Goal: Task Accomplishment & Management: Manage account settings

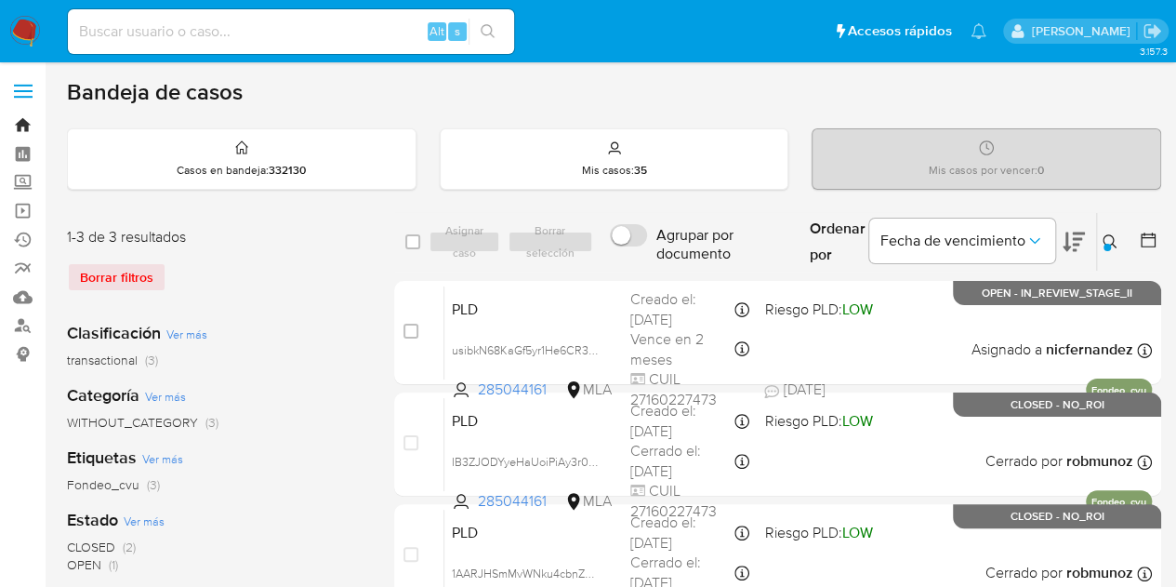
click at [31, 122] on link "Bandeja" at bounding box center [110, 125] width 221 height 29
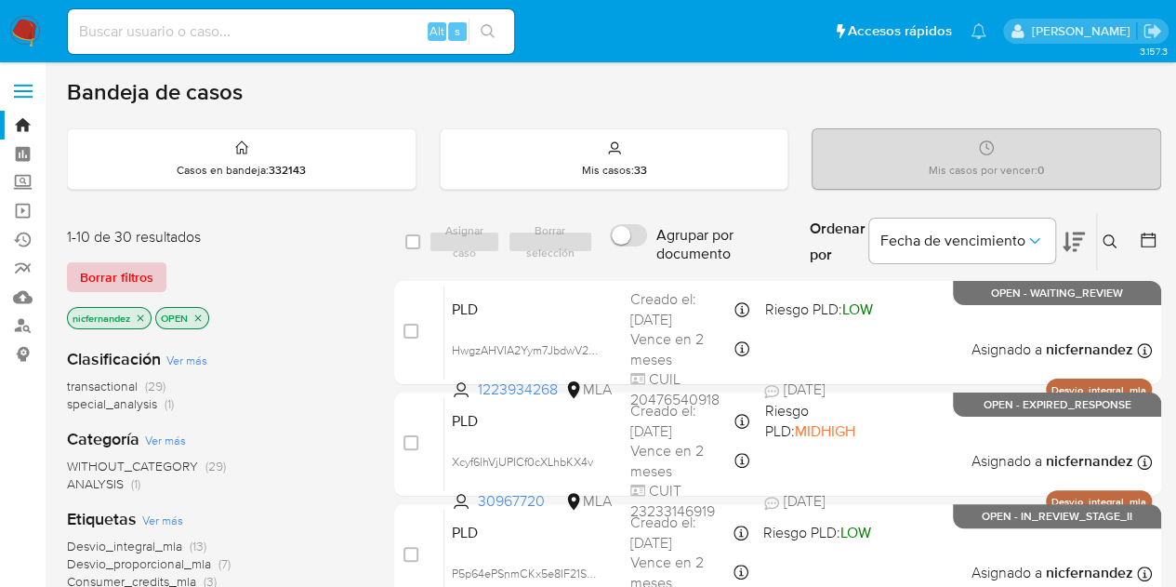
click at [116, 275] on span "Borrar filtros" at bounding box center [116, 277] width 73 height 26
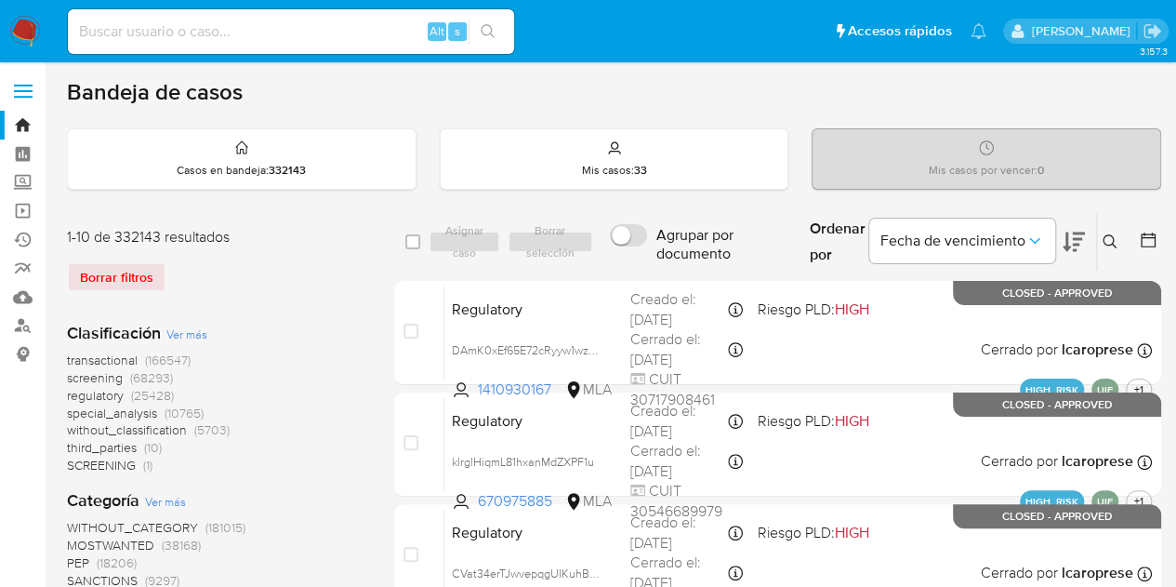
click at [364, 372] on div "transactional (166547) screening (68293) regulatory (25428) special_analysis (1…" at bounding box center [216, 412] width 298 height 123
click at [1106, 241] on icon at bounding box center [1110, 241] width 15 height 15
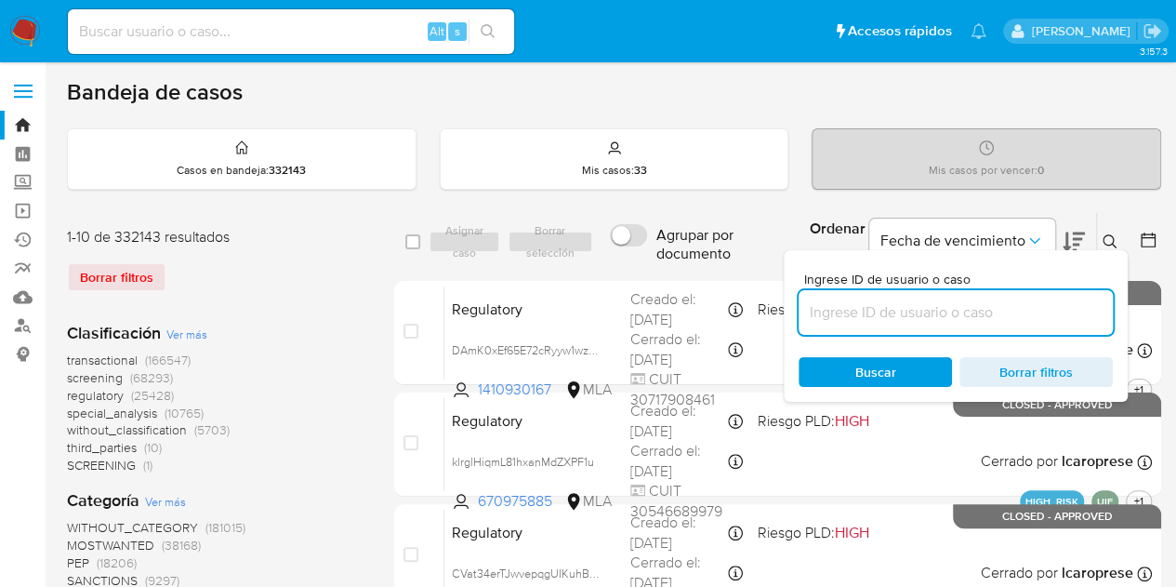
click at [851, 317] on input at bounding box center [956, 312] width 314 height 24
type input "357889767"
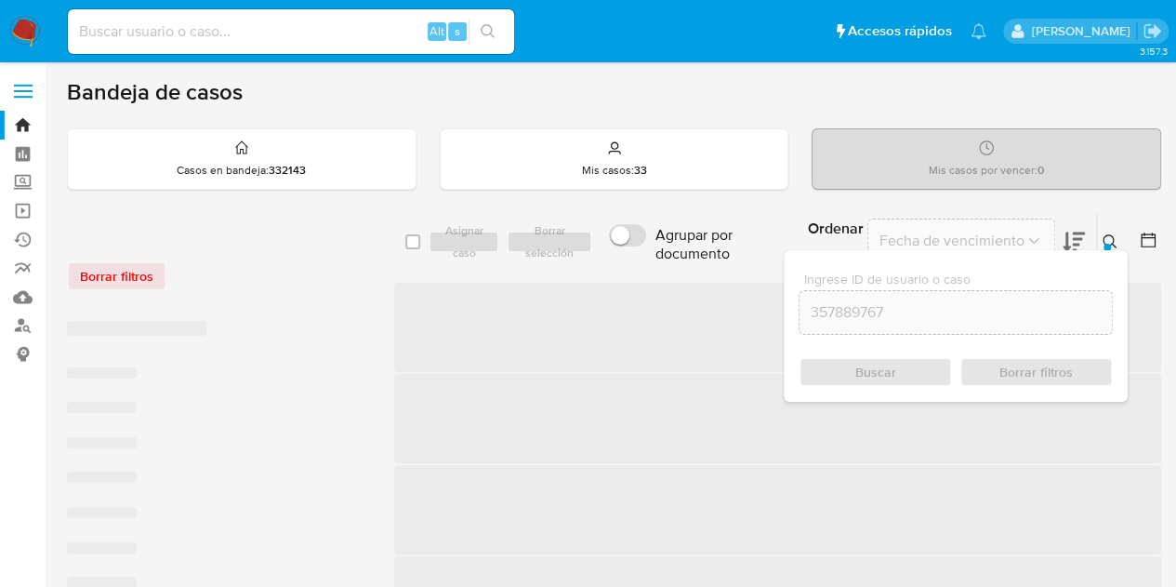
click at [1112, 235] on icon at bounding box center [1110, 241] width 15 height 15
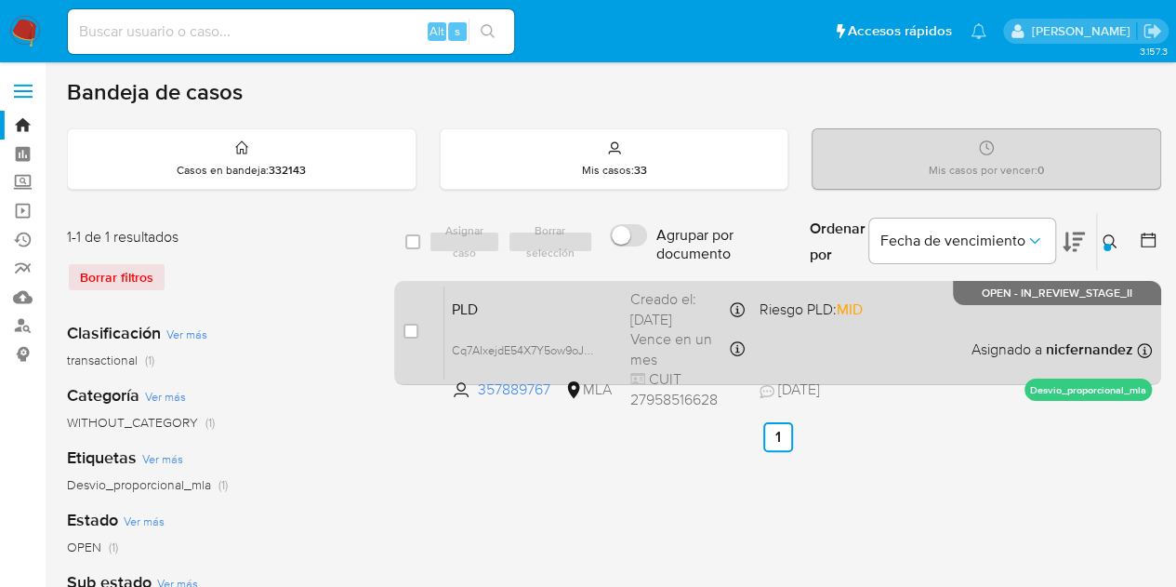
click at [569, 328] on div "PLD Cq7AIxejdE54X7Y5ow9oJV0e 357889767 MLA Riesgo PLD: MID Creado el: 12/08/202…" at bounding box center [798, 332] width 708 height 94
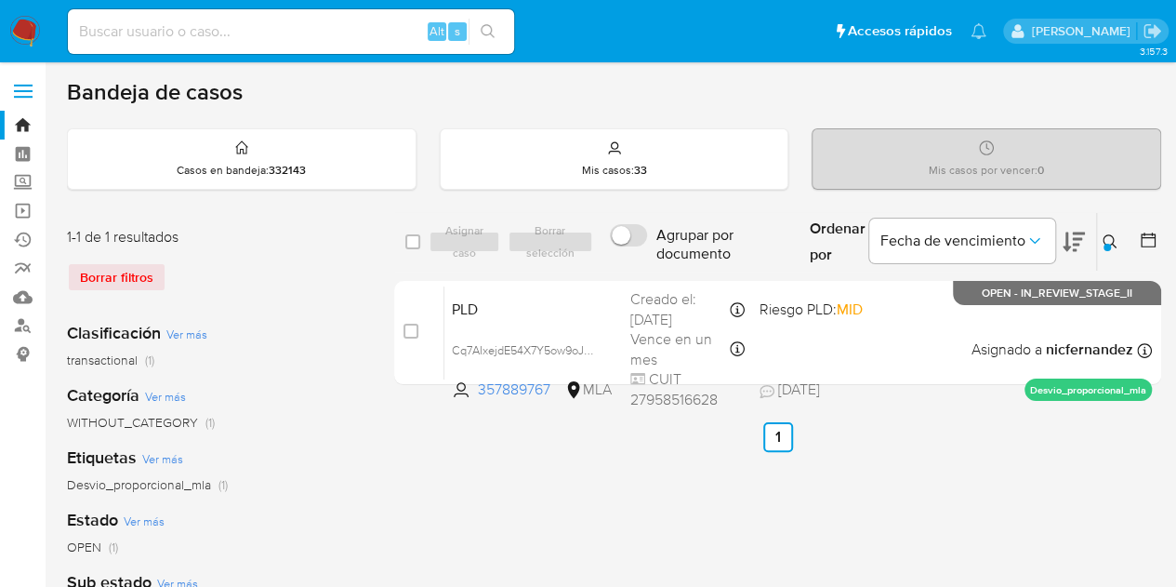
click at [1107, 245] on div at bounding box center [1107, 247] width 7 height 7
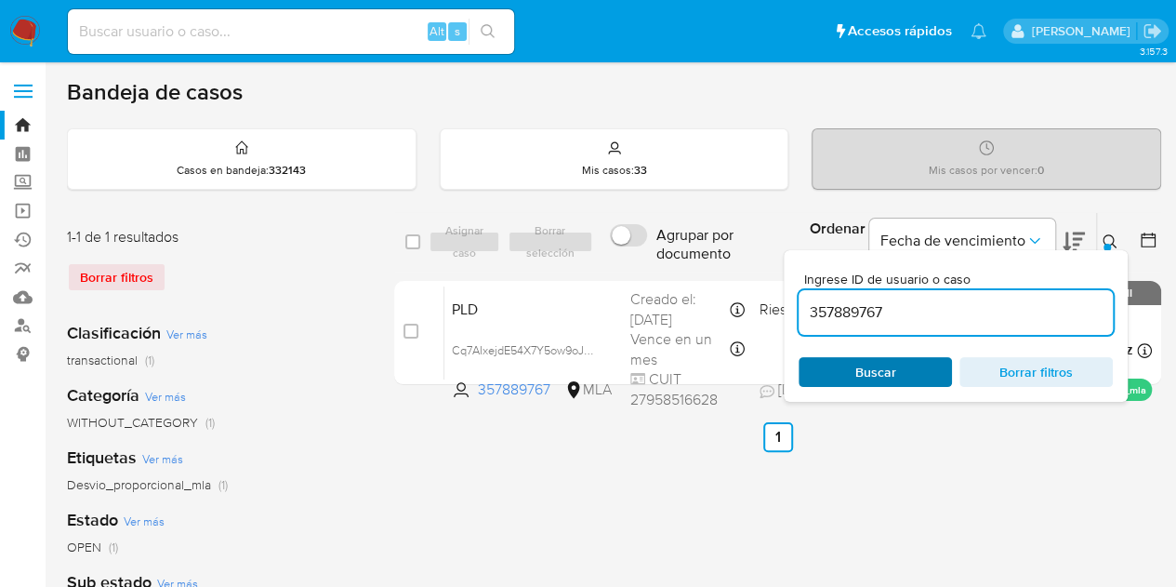
click at [872, 379] on span "Buscar" at bounding box center [875, 372] width 41 height 30
click at [1108, 235] on icon at bounding box center [1110, 241] width 15 height 15
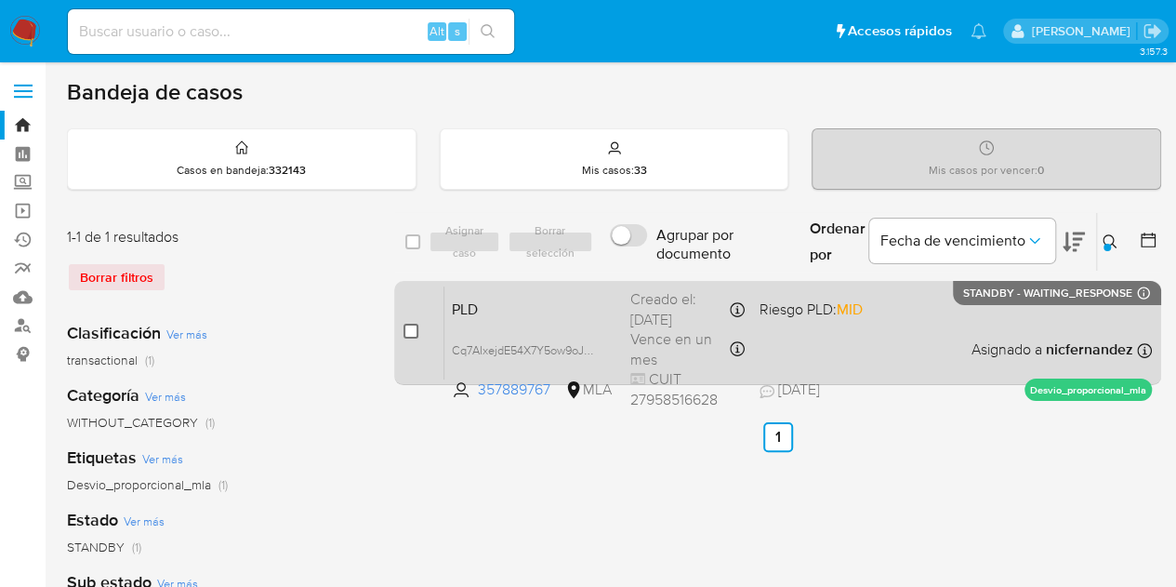
click at [411, 328] on input "checkbox" at bounding box center [411, 331] width 15 height 15
checkbox input "true"
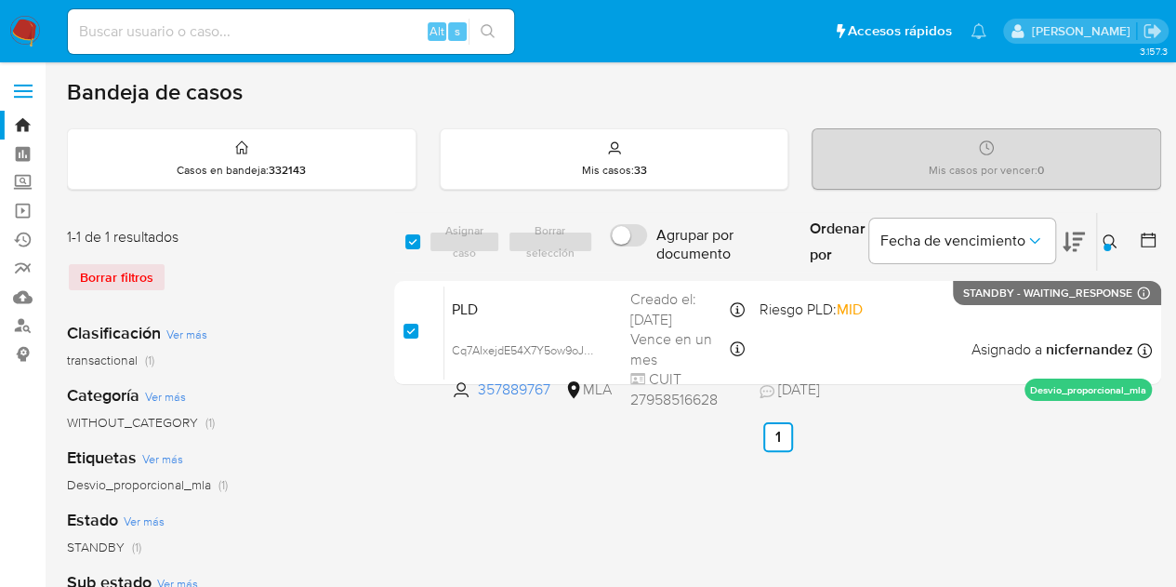
checkbox input "true"
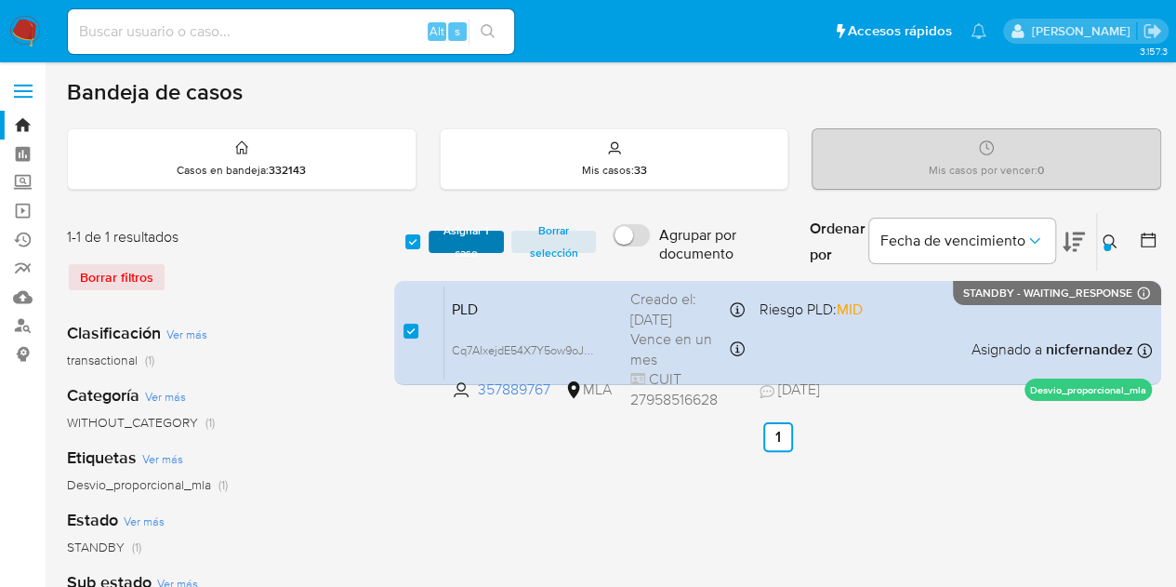
click at [455, 235] on span "Asignar 1 caso" at bounding box center [467, 241] width 58 height 19
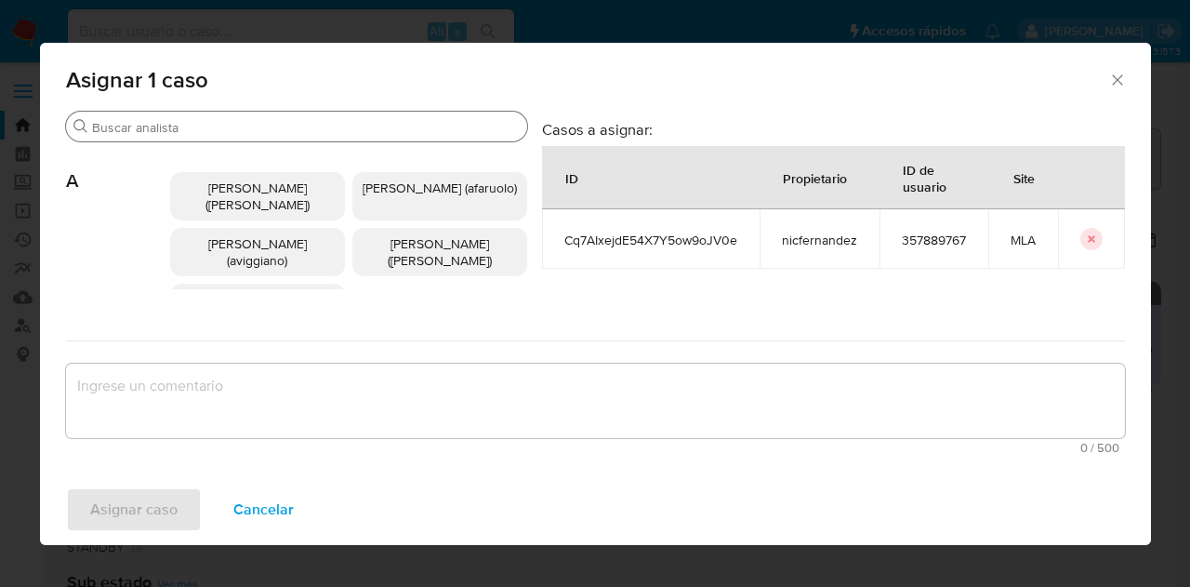
click at [271, 127] on input "Buscar" at bounding box center [306, 127] width 428 height 17
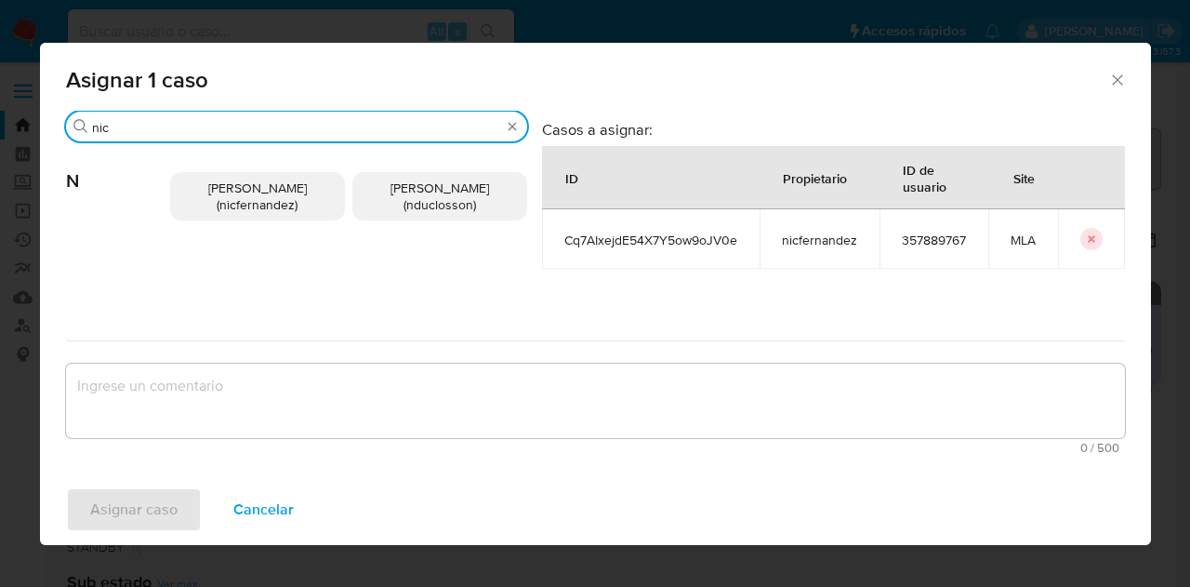
type input "nic"
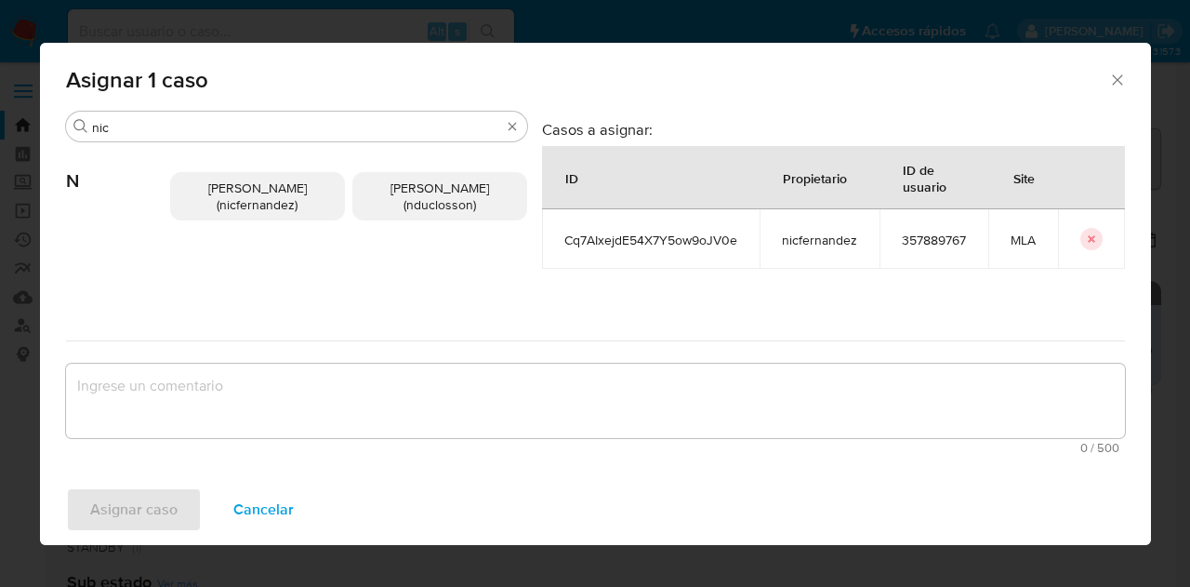
click at [273, 177] on p "Nicolas Fernandez Allen (nicfernandez)" at bounding box center [257, 196] width 175 height 48
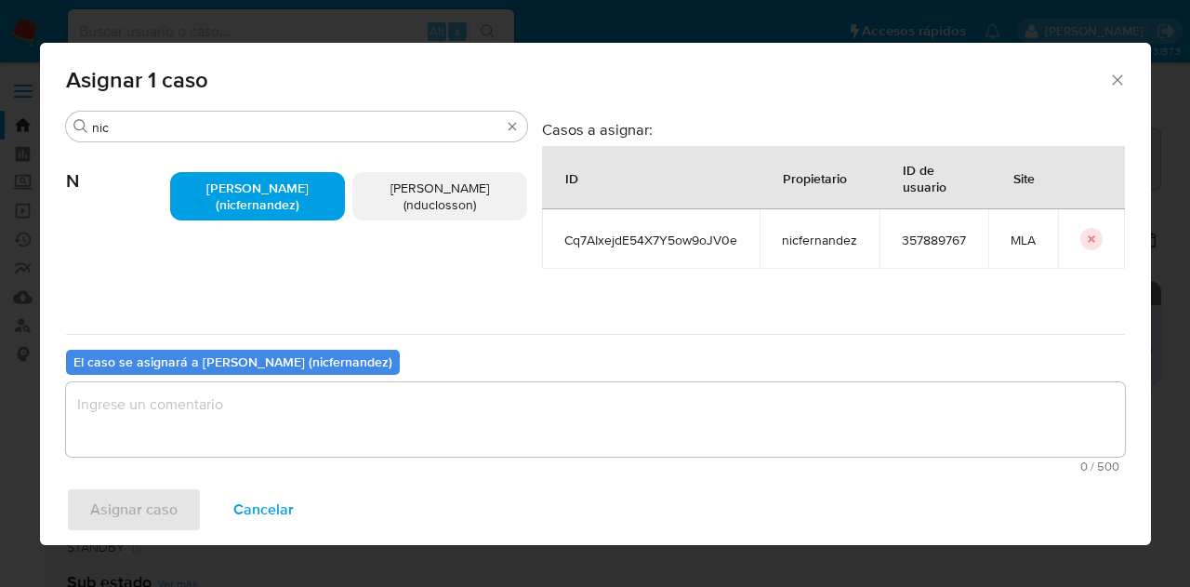
click at [325, 417] on textarea "assign-modal" at bounding box center [595, 419] width 1059 height 74
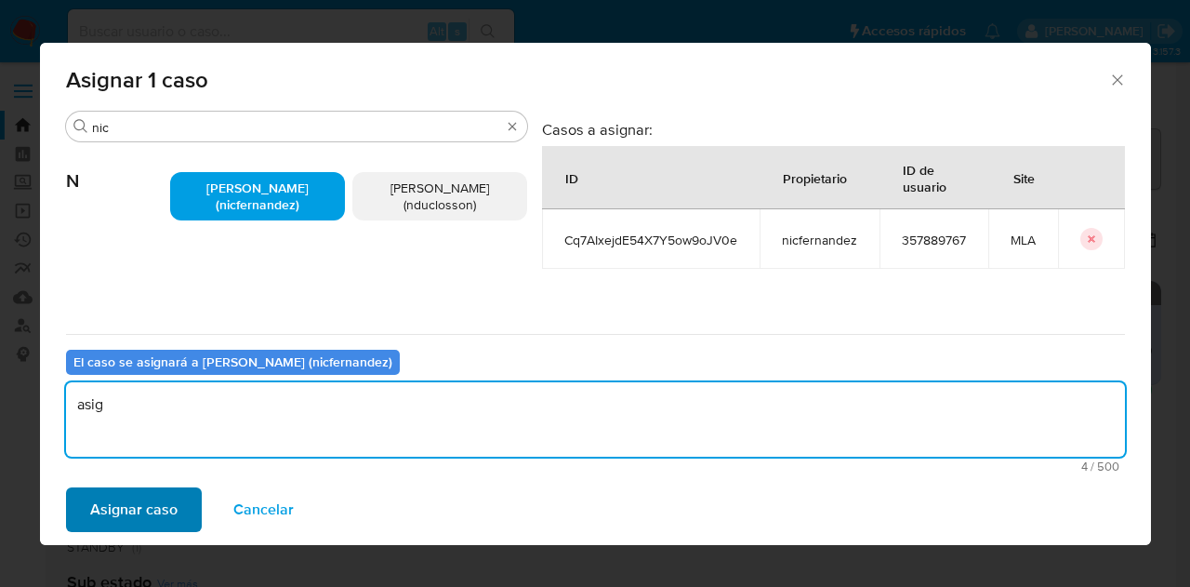
type textarea "asig"
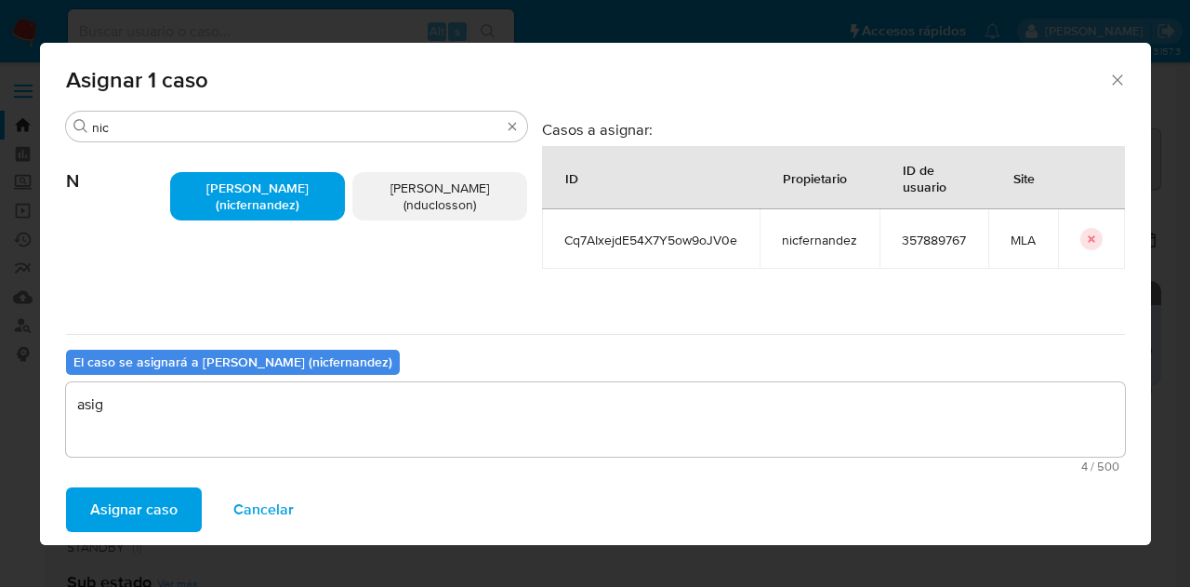
click at [172, 497] on span "Asignar caso" at bounding box center [133, 509] width 87 height 41
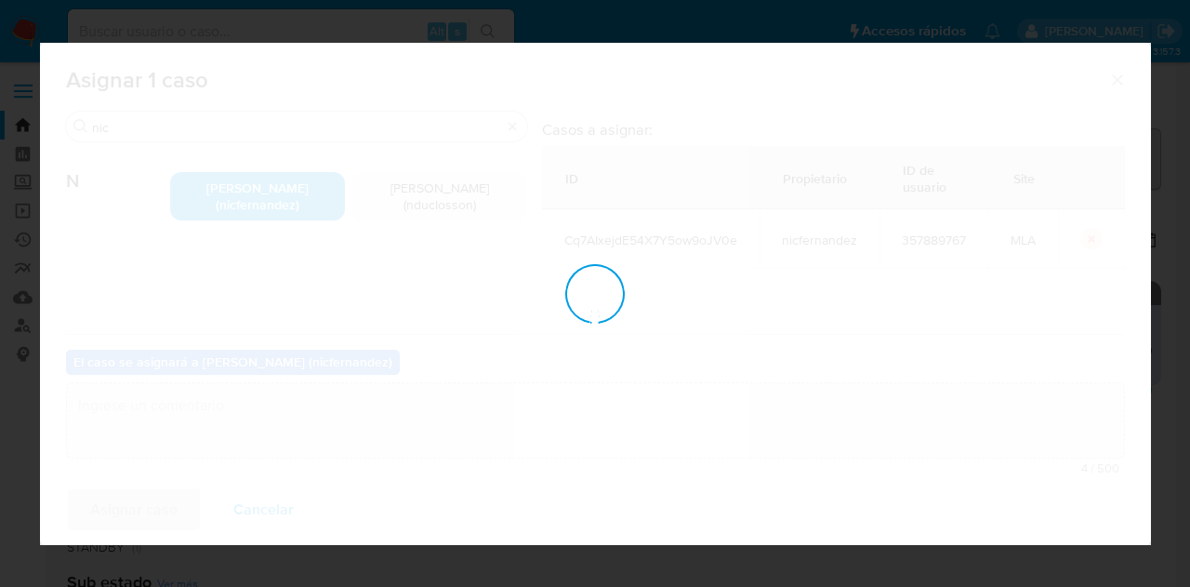
checkbox input "false"
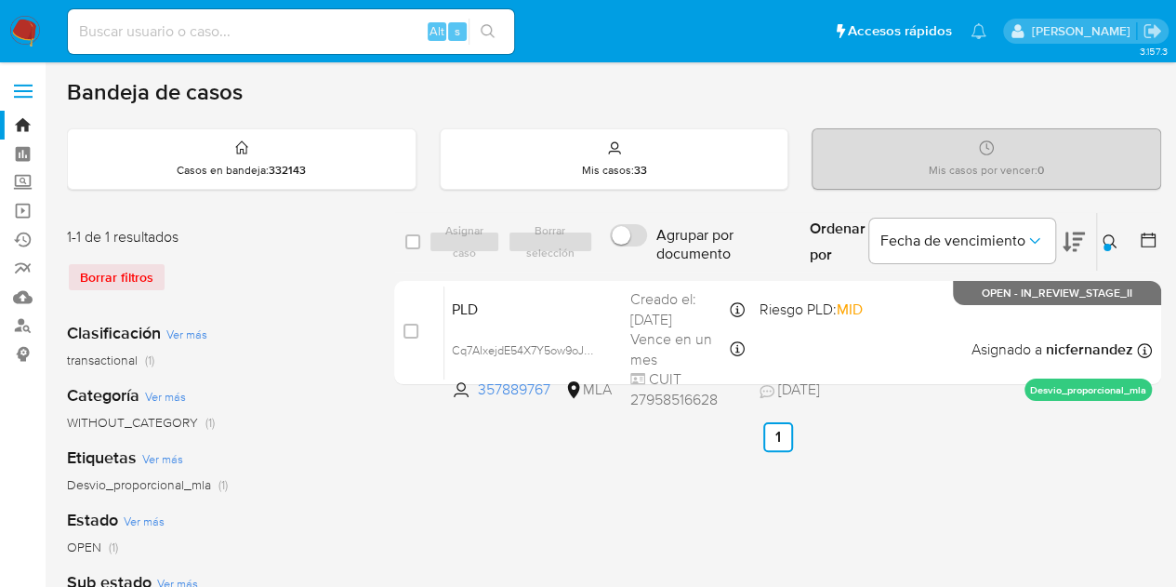
click at [1114, 243] on icon at bounding box center [1110, 241] width 15 height 15
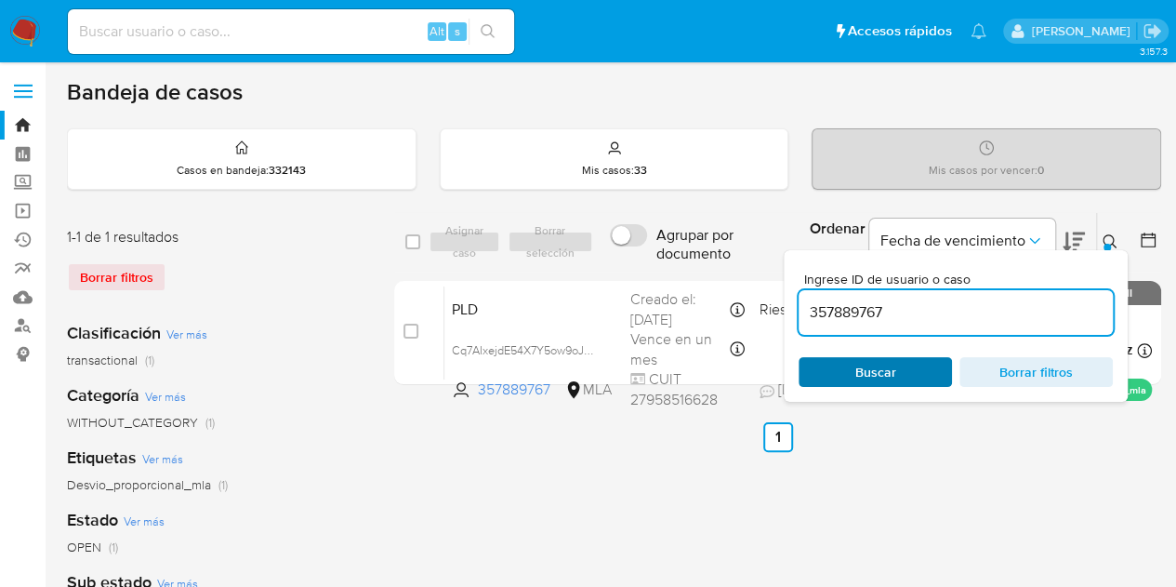
click at [910, 364] on span "Buscar" at bounding box center [875, 372] width 127 height 26
click at [1113, 237] on icon at bounding box center [1110, 241] width 14 height 14
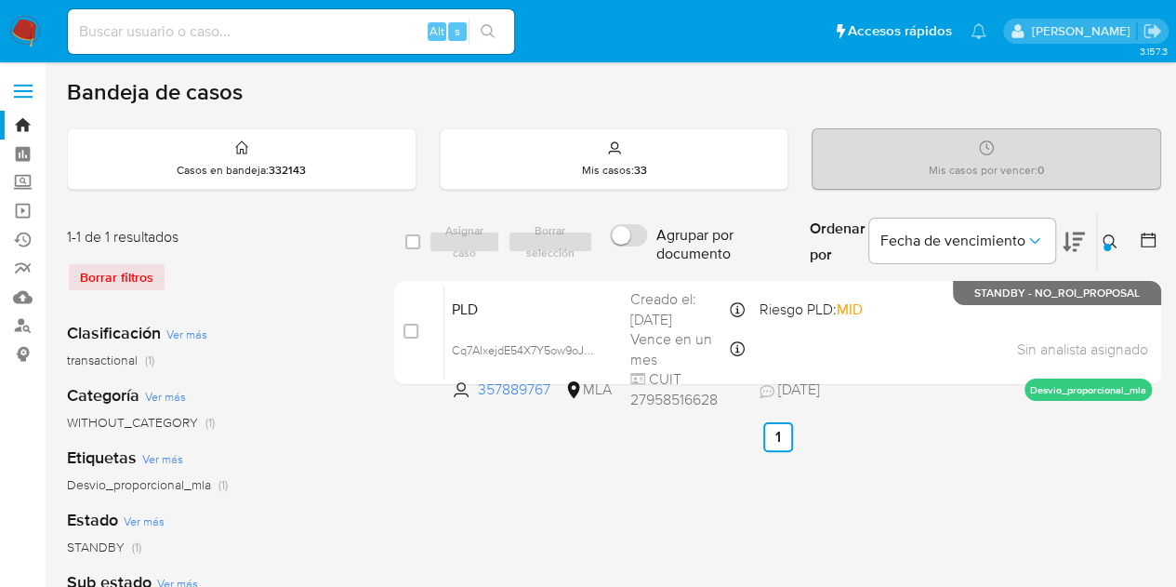
click at [1109, 239] on icon at bounding box center [1110, 241] width 15 height 15
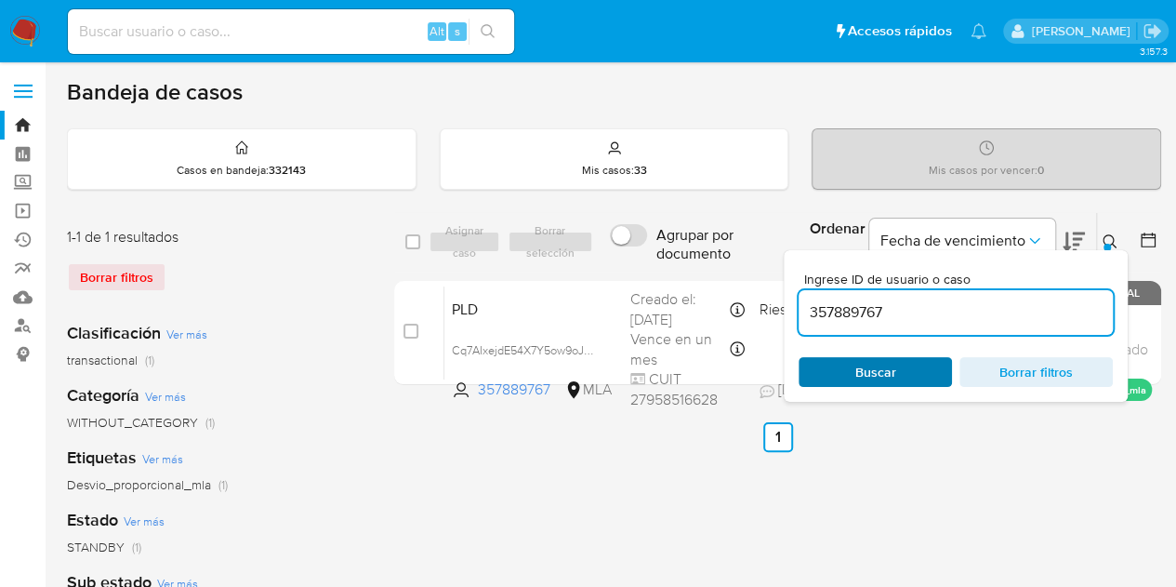
click at [868, 364] on span "Buscar" at bounding box center [875, 372] width 41 height 30
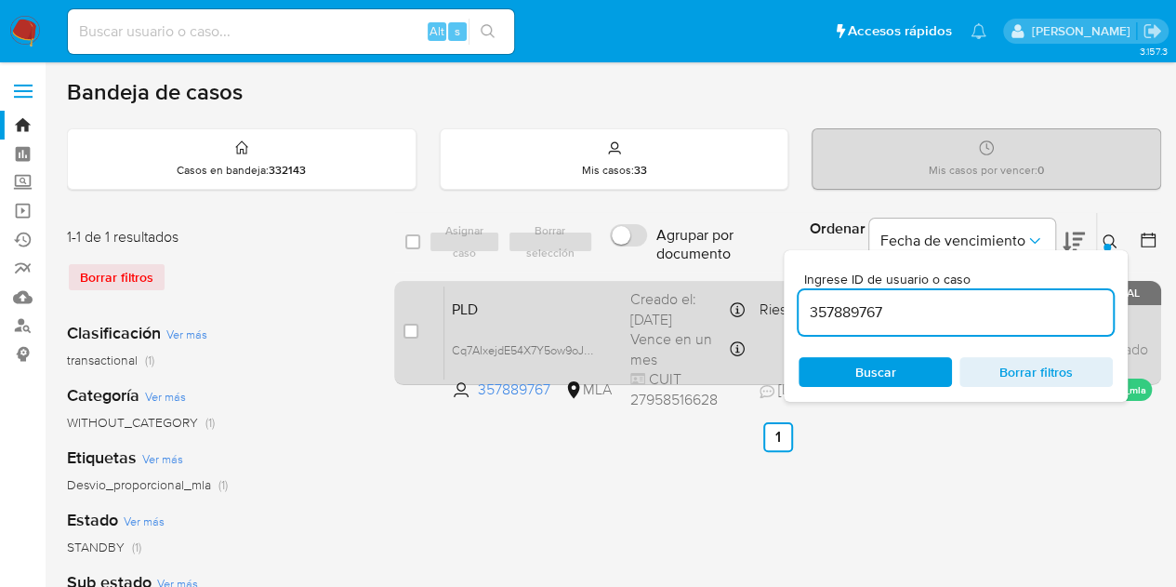
click at [546, 306] on span "PLD" at bounding box center [534, 308] width 164 height 24
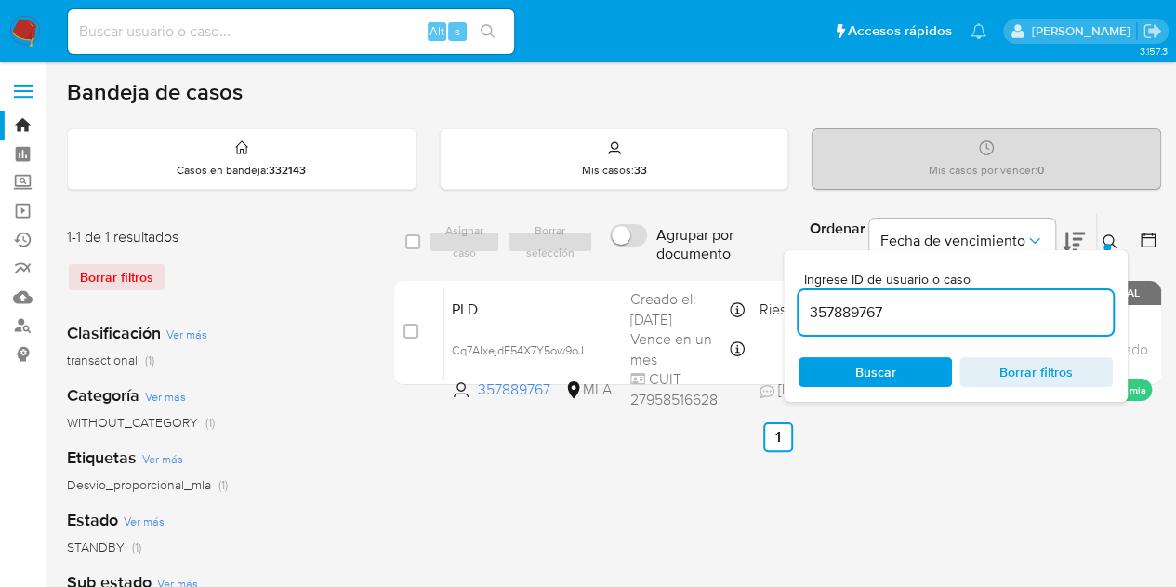
click at [906, 365] on span "Buscar" at bounding box center [875, 372] width 127 height 26
click at [1116, 234] on icon at bounding box center [1110, 241] width 15 height 15
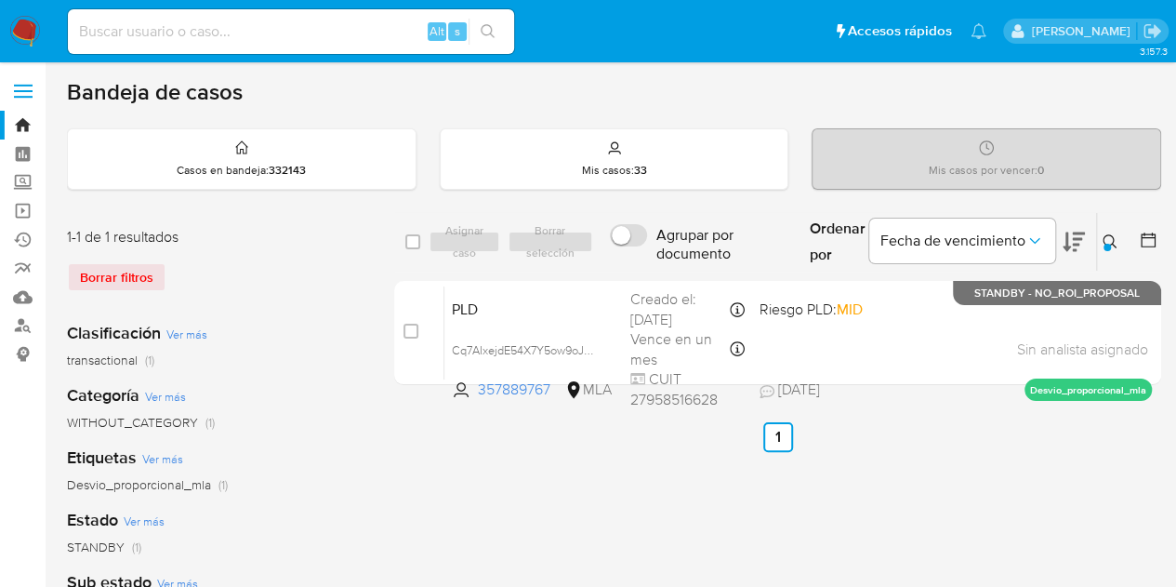
click at [1114, 242] on icon at bounding box center [1110, 241] width 15 height 15
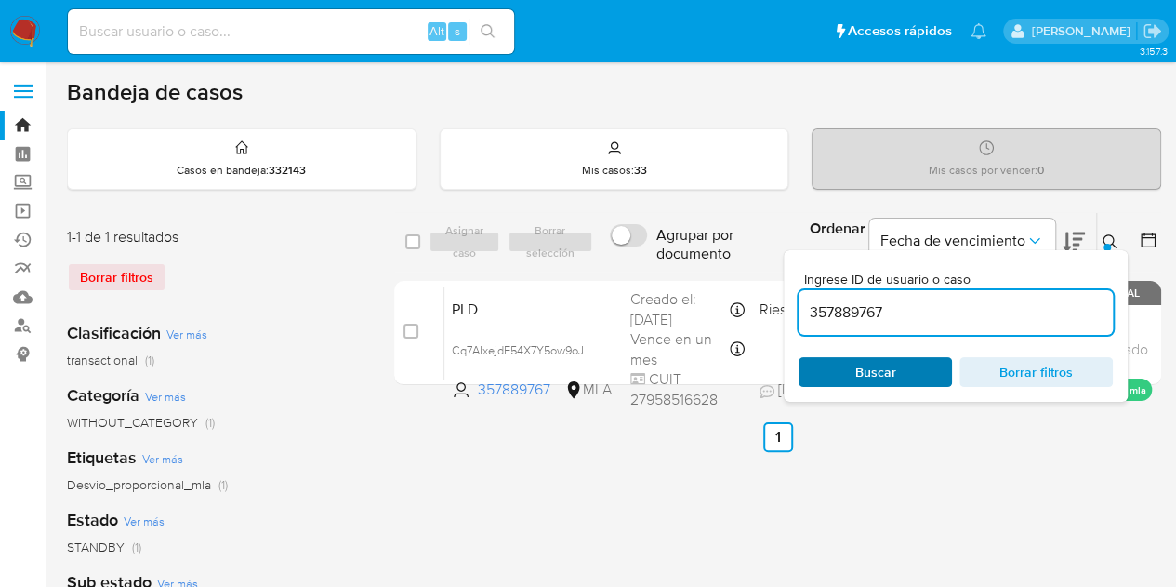
click at [926, 378] on span "Buscar" at bounding box center [875, 372] width 127 height 26
click at [1110, 238] on icon at bounding box center [1110, 241] width 15 height 15
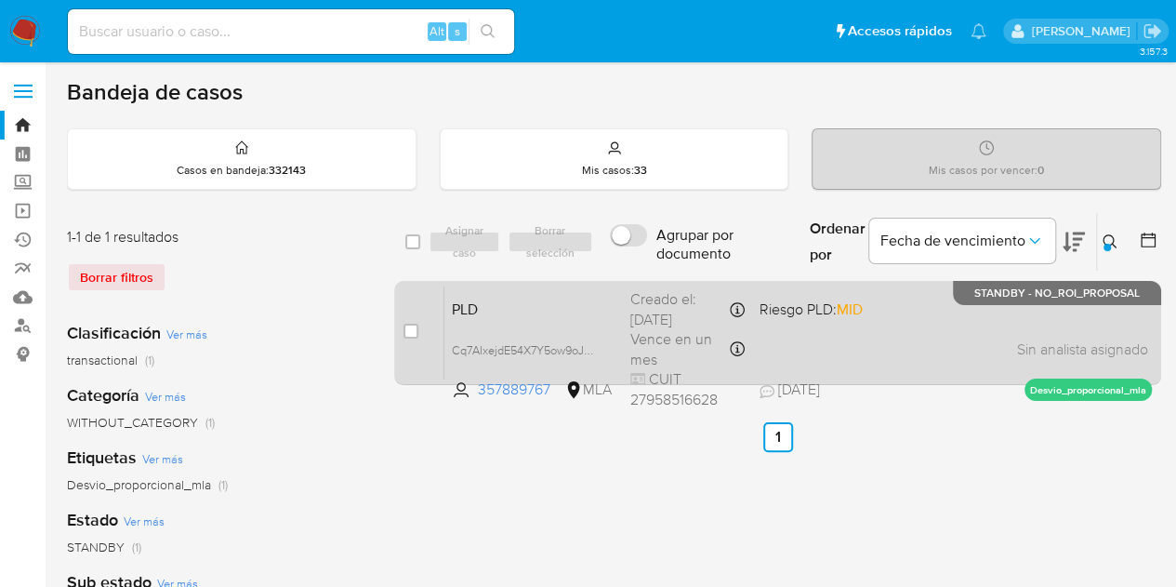
click at [537, 319] on div "PLD Cq7AIxejdE54X7Y5ow9oJV0e 357889767 MLA Riesgo PLD: MID Creado el: 12/08/202…" at bounding box center [798, 332] width 708 height 94
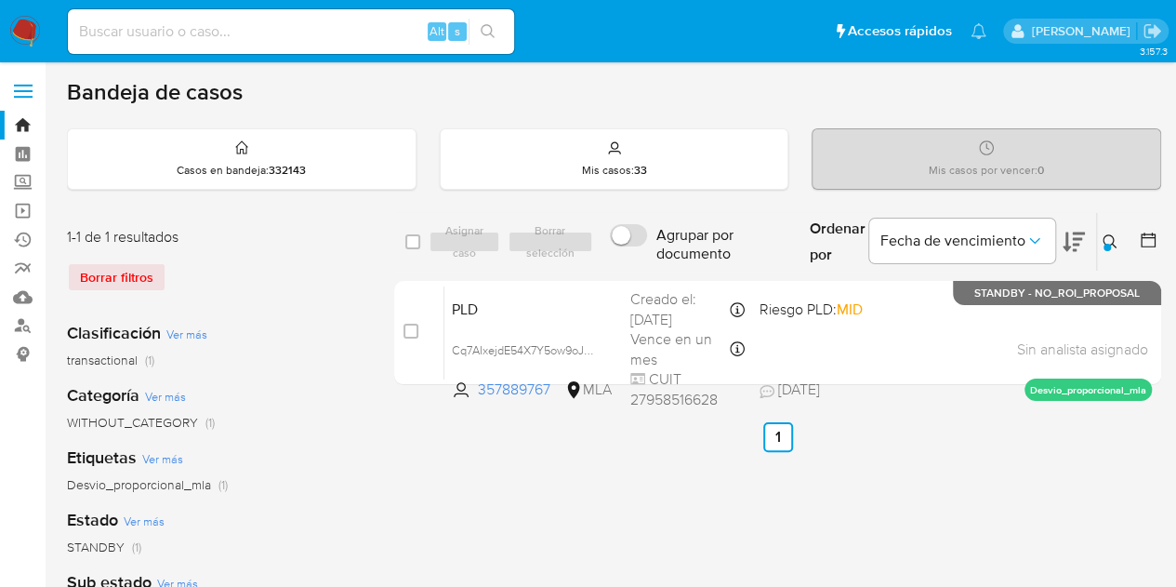
drag, startPoint x: 1109, startPoint y: 242, endPoint x: 1010, endPoint y: 280, distance: 106.5
click at [1110, 243] on icon at bounding box center [1110, 241] width 15 height 15
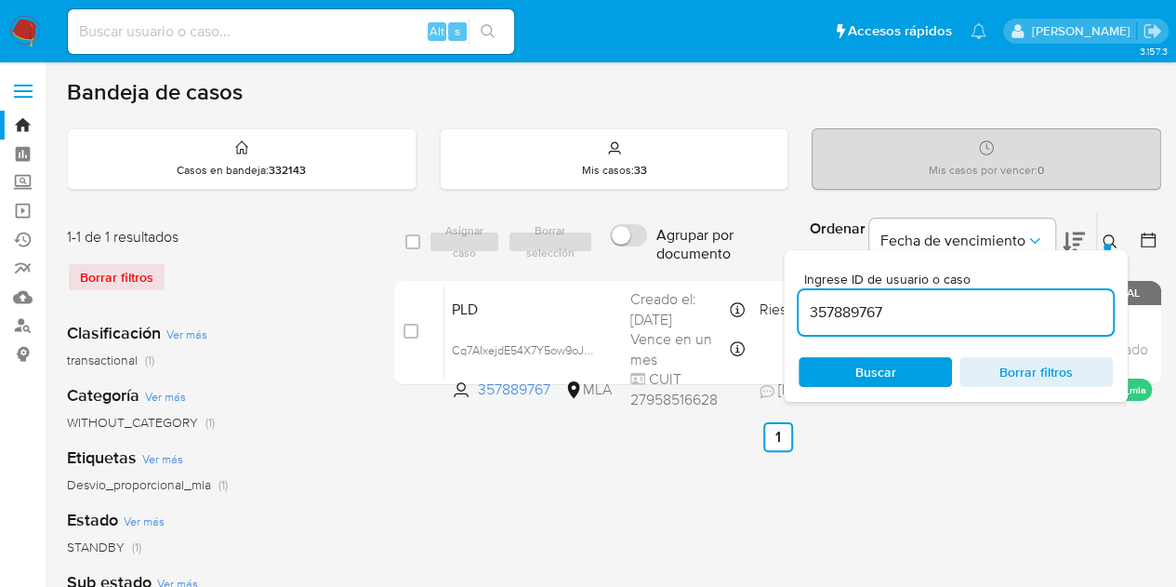
drag, startPoint x: 954, startPoint y: 310, endPoint x: 656, endPoint y: 241, distance: 306.3
click at [660, 243] on div "select-all-cases-checkbox Asignar caso Borrar selección Agrupar por documento O…" at bounding box center [777, 242] width 767 height 60
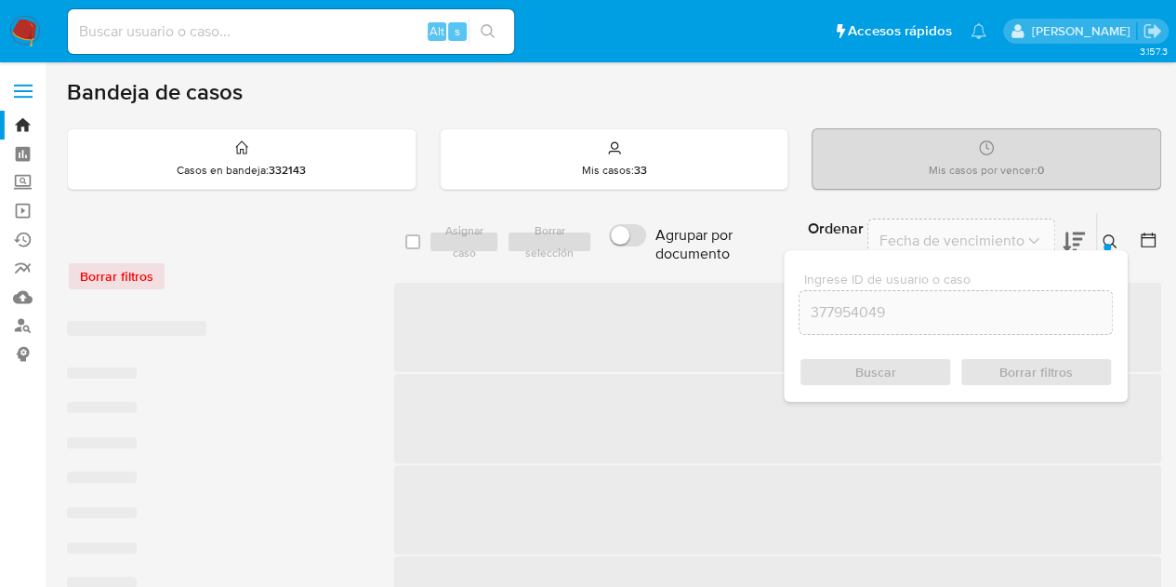
click at [1108, 244] on div at bounding box center [1107, 247] width 7 height 7
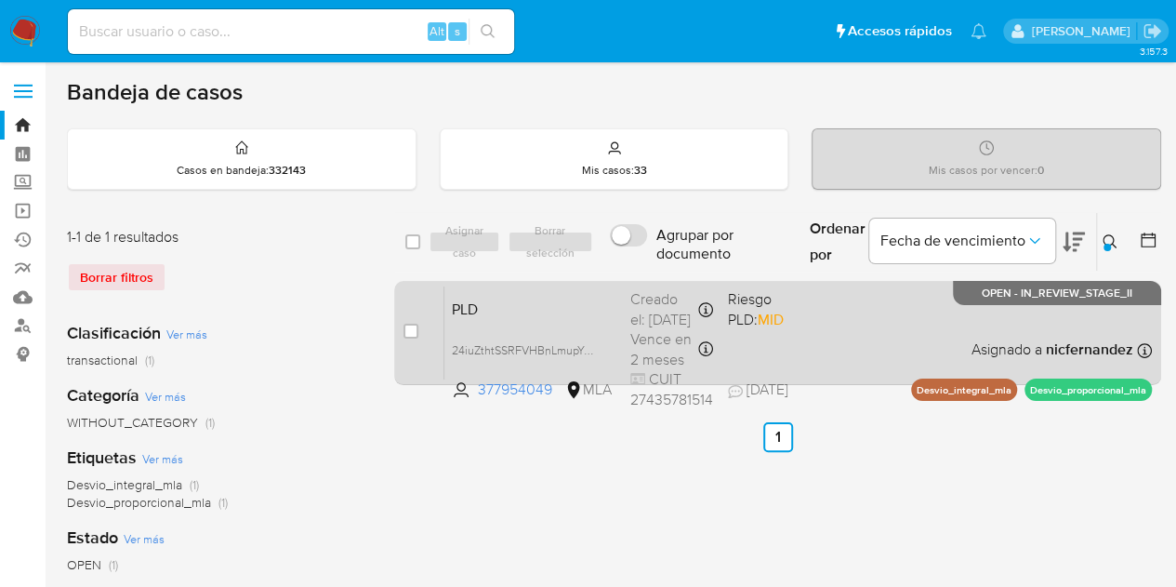
click at [571, 313] on span "PLD" at bounding box center [534, 308] width 164 height 24
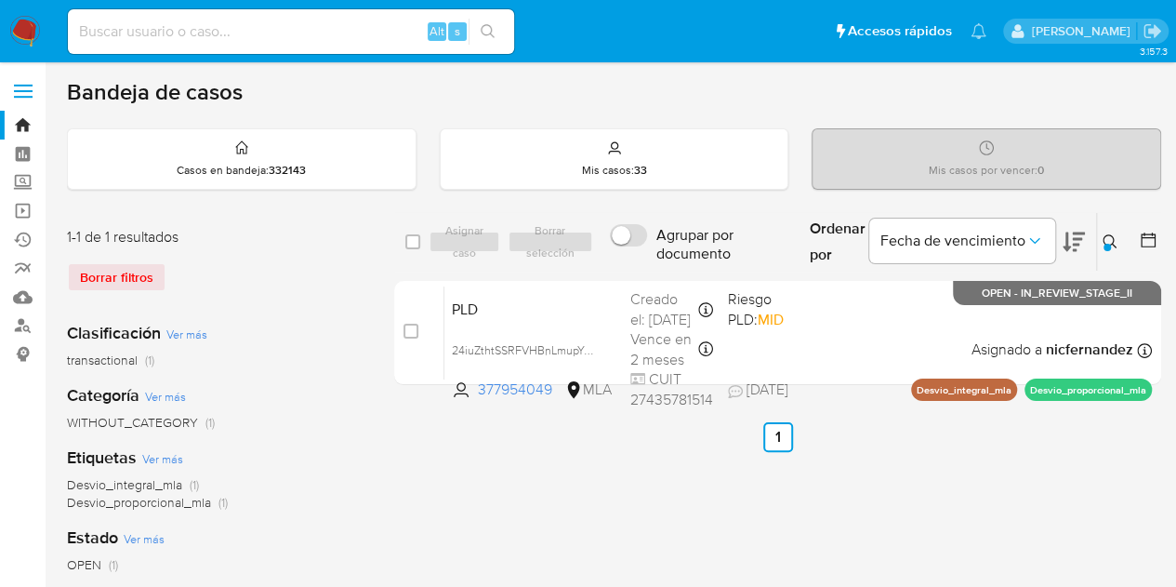
click at [1097, 239] on button at bounding box center [1112, 242] width 31 height 22
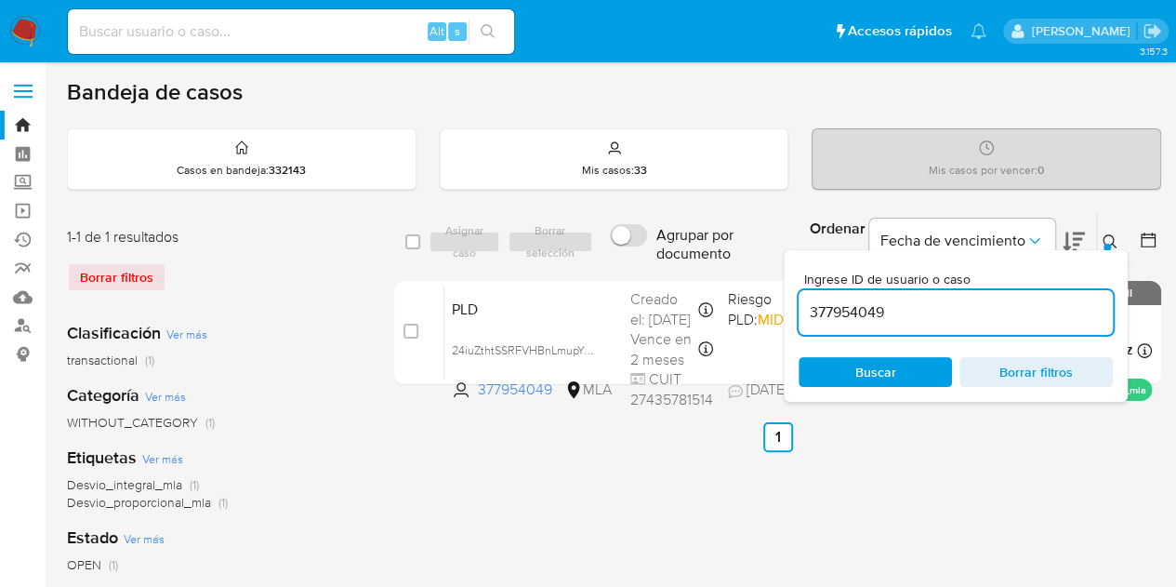
drag, startPoint x: 967, startPoint y: 309, endPoint x: 645, endPoint y: 237, distance: 329.6
click at [617, 234] on div "select-all-cases-checkbox Asignar caso Borrar selección Agrupar por documento O…" at bounding box center [777, 242] width 767 height 60
type input "702459631"
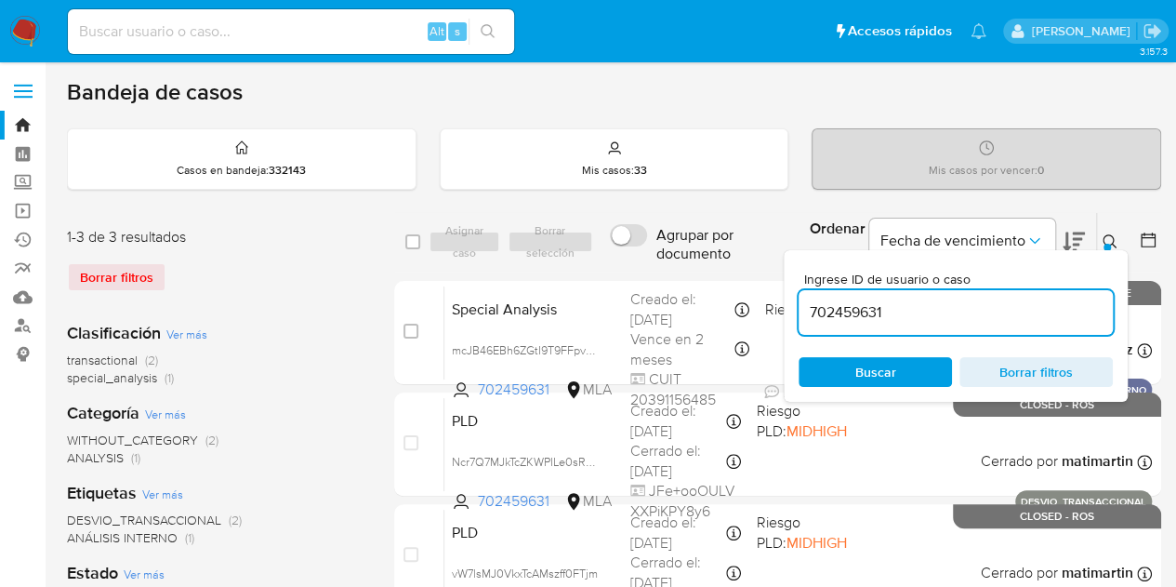
click at [1113, 246] on icon at bounding box center [1110, 241] width 15 height 15
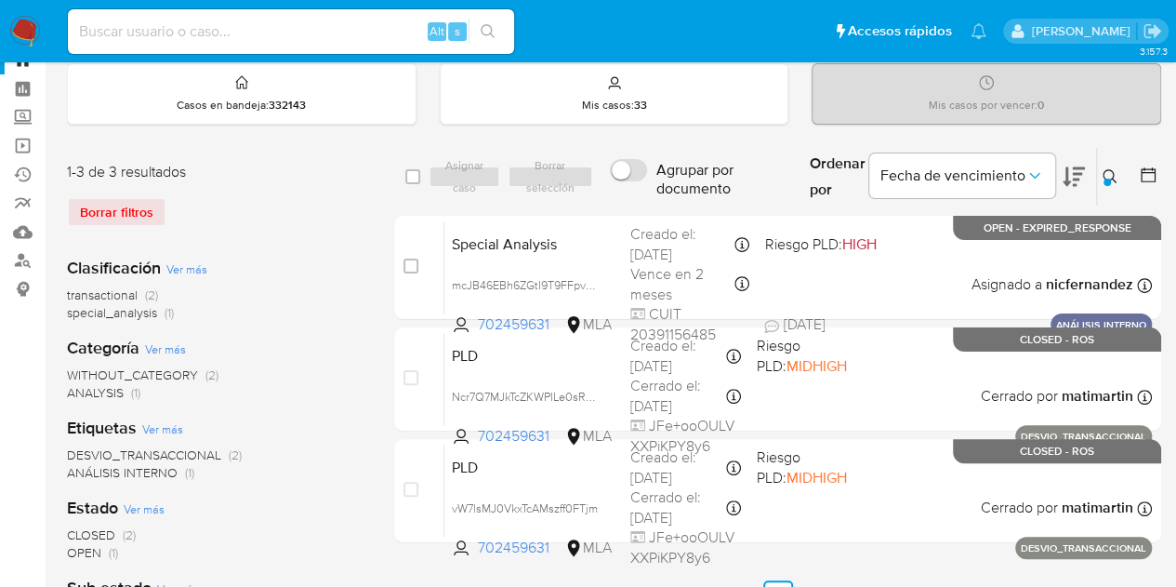
scroll to position [60, 0]
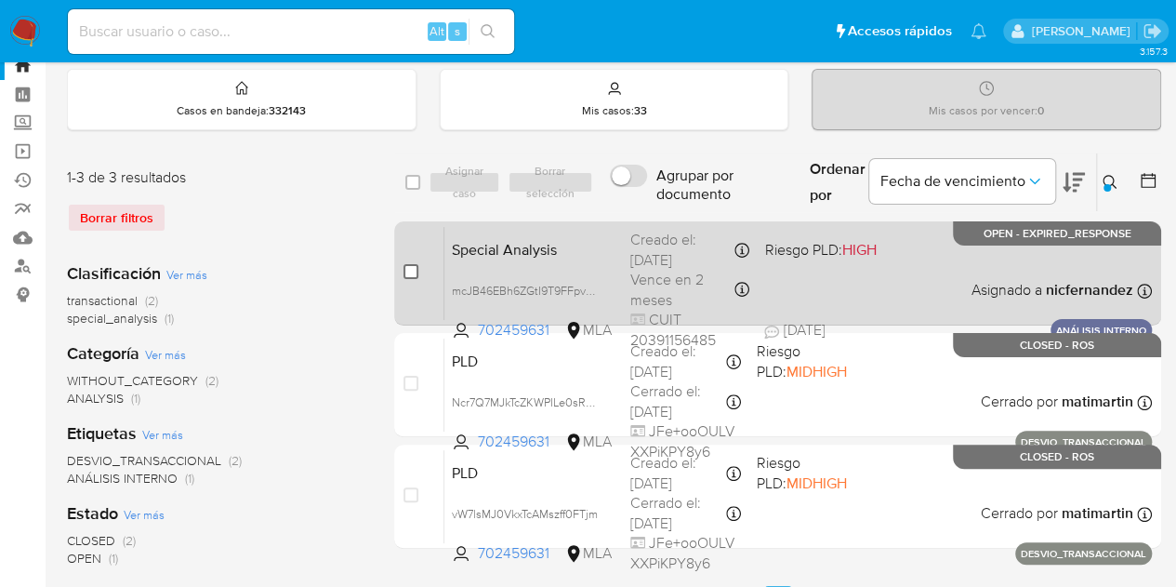
click at [417, 272] on input "checkbox" at bounding box center [411, 271] width 15 height 15
checkbox input "true"
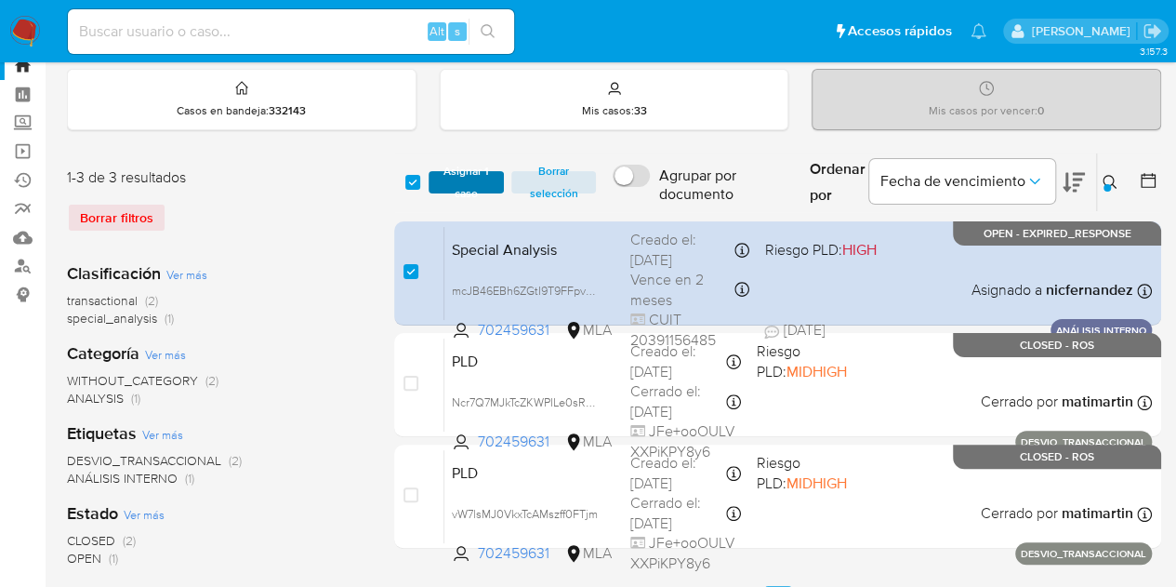
click at [485, 181] on span "Asignar 1 caso" at bounding box center [467, 182] width 58 height 19
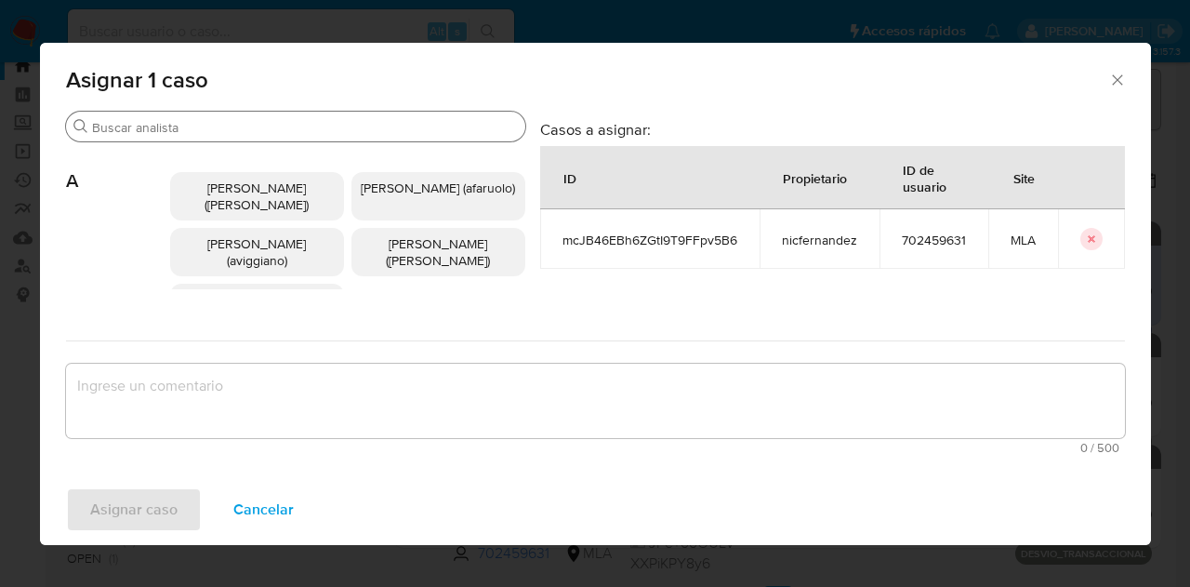
click at [199, 124] on input "Buscar" at bounding box center [305, 127] width 426 height 17
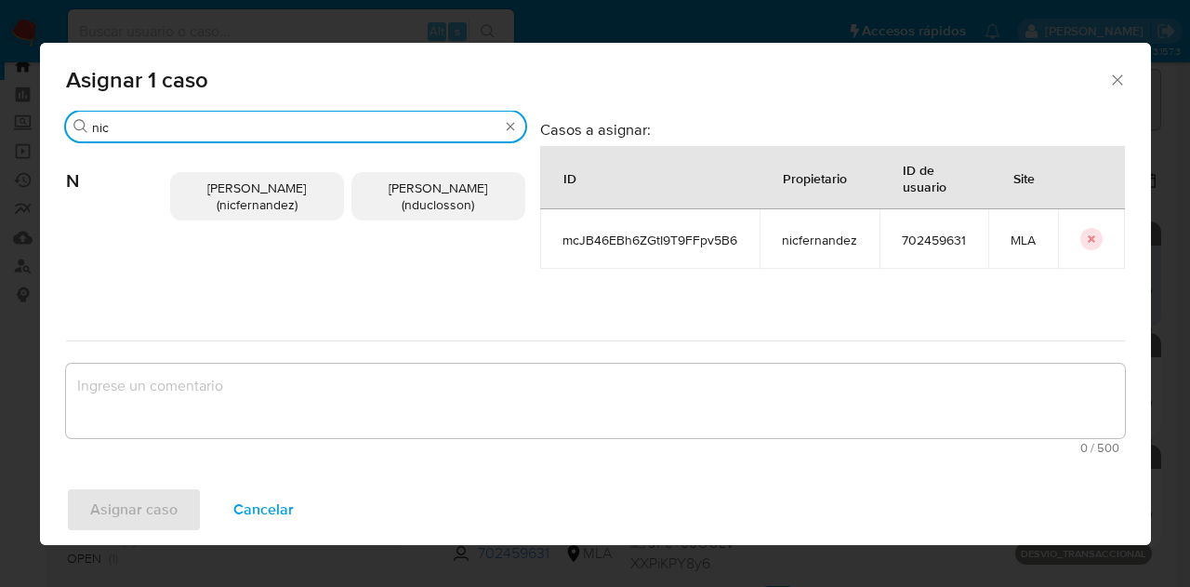
type input "nic"
click at [218, 202] on span "Nicolas Fernandez Allen (nicfernandez)" at bounding box center [256, 196] width 99 height 35
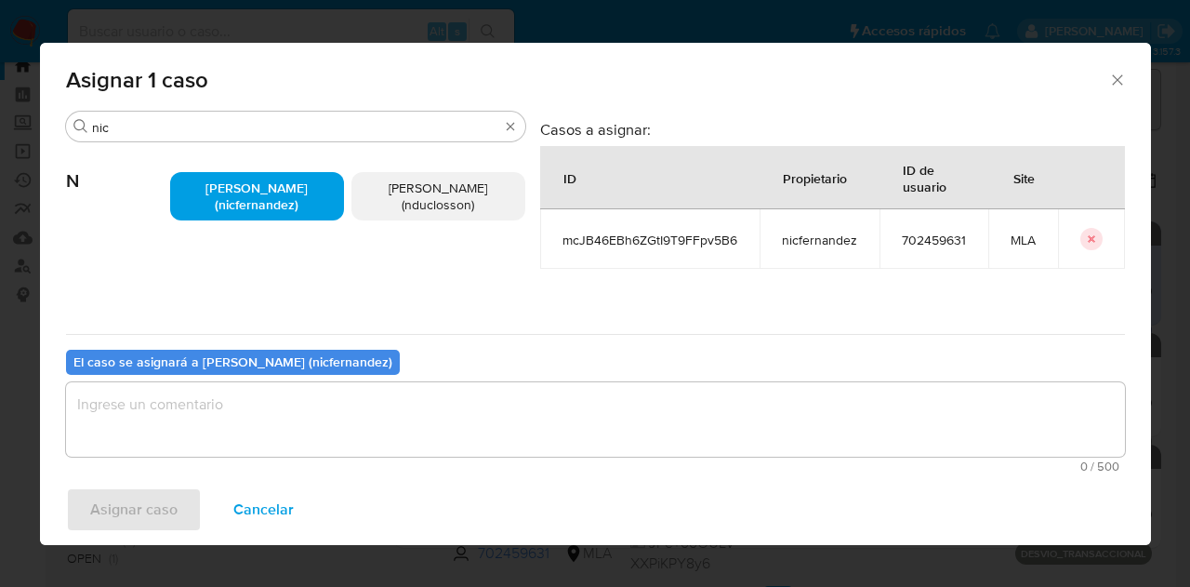
click at [308, 423] on textarea "assign-modal" at bounding box center [595, 419] width 1059 height 74
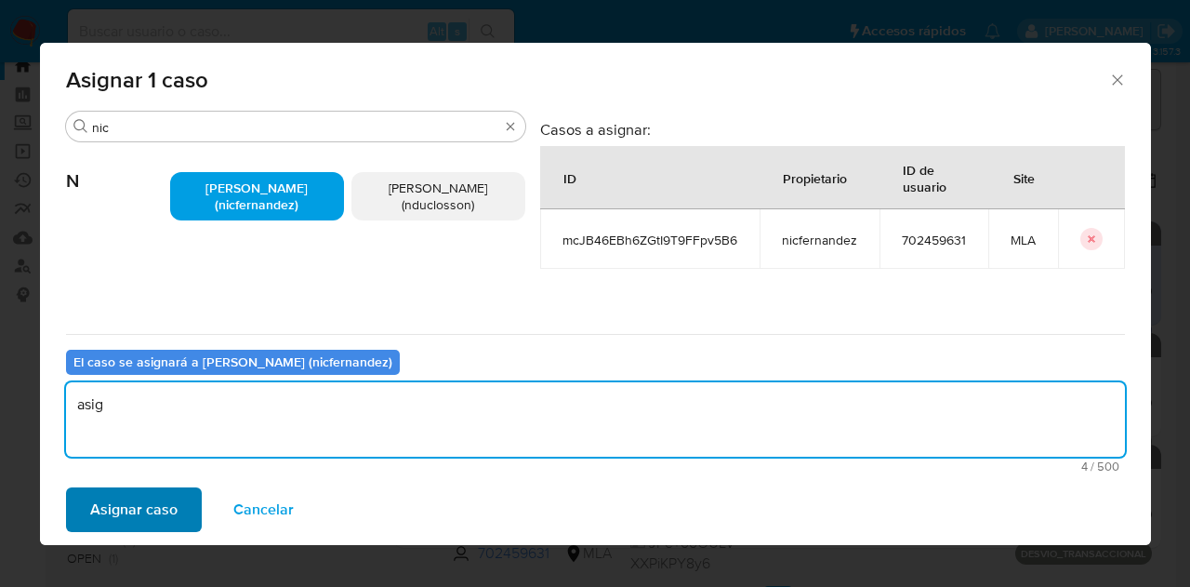
type textarea "asig"
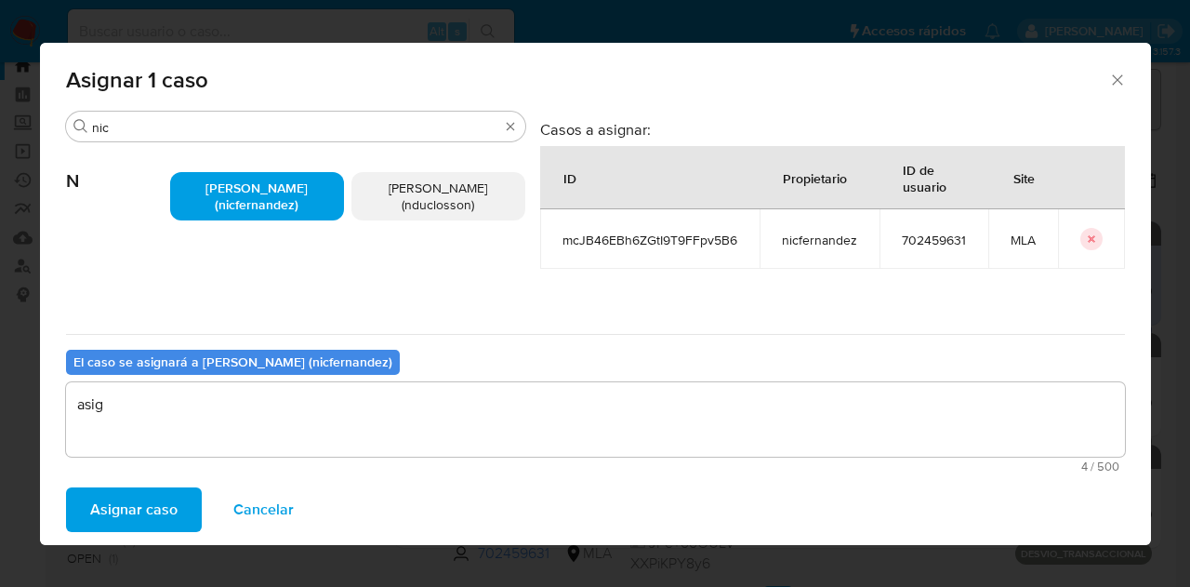
click at [186, 503] on button "Asignar caso" at bounding box center [134, 509] width 136 height 45
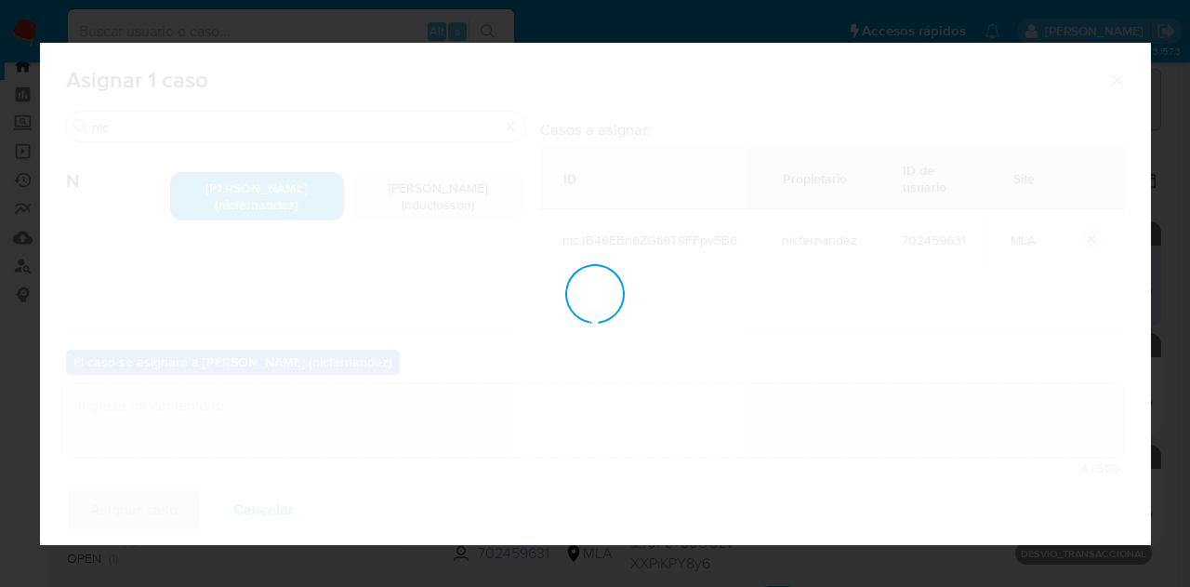
checkbox input "false"
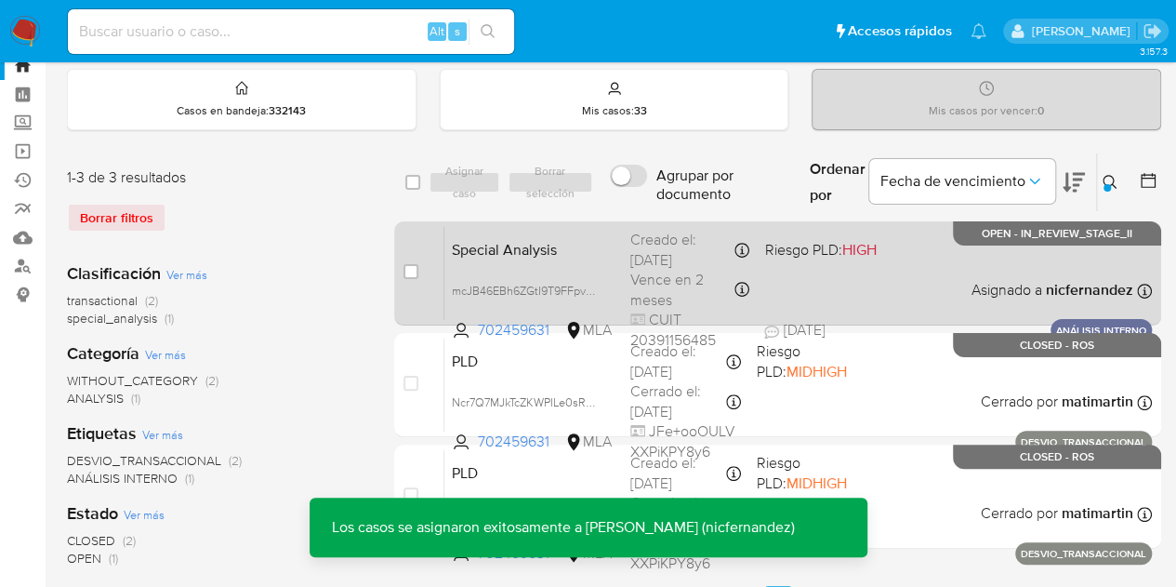
click at [512, 243] on span "Special Analysis" at bounding box center [534, 248] width 164 height 24
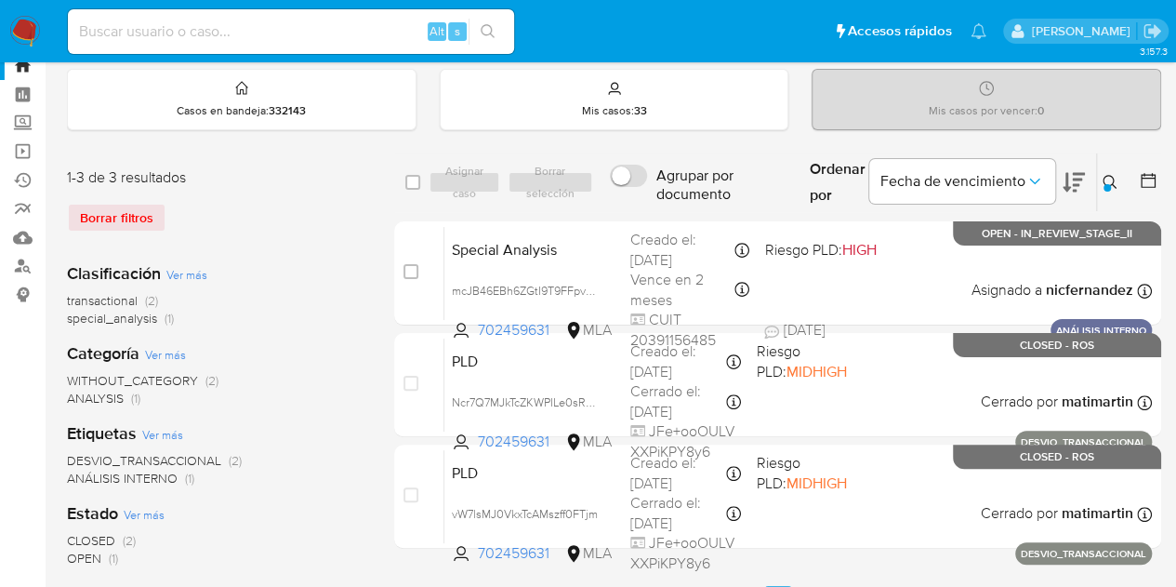
click at [1107, 176] on icon at bounding box center [1110, 182] width 15 height 15
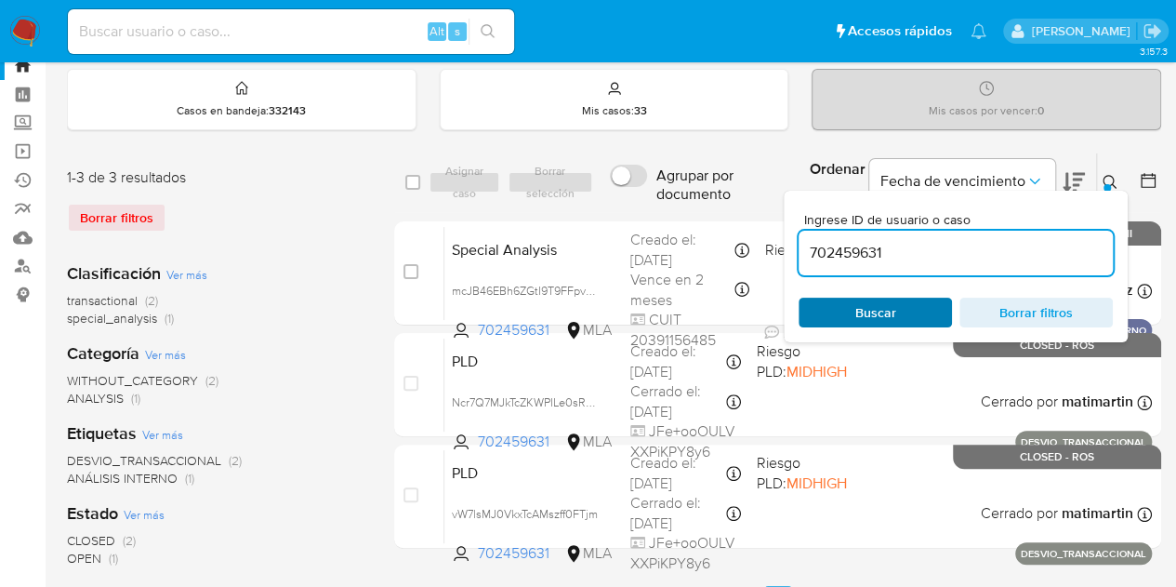
click at [893, 306] on span "Buscar" at bounding box center [875, 313] width 41 height 30
click at [1112, 181] on icon at bounding box center [1110, 182] width 14 height 14
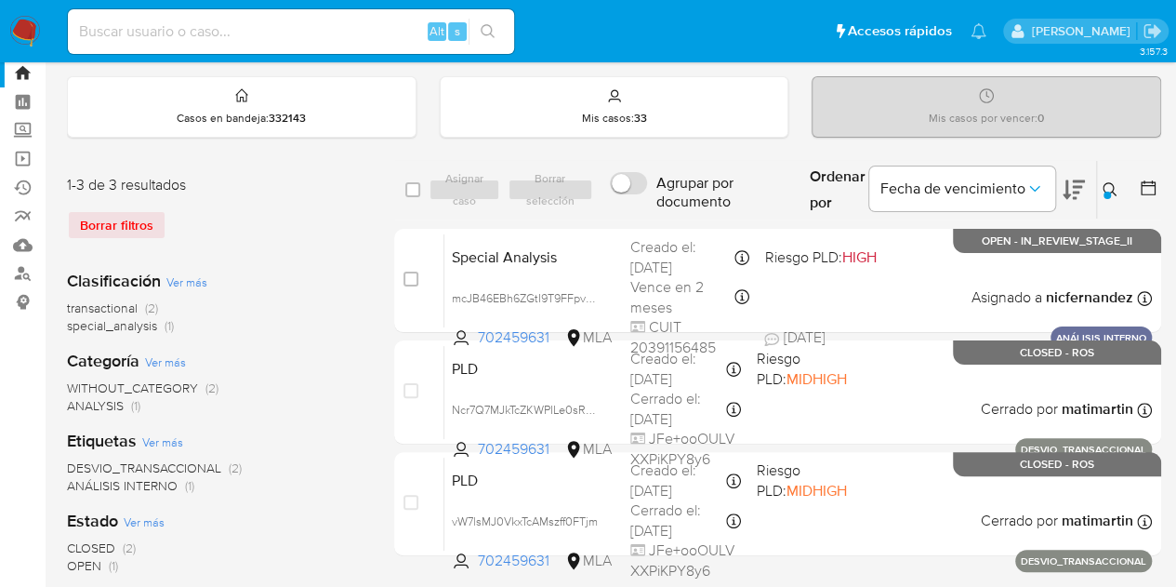
scroll to position [47, 0]
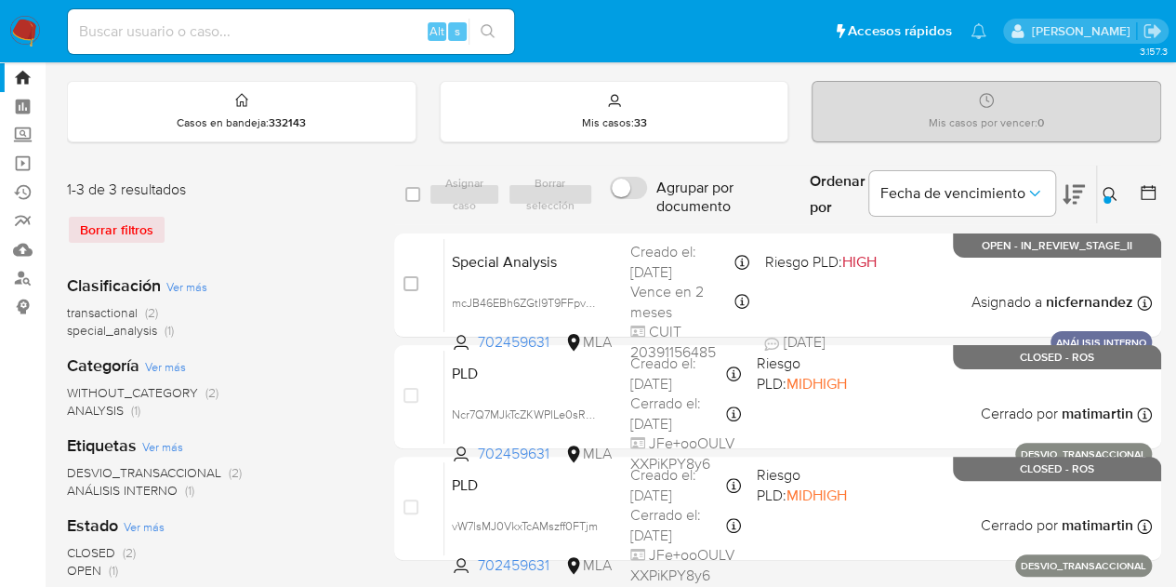
drag, startPoint x: 1105, startPoint y: 192, endPoint x: 1011, endPoint y: 233, distance: 102.4
click at [1105, 193] on icon at bounding box center [1110, 194] width 15 height 15
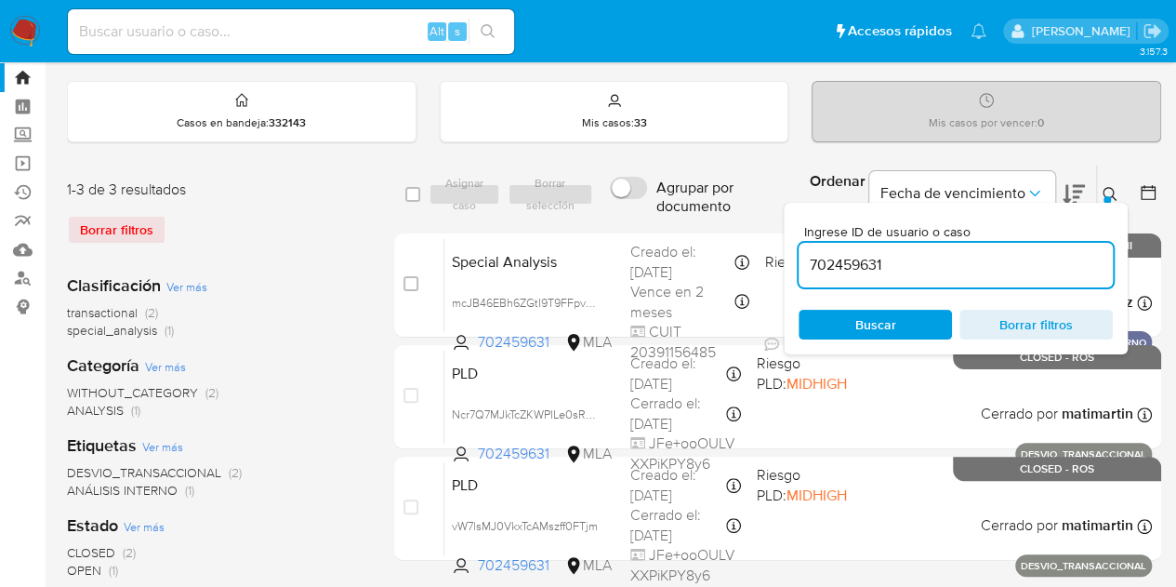
drag, startPoint x: 965, startPoint y: 265, endPoint x: 589, endPoint y: 202, distance: 381.9
click at [589, 202] on div "select-all-cases-checkbox Asignar caso Borrar selección Agrupar por documento O…" at bounding box center [777, 195] width 767 height 60
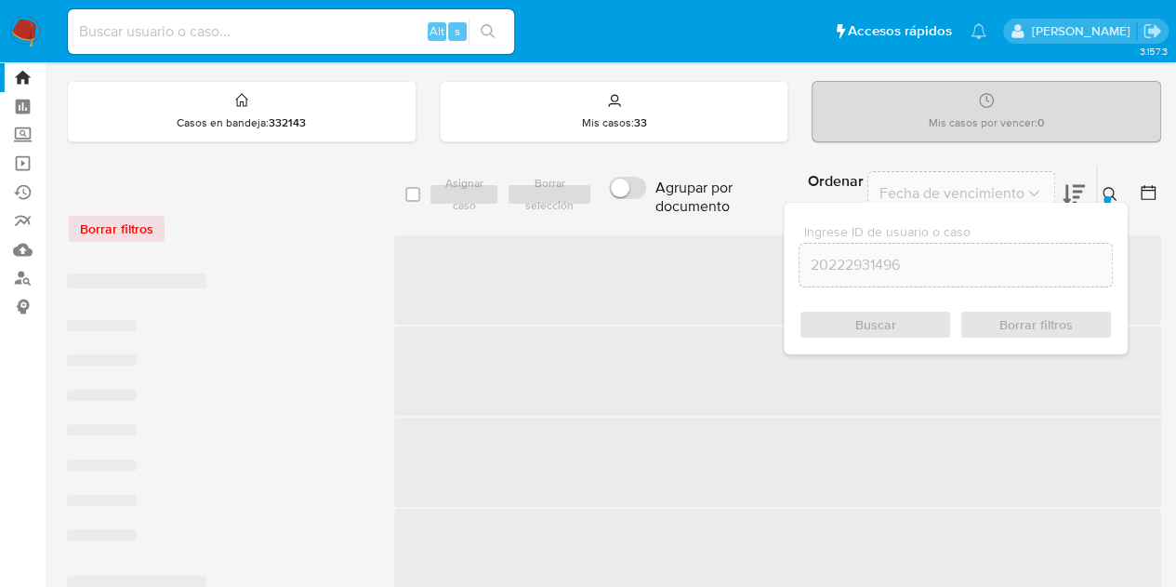
click at [1111, 191] on icon at bounding box center [1110, 194] width 15 height 15
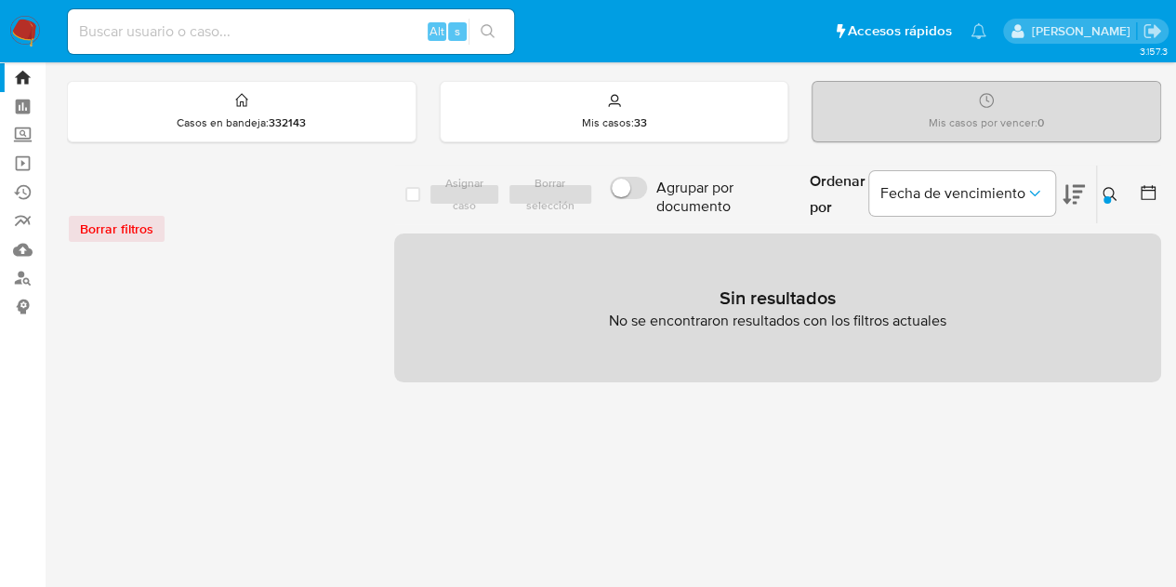
drag, startPoint x: 550, startPoint y: 410, endPoint x: 886, endPoint y: 322, distance: 348.0
click at [585, 403] on div "select-all-cases-checkbox Asignar caso Borrar selección Agrupar por documento O…" at bounding box center [777, 572] width 767 height 815
click at [1114, 192] on icon at bounding box center [1110, 194] width 15 height 15
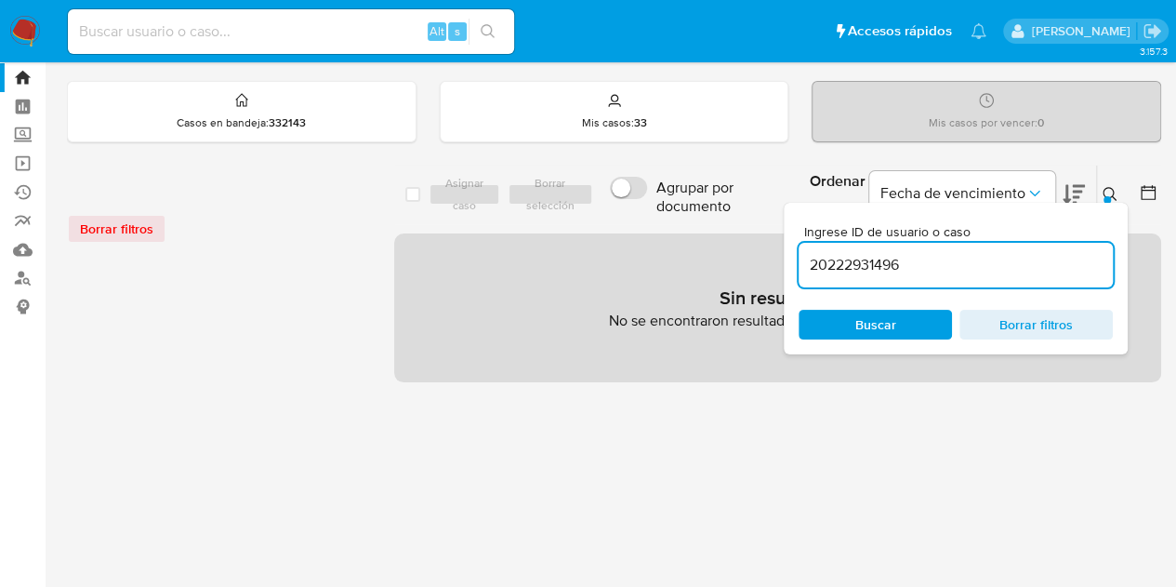
drag, startPoint x: 916, startPoint y: 264, endPoint x: 682, endPoint y: 226, distance: 236.5
click at [683, 226] on div "select-all-cases-checkbox Asignar caso Borrar selección Agrupar por documento O…" at bounding box center [777, 274] width 767 height 218
type input "43320255"
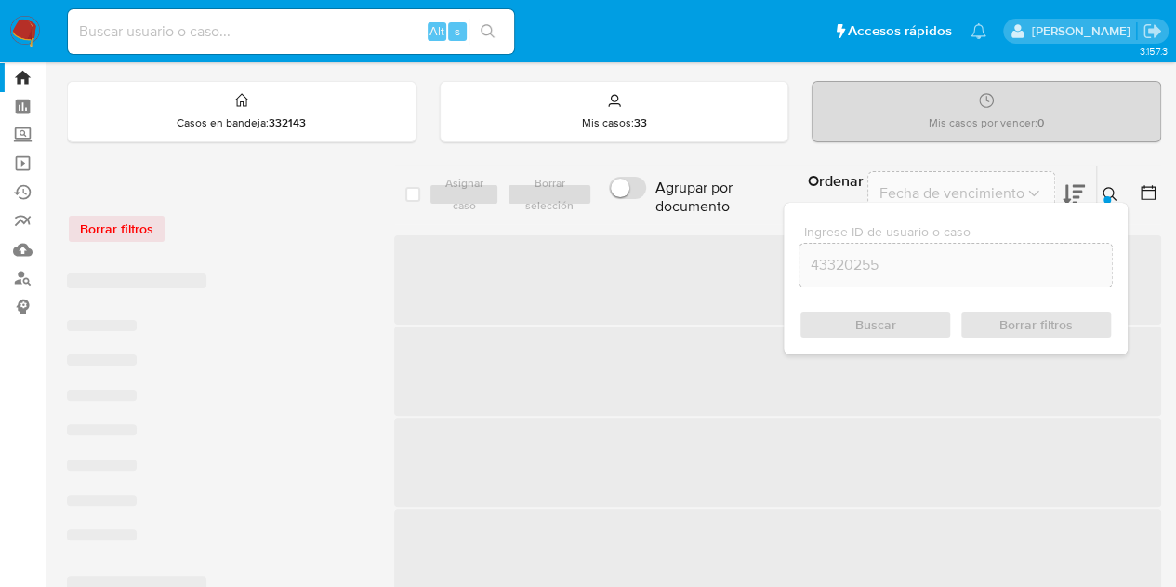
click at [1114, 189] on icon at bounding box center [1110, 194] width 15 height 15
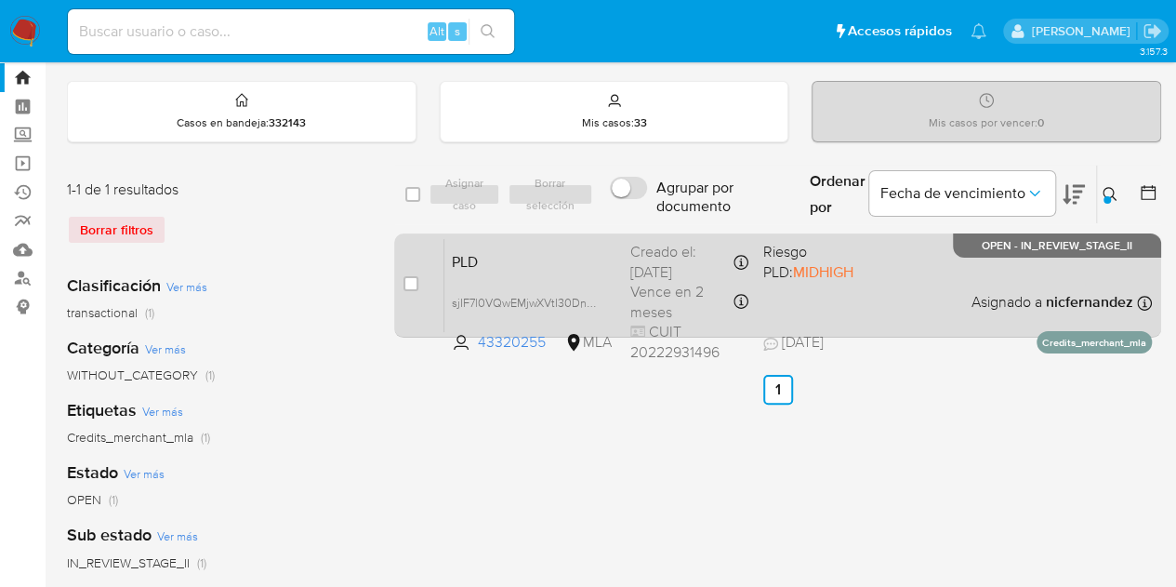
click at [554, 265] on span "PLD" at bounding box center [534, 260] width 164 height 24
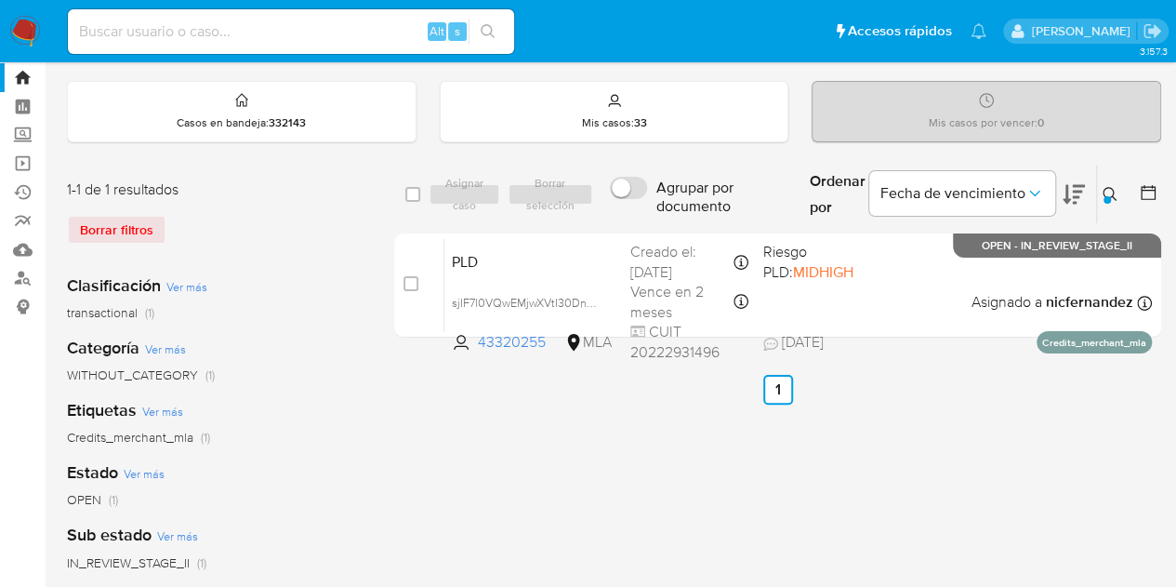
click at [1095, 195] on div "Ordenar por Fecha de vencimiento No es posible ordenar los resultados mientras …" at bounding box center [978, 195] width 366 height 58
click at [1106, 196] on div at bounding box center [1107, 199] width 7 height 7
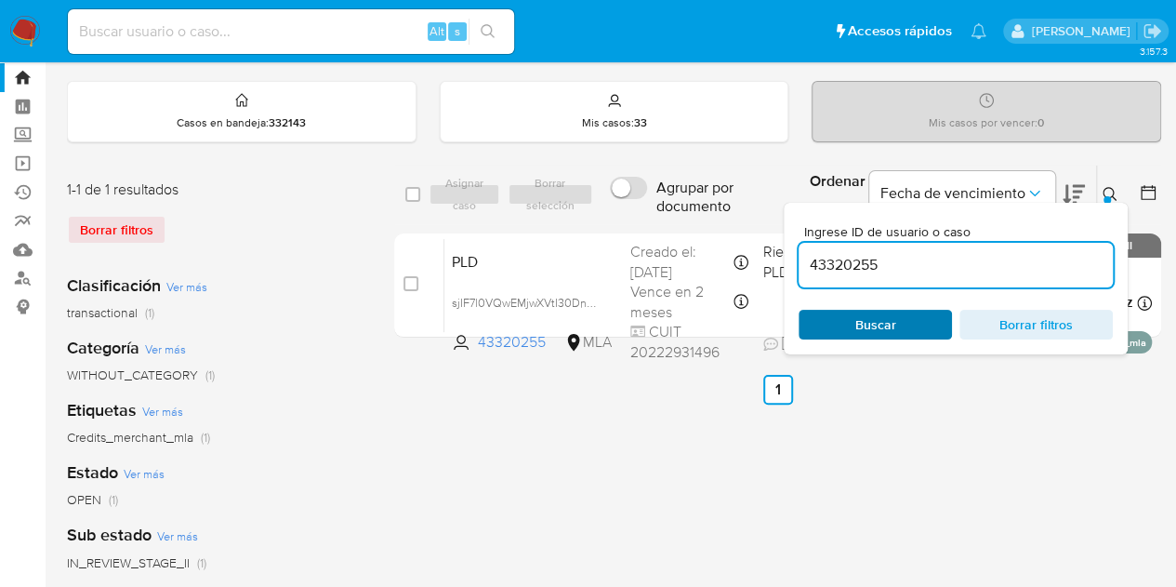
click at [926, 326] on span "Buscar" at bounding box center [875, 324] width 127 height 26
click at [1106, 179] on div "Ingrese ID de usuario o caso 43320255 Buscar Borrar filtros" at bounding box center [1112, 195] width 32 height 58
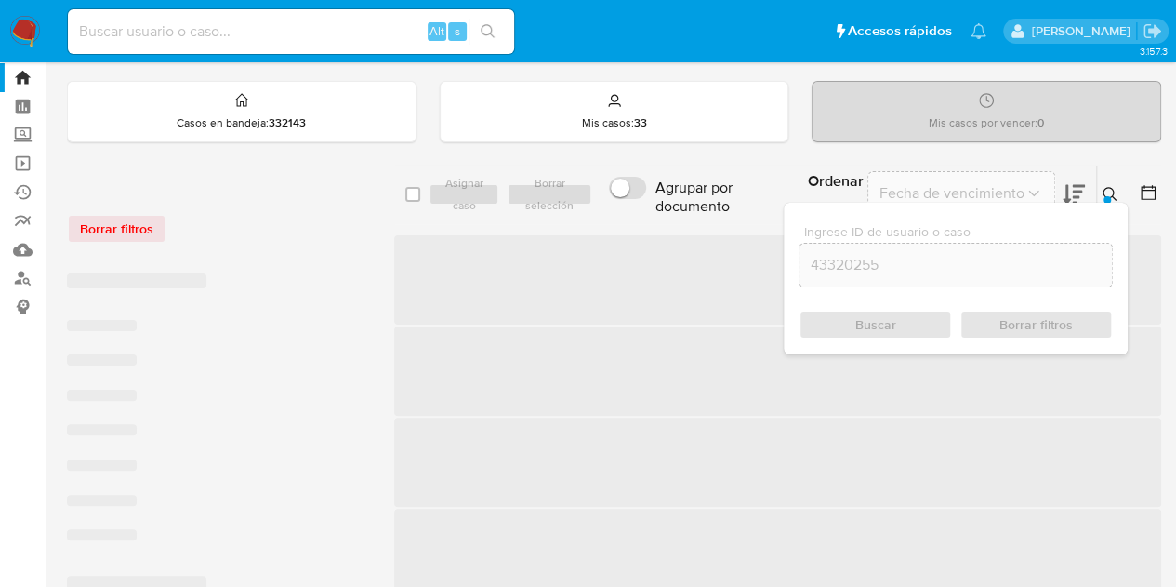
click at [1108, 187] on icon at bounding box center [1110, 194] width 14 height 14
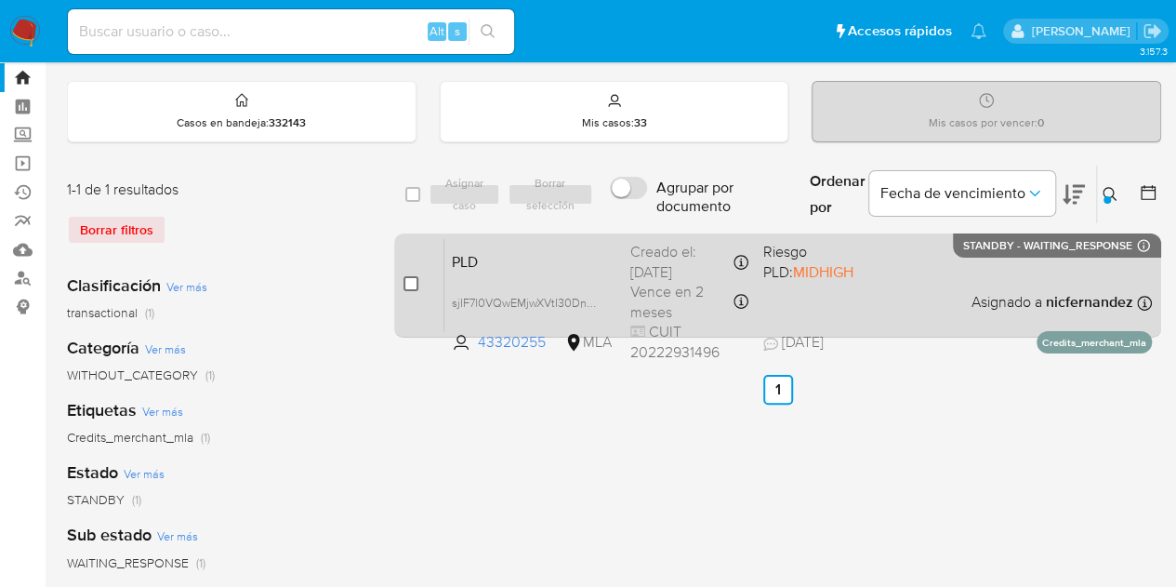
click at [409, 281] on input "checkbox" at bounding box center [411, 283] width 15 height 15
checkbox input "true"
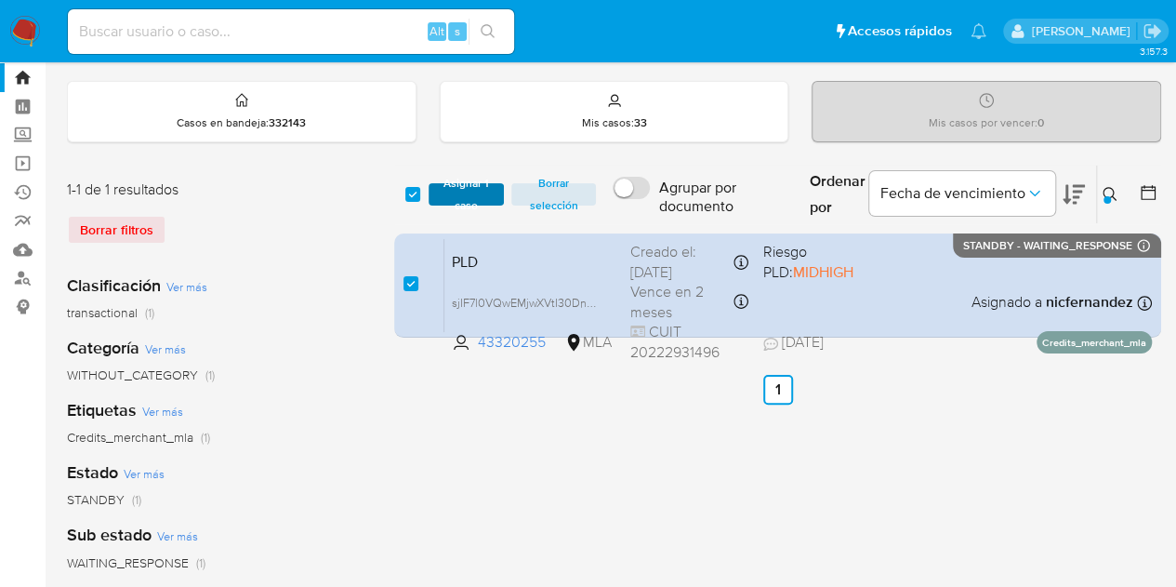
click at [441, 200] on span "Asignar 1 caso" at bounding box center [467, 194] width 58 height 19
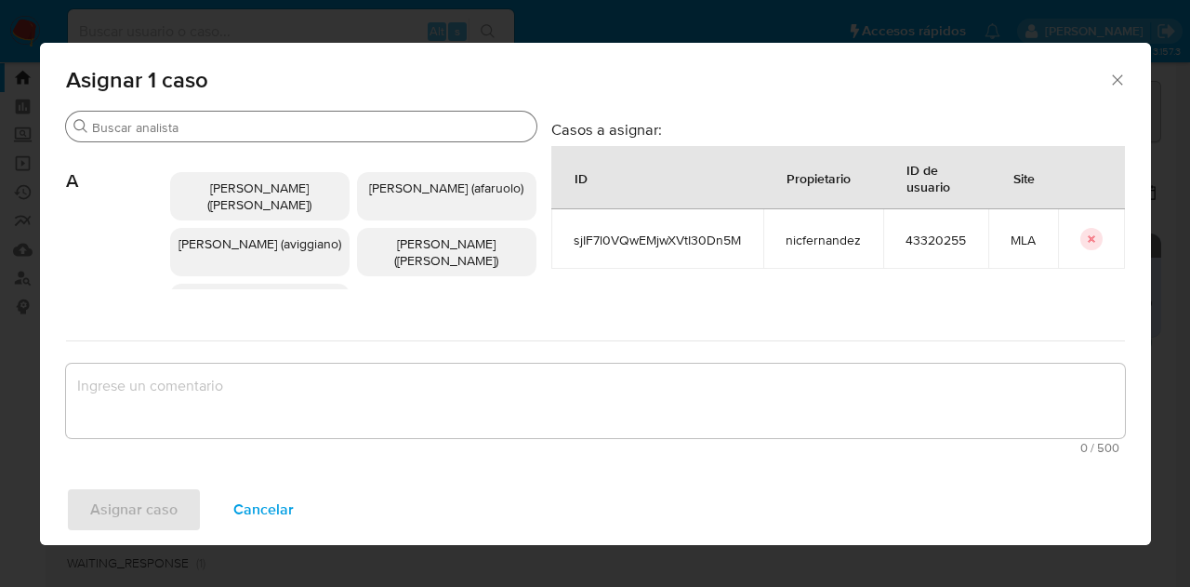
click at [192, 129] on input "Buscar" at bounding box center [310, 127] width 437 height 17
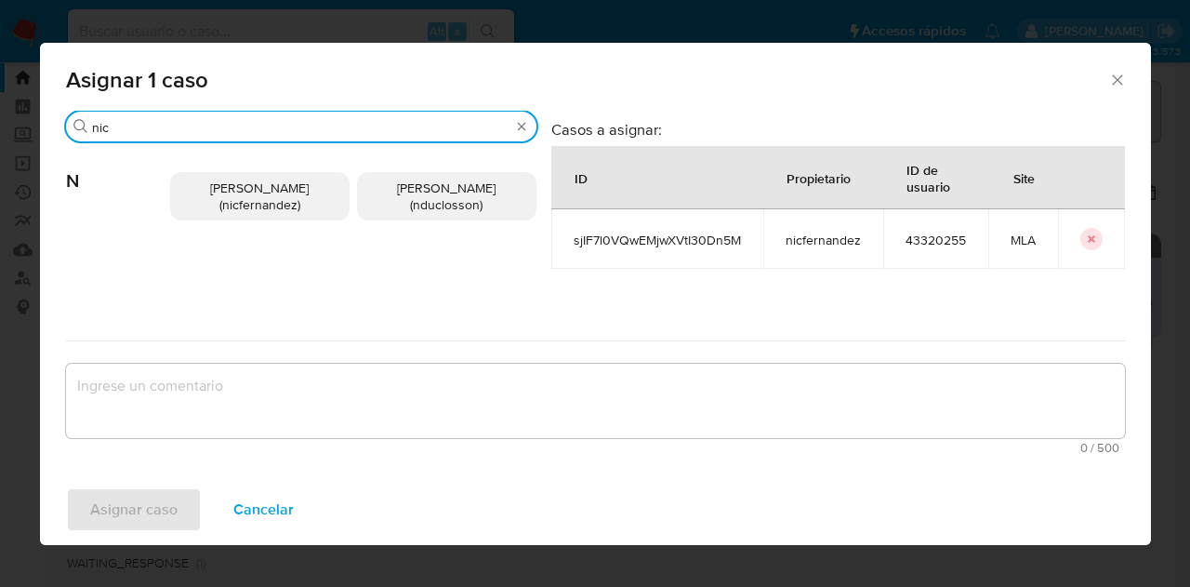
type input "nic"
click at [265, 177] on p "Nicolas Fernandez Allen (nicfernandez)" at bounding box center [259, 196] width 179 height 48
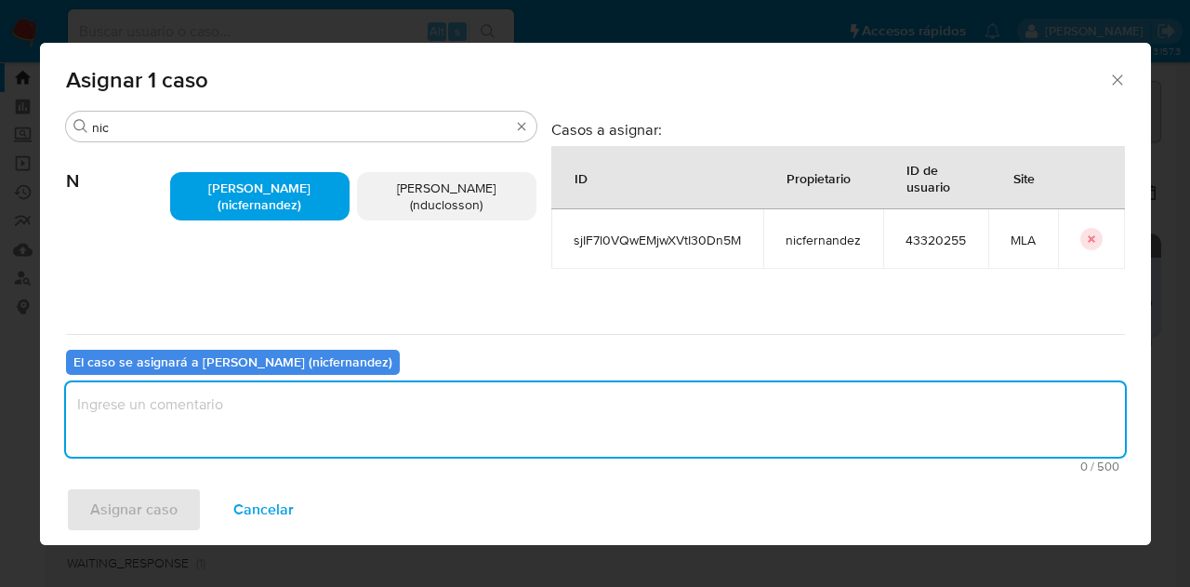
click at [285, 407] on textarea "assign-modal" at bounding box center [595, 419] width 1059 height 74
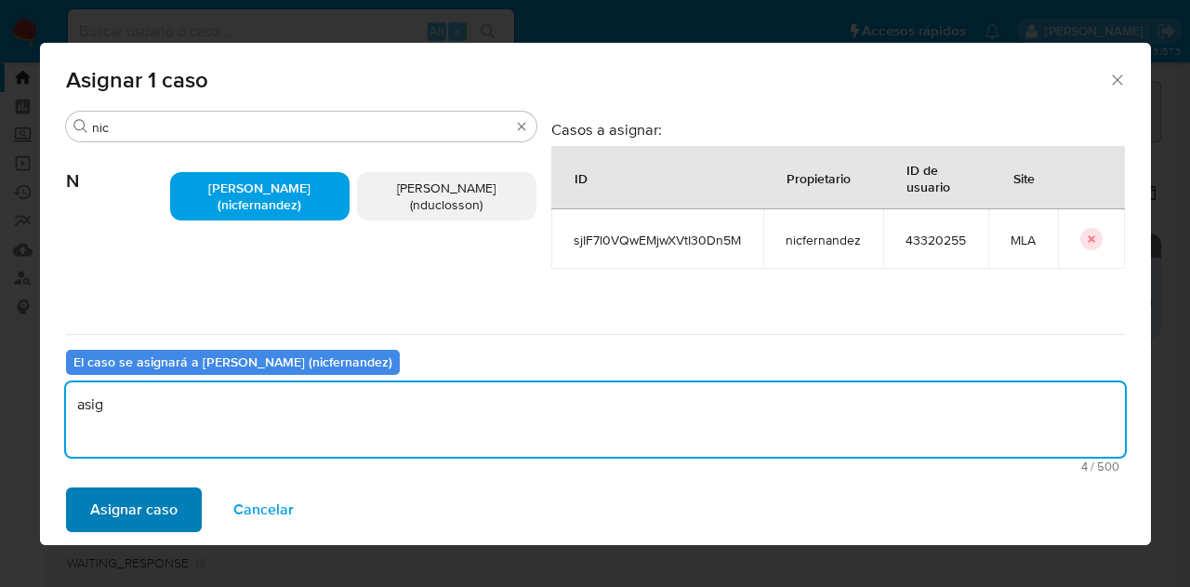
type textarea "asig"
click at [143, 510] on span "Asignar caso" at bounding box center [133, 509] width 87 height 41
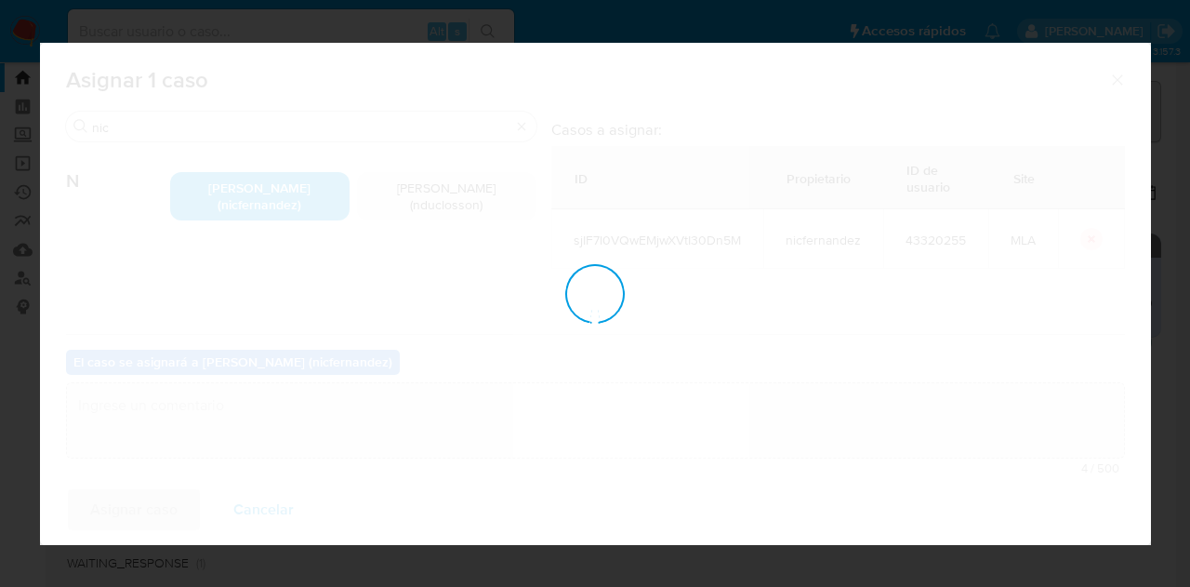
checkbox input "false"
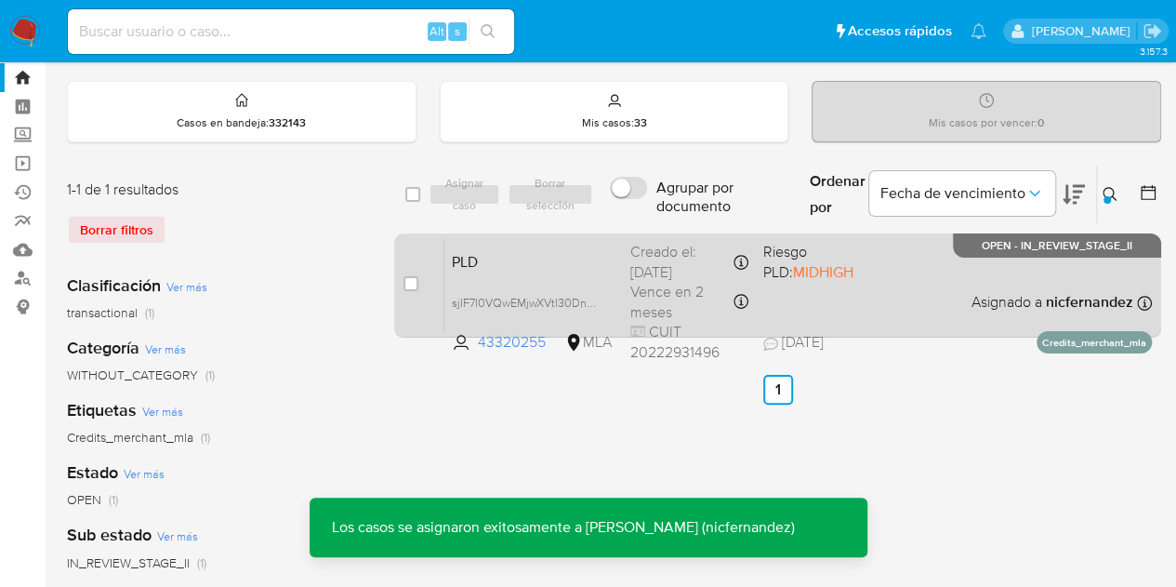
click at [489, 254] on span "PLD" at bounding box center [534, 260] width 164 height 24
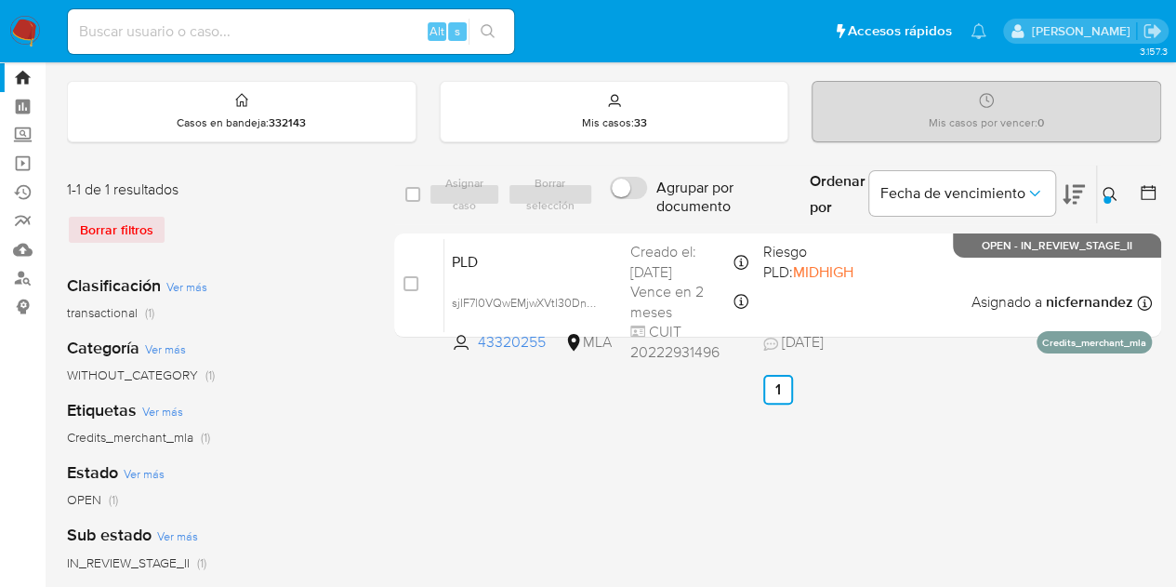
click at [1115, 191] on icon at bounding box center [1110, 194] width 15 height 15
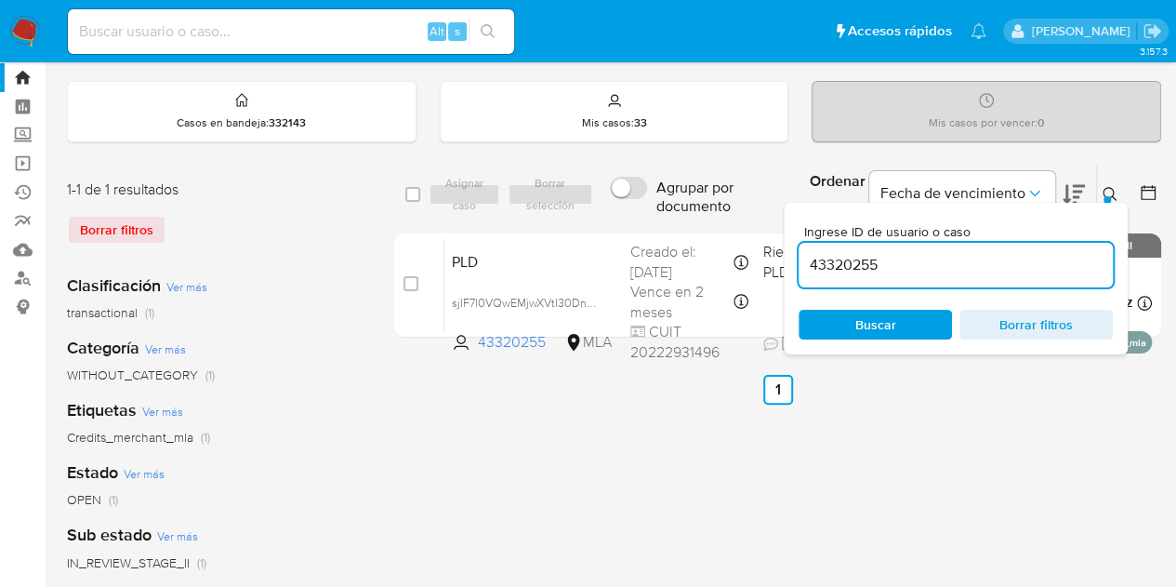
drag, startPoint x: 881, startPoint y: 325, endPoint x: 1103, endPoint y: 232, distance: 240.9
click at [880, 325] on span "Buscar" at bounding box center [875, 325] width 41 height 30
click at [1110, 192] on icon at bounding box center [1110, 194] width 15 height 15
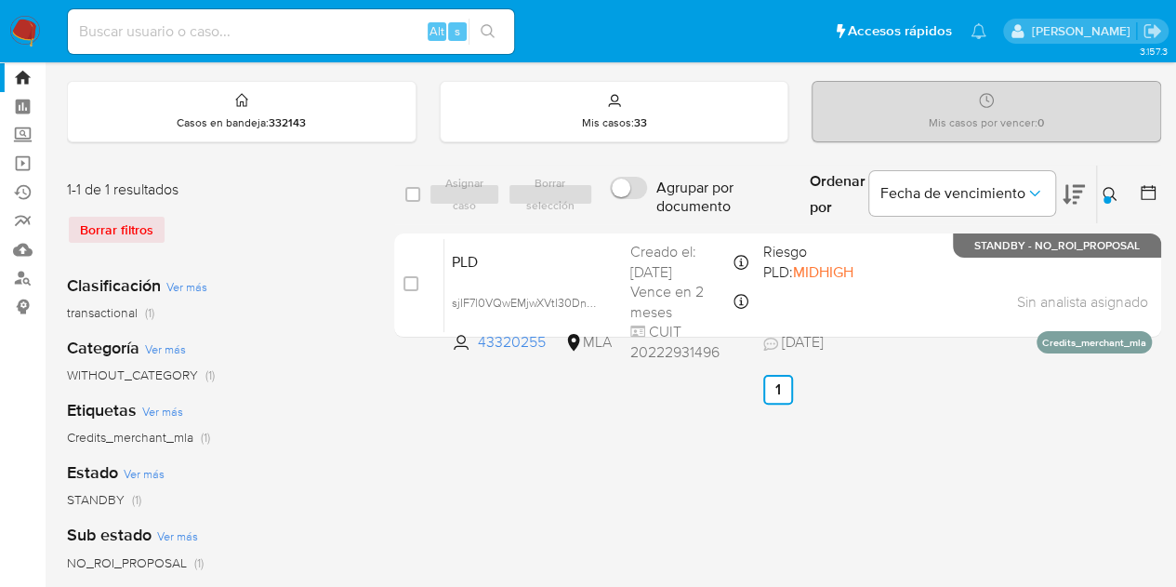
click at [1107, 196] on div at bounding box center [1107, 199] width 7 height 7
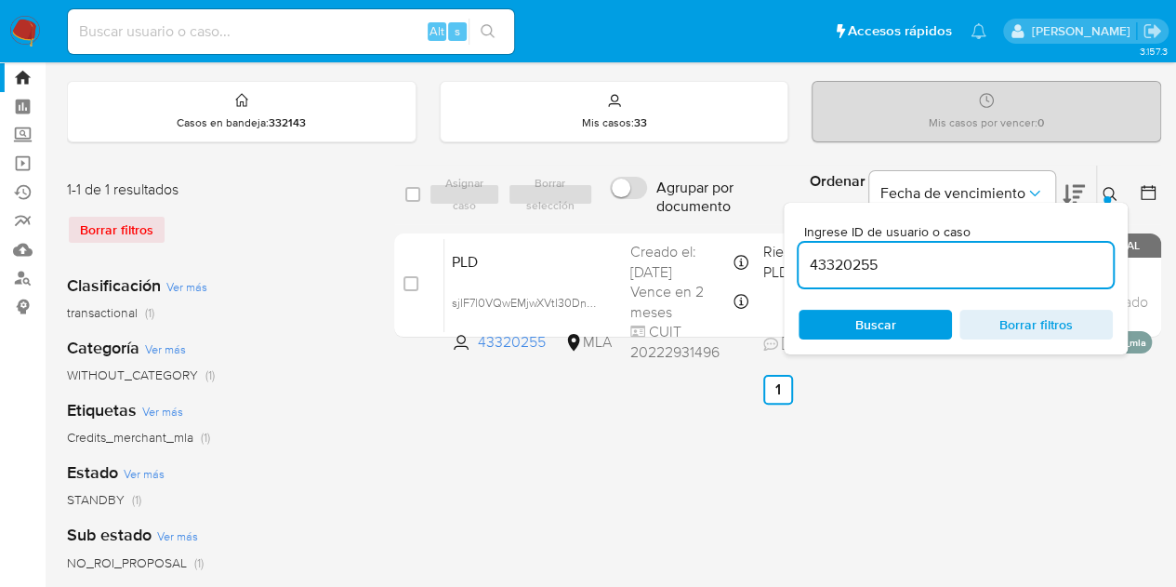
drag, startPoint x: 875, startPoint y: 318, endPoint x: 1015, endPoint y: 270, distance: 148.5
click at [874, 317] on span "Buscar" at bounding box center [875, 325] width 41 height 30
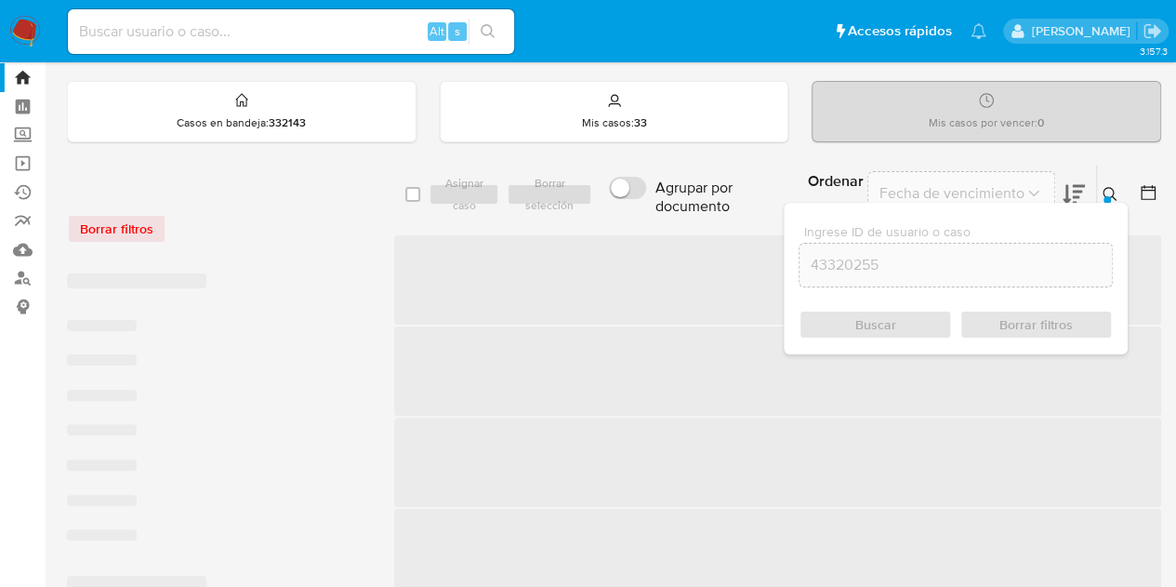
click at [1112, 189] on icon at bounding box center [1110, 194] width 14 height 14
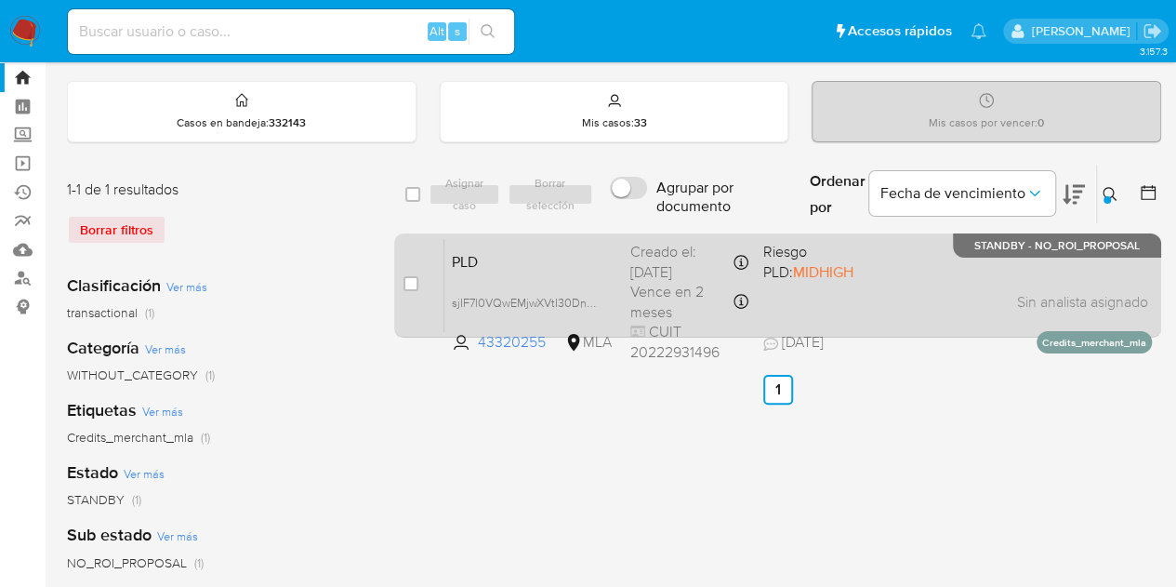
click at [563, 272] on div "PLD sjIF7l0VQwEMjwXVtI30Dn5M 43320255 MLA Riesgo PLD: MIDHIGH Creado el: 12/08/…" at bounding box center [798, 285] width 708 height 94
click at [516, 259] on span "PLD" at bounding box center [534, 260] width 164 height 24
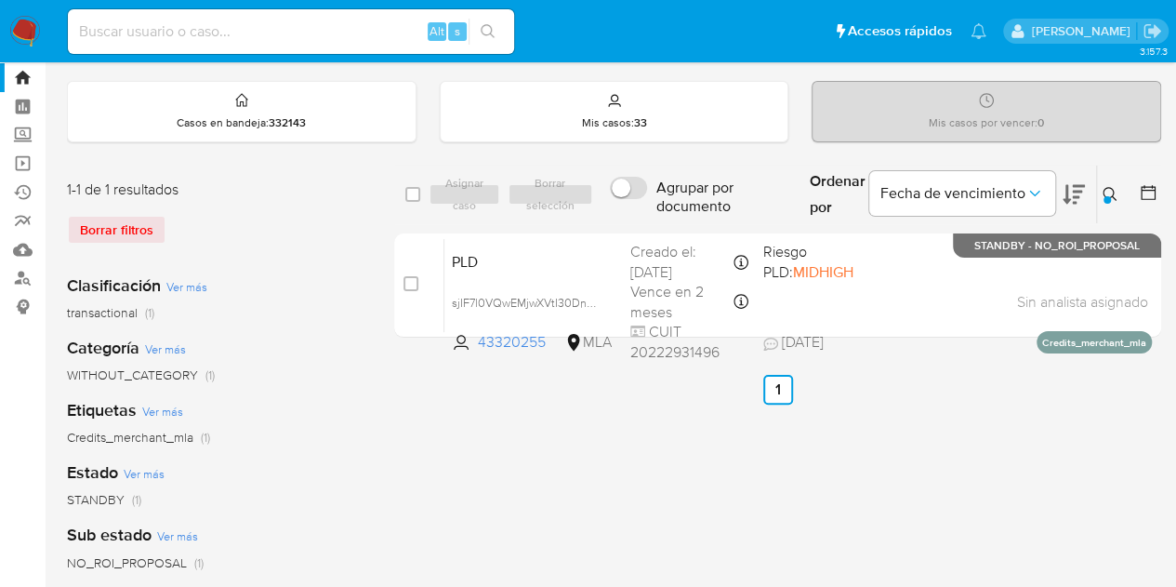
click at [1107, 193] on icon at bounding box center [1110, 194] width 15 height 15
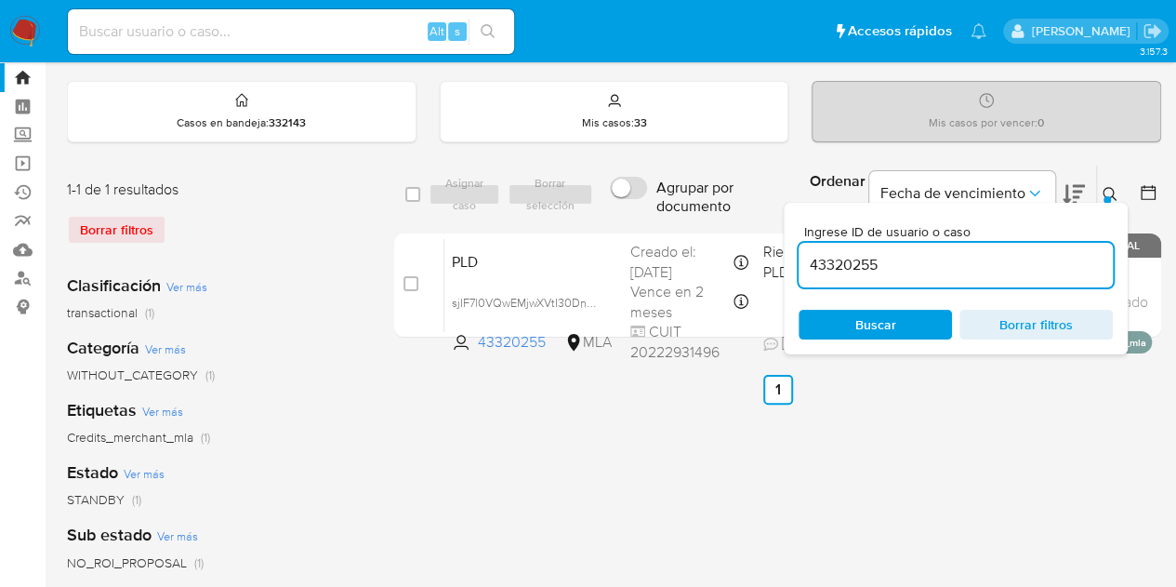
drag, startPoint x: 965, startPoint y: 258, endPoint x: 619, endPoint y: 227, distance: 347.3
click at [620, 227] on div "select-all-cases-checkbox Asignar caso Borrar selección Agrupar por documento O…" at bounding box center [777, 255] width 767 height 180
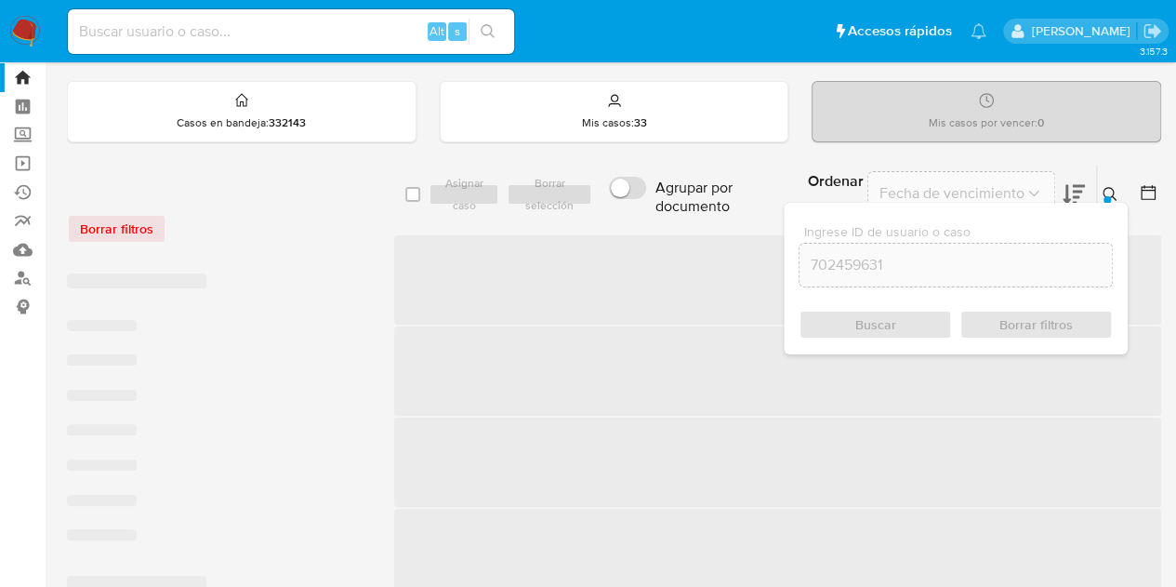
click at [1107, 190] on icon at bounding box center [1110, 194] width 15 height 15
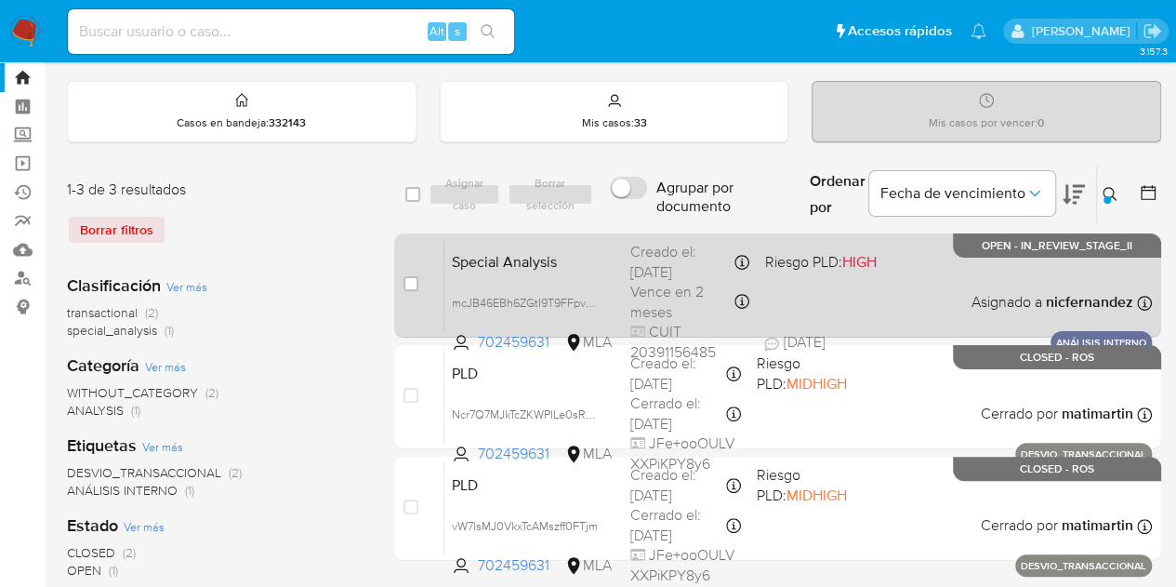
click at [576, 249] on span "Special Analysis" at bounding box center [534, 260] width 164 height 24
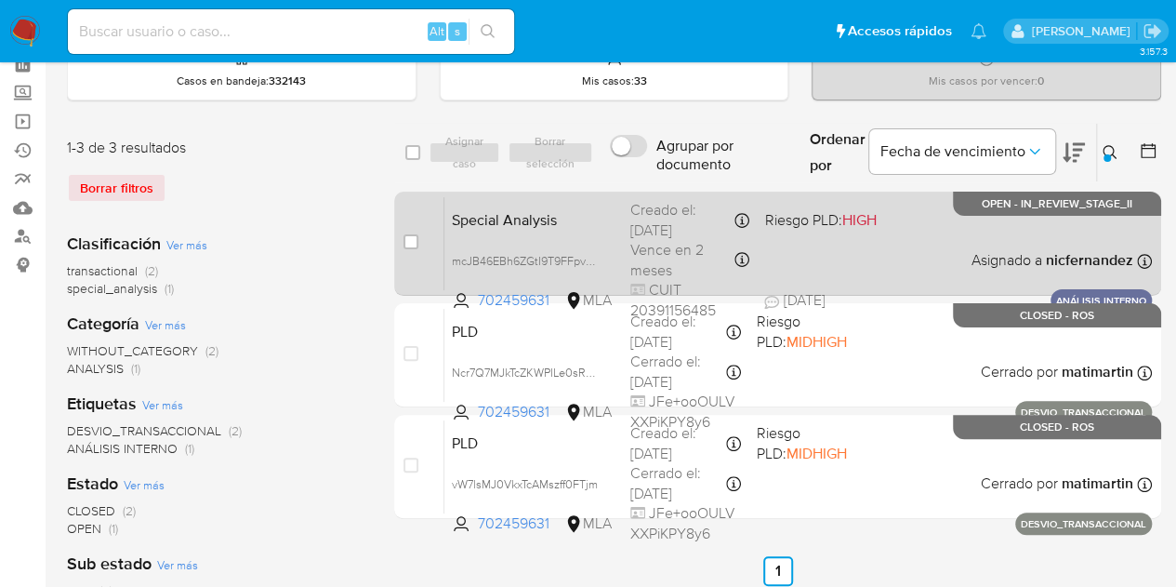
scroll to position [96, 0]
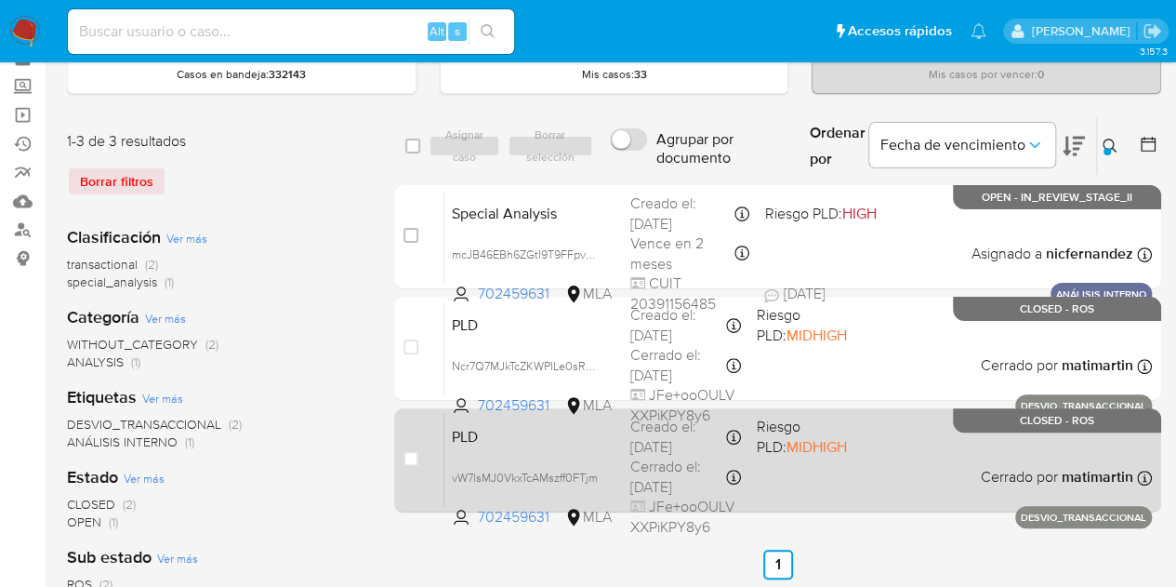
click at [543, 454] on div "PLD vW7lsMJ0VkxTcAMszff0FTjm 702459631 MLA Riesgo PLD: MIDHIGH Creado el: 17/01…" at bounding box center [798, 460] width 708 height 94
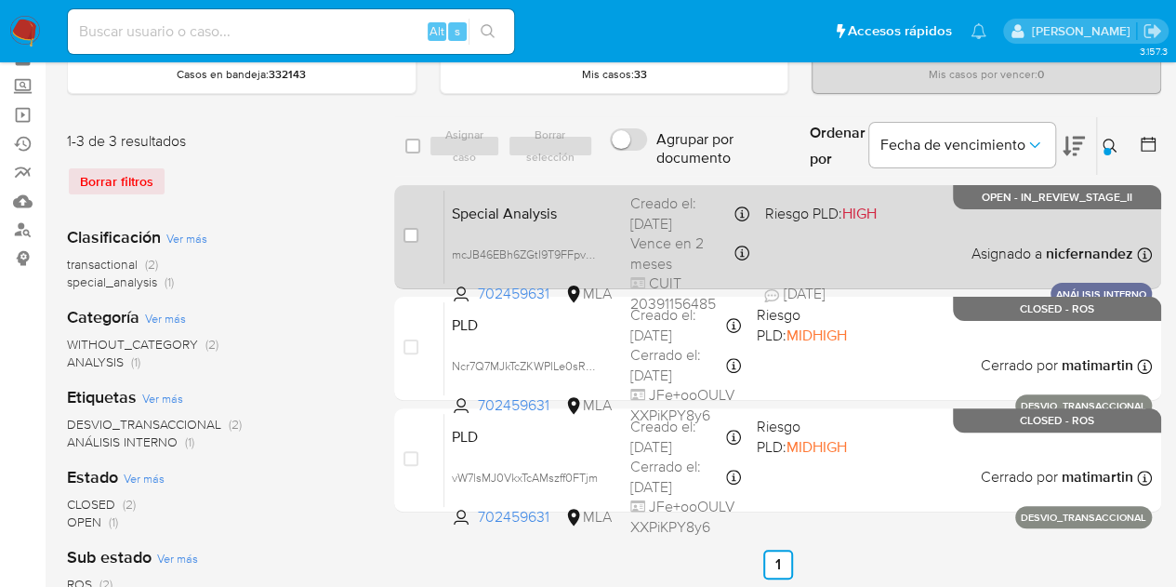
click at [518, 204] on span "Special Analysis" at bounding box center [534, 212] width 164 height 24
click at [597, 250] on span "mcJB46EBh6ZGtI9T9FFpv5B6" at bounding box center [529, 253] width 154 height 20
drag, startPoint x: 356, startPoint y: 285, endPoint x: 514, endPoint y: 284, distance: 158.1
click at [356, 285] on div "transactional (2) special_analysis (1)" at bounding box center [216, 273] width 298 height 35
click at [597, 246] on span "mcJB46EBh6ZGtI9T9FFpv5B6" at bounding box center [529, 253] width 154 height 20
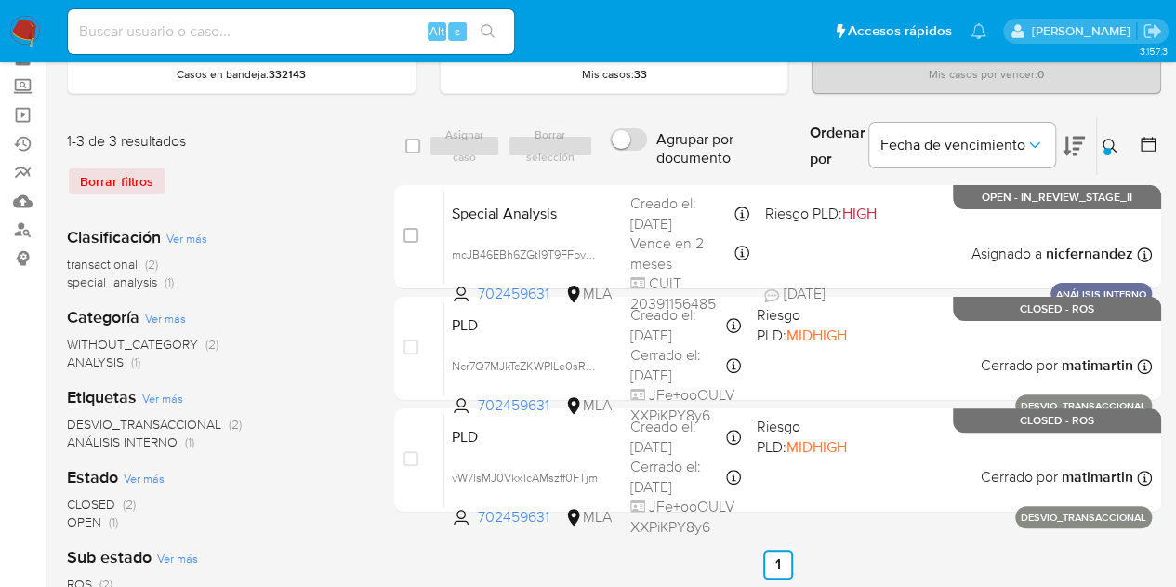
click at [368, 325] on div "1-3 de 3 resultados Borrar filtros Clasificación Ver más transactional (2) spec…" at bounding box center [614, 524] width 1094 height 816
click at [1103, 142] on icon at bounding box center [1110, 146] width 14 height 14
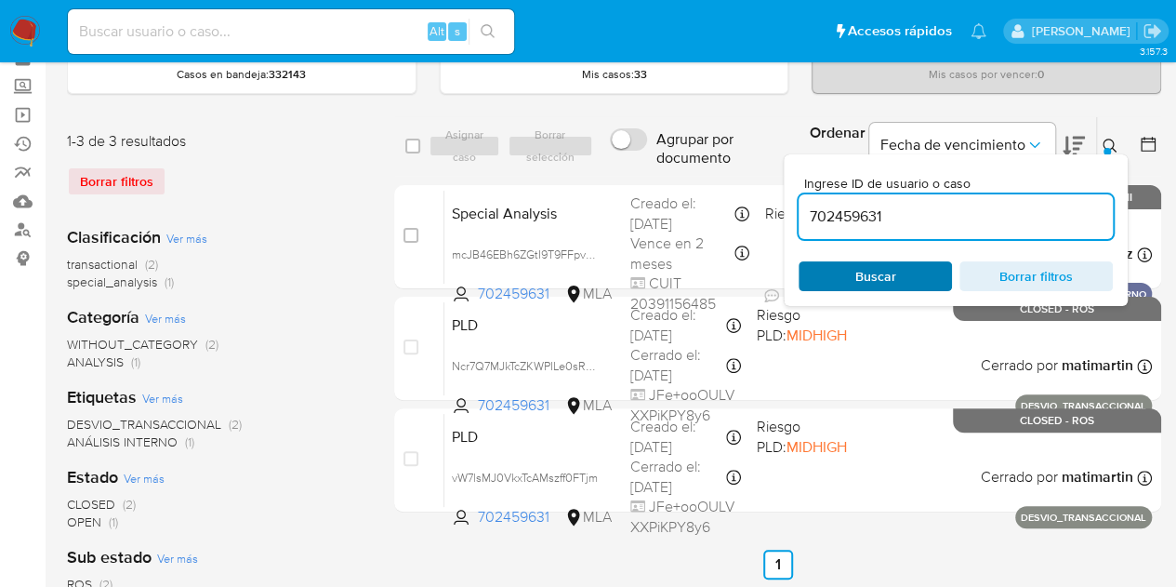
click at [895, 277] on span "Buscar" at bounding box center [875, 276] width 127 height 26
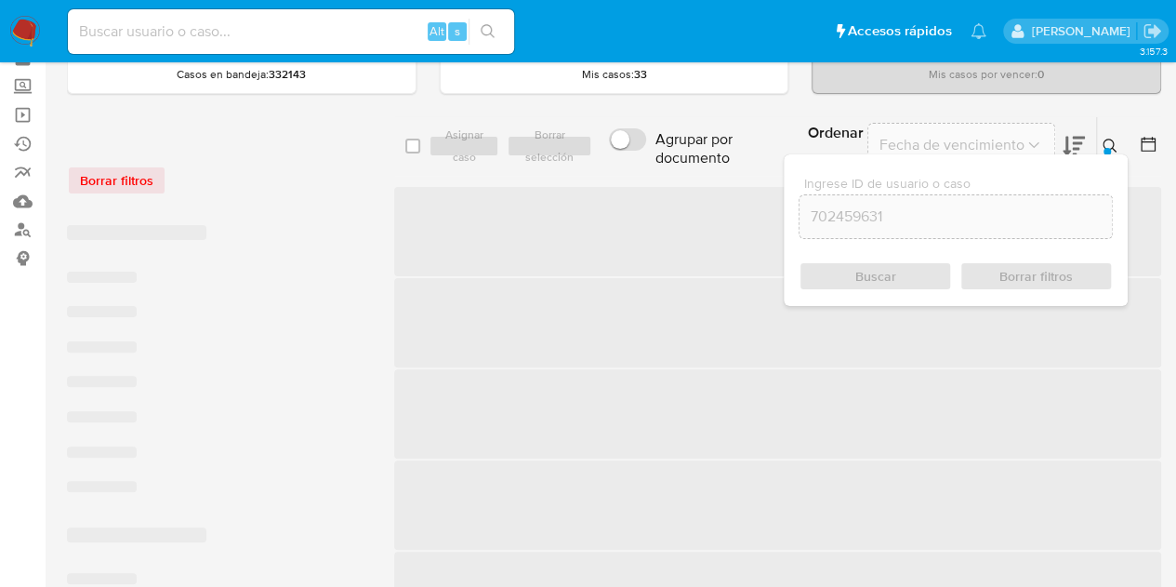
click at [1100, 146] on button at bounding box center [1112, 146] width 31 height 22
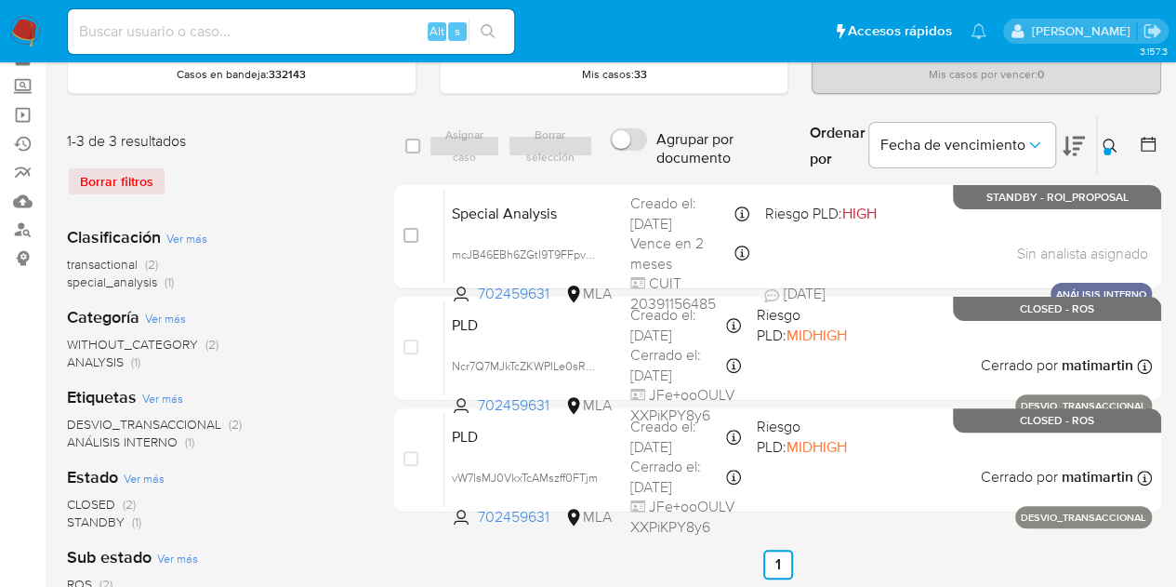
click at [1108, 139] on icon at bounding box center [1110, 146] width 14 height 14
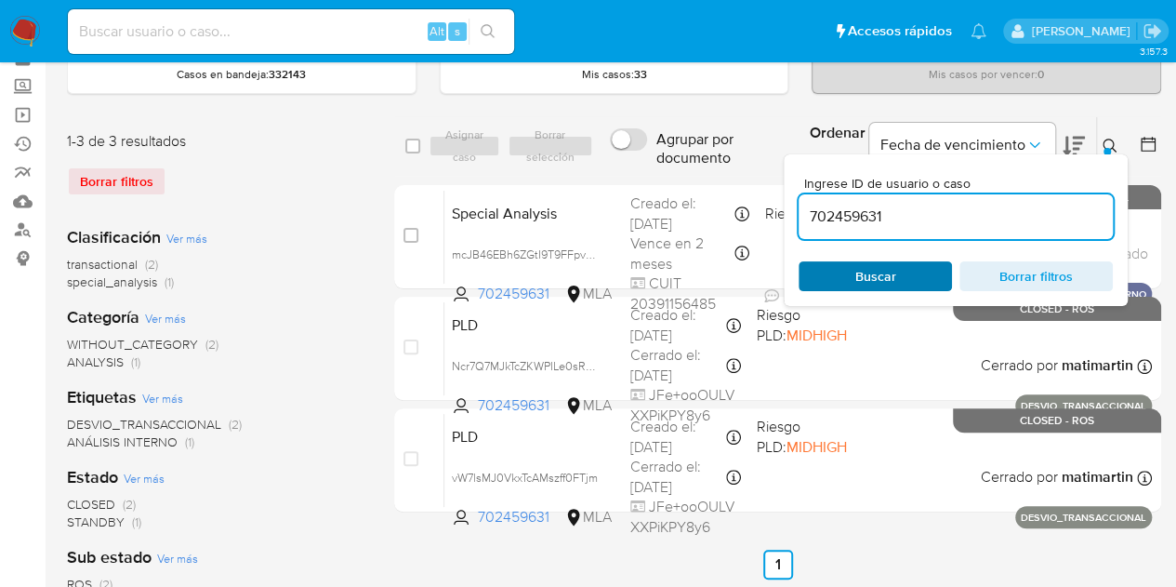
click at [926, 269] on span "Buscar" at bounding box center [875, 276] width 127 height 26
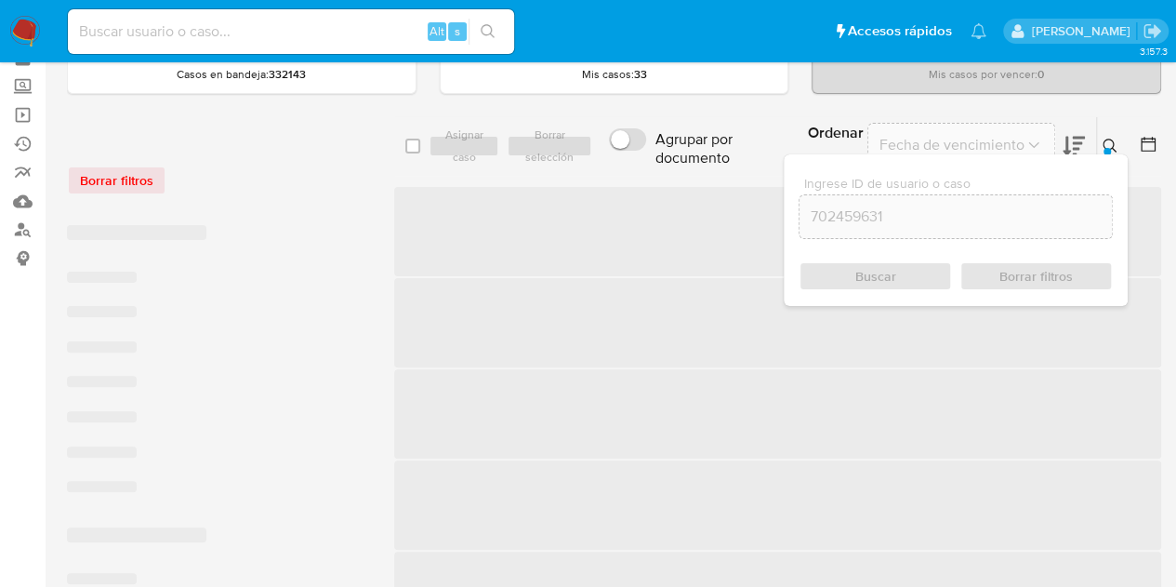
click at [1115, 139] on icon at bounding box center [1110, 146] width 15 height 15
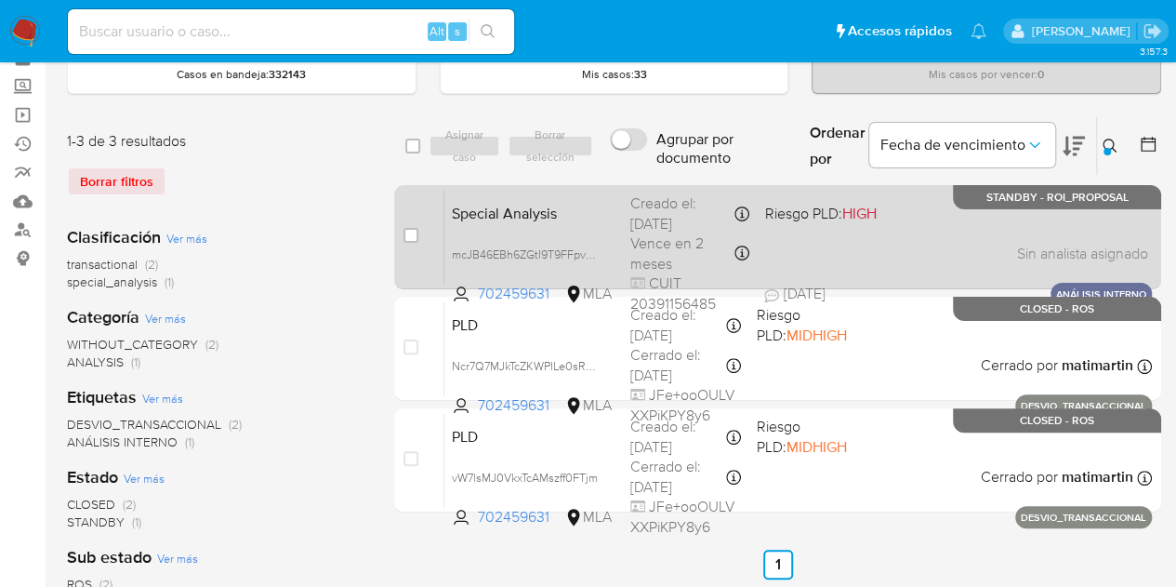
click at [625, 218] on div "Special Analysis mcJB46EBh6ZGtI9T9FFpv5B6 702459631 MLA Riesgo PLD: HIGH Creado…" at bounding box center [798, 237] width 708 height 94
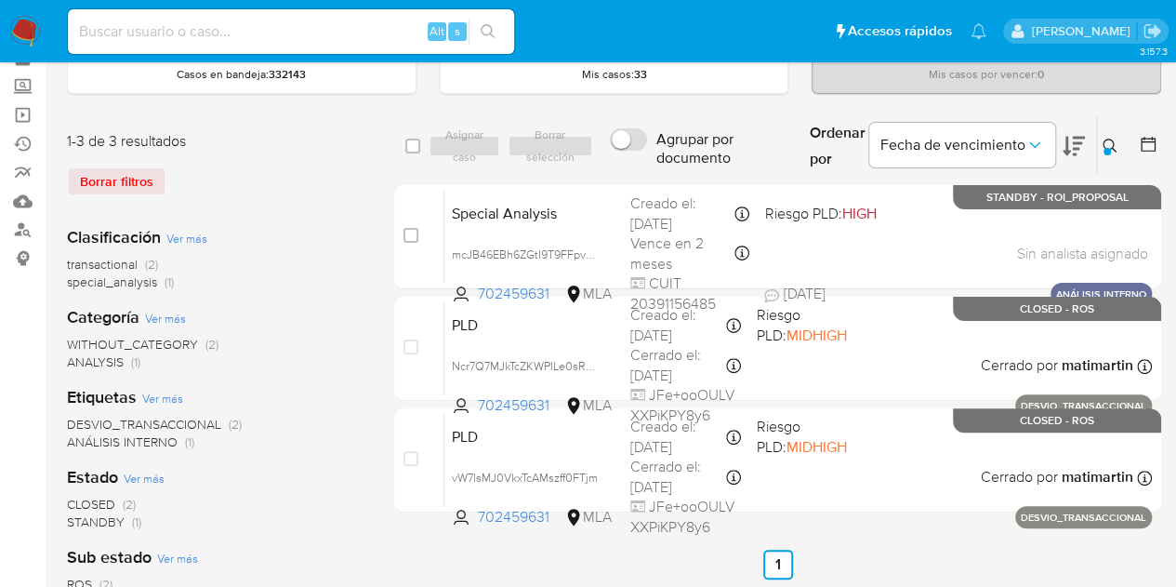
click at [1099, 142] on button at bounding box center [1112, 146] width 31 height 22
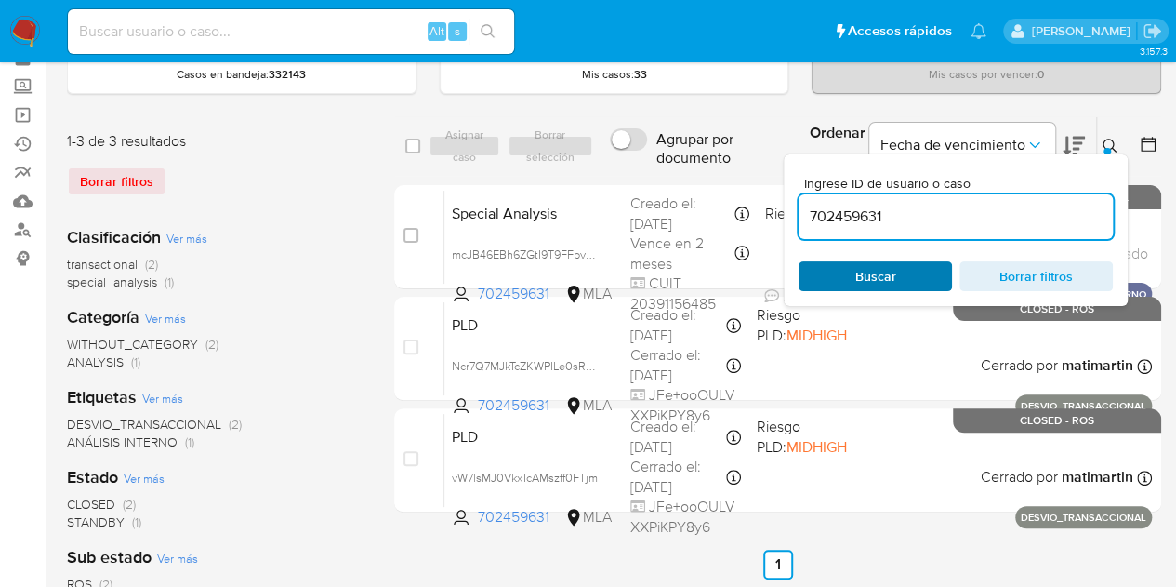
click at [889, 275] on span "Buscar" at bounding box center [875, 276] width 41 height 30
click at [1118, 139] on button at bounding box center [1112, 146] width 31 height 22
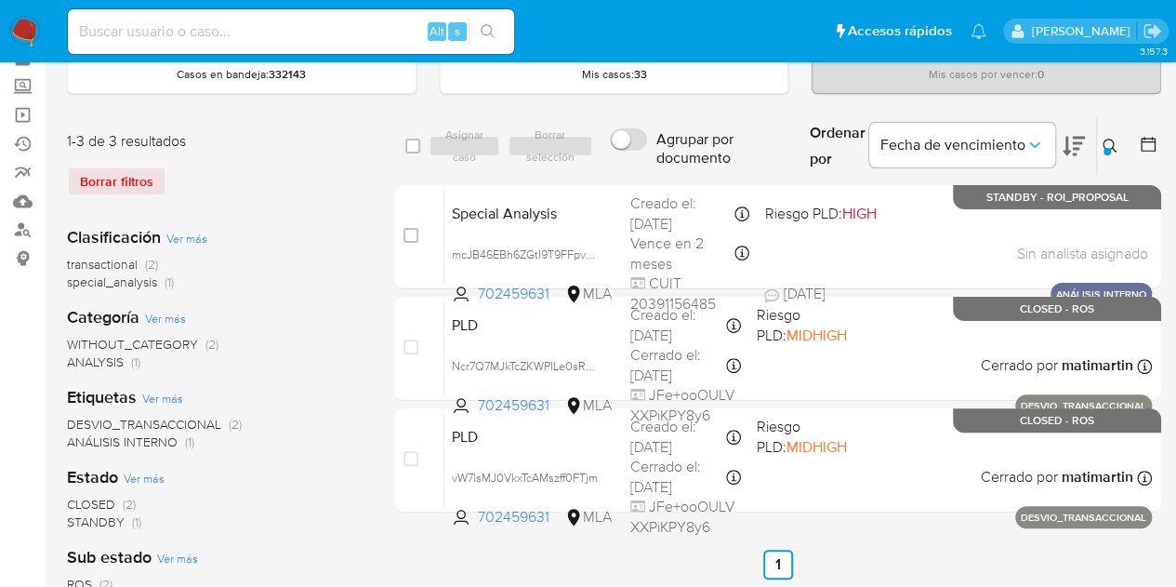
click at [1110, 146] on icon at bounding box center [1110, 146] width 15 height 15
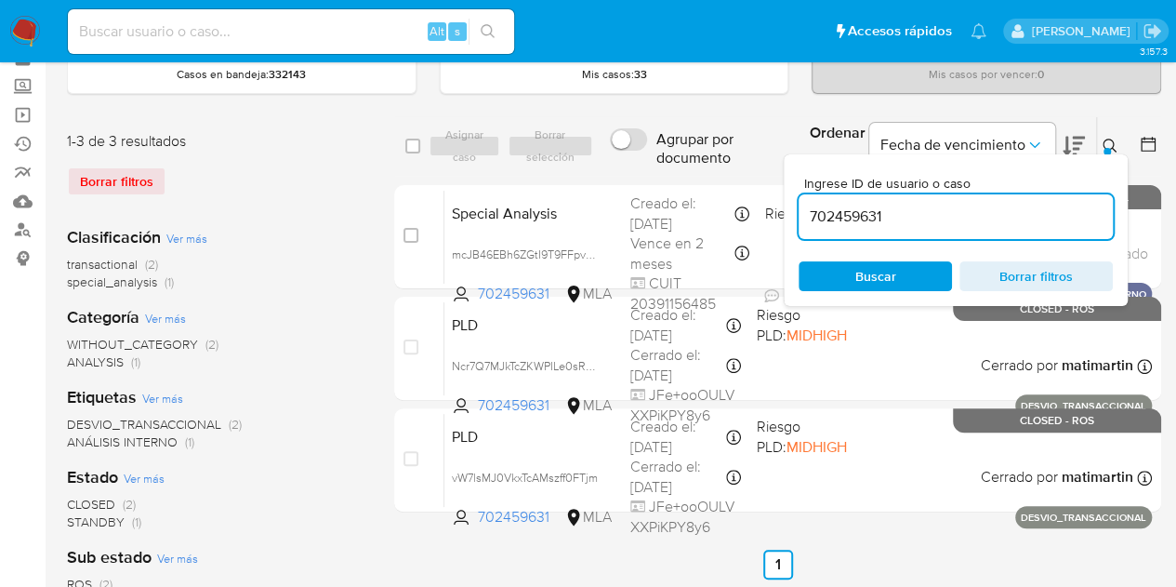
drag, startPoint x: 908, startPoint y: 220, endPoint x: 697, endPoint y: 159, distance: 218.9
click at [656, 155] on div "select-all-cases-checkbox Asignar caso Borrar selección Agrupar por documento O…" at bounding box center [777, 146] width 767 height 60
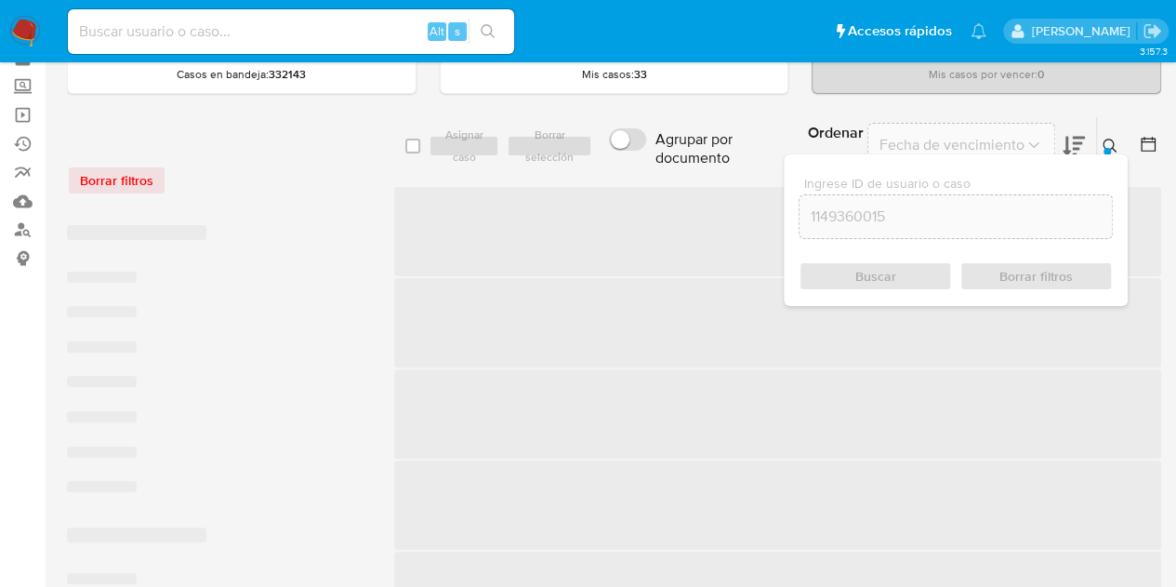
click at [1117, 141] on icon at bounding box center [1110, 146] width 15 height 15
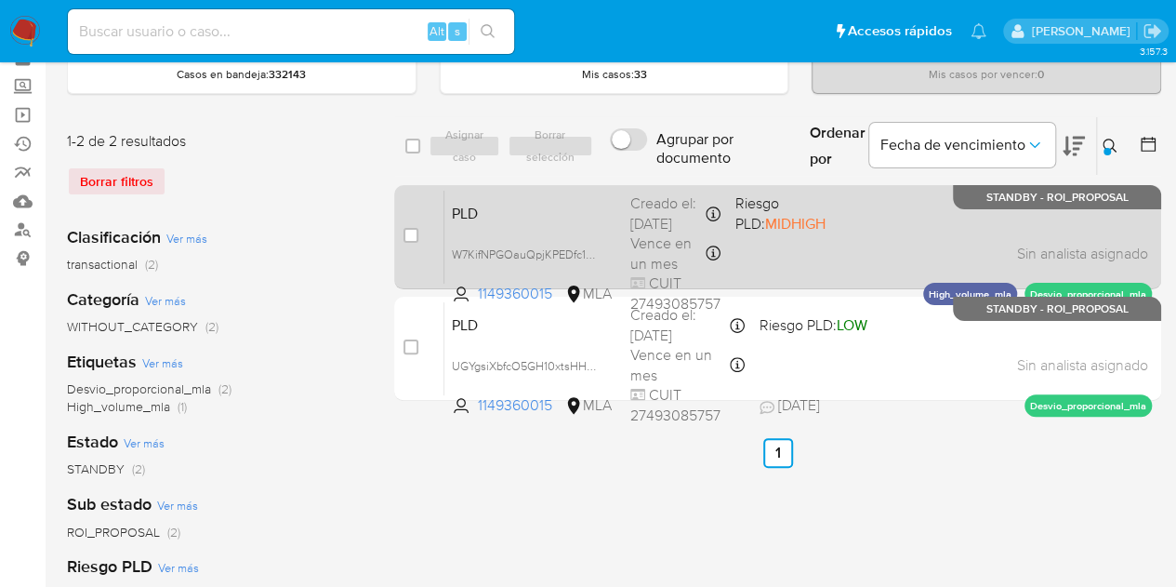
click at [554, 212] on span "PLD" at bounding box center [534, 212] width 164 height 24
click at [592, 263] on span "W7KifNPGOauQpjKPEDfc1BI3" at bounding box center [527, 253] width 151 height 20
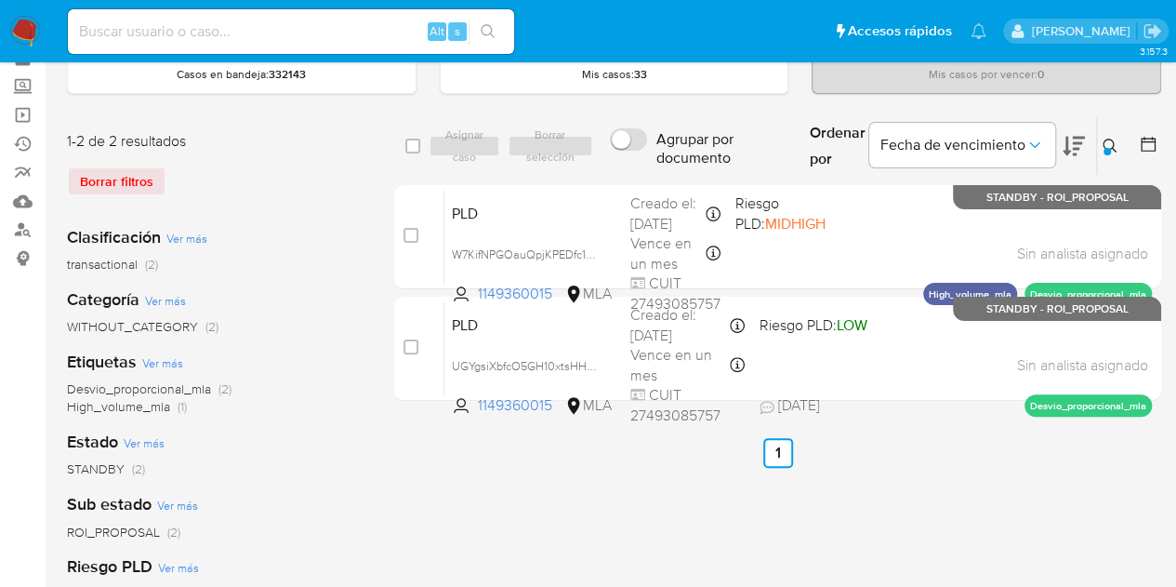
click at [1108, 144] on icon at bounding box center [1110, 146] width 15 height 15
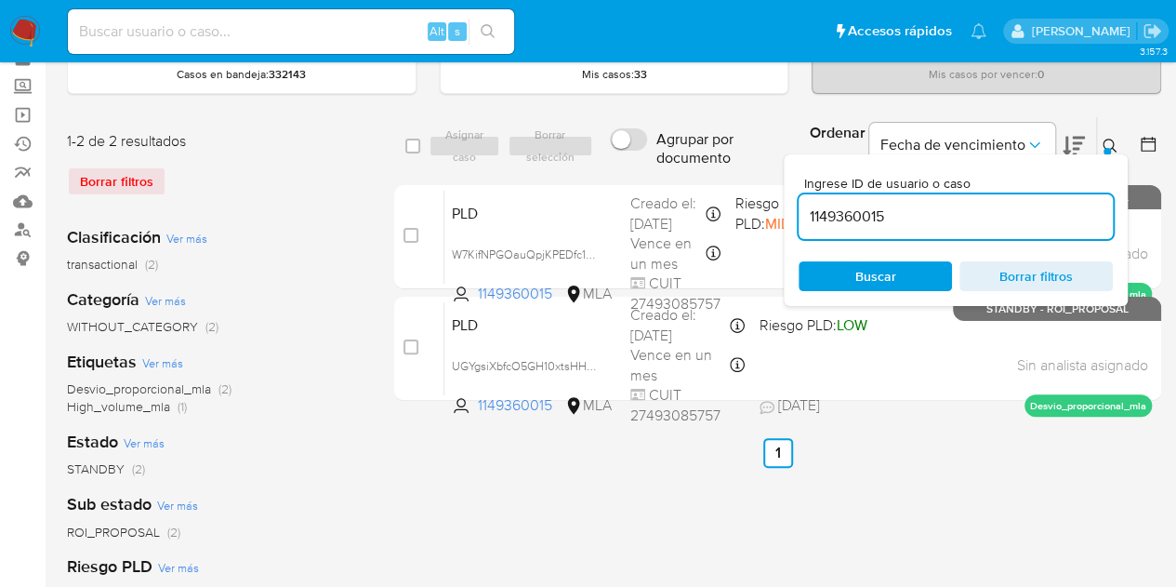
drag, startPoint x: 828, startPoint y: 192, endPoint x: 718, endPoint y: 177, distance: 111.8
click at [721, 176] on div "select-all-cases-checkbox Asignar caso Borrar selección Agrupar por documento O…" at bounding box center [777, 262] width 767 height 292
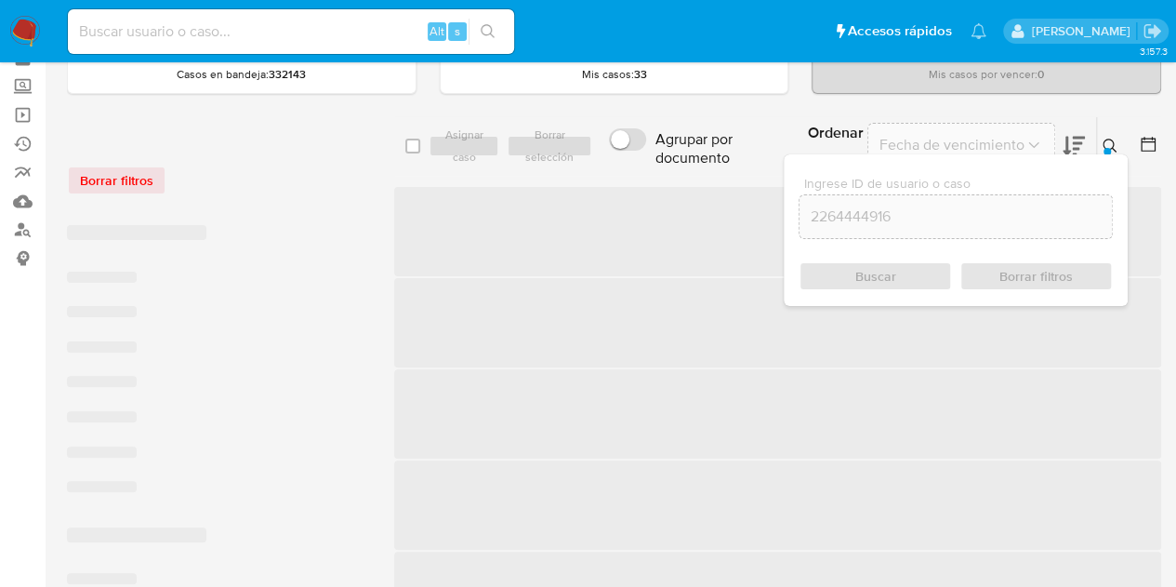
click at [1118, 147] on button at bounding box center [1112, 146] width 31 height 22
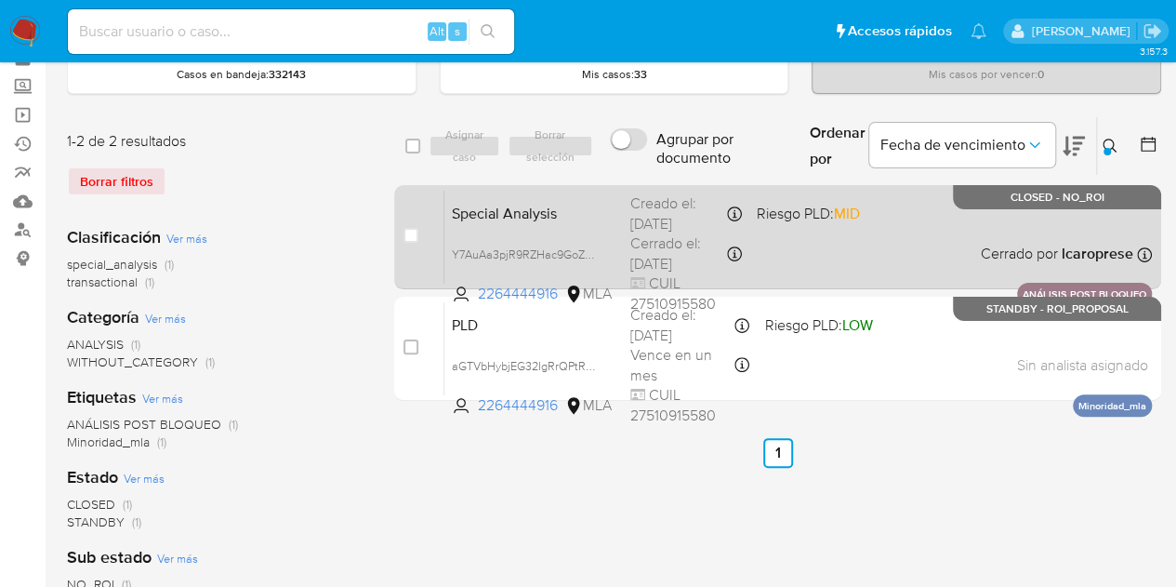
click at [574, 212] on span "Special Analysis" at bounding box center [534, 212] width 164 height 24
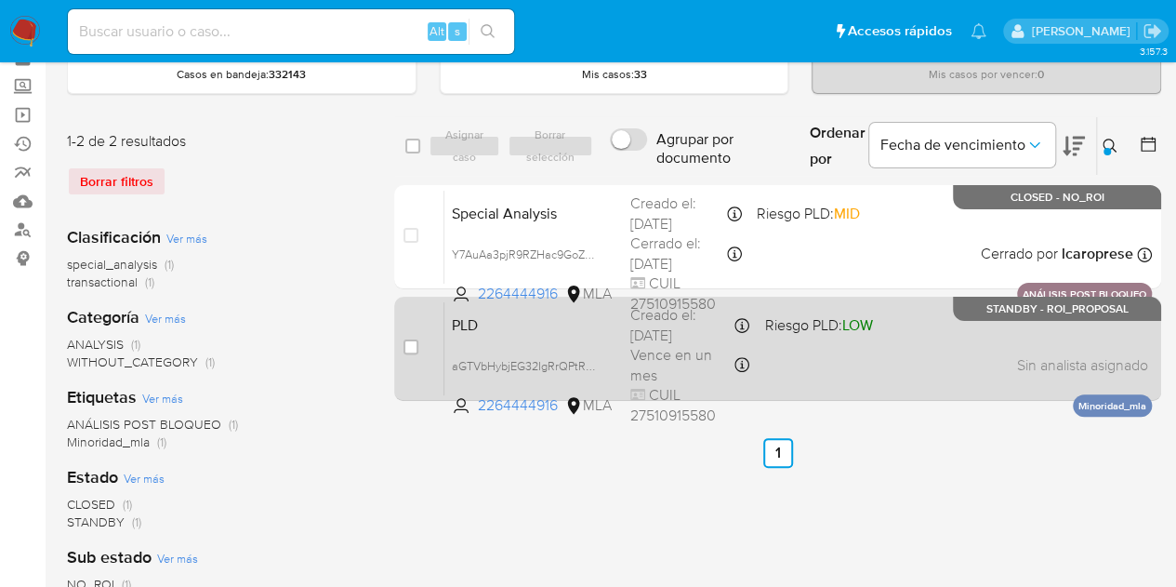
click at [557, 344] on div "PLD aGTVbHybjEG32IgRrQPtRukw 2264444916 MLA Riesgo PLD: LOW Creado el: 12/07/20…" at bounding box center [798, 348] width 708 height 94
click at [595, 360] on span "aGTVbHybjEG32IgRrQPtRukw" at bounding box center [529, 364] width 154 height 20
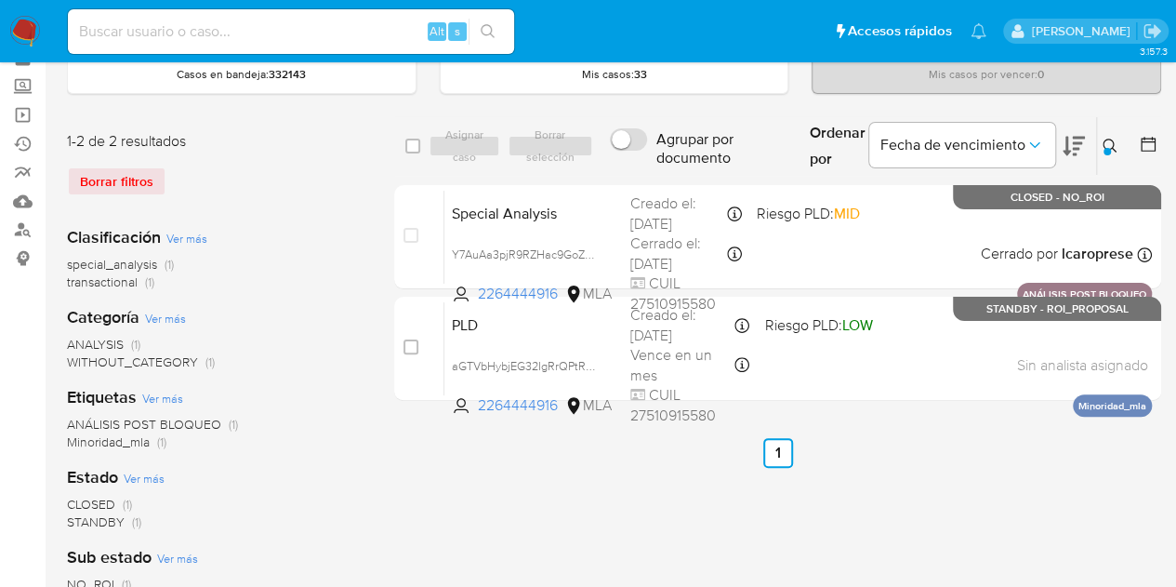
click at [1108, 140] on icon at bounding box center [1110, 146] width 15 height 15
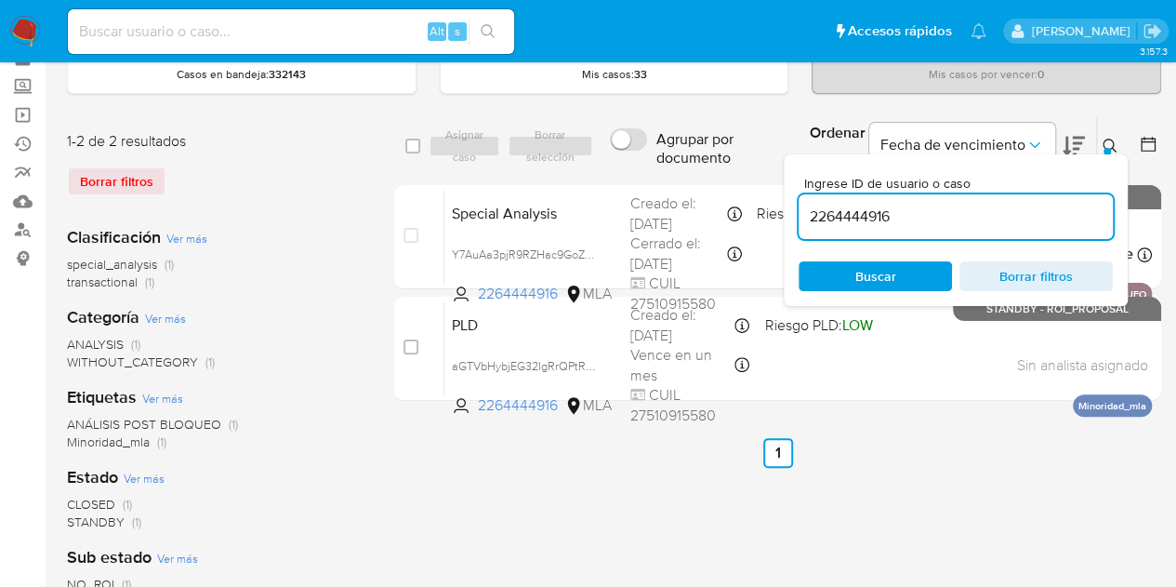
drag, startPoint x: 934, startPoint y: 215, endPoint x: 647, endPoint y: 179, distance: 288.6
click at [647, 179] on div "select-all-cases-checkbox Asignar caso Borrar selección Agrupar por documento O…" at bounding box center [777, 262] width 767 height 292
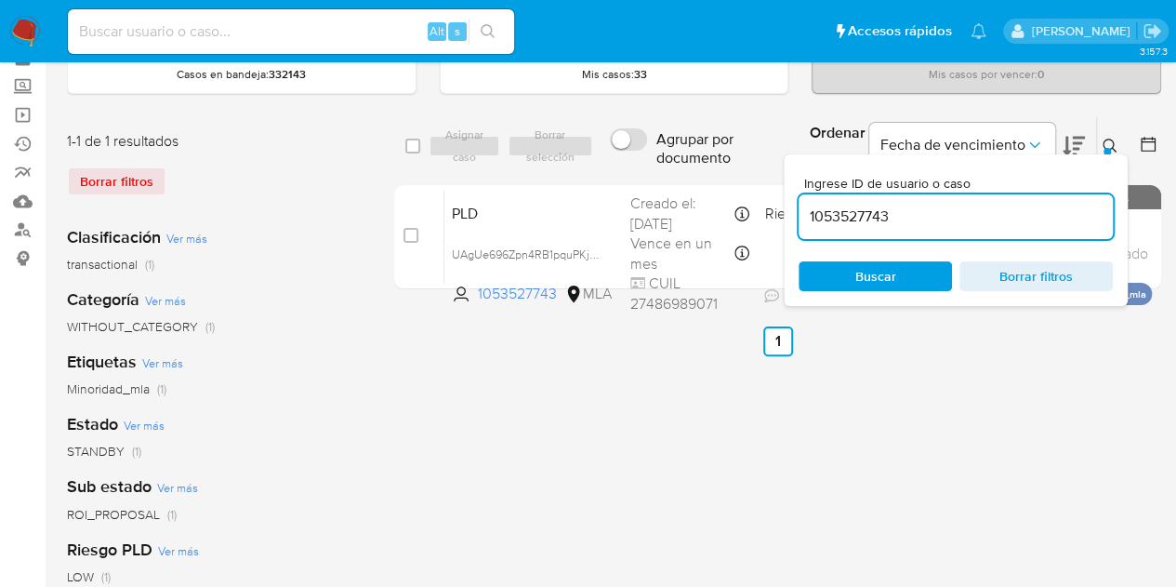
click at [1112, 140] on icon at bounding box center [1110, 146] width 14 height 14
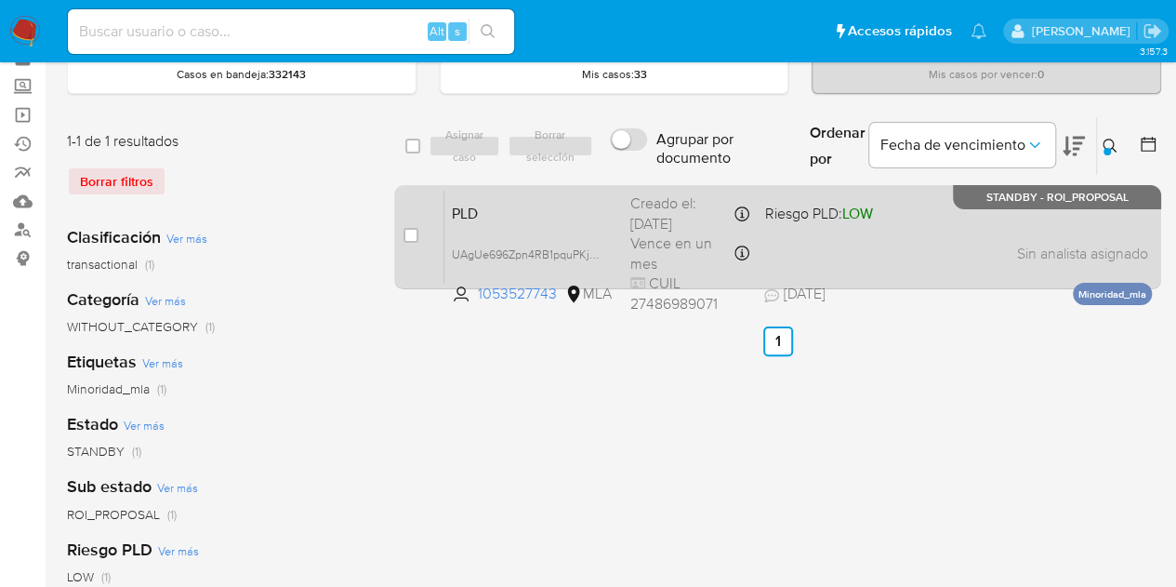
click at [588, 211] on span "PLD" at bounding box center [534, 212] width 164 height 24
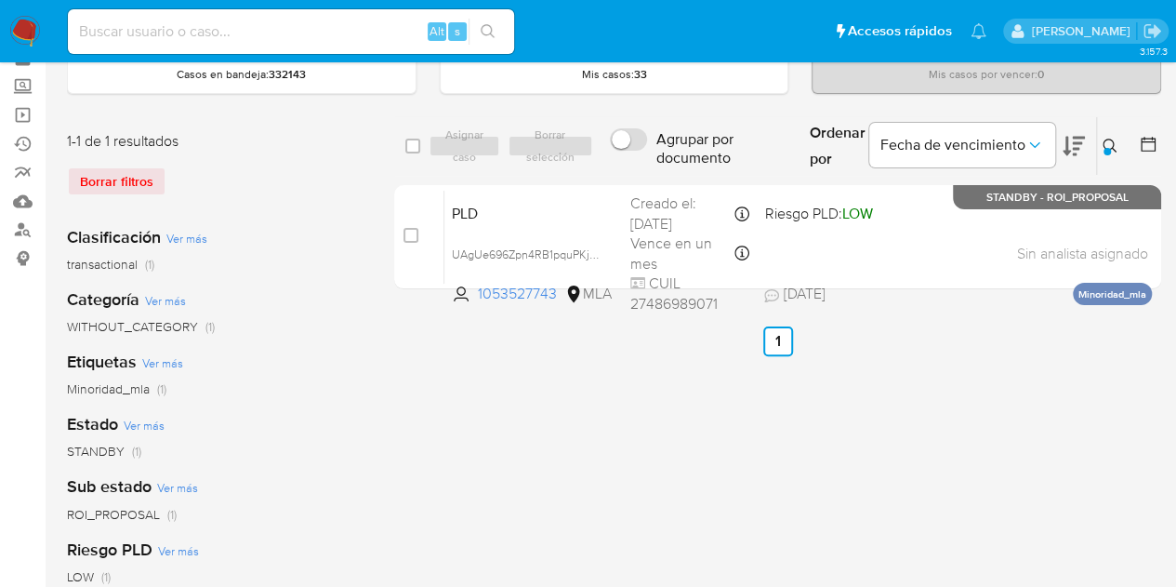
click at [1107, 148] on div at bounding box center [1107, 151] width 7 height 7
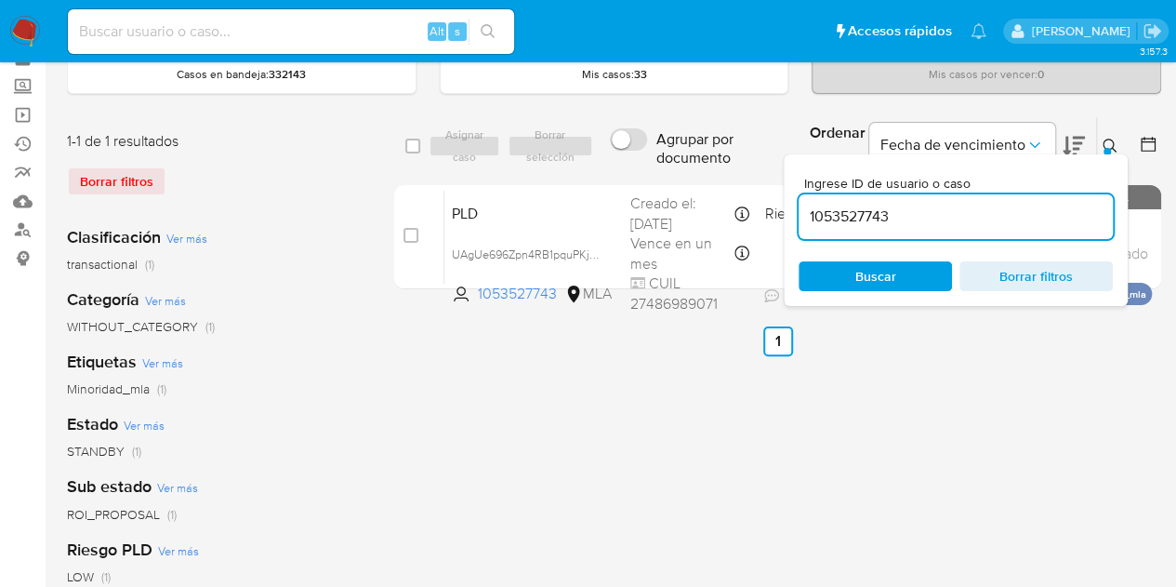
drag, startPoint x: 935, startPoint y: 218, endPoint x: 643, endPoint y: 166, distance: 296.4
click at [644, 167] on div "select-all-cases-checkbox Asignar caso Borrar selección Agrupar por documento O…" at bounding box center [777, 146] width 767 height 60
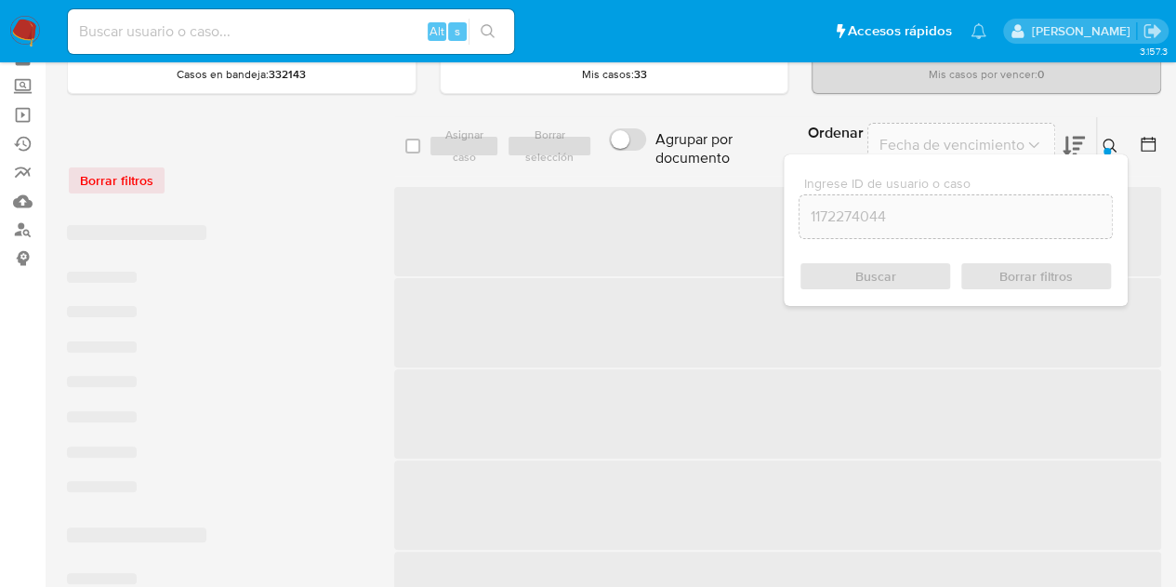
click at [1110, 131] on div "Ingrese ID de usuario o caso 1172274044 Buscar Borrar filtros" at bounding box center [1112, 146] width 32 height 58
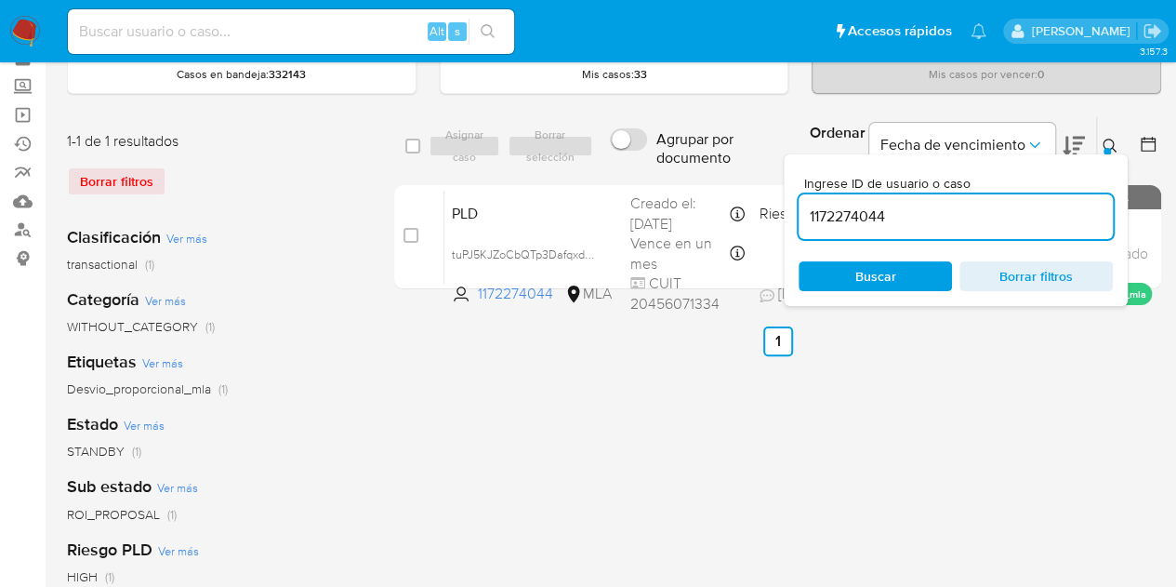
drag, startPoint x: 1110, startPoint y: 138, endPoint x: 1124, endPoint y: 152, distance: 19.7
click at [1124, 148] on button at bounding box center [1112, 146] width 31 height 22
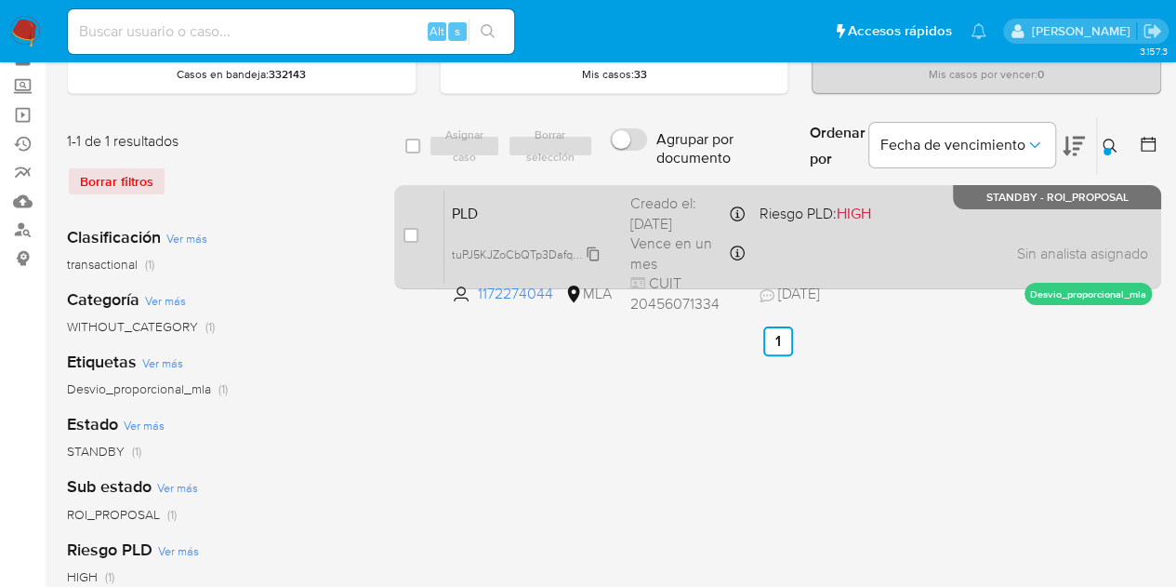
click at [541, 244] on div "tuPJ5KJZoCbQTp3Dafqxd37X" at bounding box center [526, 254] width 149 height 20
click at [549, 232] on div "PLD tuPJ5KJZoCbQTp3Dafqxd37X Copiado Copiado 1172274044 MLA Riesgo PLD: HIGH Cr…" at bounding box center [798, 237] width 708 height 94
click at [590, 248] on span "tuPJ5KJZoCbQTp3Dafqxd37X" at bounding box center [528, 253] width 152 height 20
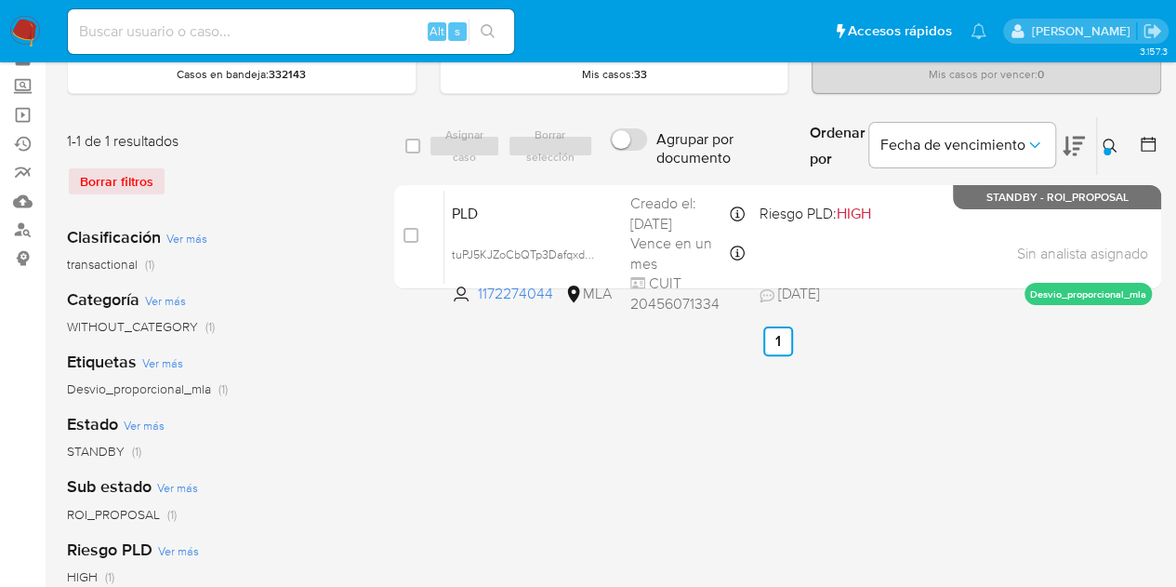
click at [1113, 140] on icon at bounding box center [1110, 146] width 15 height 15
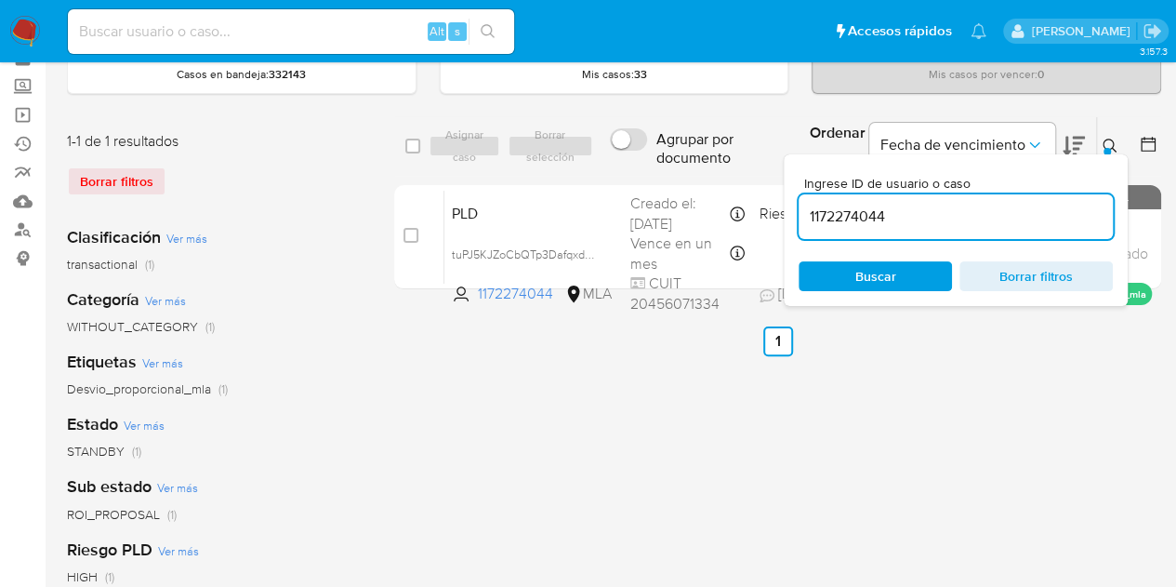
drag, startPoint x: 919, startPoint y: 215, endPoint x: 672, endPoint y: 181, distance: 248.7
click at [672, 181] on div "select-all-cases-checkbox Asignar caso Borrar selección Agrupar por documento O…" at bounding box center [777, 206] width 767 height 180
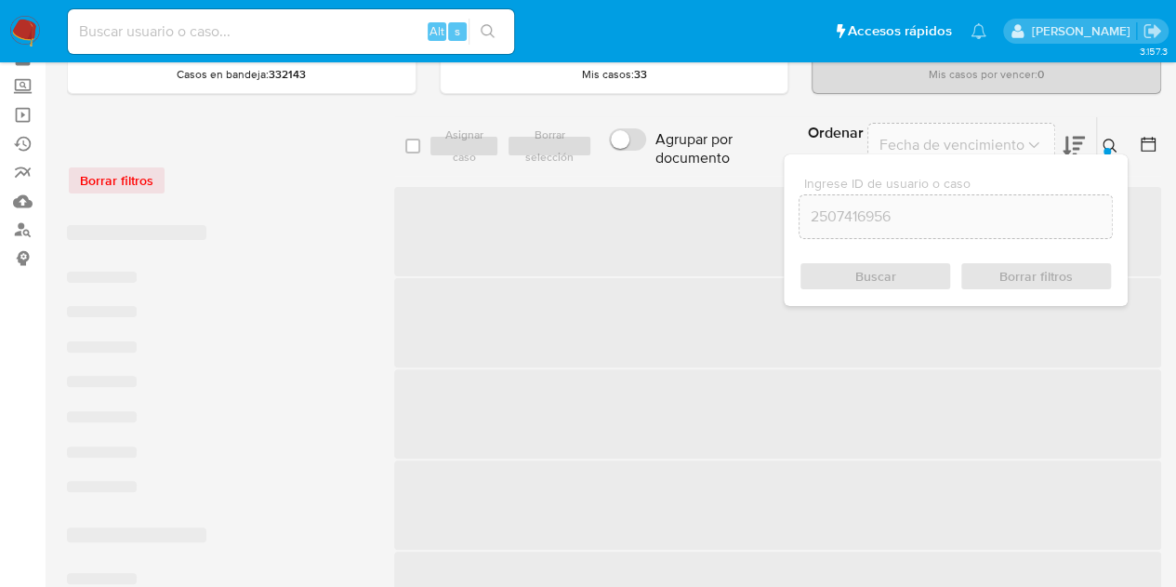
click at [1110, 141] on icon at bounding box center [1110, 146] width 15 height 15
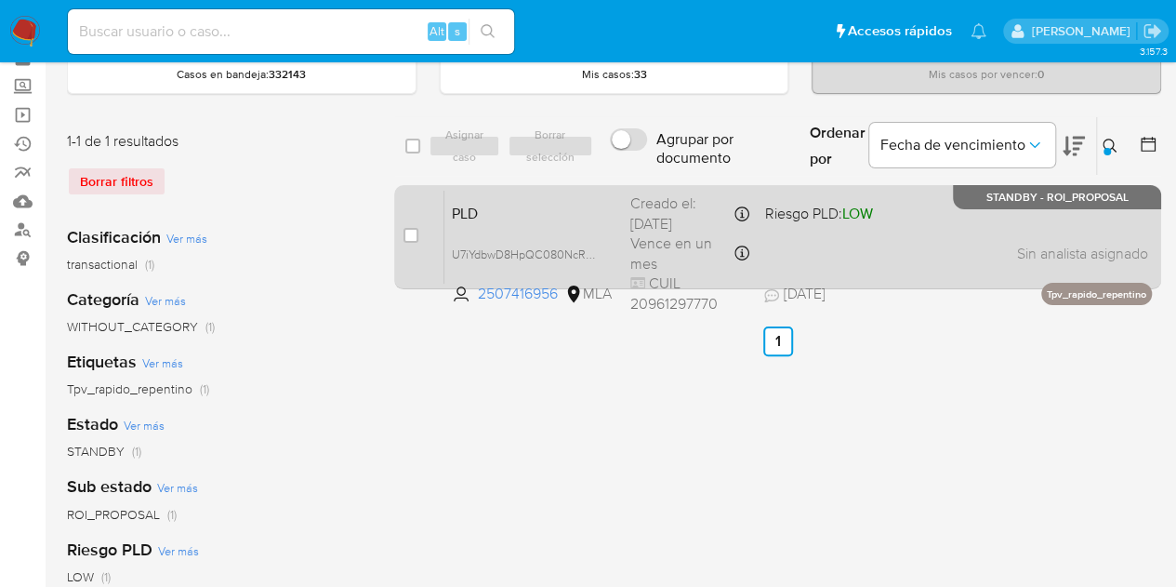
click at [566, 200] on span "PLD" at bounding box center [534, 212] width 164 height 24
click at [591, 250] on span "U7iYdbwD8HpQC080NcReXB7N" at bounding box center [536, 253] width 169 height 20
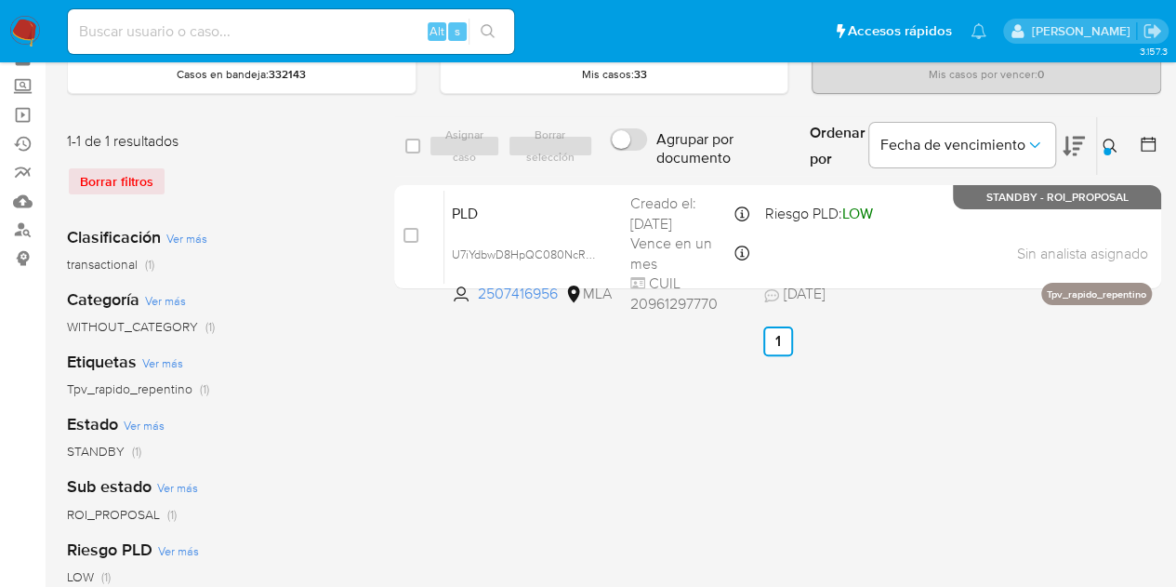
drag, startPoint x: 1114, startPoint y: 140, endPoint x: 999, endPoint y: 218, distance: 138.7
click at [1114, 140] on icon at bounding box center [1110, 146] width 15 height 15
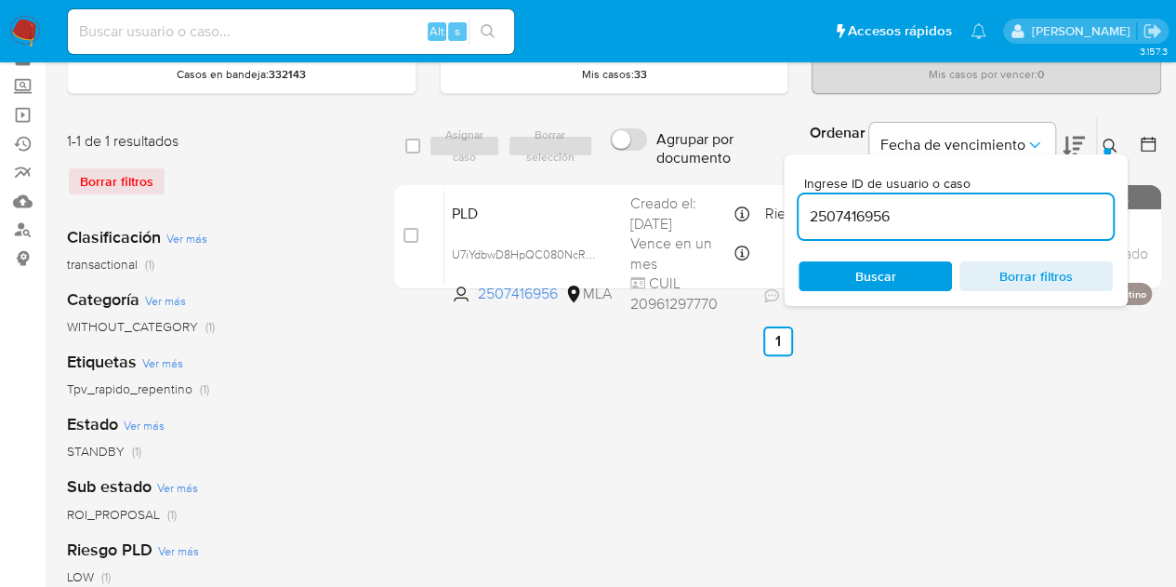
drag, startPoint x: 956, startPoint y: 215, endPoint x: 637, endPoint y: 171, distance: 321.9
click at [637, 171] on div "select-all-cases-checkbox Asignar caso Borrar selección Agrupar por documento O…" at bounding box center [777, 146] width 767 height 60
type input "548647273"
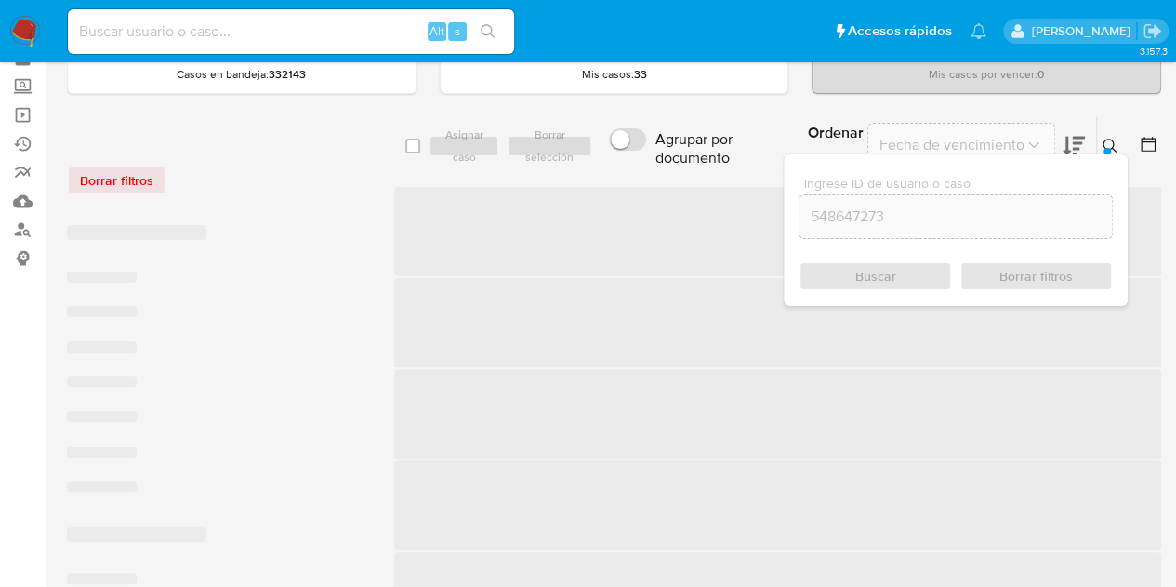
click at [1110, 140] on icon at bounding box center [1110, 146] width 15 height 15
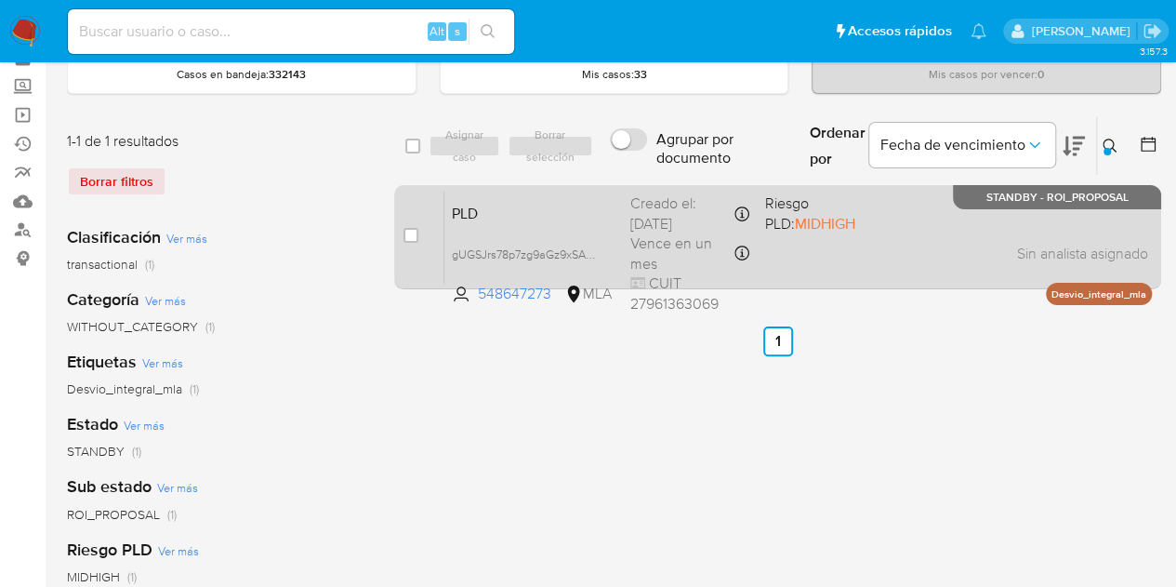
click at [541, 219] on span "PLD" at bounding box center [534, 212] width 164 height 24
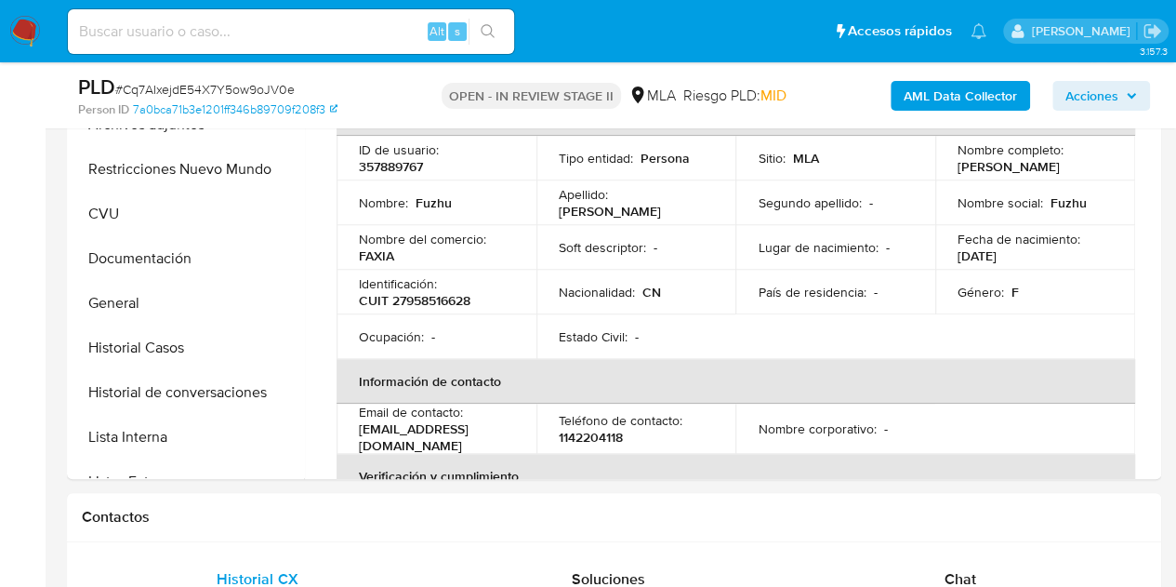
select select "10"
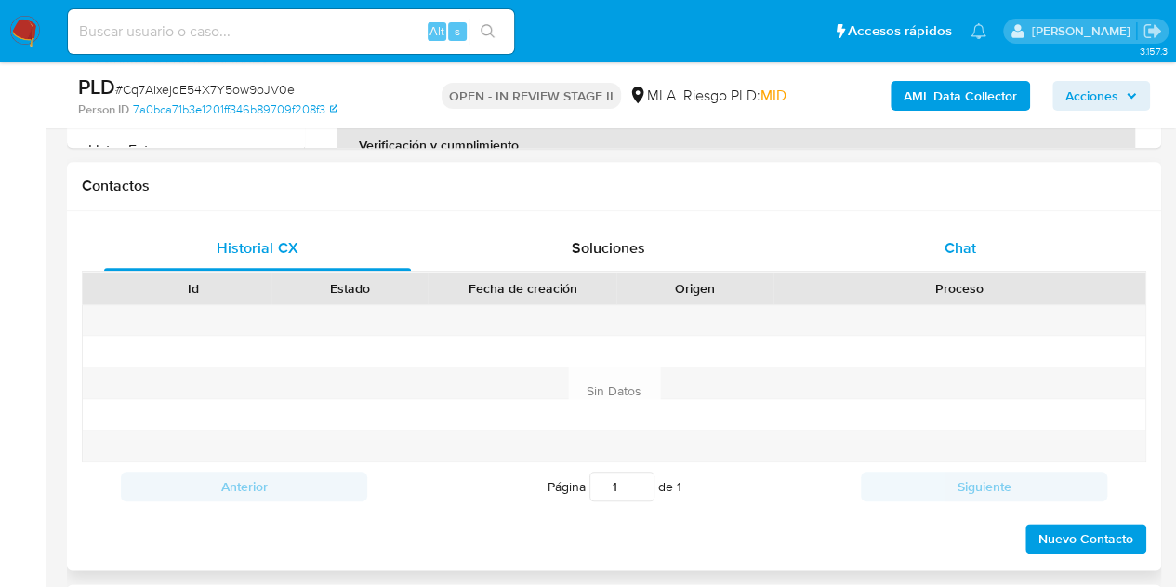
click at [977, 239] on div "Chat" at bounding box center [960, 248] width 307 height 45
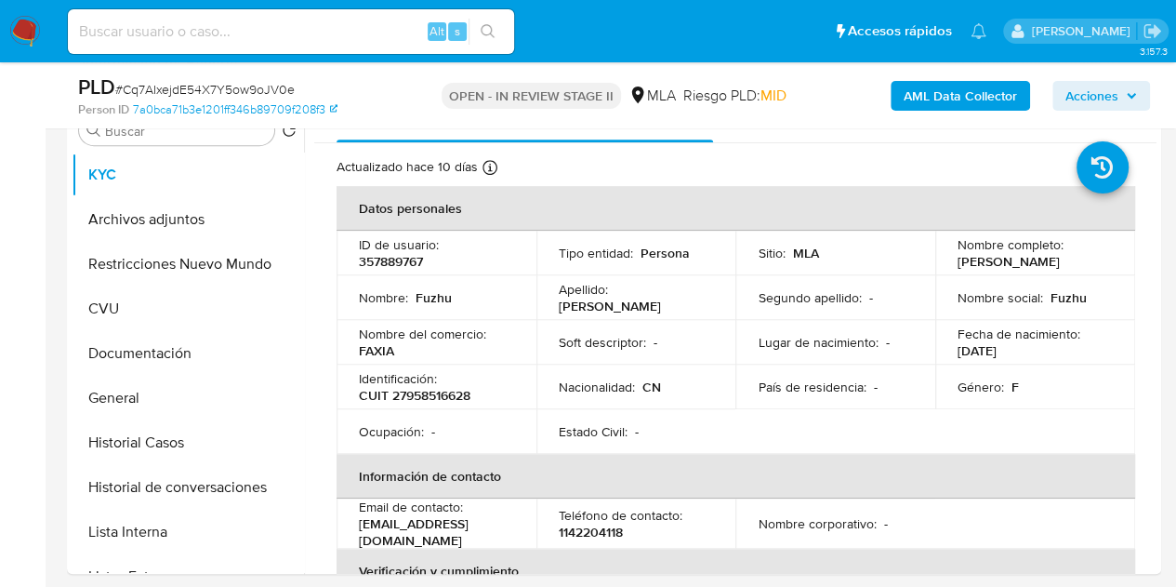
scroll to position [371, 0]
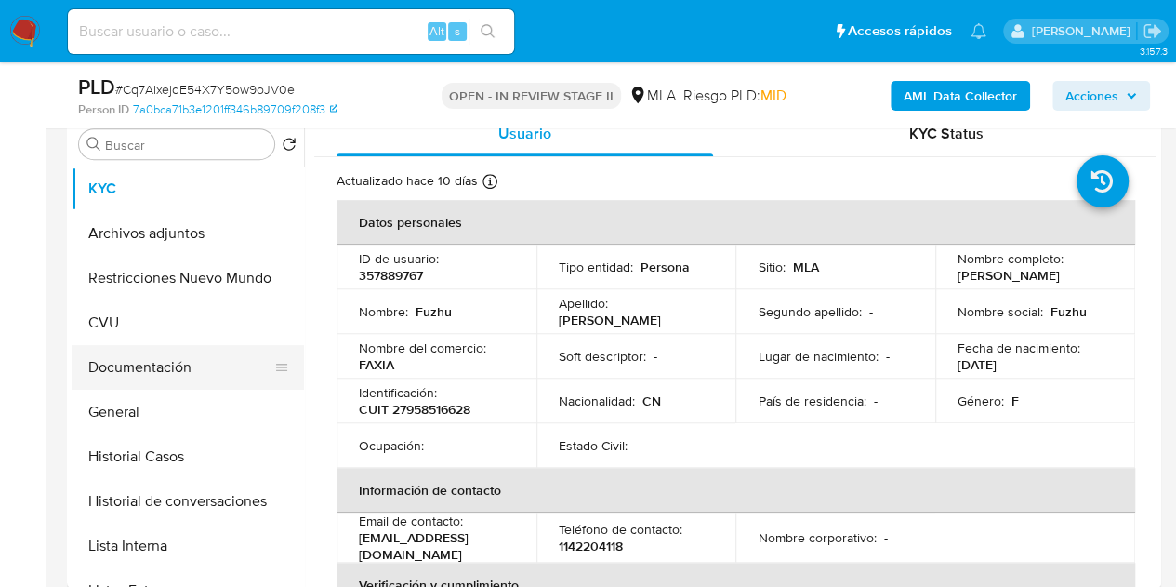
click at [157, 362] on button "Documentación" at bounding box center [181, 367] width 218 height 45
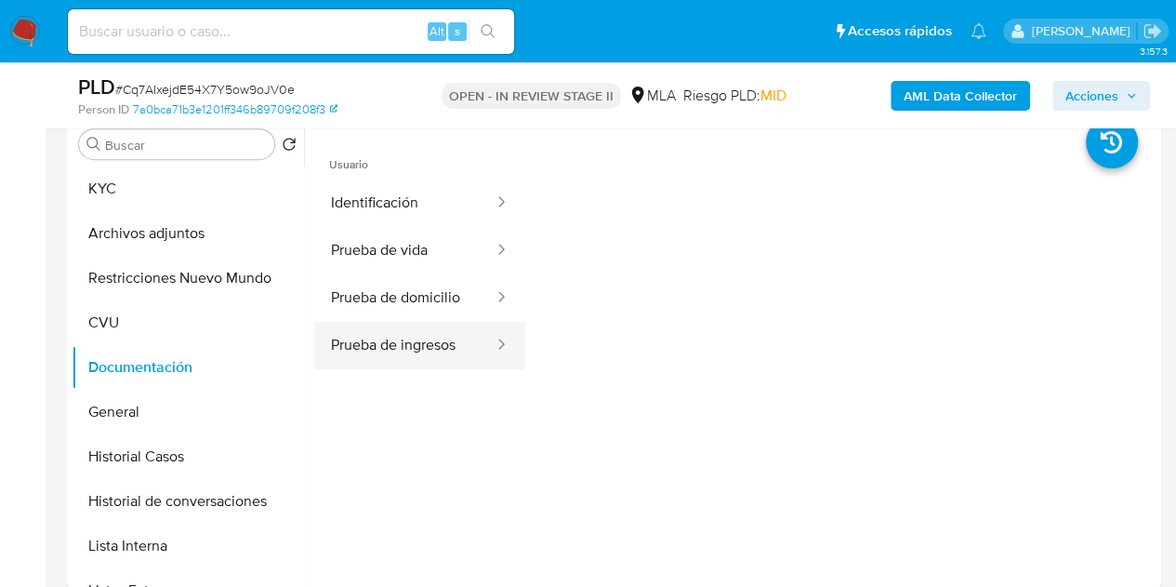
click at [435, 358] on button "Prueba de ingresos" at bounding box center [404, 345] width 181 height 47
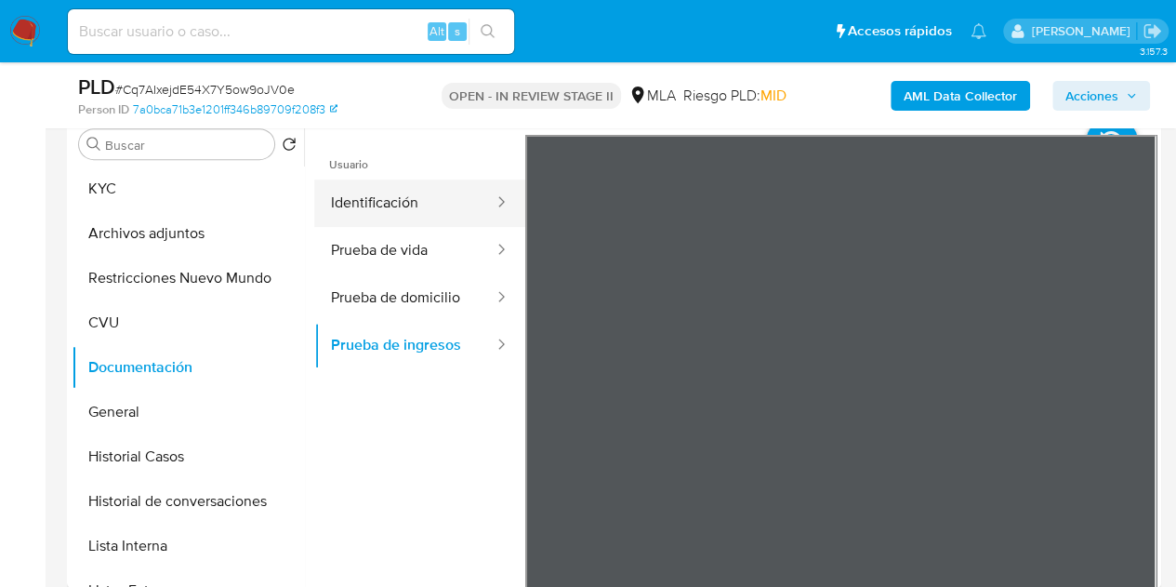
click at [420, 191] on button "Identificación" at bounding box center [404, 202] width 181 height 47
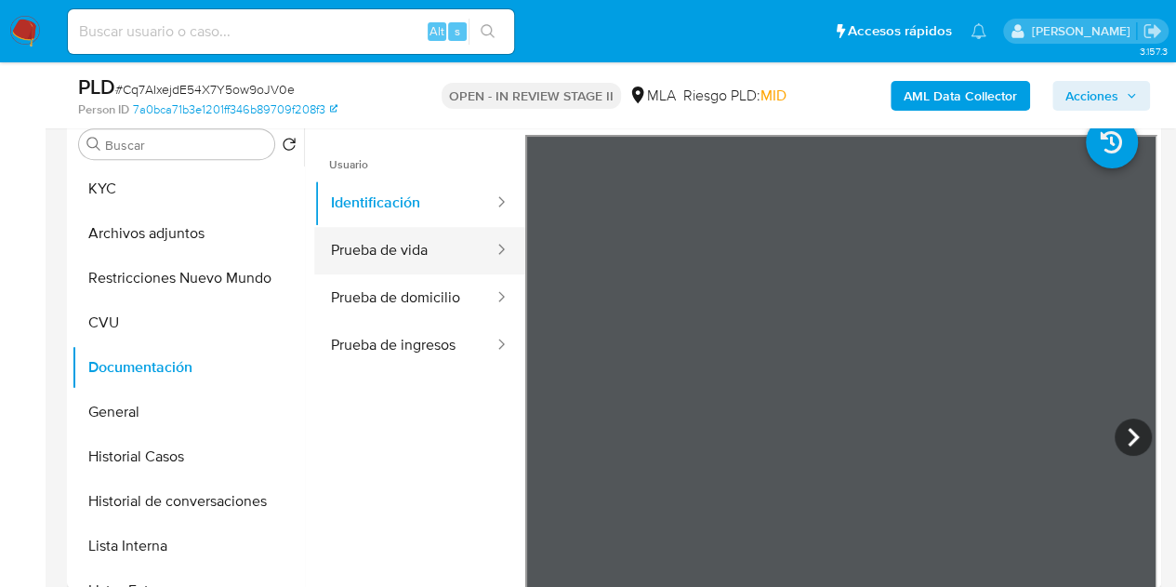
click at [404, 261] on button "Prueba de vida" at bounding box center [404, 250] width 181 height 47
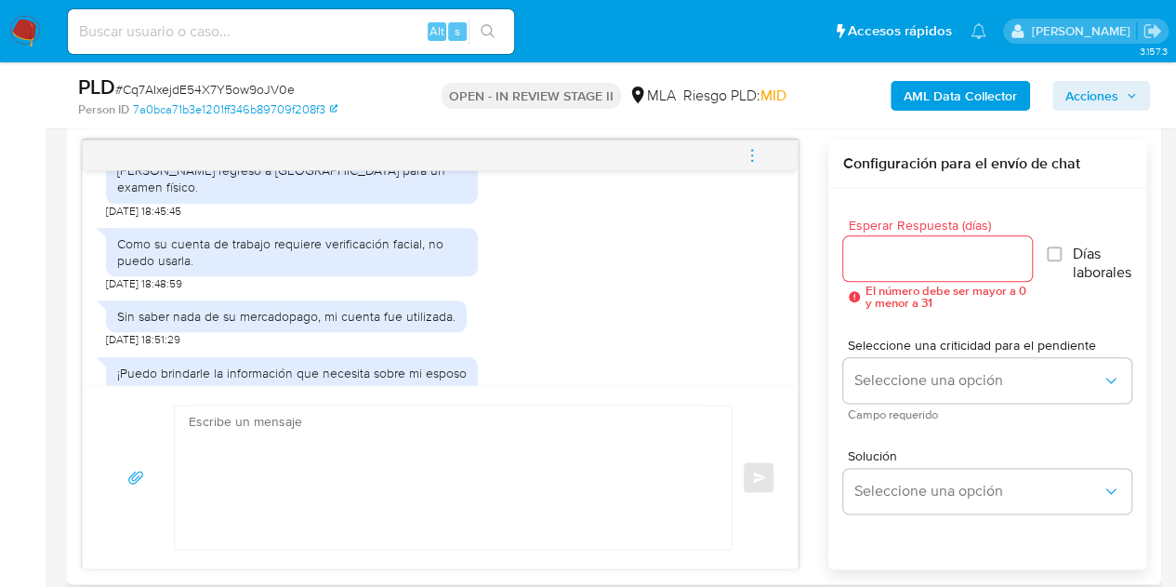
scroll to position [2224, 0]
click at [446, 292] on div "Como su cuenta de trabajo requiere verificación facial, no puedo usarla. 07/09/…" at bounding box center [292, 255] width 372 height 73
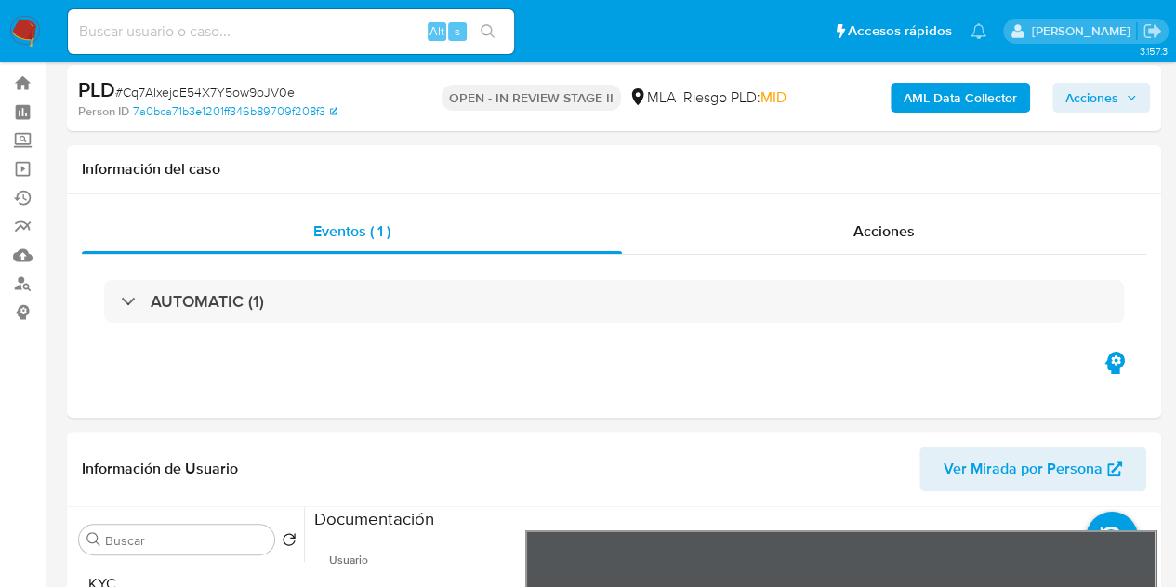
scroll to position [15, 0]
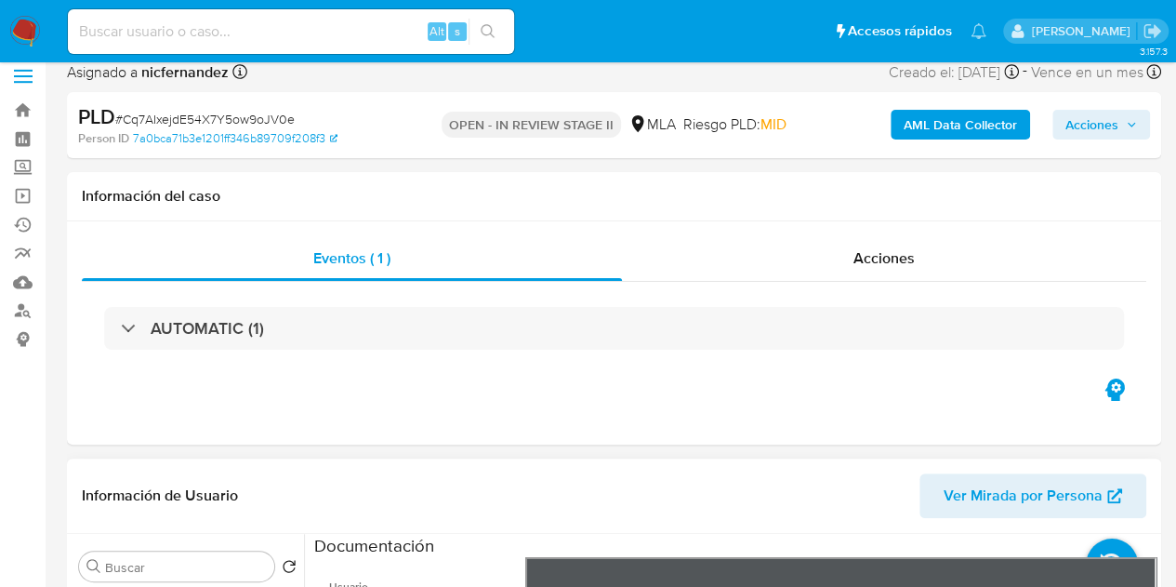
click at [961, 499] on span "Ver Mirada por Persona" at bounding box center [1023, 495] width 159 height 45
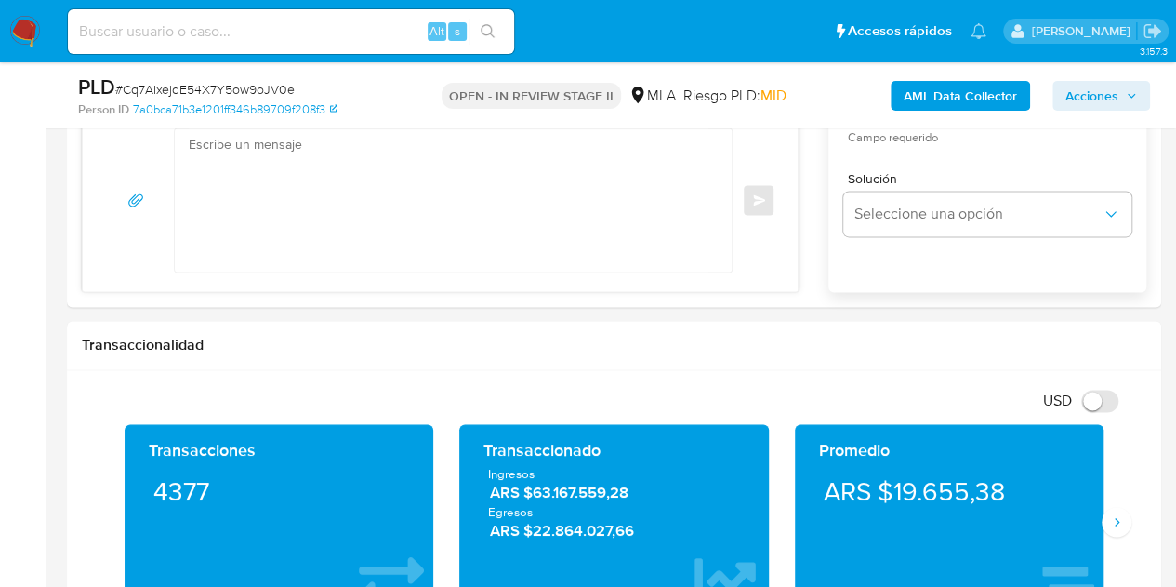
scroll to position [947, 0]
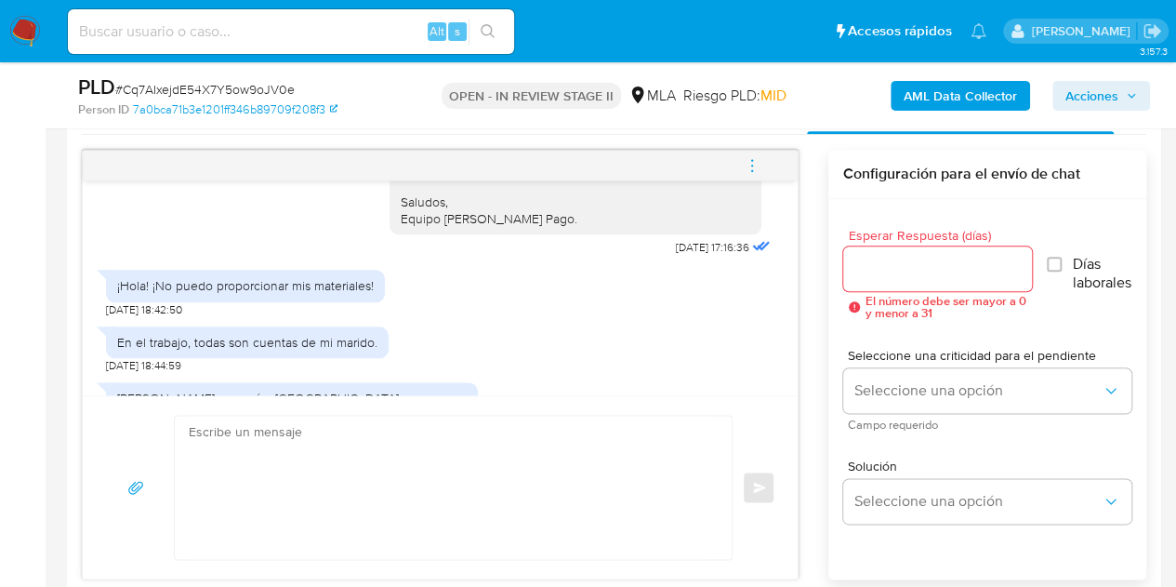
click at [435, 227] on div "Hola Fuzhu Chen, Esperamos que te encuentres muy bien. Necesitamos por favor qu…" at bounding box center [576, 57] width 350 height 338
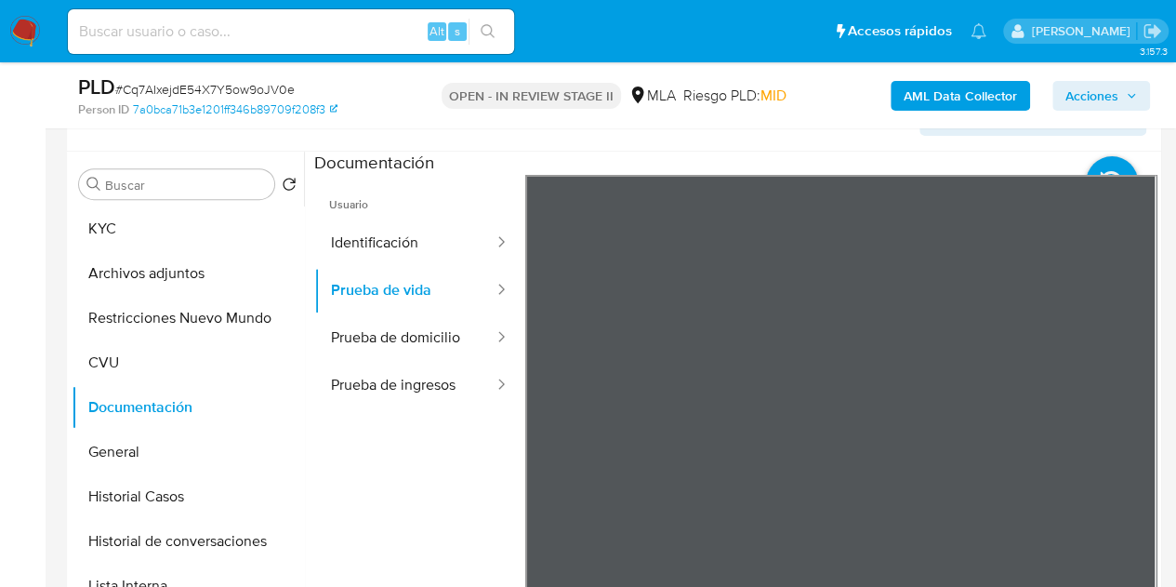
scroll to position [318, 0]
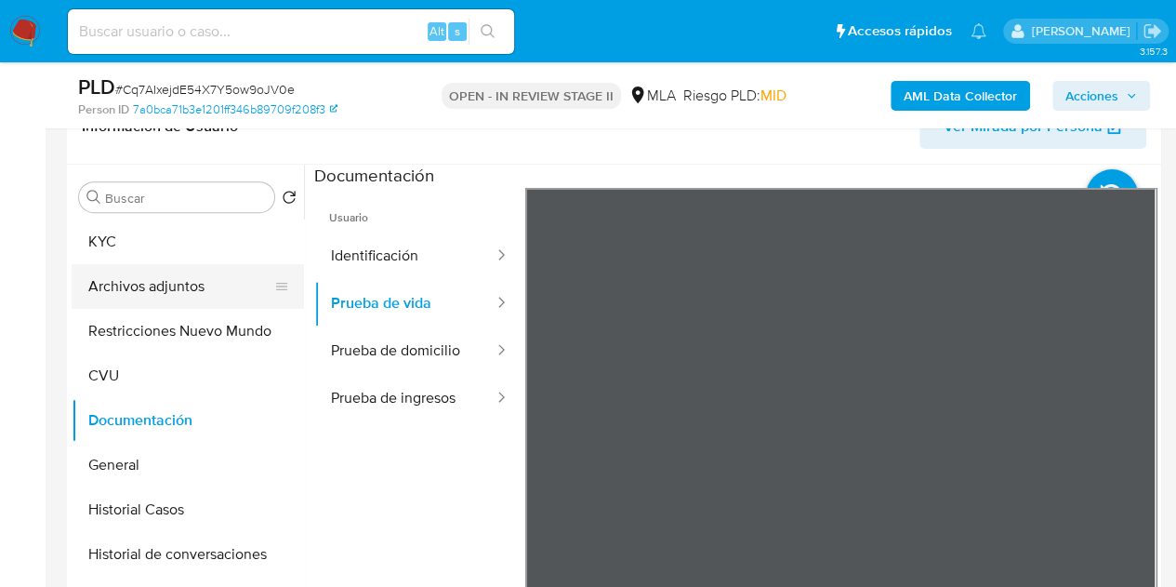
click at [115, 287] on button "Archivos adjuntos" at bounding box center [181, 286] width 218 height 45
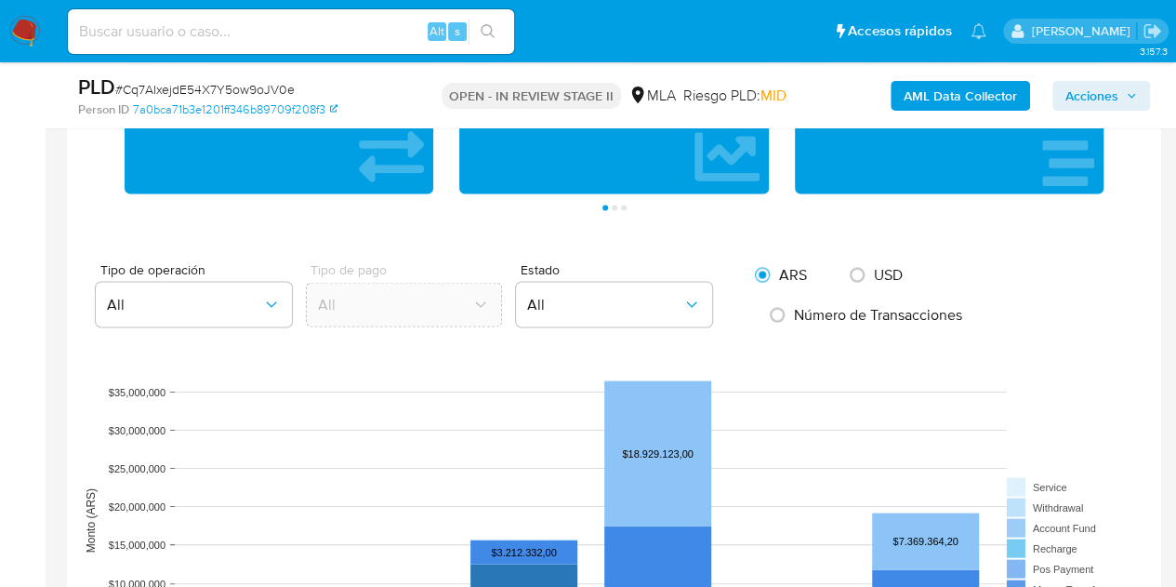
scroll to position [1464, 0]
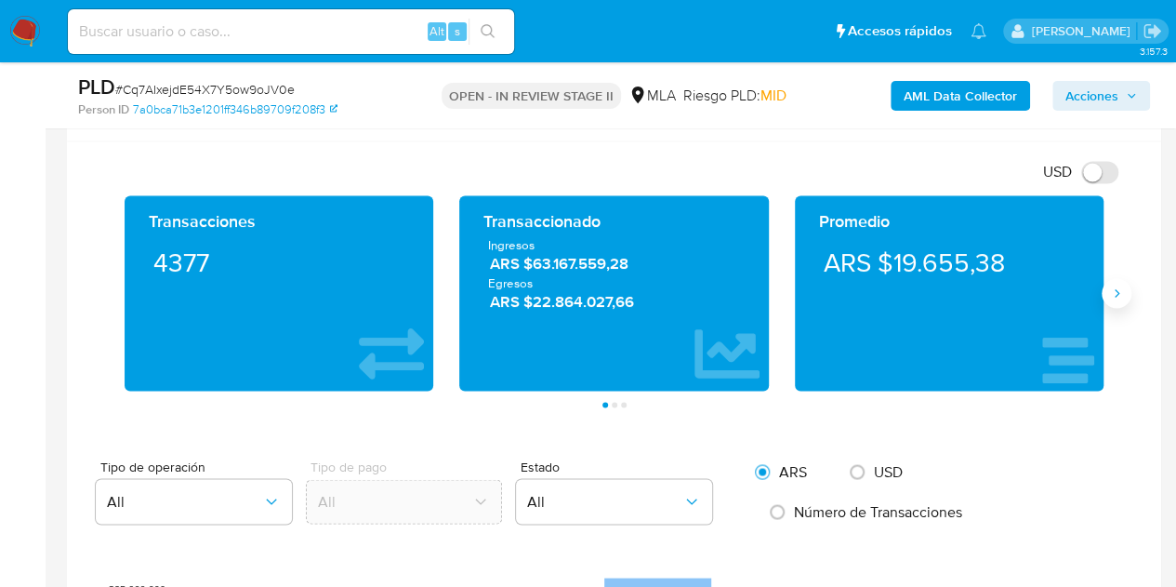
click at [1110, 291] on icon "Siguiente" at bounding box center [1116, 292] width 15 height 15
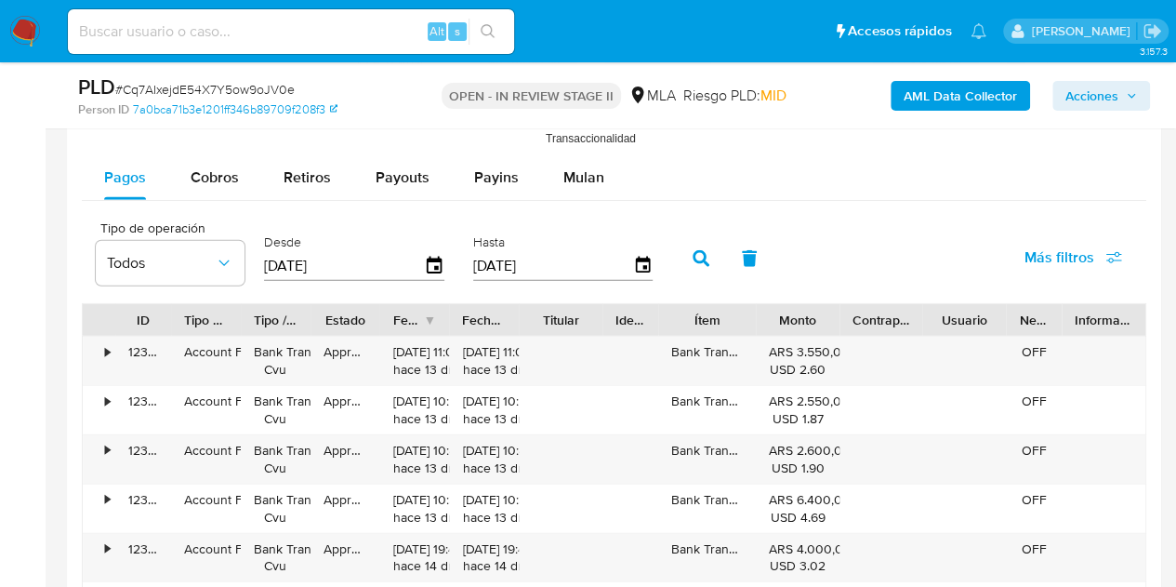
scroll to position [2230, 0]
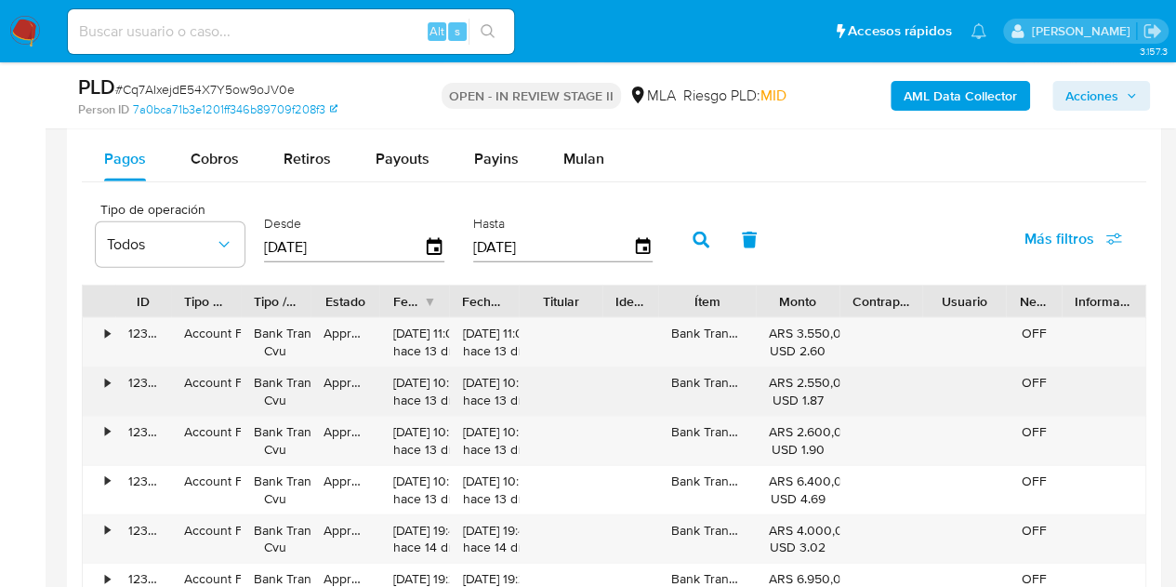
click at [709, 397] on div "Bank Transfer" at bounding box center [707, 391] width 98 height 48
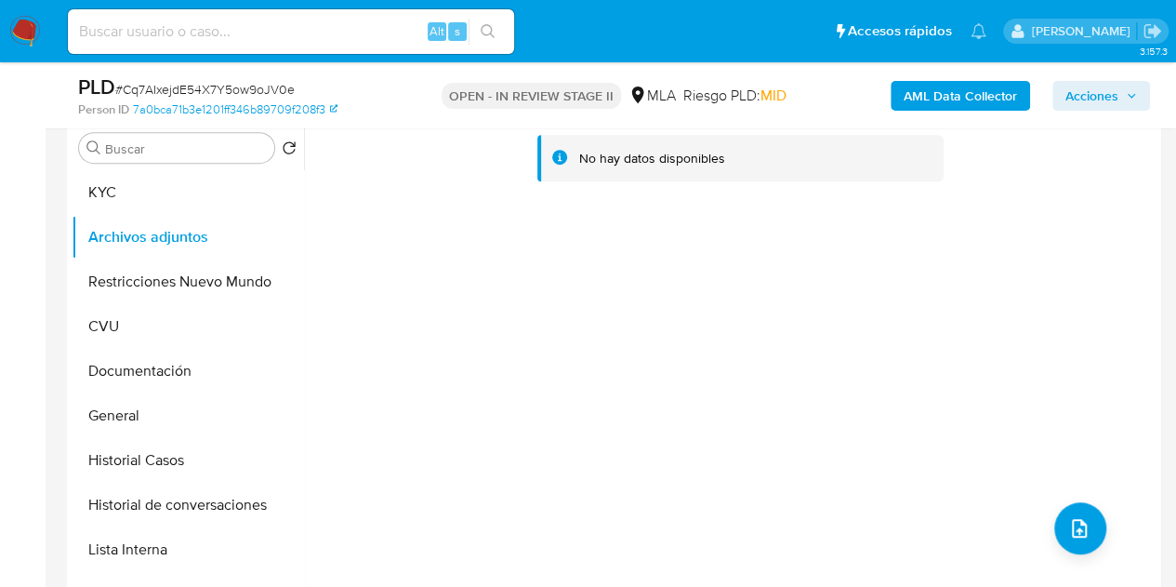
scroll to position [361, 0]
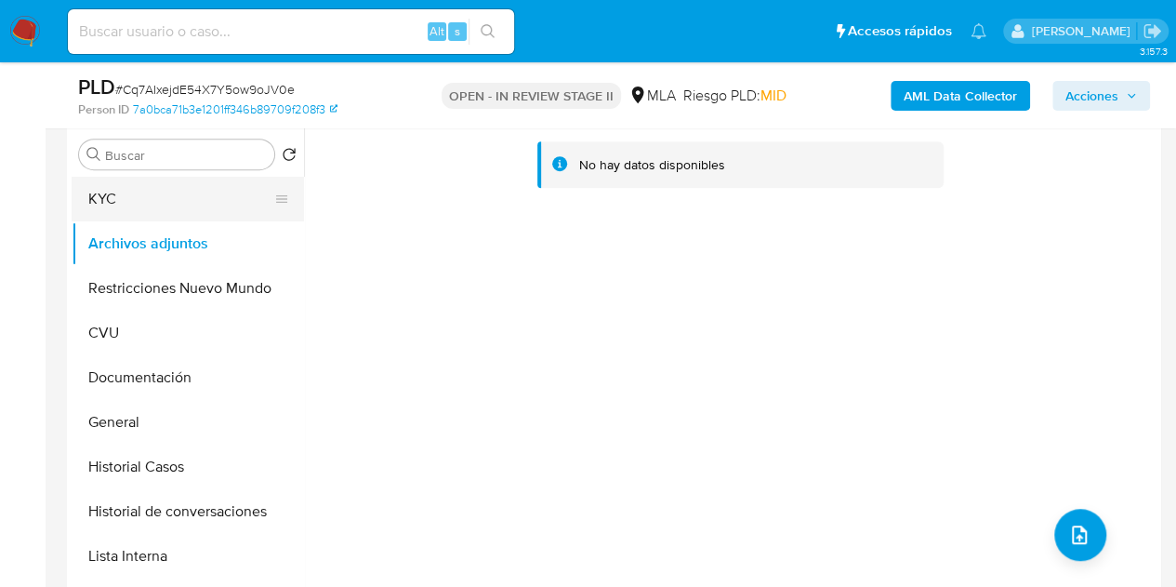
click at [192, 204] on button "KYC" at bounding box center [181, 199] width 218 height 45
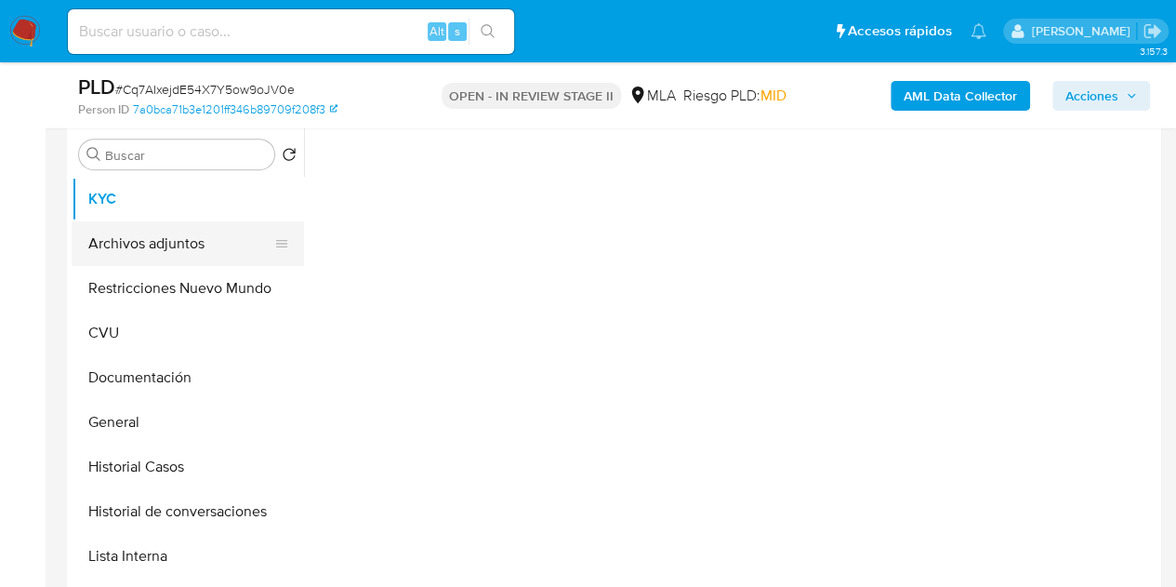
click at [192, 236] on button "Archivos adjuntos" at bounding box center [181, 243] width 218 height 45
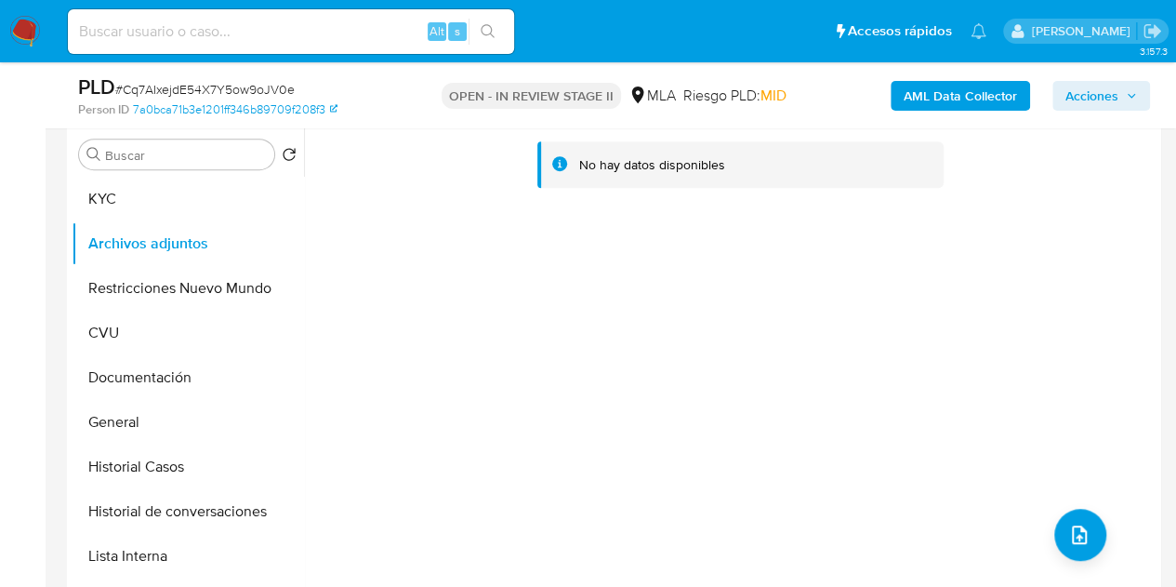
click at [519, 313] on div "No hay datos disponibles" at bounding box center [730, 360] width 853 height 476
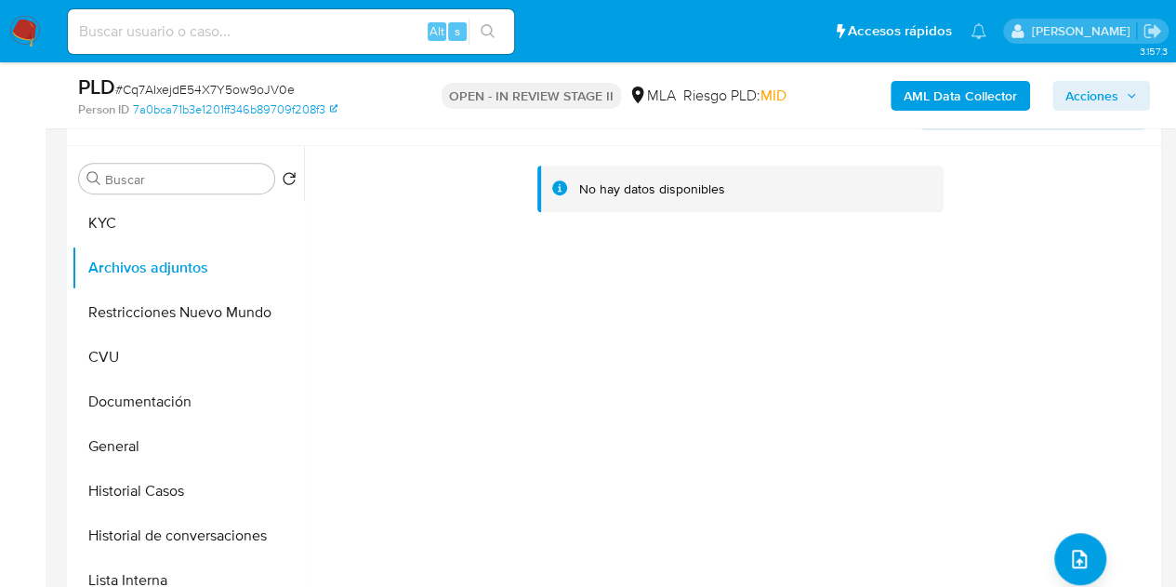
click at [950, 94] on b "AML Data Collector" at bounding box center [960, 96] width 113 height 30
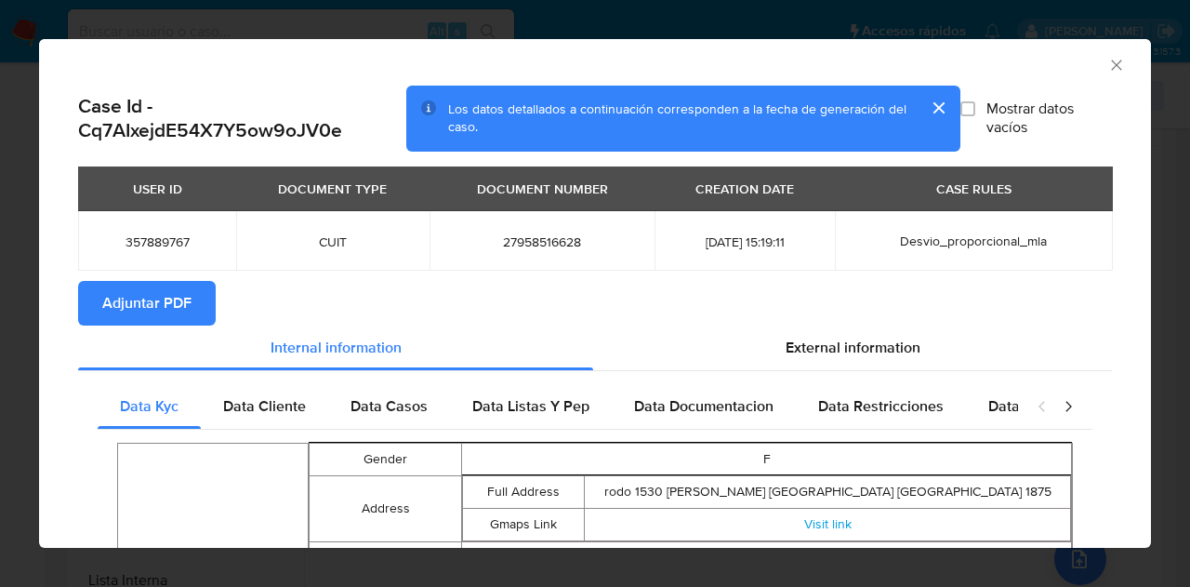
click at [179, 307] on span "Adjuntar PDF" at bounding box center [146, 303] width 89 height 41
click at [1107, 64] on icon "Cerrar ventana" at bounding box center [1116, 65] width 19 height 19
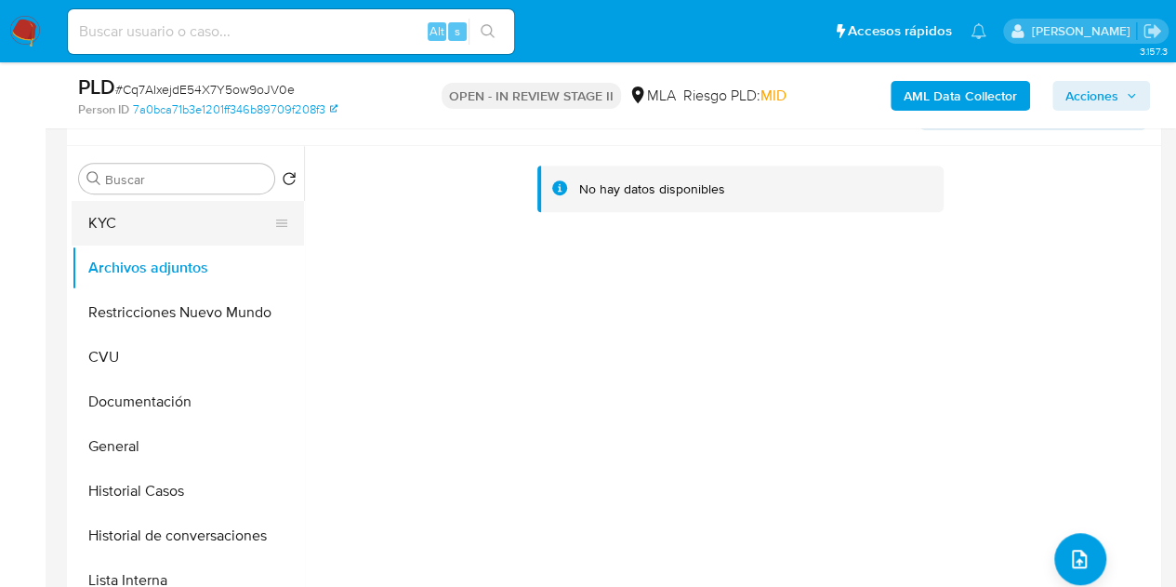
click at [182, 214] on button "KYC" at bounding box center [181, 223] width 218 height 45
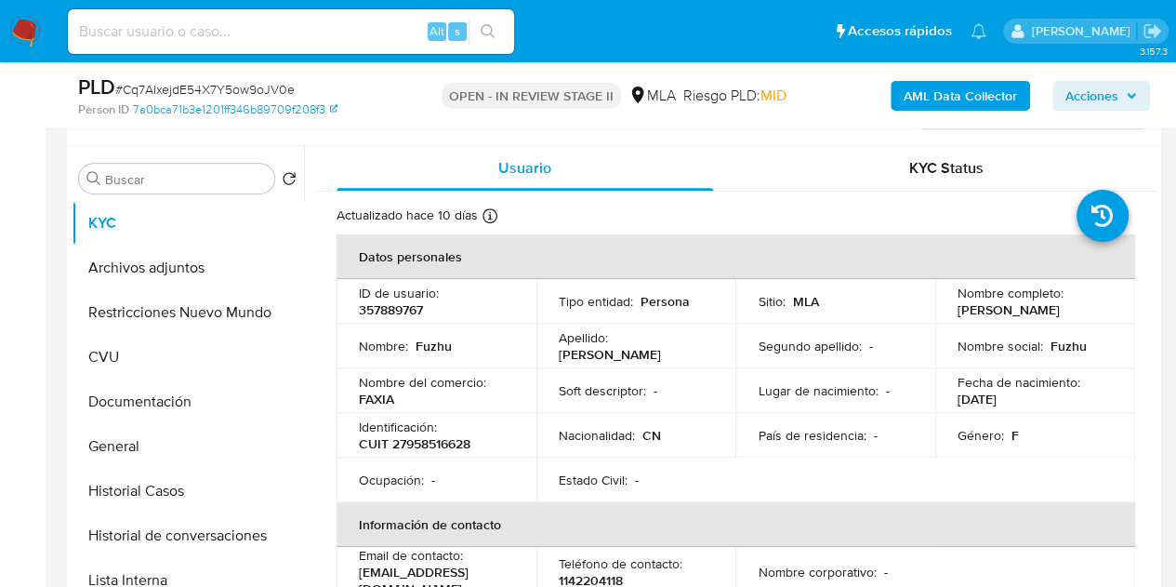
click at [513, 382] on td "Nombre del comercio : FAXIA" at bounding box center [437, 390] width 200 height 45
drag, startPoint x: 954, startPoint y: 317, endPoint x: 1043, endPoint y: 321, distance: 89.3
click at [1043, 321] on td "Nombre completo : Fuzhu Chen" at bounding box center [1035, 301] width 200 height 45
copy p "[PERSON_NAME]"
click at [151, 311] on button "Restricciones Nuevo Mundo" at bounding box center [181, 312] width 218 height 45
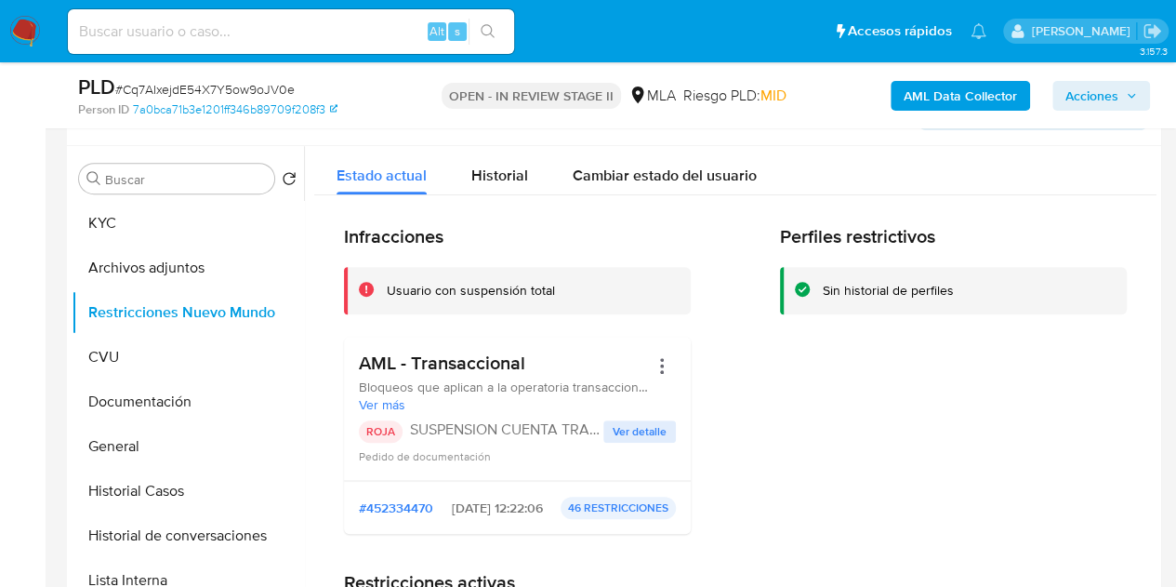
drag, startPoint x: 1148, startPoint y: 168, endPoint x: 1149, endPoint y: 245, distance: 76.3
click at [1149, 245] on div at bounding box center [730, 384] width 853 height 476
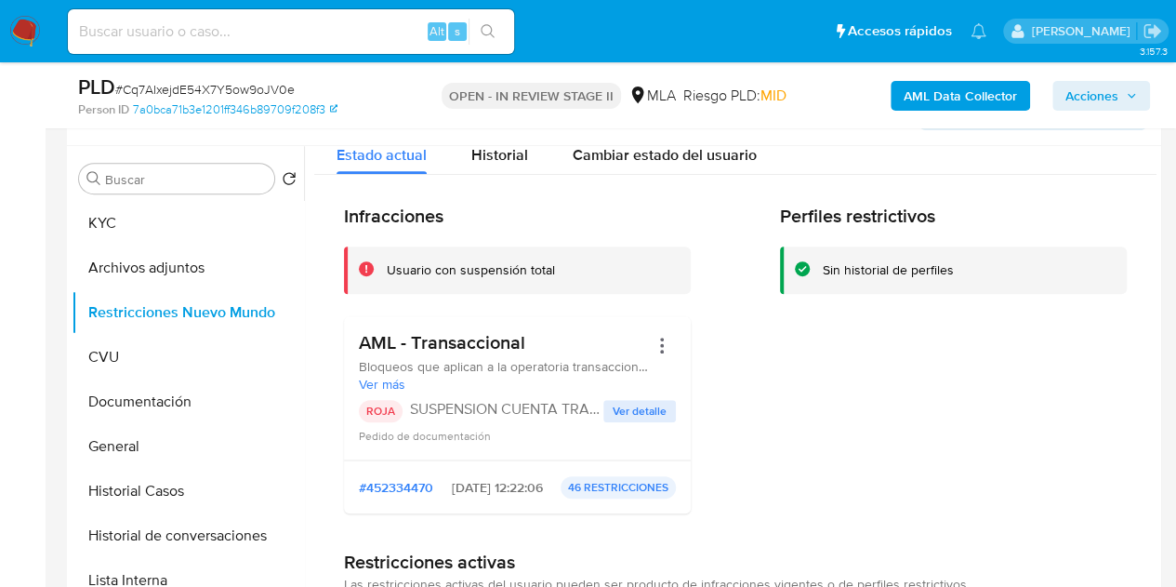
scroll to position [0, 0]
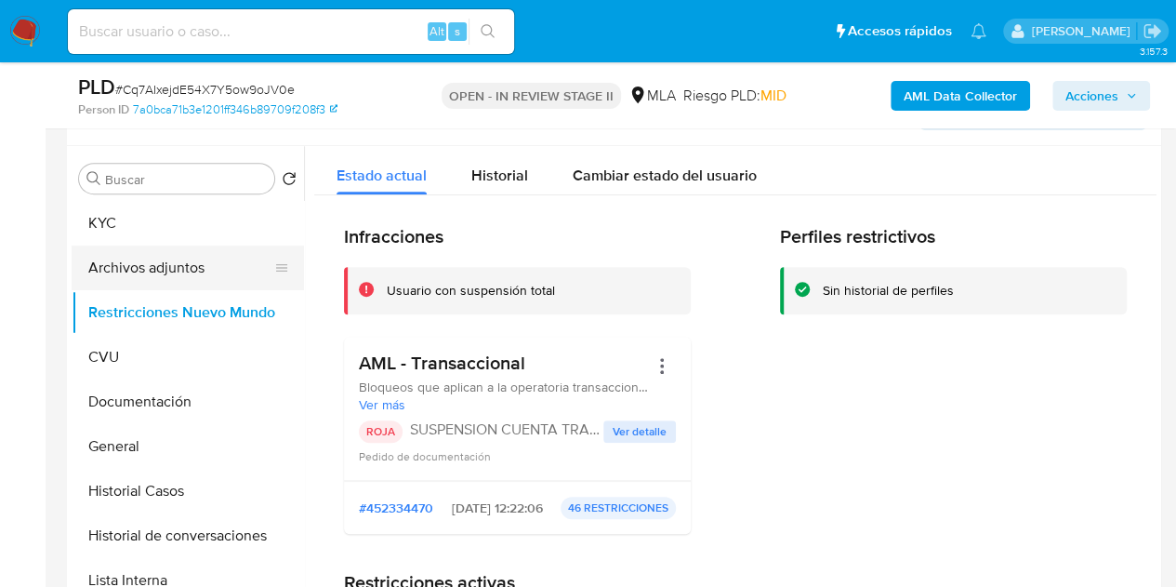
click at [139, 272] on button "Archivos adjuntos" at bounding box center [181, 267] width 218 height 45
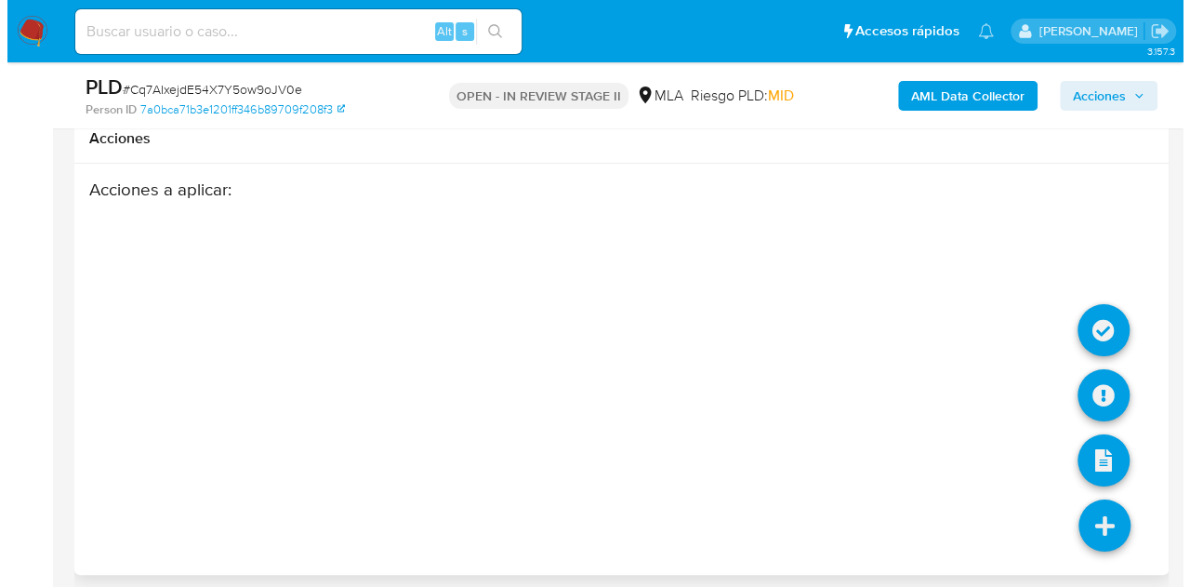
scroll to position [3406, 0]
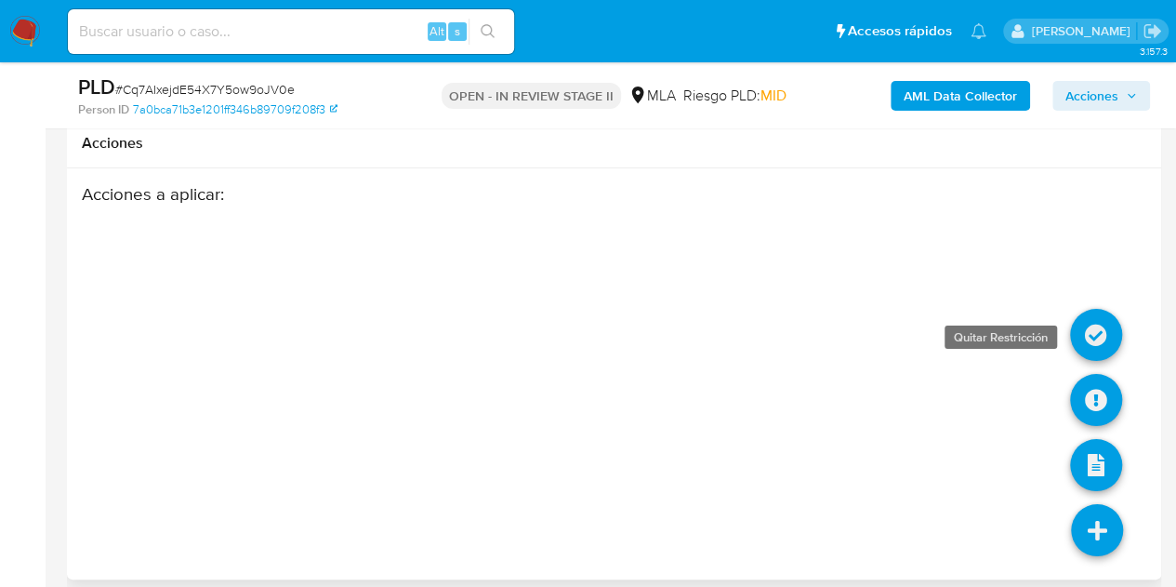
click at [1101, 325] on icon at bounding box center [1096, 335] width 52 height 52
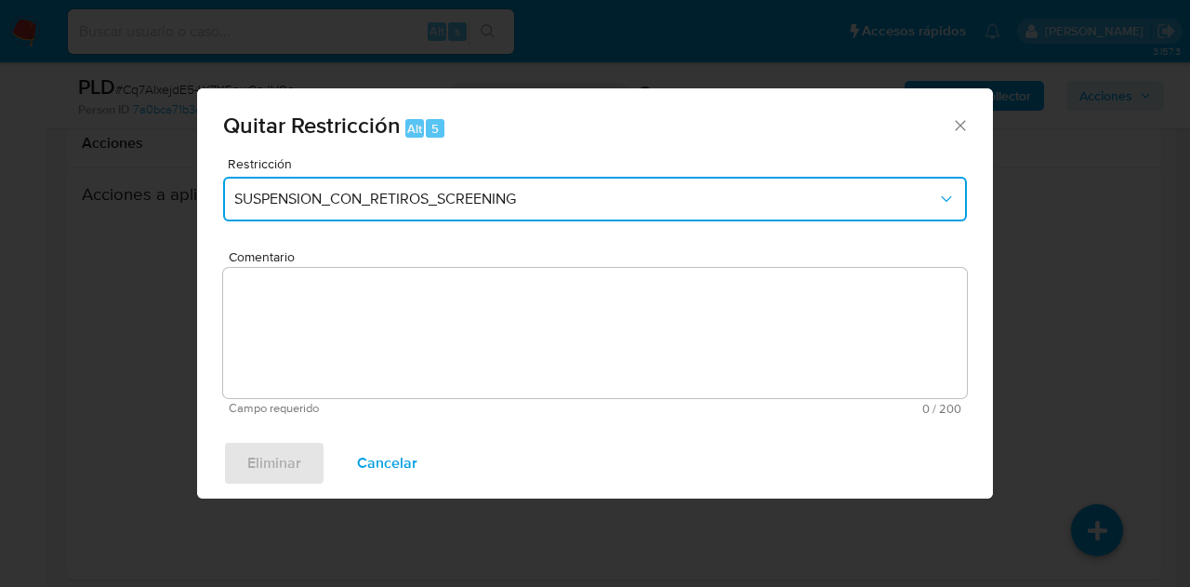
click at [548, 209] on button "SUSPENSION_CON_RETIROS_SCREENING" at bounding box center [595, 199] width 744 height 45
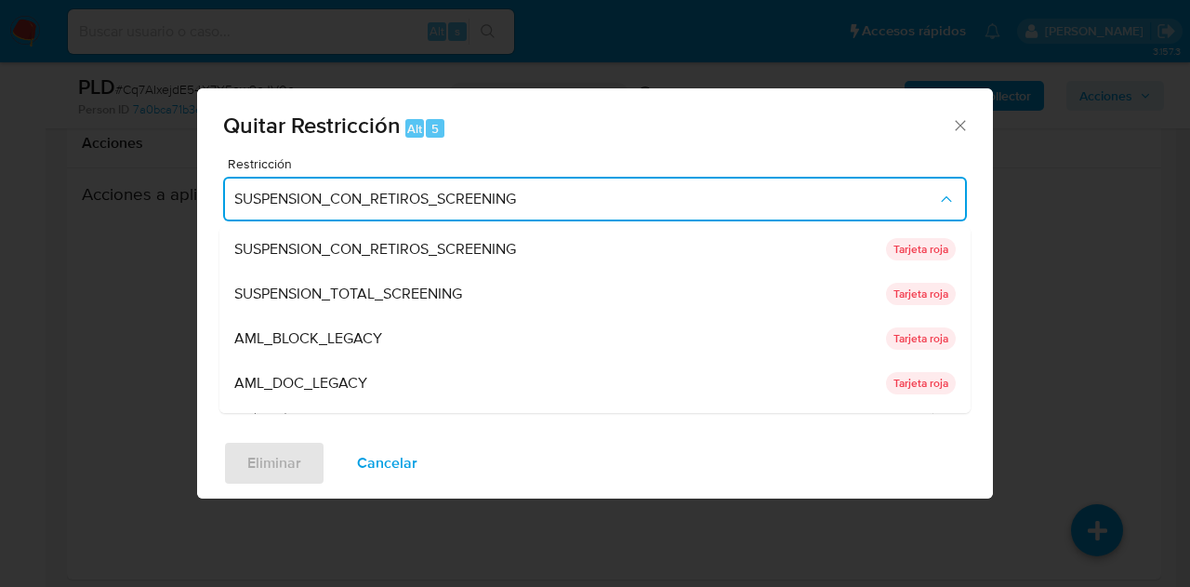
click at [966, 271] on div "Restricción SUSPENSION_CON_RETIROS_SCREENING SUSPENSION_CON_RETIROS_SCREENING S…" at bounding box center [595, 292] width 796 height 271
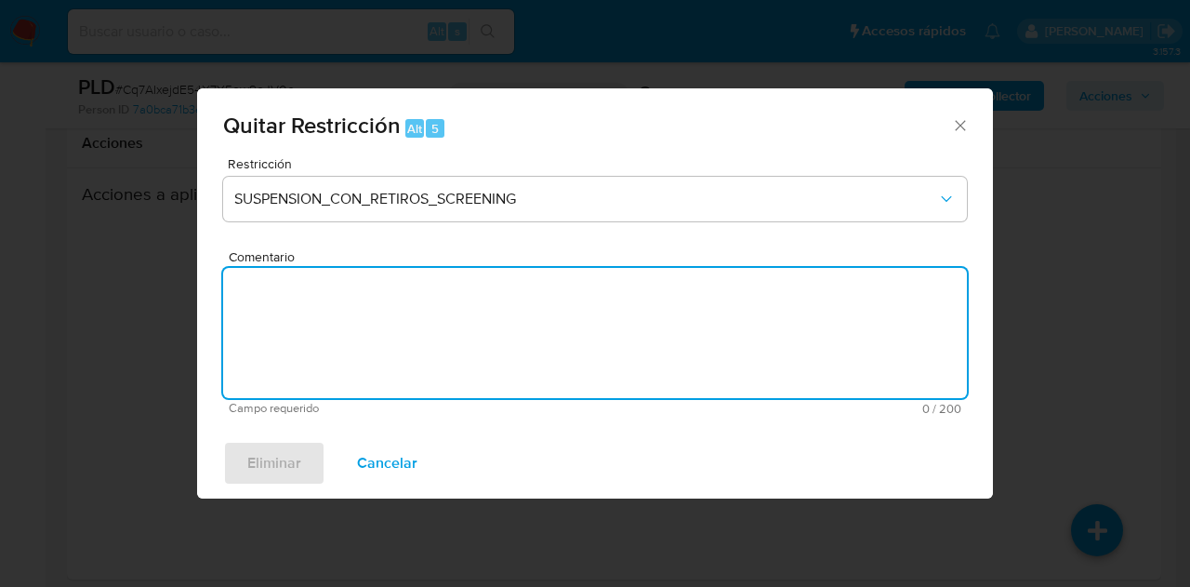
drag, startPoint x: 964, startPoint y: 270, endPoint x: 963, endPoint y: 298, distance: 28.8
click at [963, 298] on textarea "Comentario" at bounding box center [595, 333] width 744 height 130
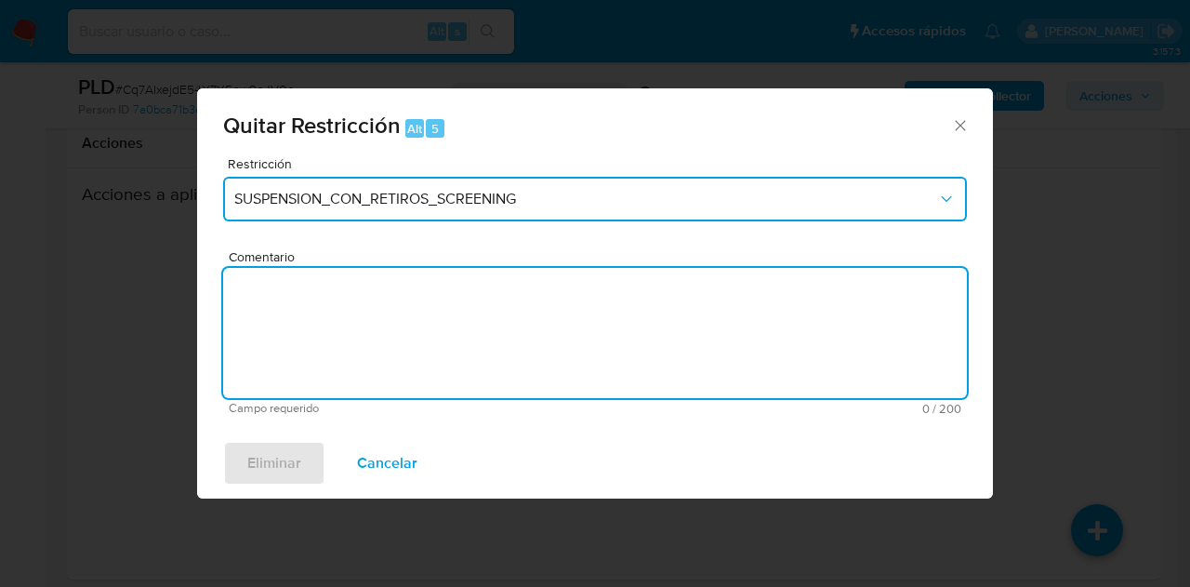
click at [880, 207] on span "SUSPENSION_CON_RETIROS_SCREENING" at bounding box center [585, 199] width 703 height 19
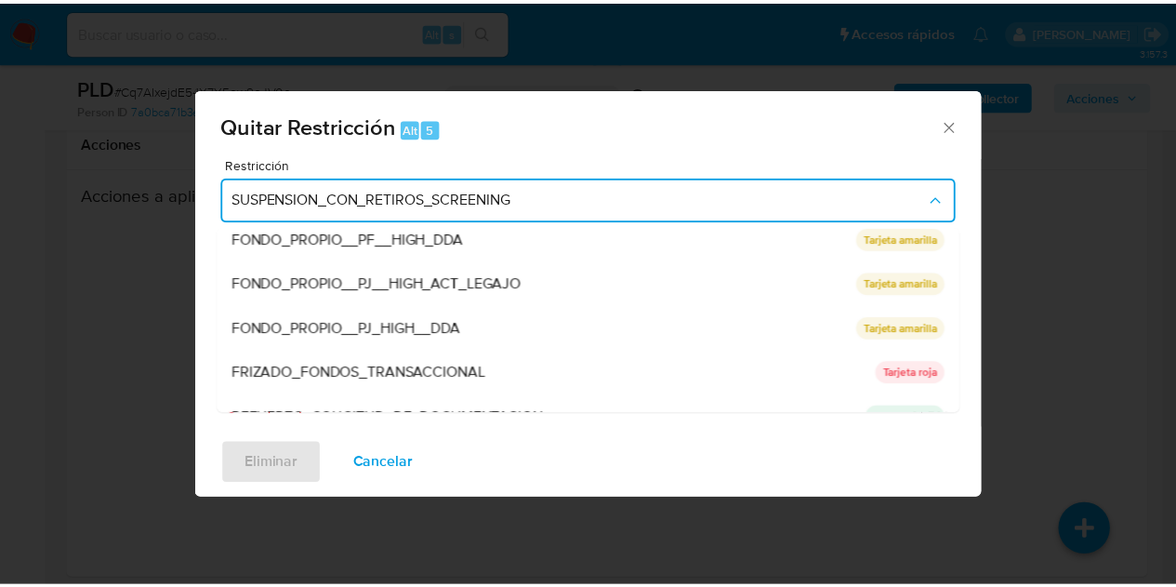
scroll to position [394, 0]
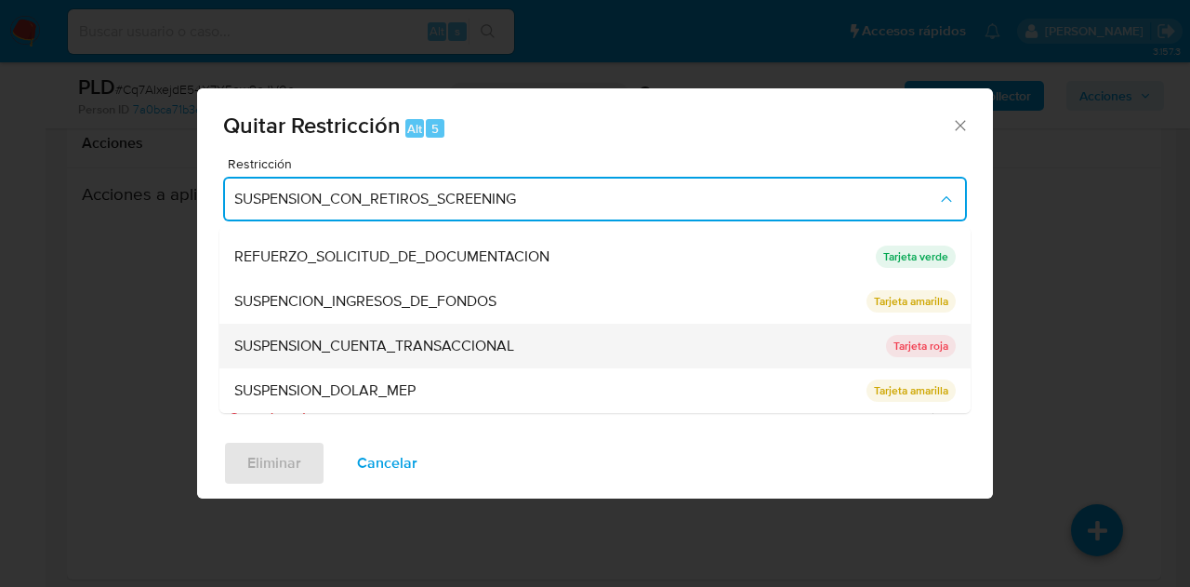
click at [493, 345] on span "SUSPENSION_CUENTA_TRANSACCIONAL" at bounding box center [374, 346] width 280 height 19
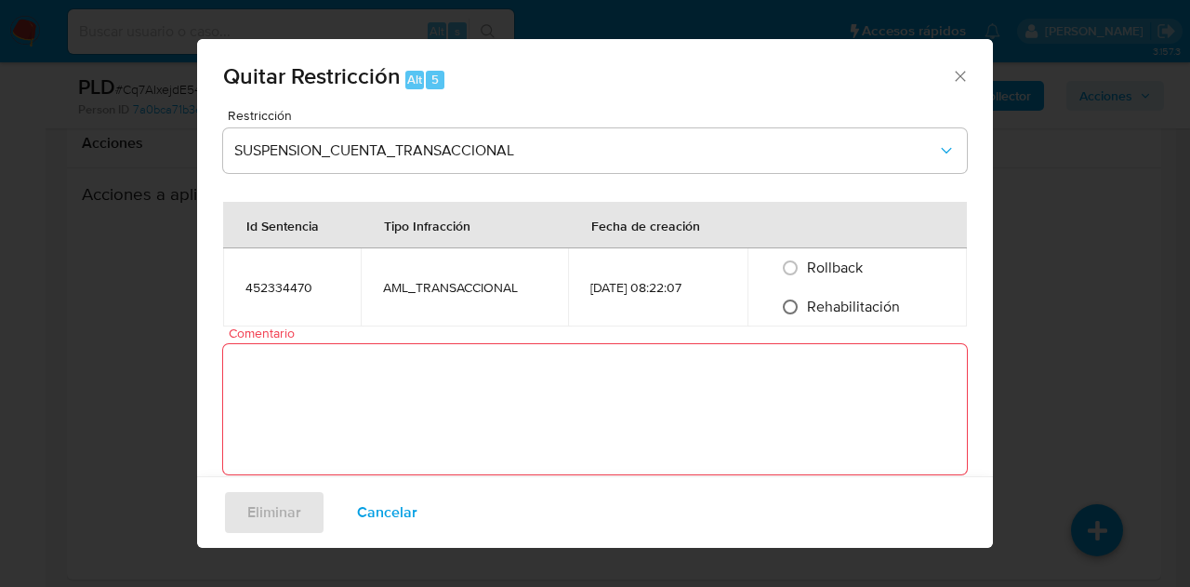
click at [803, 309] on input "Rehabilitación" at bounding box center [790, 307] width 30 height 30
radio input "true"
click at [598, 396] on textarea "Comentario" at bounding box center [595, 409] width 744 height 130
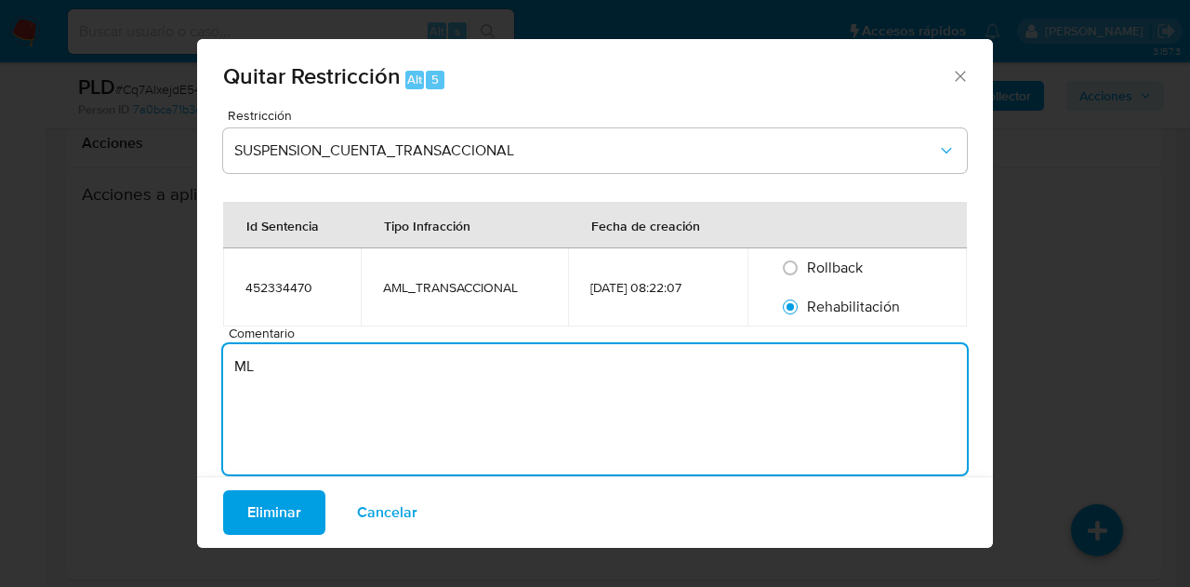
type textarea "M"
type textarea "AML"
click at [278, 501] on span "Eliminar" at bounding box center [274, 512] width 54 height 41
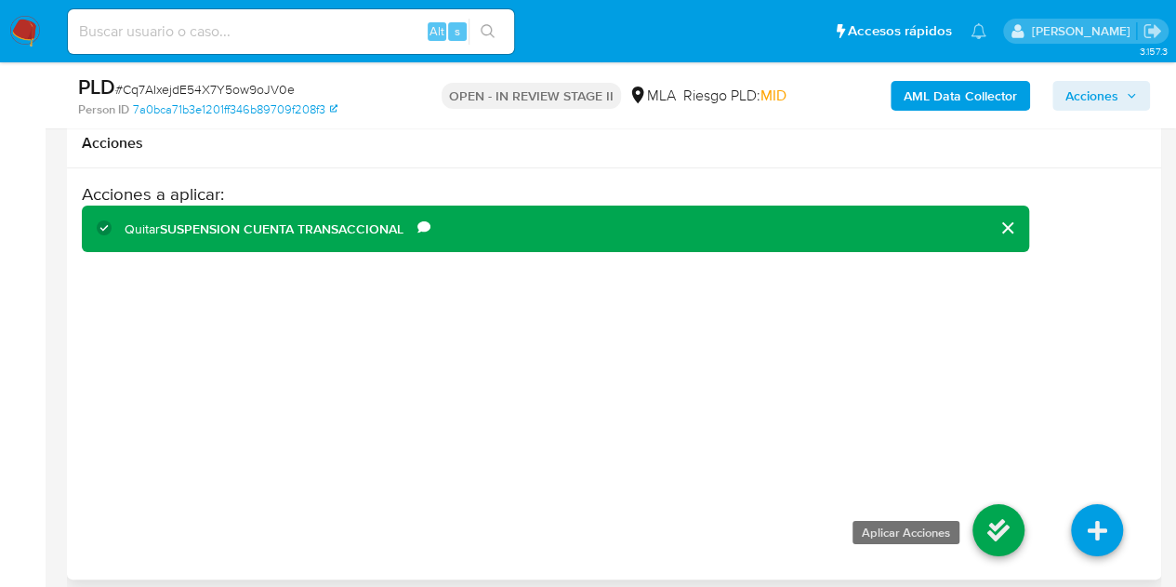
click at [1002, 535] on icon at bounding box center [999, 530] width 52 height 52
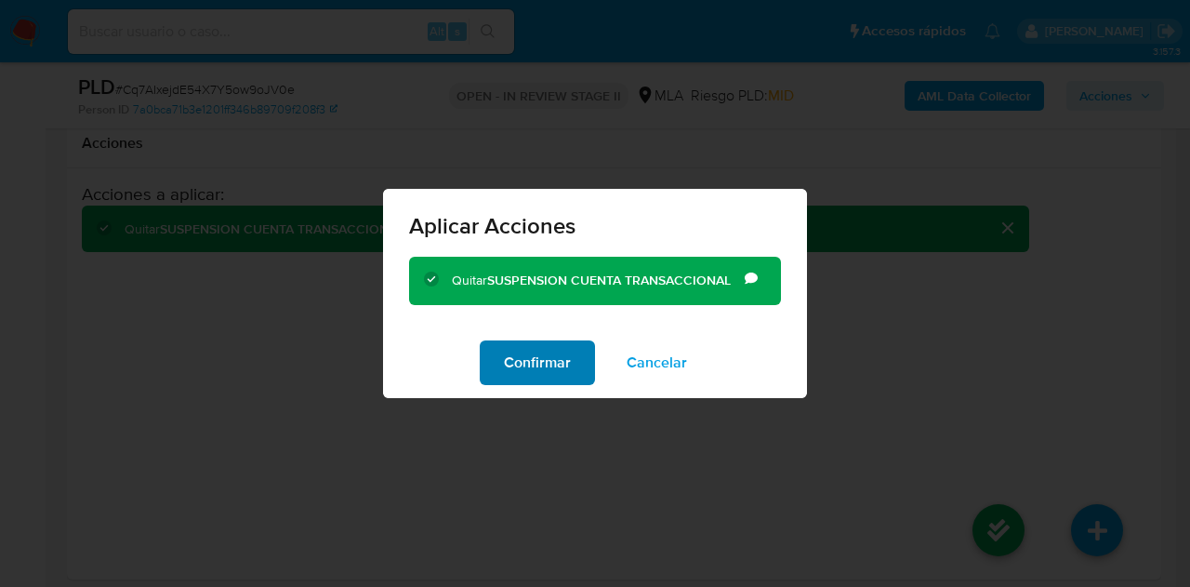
click at [531, 360] on span "Confirmar" at bounding box center [537, 362] width 67 height 41
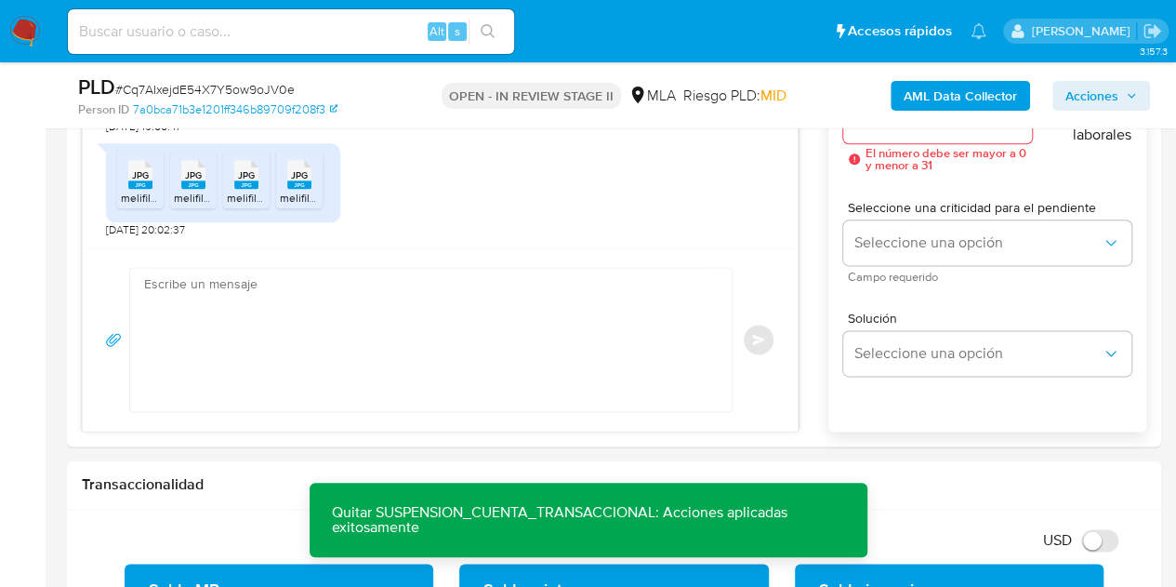
scroll to position [1073, 0]
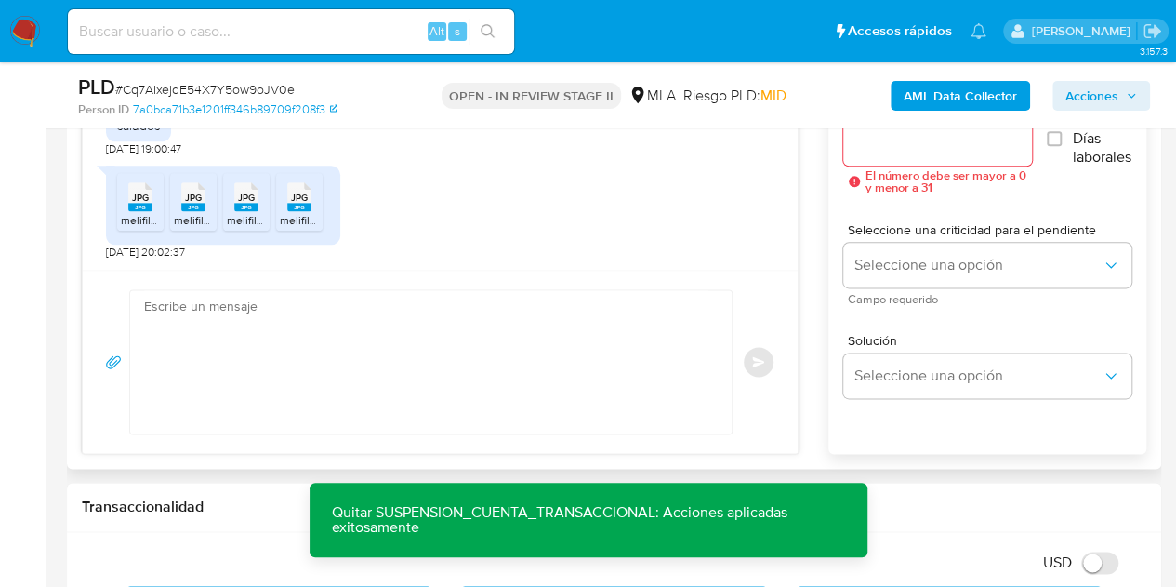
click at [422, 384] on textarea at bounding box center [426, 361] width 564 height 143
paste textarea "Hola Fuzhu Chen, Muchas gracias por la respuesta. Te contamos que tu cuenta ya …"
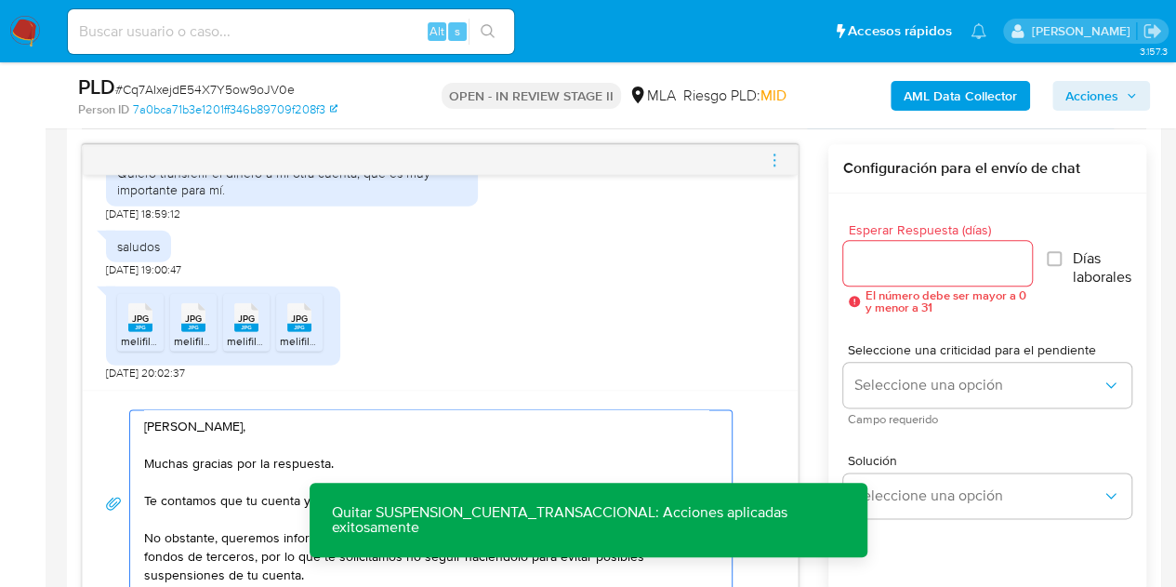
scroll to position [948, 0]
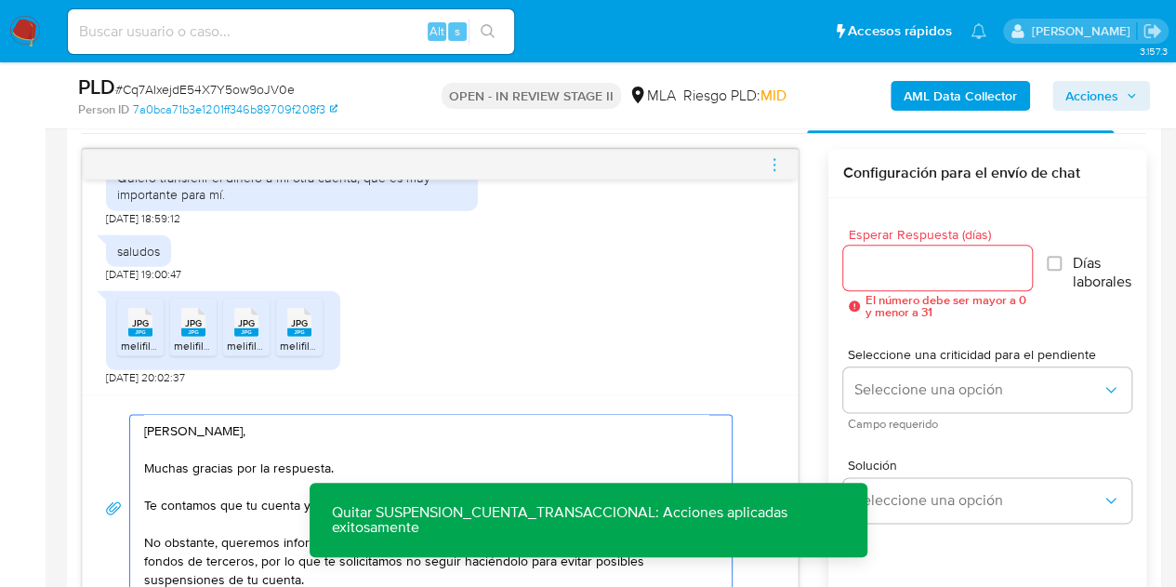
type textarea "Hola Fuzhu Chen, Muchas gracias por la respuesta. Te contamos que tu cuenta ya …"
click at [921, 259] on input "Esperar Respuesta (días)" at bounding box center [937, 268] width 189 height 24
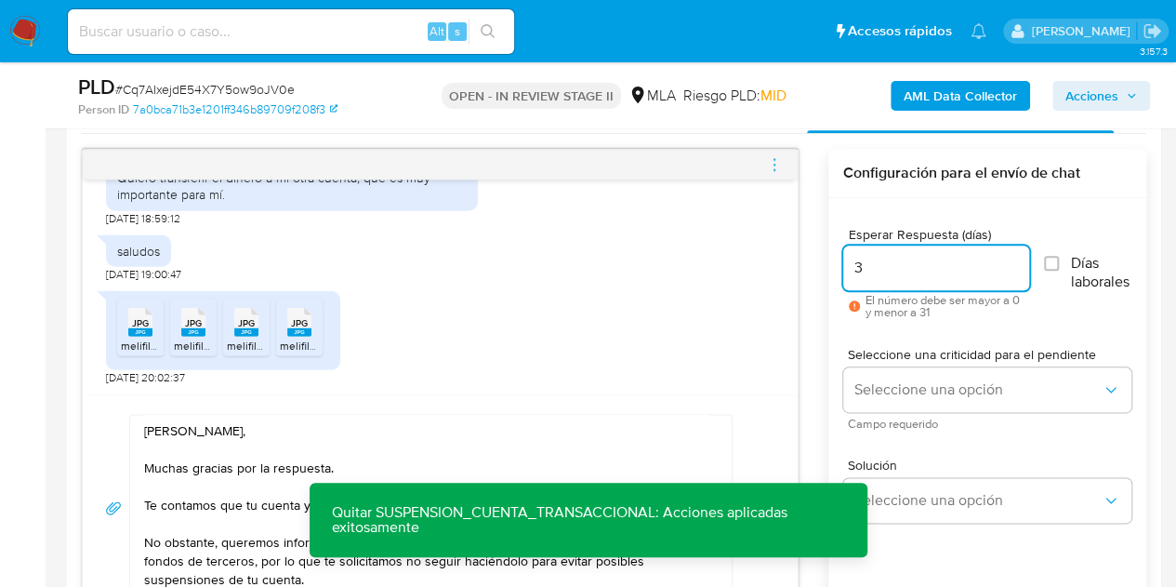
drag, startPoint x: 893, startPoint y: 269, endPoint x: 783, endPoint y: 250, distance: 111.3
click at [783, 250] on div "18/08/2025 17:20:31 Hola, Esperamos que te encuentres muy bien. Te consultamos …" at bounding box center [614, 385] width 1065 height 472
type input "1"
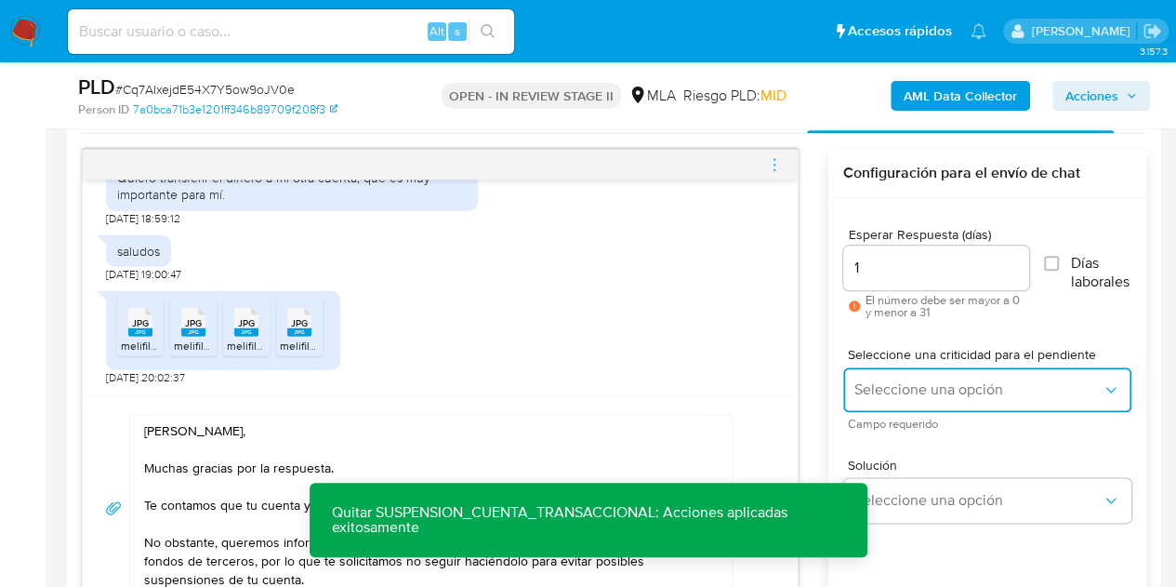
click at [904, 391] on span "Seleccione una opción" at bounding box center [978, 389] width 247 height 19
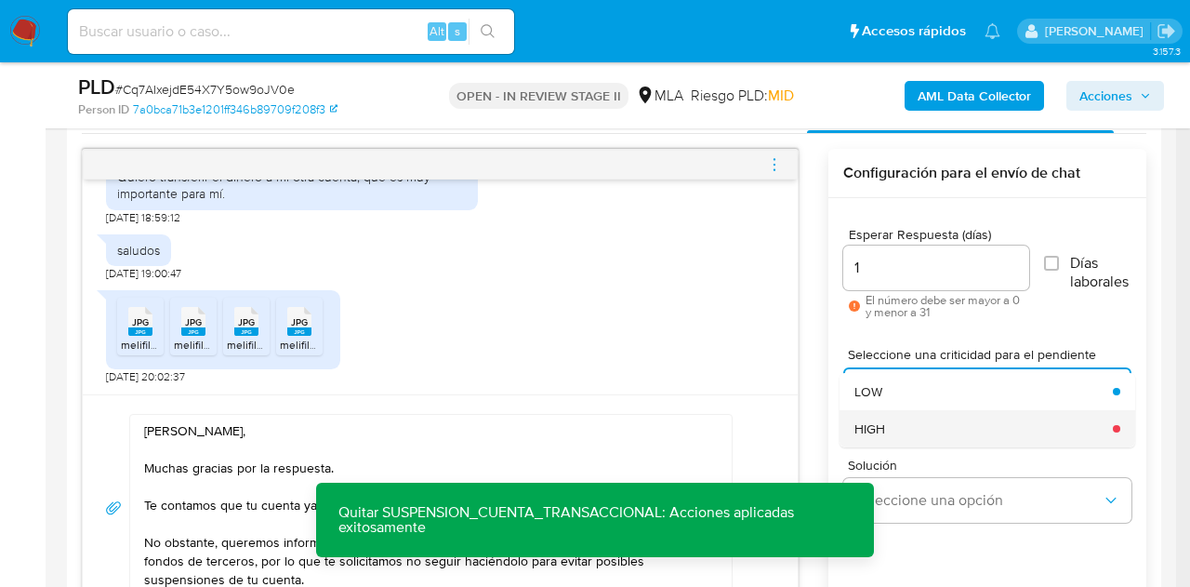
click at [914, 418] on div "HIGH" at bounding box center [978, 428] width 247 height 37
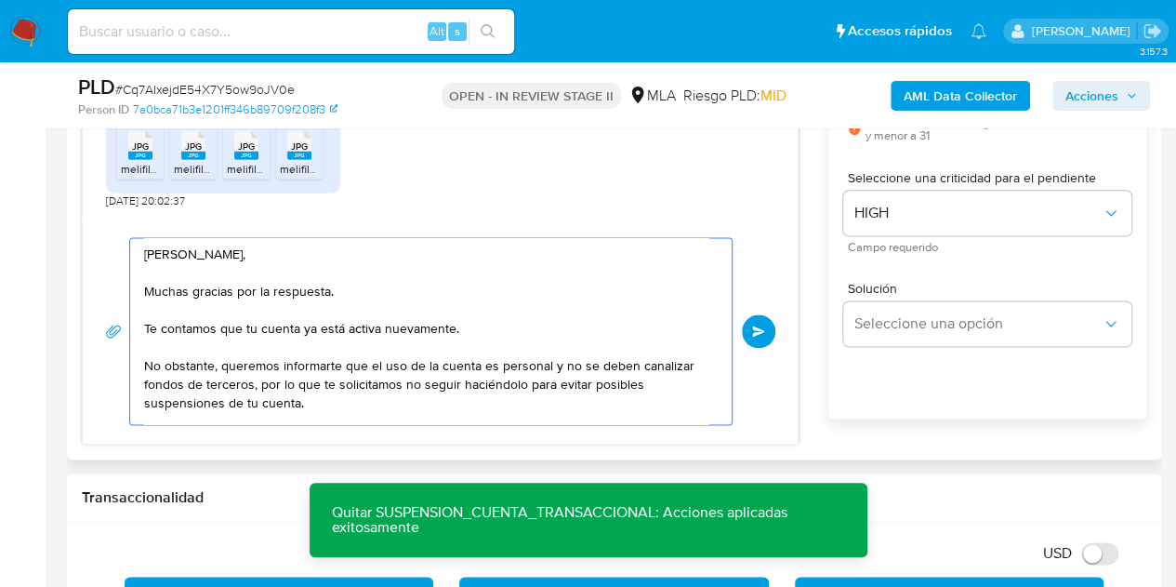
scroll to position [69, 0]
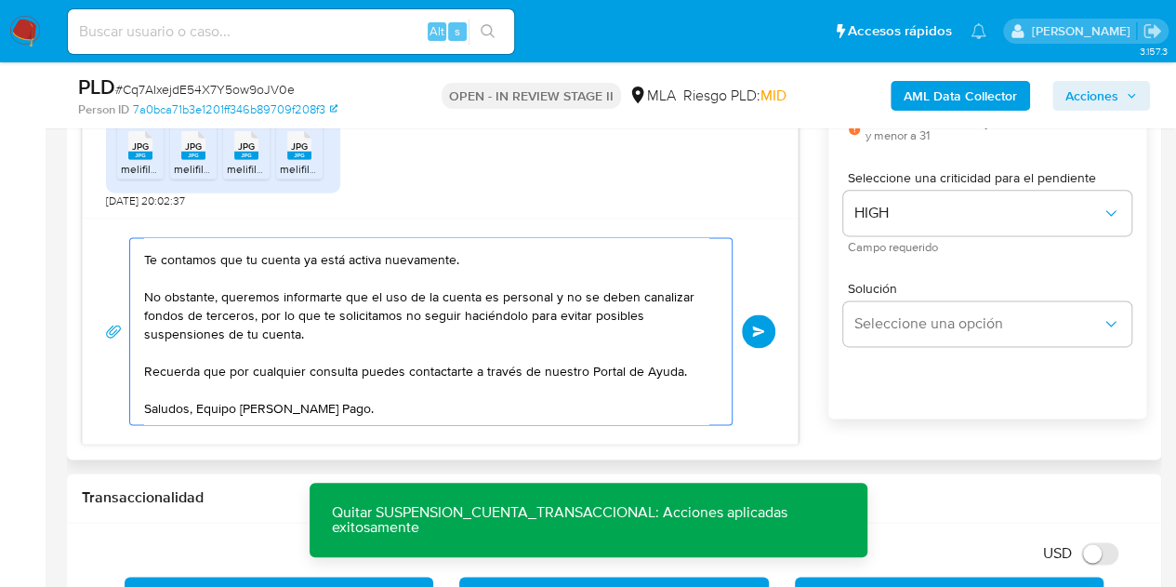
click at [622, 404] on textarea "Hola Fuzhu Chen, Muchas gracias por la respuesta. Te contamos que tu cuenta ya …" at bounding box center [426, 331] width 564 height 186
click at [754, 327] on span "Enviar" at bounding box center [758, 330] width 13 height 11
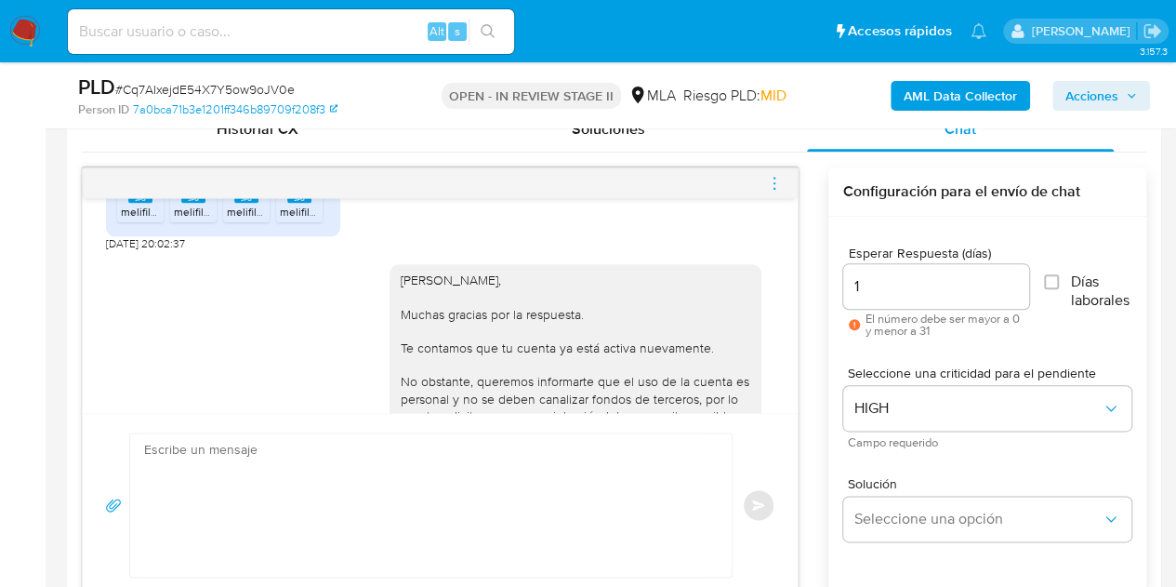
scroll to position [2844, 0]
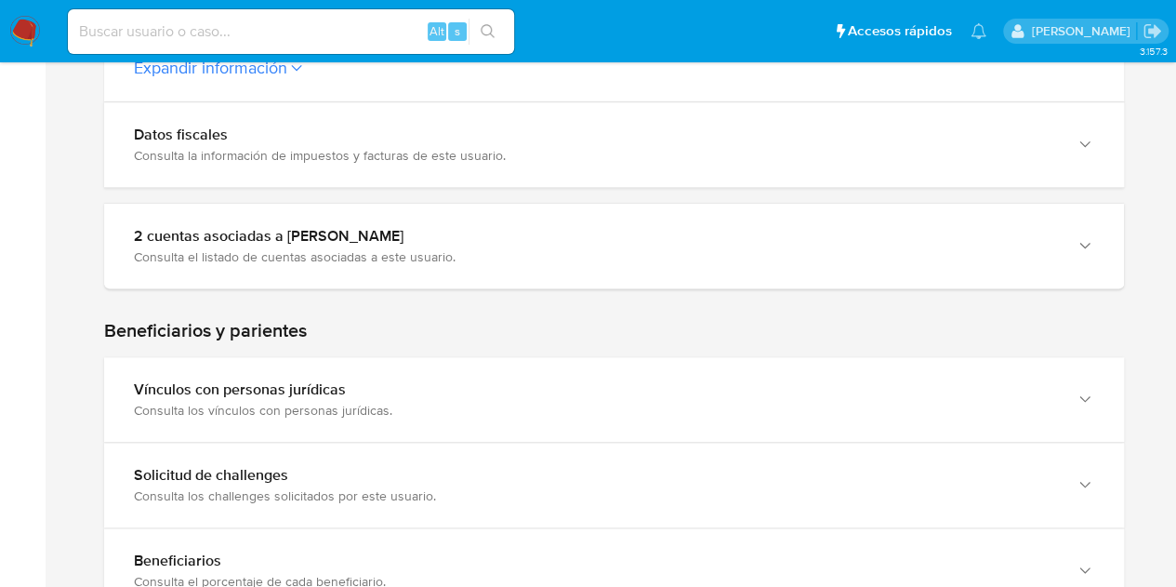
scroll to position [814, 0]
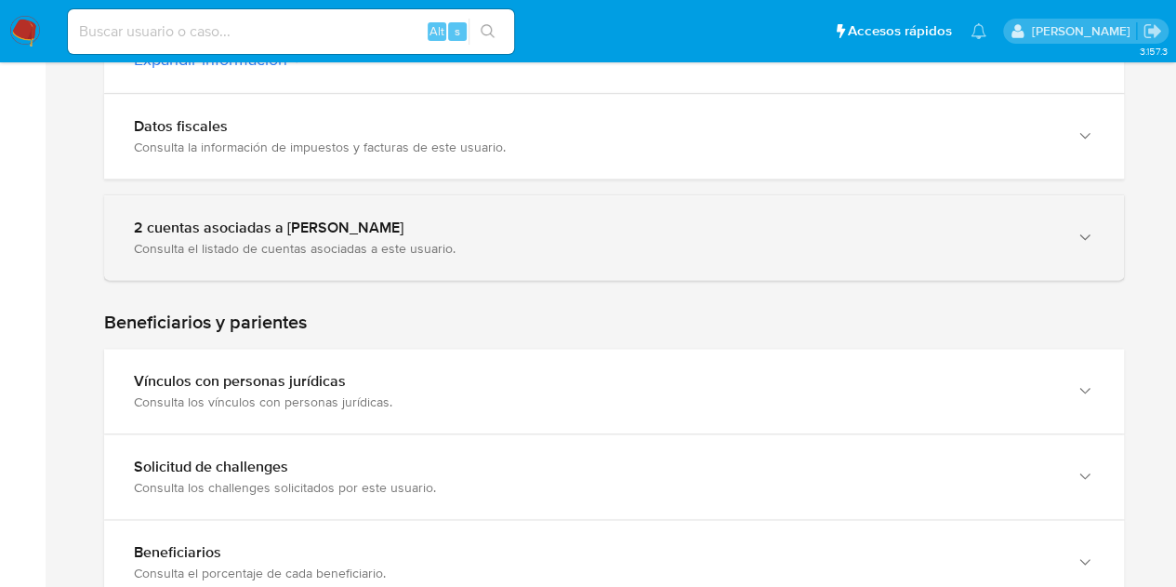
click at [1074, 265] on div "2 cuentas asociadas a Fuzhu Chen Consulta el listado de cuentas asociadas a est…" at bounding box center [614, 237] width 1020 height 85
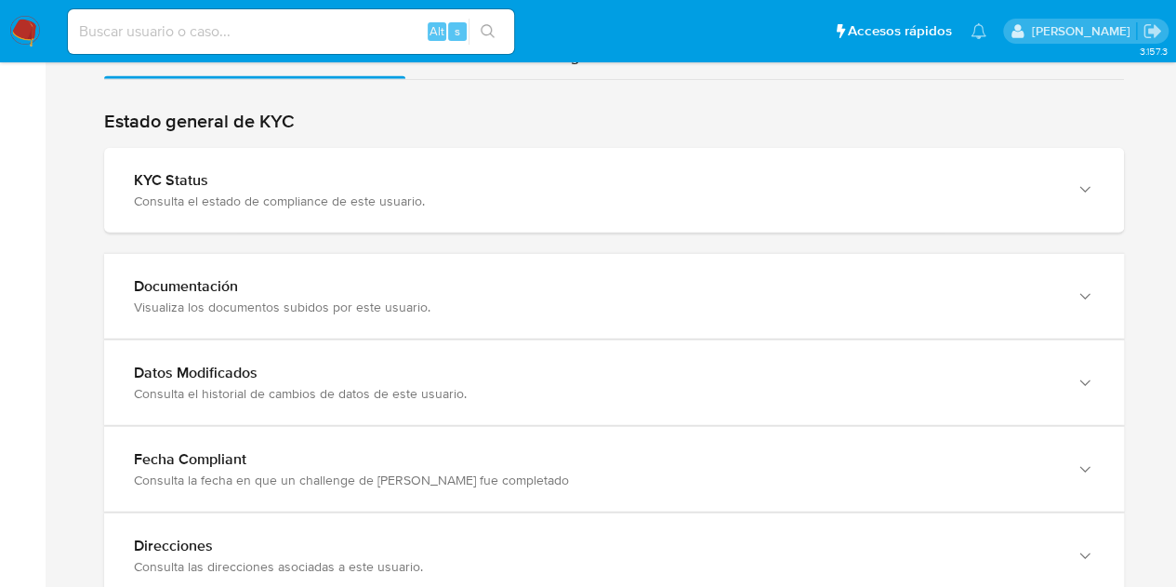
scroll to position [2219, 0]
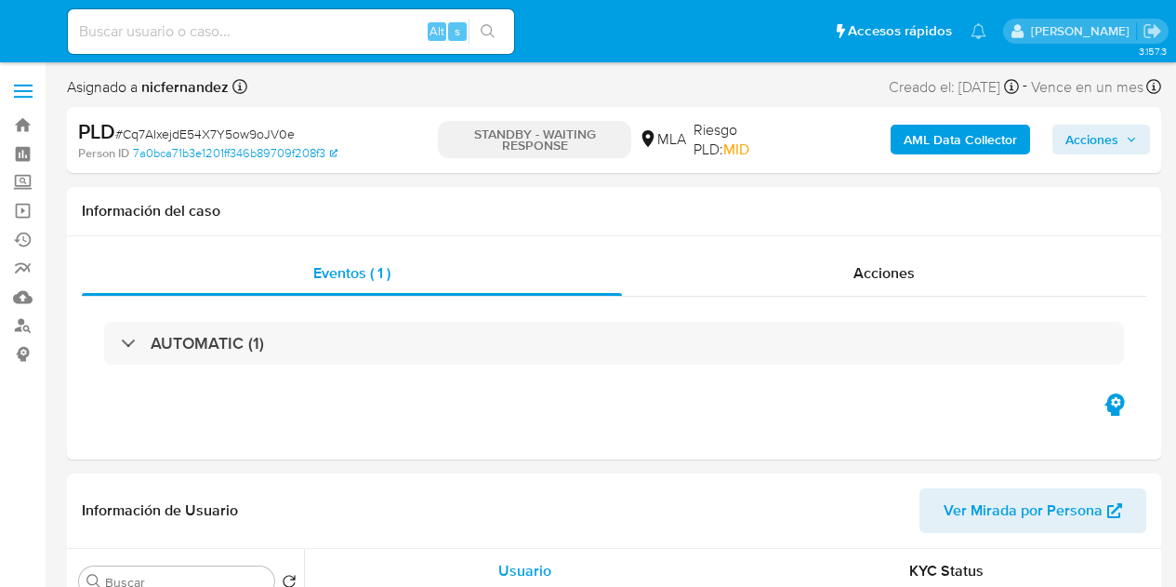
select select "10"
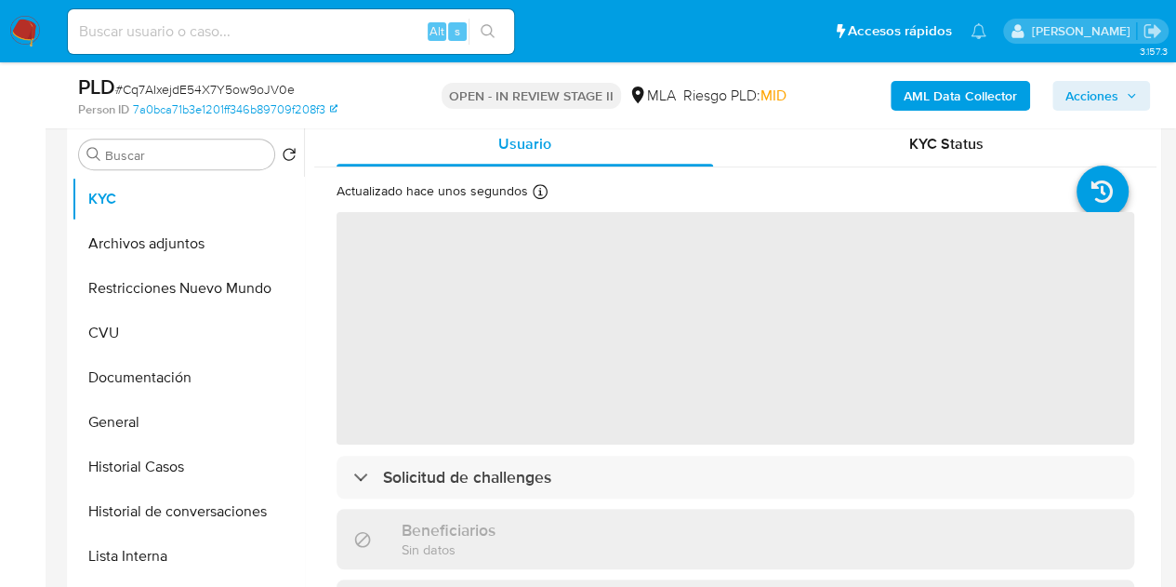
scroll to position [298, 0]
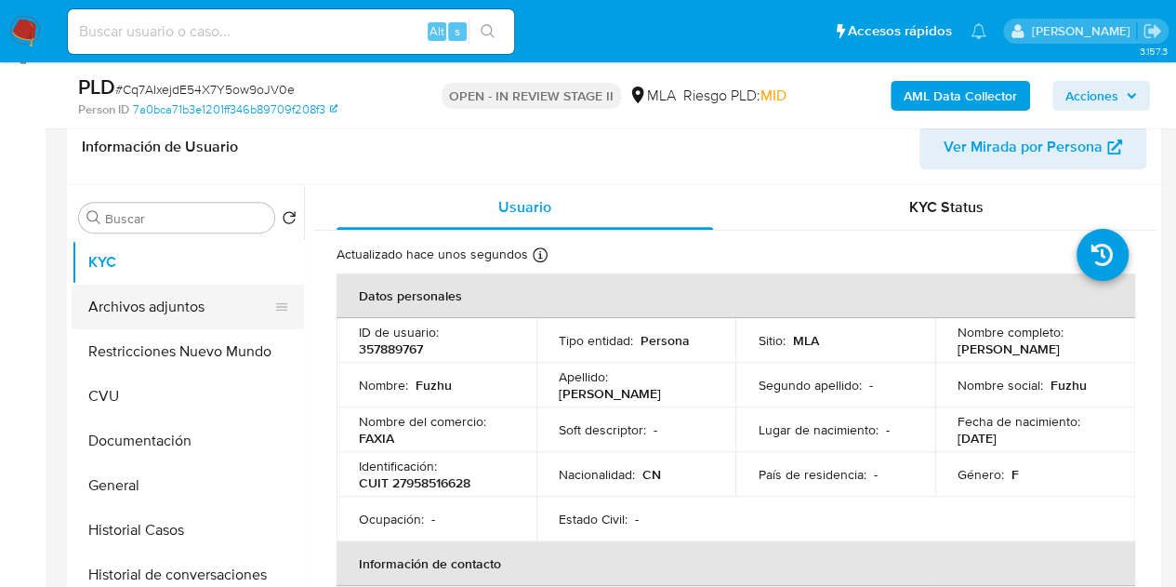
click at [164, 318] on button "Archivos adjuntos" at bounding box center [181, 307] width 218 height 45
select select "10"
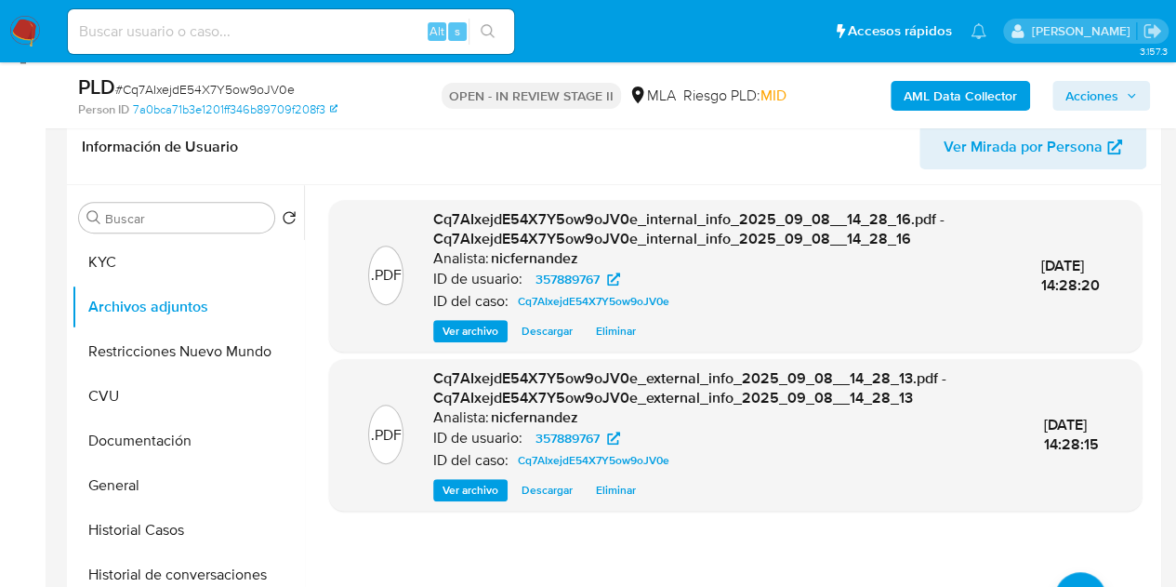
drag, startPoint x: 355, startPoint y: 312, endPoint x: 399, endPoint y: 308, distance: 43.9
click at [355, 312] on div ".PDF Cq7AIxejdE54X7Y5ow9oJV0e_internal_info_2025_09_08__14_28_16.pdf - Cq7AIxej…" at bounding box center [735, 275] width 794 height 133
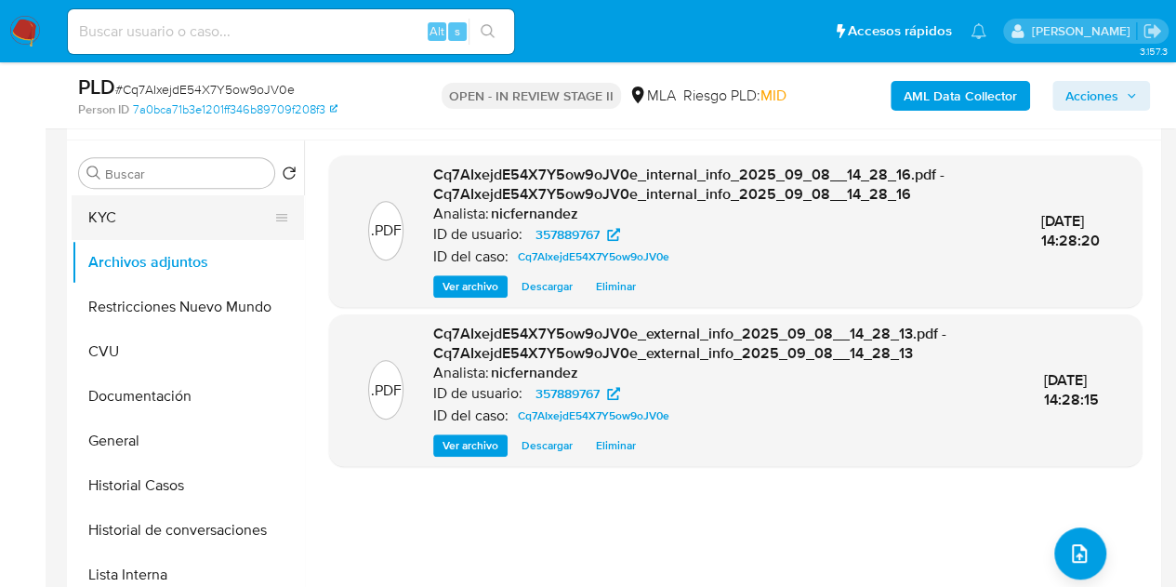
click at [171, 215] on button "KYC" at bounding box center [181, 217] width 218 height 45
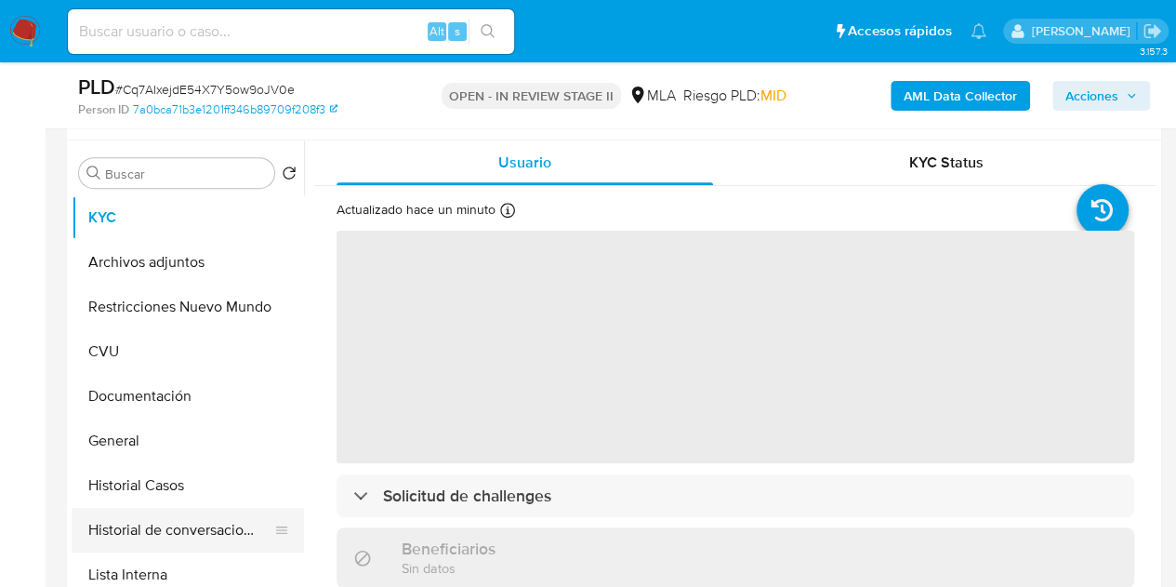
click at [169, 529] on button "Historial de conversaciones" at bounding box center [181, 530] width 218 height 45
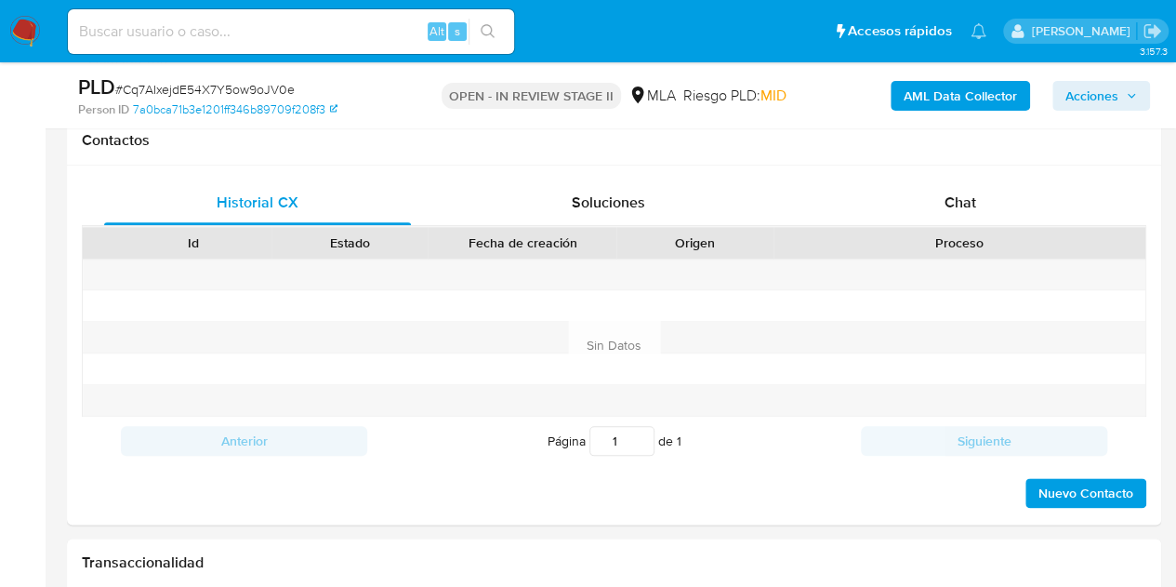
scroll to position [891, 0]
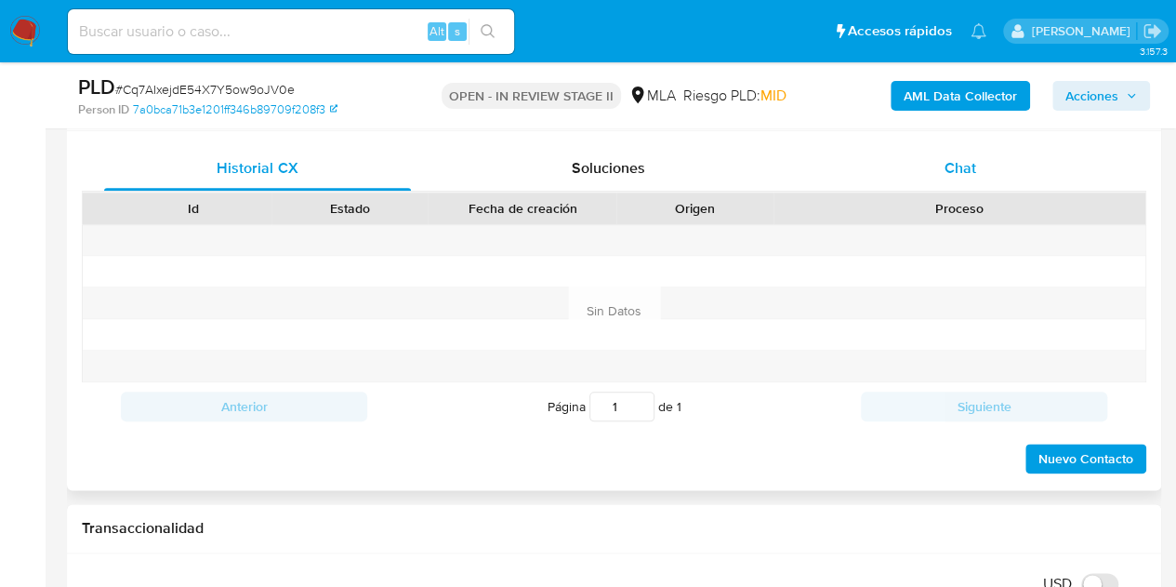
click at [1021, 177] on div "Chat" at bounding box center [960, 168] width 307 height 45
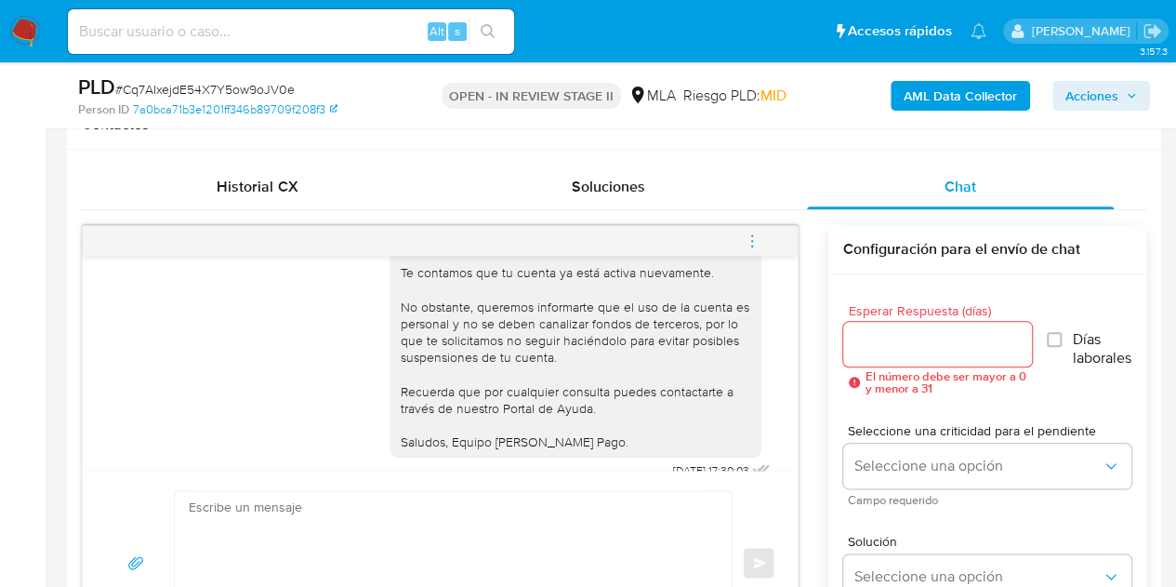
scroll to position [714, 0]
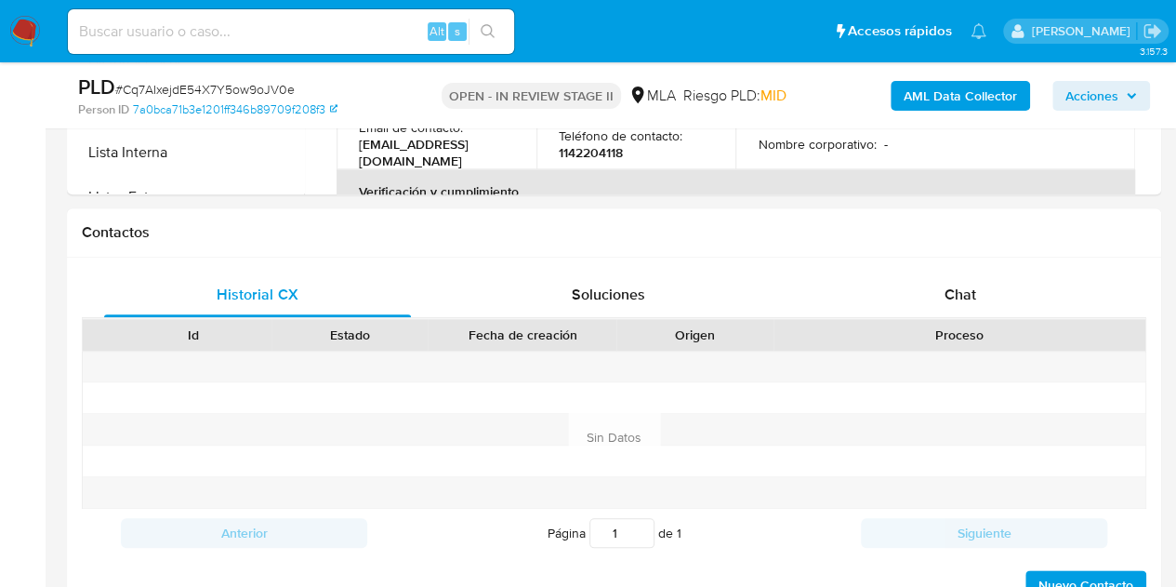
scroll to position [812, 0]
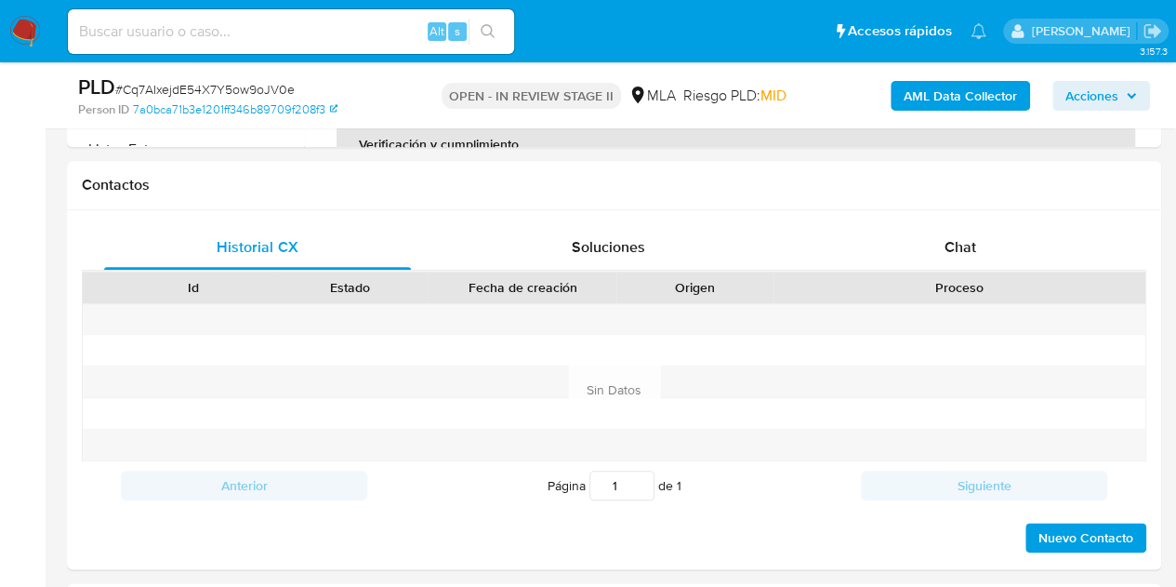
select select "10"
click at [921, 261] on div "Chat" at bounding box center [960, 247] width 307 height 45
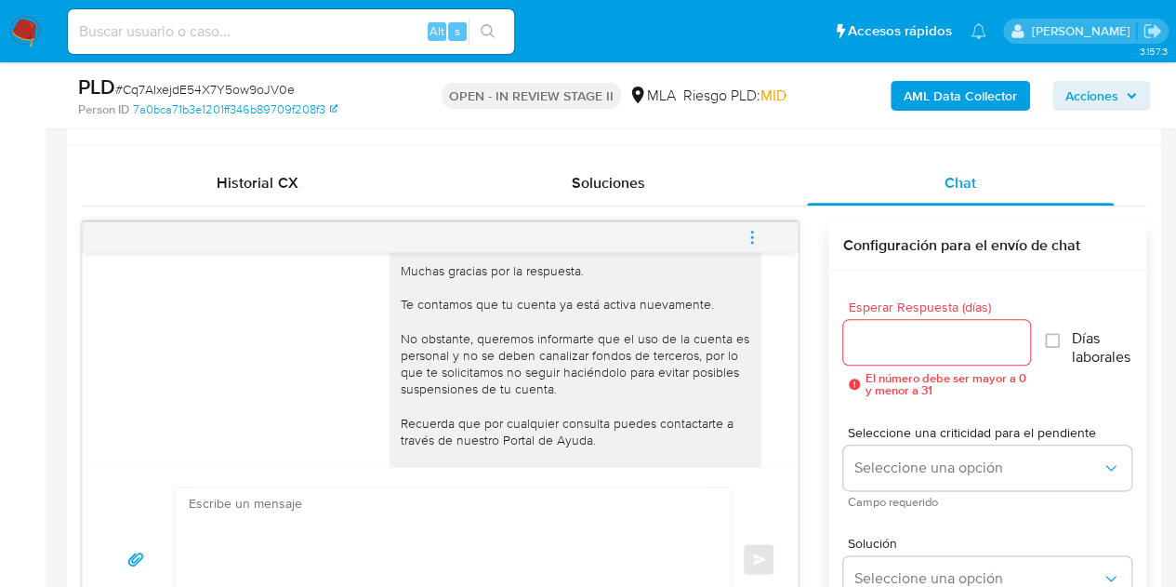
scroll to position [714, 0]
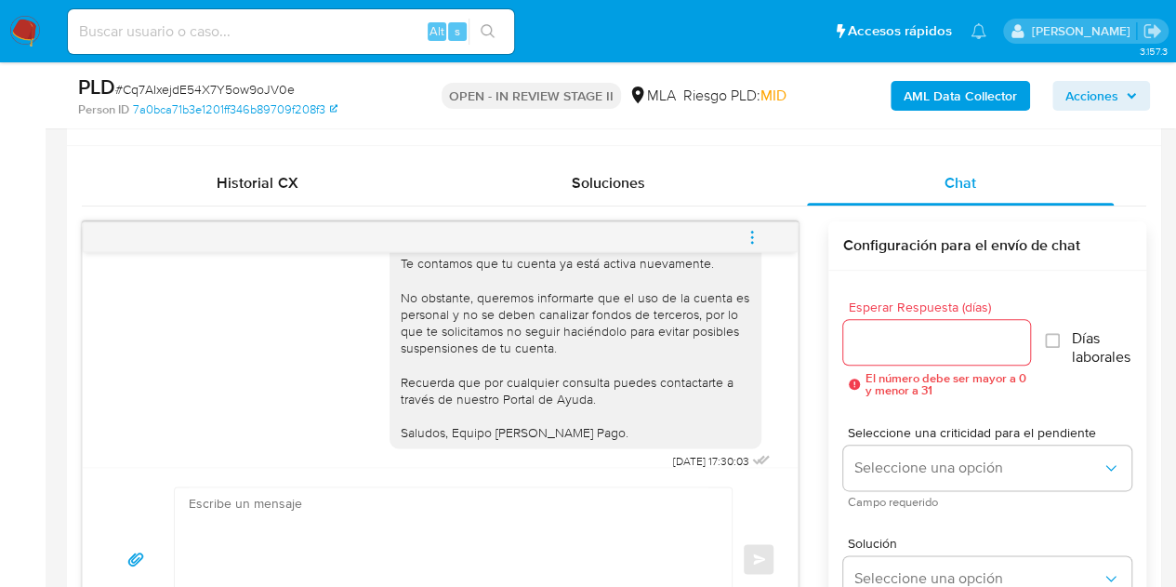
click at [752, 241] on icon "menu-action" at bounding box center [752, 237] width 17 height 17
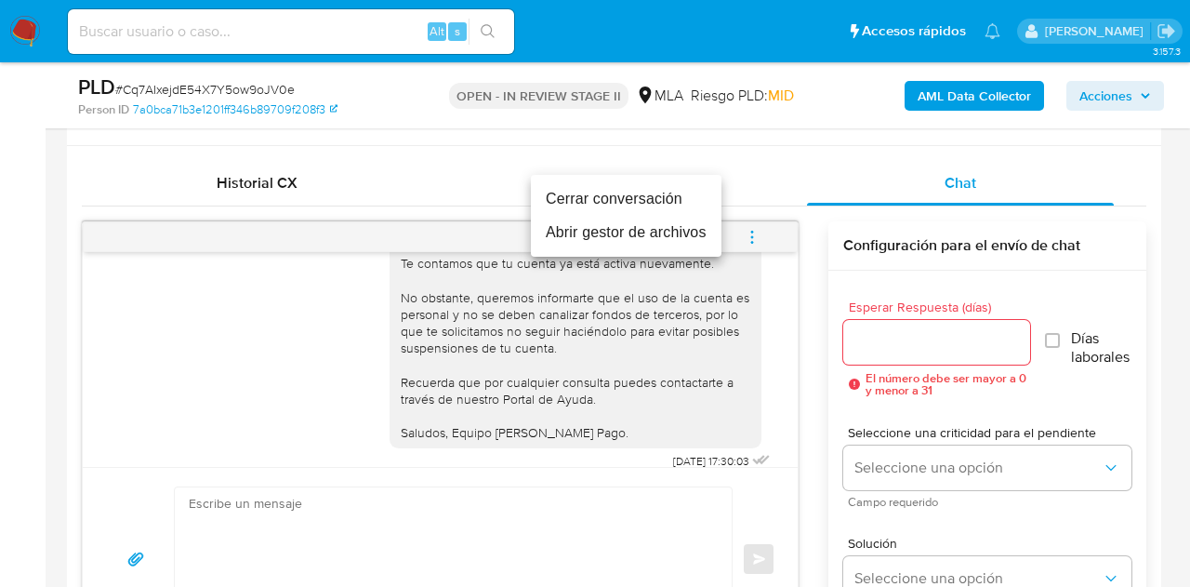
click at [639, 200] on li "Cerrar conversación" at bounding box center [626, 198] width 191 height 33
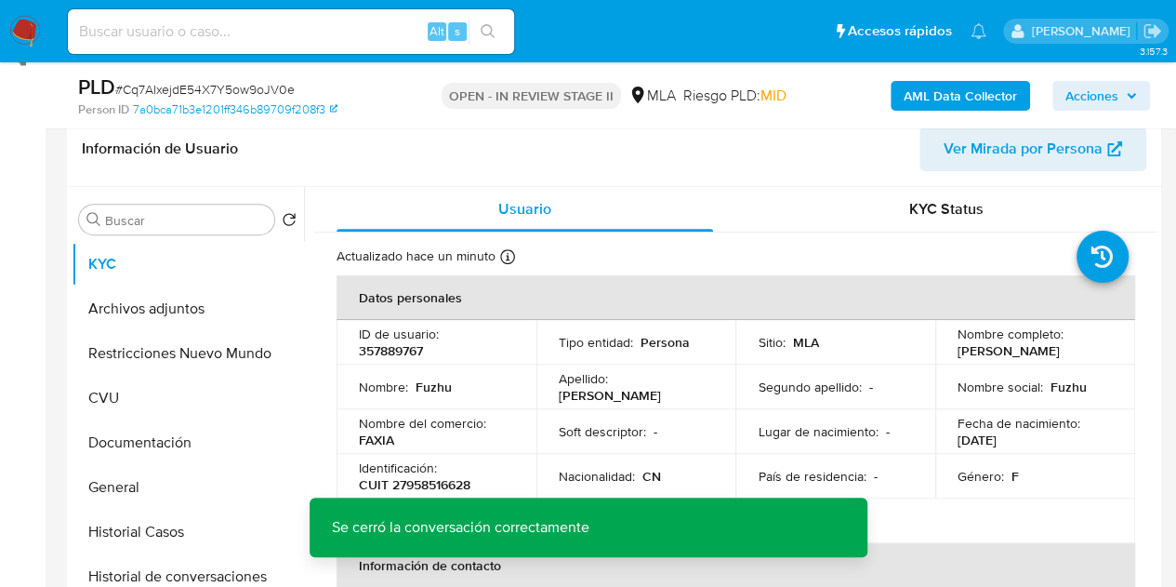
scroll to position [292, 0]
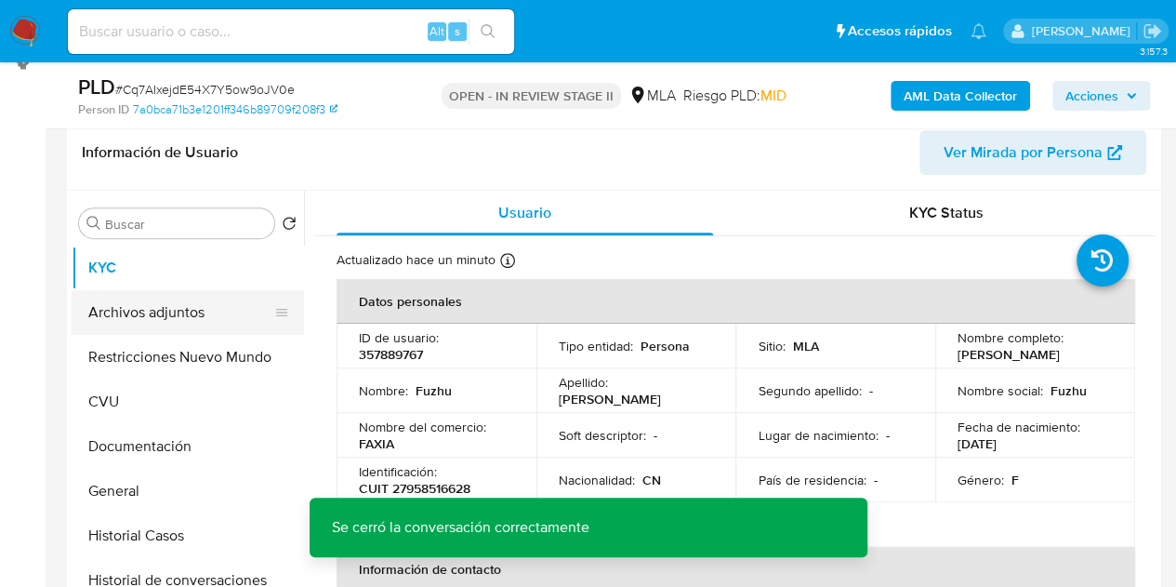
click at [143, 310] on button "Archivos adjuntos" at bounding box center [181, 312] width 218 height 45
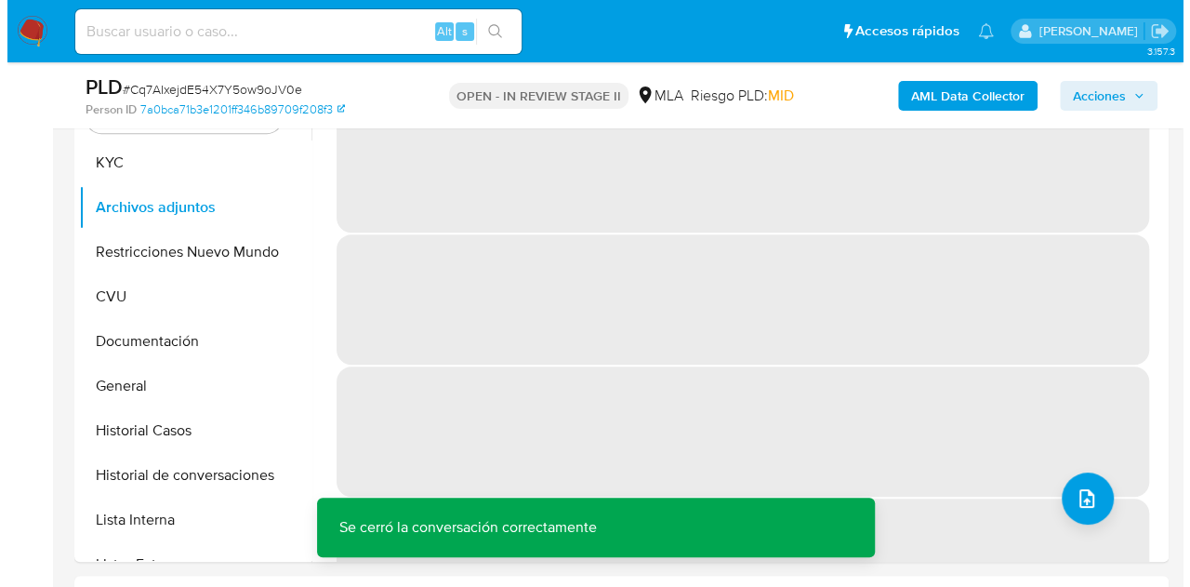
scroll to position [379, 0]
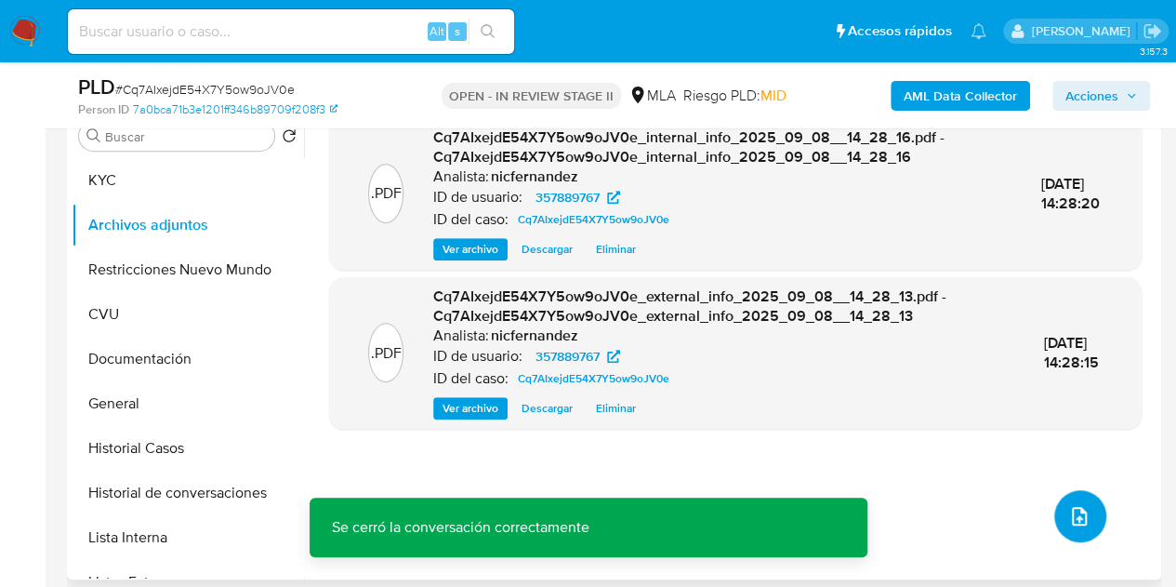
click at [1058, 509] on button "upload-file" at bounding box center [1080, 516] width 52 height 52
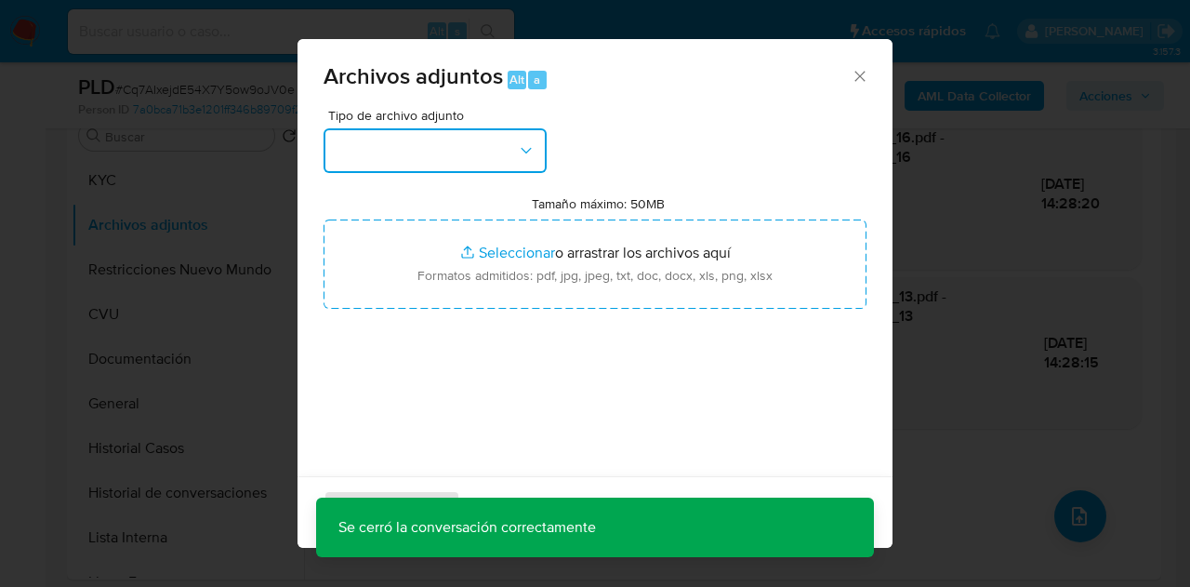
click at [528, 168] on button "button" at bounding box center [435, 150] width 223 height 45
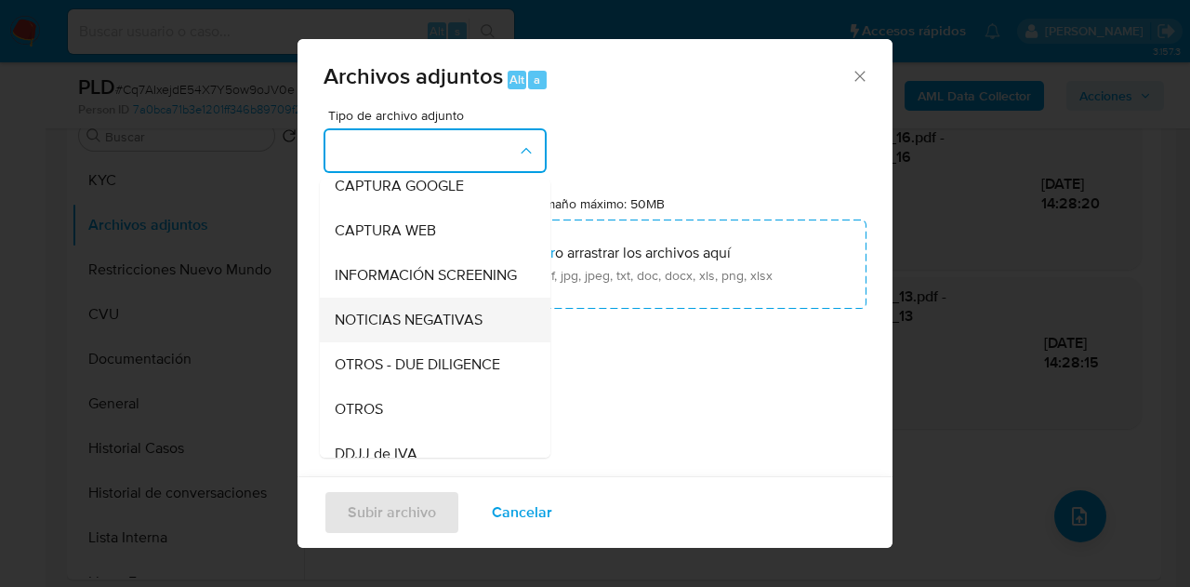
scroll to position [166, 0]
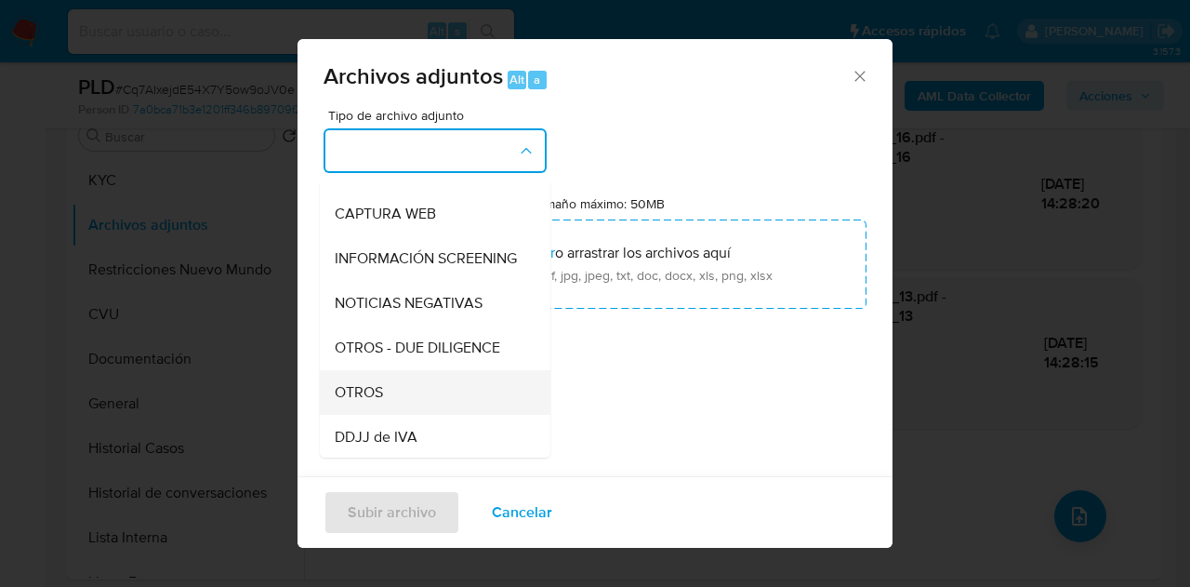
click at [419, 415] on div "OTROS" at bounding box center [430, 392] width 190 height 45
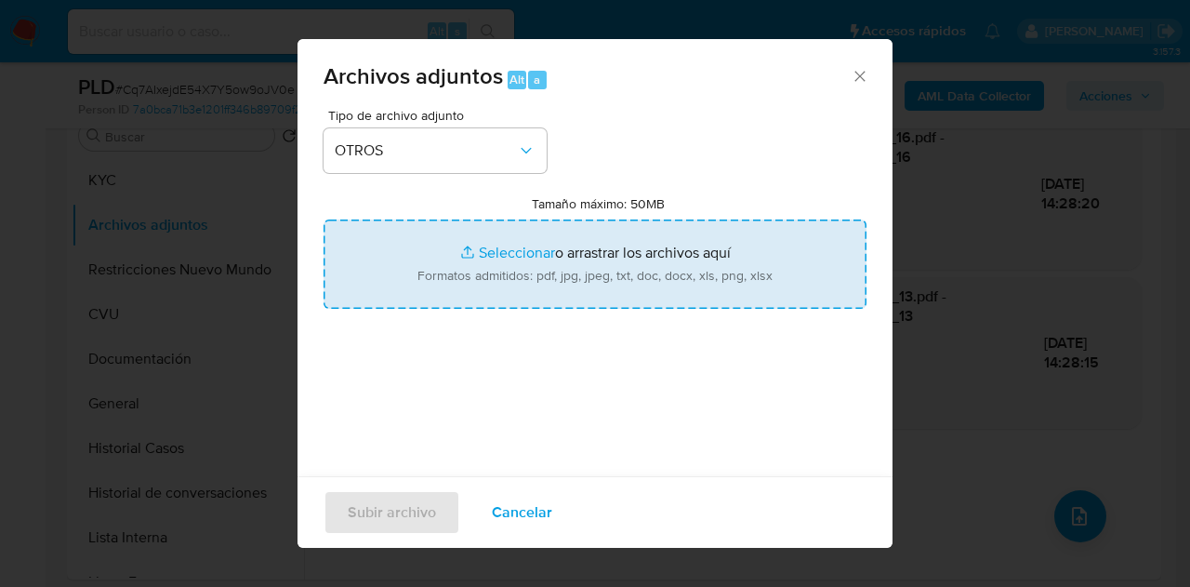
click at [492, 242] on input "Tamaño máximo: 50MB Seleccionar archivos" at bounding box center [595, 263] width 543 height 89
type input "C:\fakepath\Constancia de inscripcion IIBB y Certificado de domicilio.pdf"
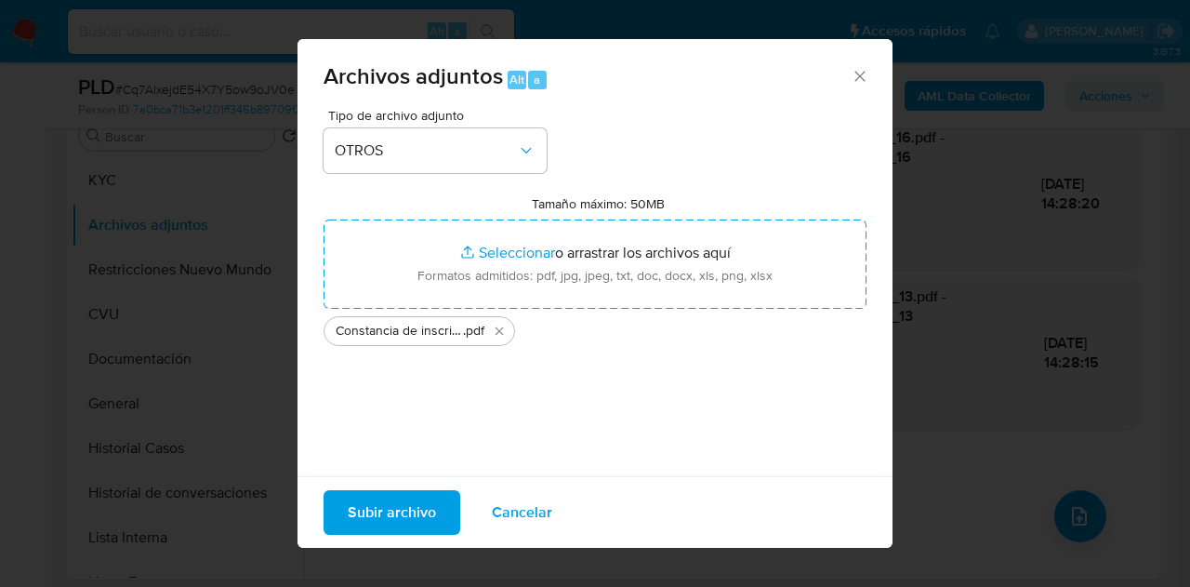
click at [379, 514] on span "Subir archivo" at bounding box center [392, 512] width 88 height 41
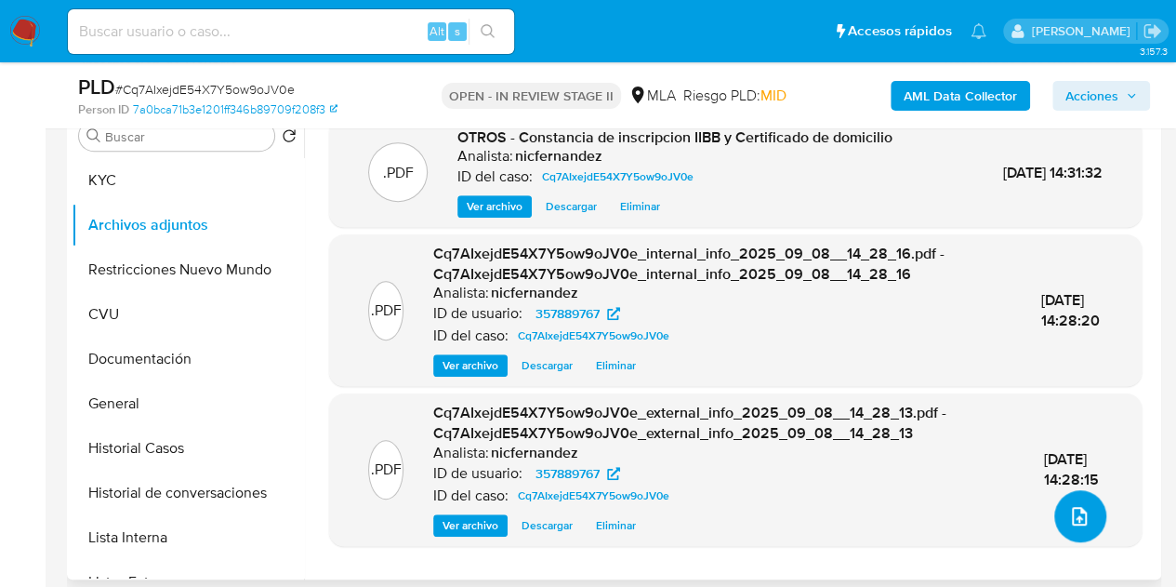
click at [1071, 505] on icon "upload-file" at bounding box center [1079, 516] width 22 height 22
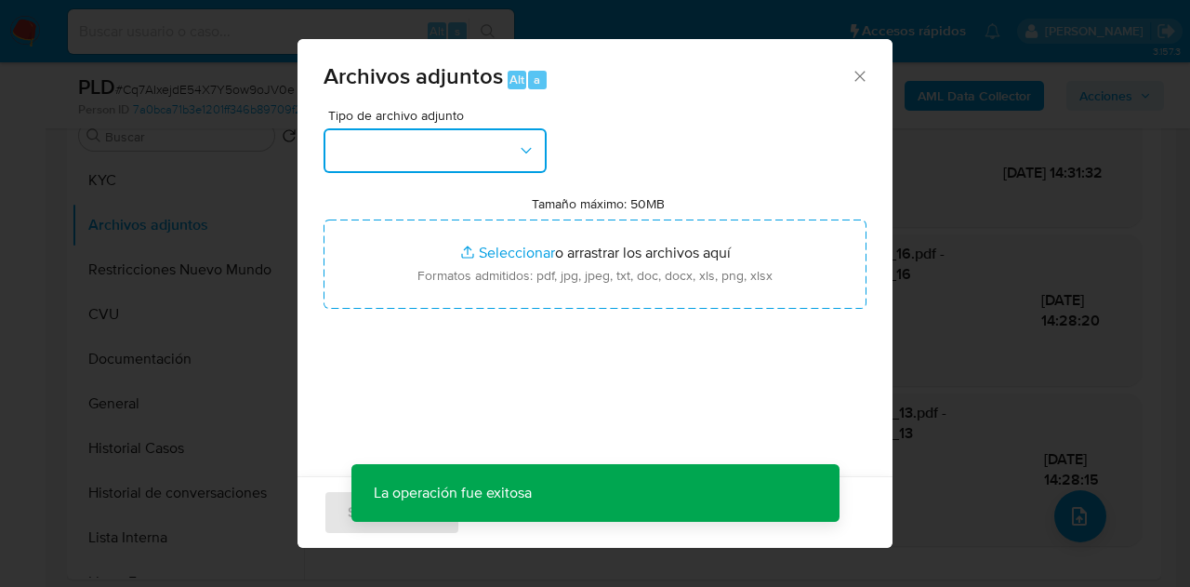
click at [510, 157] on button "button" at bounding box center [435, 150] width 223 height 45
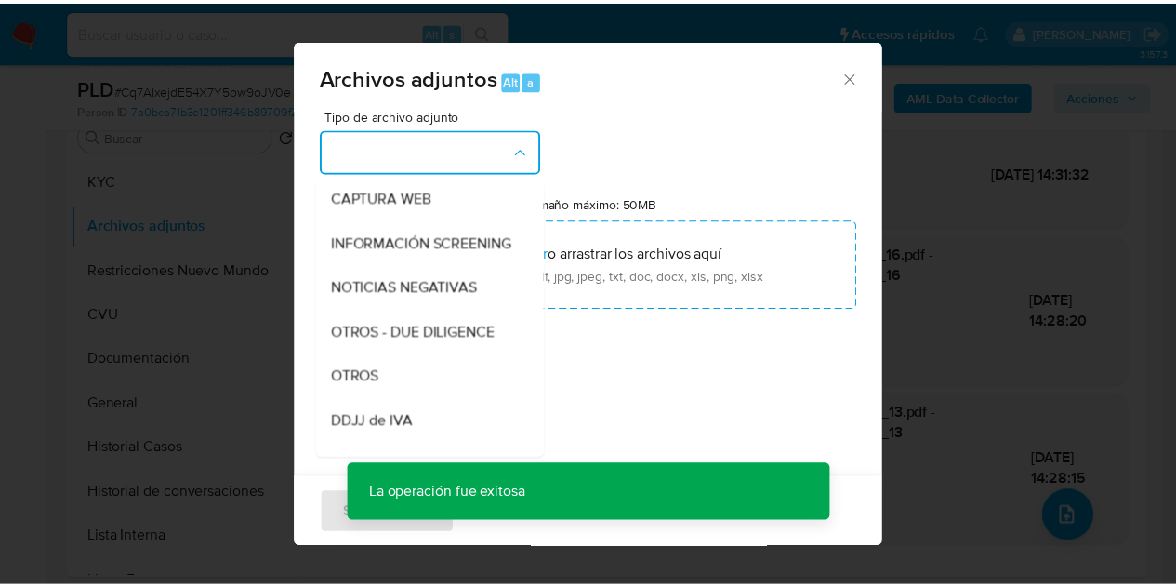
scroll to position [199, 0]
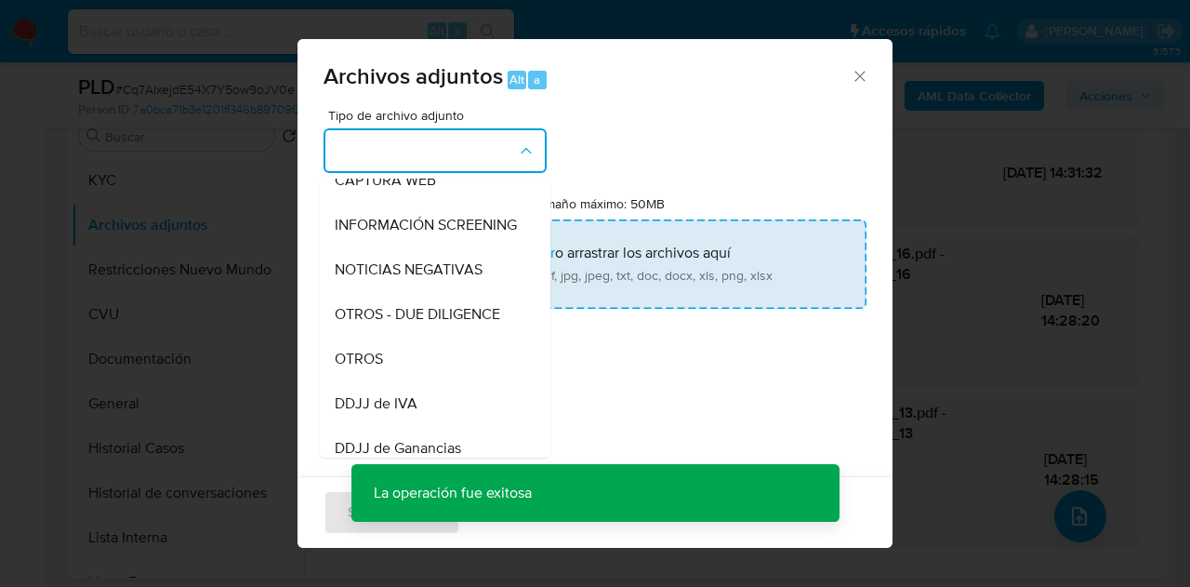
drag, startPoint x: 424, startPoint y: 377, endPoint x: 480, endPoint y: 279, distance: 112.4
click at [429, 372] on div "OTROS" at bounding box center [430, 359] width 190 height 45
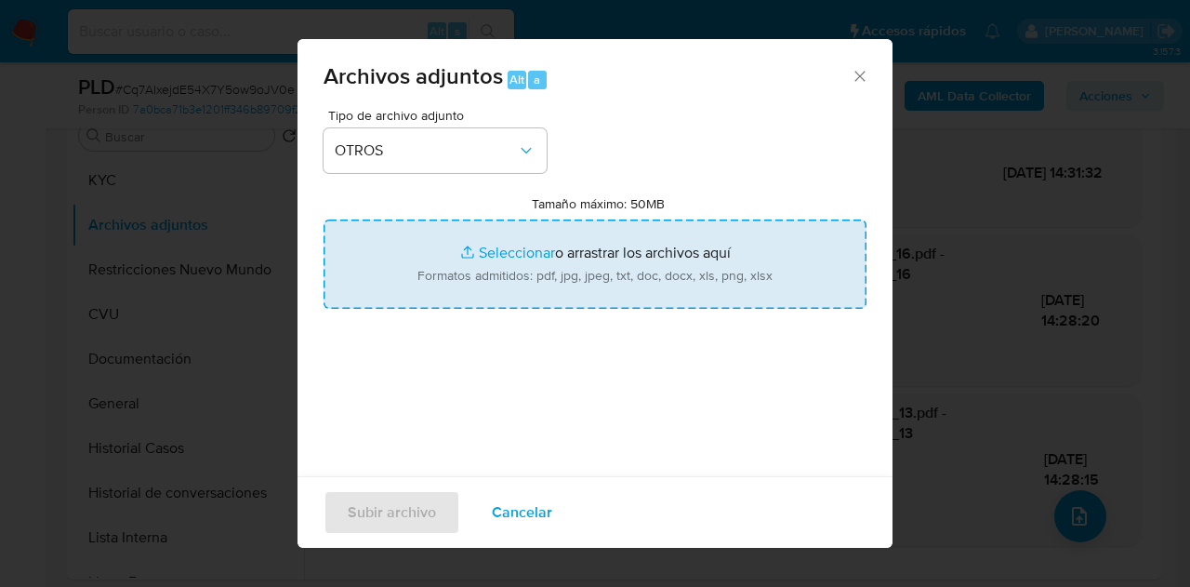
click at [476, 247] on input "Tamaño máximo: 50MB Seleccionar archivos" at bounding box center [595, 263] width 543 height 89
type input "C:\fakepath\Caselog NO ROI Cq7AIxejdE54X7Y5ow9oJV0e.docx"
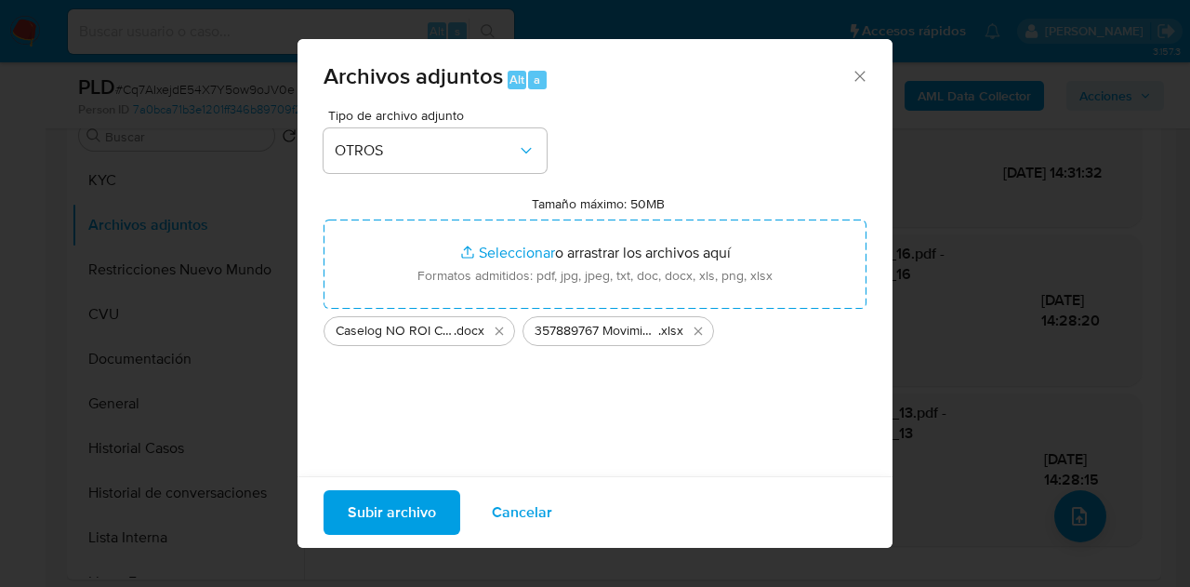
click at [385, 516] on span "Subir archivo" at bounding box center [392, 512] width 88 height 41
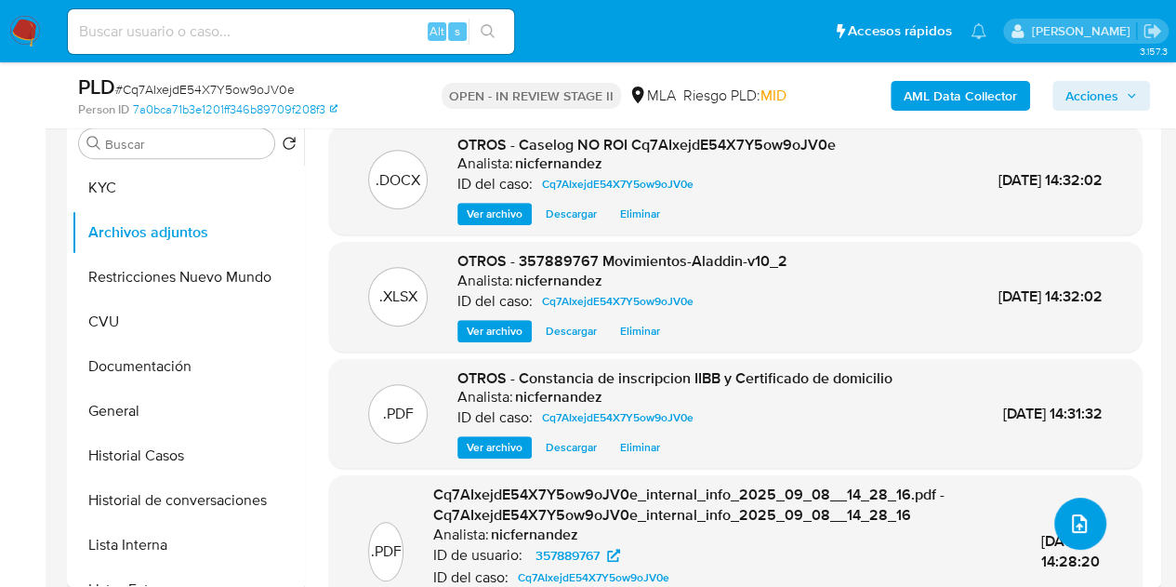
scroll to position [327, 0]
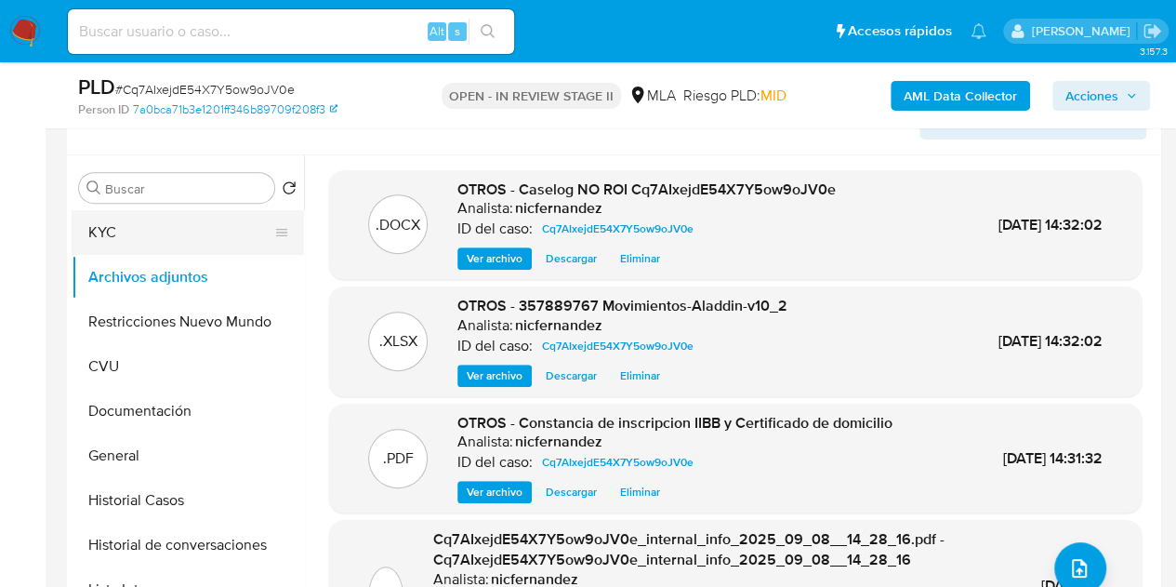
click at [156, 235] on button "KYC" at bounding box center [181, 232] width 218 height 45
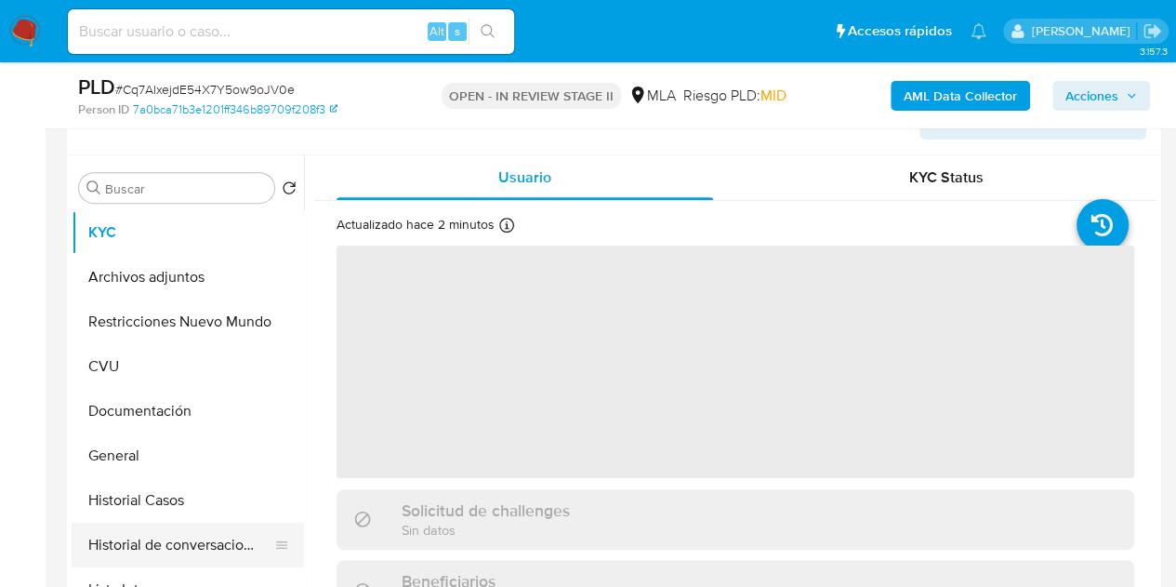
click at [167, 533] on button "Historial de conversaciones" at bounding box center [181, 545] width 218 height 45
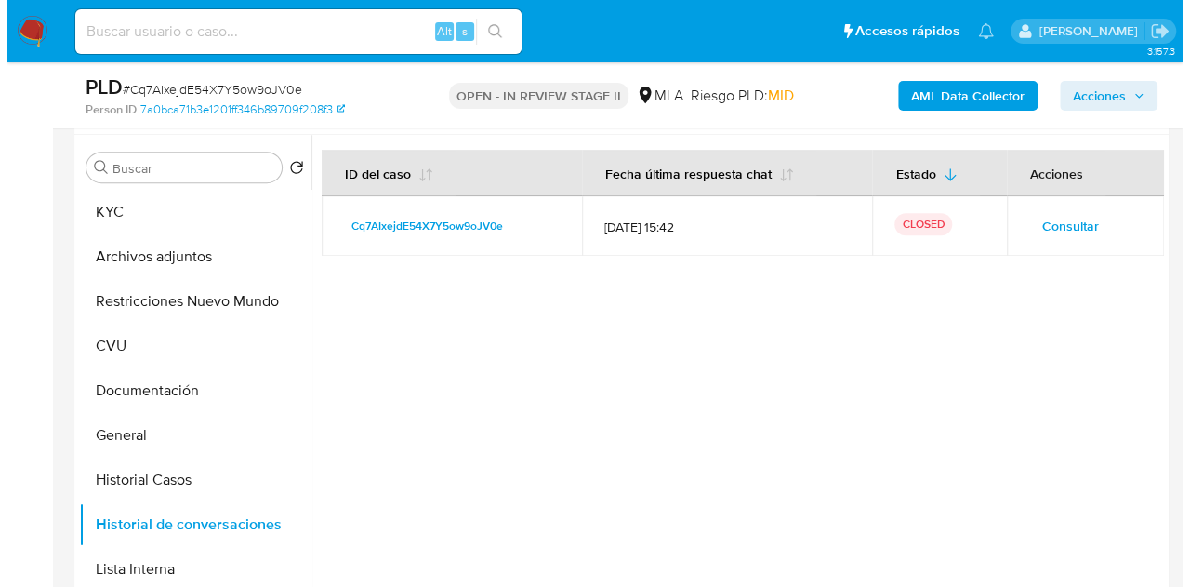
scroll to position [343, 0]
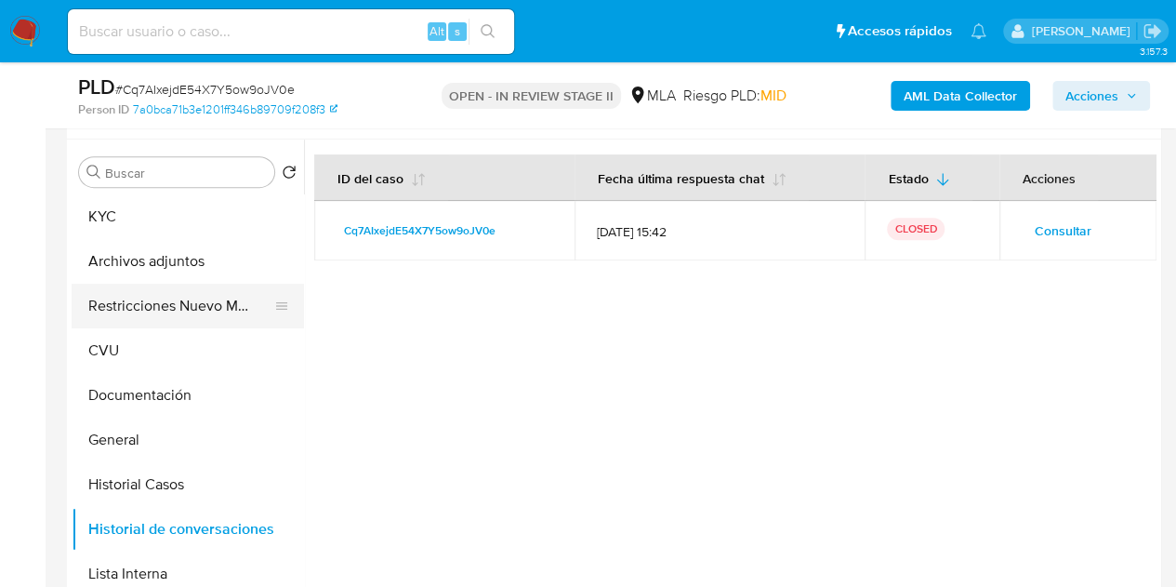
click at [125, 299] on button "Restricciones Nuevo Mundo" at bounding box center [181, 306] width 218 height 45
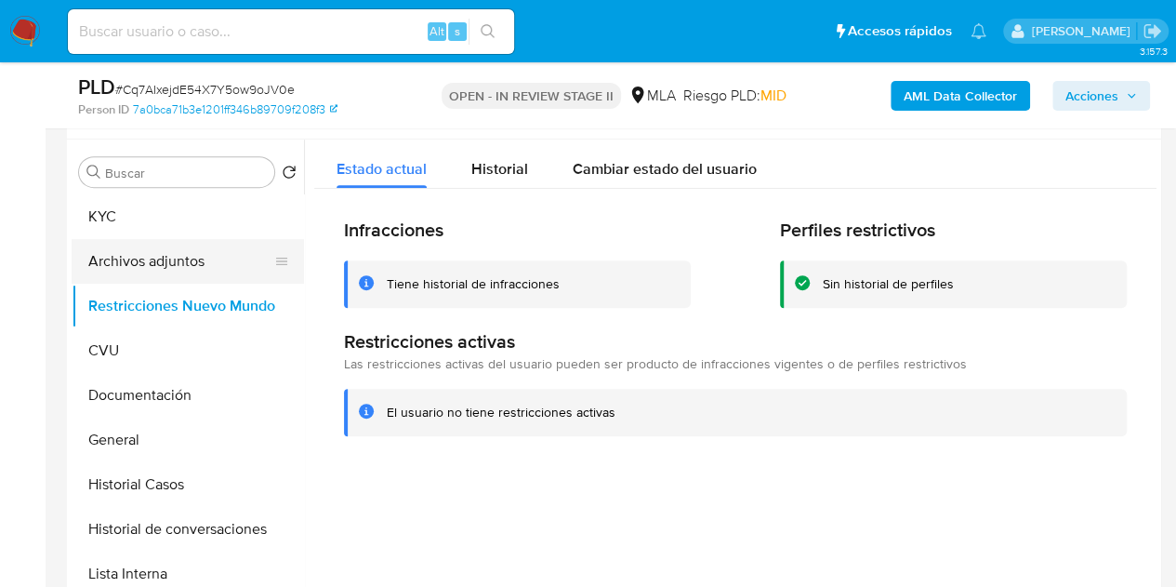
click at [130, 257] on button "Archivos adjuntos" at bounding box center [181, 261] width 218 height 45
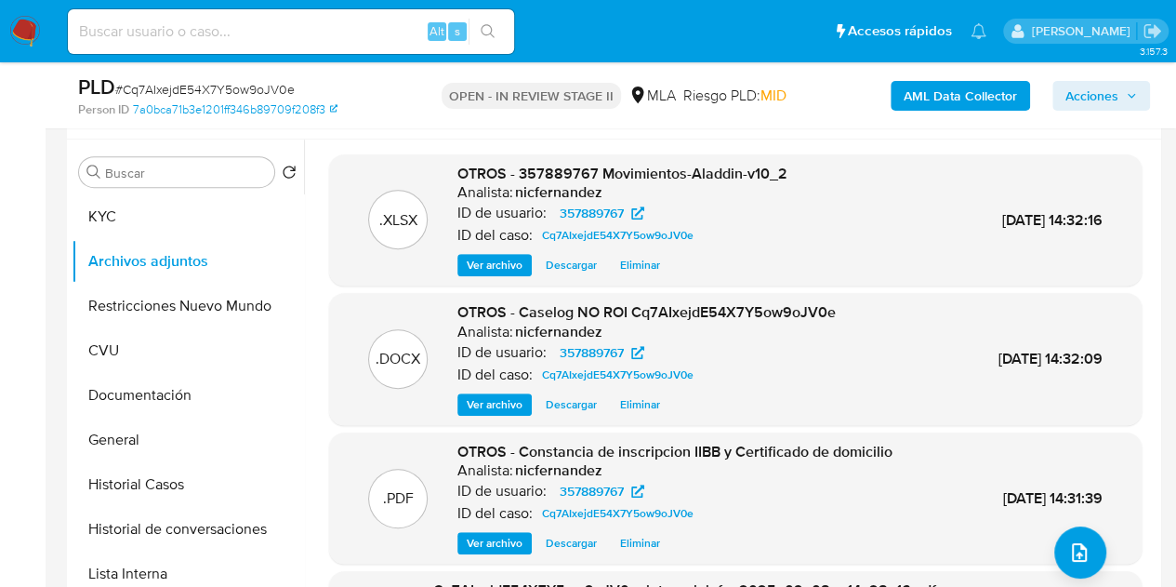
click at [483, 399] on span "Ver archivo" at bounding box center [495, 404] width 56 height 19
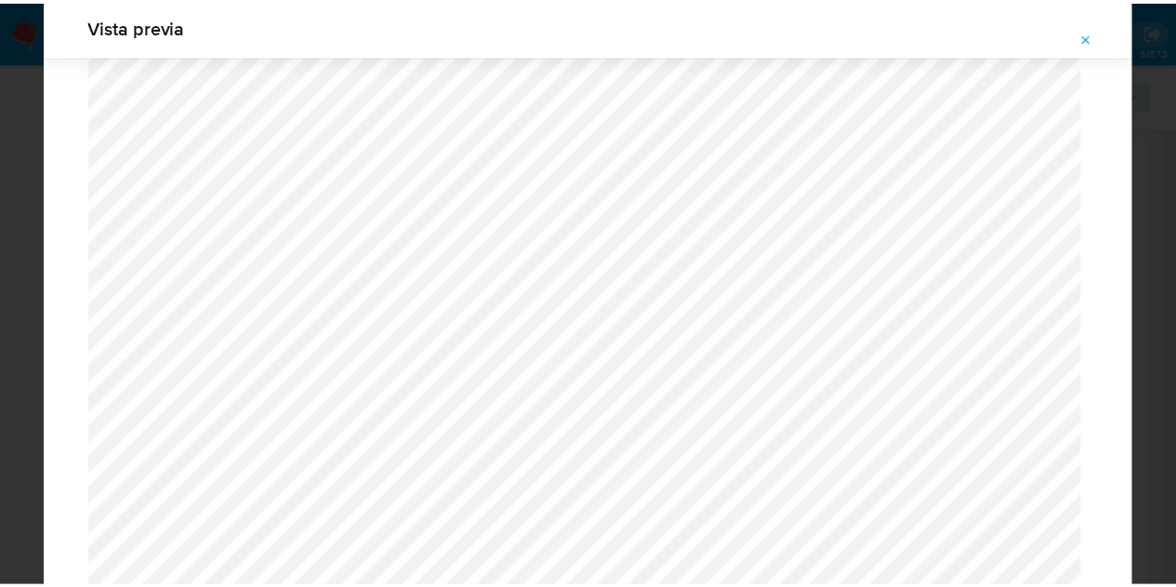
scroll to position [0, 0]
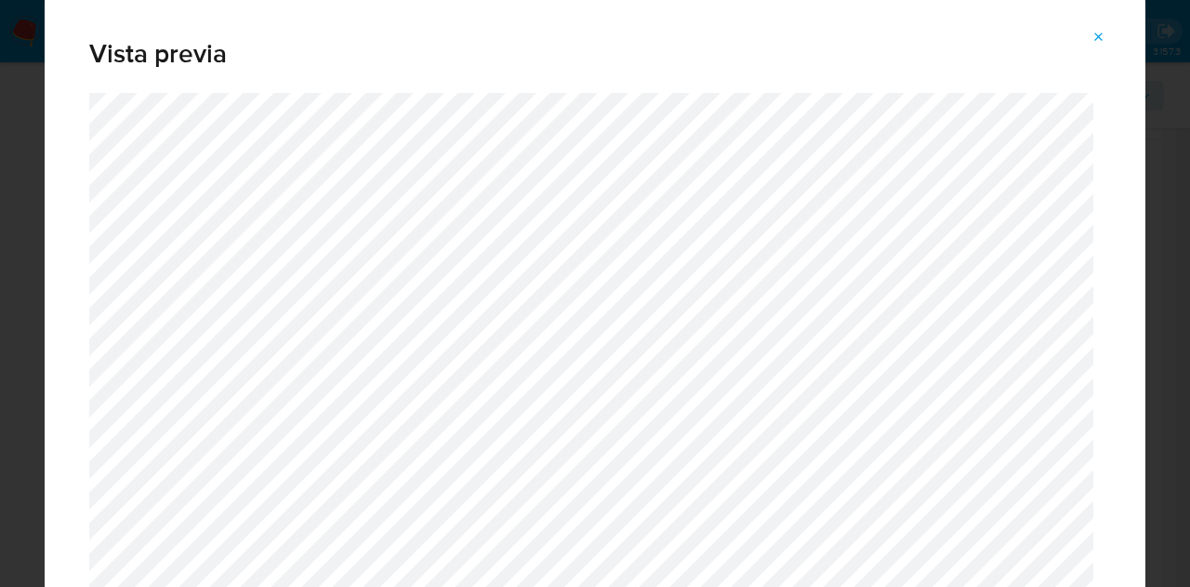
click at [1099, 33] on icon "Attachment preview" at bounding box center [1099, 37] width 15 height 15
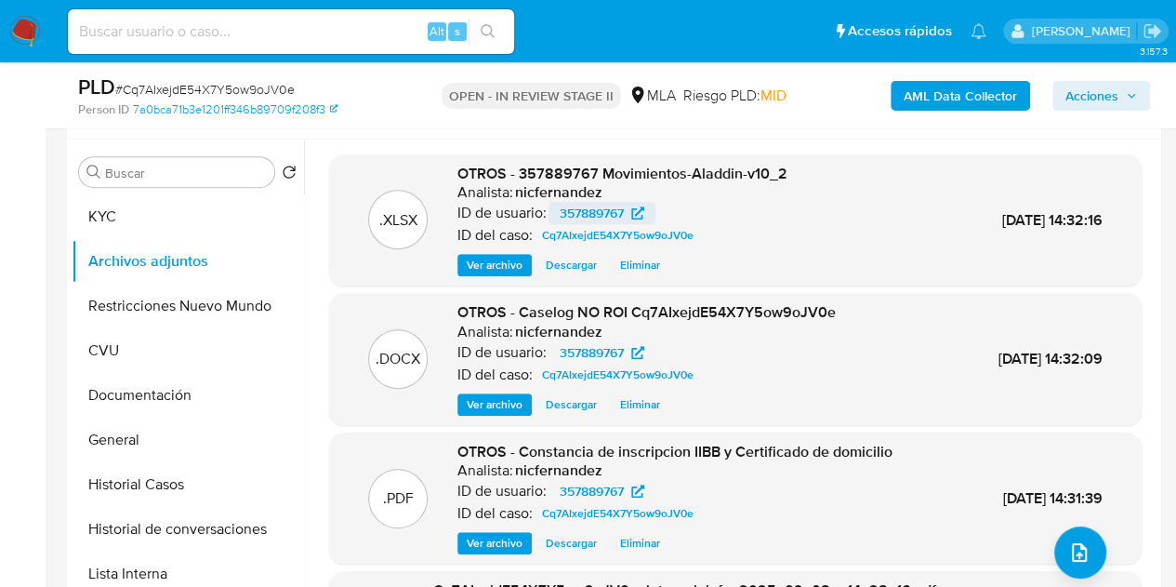
click at [574, 213] on span "357889767" at bounding box center [592, 213] width 64 height 22
click at [1103, 91] on span "Acciones" at bounding box center [1092, 96] width 53 height 30
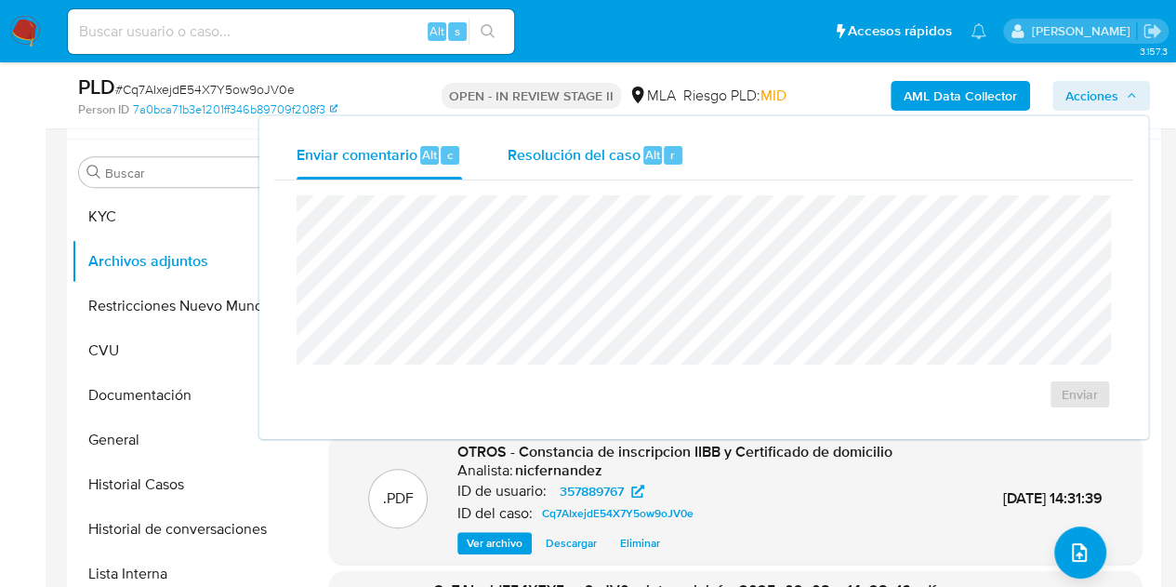
click at [653, 159] on span "Alt" at bounding box center [652, 155] width 15 height 18
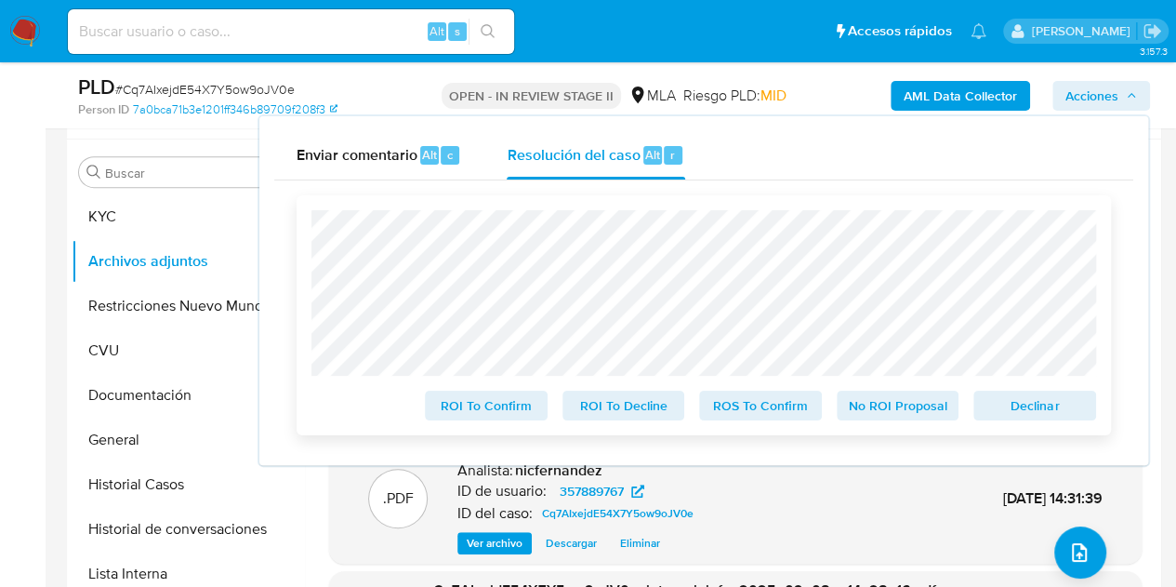
click at [900, 417] on span "No ROI Proposal" at bounding box center [898, 405] width 97 height 26
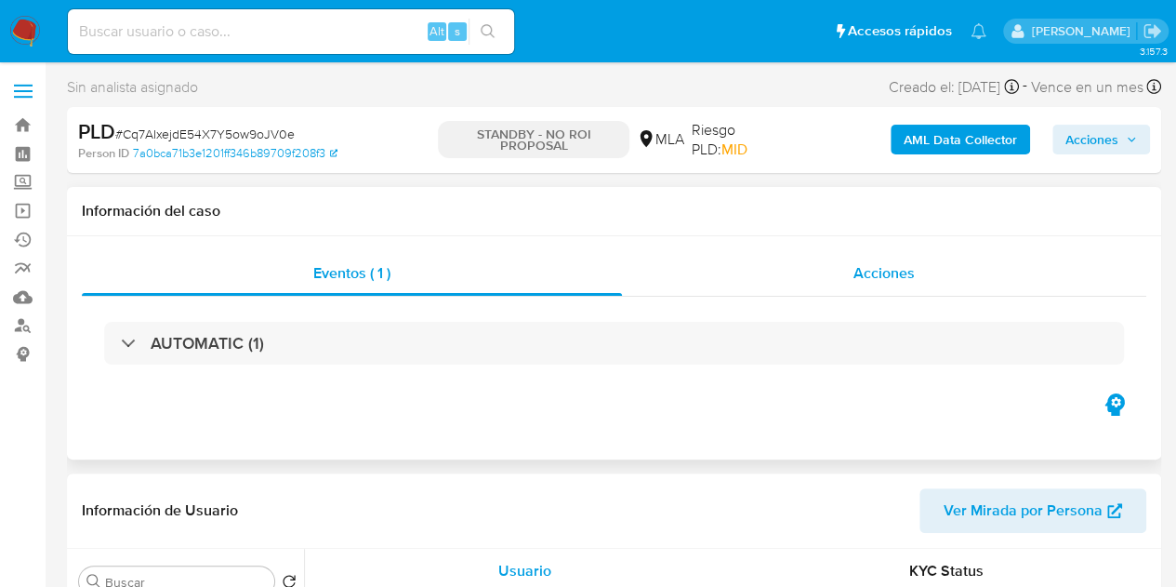
click at [872, 280] on span "Acciones" at bounding box center [884, 272] width 61 height 21
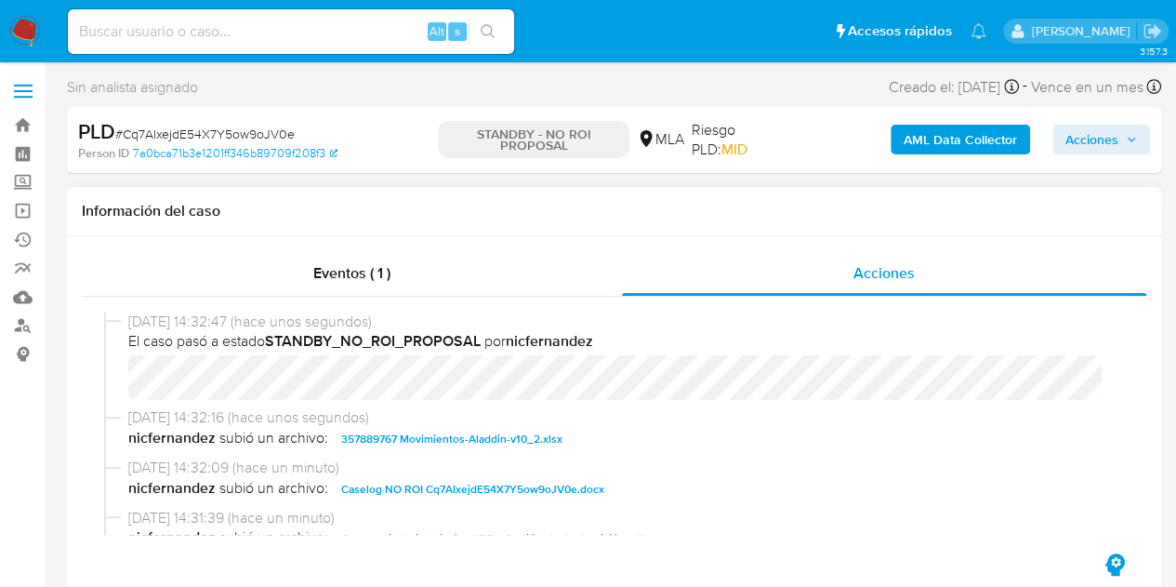
select select "10"
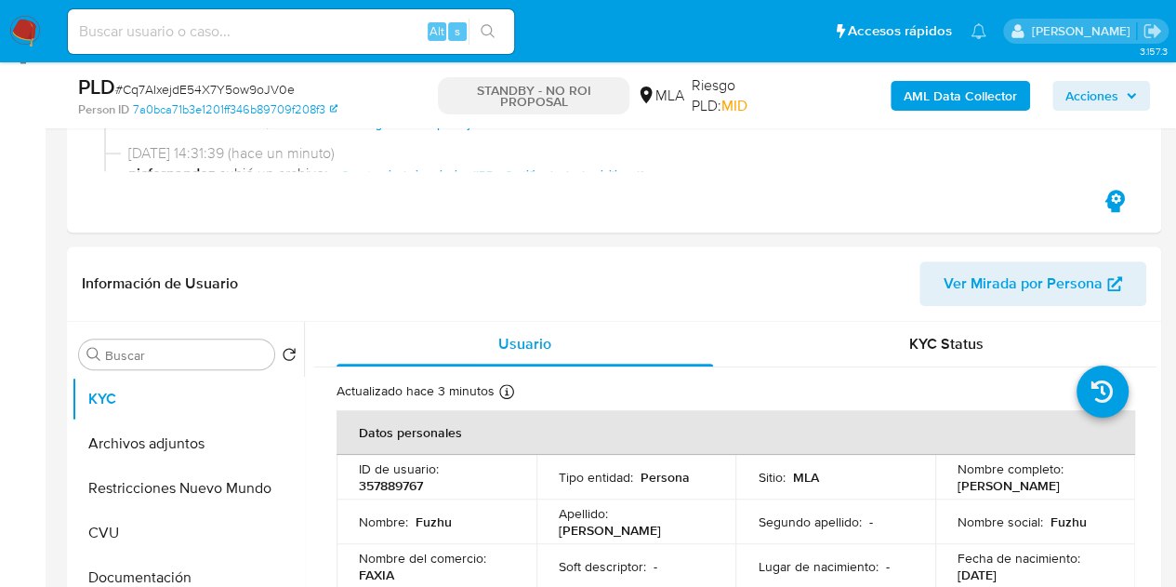
scroll to position [413, 0]
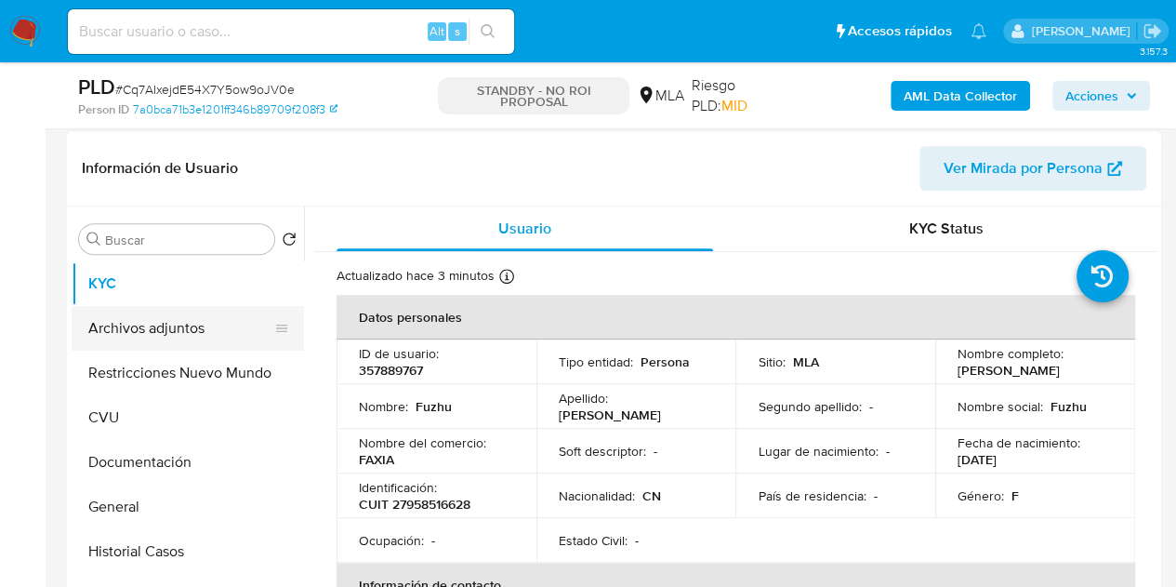
click at [141, 326] on button "Archivos adjuntos" at bounding box center [181, 328] width 218 height 45
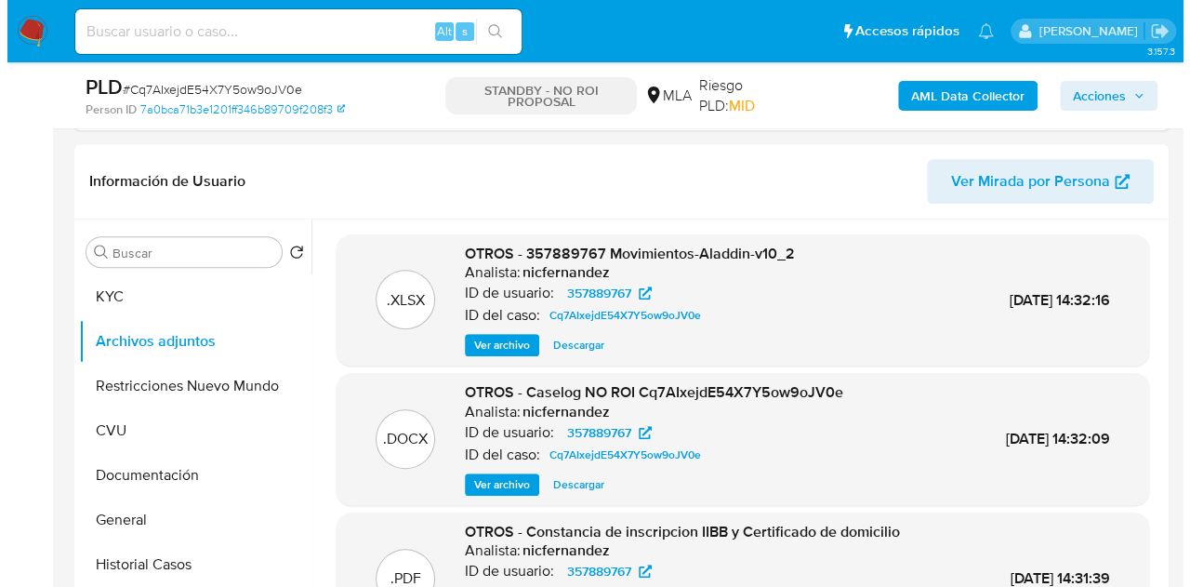
scroll to position [407, 0]
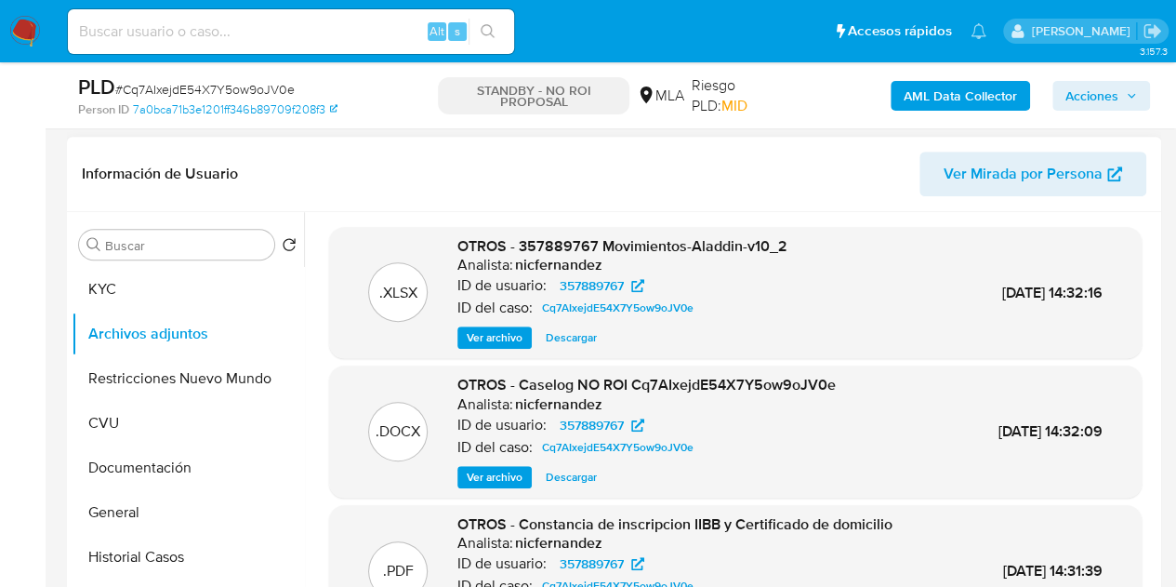
click at [484, 475] on span "Ver archivo" at bounding box center [495, 477] width 56 height 19
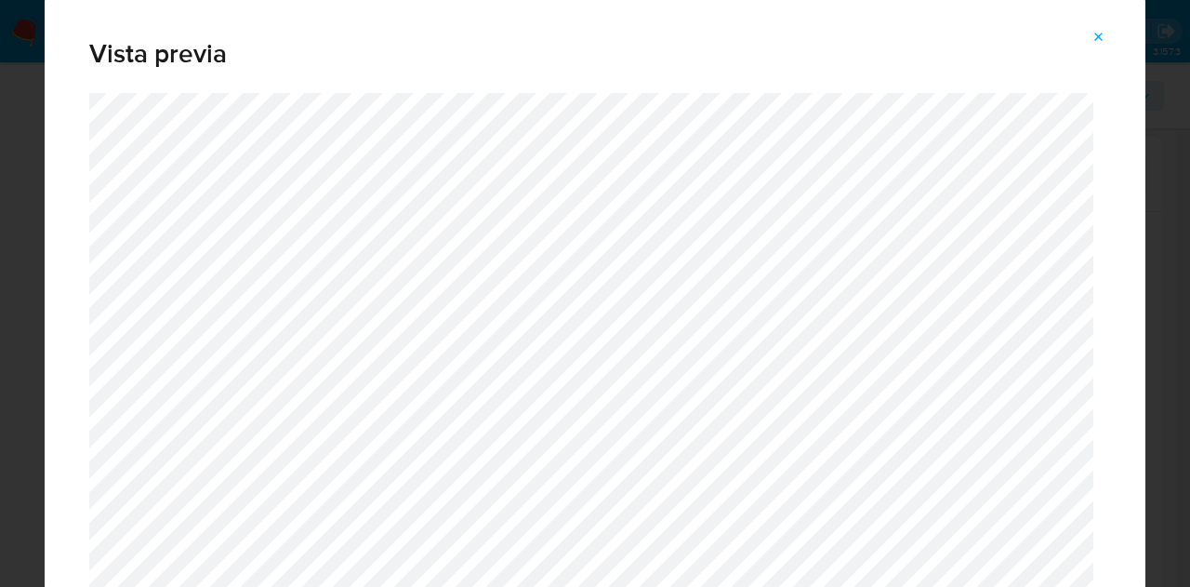
click at [1136, 22] on div "Vista previa" at bounding box center [595, 44] width 1101 height 97
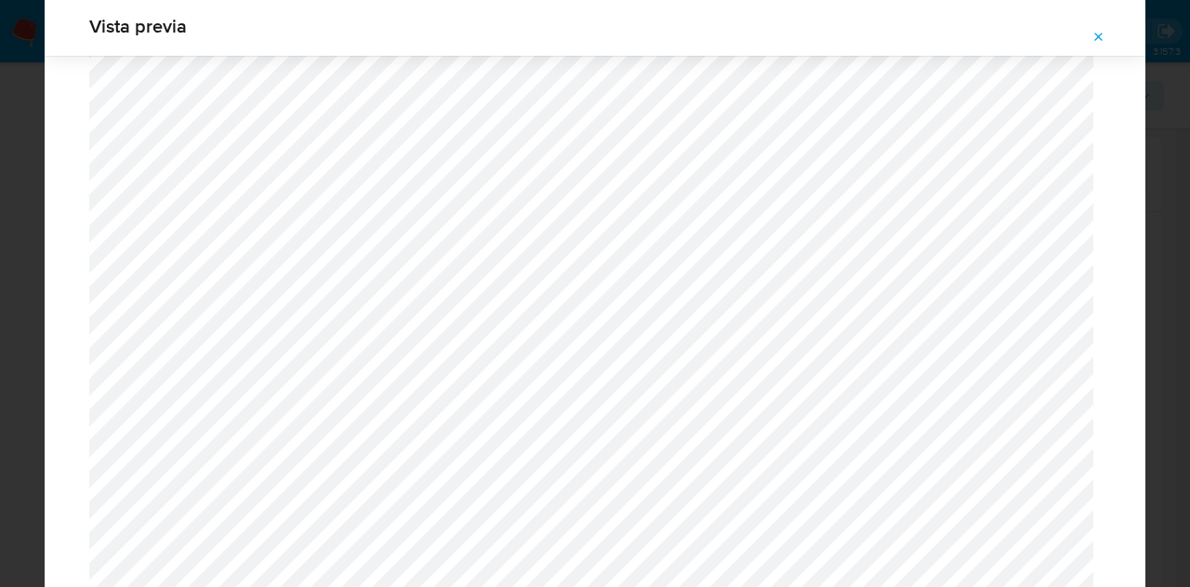
scroll to position [2375, 0]
drag, startPoint x: 1103, startPoint y: 46, endPoint x: 822, endPoint y: 27, distance: 281.5
click at [1105, 49] on span "Attachment preview" at bounding box center [1099, 37] width 15 height 26
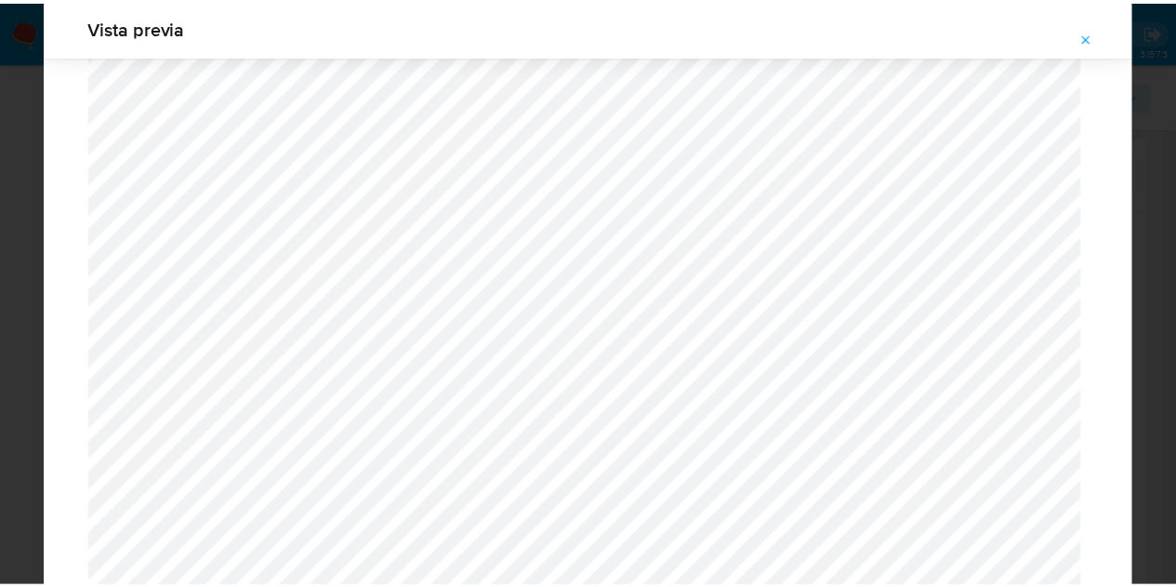
scroll to position [60, 0]
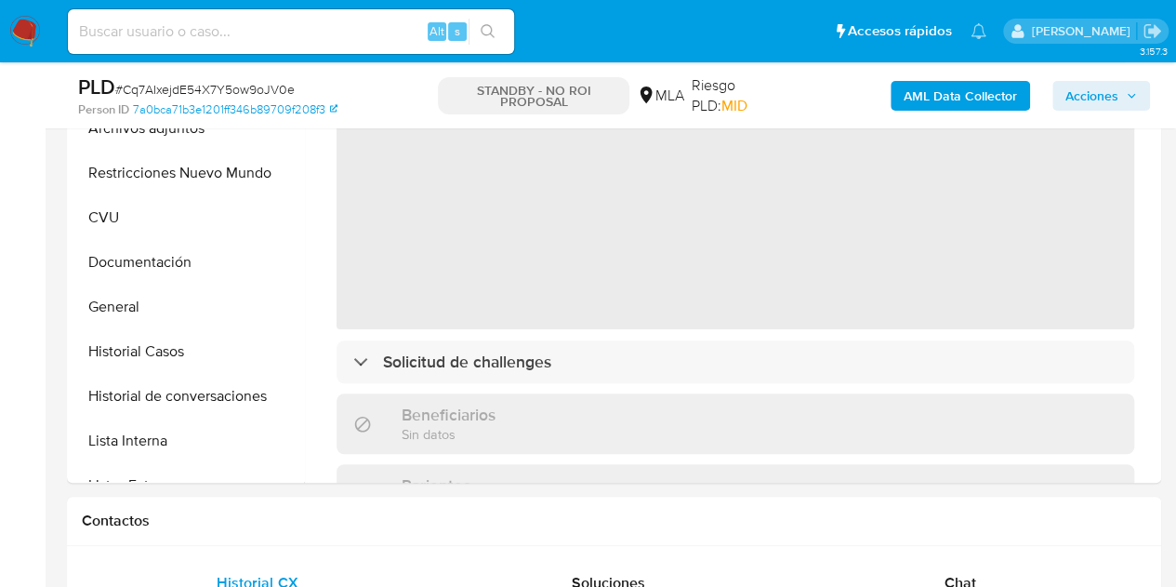
scroll to position [989, 0]
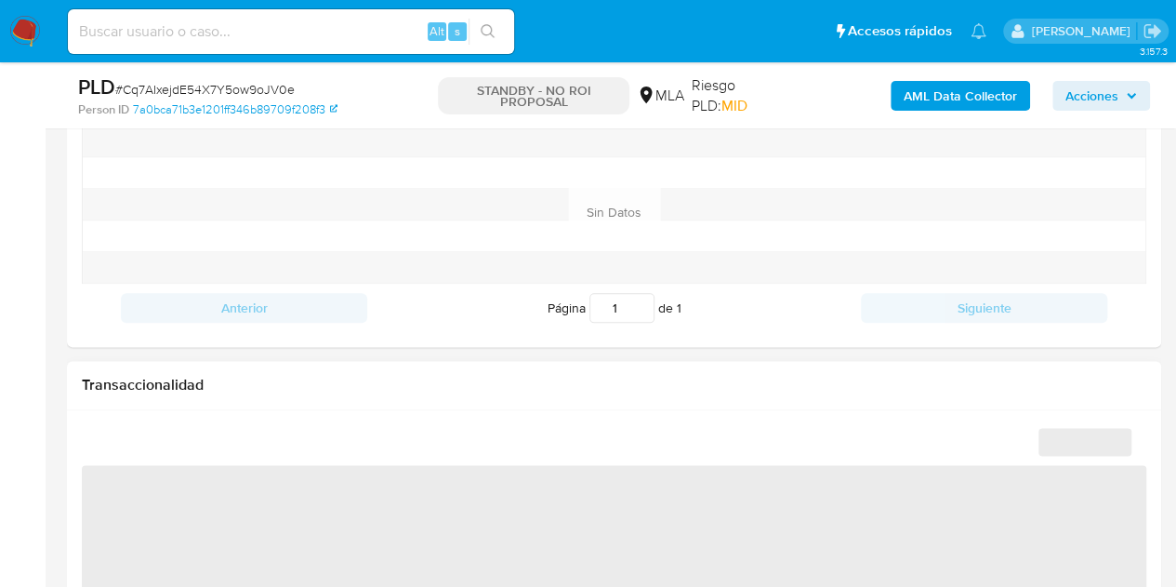
select select "10"
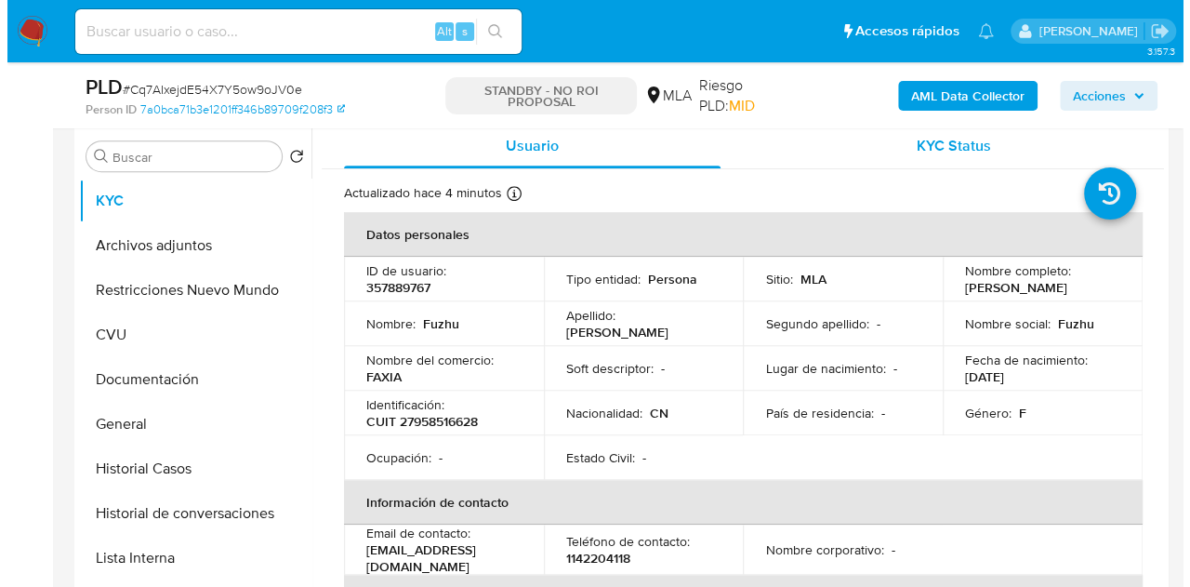
scroll to position [355, 0]
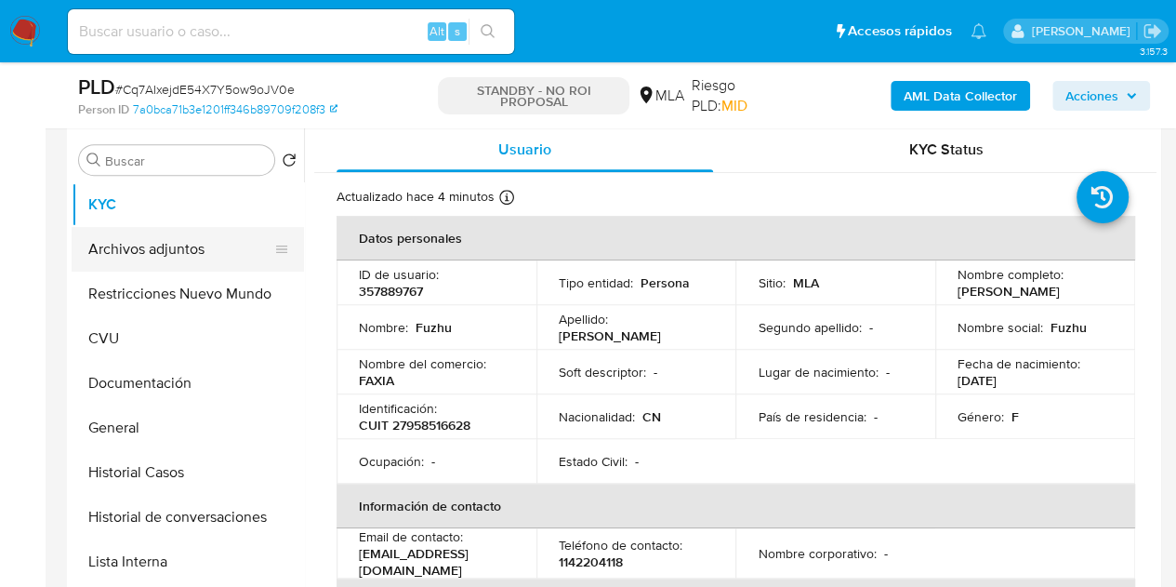
click at [148, 254] on button "Archivos adjuntos" at bounding box center [181, 249] width 218 height 45
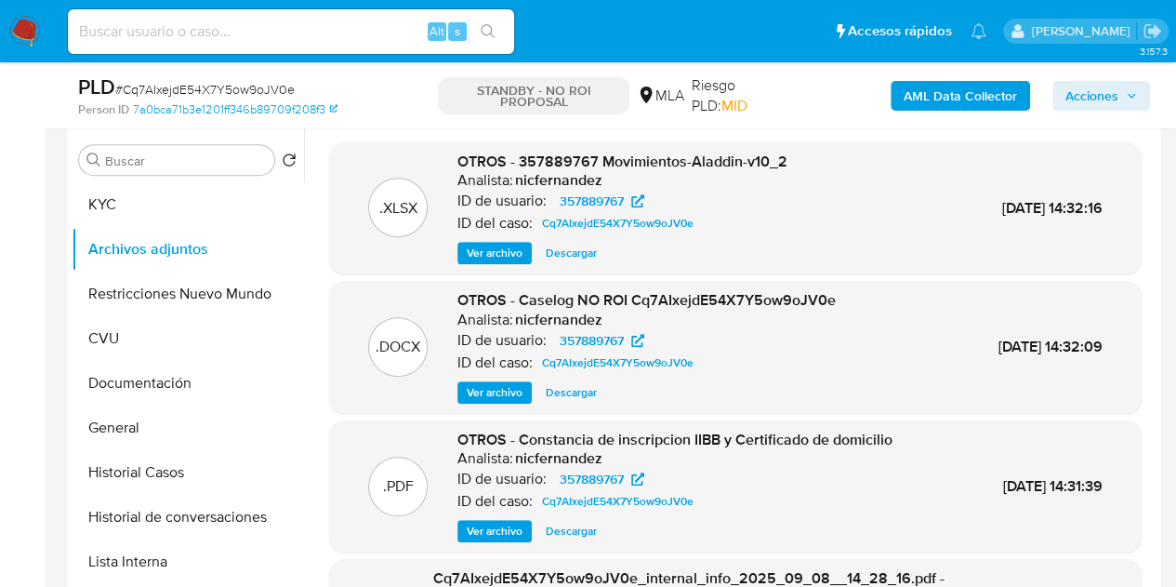
click at [495, 390] on span "Ver archivo" at bounding box center [495, 392] width 56 height 19
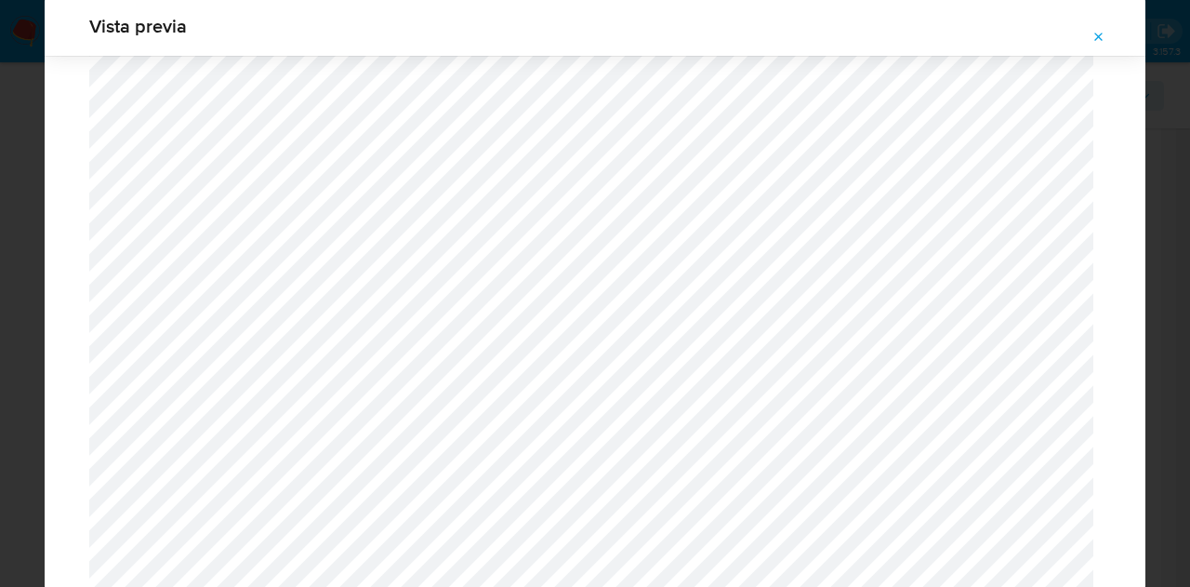
scroll to position [2507, 0]
click at [1093, 35] on icon "Attachment preview" at bounding box center [1099, 37] width 15 height 15
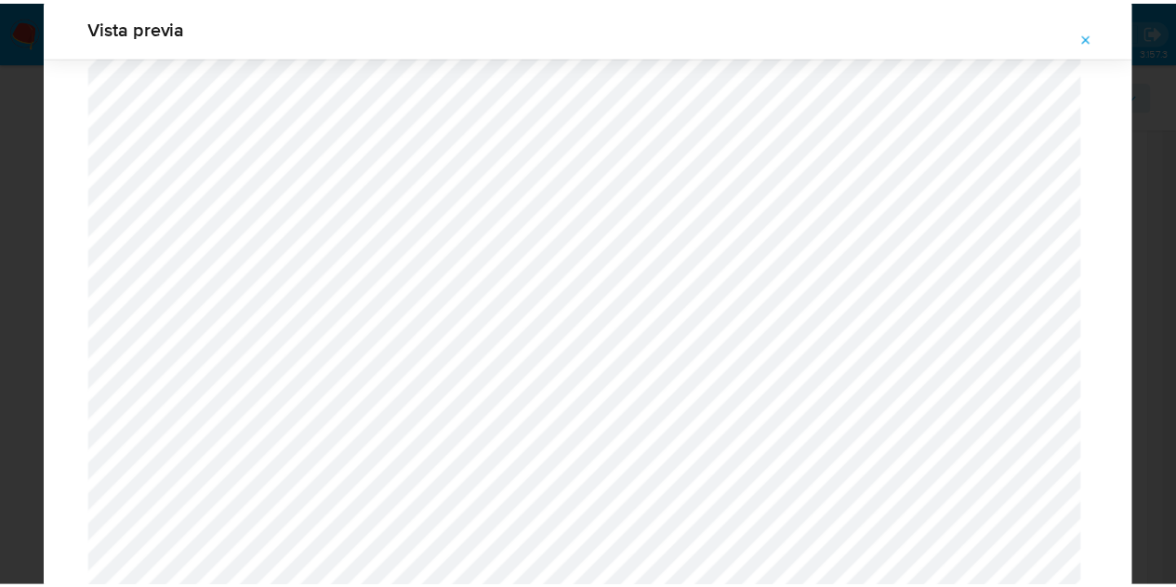
scroll to position [60, 0]
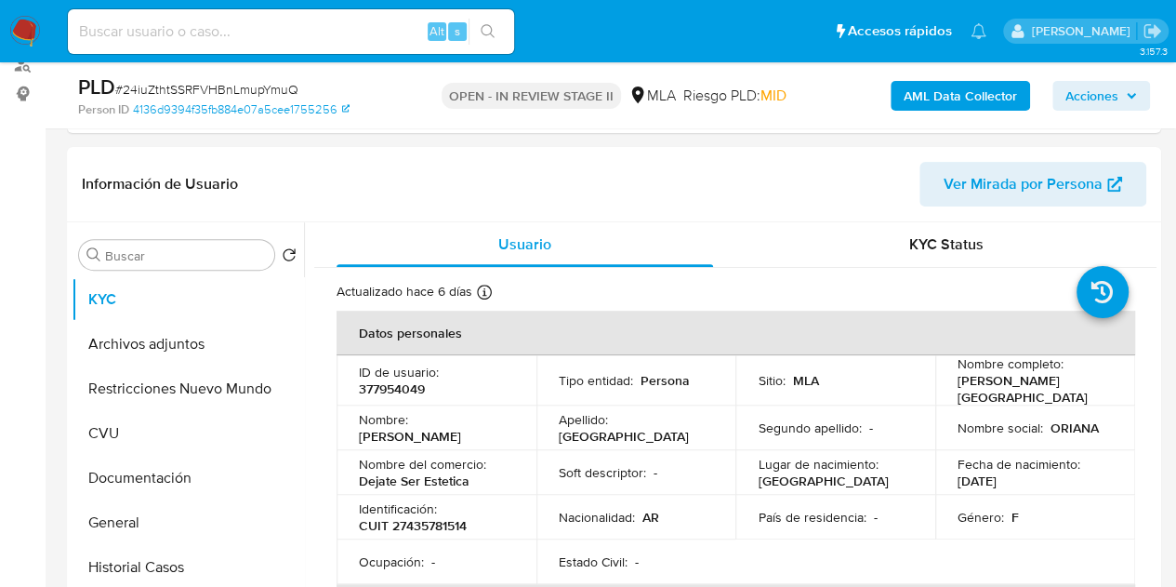
scroll to position [352, 0]
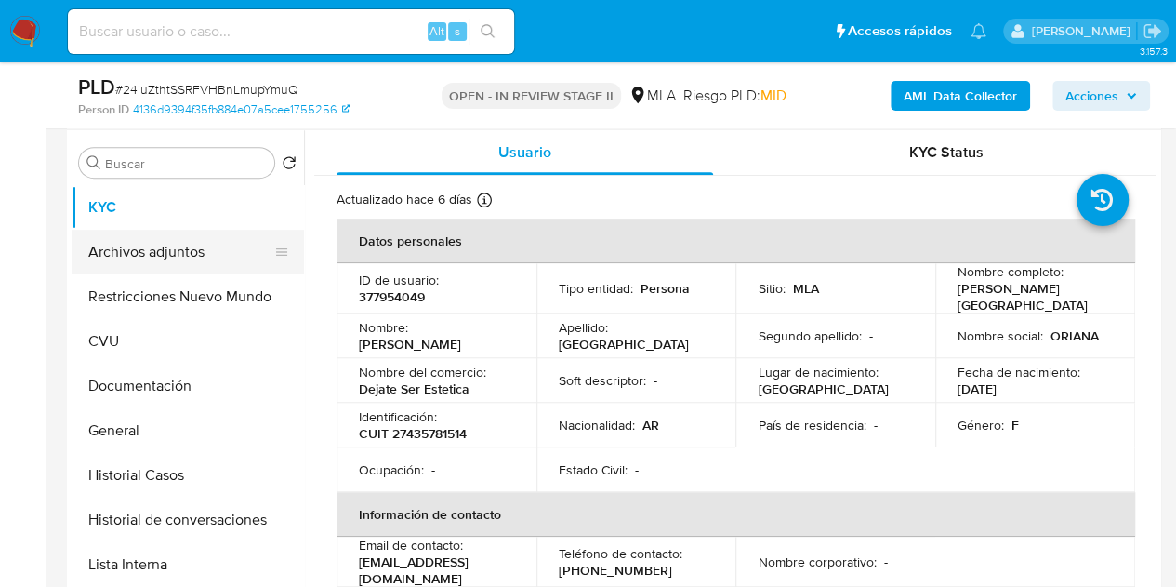
select select "10"
click at [190, 258] on button "Archivos adjuntos" at bounding box center [181, 252] width 218 height 45
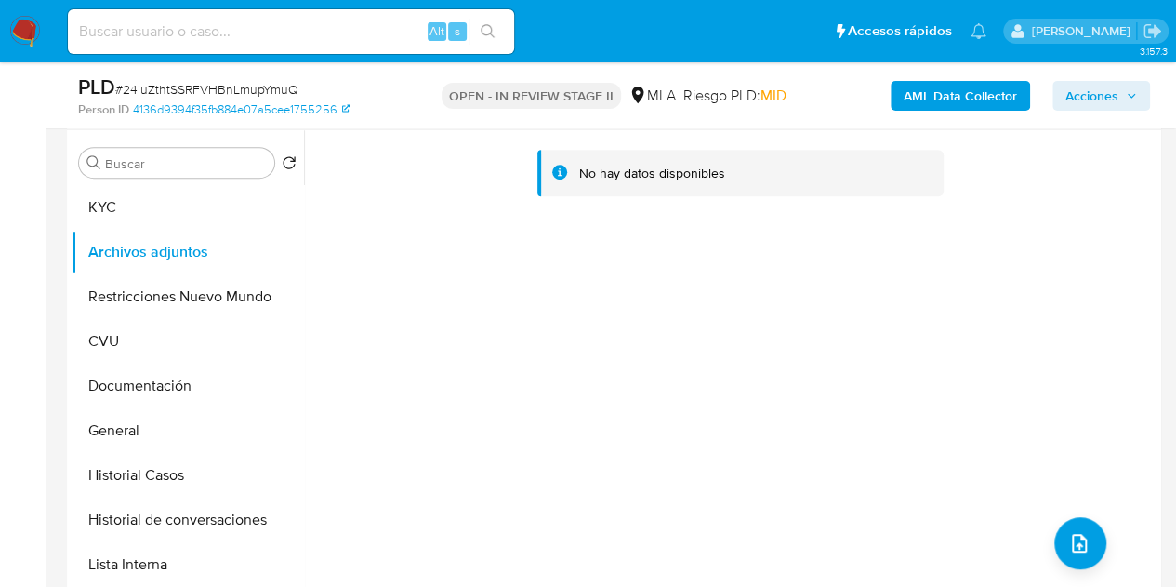
click at [958, 92] on b "AML Data Collector" at bounding box center [960, 96] width 113 height 30
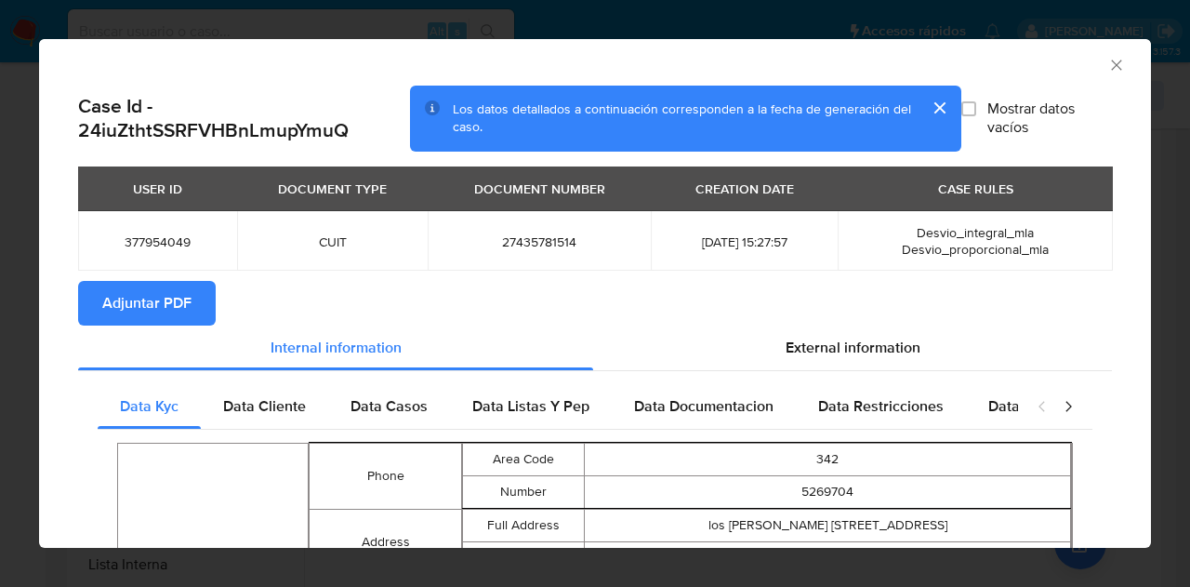
click at [179, 283] on span "Adjuntar PDF" at bounding box center [146, 303] width 89 height 41
click at [1117, 65] on div "AML Data Collector" at bounding box center [595, 62] width 1112 height 46
click at [1107, 64] on icon "Cerrar ventana" at bounding box center [1116, 65] width 19 height 19
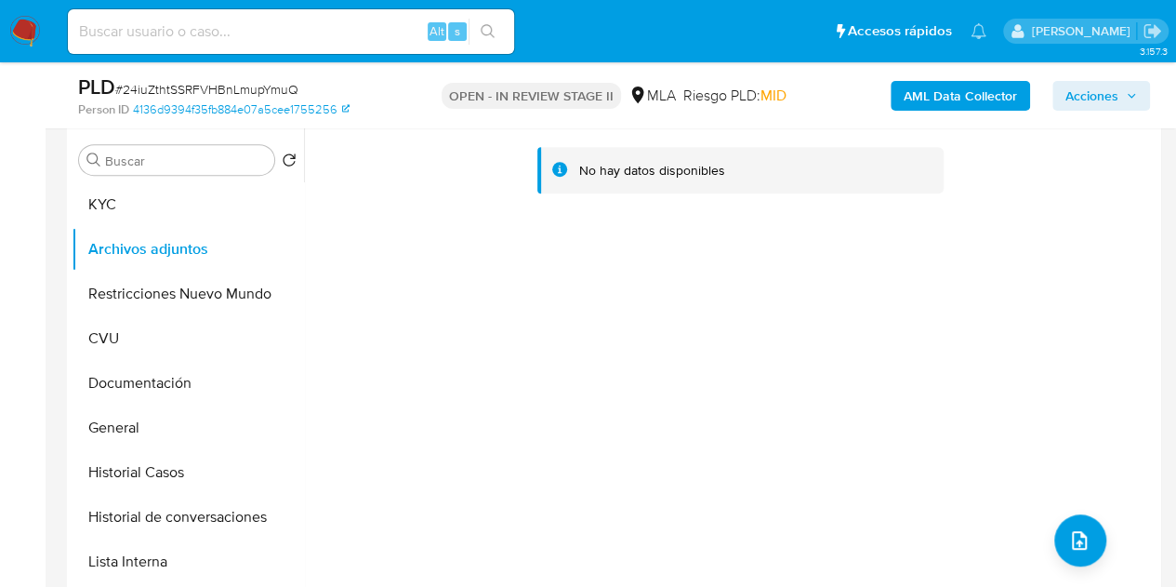
scroll to position [346, 0]
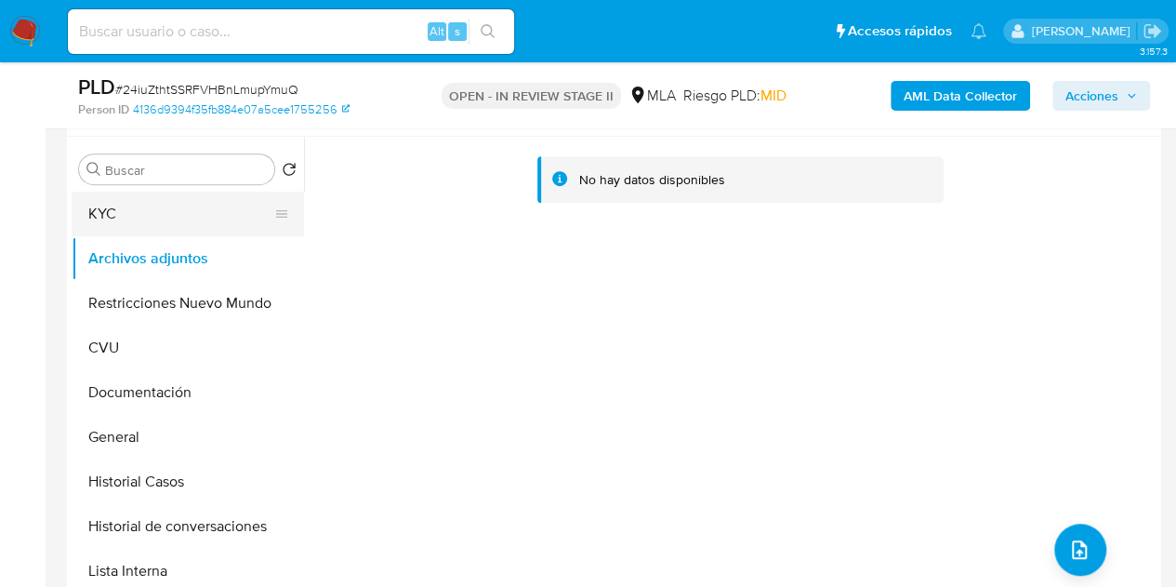
click at [127, 217] on button "KYC" at bounding box center [181, 214] width 218 height 45
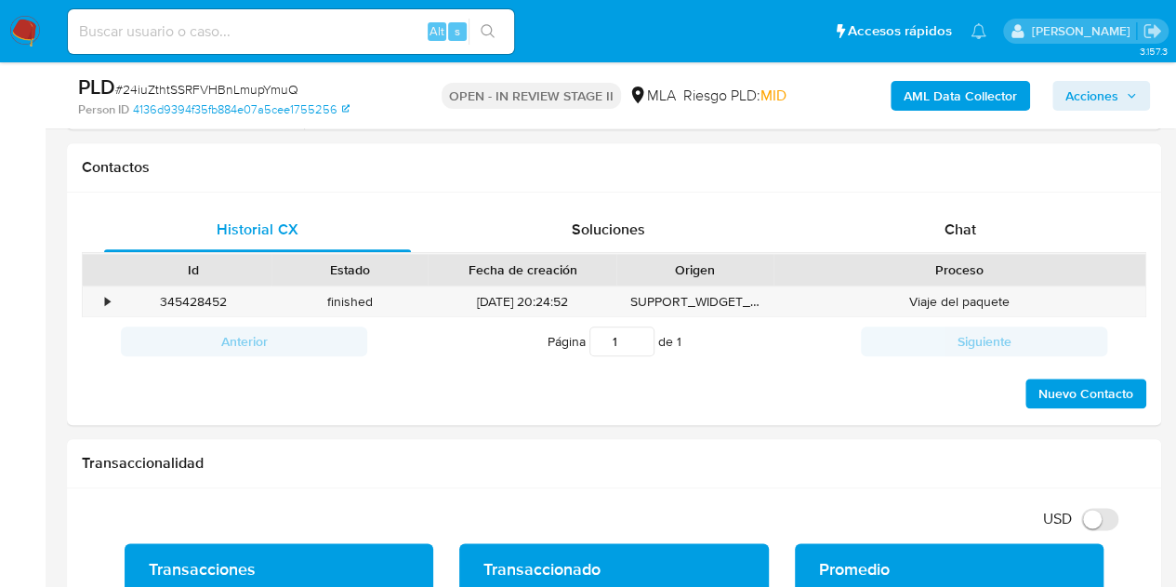
scroll to position [833, 0]
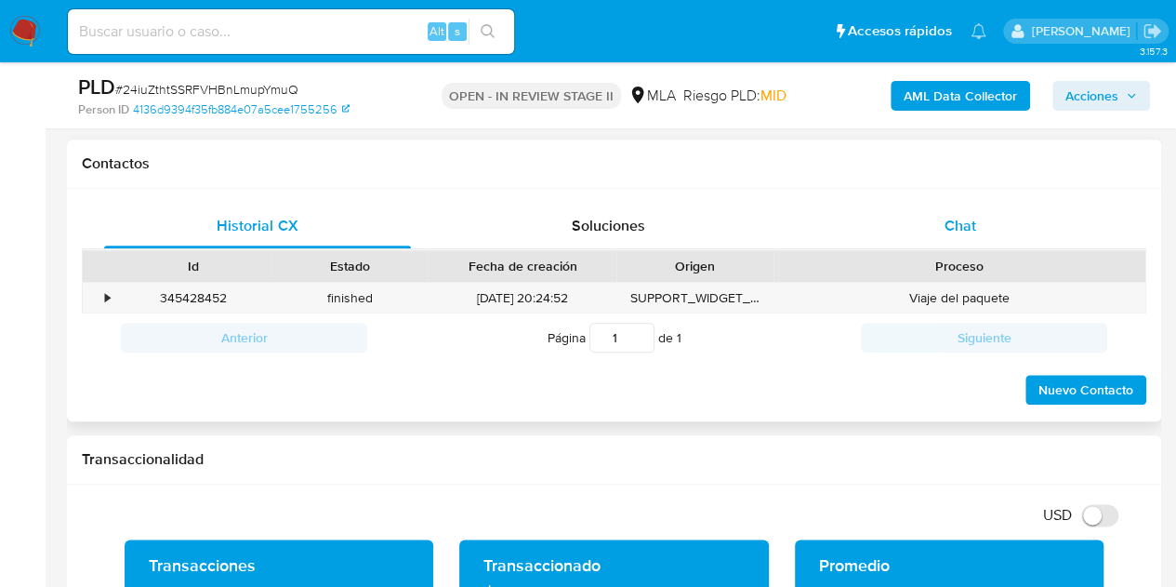
click at [980, 244] on div "Chat" at bounding box center [960, 226] width 307 height 45
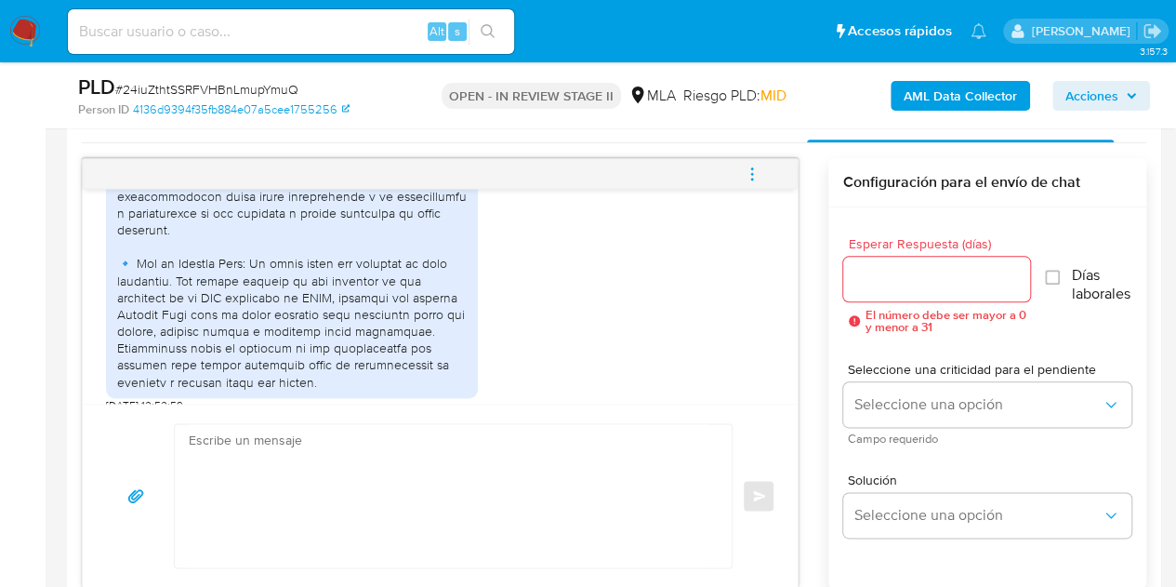
scroll to position [2909, 0]
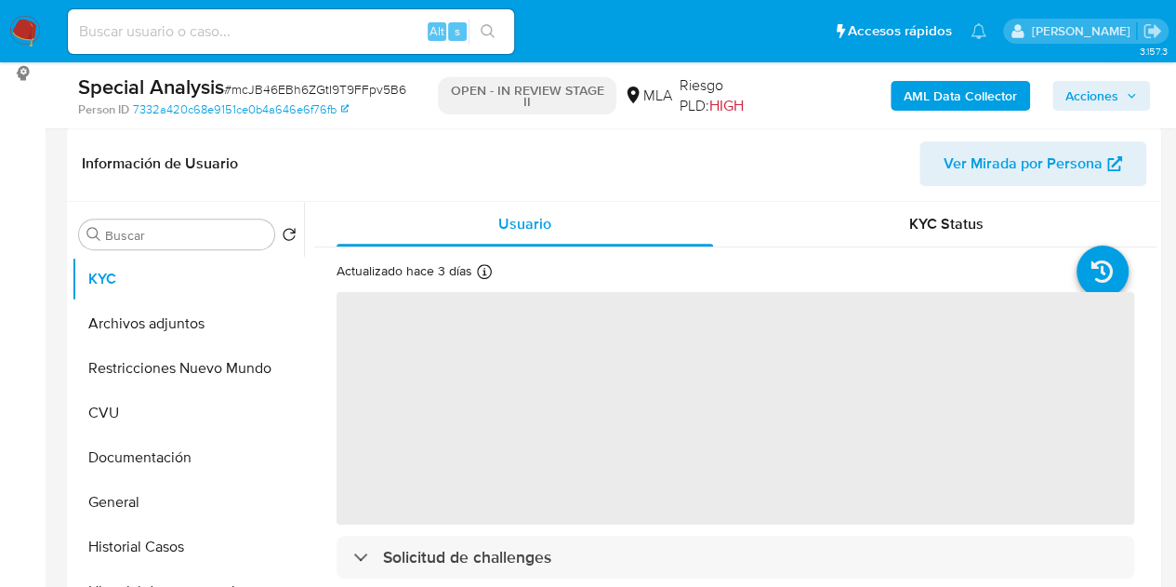
scroll to position [342, 0]
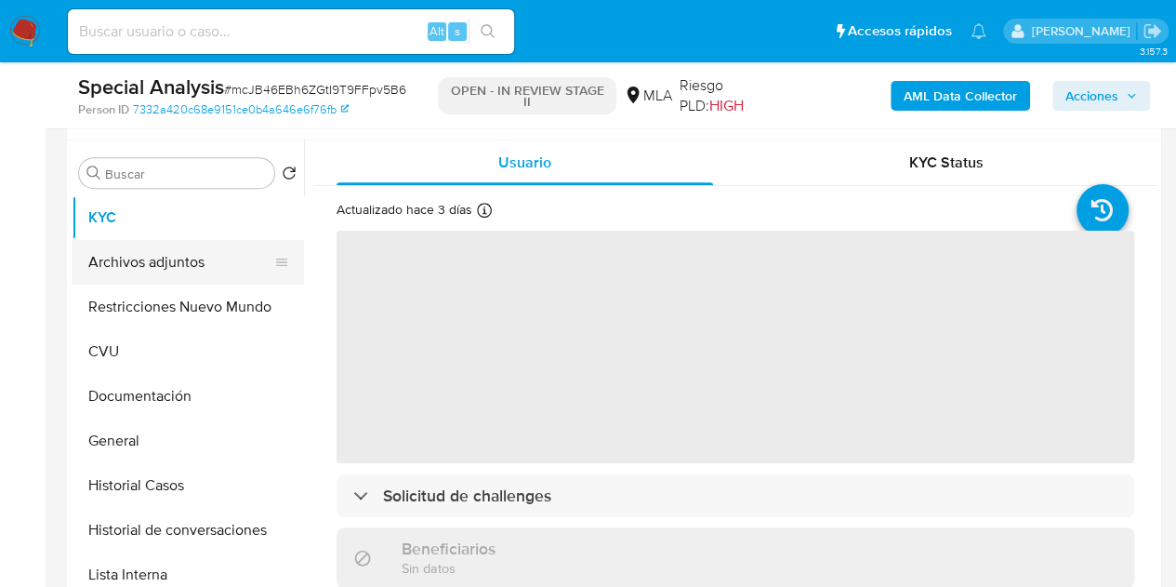
click at [156, 252] on button "Archivos adjuntos" at bounding box center [181, 262] width 218 height 45
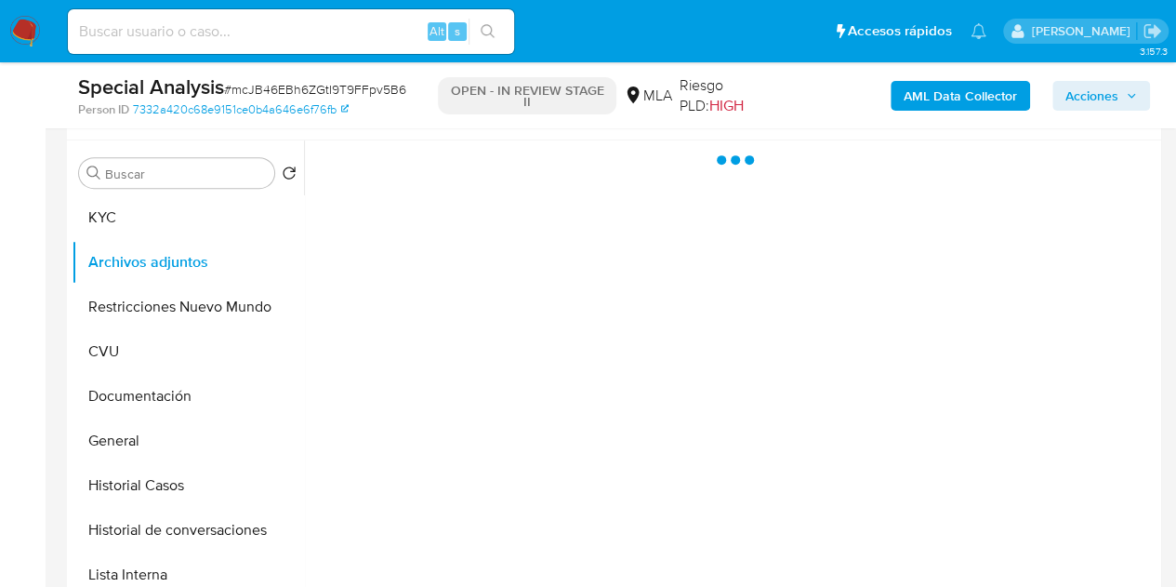
select select "10"
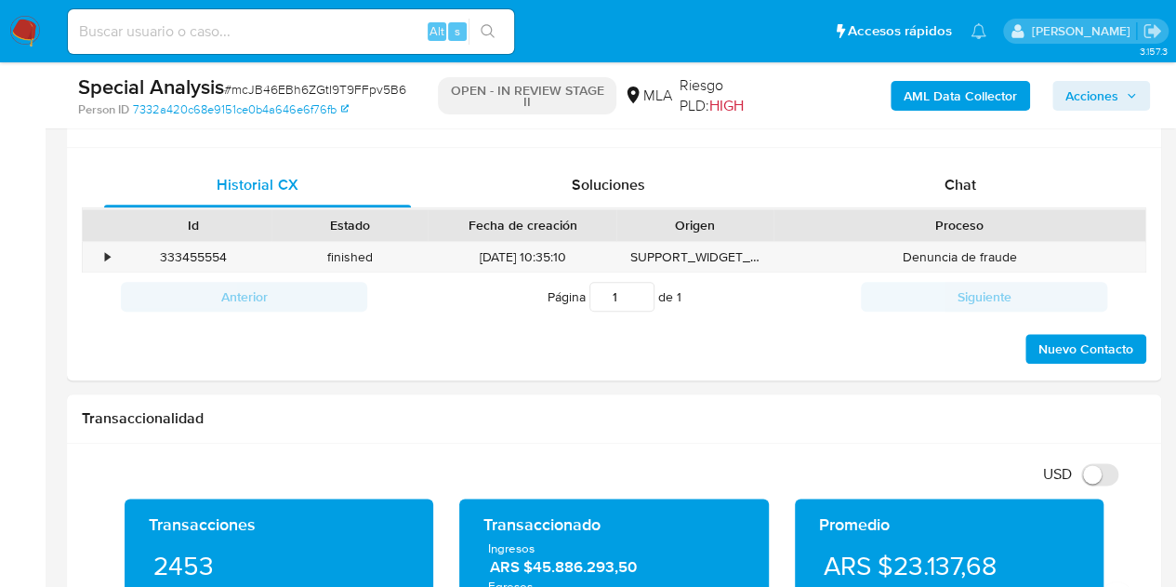
scroll to position [826, 0]
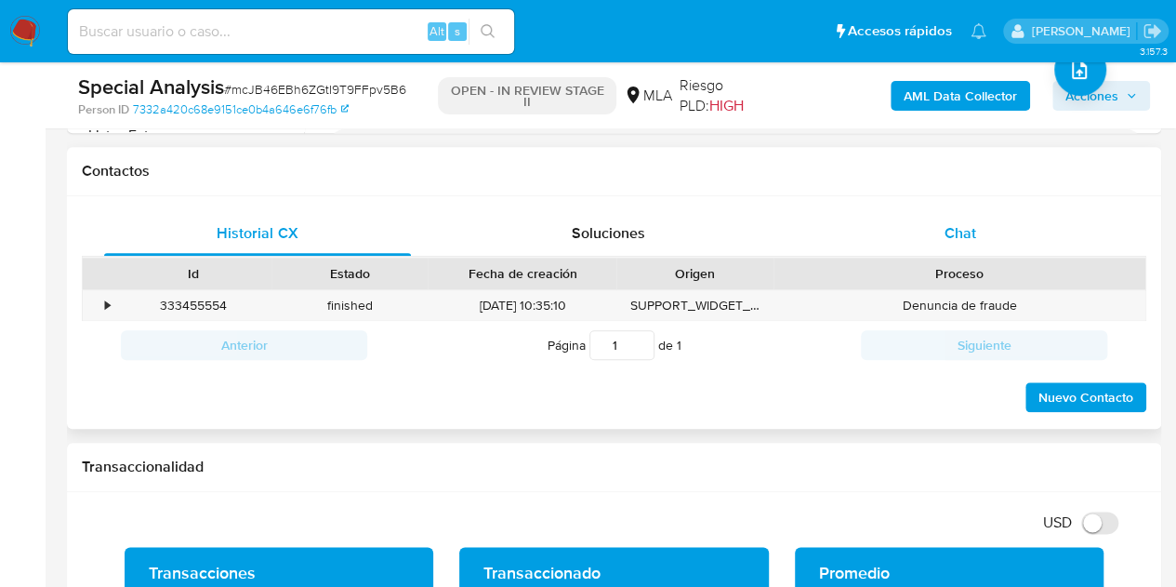
click at [963, 245] on div "Chat" at bounding box center [960, 233] width 307 height 45
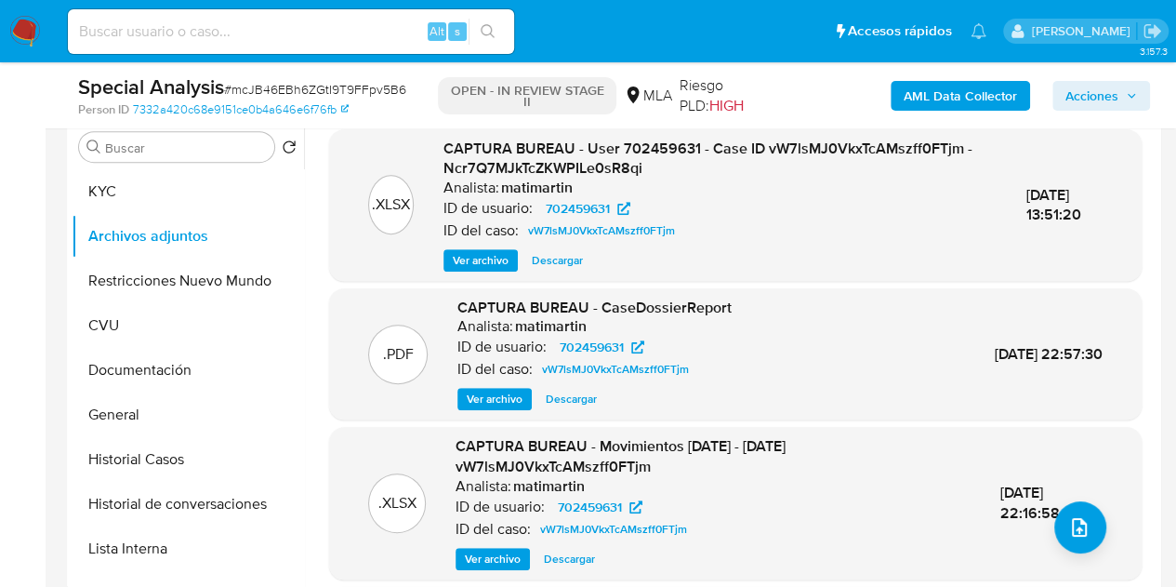
scroll to position [378, 0]
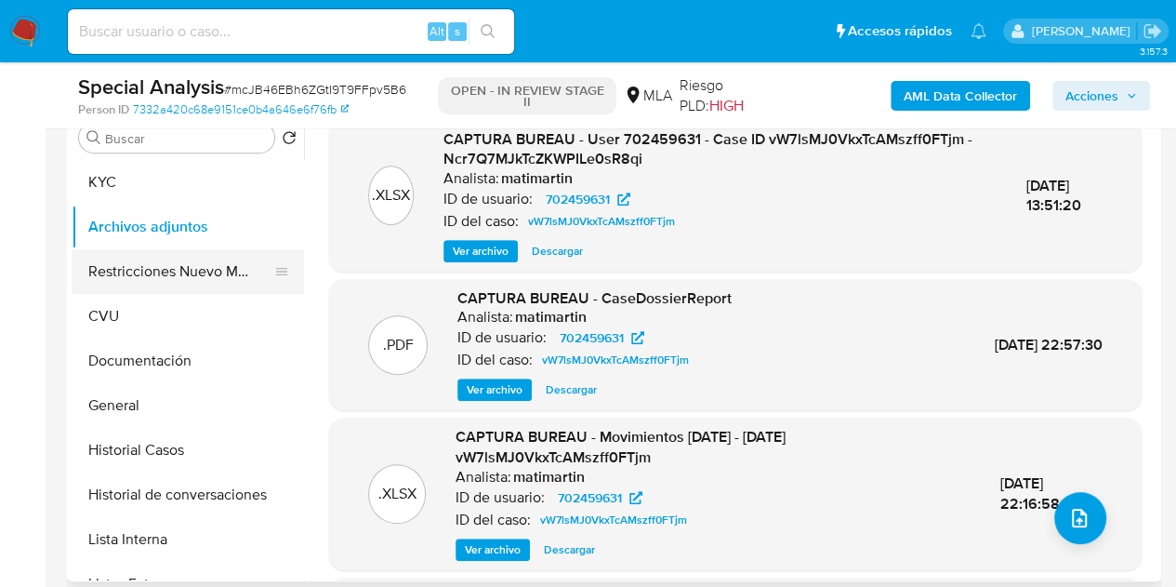
click at [169, 269] on button "Restricciones Nuevo Mundo" at bounding box center [181, 271] width 218 height 45
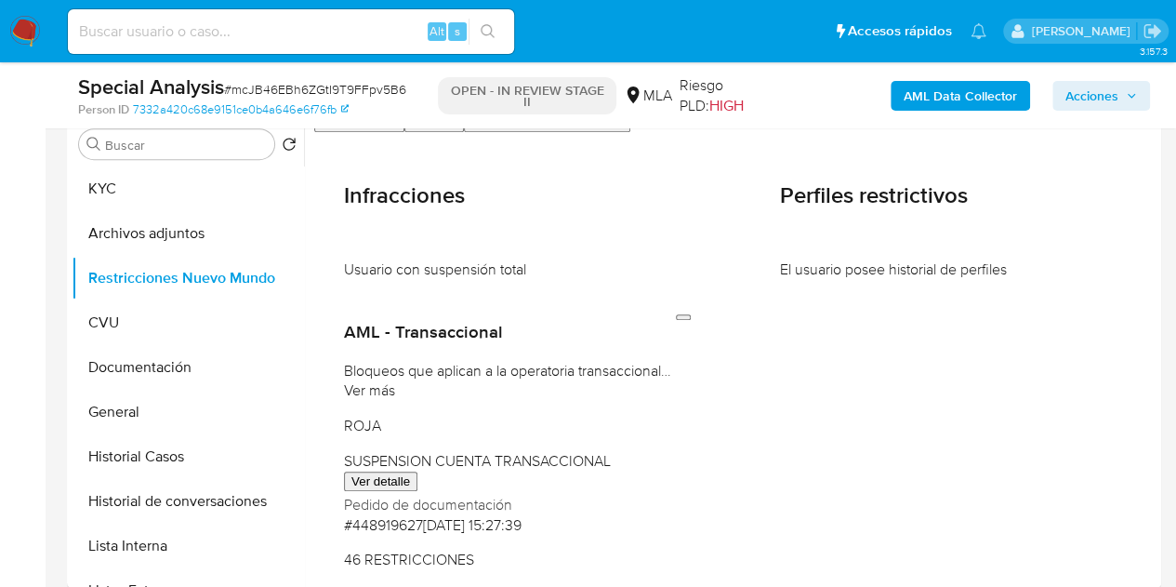
scroll to position [320, 0]
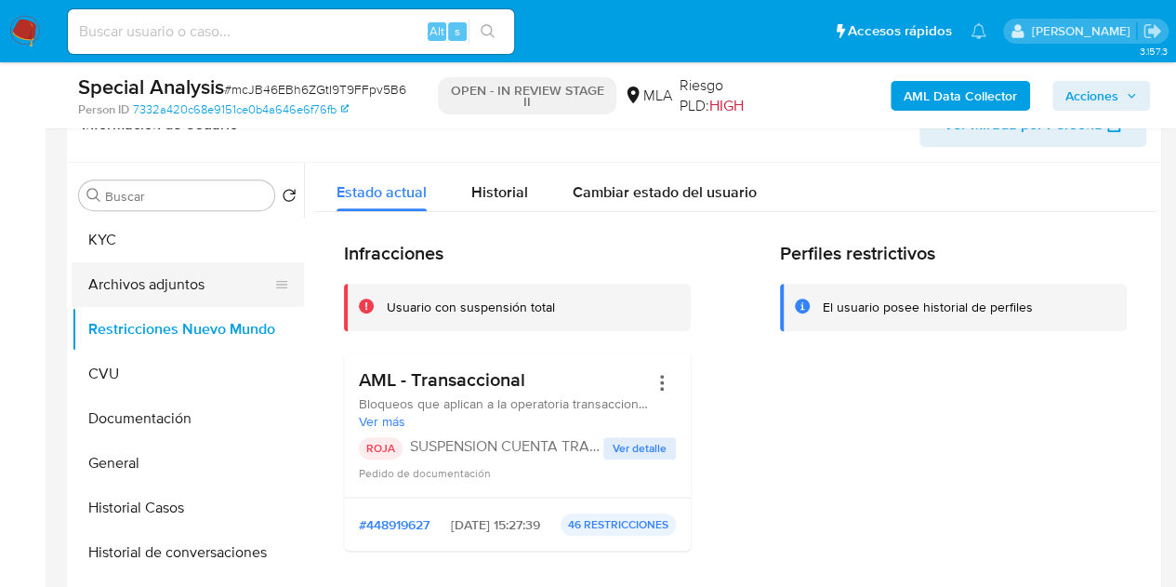
click at [113, 273] on button "Archivos adjuntos" at bounding box center [181, 284] width 218 height 45
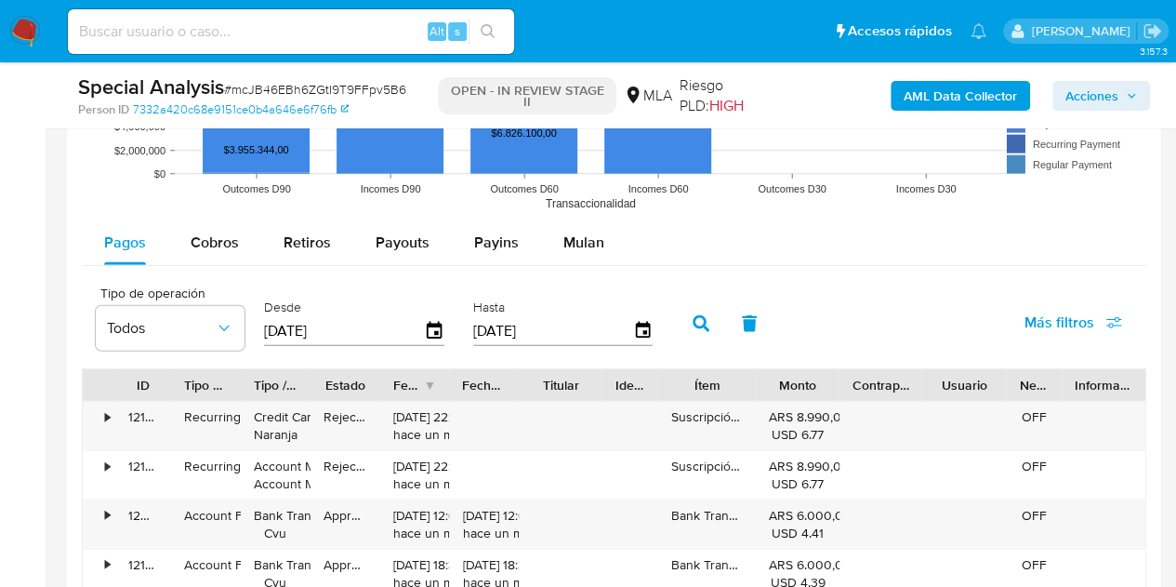
scroll to position [2133, 0]
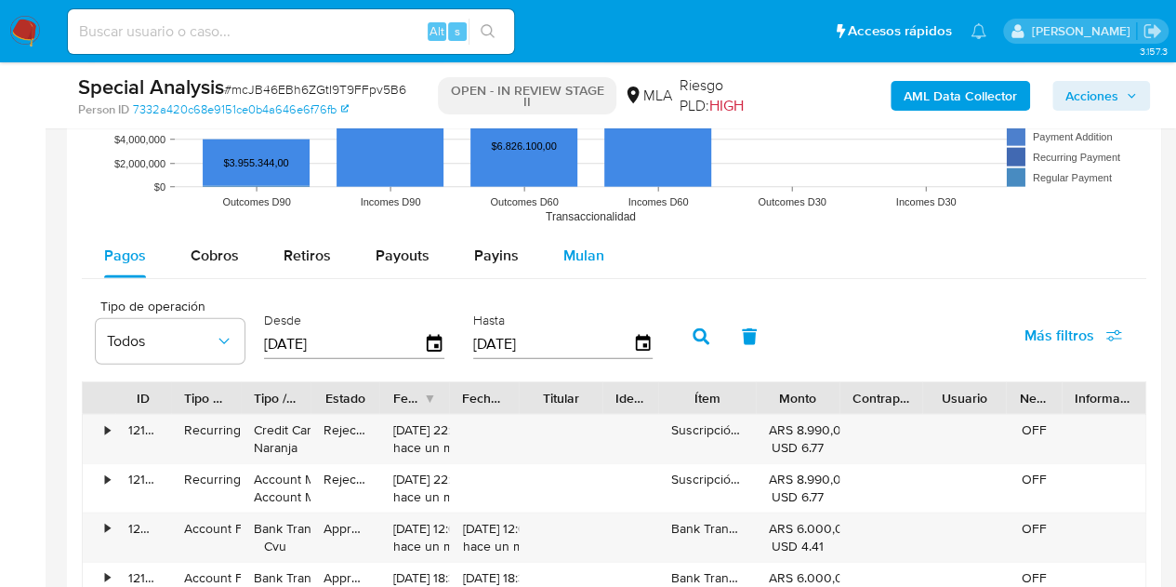
click at [595, 263] on div "Mulan" at bounding box center [583, 255] width 41 height 45
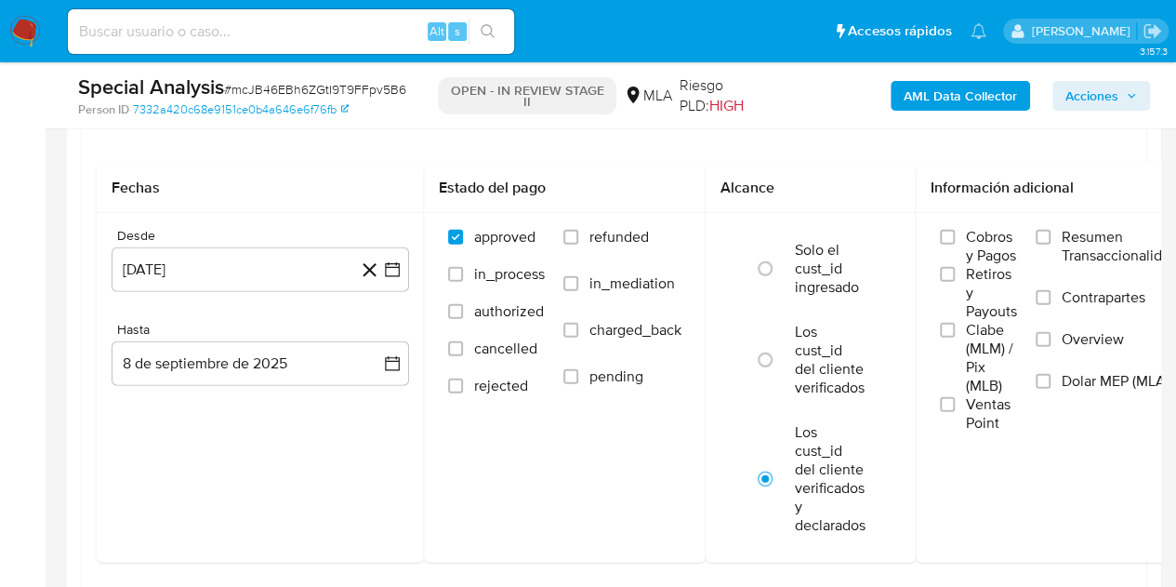
scroll to position [2321, 0]
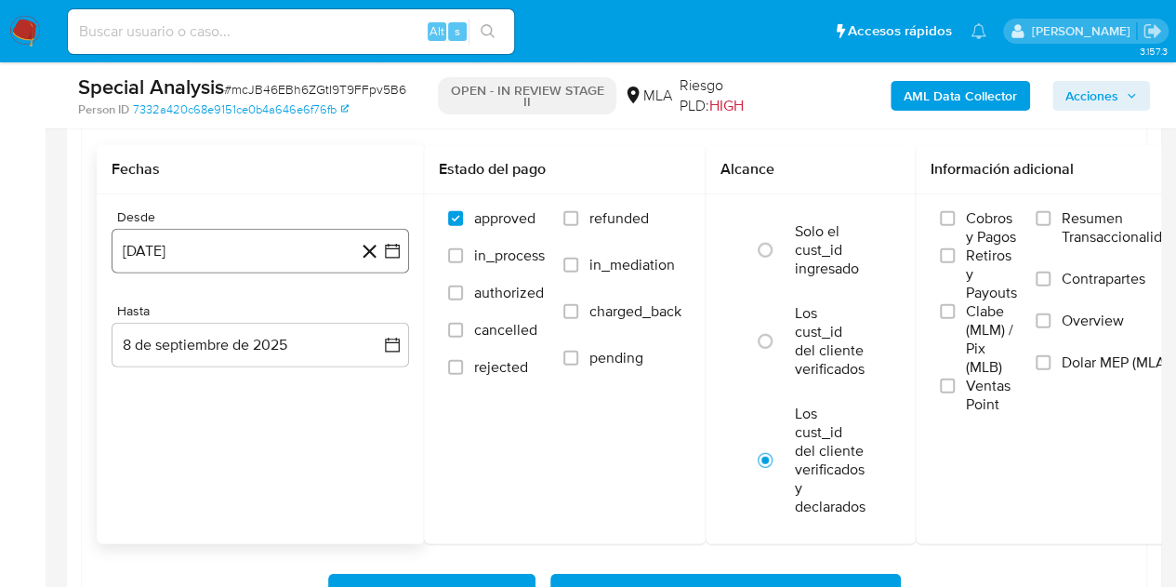
click at [257, 245] on button "8 de agosto de 2024" at bounding box center [261, 251] width 298 height 45
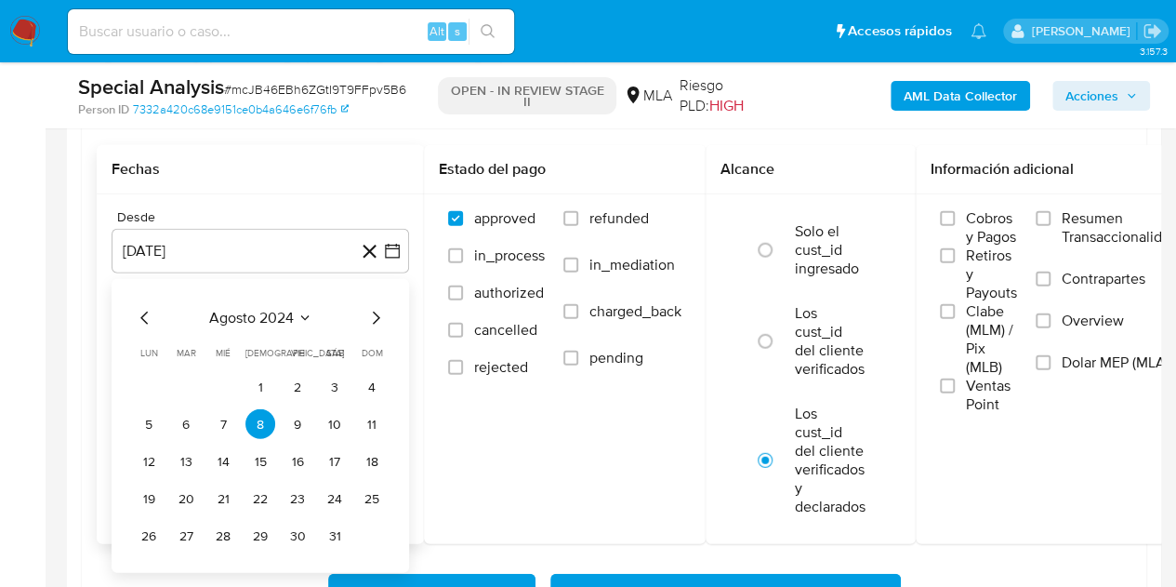
click at [379, 308] on icon "Mes siguiente" at bounding box center [375, 318] width 22 height 22
click at [378, 309] on icon "Mes siguiente" at bounding box center [375, 318] width 22 height 22
click at [378, 310] on icon "Mes siguiente" at bounding box center [375, 318] width 22 height 22
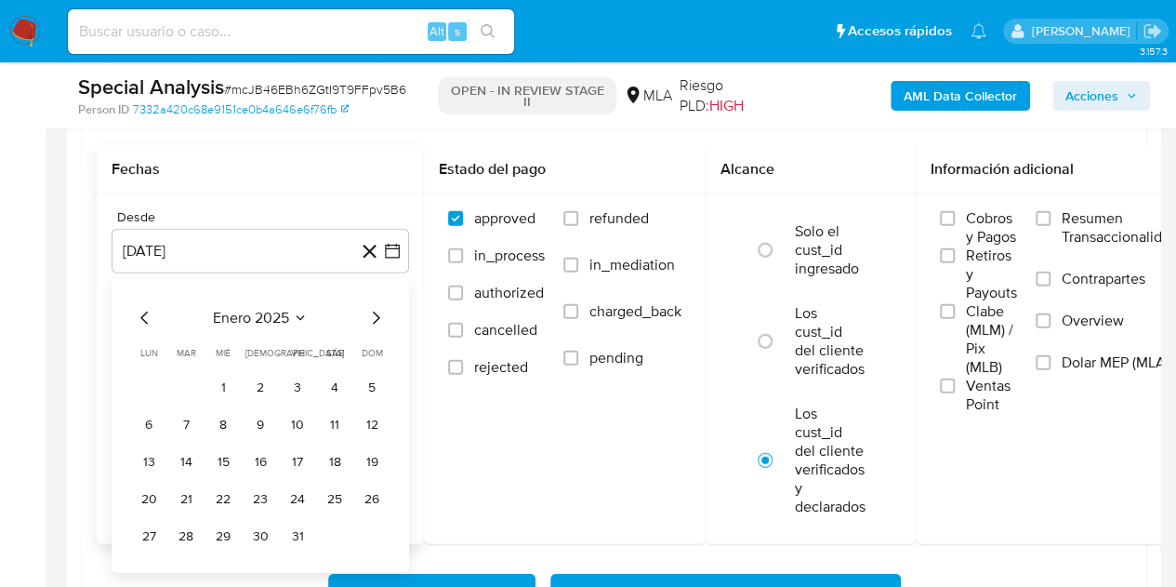
click at [378, 311] on icon "Mes siguiente" at bounding box center [376, 317] width 7 height 13
click at [330, 387] on button "1" at bounding box center [335, 387] width 30 height 30
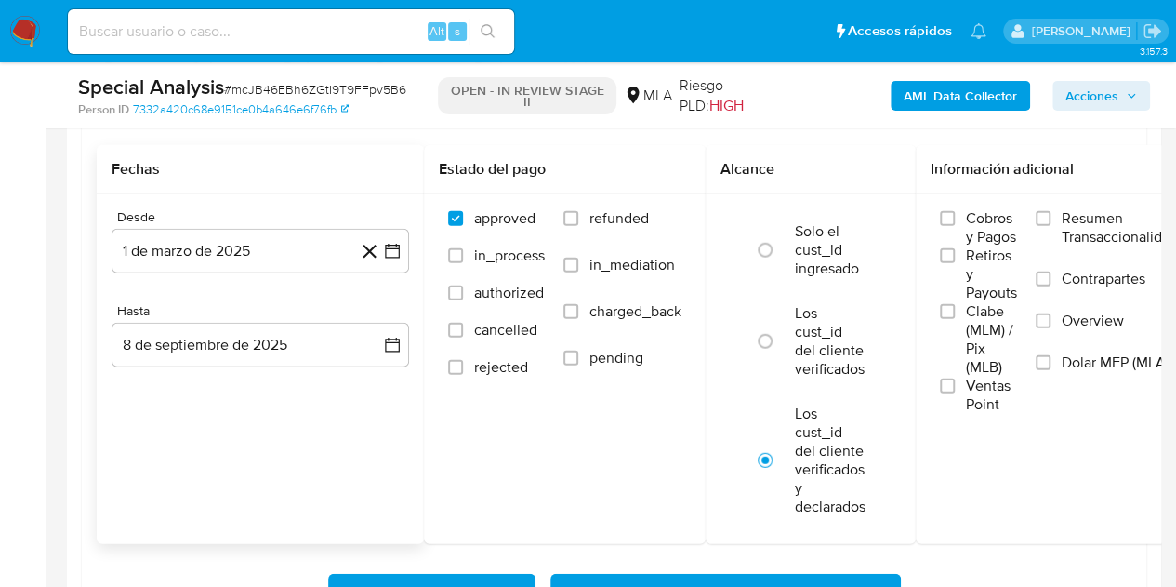
click at [275, 417] on div "Fechas Desde 1 de marzo de 2025 1-03-2025 Hasta 8 de septiembre de 2025 8-09-20…" at bounding box center [260, 344] width 327 height 399
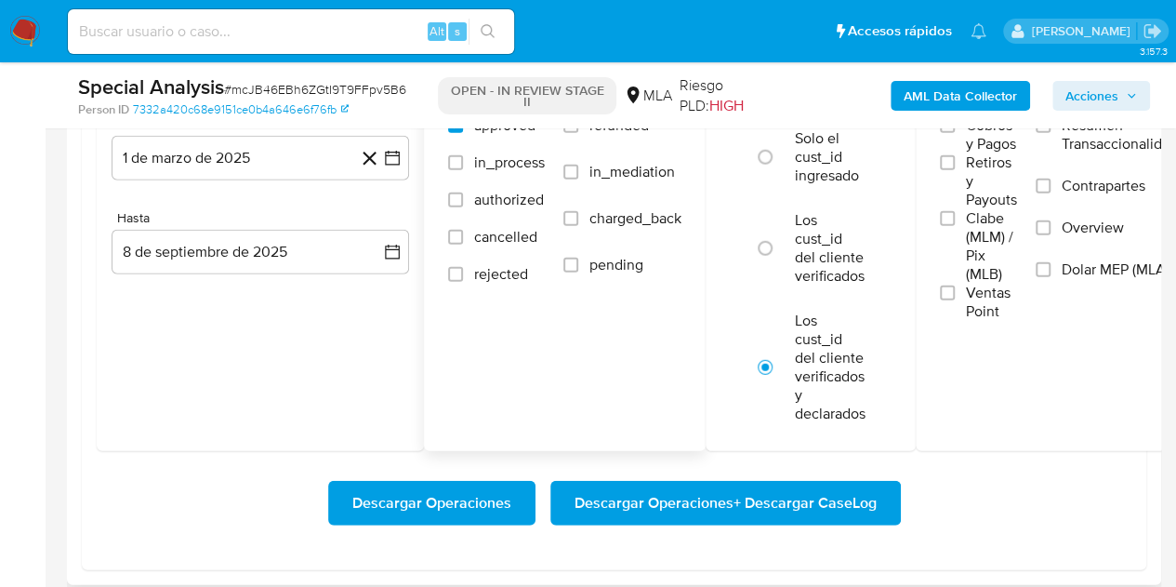
scroll to position [2423, 0]
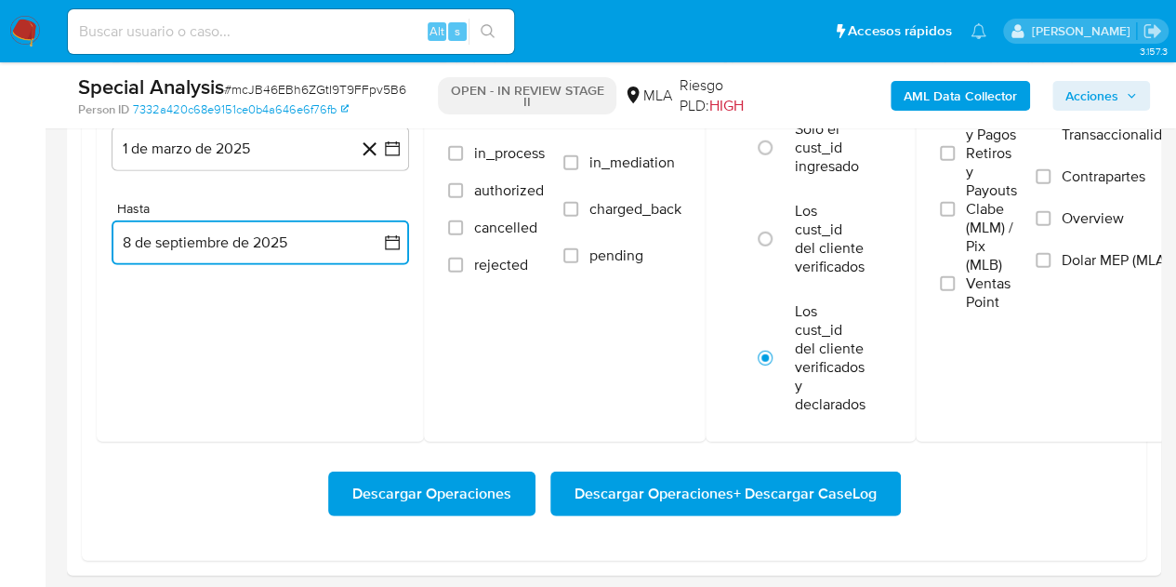
click at [252, 231] on button "8 de septiembre de 2025" at bounding box center [261, 242] width 298 height 45
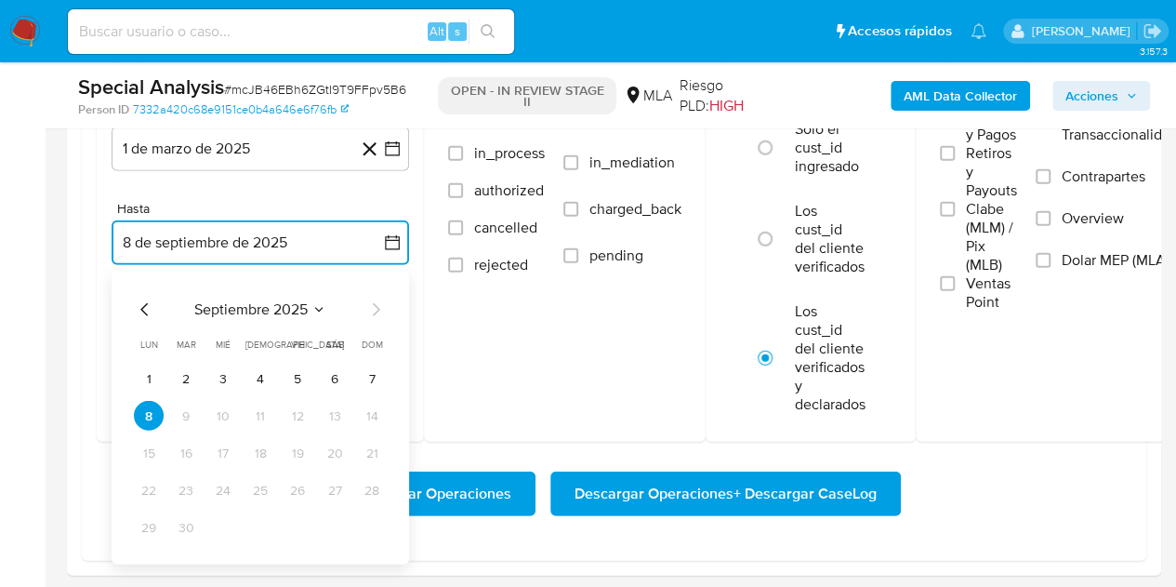
click at [142, 304] on icon "Mes anterior" at bounding box center [143, 309] width 7 height 13
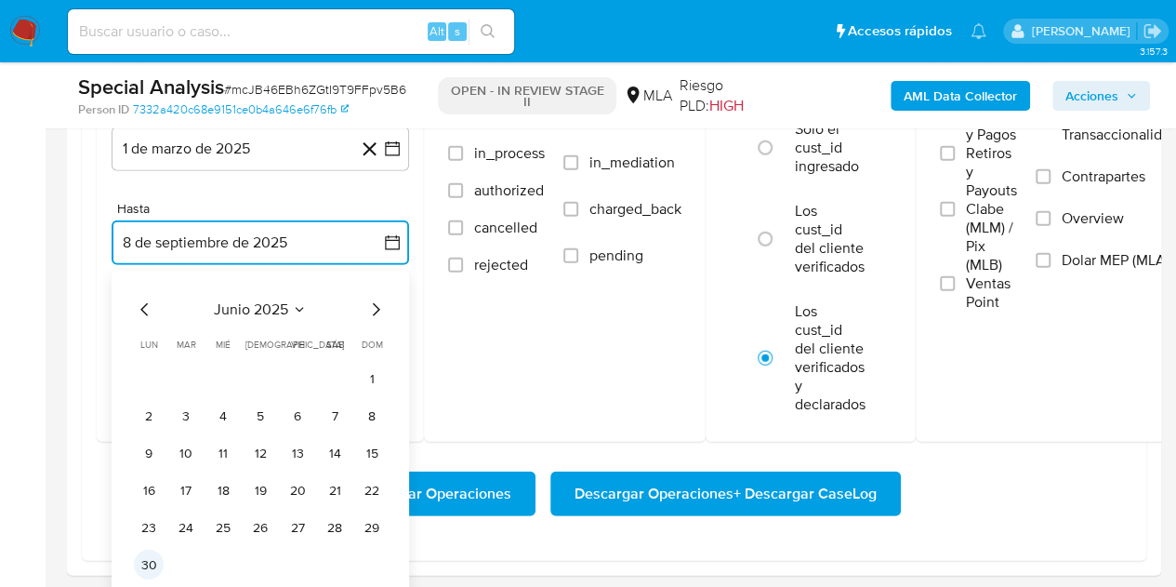
click at [150, 559] on button "30" at bounding box center [149, 565] width 30 height 30
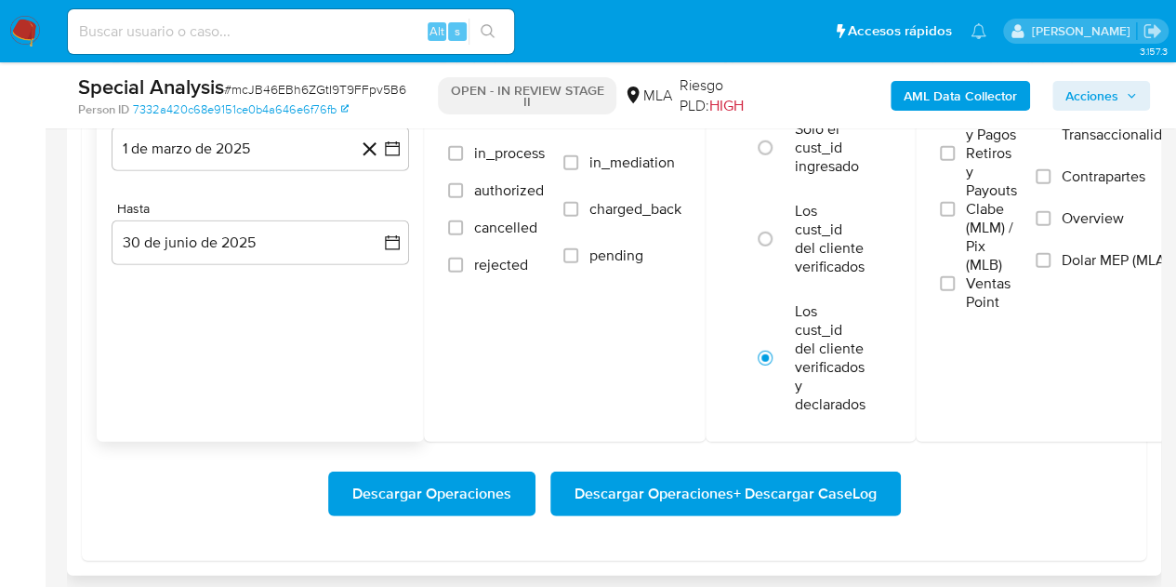
click at [184, 417] on div "Fechas Desde 1 de marzo de 2025 1-03-2025 Hasta 30 de junio de 2025 30-06-2025" at bounding box center [260, 242] width 327 height 399
click at [145, 341] on div "Fechas Desde 1 de marzo de 2025 1-03-2025 Hasta 30 de junio de 2025 30-06-2025" at bounding box center [260, 242] width 327 height 399
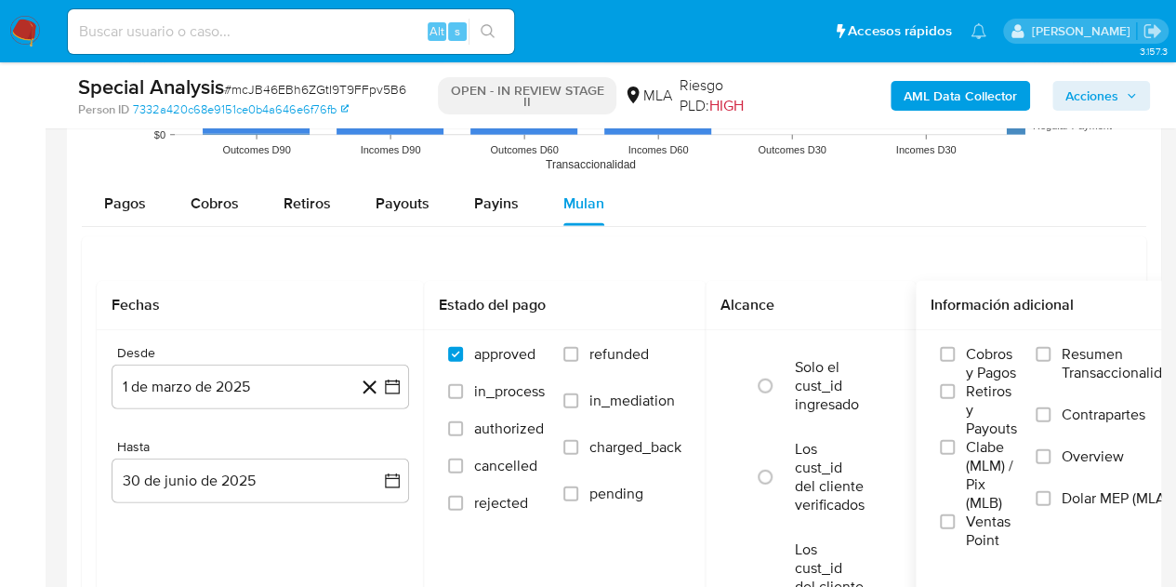
scroll to position [2153, 0]
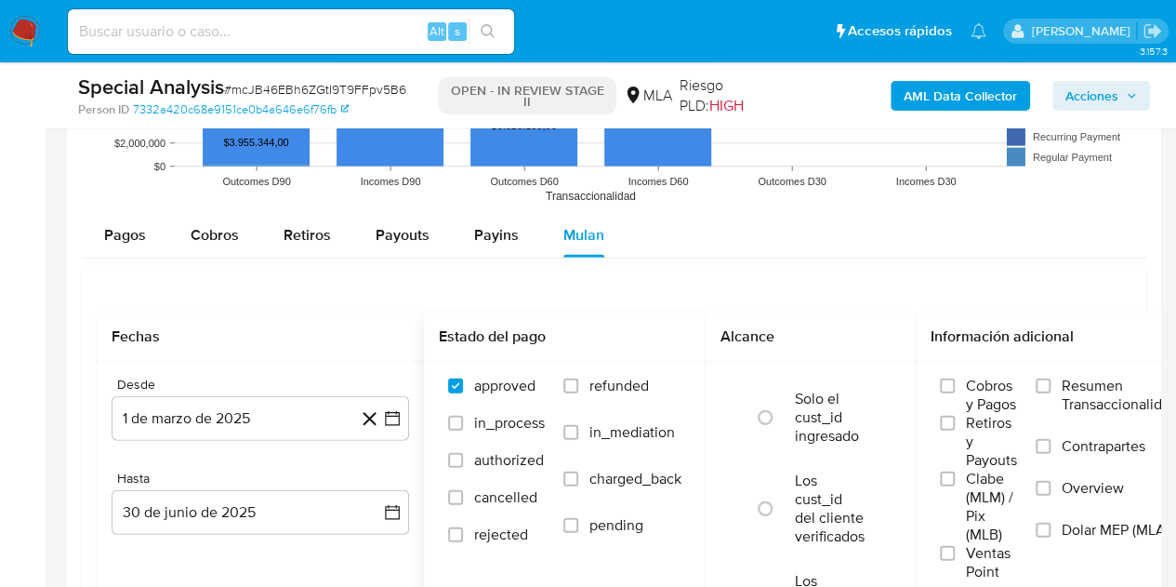
click at [605, 377] on span "refunded" at bounding box center [620, 386] width 60 height 19
click at [578, 378] on input "refunded" at bounding box center [570, 385] width 15 height 15
checkbox input "true"
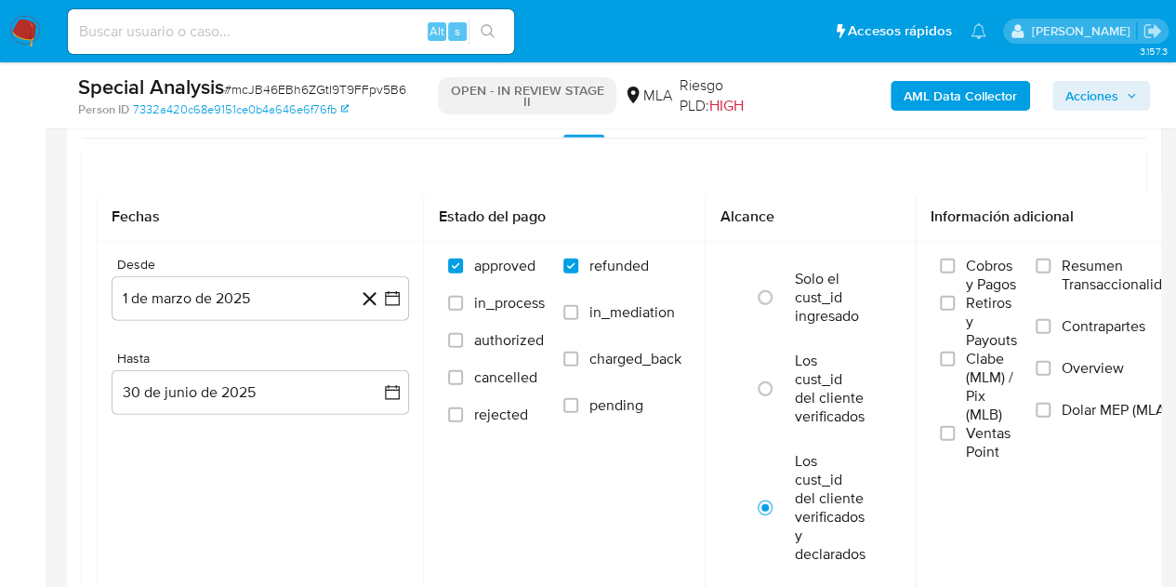
scroll to position [2364, 0]
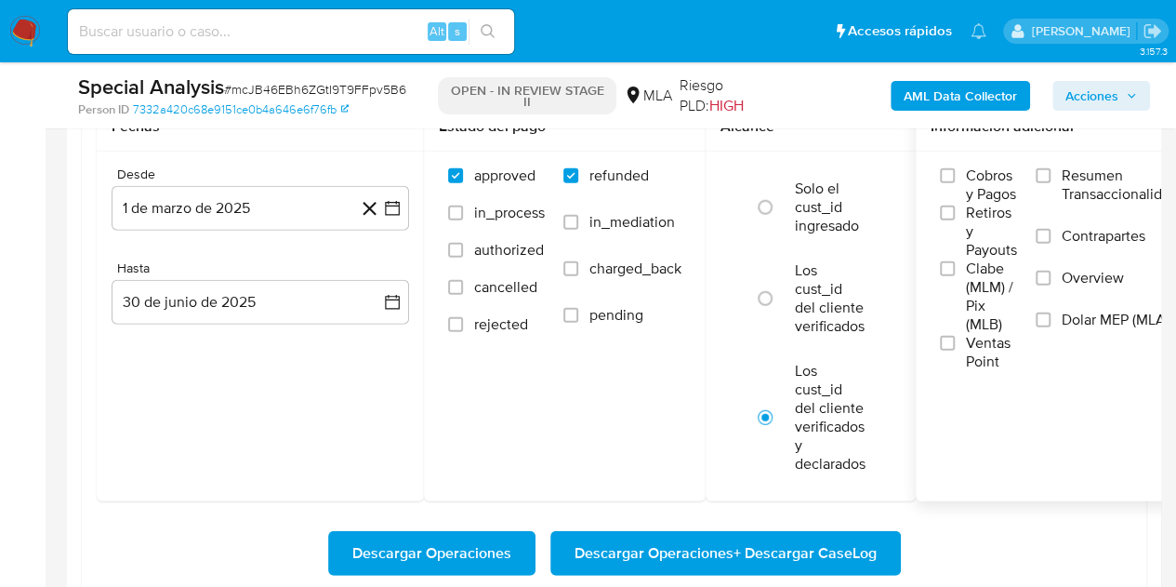
click at [1078, 317] on span "Dolar MEP (MLA)" at bounding box center [1116, 320] width 108 height 19
click at [1051, 317] on input "Dolar MEP (MLA)" at bounding box center [1043, 319] width 15 height 15
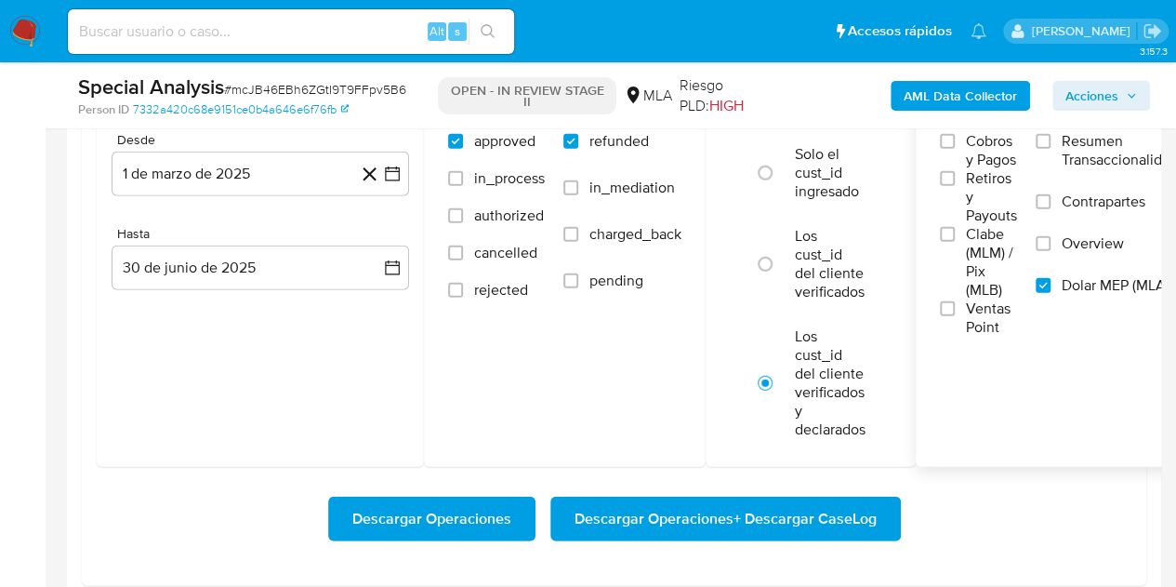
scroll to position [2406, 0]
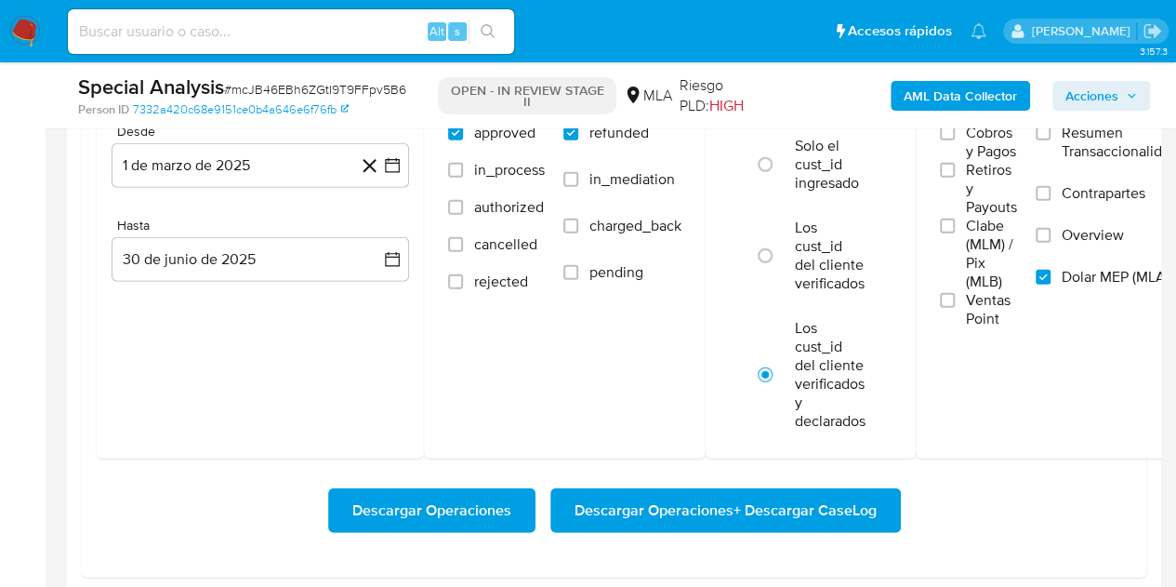
click at [784, 518] on span "Descargar Operaciones + Descargar CaseLog" at bounding box center [726, 510] width 302 height 41
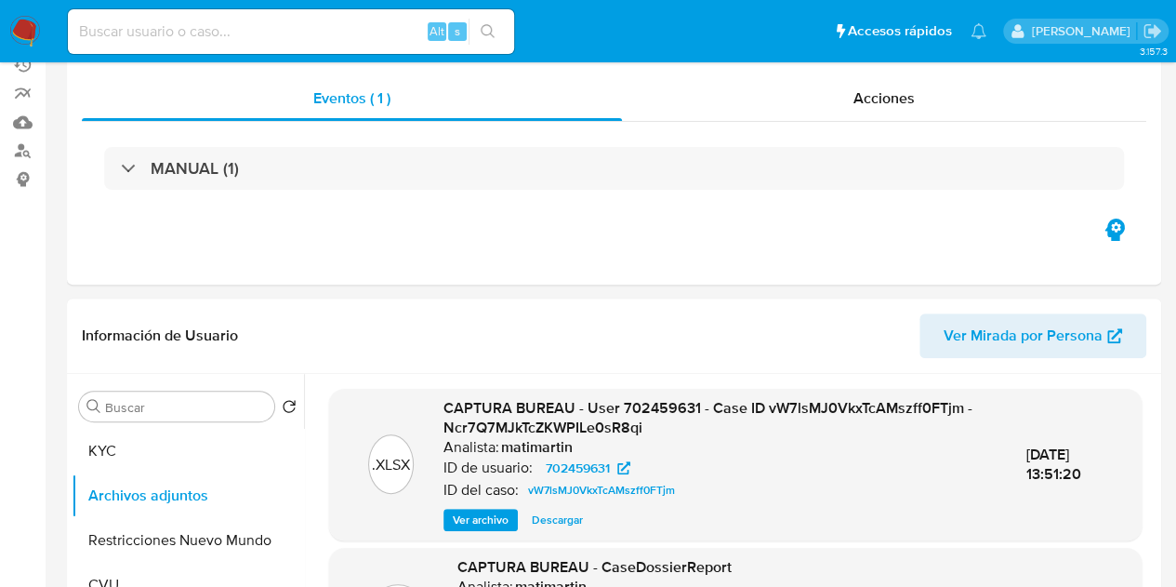
scroll to position [0, 0]
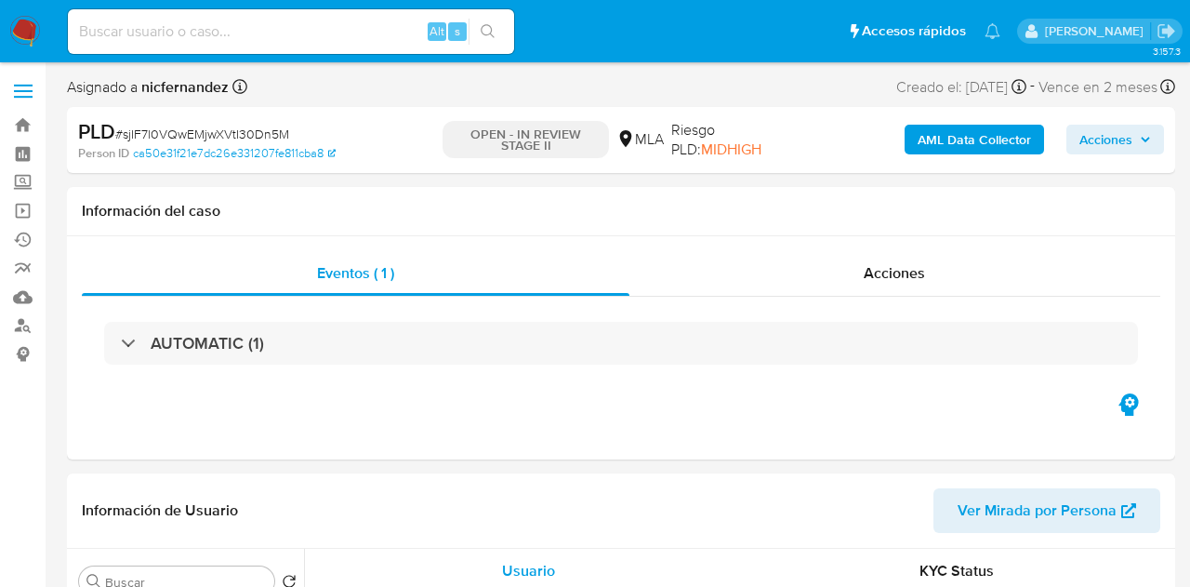
select select "10"
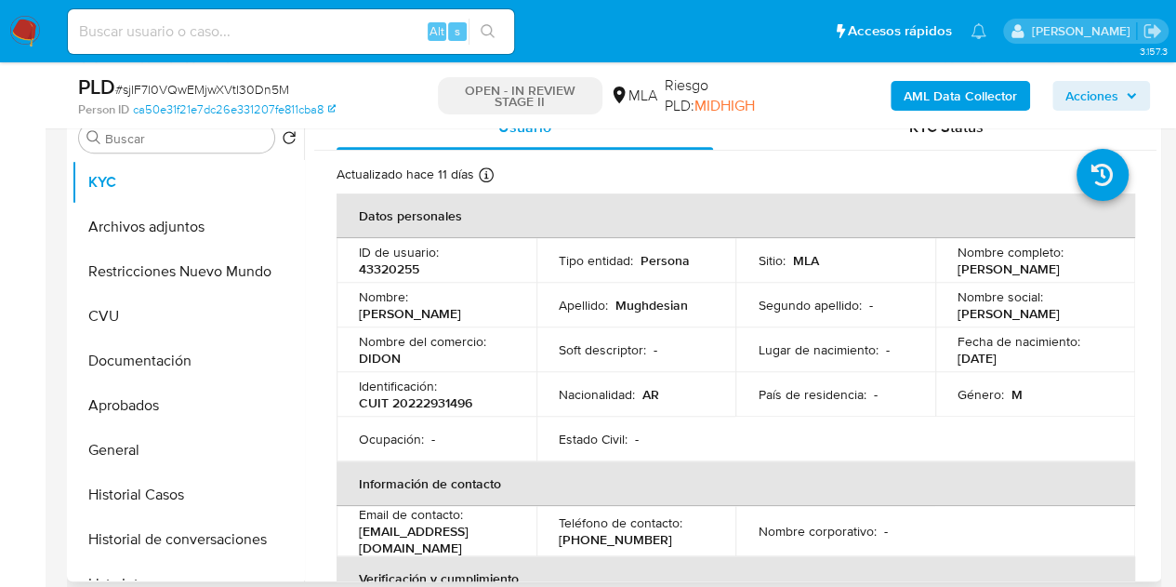
scroll to position [373, 0]
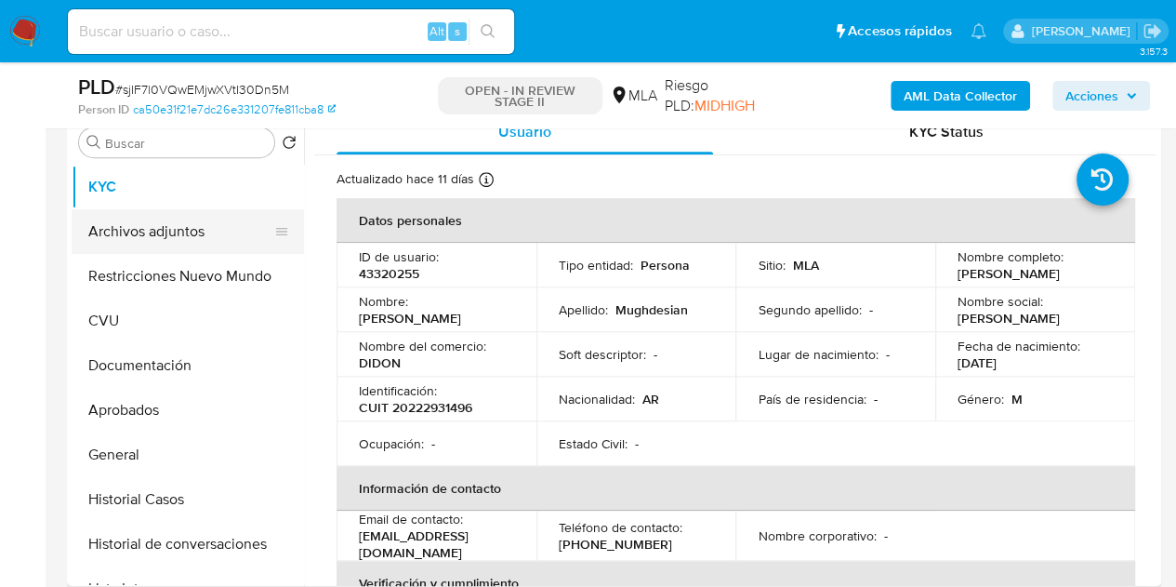
click at [76, 222] on button "Archivos adjuntos" at bounding box center [181, 231] width 218 height 45
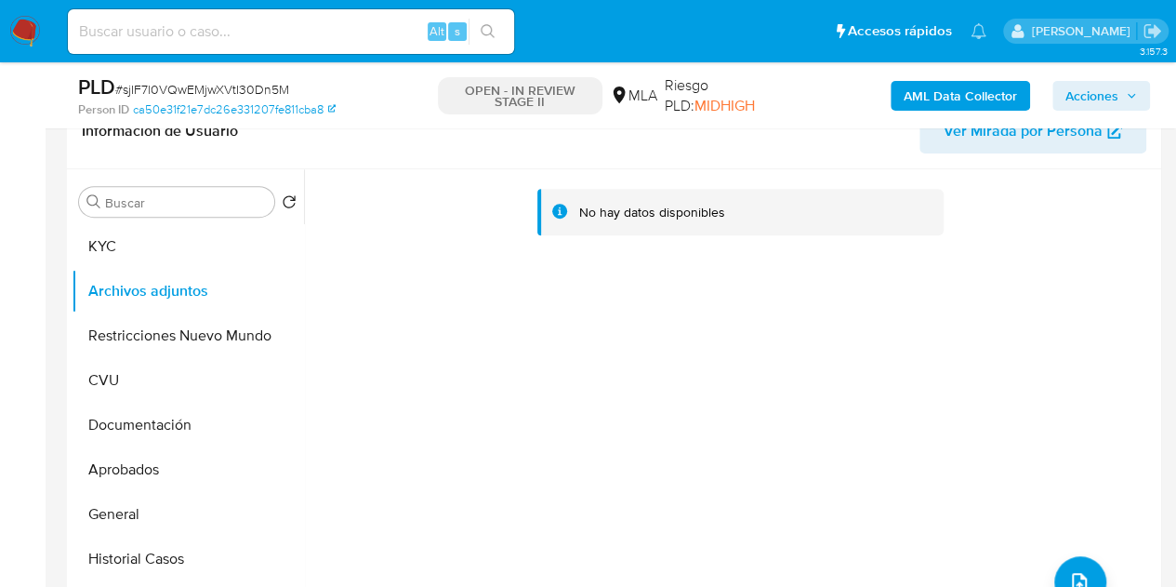
scroll to position [309, 0]
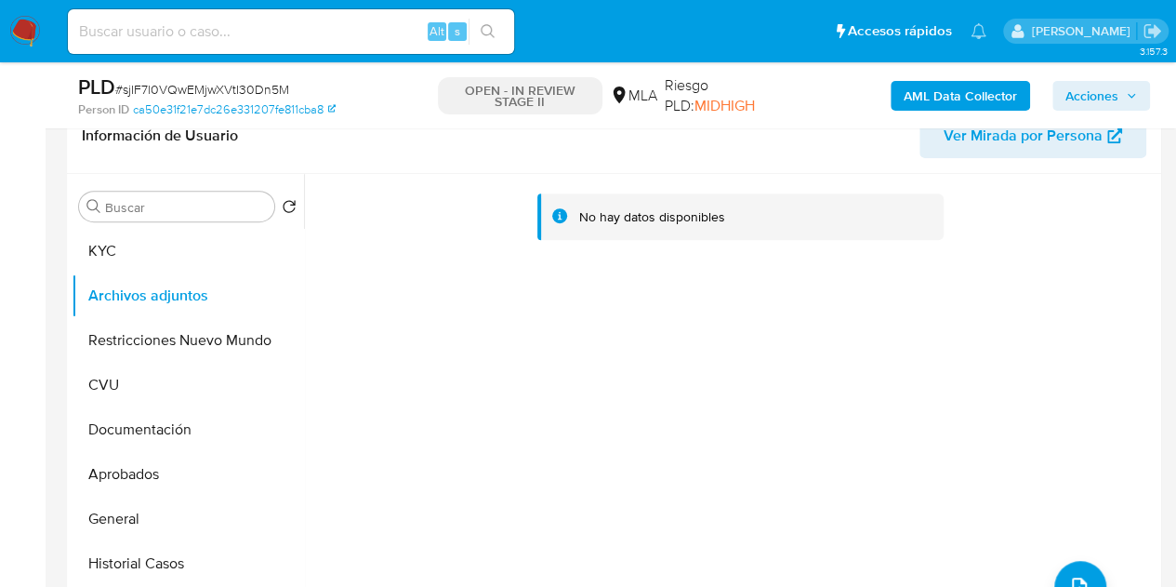
click at [923, 95] on b "AML Data Collector" at bounding box center [960, 96] width 113 height 30
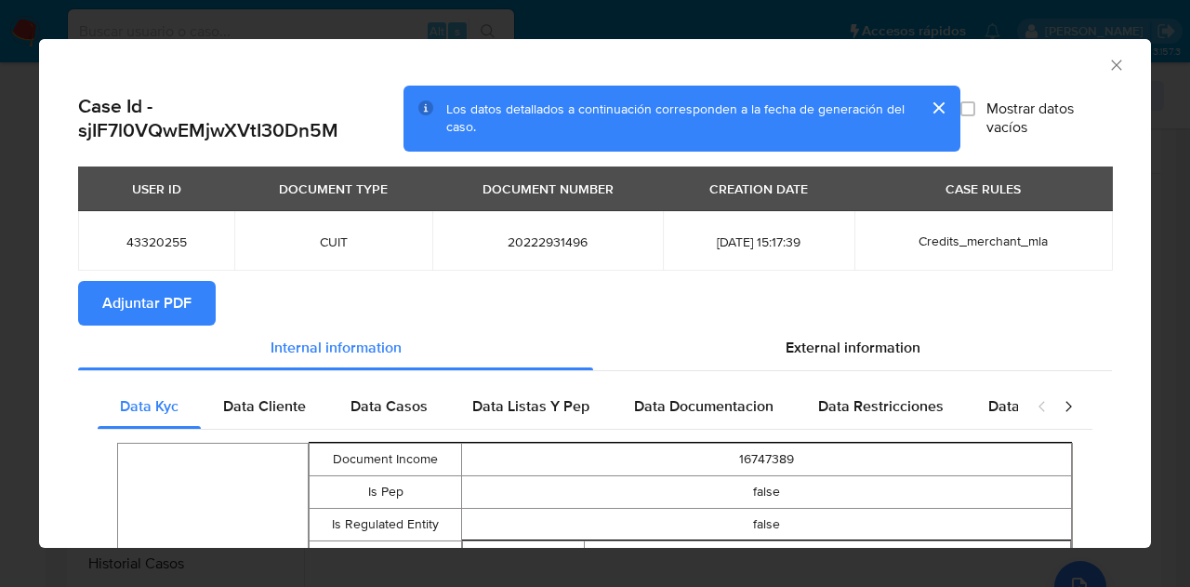
click at [150, 299] on span "Adjuntar PDF" at bounding box center [146, 303] width 89 height 41
click at [1108, 59] on icon "Cerrar ventana" at bounding box center [1116, 65] width 19 height 19
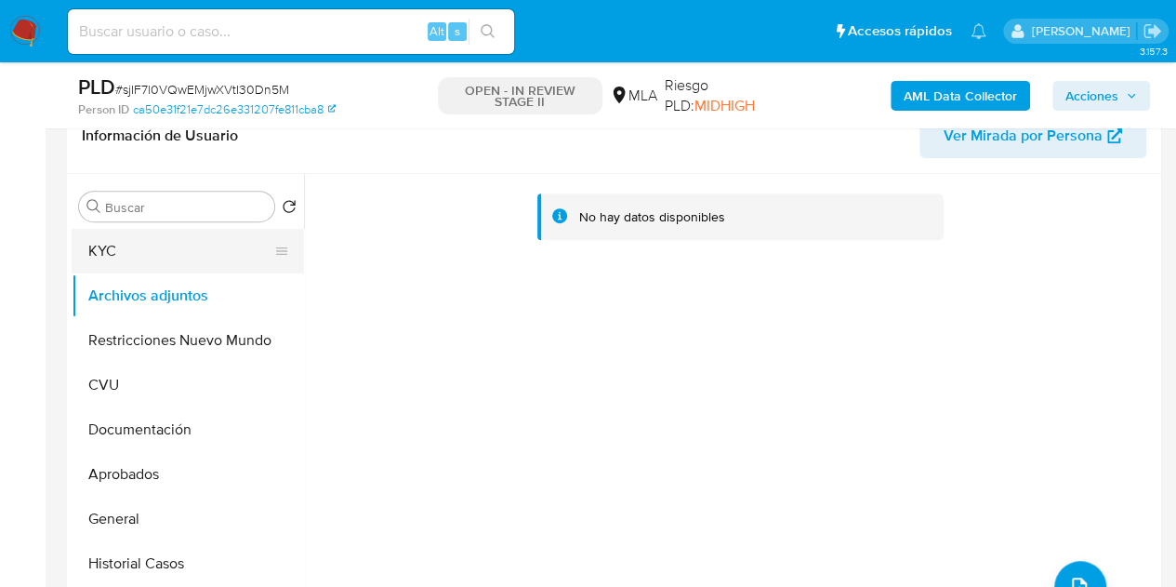
click at [193, 258] on button "KYC" at bounding box center [181, 251] width 218 height 45
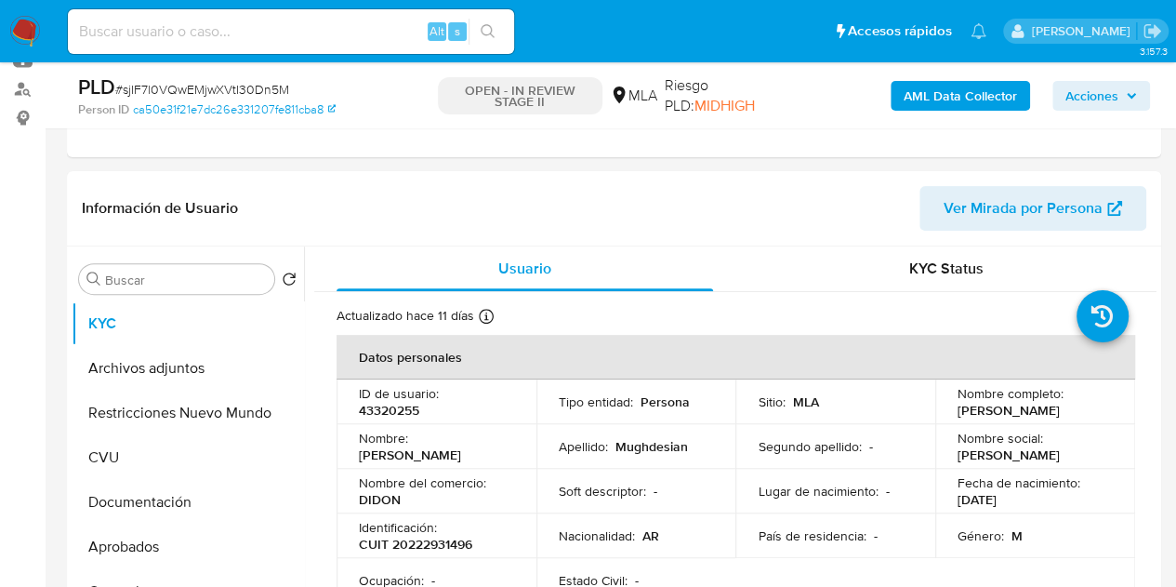
scroll to position [152, 0]
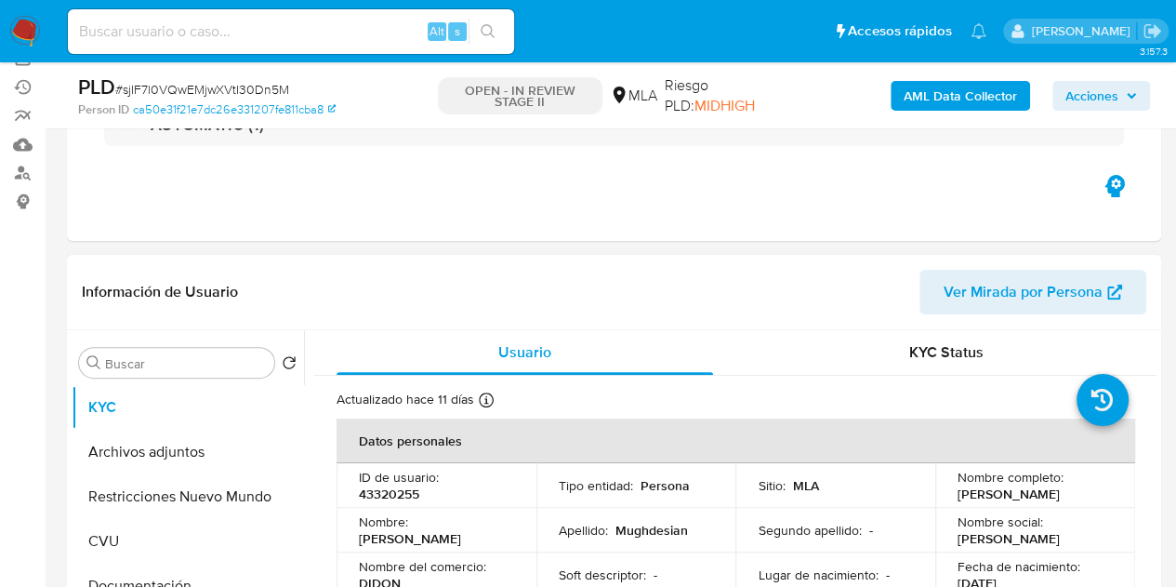
click at [1001, 284] on span "Ver Mirada por Persona" at bounding box center [1023, 292] width 159 height 45
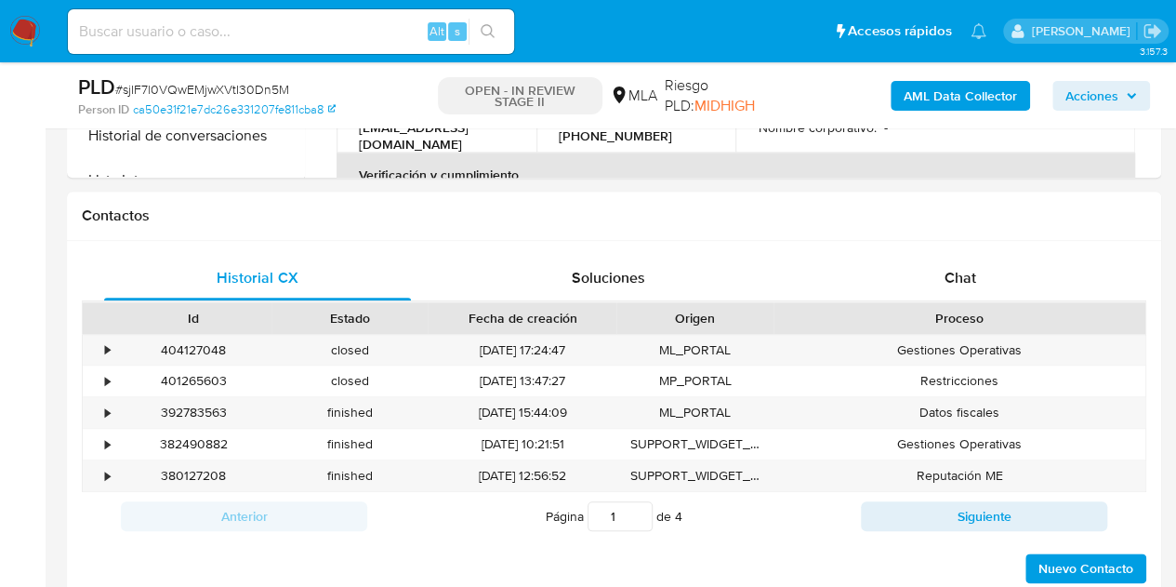
scroll to position [873, 0]
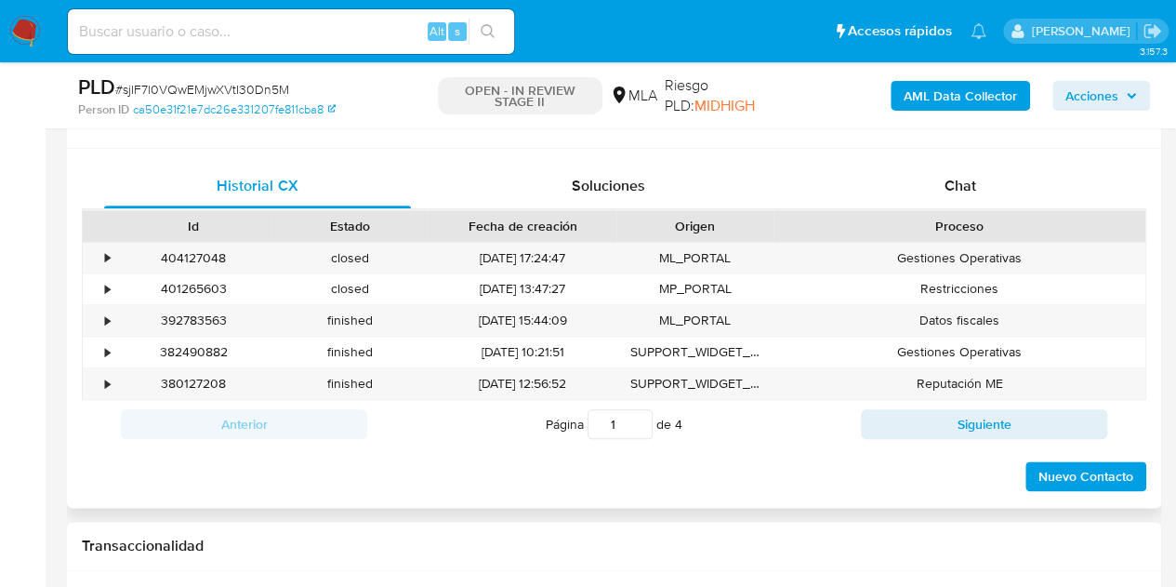
click at [976, 210] on div "Proceso" at bounding box center [960, 226] width 372 height 32
click at [950, 200] on div "Chat" at bounding box center [960, 186] width 307 height 45
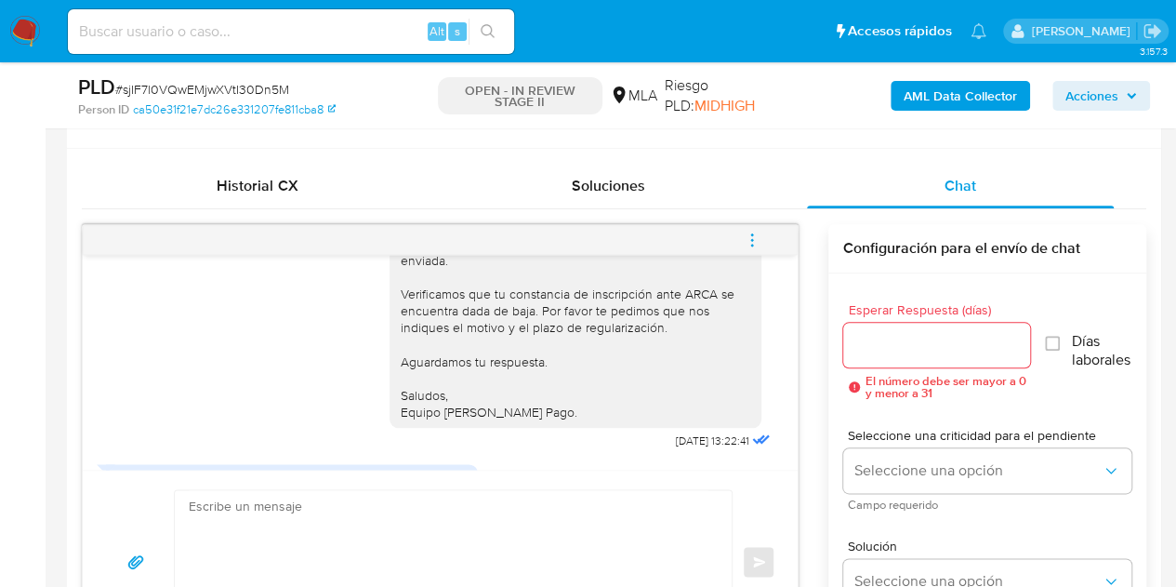
scroll to position [1025, 0]
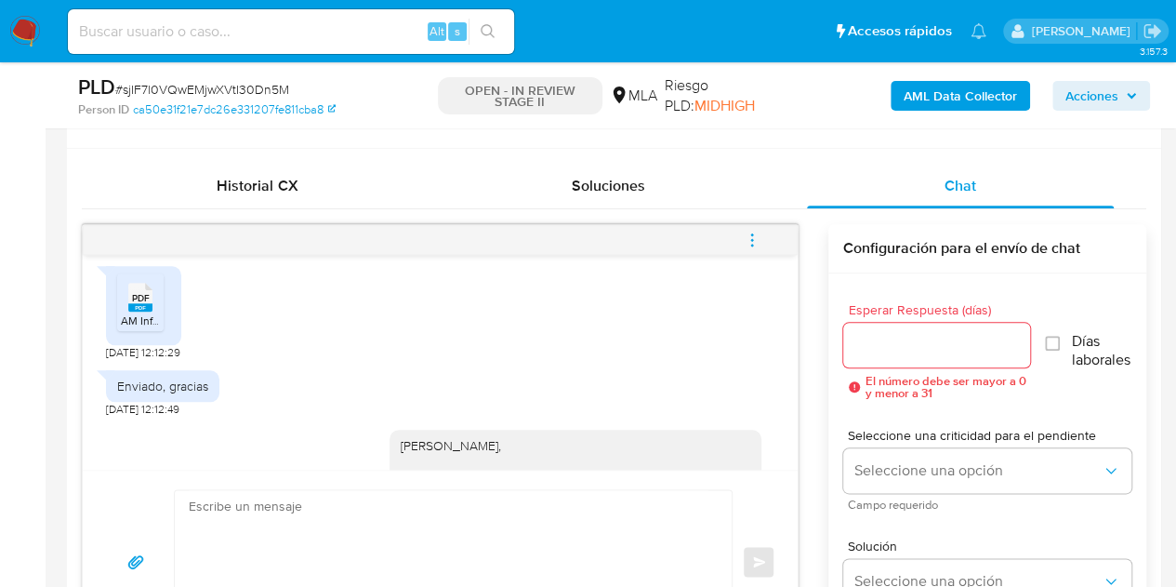
drag, startPoint x: 392, startPoint y: 563, endPoint x: 370, endPoint y: 540, distance: 32.2
click at [392, 563] on textarea at bounding box center [449, 561] width 520 height 143
click at [149, 304] on span "PDF" at bounding box center [141, 298] width 18 height 12
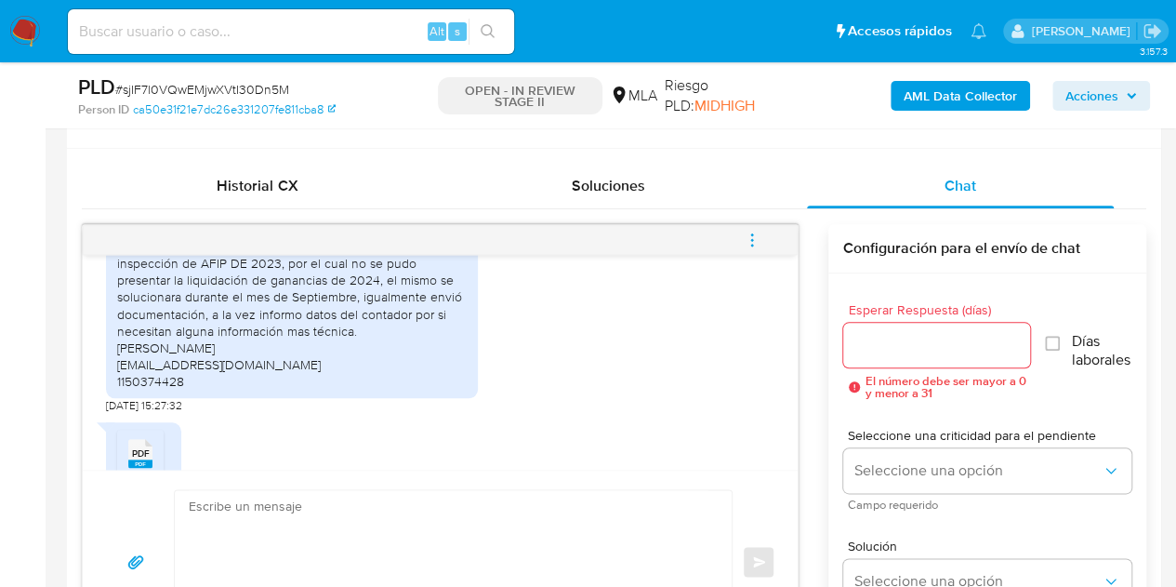
scroll to position [1504, 0]
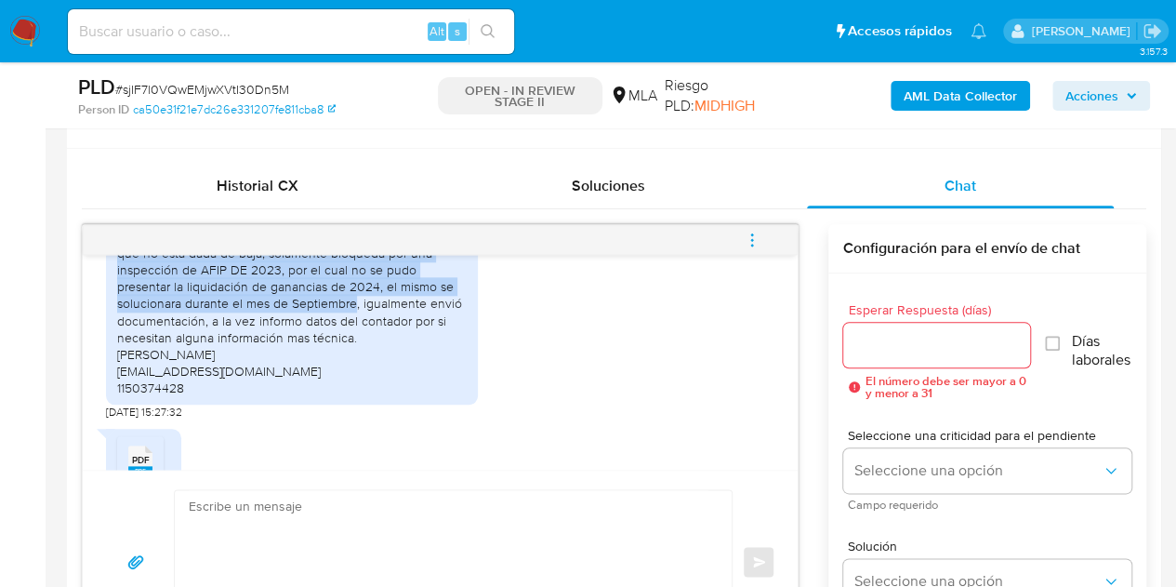
drag, startPoint x: 139, startPoint y: 276, endPoint x: 352, endPoint y: 337, distance: 222.2
click at [352, 337] on div "Buenas días, acabo de hablar con el contador y me informa que no esta dada de b…" at bounding box center [292, 312] width 350 height 169
copy div "Buenas días, acabo de hablar con el contador y me informa que no esta dada de b…"
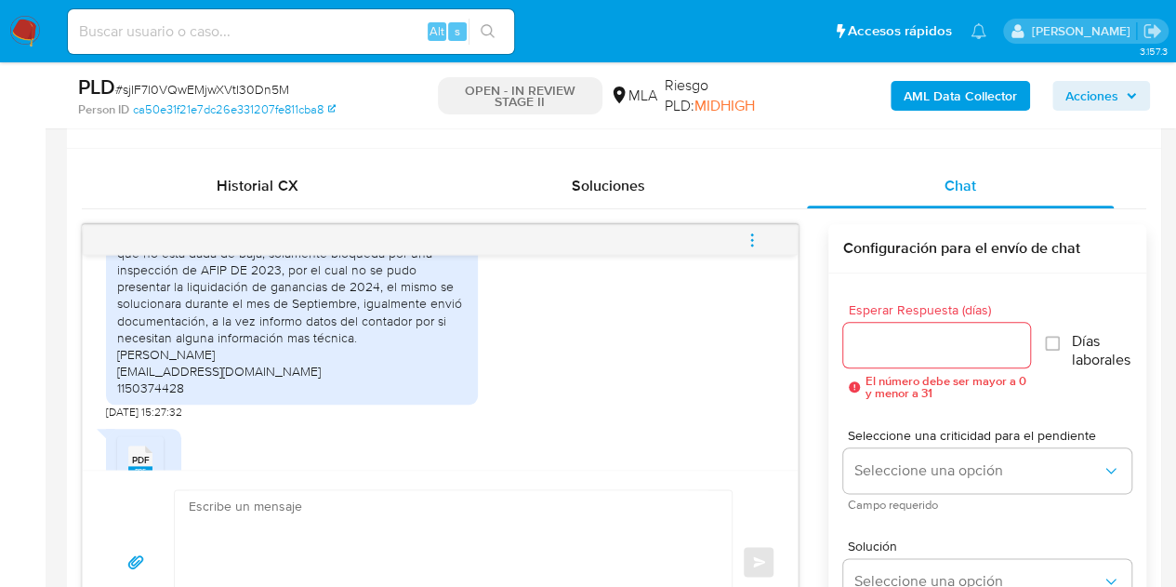
click at [500, 408] on div "Buenas días, acabo de hablar con el contador y me informa que no esta dada de b…" at bounding box center [440, 315] width 669 height 208
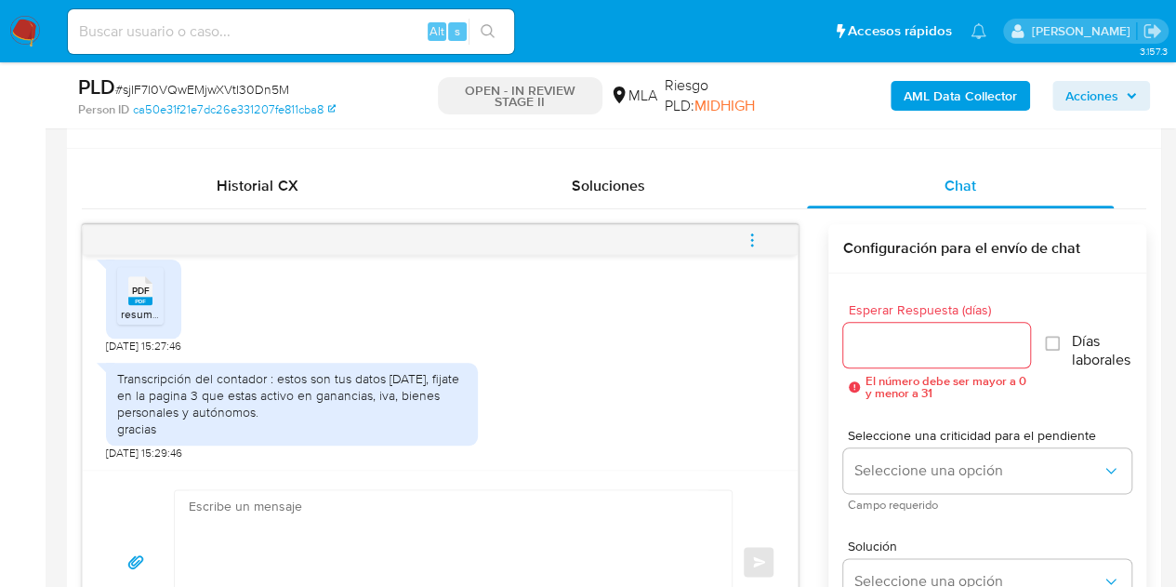
scroll to position [1708, 0]
click at [443, 564] on textarea at bounding box center [449, 561] width 520 height 143
click at [132, 306] on span "resumen_20222931496.pdf" at bounding box center [190, 314] width 139 height 16
drag, startPoint x: 294, startPoint y: 397, endPoint x: 322, endPoint y: 416, distance: 33.5
click at [322, 416] on div "Transcripción del contador : estos son tus datos hoy, fijate en la pagina 3 que…" at bounding box center [292, 404] width 350 height 68
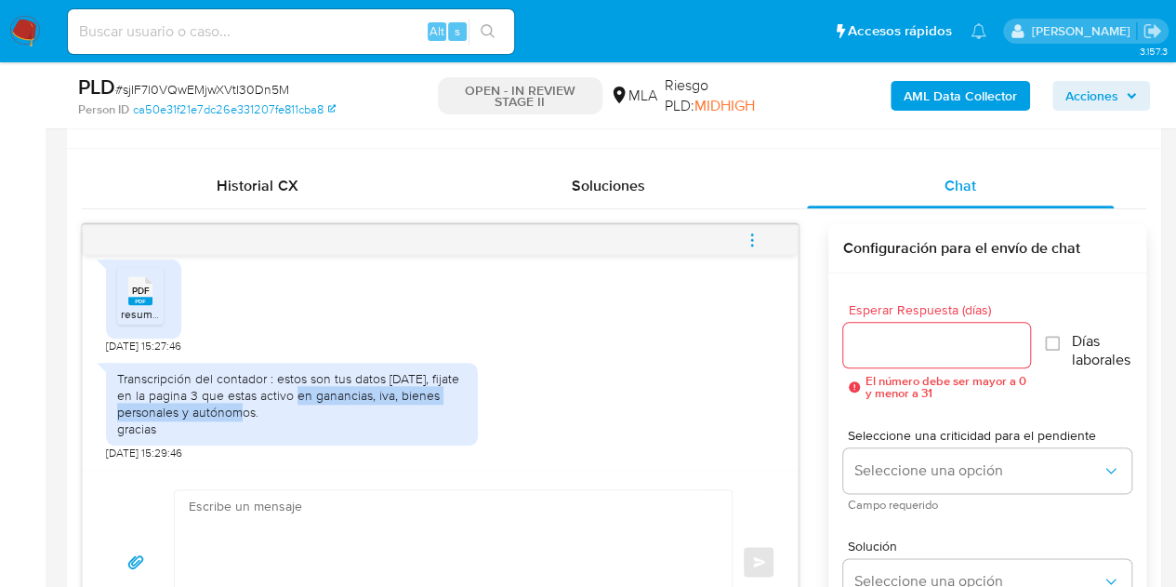
copy div "ganancias, iva, bienes personales y autónomos."
click at [651, 417] on div "Transcripción del contador : estos son tus datos hoy, fijate en la pagina 3 que…" at bounding box center [440, 406] width 669 height 107
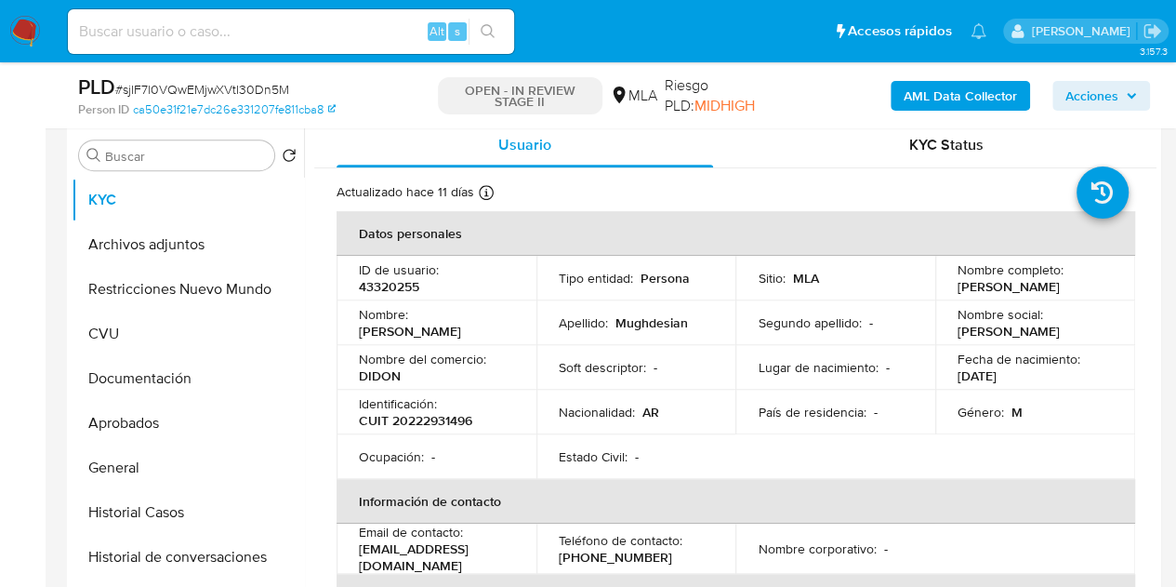
drag, startPoint x: 359, startPoint y: 343, endPoint x: 513, endPoint y: 364, distance: 155.7
click at [493, 338] on div "Nombre : Adrian Eduardo" at bounding box center [436, 322] width 155 height 33
copy p "[PERSON_NAME]"
drag, startPoint x: 552, startPoint y: 276, endPoint x: 1189, endPoint y: 270, distance: 637.0
click at [556, 278] on td "Tipo entidad : Persona" at bounding box center [637, 278] width 200 height 45
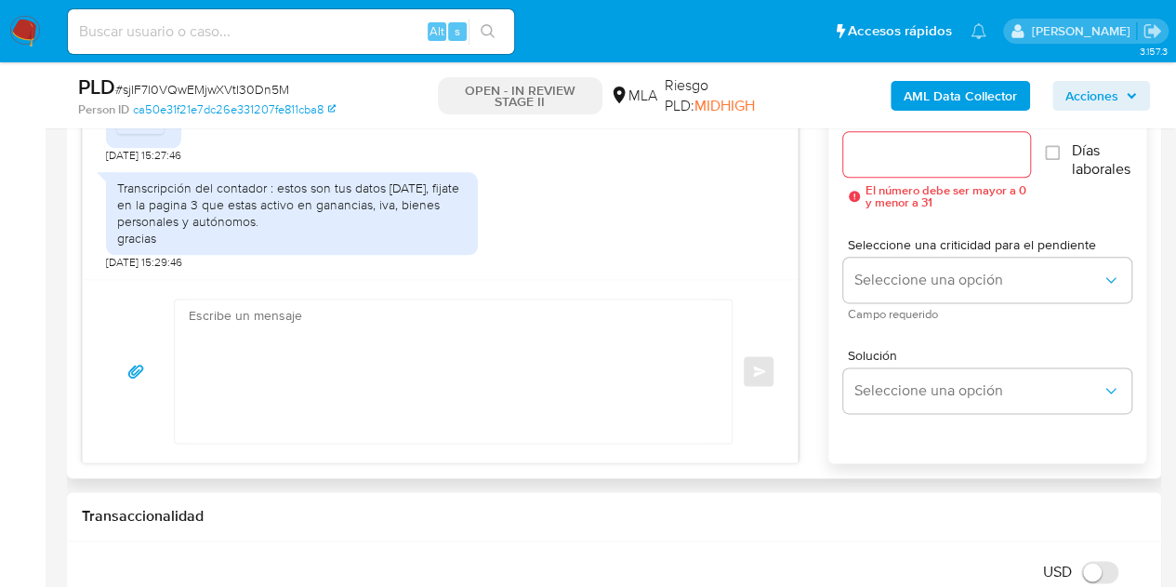
scroll to position [1120, 0]
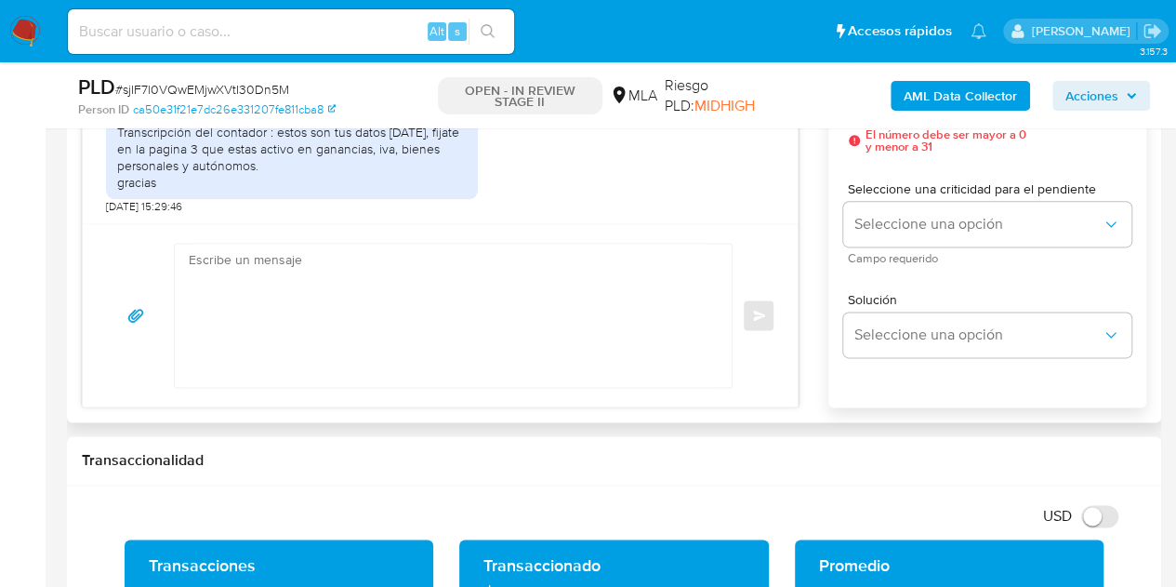
click at [402, 334] on textarea at bounding box center [449, 315] width 520 height 143
paste textarea "[PERSON_NAME], ¡Muchas gracias por tu respuesta! Confirmamos la recepción de la…"
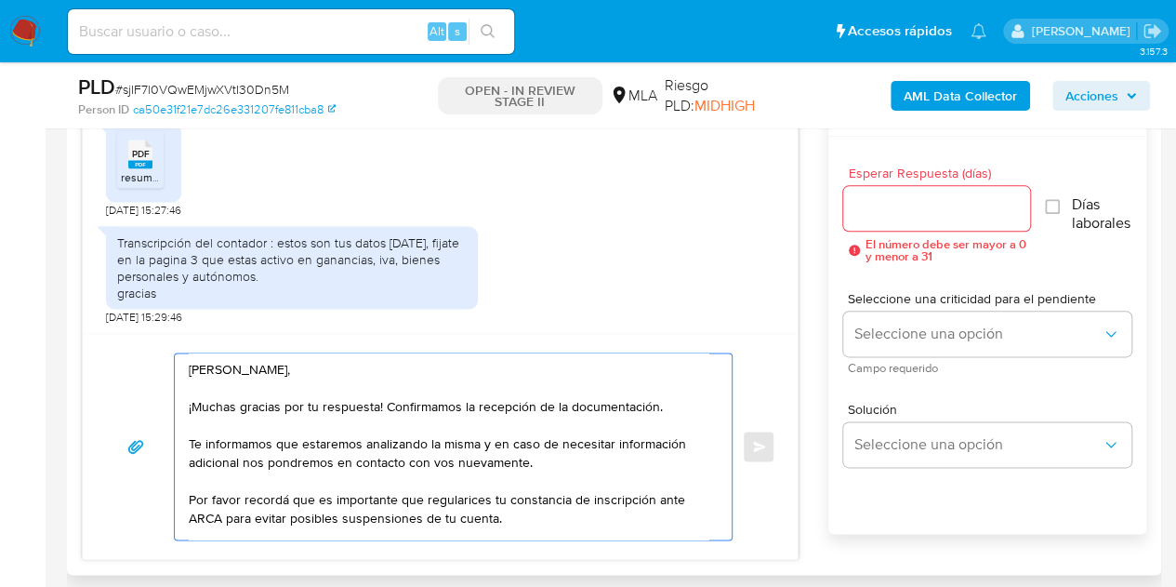
scroll to position [32, 0]
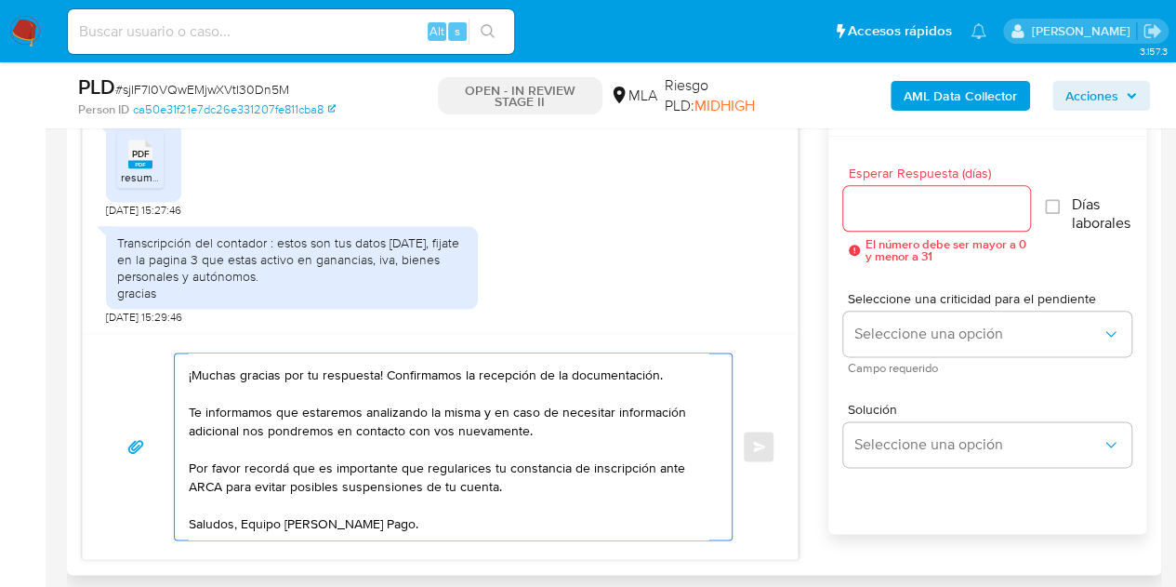
type textarea "[PERSON_NAME], ¡Muchas gracias por tu respuesta! Confirmamos la recepción de la…"
click at [890, 211] on input "Esperar Respuesta (días)" at bounding box center [937, 208] width 188 height 24
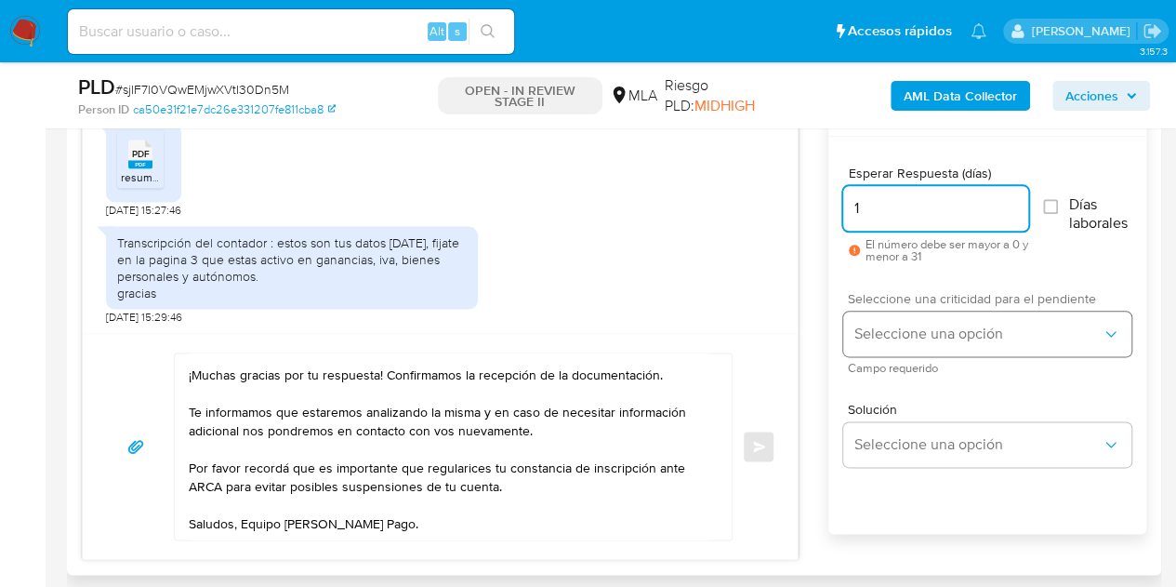
type input "1"
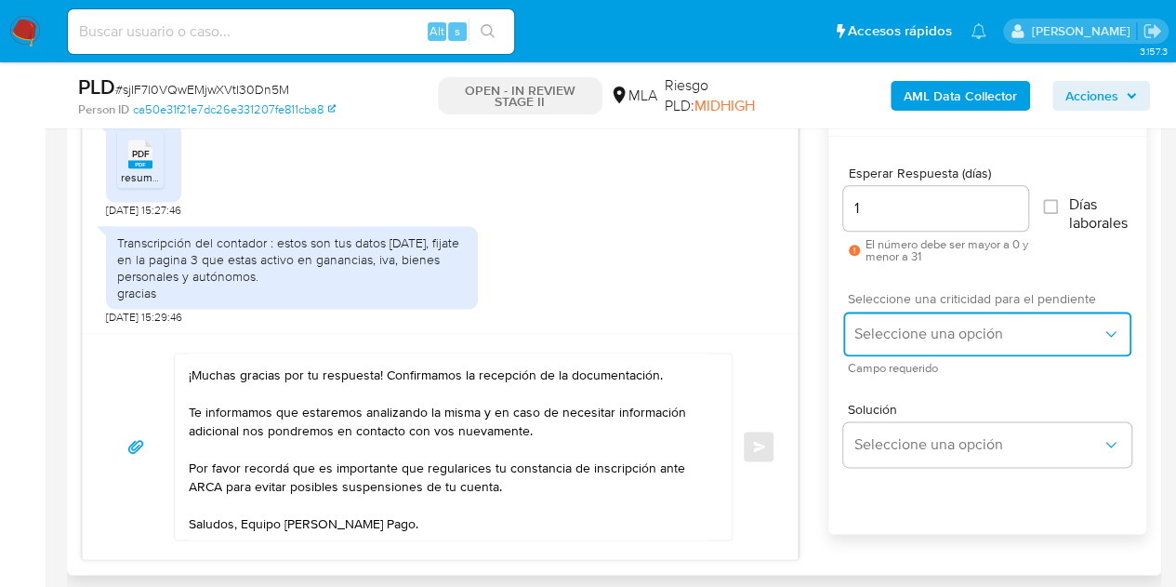
click at [881, 321] on button "Seleccione una opción" at bounding box center [987, 333] width 288 height 45
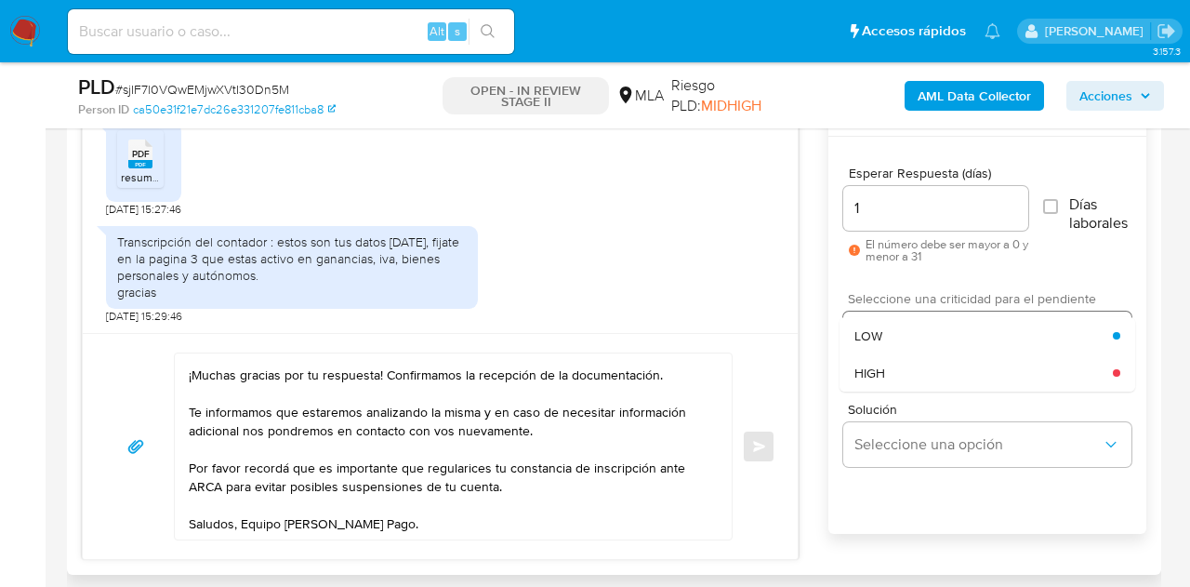
click at [881, 357] on div "HIGH" at bounding box center [984, 372] width 258 height 37
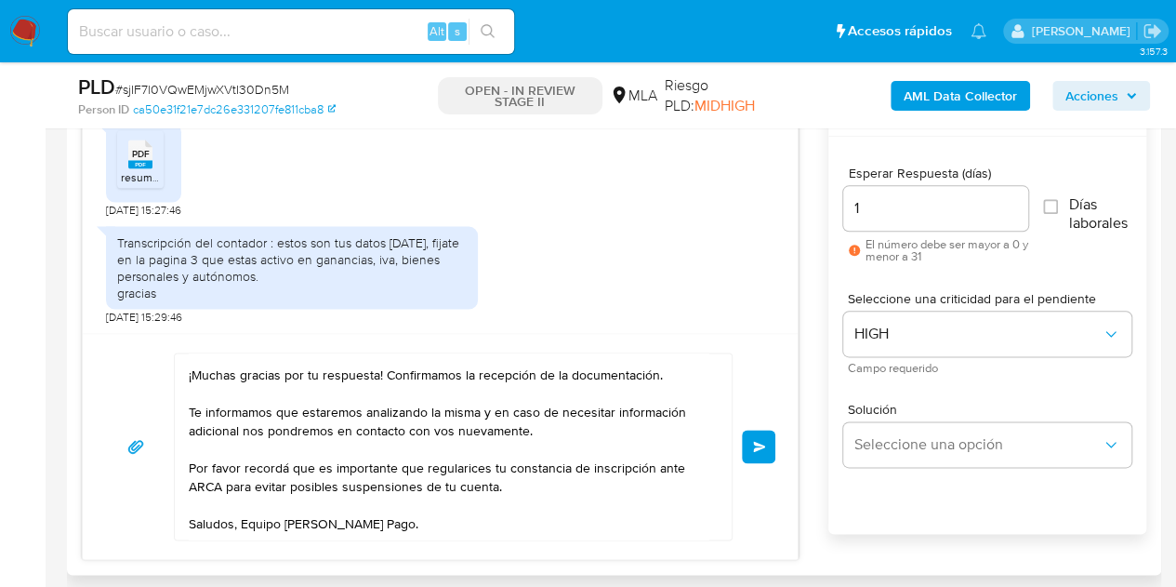
click at [765, 385] on div "Hola Adrián Eduardo, ¡Muchas gracias por tu respuesta! Confirmamos la recepción…" at bounding box center [440, 446] width 670 height 188
click at [762, 442] on span "Enviar" at bounding box center [759, 446] width 13 height 11
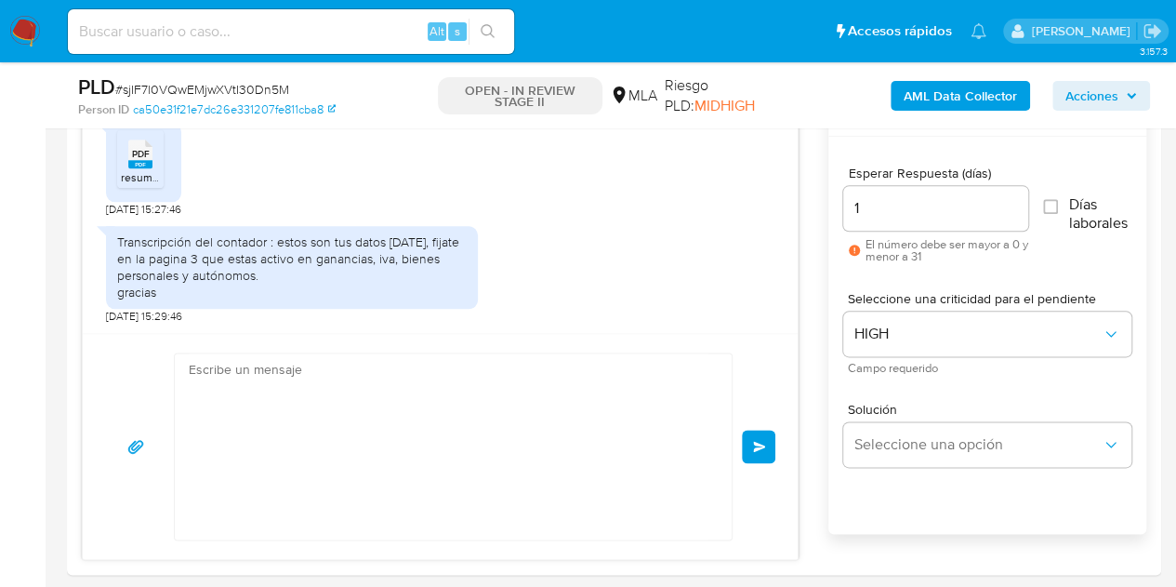
scroll to position [1999, 0]
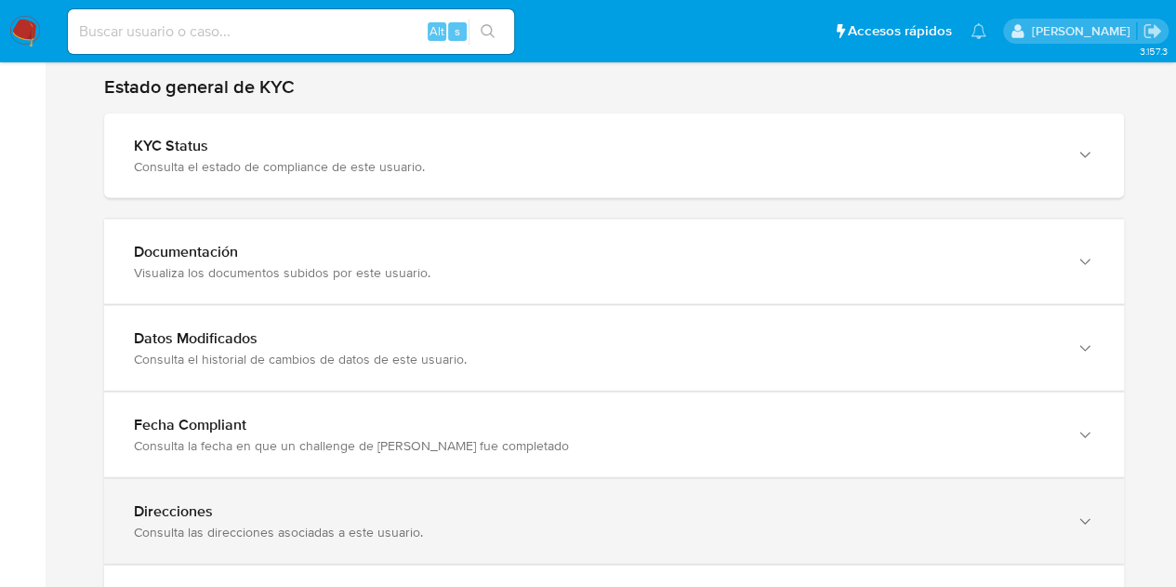
click at [1112, 503] on div "Direcciones Consulta las direcciones asociadas a este usuario." at bounding box center [614, 521] width 1020 height 85
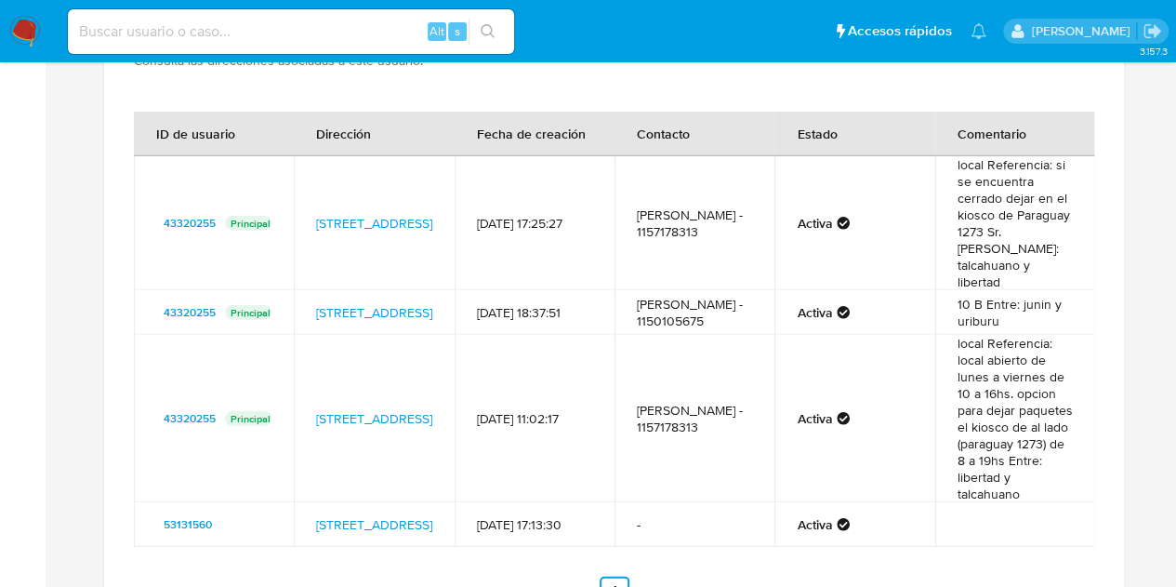
scroll to position [2300, 0]
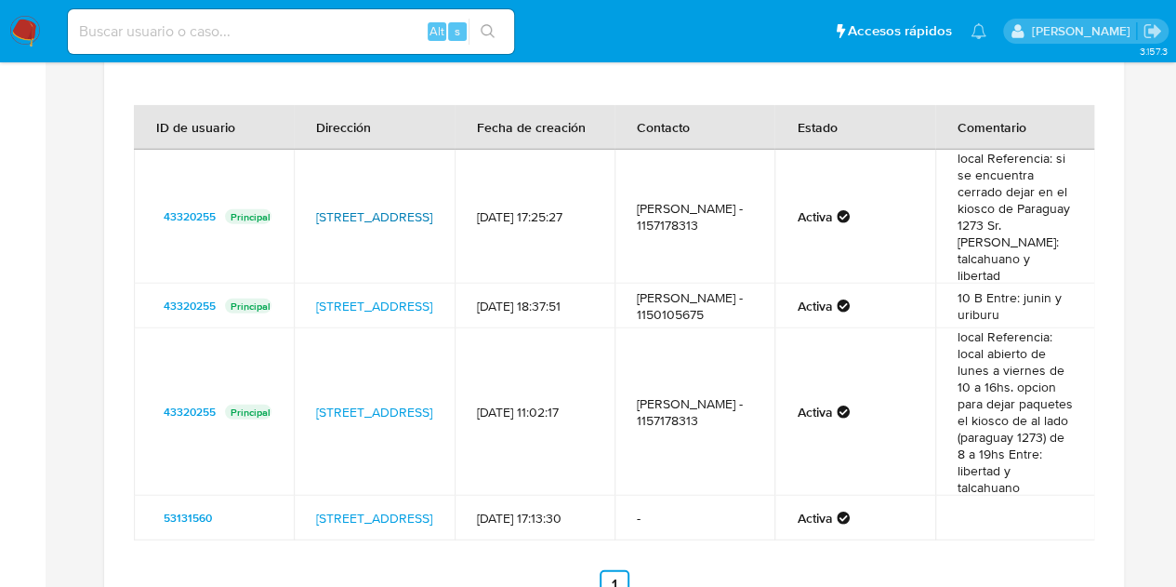
drag, startPoint x: 310, startPoint y: 177, endPoint x: 361, endPoint y: 212, distance: 62.2
click at [361, 212] on td "[STREET_ADDRESS]" at bounding box center [374, 217] width 160 height 134
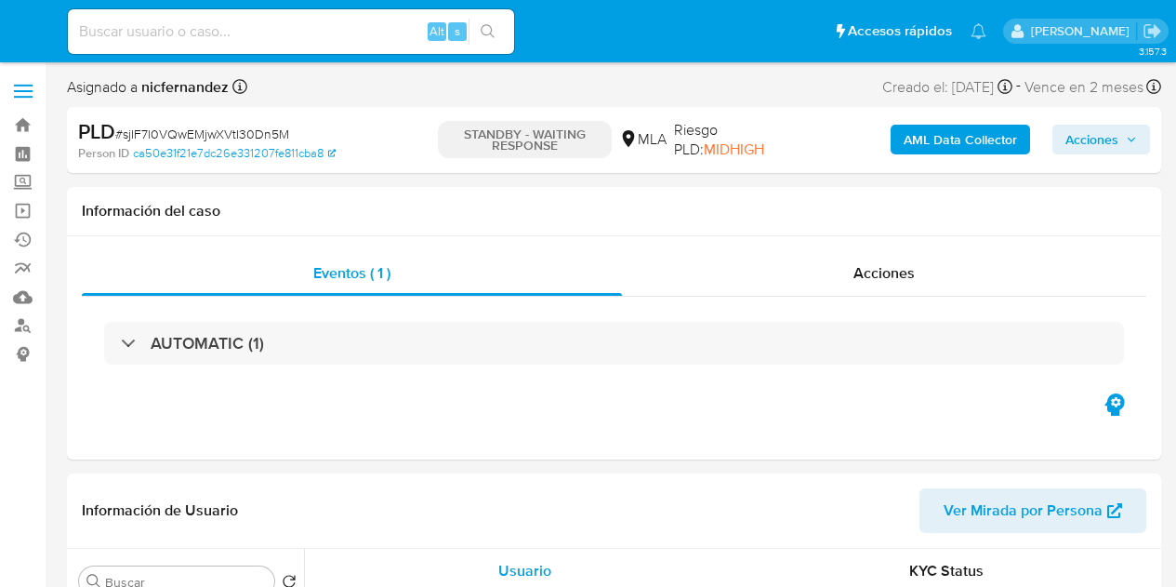
select select "10"
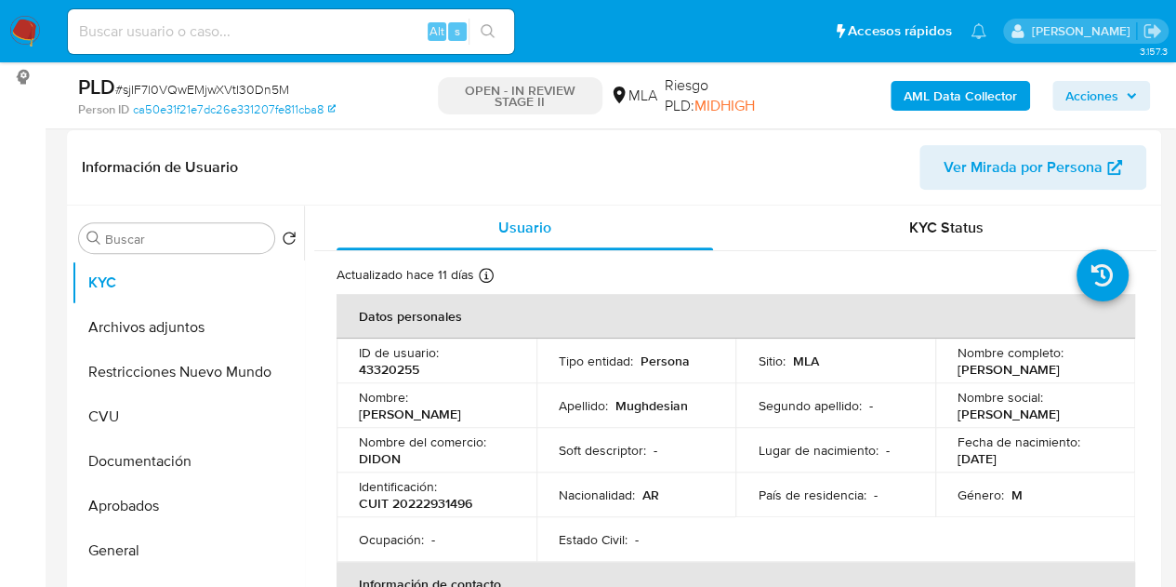
scroll to position [283, 0]
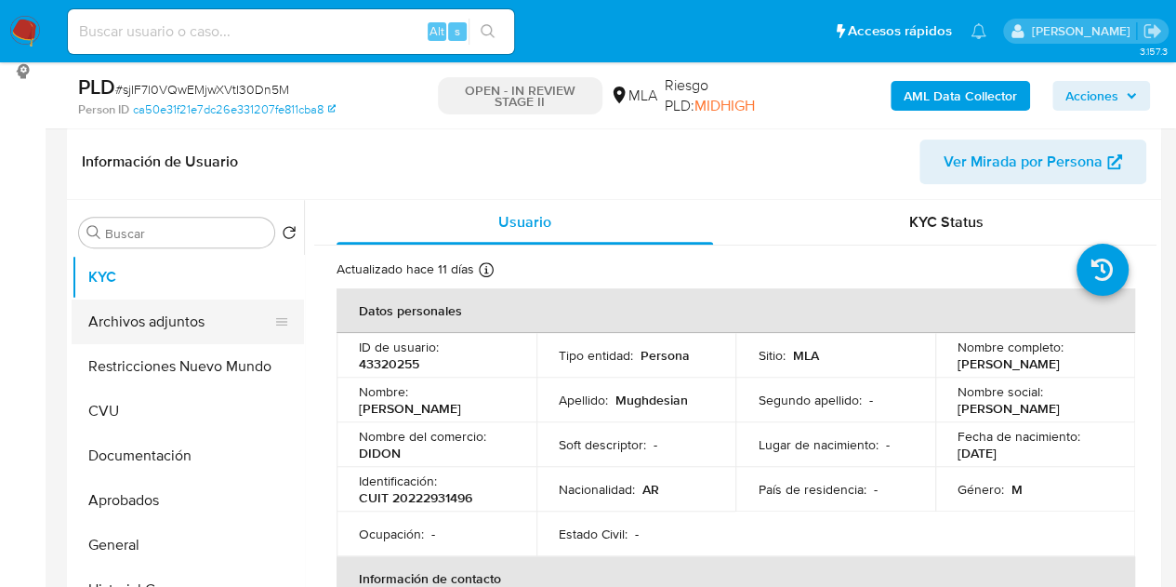
click at [181, 306] on button "Archivos adjuntos" at bounding box center [181, 321] width 218 height 45
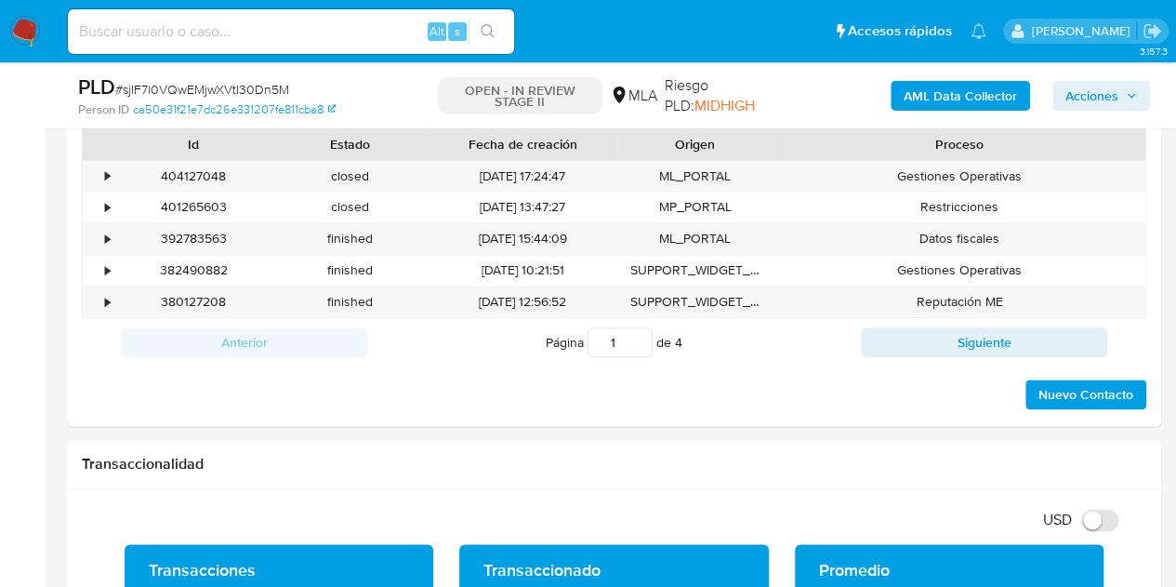
scroll to position [844, 0]
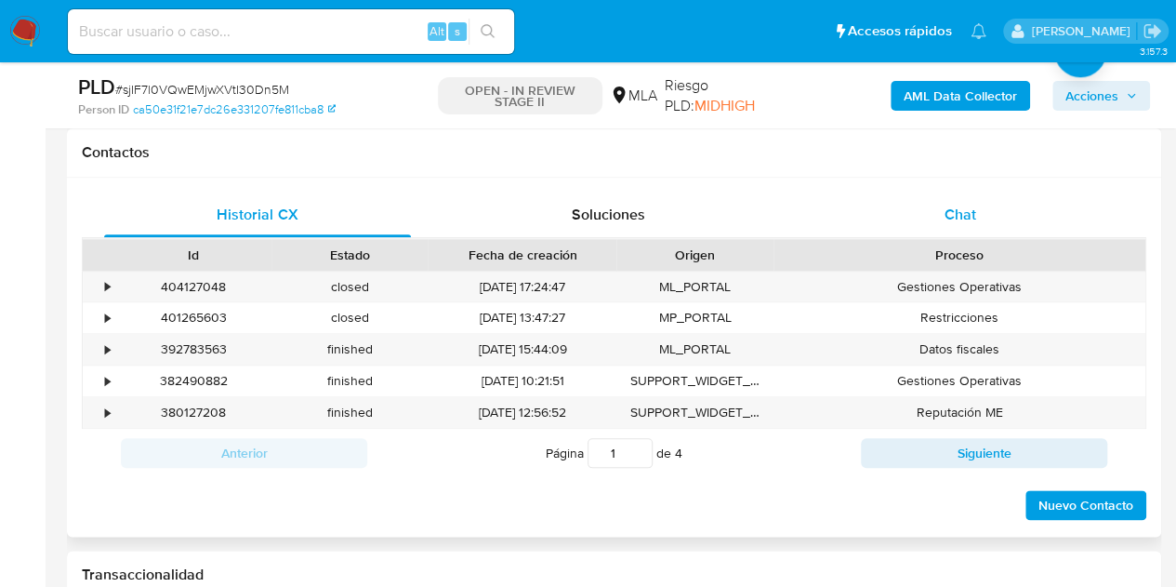
click at [1004, 222] on div "Chat" at bounding box center [960, 214] width 307 height 45
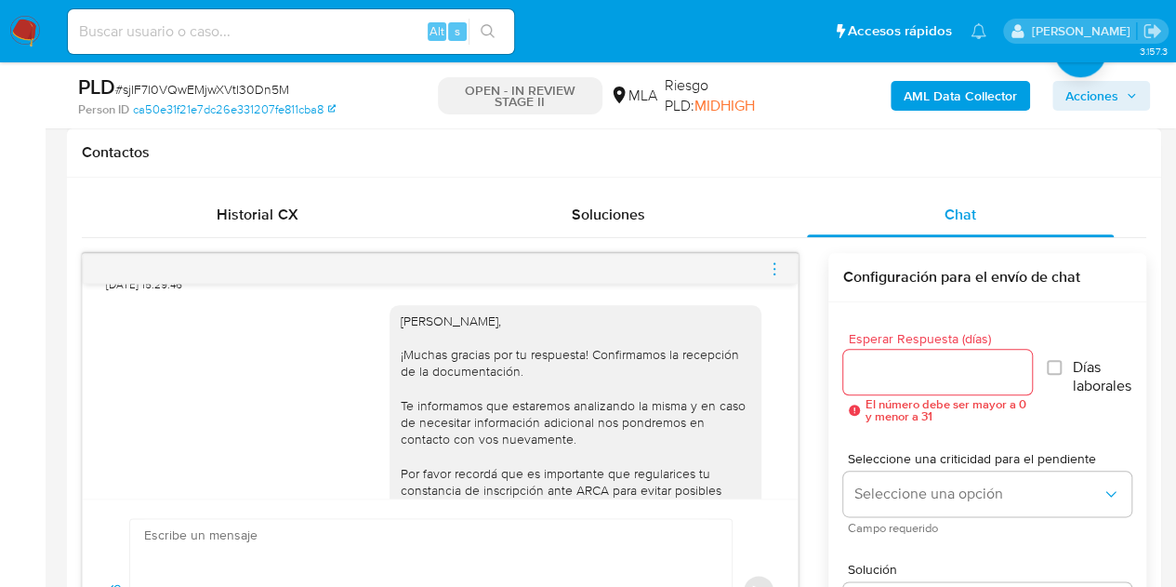
scroll to position [1999, 0]
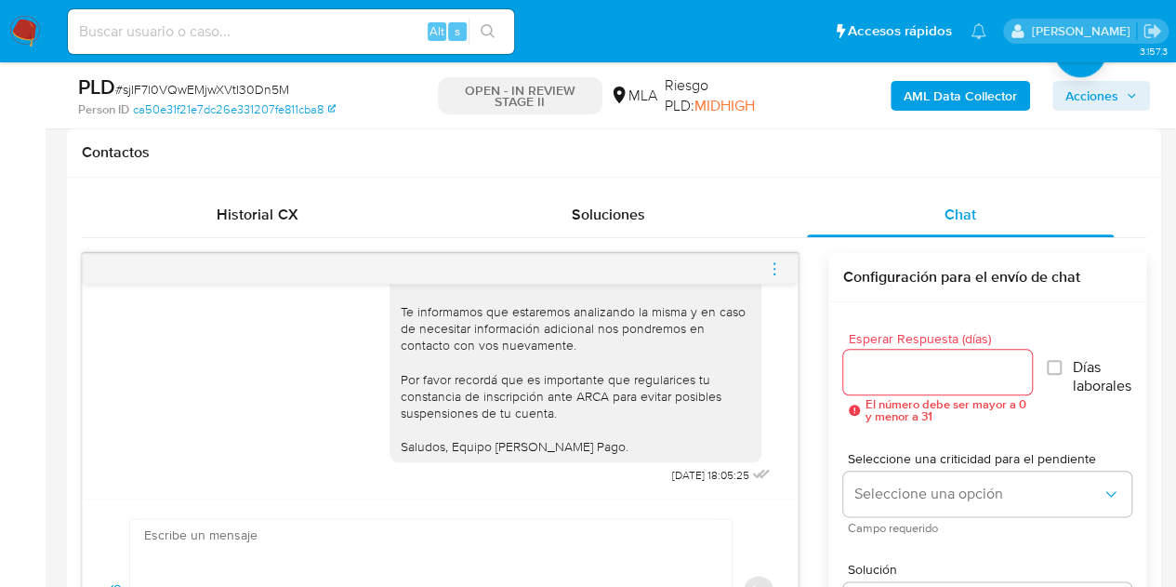
click at [773, 268] on icon "menu-action" at bounding box center [774, 268] width 17 height 17
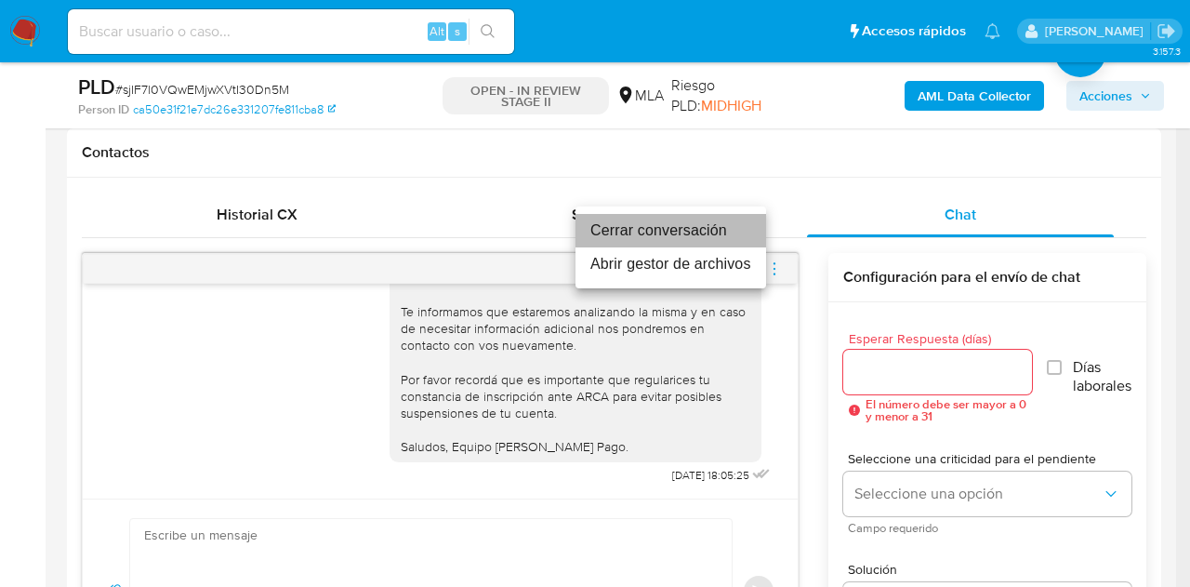
click at [707, 235] on li "Cerrar conversación" at bounding box center [671, 230] width 191 height 33
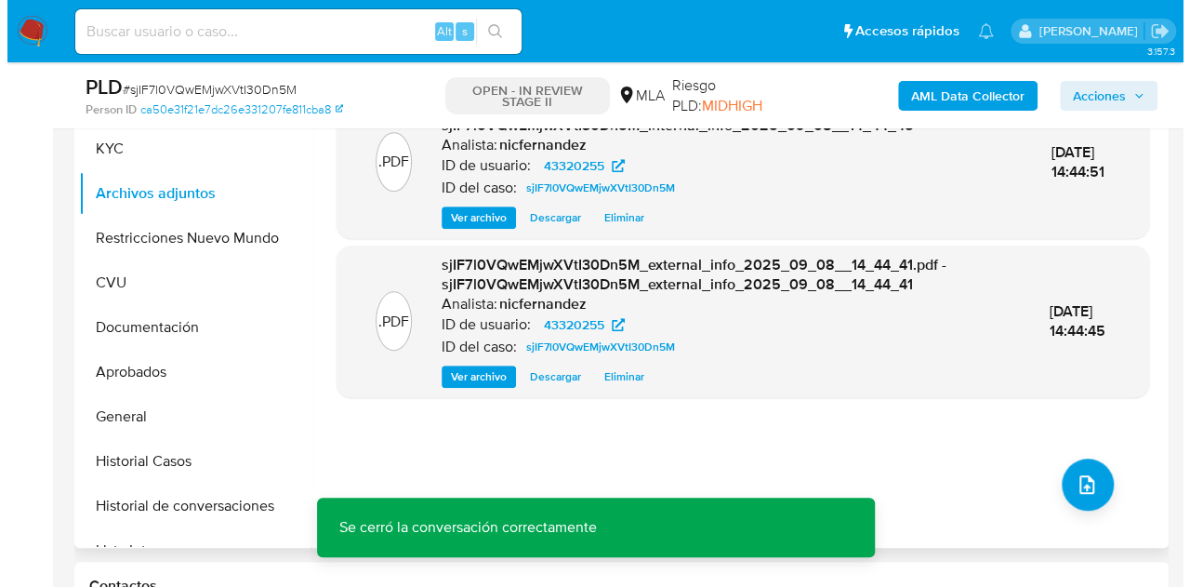
scroll to position [405, 0]
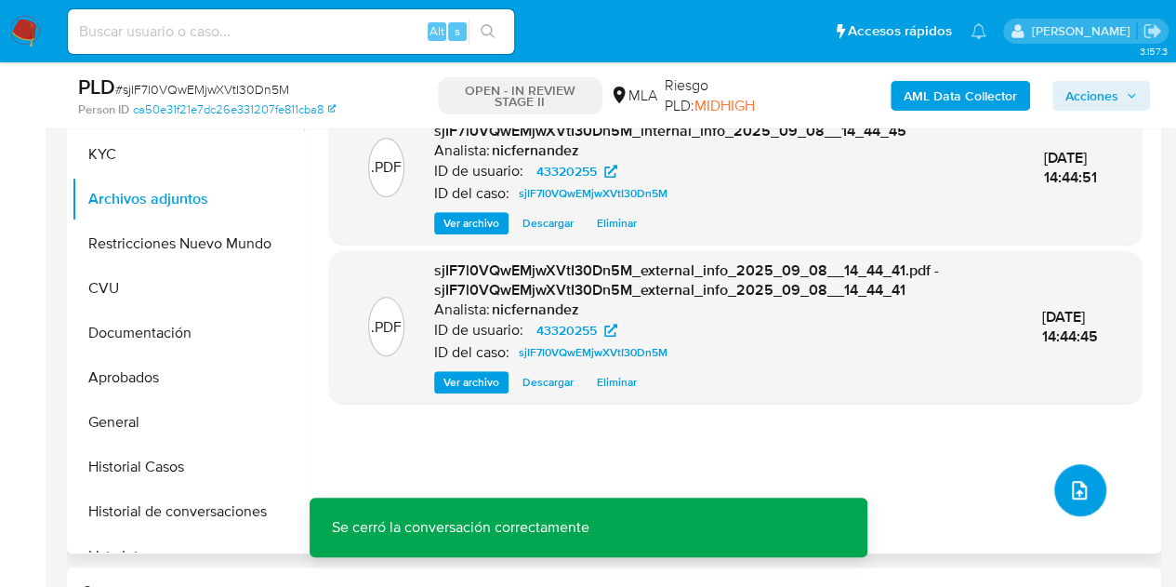
click at [1082, 484] on icon "upload-file" at bounding box center [1079, 490] width 22 height 22
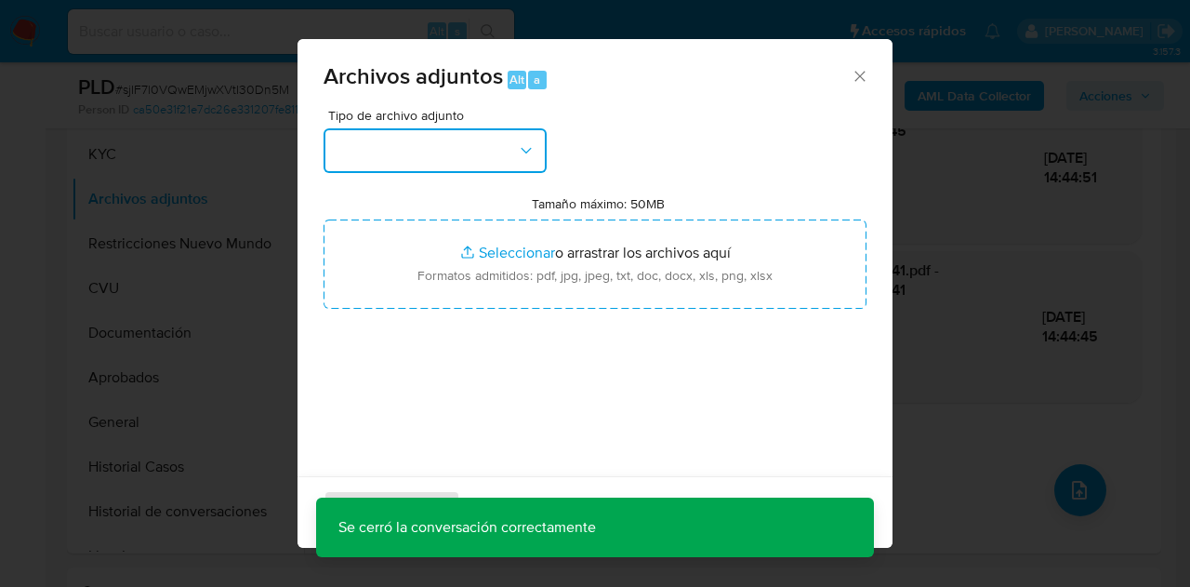
click at [532, 161] on button "button" at bounding box center [435, 150] width 223 height 45
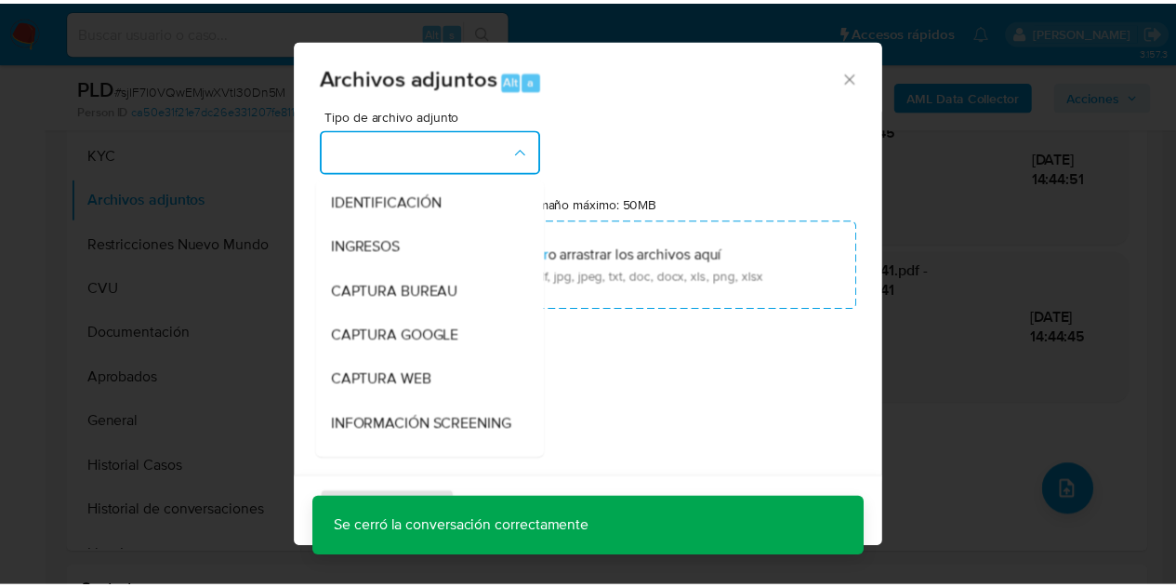
scroll to position [233, 0]
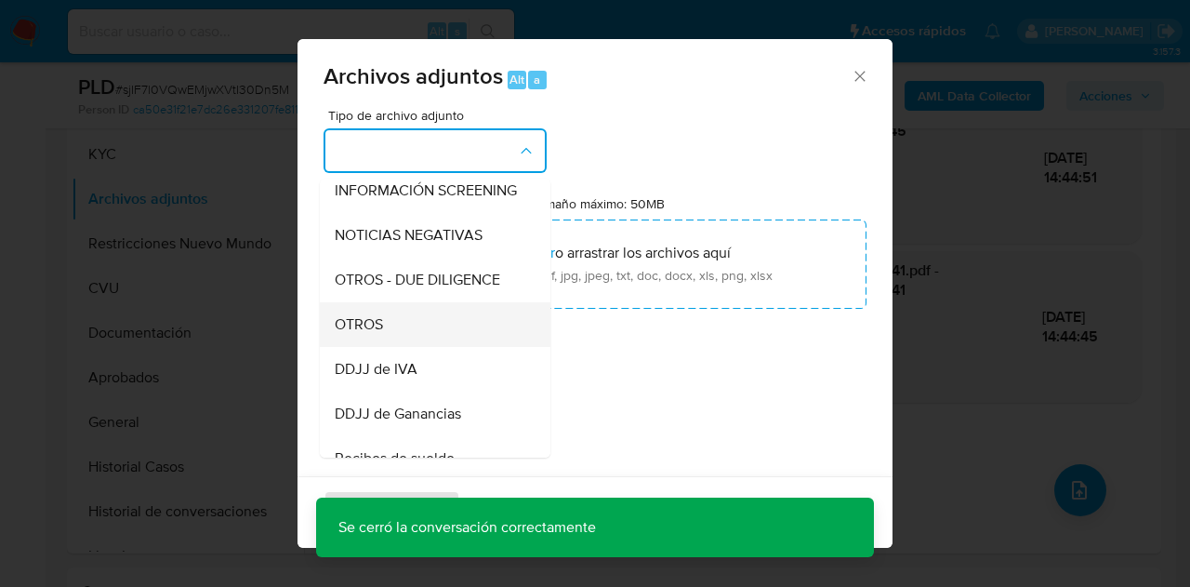
click at [445, 333] on div "OTROS" at bounding box center [430, 324] width 190 height 45
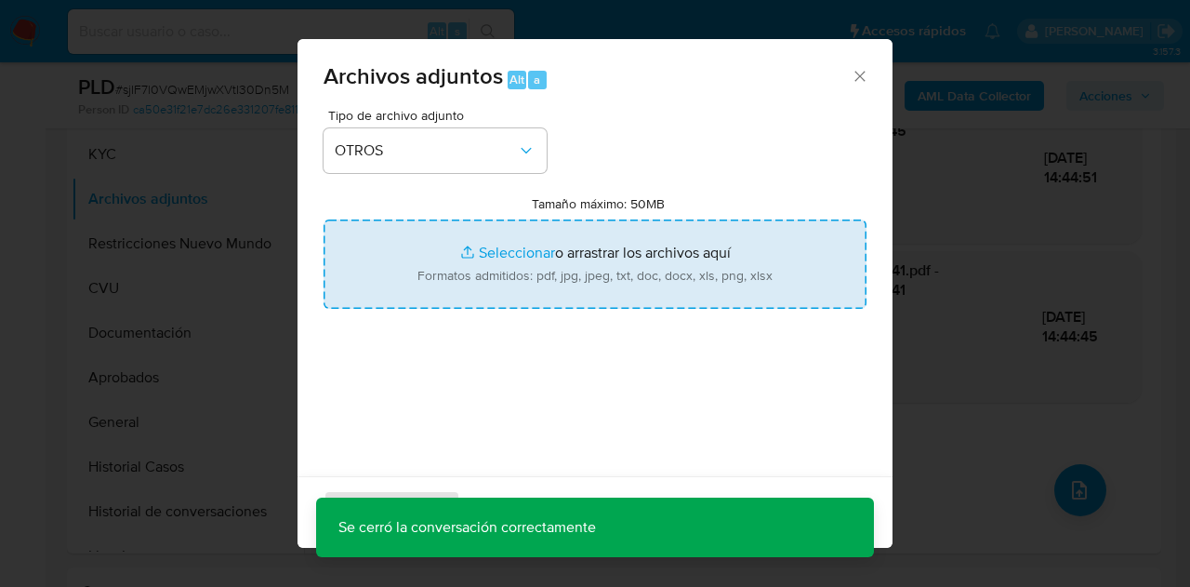
click at [497, 256] on input "Tamaño máximo: 50MB Seleccionar archivos" at bounding box center [595, 263] width 543 height 89
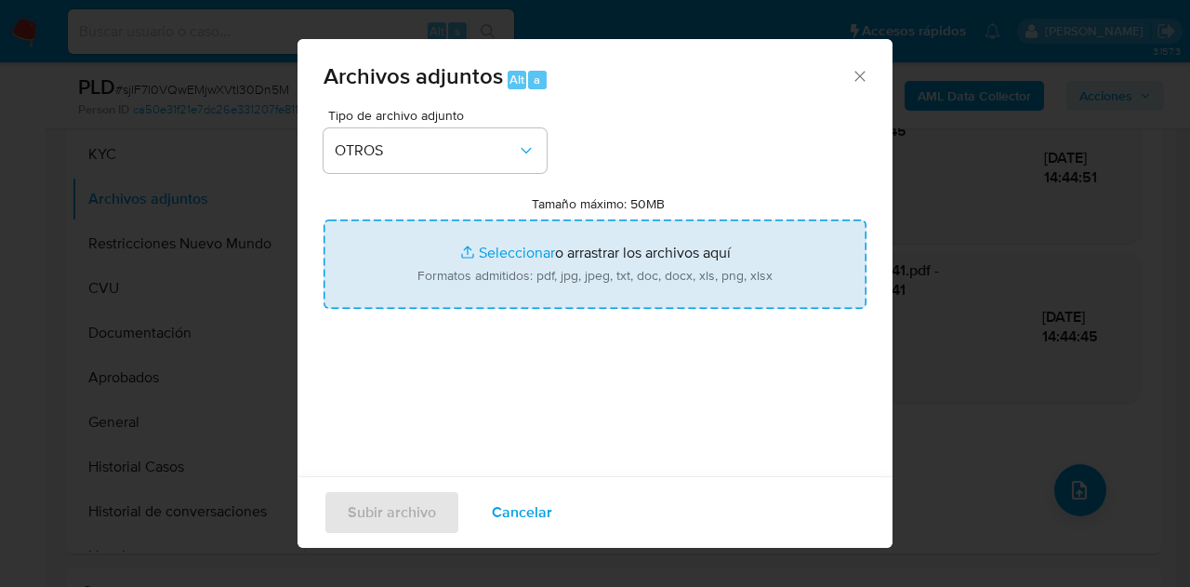
type input "C:\fakepath\Datos registrados - ARCA.pdf"
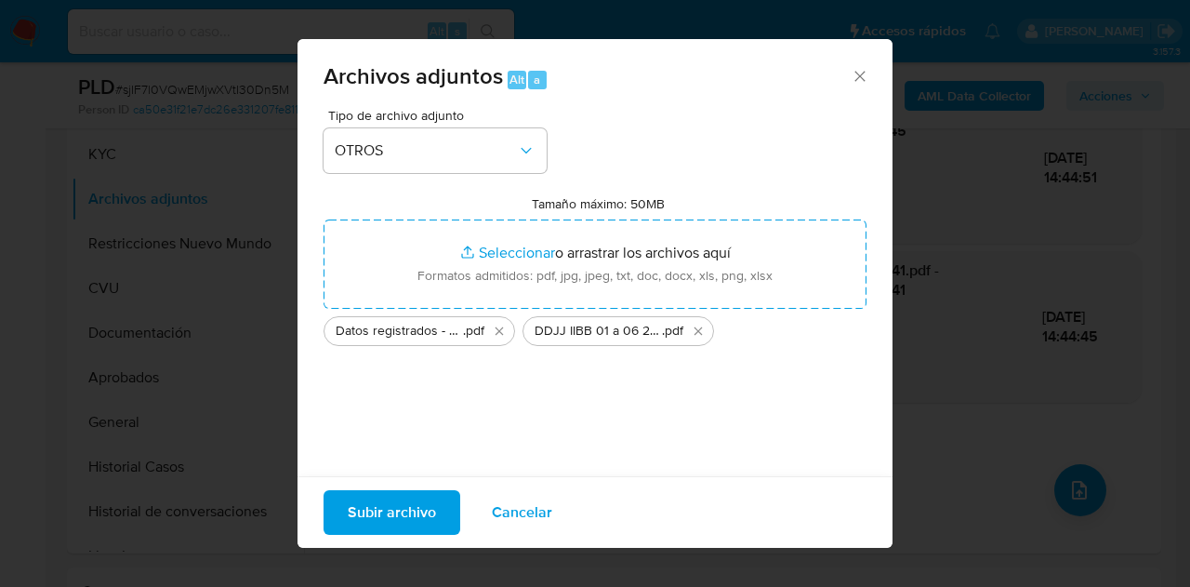
click at [366, 509] on span "Subir archivo" at bounding box center [392, 512] width 88 height 41
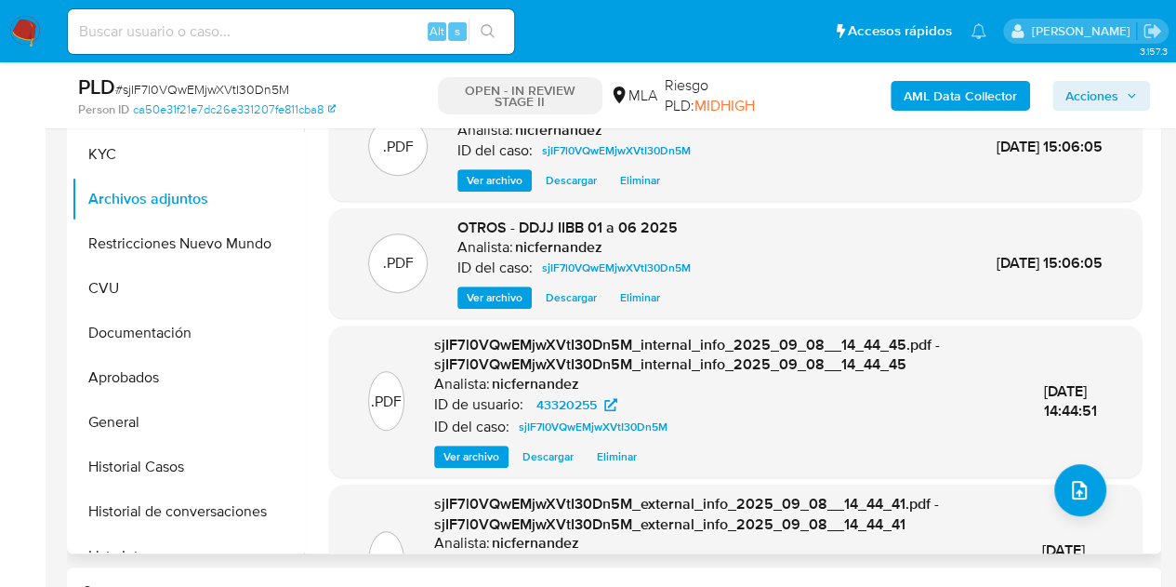
drag, startPoint x: 567, startPoint y: 369, endPoint x: 590, endPoint y: 362, distance: 24.4
click at [567, 369] on span "sjIF7l0VQwEMjwXVtI30Dn5M_internal_info_2025_09_08__14_44_45.pdf - sjIF7l0VQwEMj…" at bounding box center [687, 355] width 506 height 42
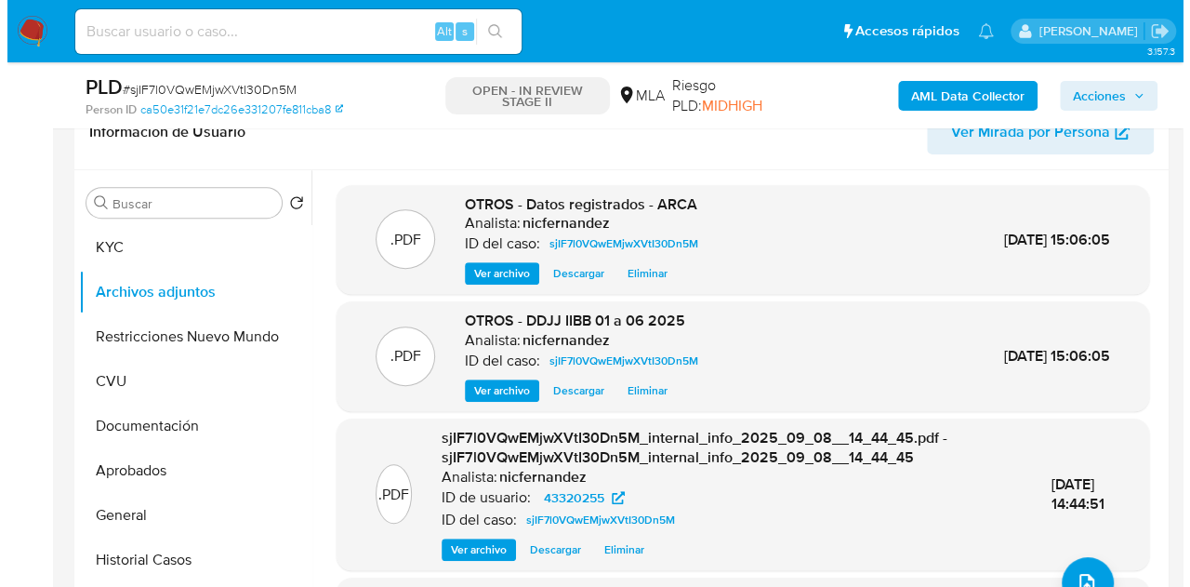
scroll to position [358, 0]
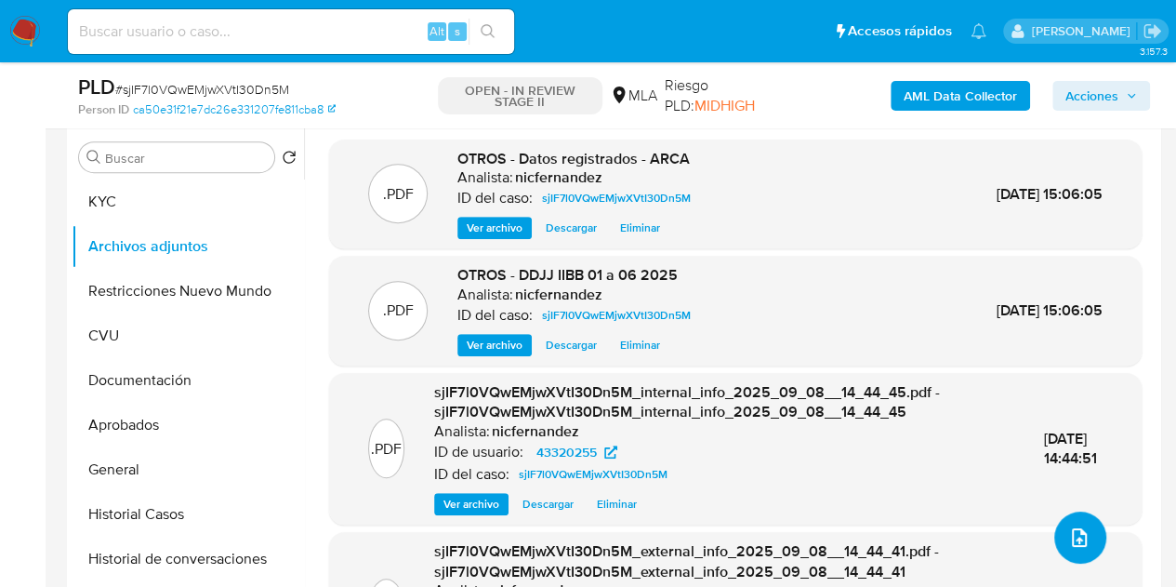
click at [1055, 533] on button "upload-file" at bounding box center [1080, 537] width 52 height 52
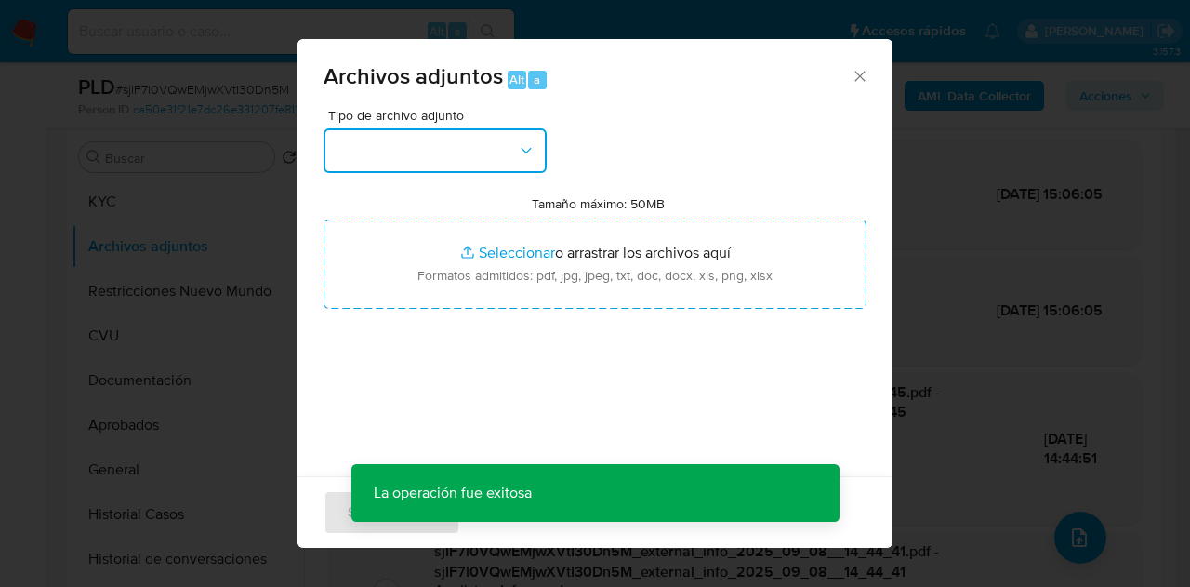
drag, startPoint x: 444, startPoint y: 159, endPoint x: 461, endPoint y: 170, distance: 20.1
click at [449, 161] on button "button" at bounding box center [435, 150] width 223 height 45
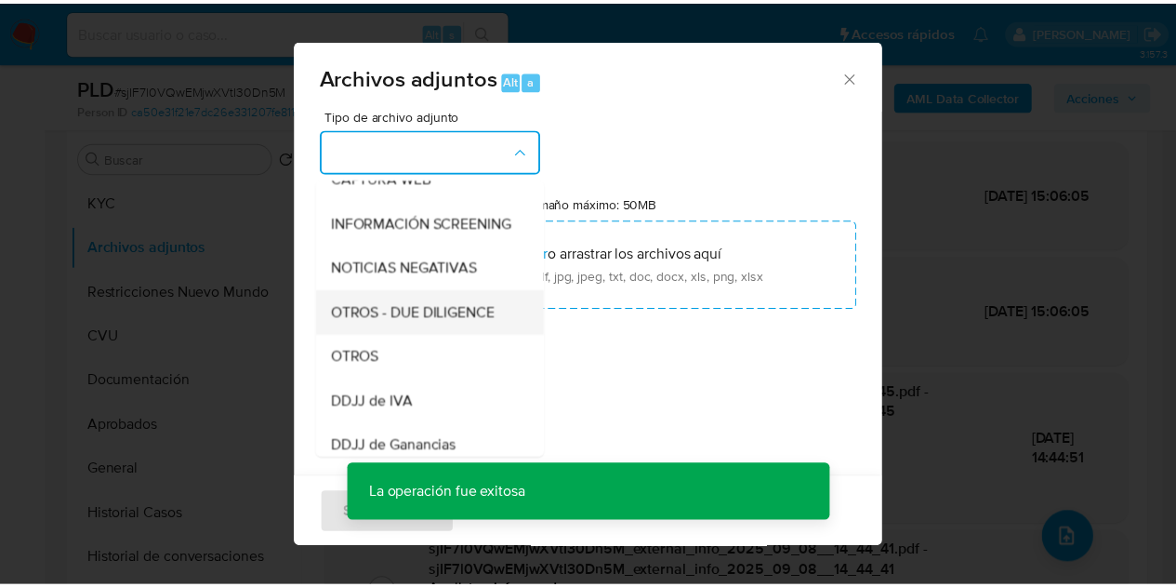
scroll to position [205, 0]
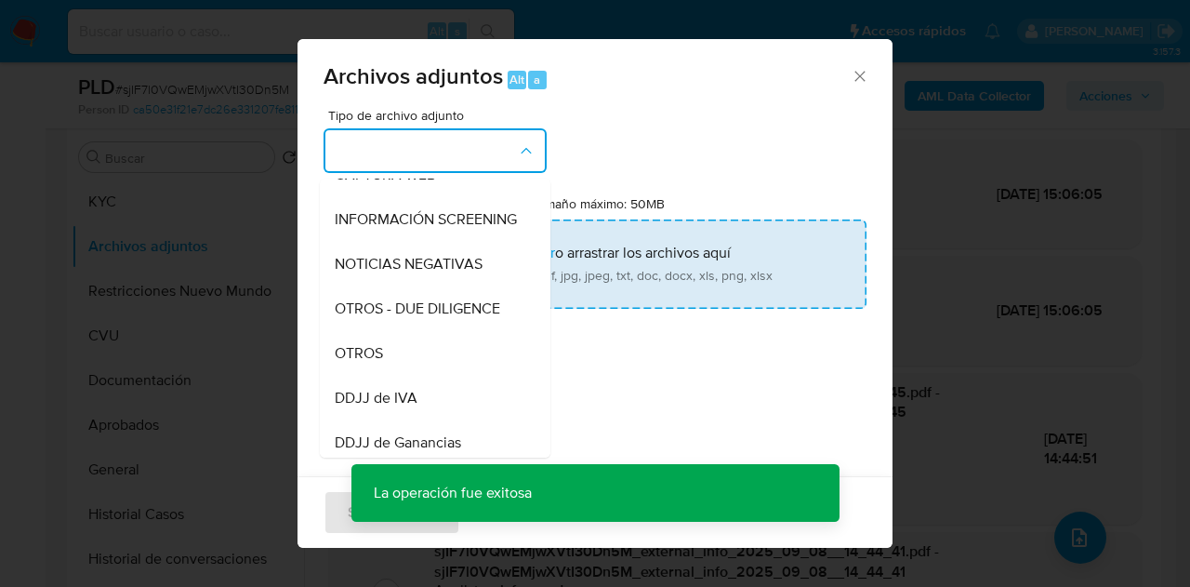
drag, startPoint x: 420, startPoint y: 375, endPoint x: 476, endPoint y: 293, distance: 99.0
click at [425, 363] on div "OTROS" at bounding box center [430, 353] width 190 height 45
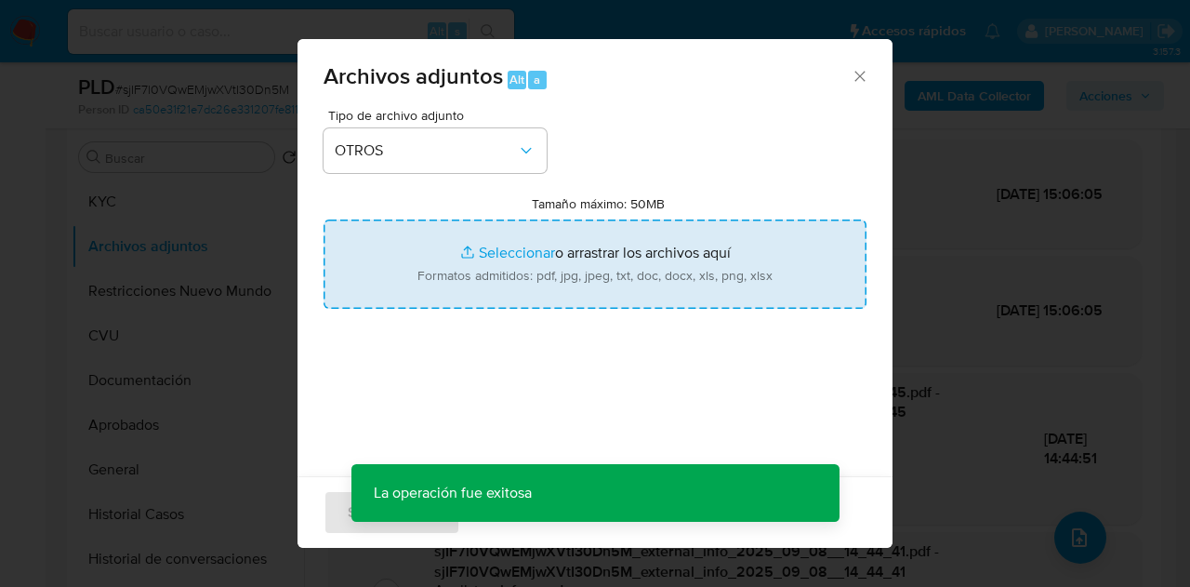
click at [479, 245] on input "Tamaño máximo: 50MB Seleccionar archivos" at bounding box center [595, 263] width 543 height 89
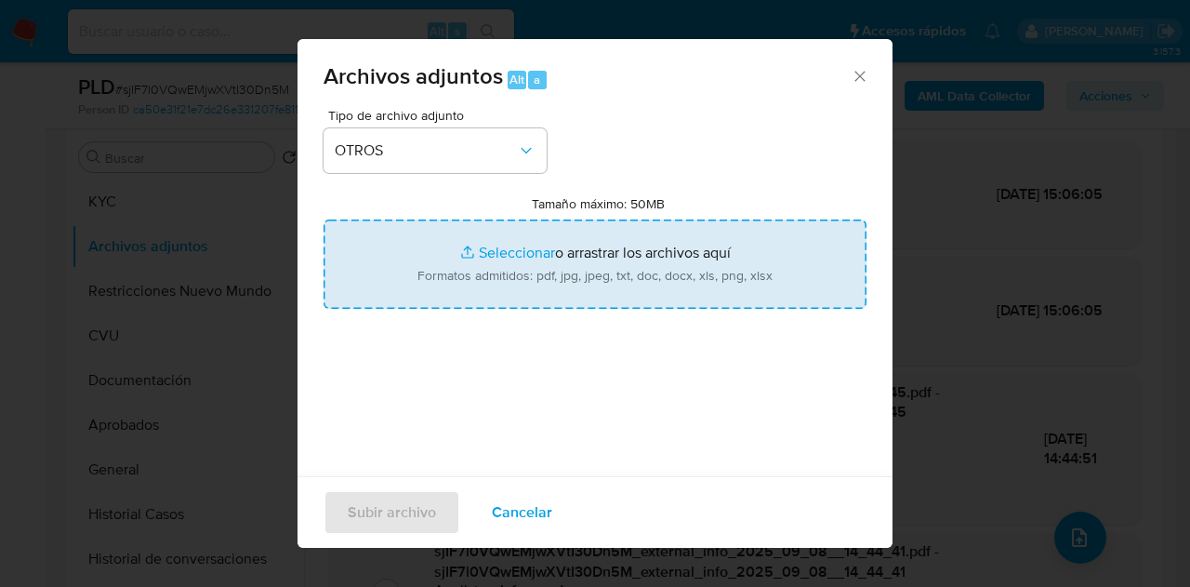
type input "C:\fakepath\Caselog NO ROI sjIF7l0VQwEMjwXVtI30Dn5M.docx"
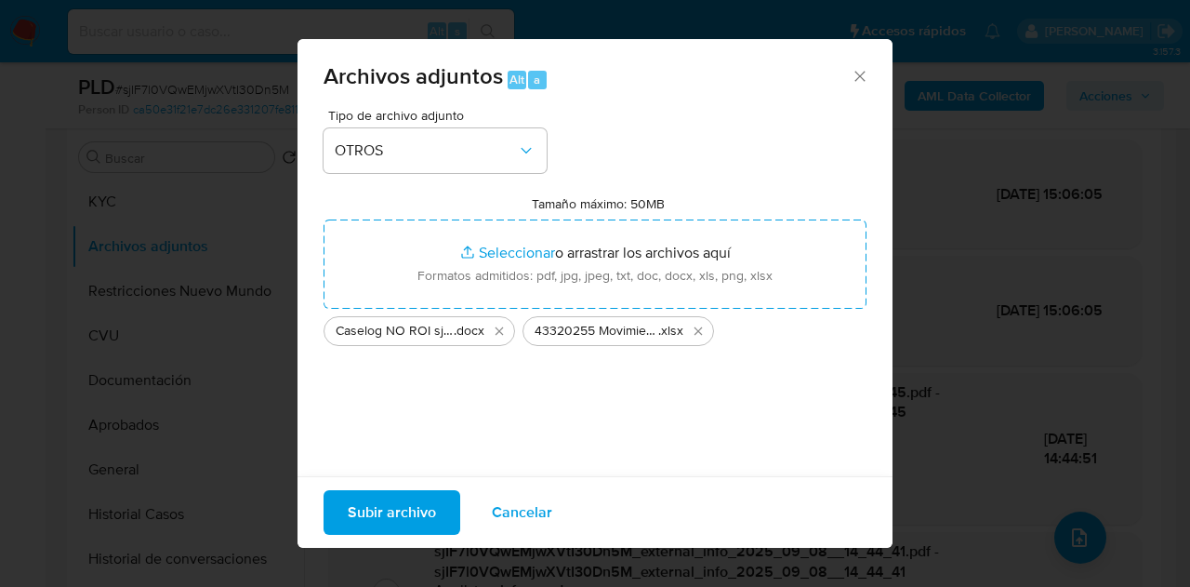
click at [351, 514] on span "Subir archivo" at bounding box center [392, 512] width 88 height 41
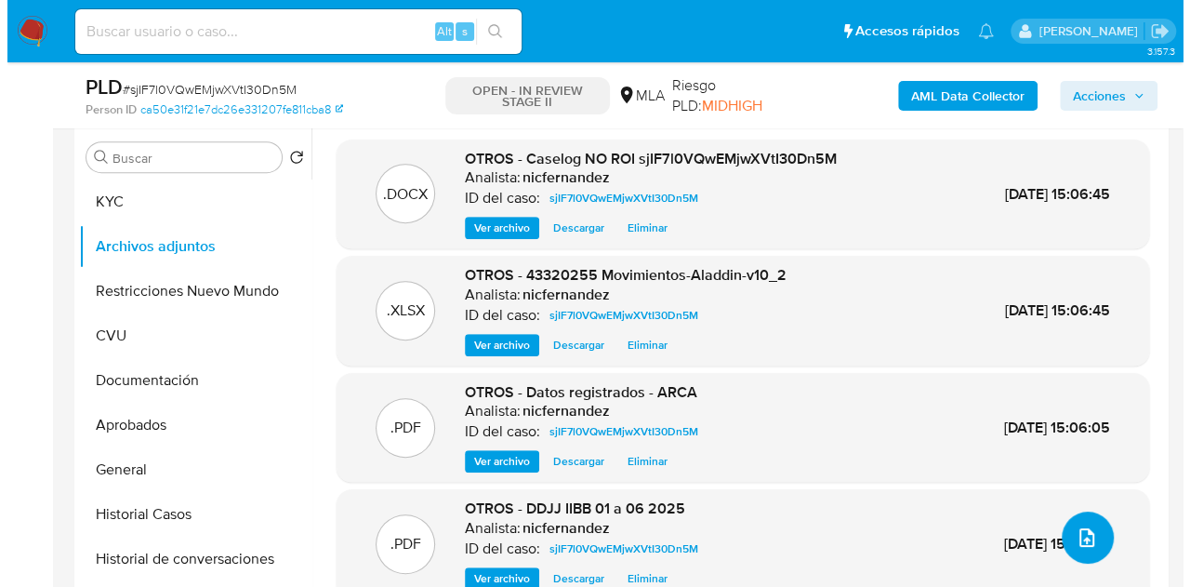
scroll to position [296, 0]
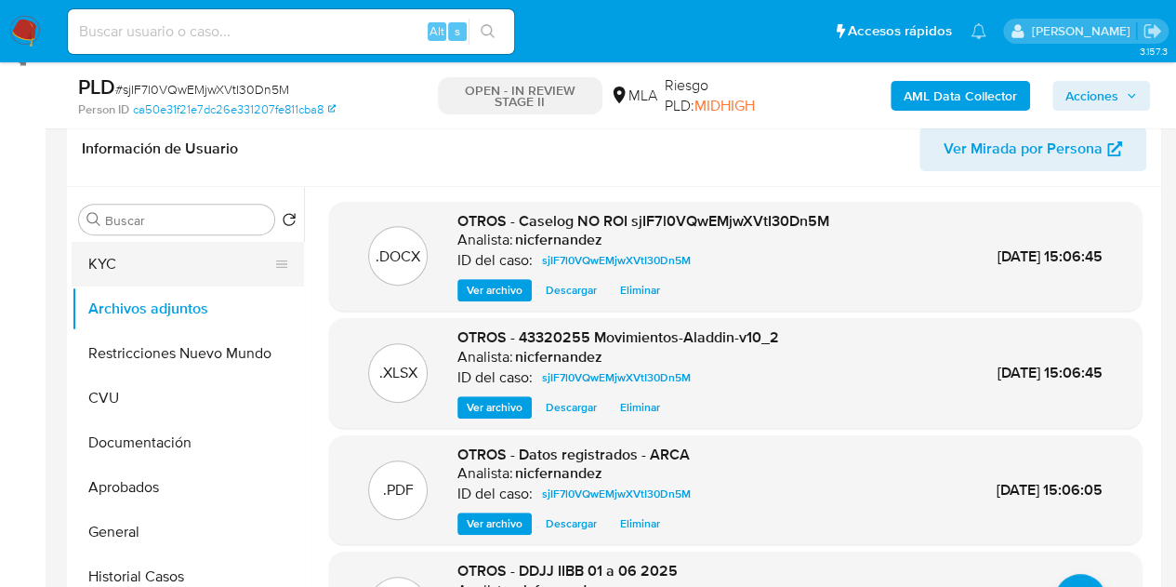
click at [182, 276] on button "KYC" at bounding box center [181, 264] width 218 height 45
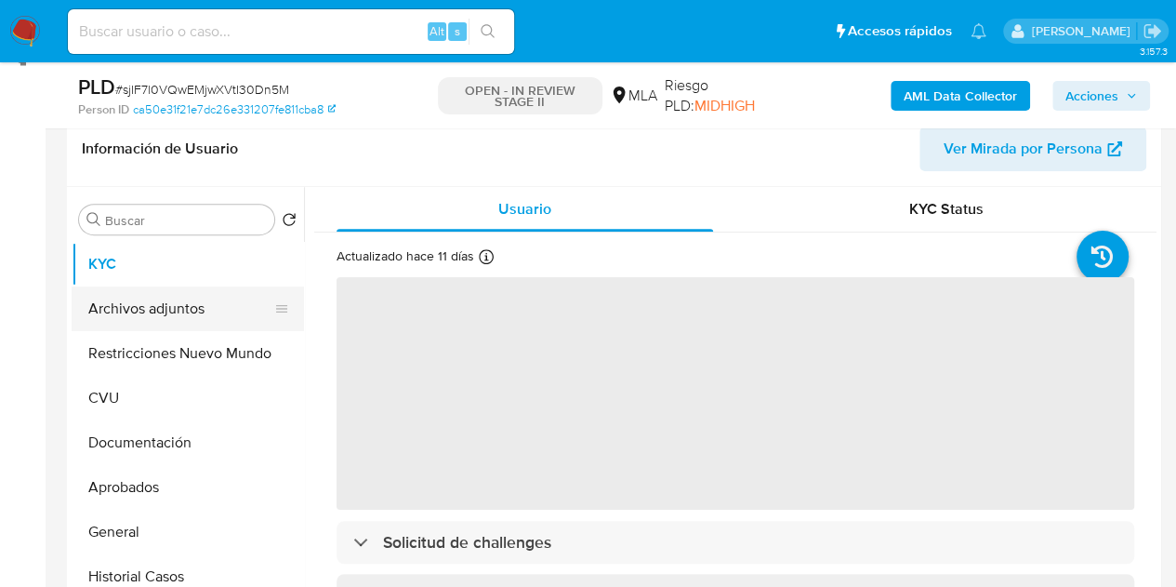
click at [178, 304] on button "Archivos adjuntos" at bounding box center [181, 308] width 218 height 45
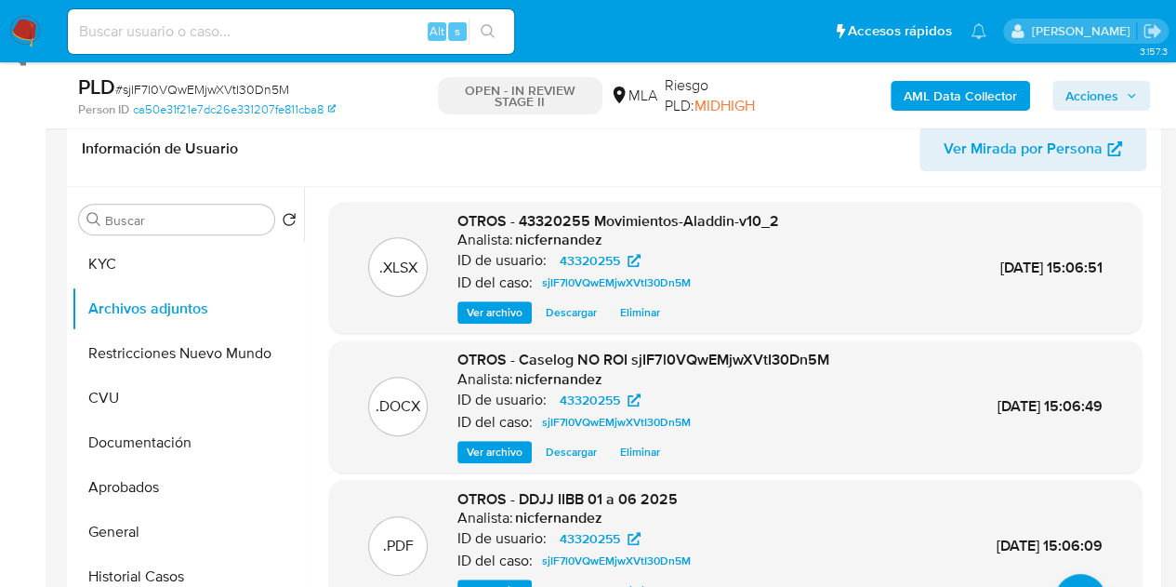
click at [479, 451] on span "Ver archivo" at bounding box center [495, 452] width 56 height 19
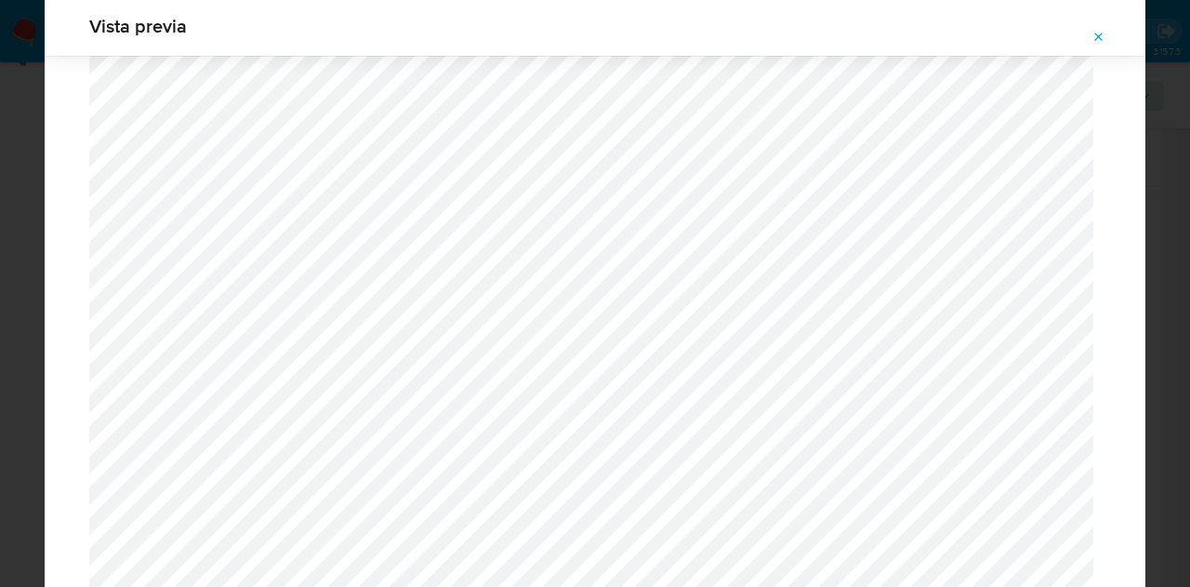
click at [1088, 27] on button "Attachment preview" at bounding box center [1099, 37] width 41 height 30
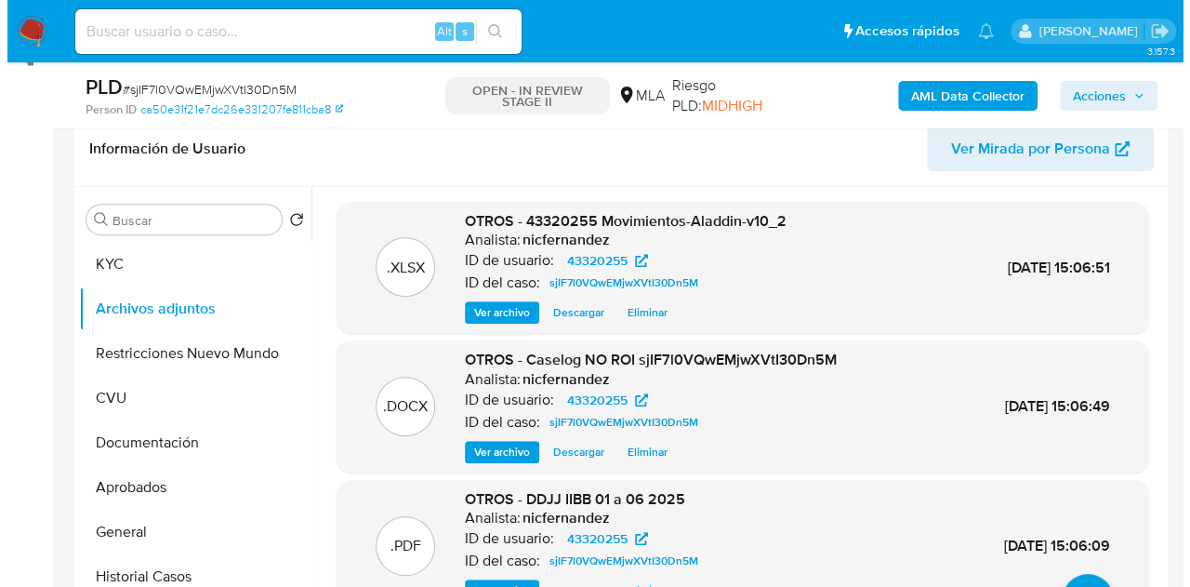
scroll to position [257, 0]
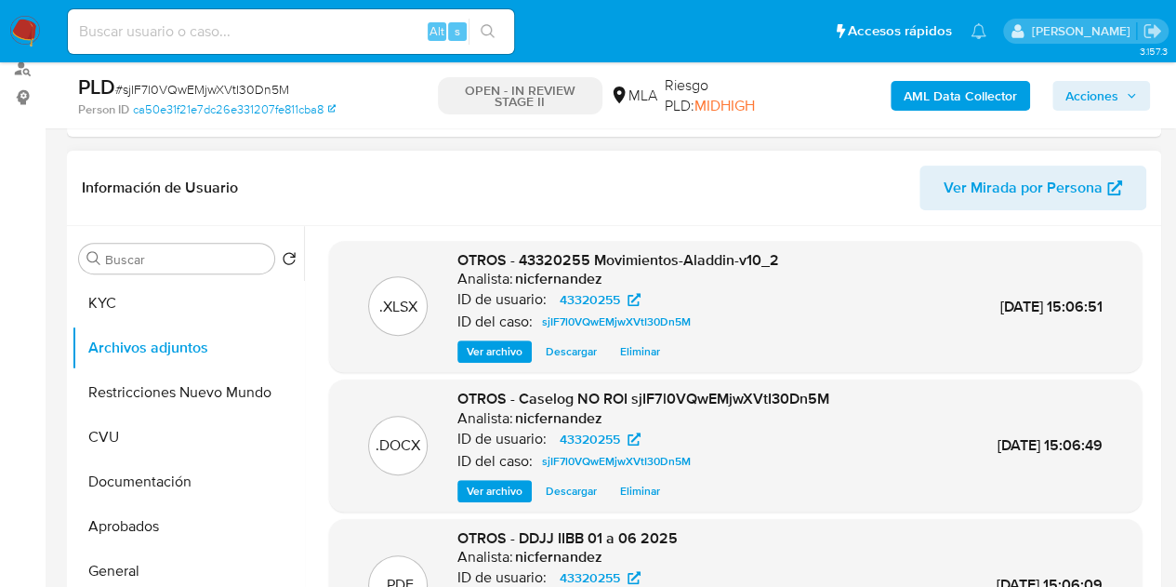
click at [632, 252] on span "OTROS - 43320255 Movimientos-Aladdin-v10_2" at bounding box center [618, 259] width 322 height 21
click at [563, 252] on span "OTROS - 43320255 Movimientos-Aladdin-v10_2" at bounding box center [618, 259] width 322 height 21
click at [140, 311] on button "KYC" at bounding box center [181, 303] width 218 height 45
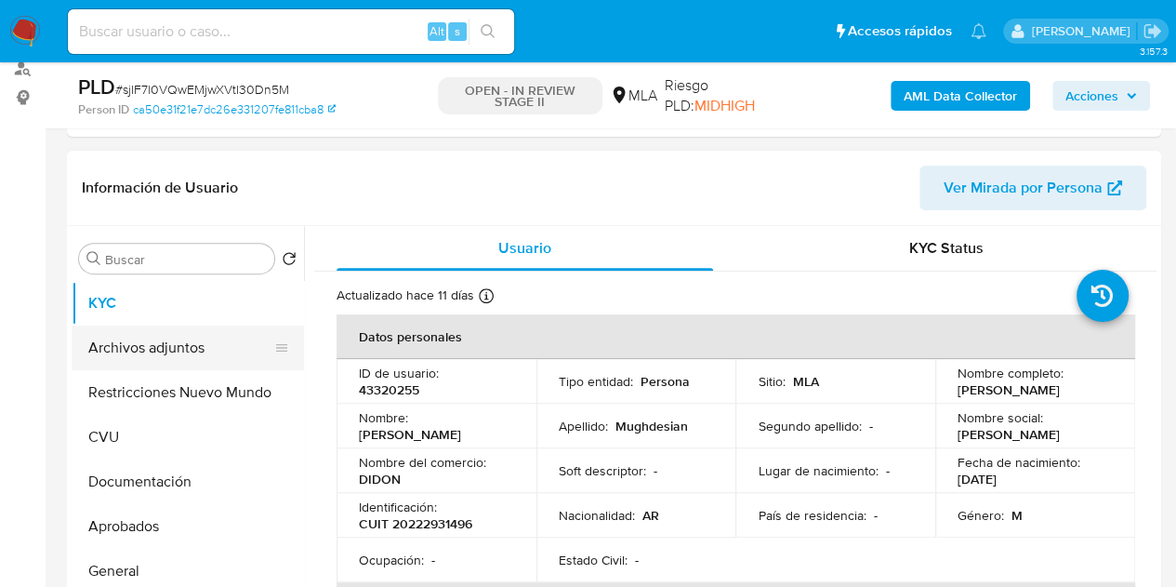
click at [141, 349] on button "Archivos adjuntos" at bounding box center [181, 347] width 218 height 45
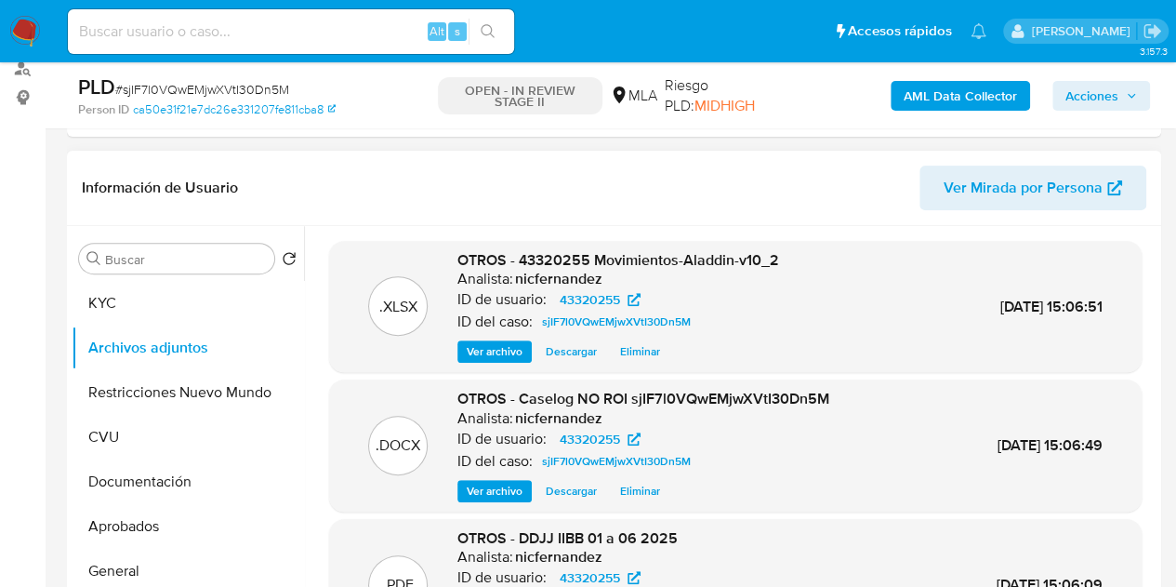
click at [483, 483] on span "Ver archivo" at bounding box center [495, 491] width 56 height 19
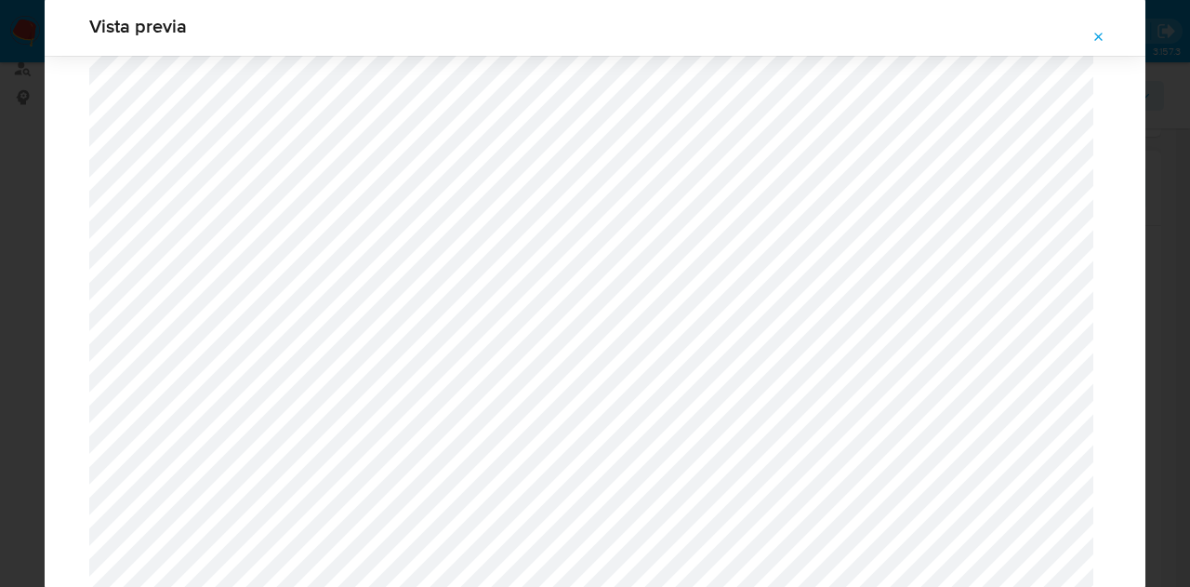
scroll to position [5216, 0]
click at [1100, 33] on icon "Attachment preview" at bounding box center [1099, 37] width 15 height 15
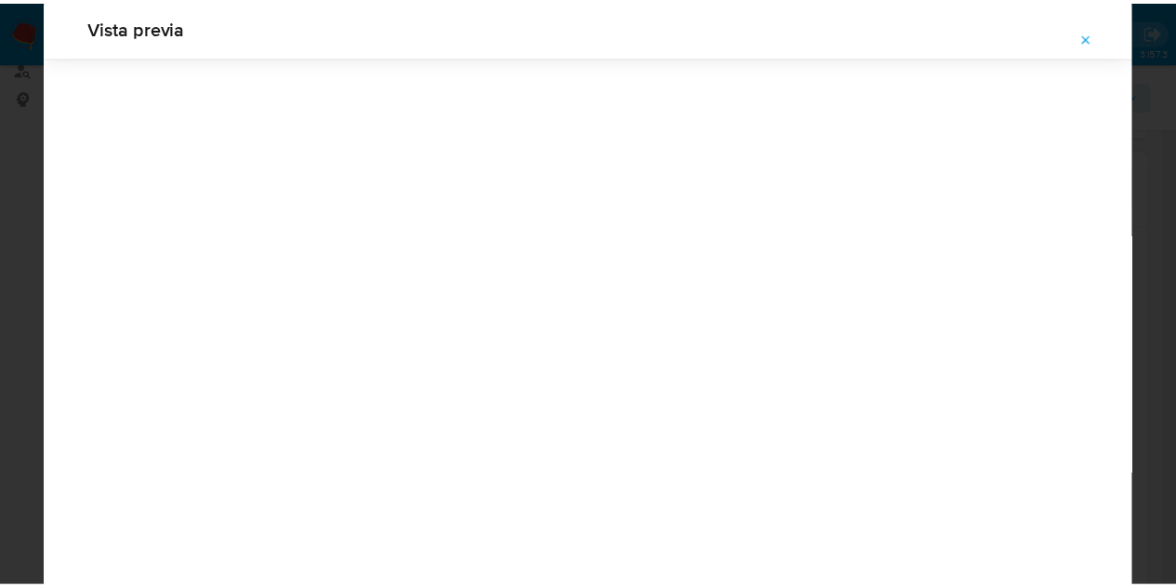
scroll to position [60, 0]
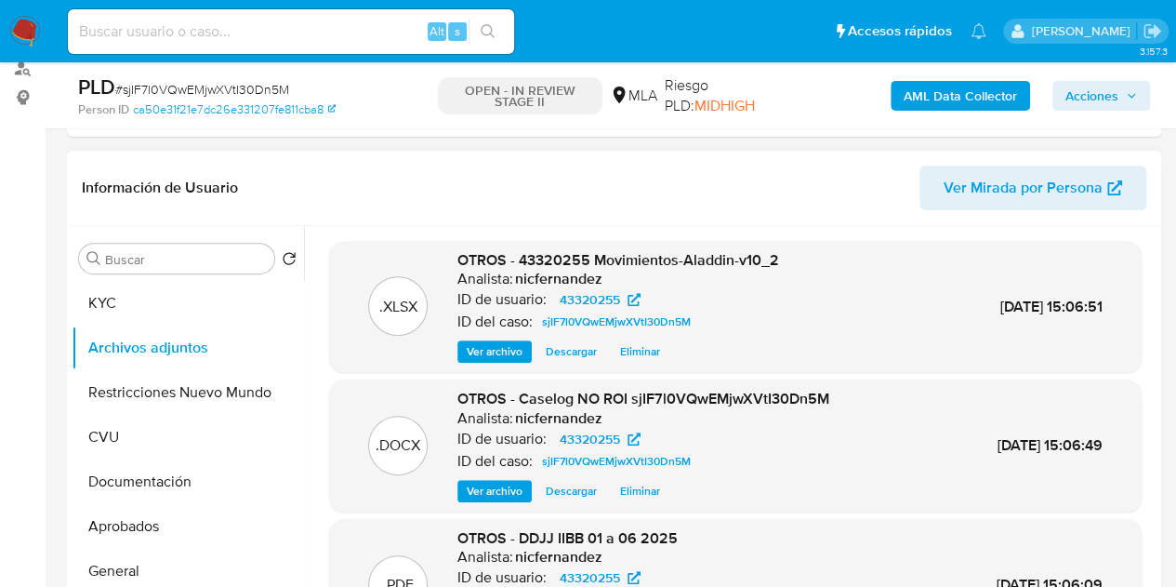
click at [1093, 85] on span "Acciones" at bounding box center [1092, 96] width 53 height 30
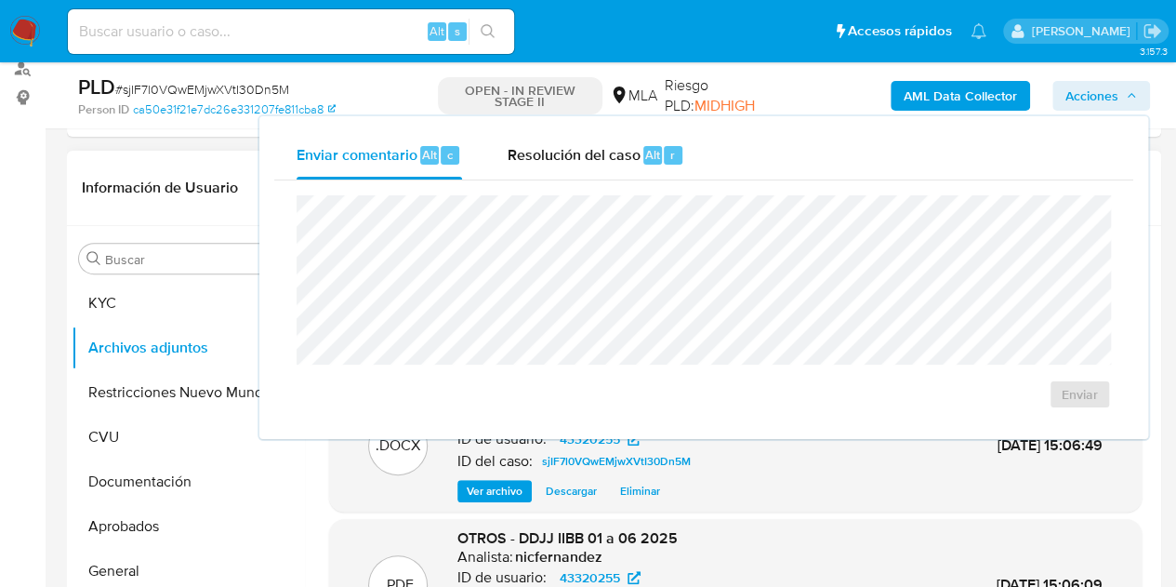
drag, startPoint x: 571, startPoint y: 152, endPoint x: 588, endPoint y: 187, distance: 38.3
click at [575, 165] on span "Resolución del caso" at bounding box center [573, 153] width 133 height 21
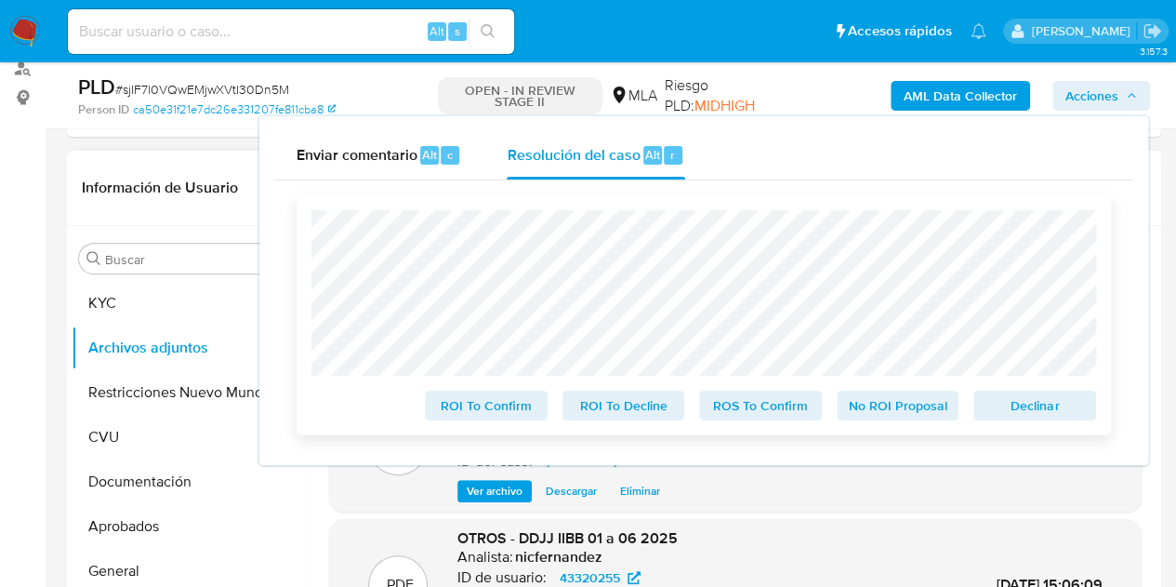
click at [887, 403] on span "No ROI Proposal" at bounding box center [898, 405] width 97 height 26
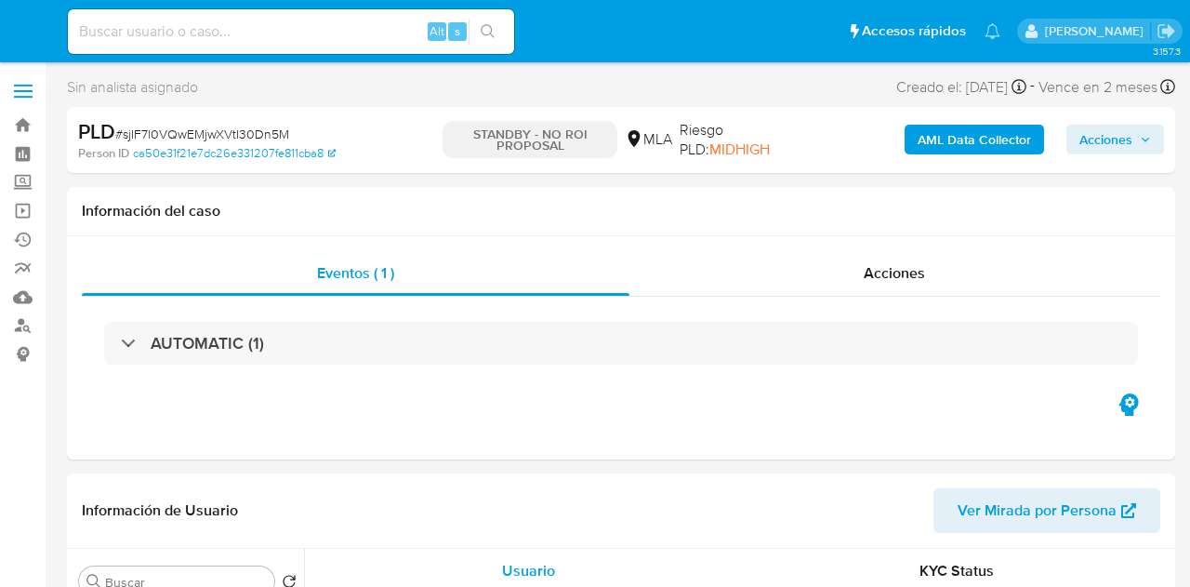
select select "10"
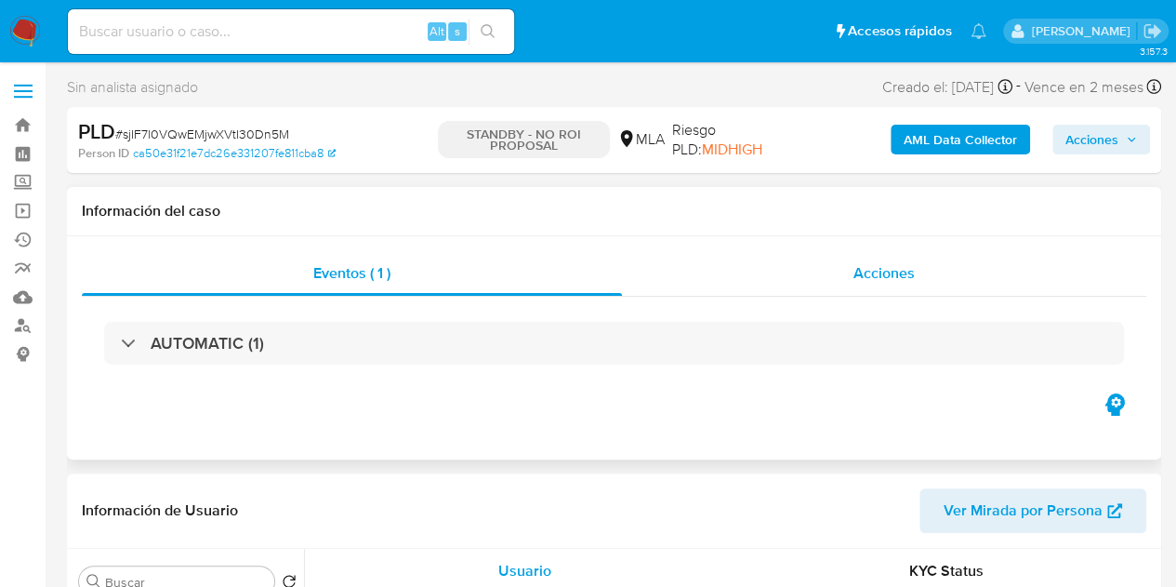
drag, startPoint x: 934, startPoint y: 263, endPoint x: 1012, endPoint y: 245, distance: 80.3
click at [934, 263] on div "Acciones" at bounding box center [884, 273] width 524 height 45
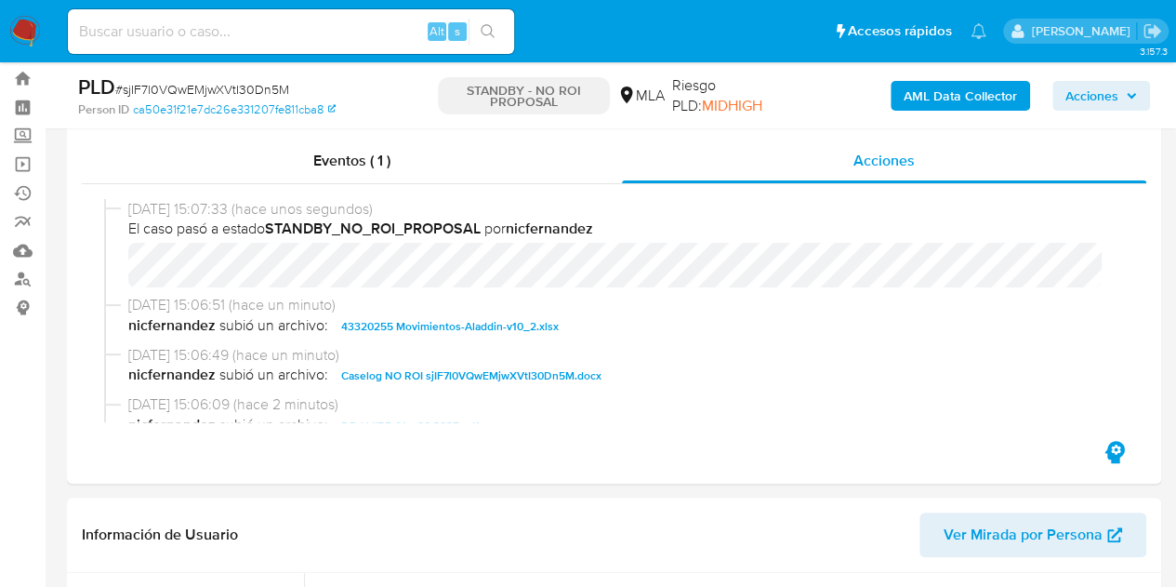
select select "10"
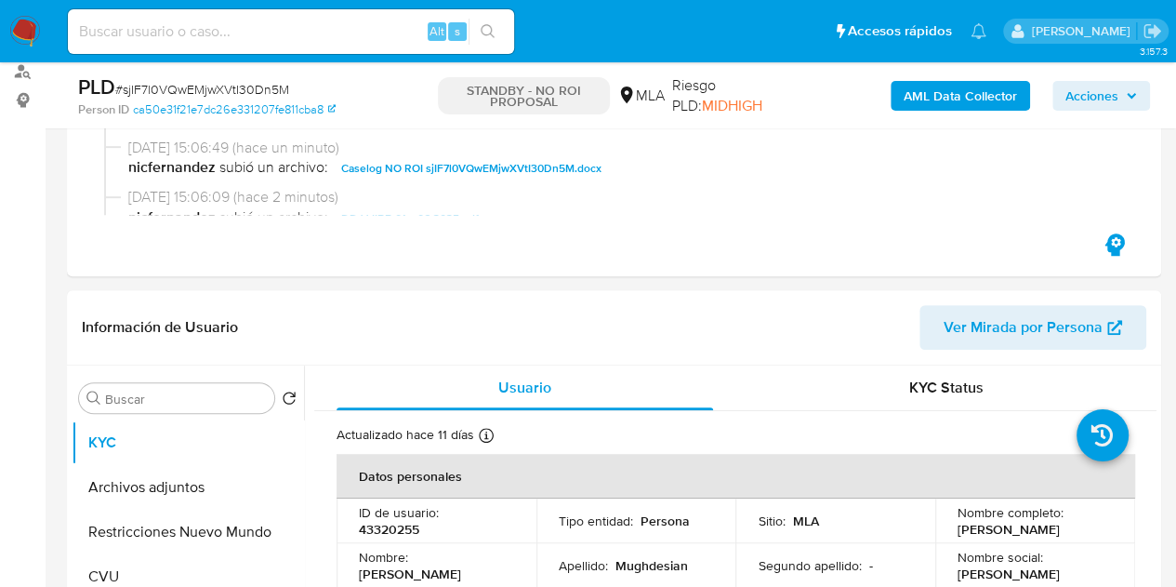
scroll to position [387, 0]
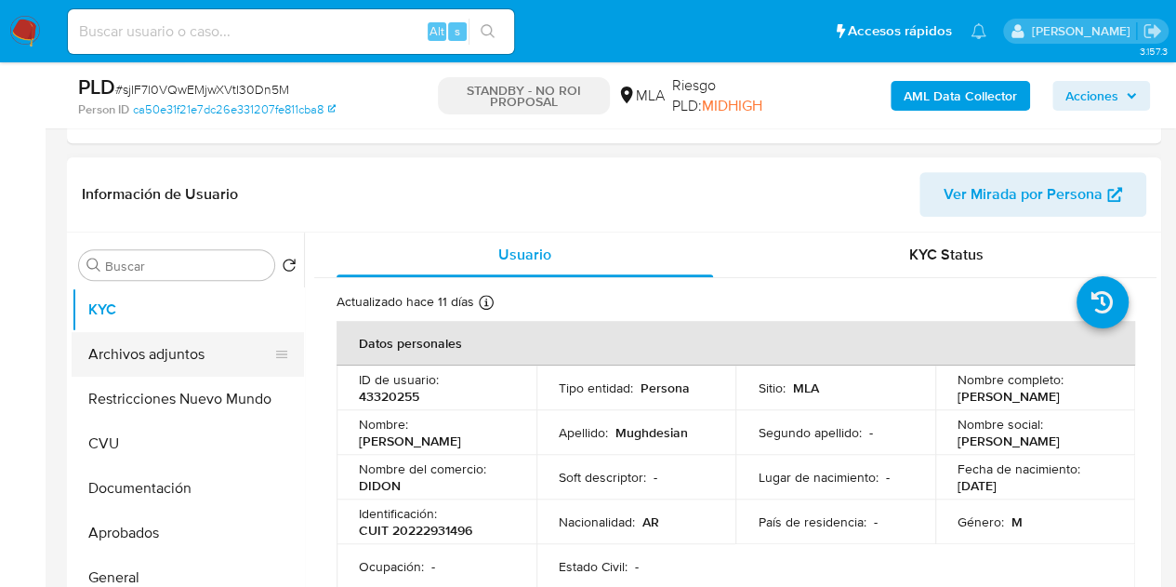
click at [127, 356] on button "Archivos adjuntos" at bounding box center [181, 354] width 218 height 45
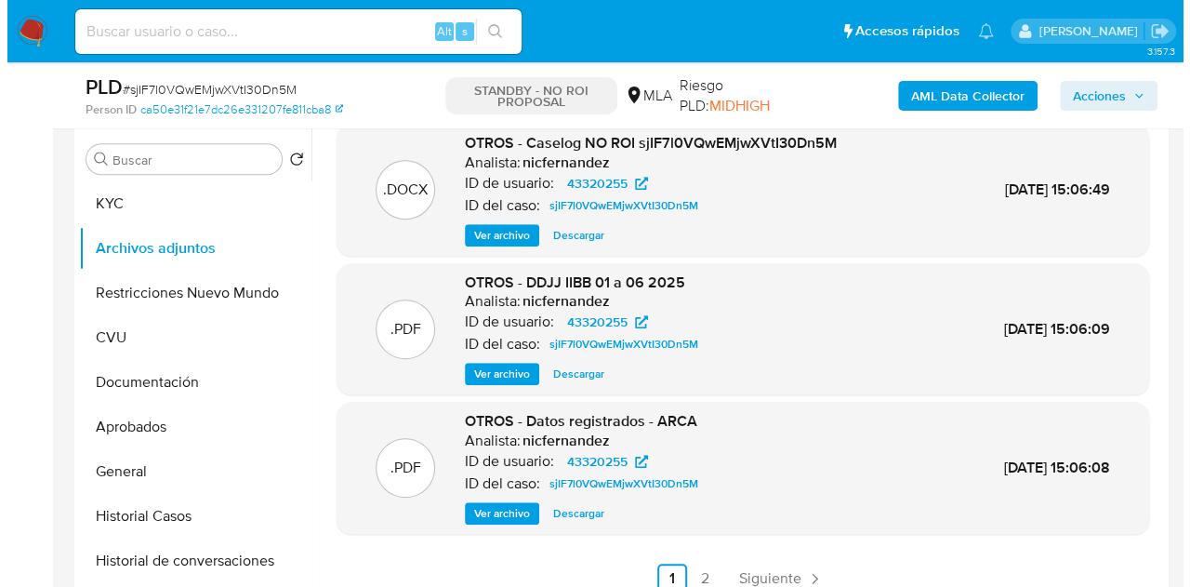
scroll to position [0, 0]
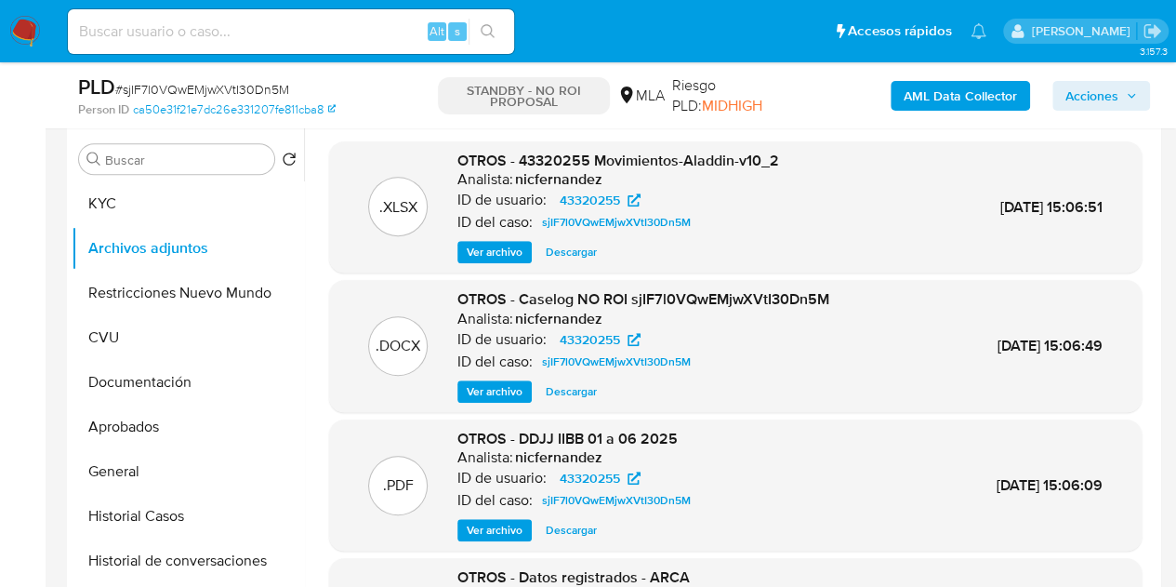
click at [486, 391] on span "Ver archivo" at bounding box center [495, 391] width 56 height 19
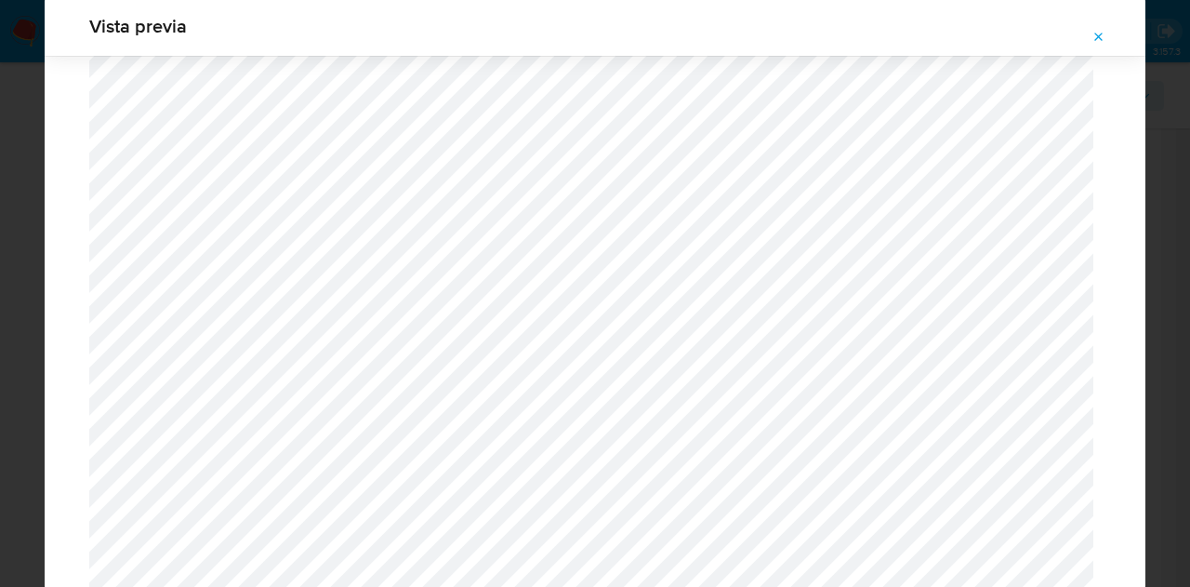
scroll to position [2851, 0]
click at [1097, 27] on span "Attachment preview" at bounding box center [1099, 37] width 15 height 26
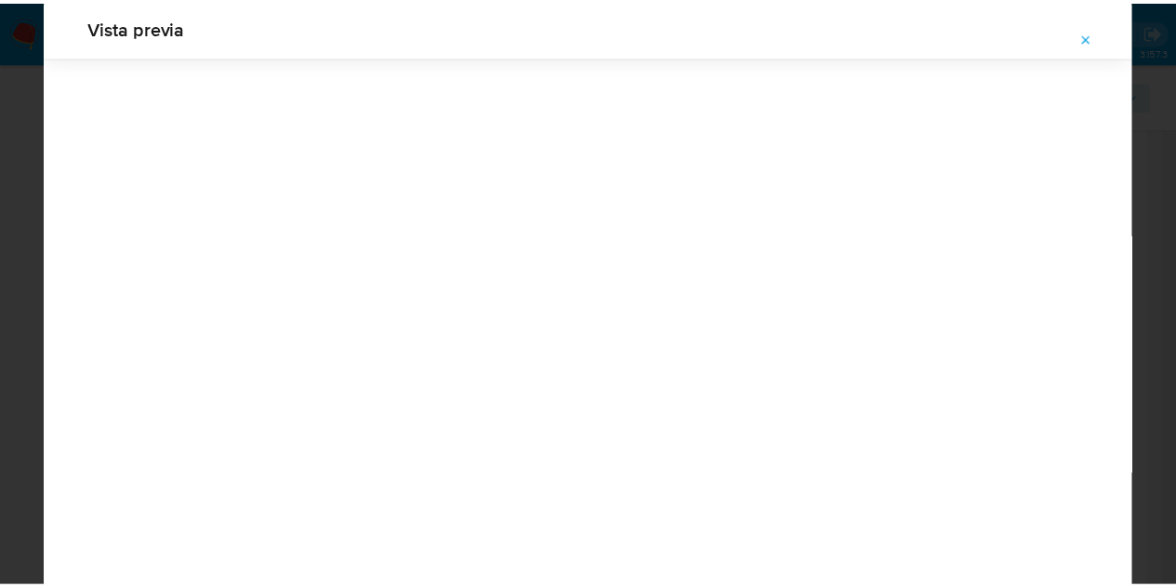
scroll to position [60, 0]
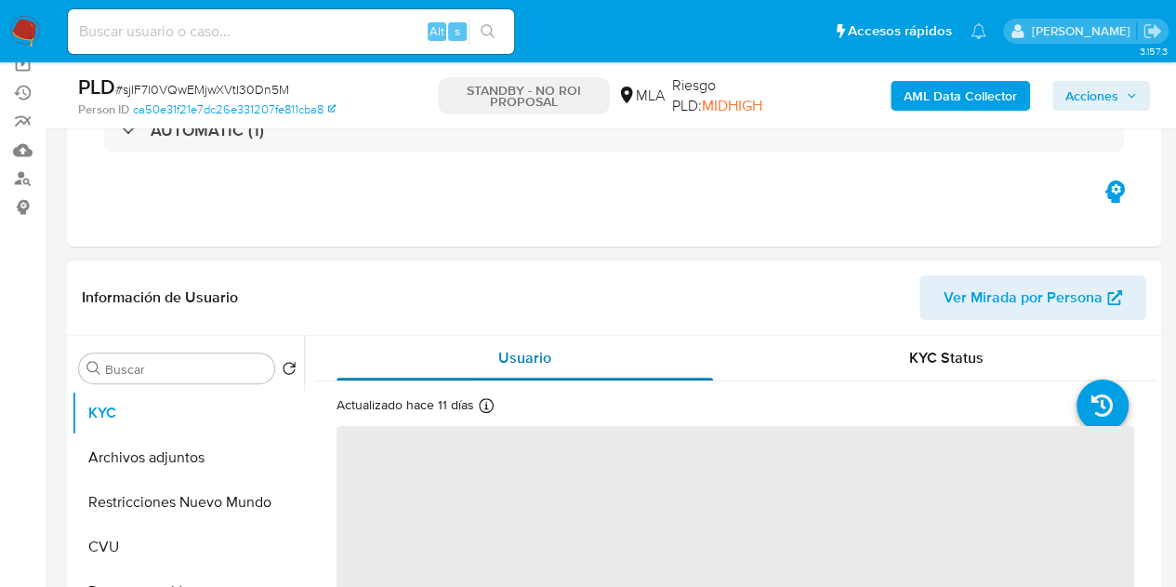
scroll to position [216, 0]
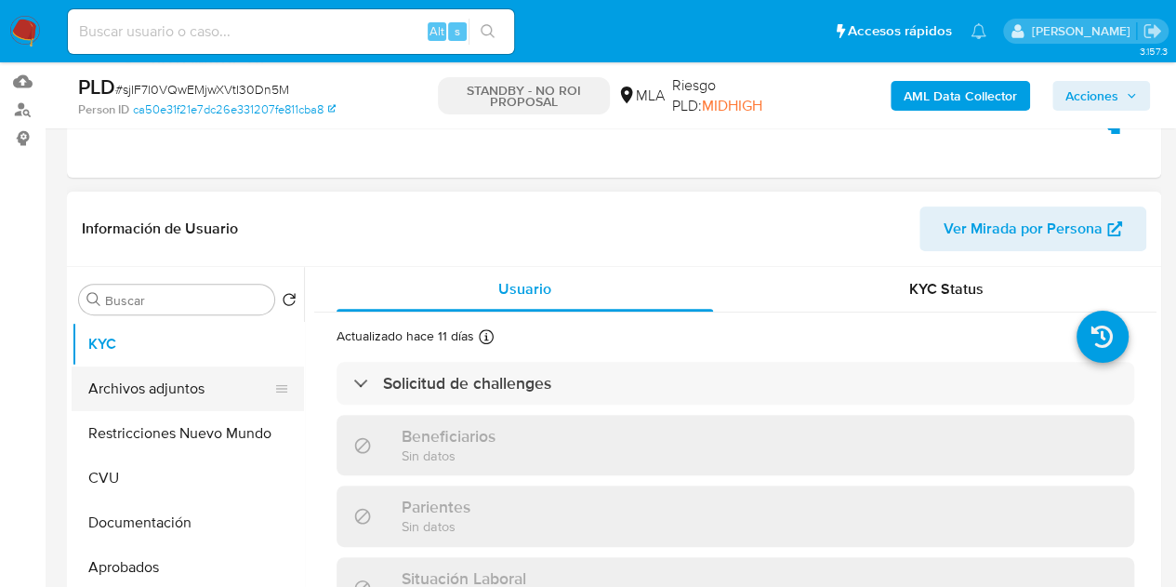
click at [158, 391] on button "Archivos adjuntos" at bounding box center [181, 388] width 218 height 45
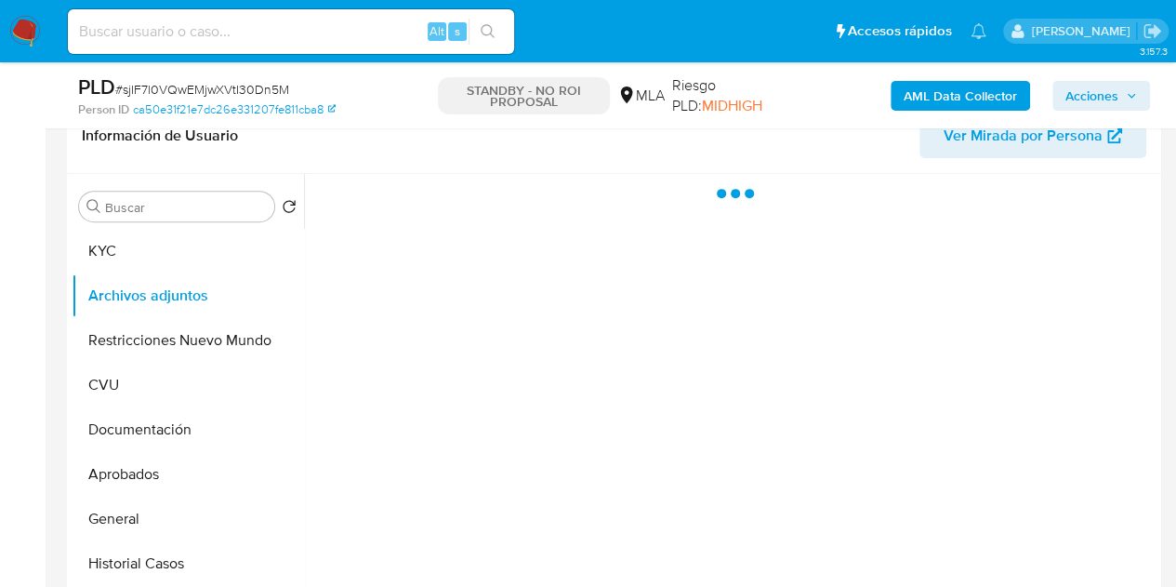
select select "10"
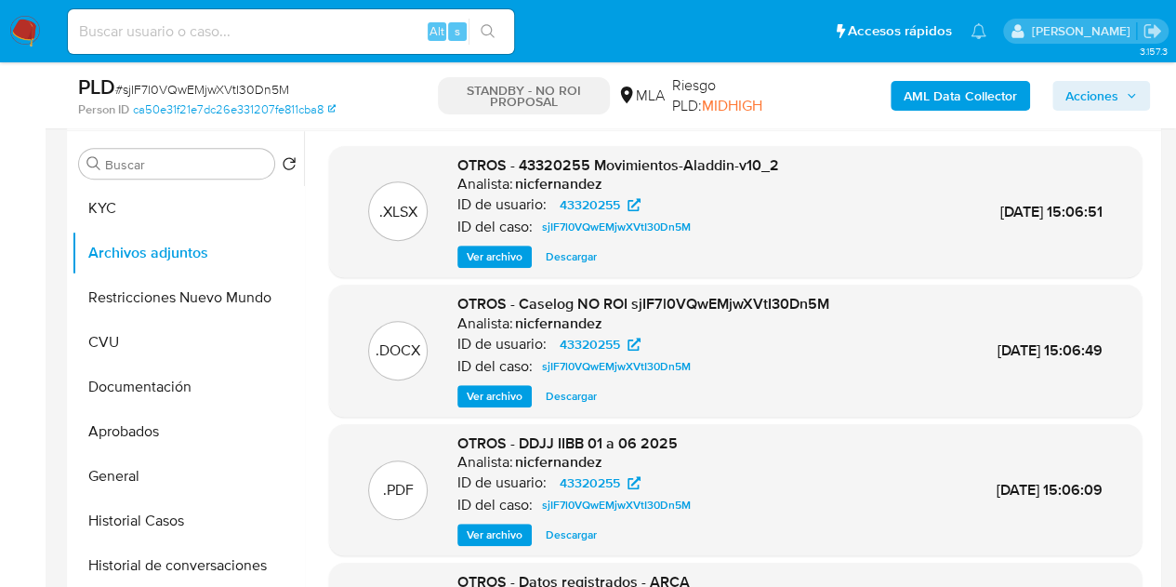
scroll to position [339, 0]
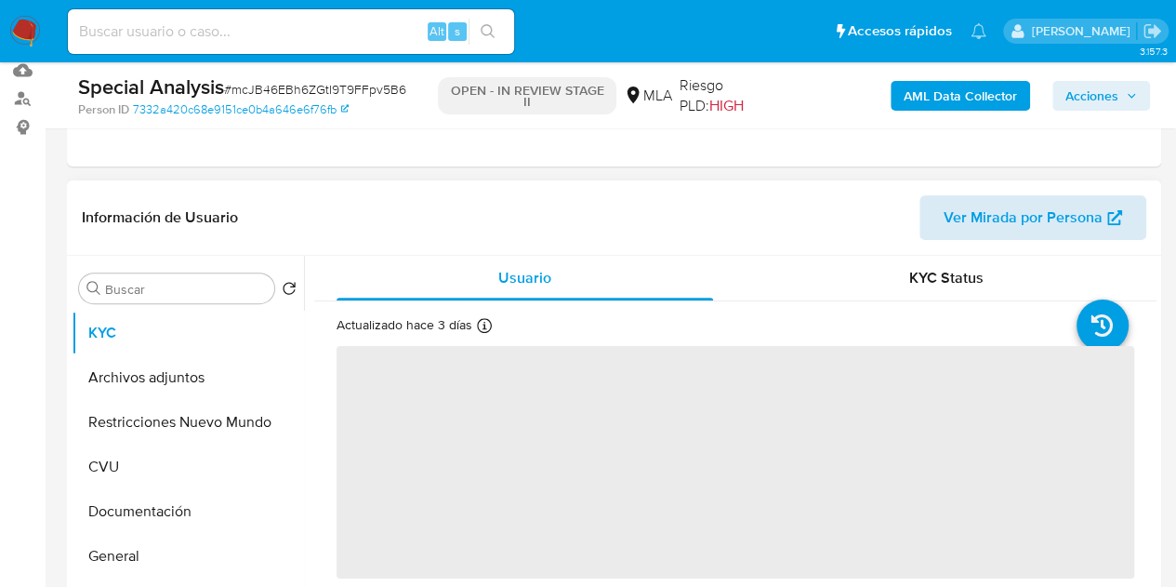
scroll to position [283, 0]
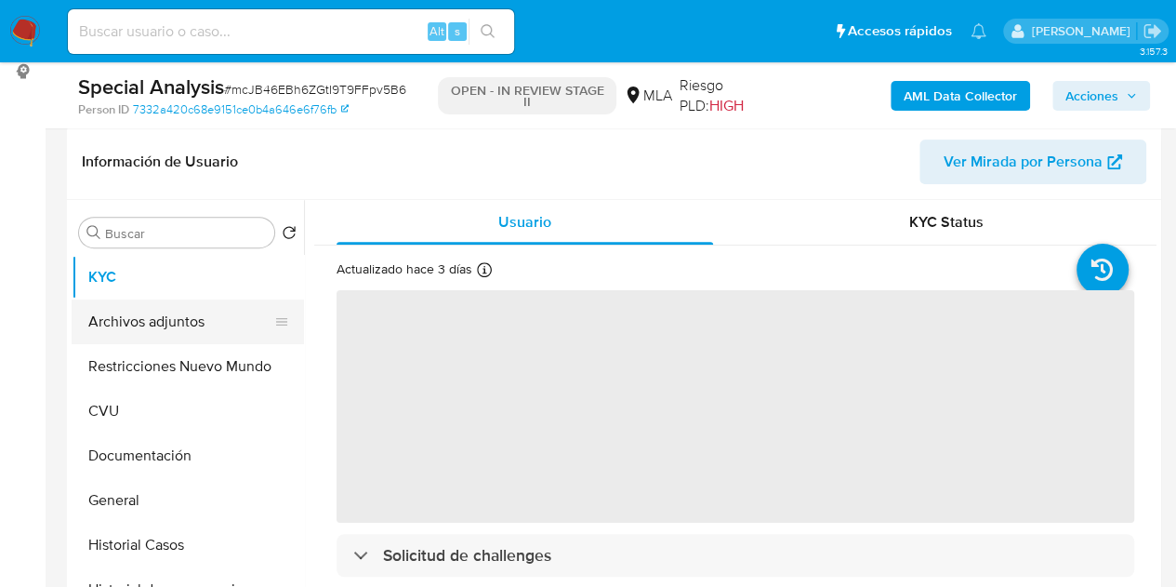
click at [154, 304] on button "Archivos adjuntos" at bounding box center [181, 321] width 218 height 45
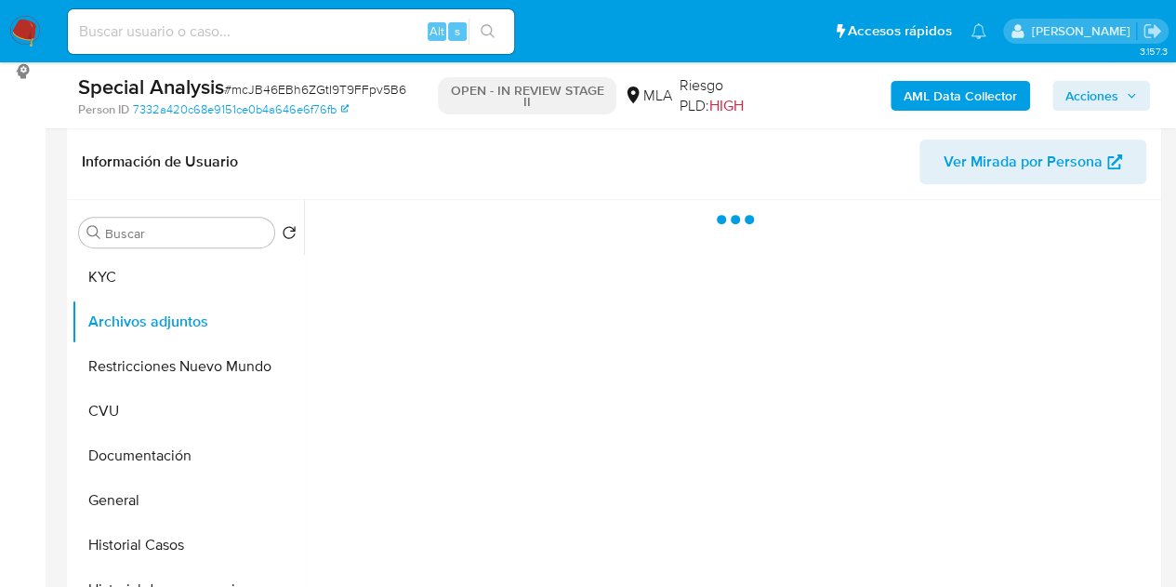
select select "10"
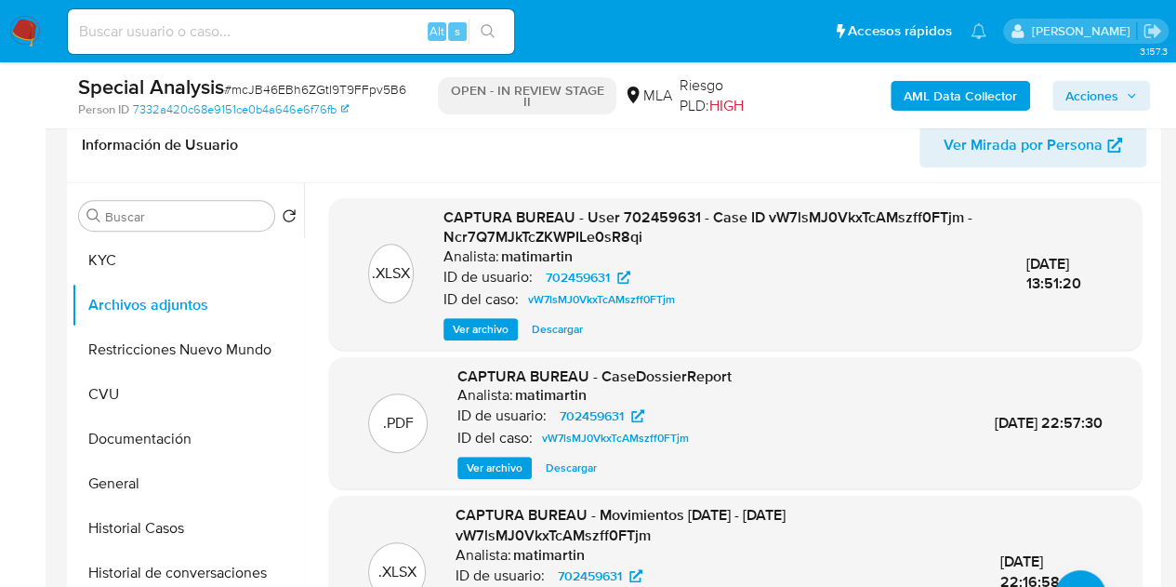
scroll to position [270, 0]
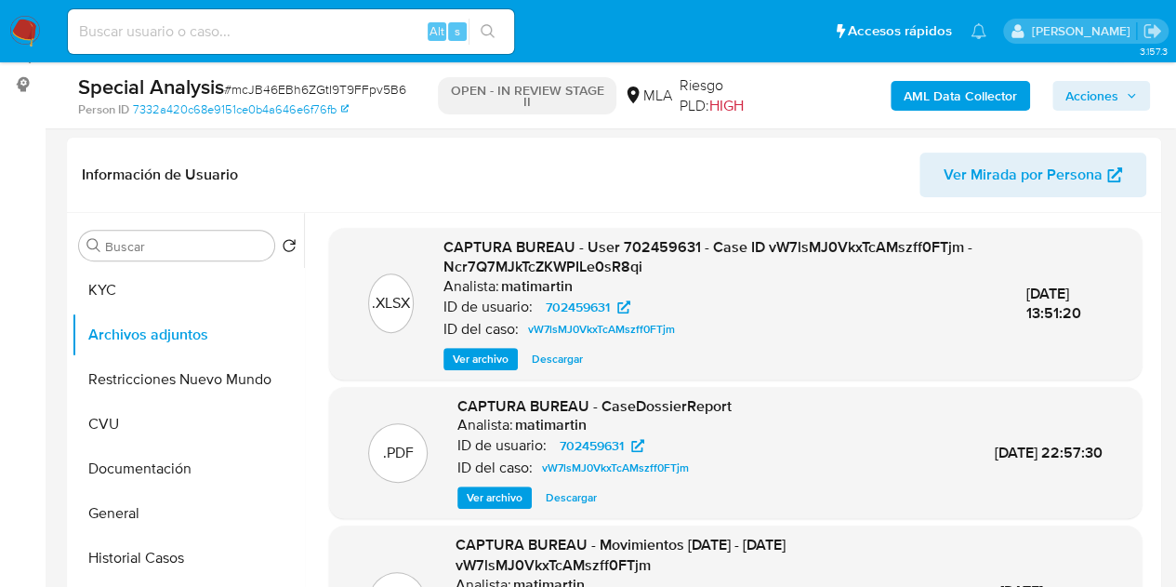
click at [943, 94] on b "AML Data Collector" at bounding box center [960, 96] width 113 height 30
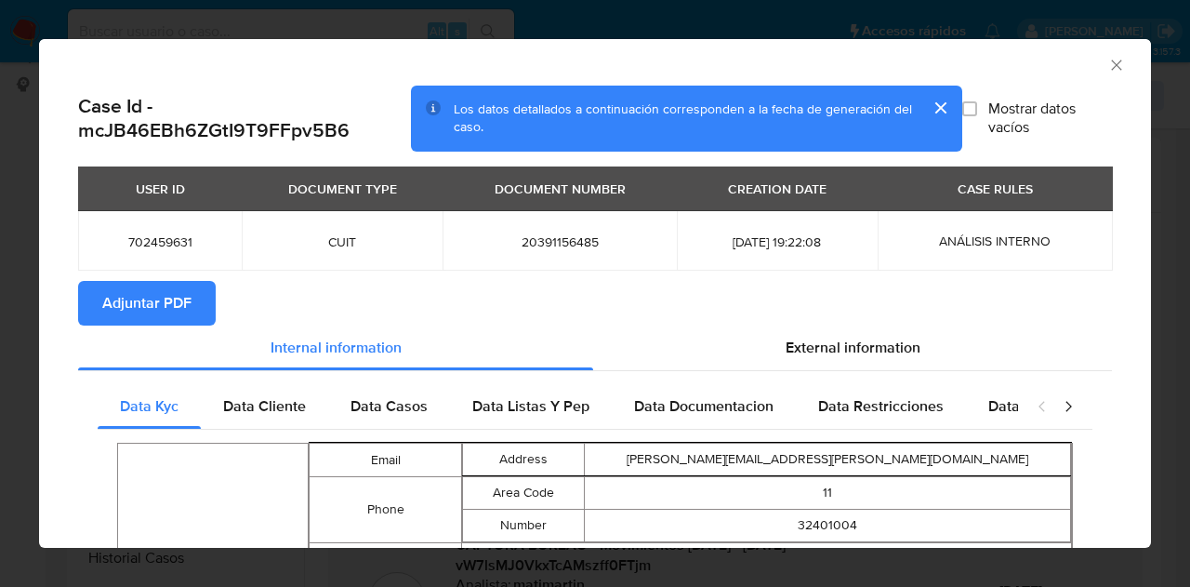
click at [172, 306] on span "Adjuntar PDF" at bounding box center [146, 303] width 89 height 41
click at [1107, 71] on icon "Cerrar ventana" at bounding box center [1116, 65] width 19 height 19
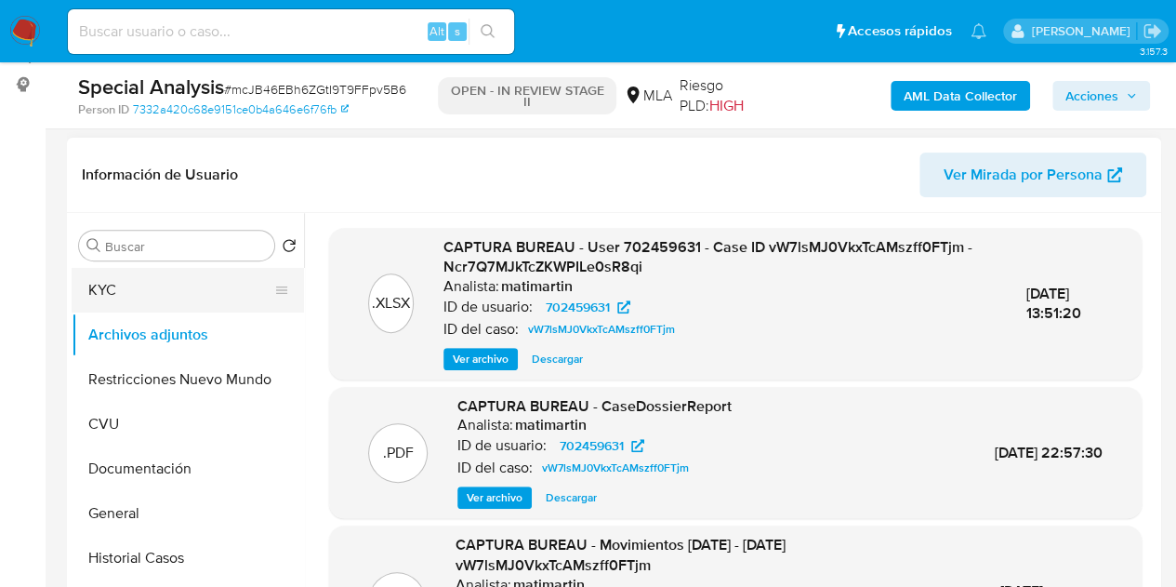
click at [208, 282] on button "KYC" at bounding box center [181, 290] width 218 height 45
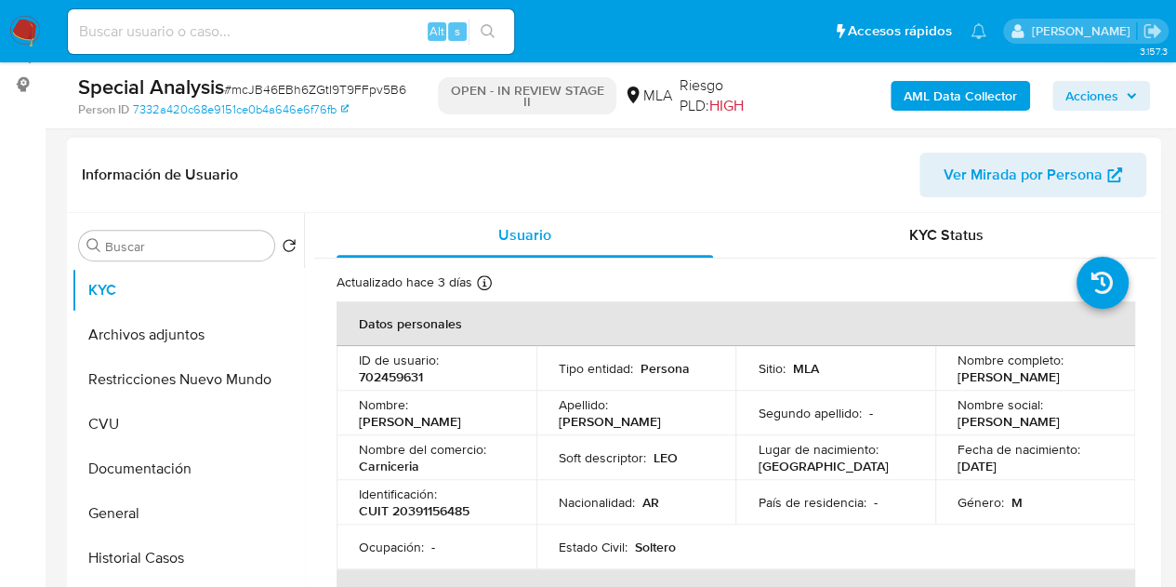
click at [377, 550] on p "Ocupación :" at bounding box center [391, 546] width 65 height 17
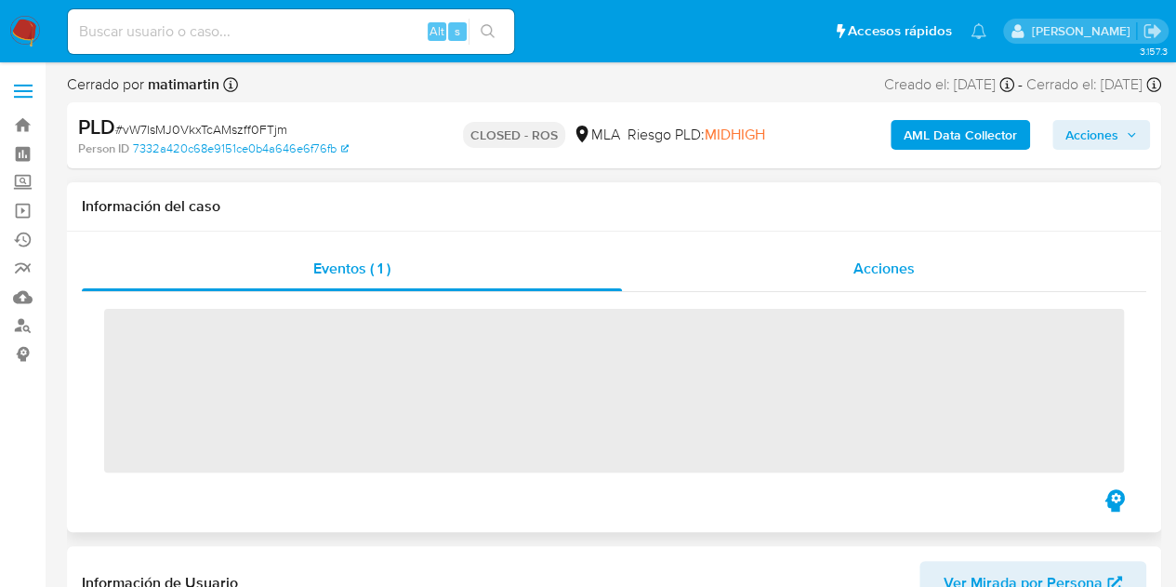
click at [909, 258] on span "Acciones" at bounding box center [884, 268] width 61 height 21
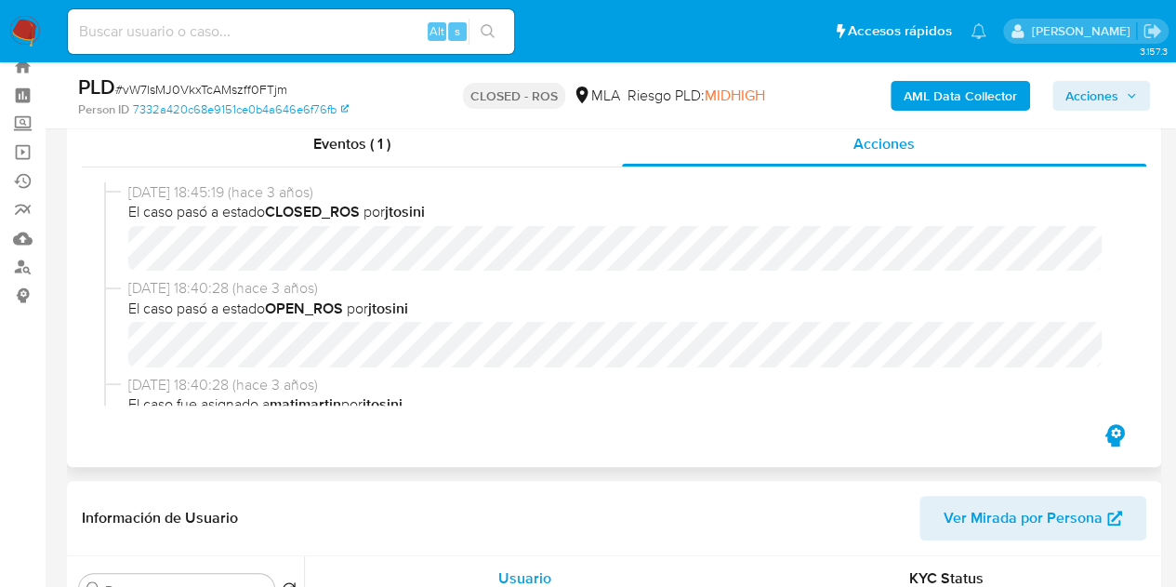
scroll to position [62, 0]
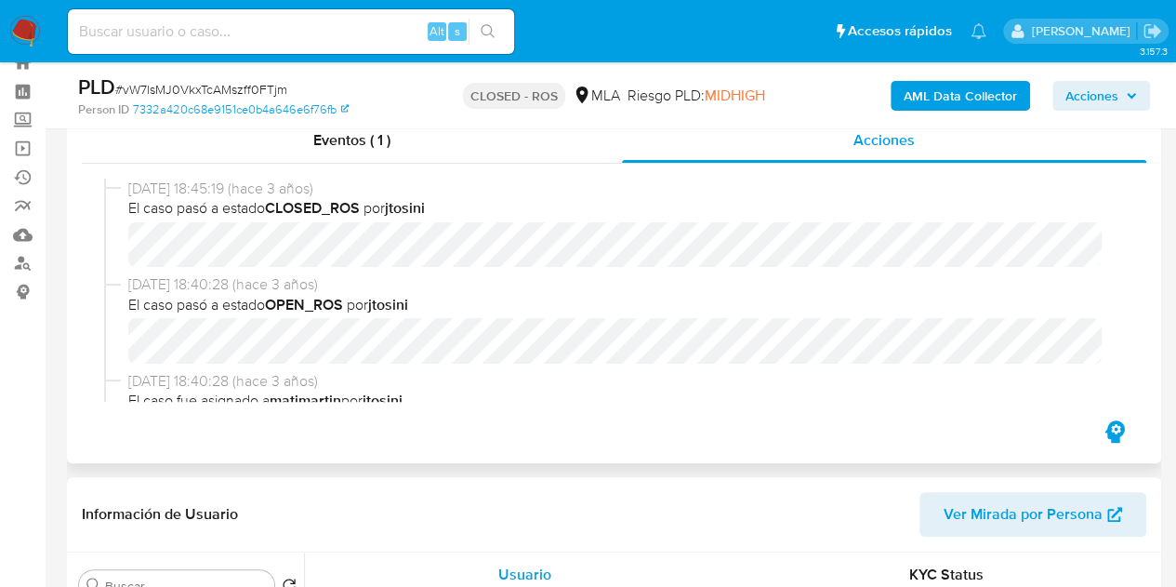
select select "10"
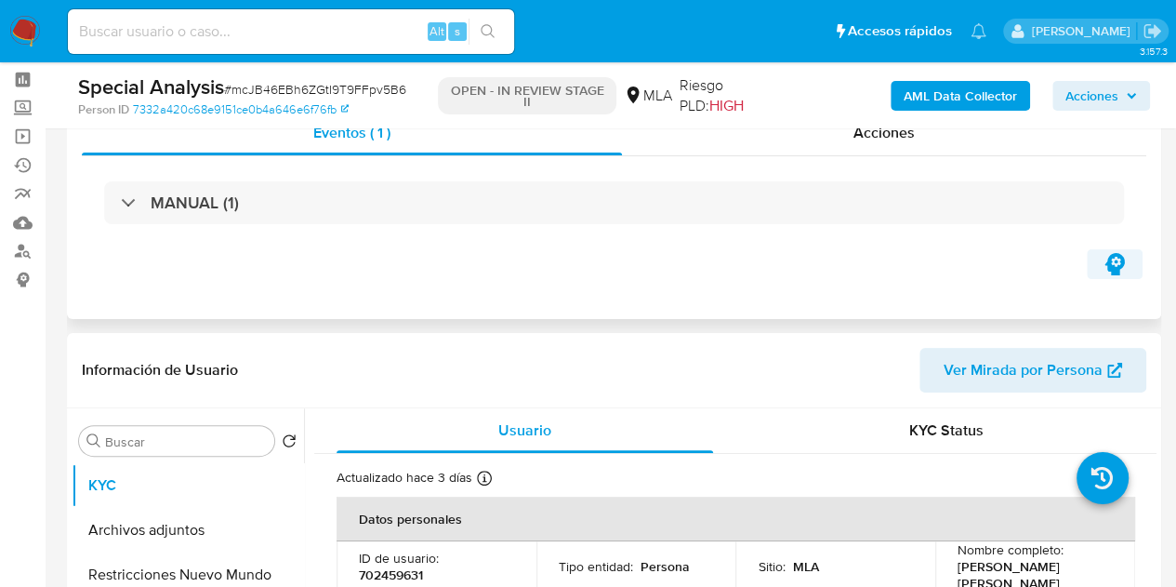
scroll to position [90, 0]
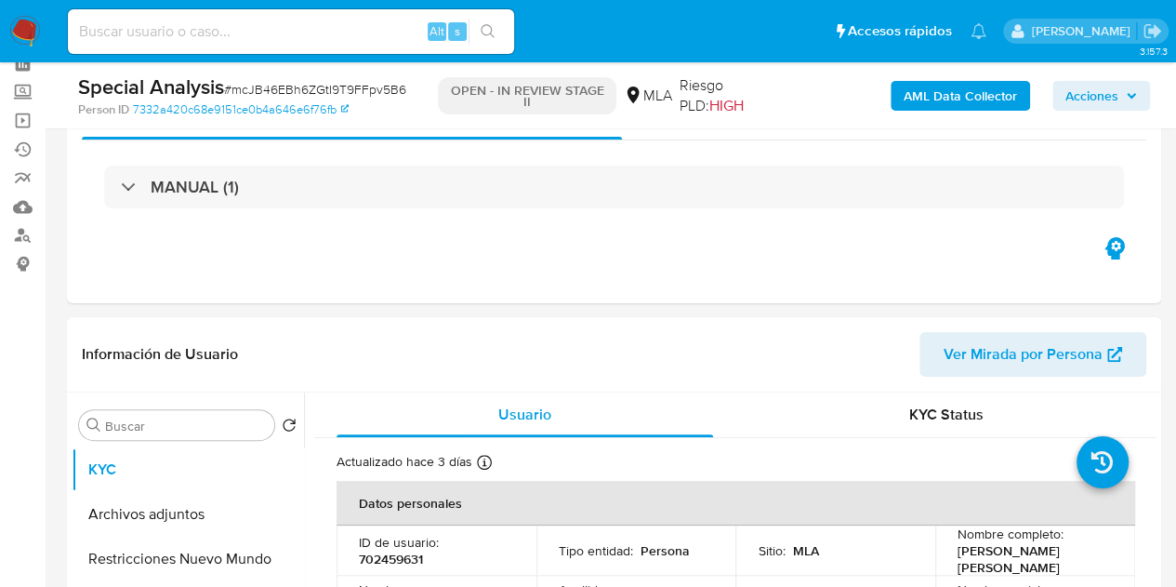
select select "10"
click at [1002, 349] on span "Ver Mirada por Persona" at bounding box center [1023, 354] width 159 height 45
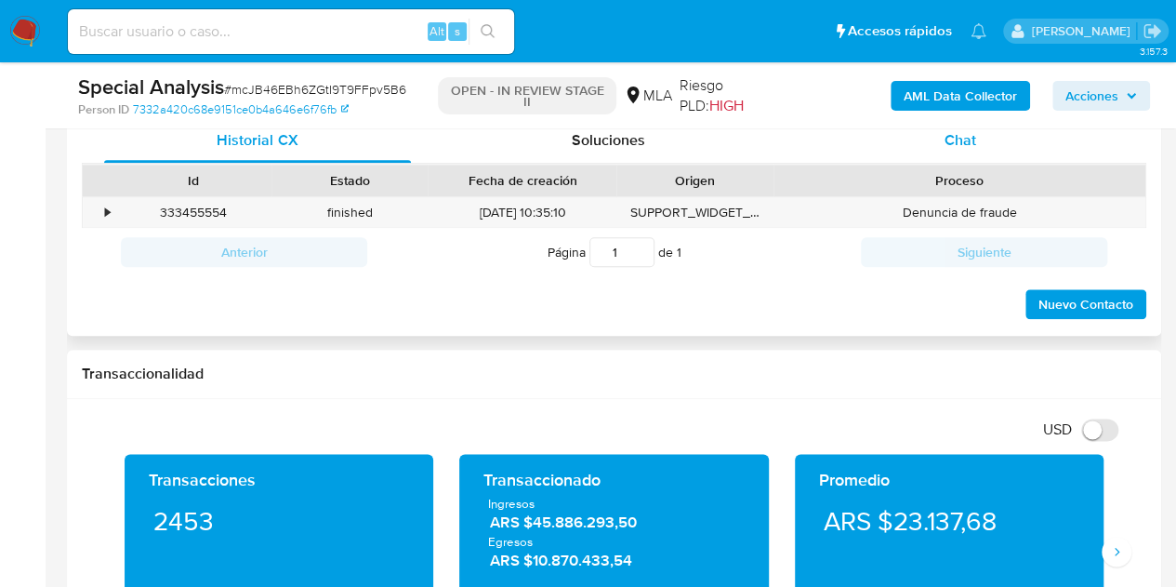
scroll to position [910, 0]
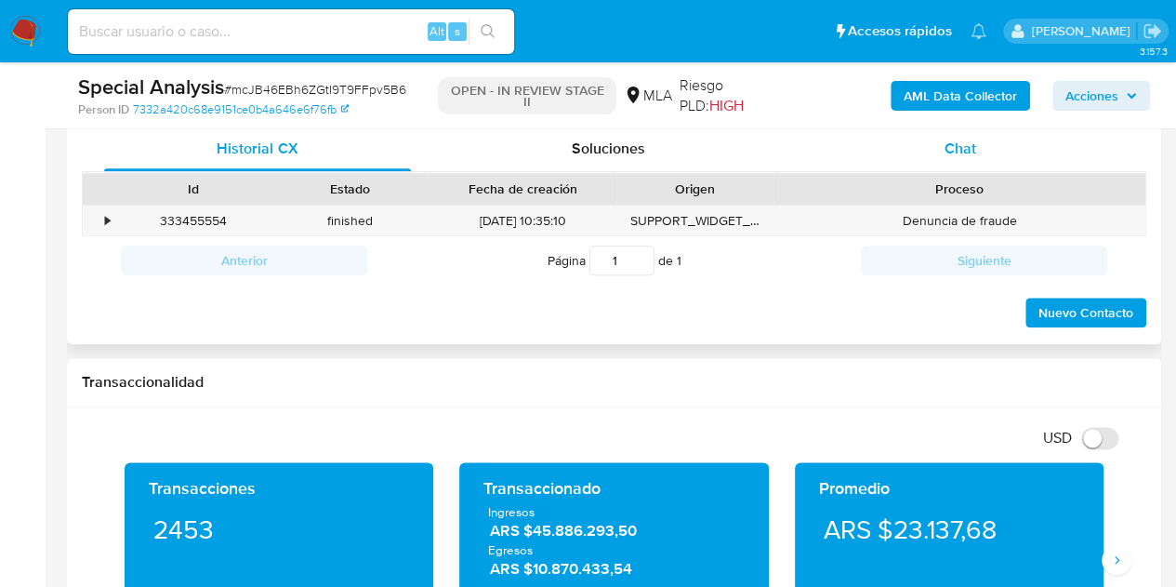
click at [963, 147] on span "Chat" at bounding box center [961, 148] width 32 height 21
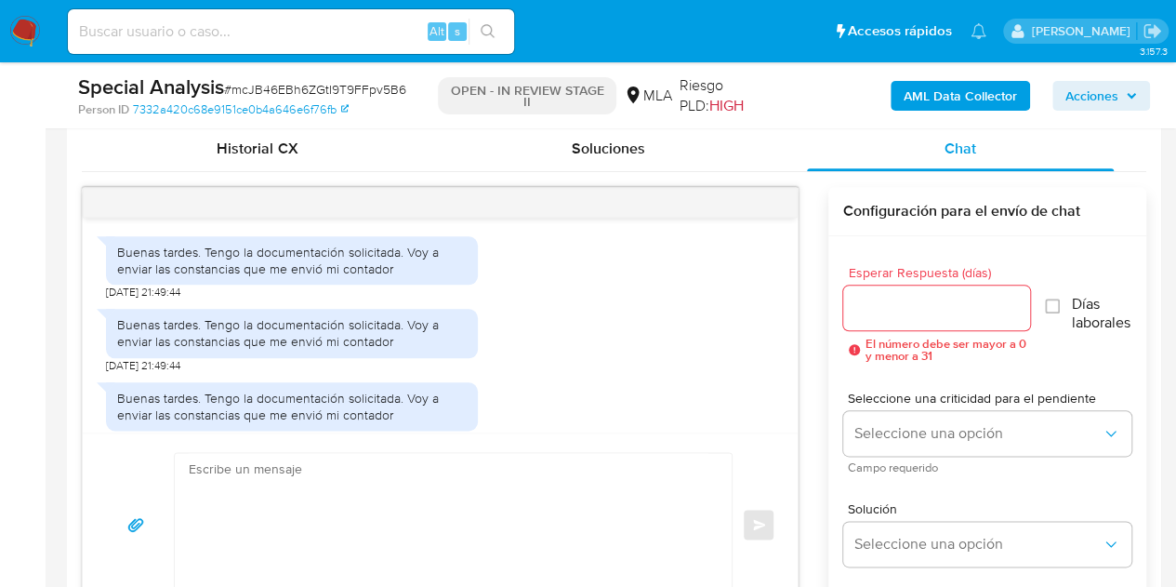
scroll to position [1046, 0]
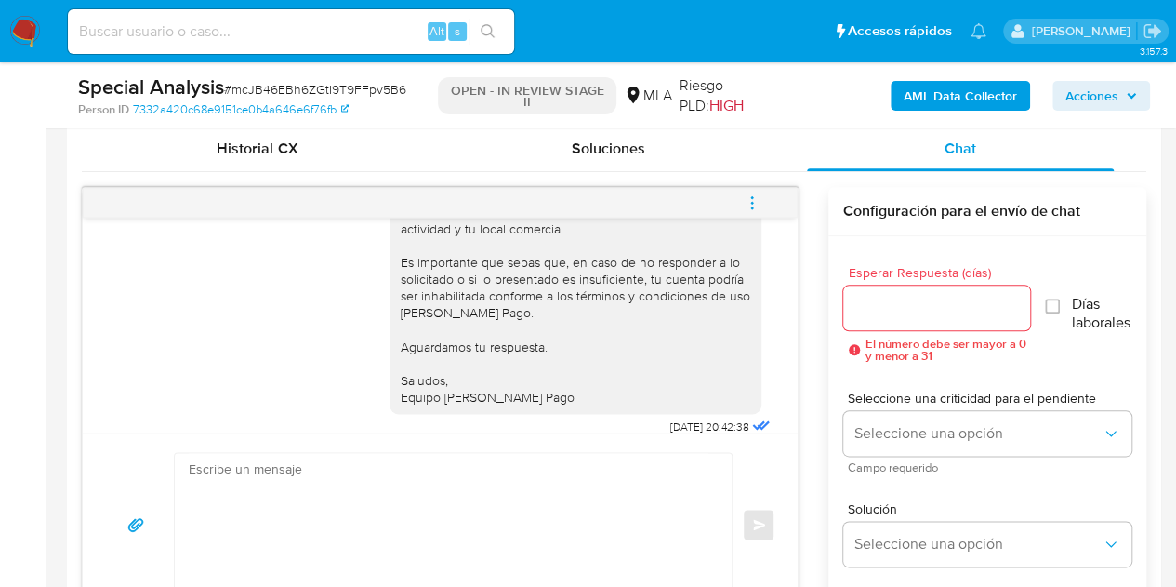
click at [740, 205] on button "menu-action" at bounding box center [752, 202] width 61 height 45
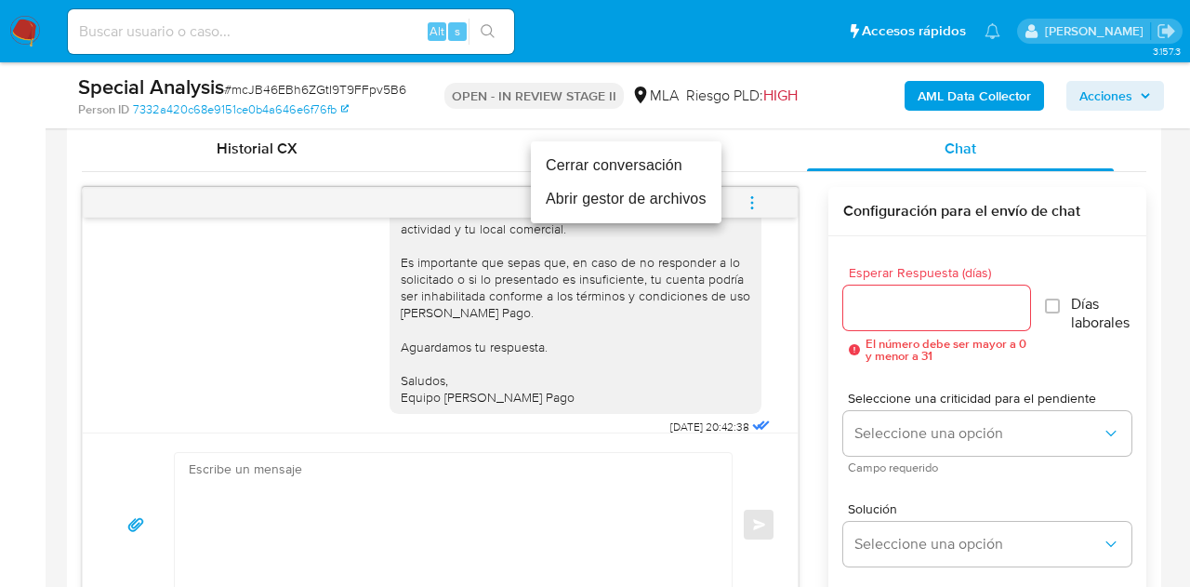
click at [679, 172] on li "Cerrar conversación" at bounding box center [626, 165] width 191 height 33
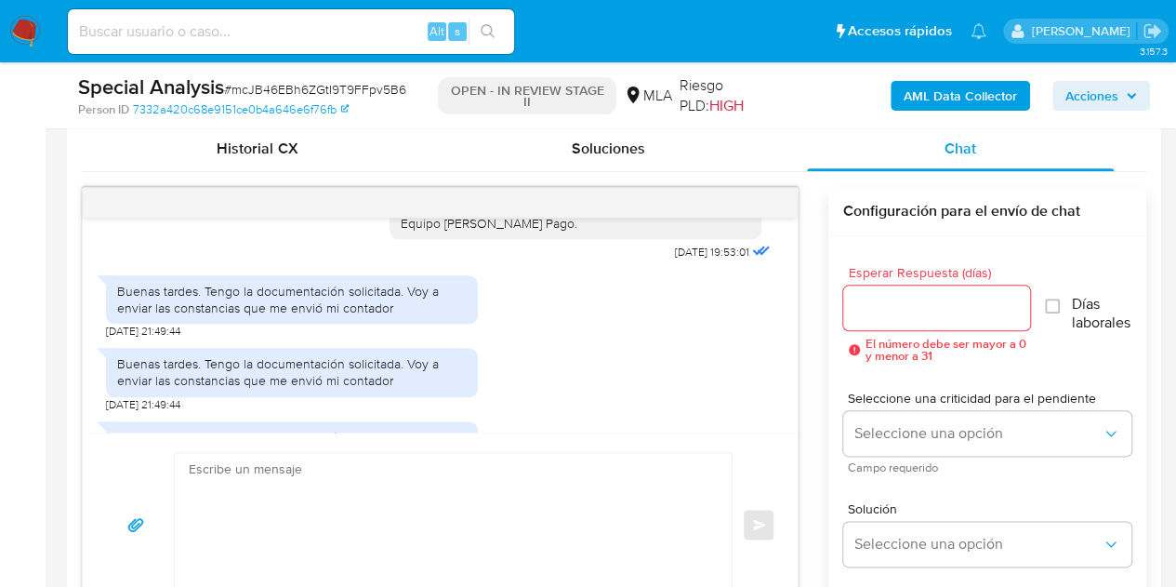
scroll to position [1265, 0]
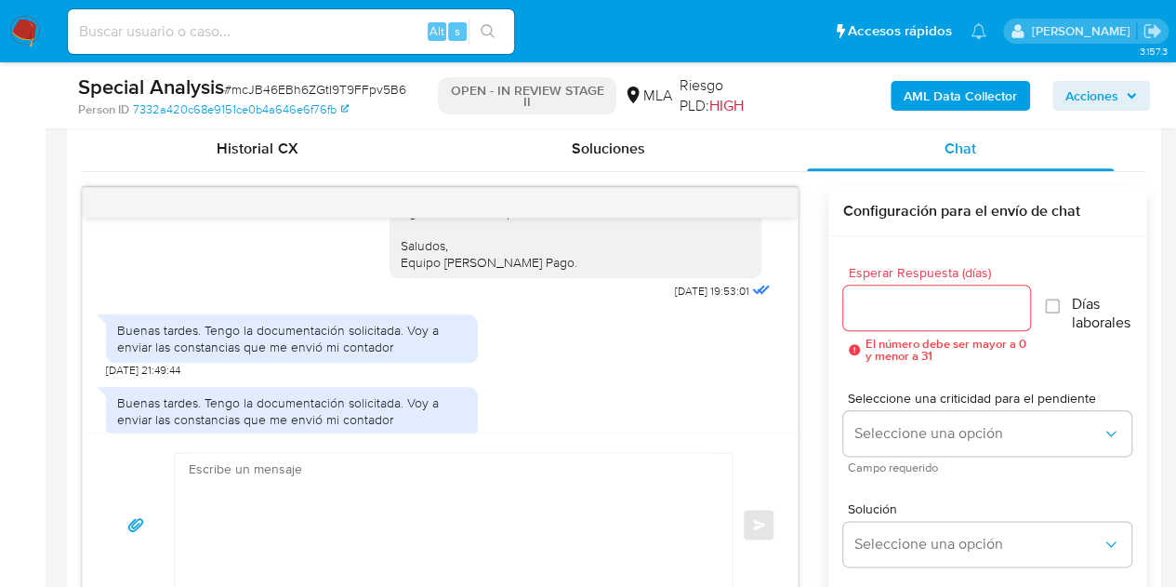
click at [363, 355] on div "Buenas tardes. Tengo la documentación solicitada. Voy a enviar las constancias …" at bounding box center [292, 338] width 350 height 33
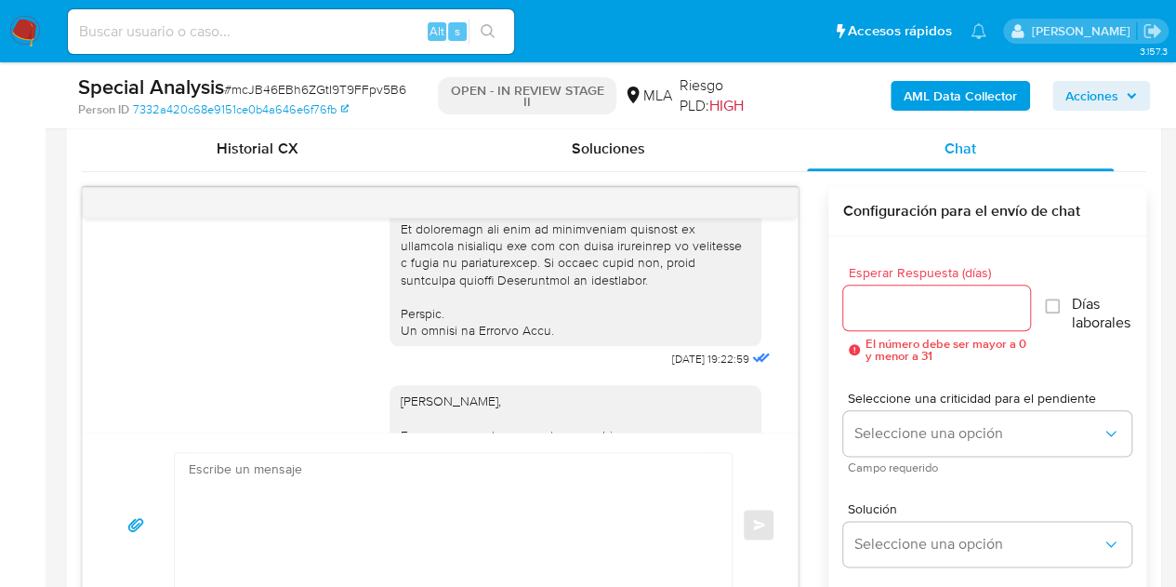
scroll to position [872, 0]
drag, startPoint x: 429, startPoint y: 417, endPoint x: 586, endPoint y: 383, distance: 160.9
click at [429, 417] on div "[PERSON_NAME], Esperamos que te encuentres muy bien. Te consultamos si tuviste …" at bounding box center [576, 527] width 372 height 285
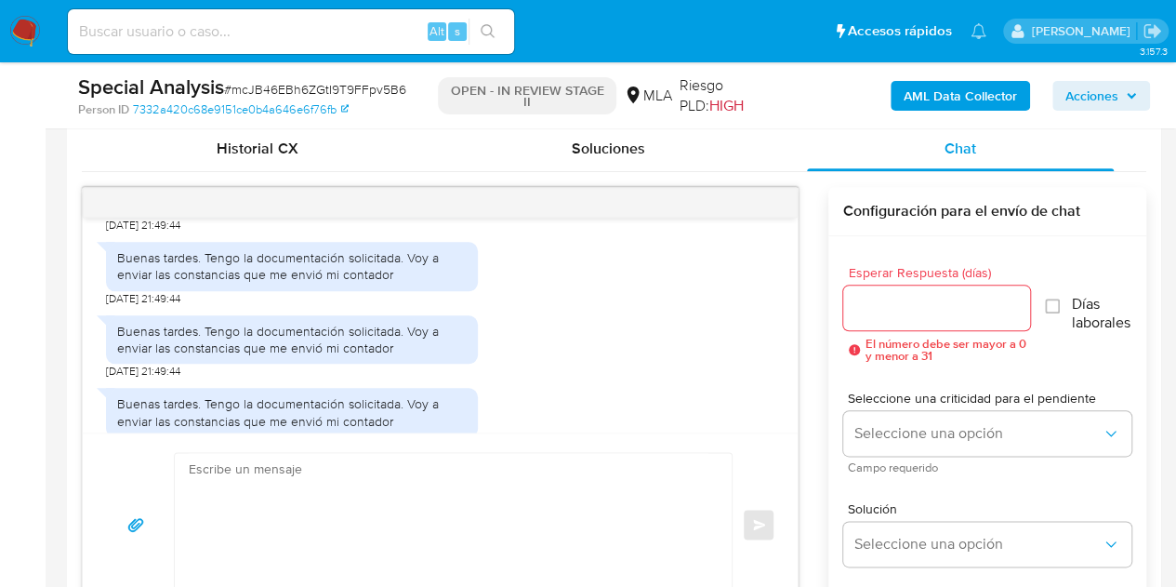
scroll to position [1380, 0]
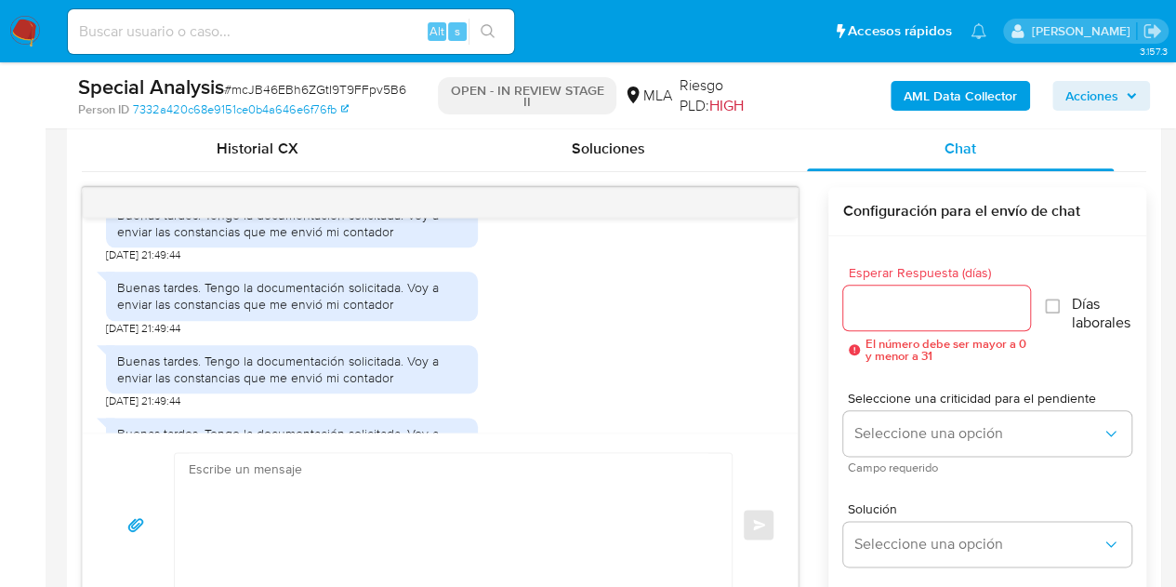
click at [433, 386] on div "Buenas tardes. Tengo la documentación solicitada. Voy a enviar las constancias …" at bounding box center [292, 368] width 350 height 33
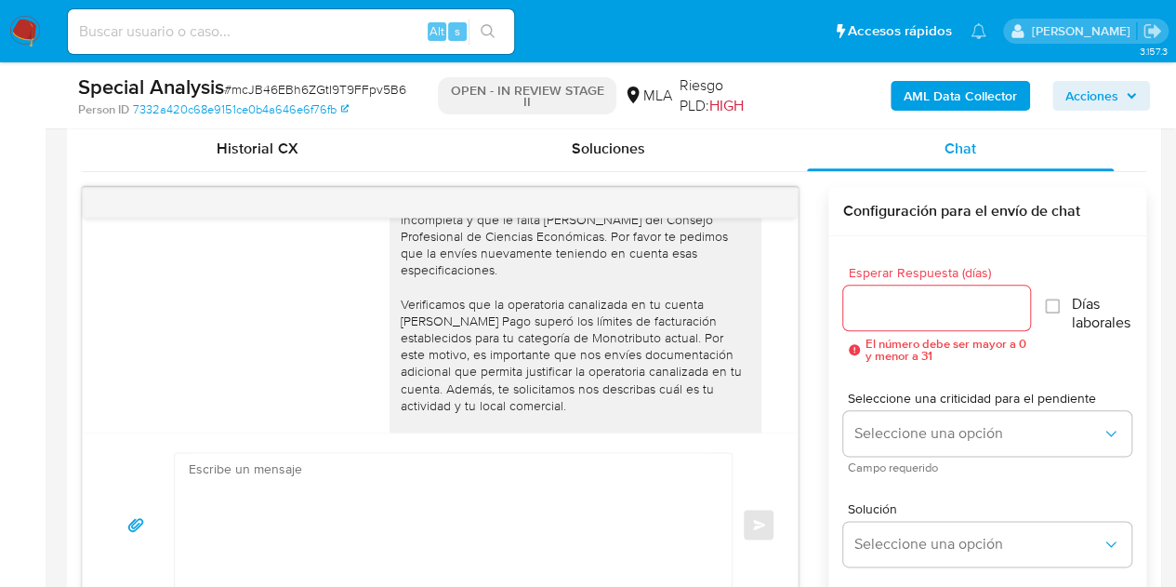
scroll to position [2339, 0]
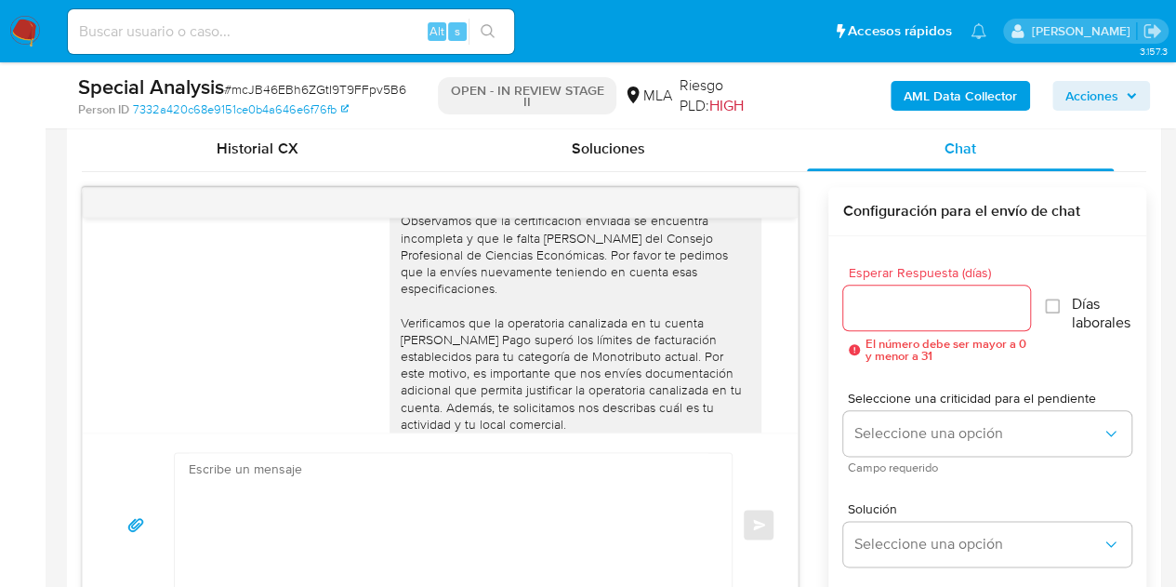
drag, startPoint x: 250, startPoint y: 357, endPoint x: 768, endPoint y: 392, distance: 519.1
click at [272, 354] on div "[PERSON_NAME], Muchas gracias por la respuesta. Observamos que la certificación…" at bounding box center [440, 380] width 669 height 510
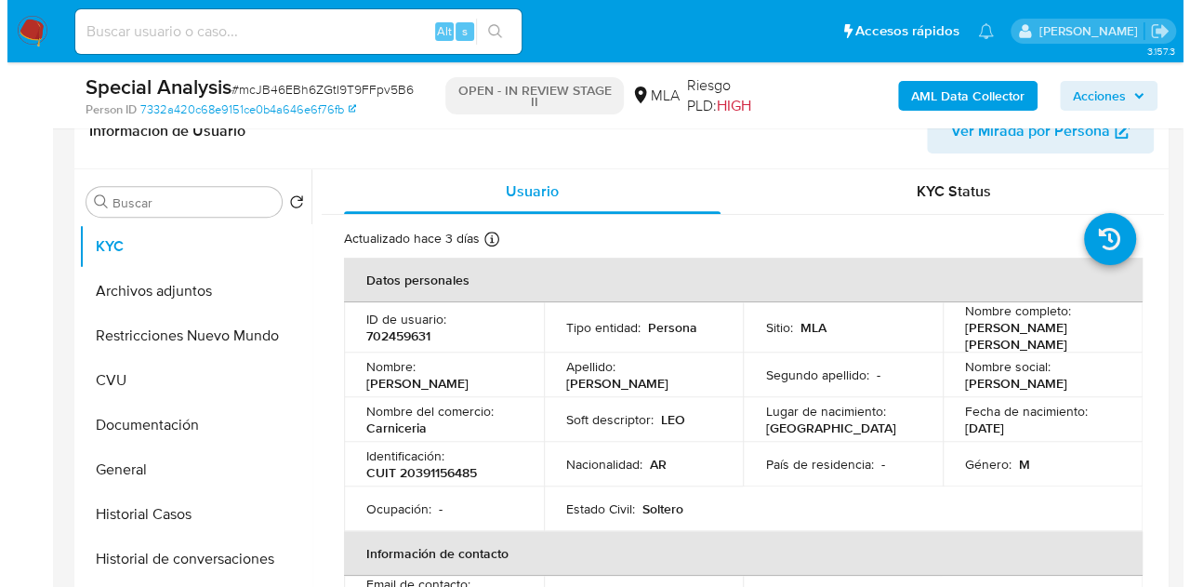
scroll to position [299, 0]
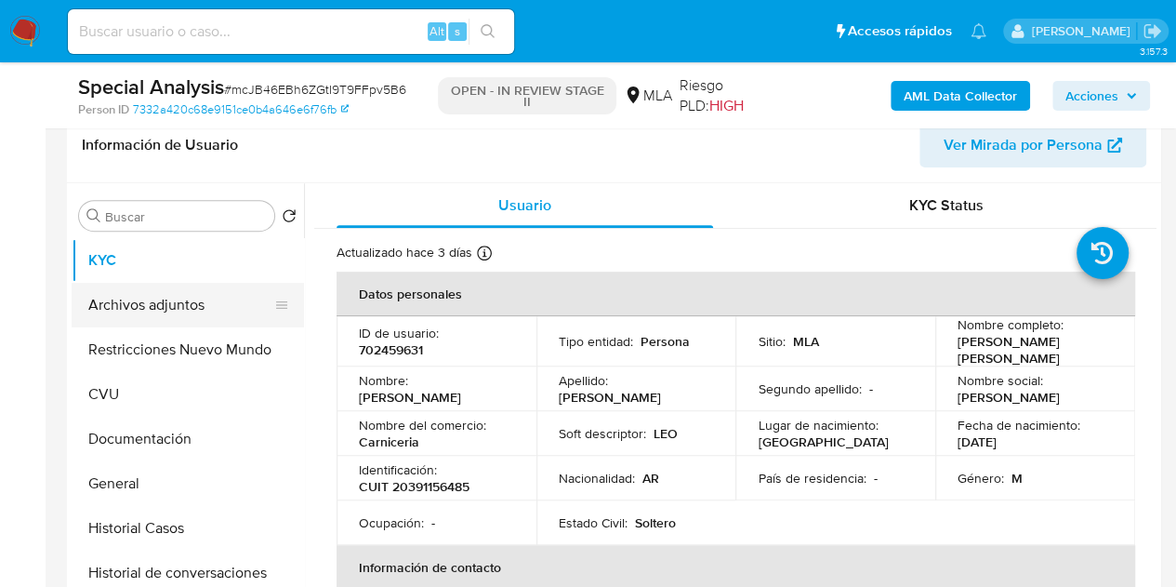
click at [163, 291] on button "Archivos adjuntos" at bounding box center [181, 305] width 218 height 45
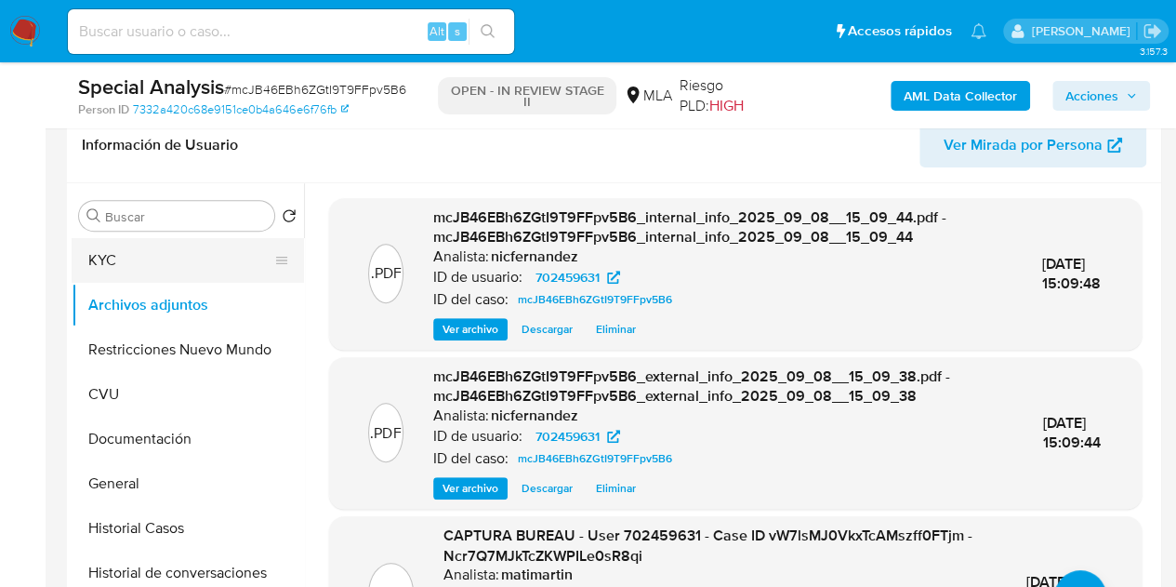
click at [179, 272] on button "KYC" at bounding box center [181, 260] width 218 height 45
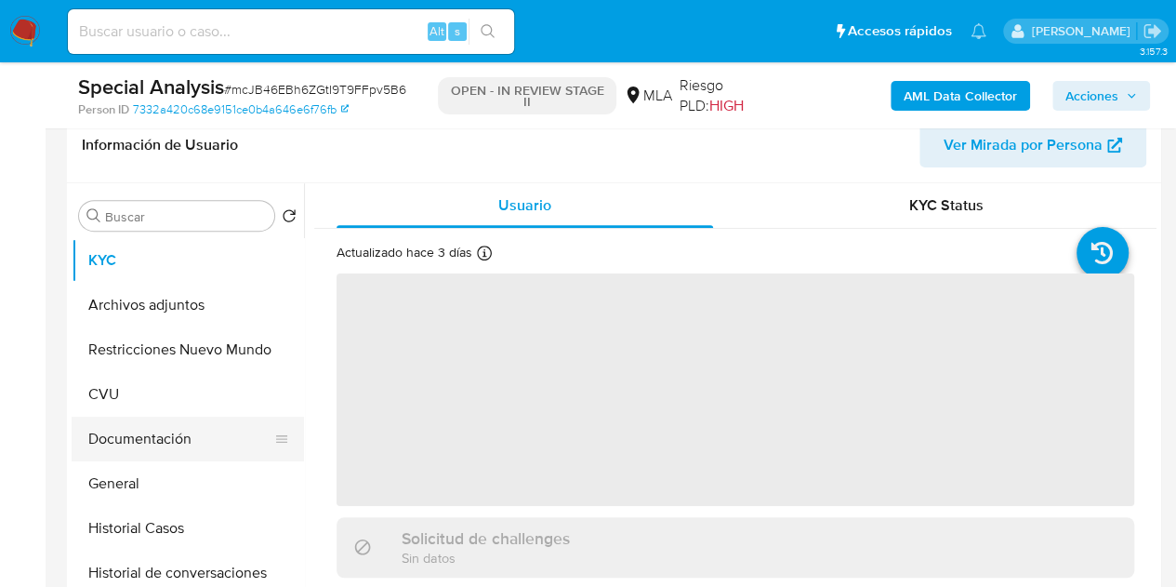
drag, startPoint x: 171, startPoint y: 294, endPoint x: 281, endPoint y: 457, distance: 197.0
click at [171, 295] on button "Archivos adjuntos" at bounding box center [188, 305] width 232 height 45
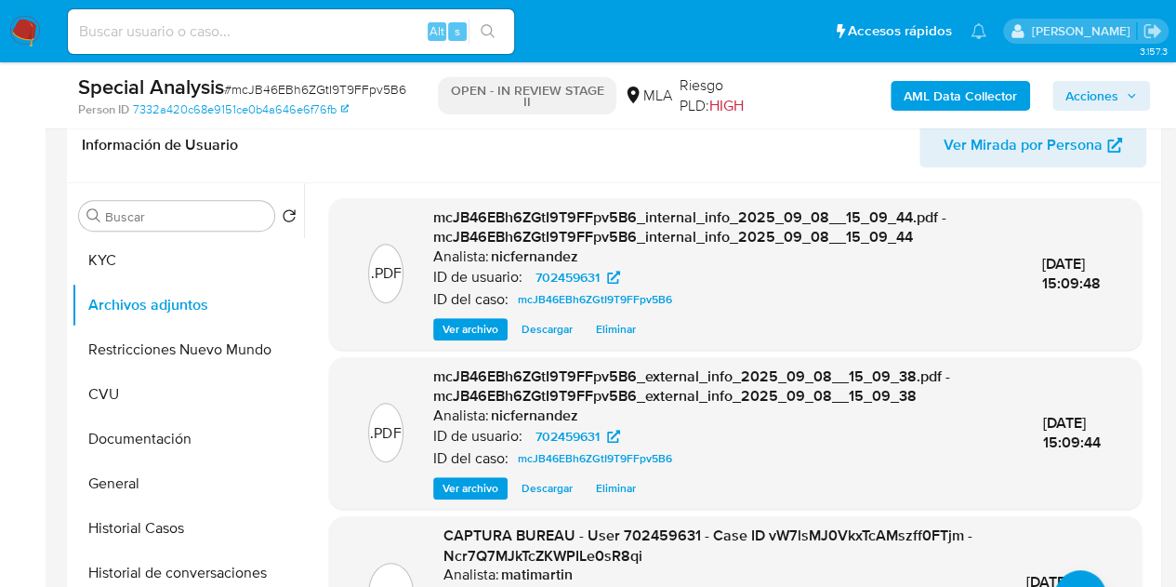
drag, startPoint x: 359, startPoint y: 347, endPoint x: 694, endPoint y: 403, distance: 339.4
click at [358, 347] on div ".PDF mcJB46EBh6ZGtI9T9FFpv5B6_internal_info_2025_09_08__15_09_44.pdf - mcJB46EB…" at bounding box center [735, 274] width 813 height 152
click at [1076, 570] on button "upload-file" at bounding box center [1080, 596] width 52 height 52
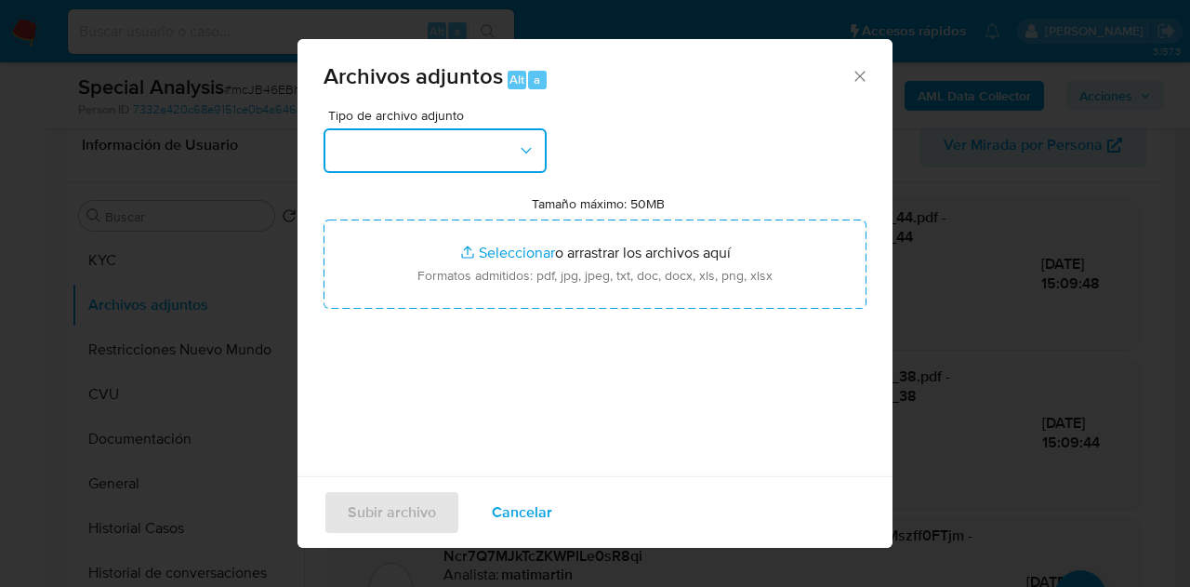
drag, startPoint x: 482, startPoint y: 141, endPoint x: 518, endPoint y: 173, distance: 48.1
click at [487, 147] on button "button" at bounding box center [435, 150] width 223 height 45
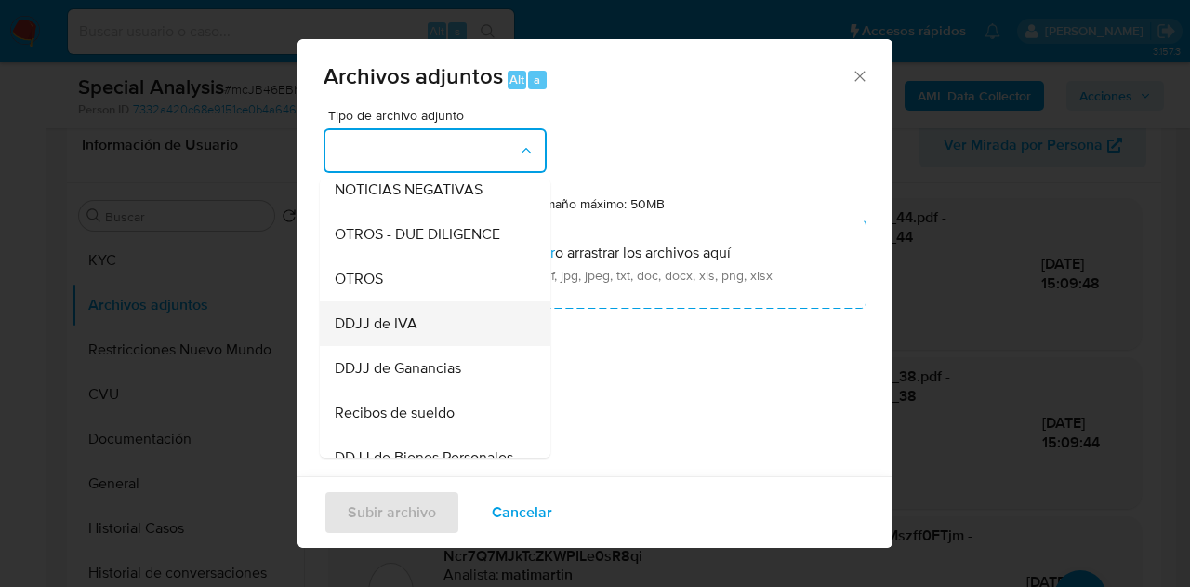
scroll to position [296, 0]
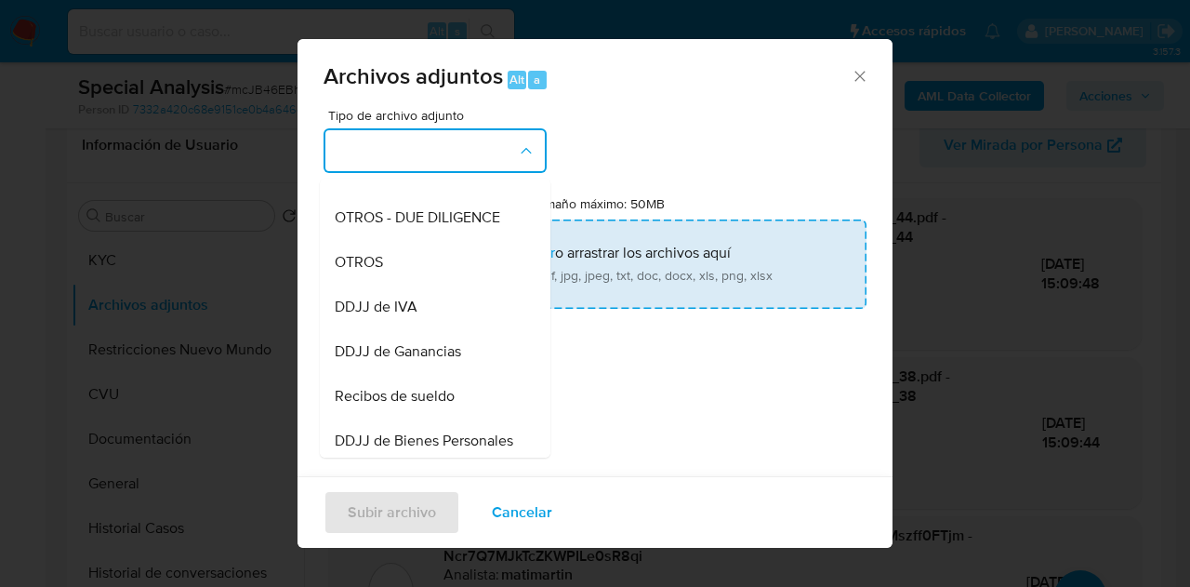
drag, startPoint x: 406, startPoint y: 292, endPoint x: 508, endPoint y: 252, distance: 109.0
click at [409, 285] on div "OTROS" at bounding box center [430, 262] width 190 height 45
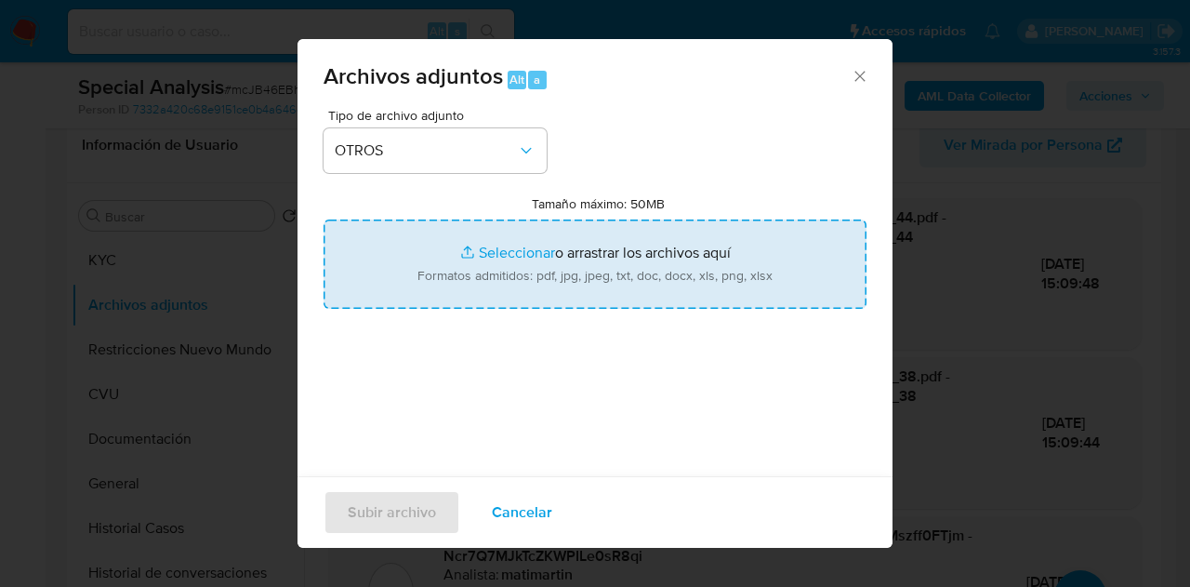
click at [508, 252] on input "Tamaño máximo: 50MB Seleccionar archivos" at bounding box center [595, 263] width 543 height 89
type input "C:\fakepath\Modelo de certificacion.pdf"
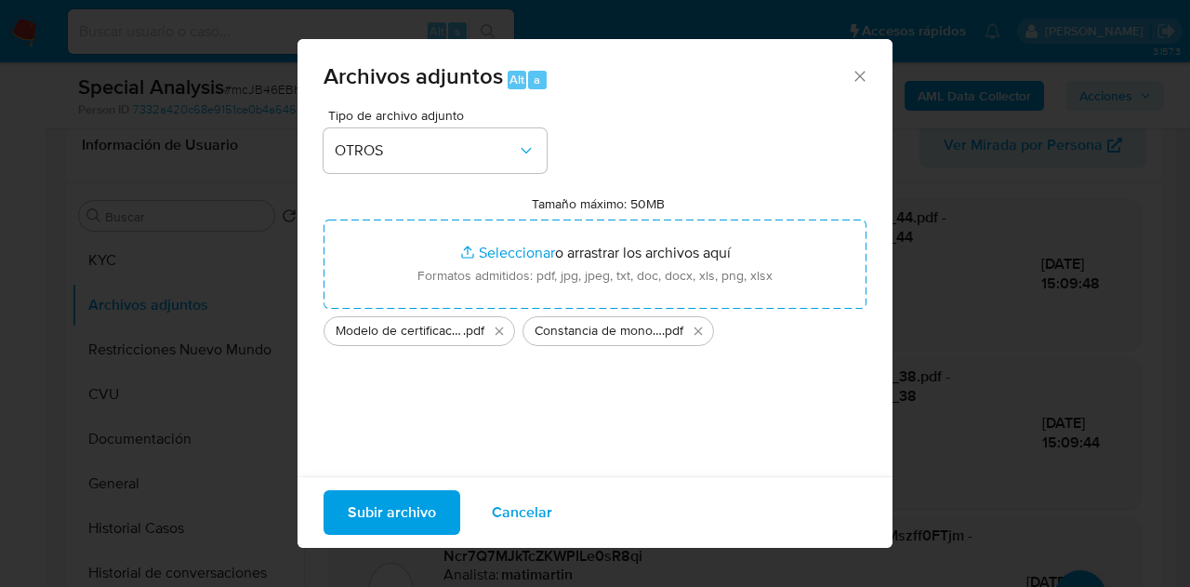
click at [361, 519] on span "Subir archivo" at bounding box center [392, 512] width 88 height 41
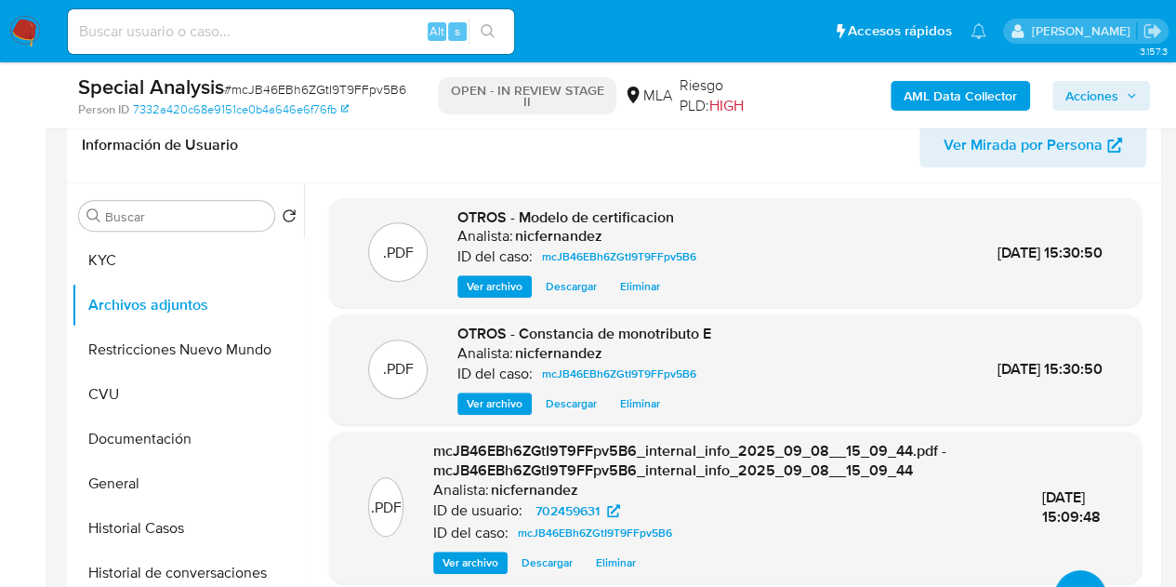
click at [1069, 576] on button "upload-file" at bounding box center [1080, 596] width 52 height 52
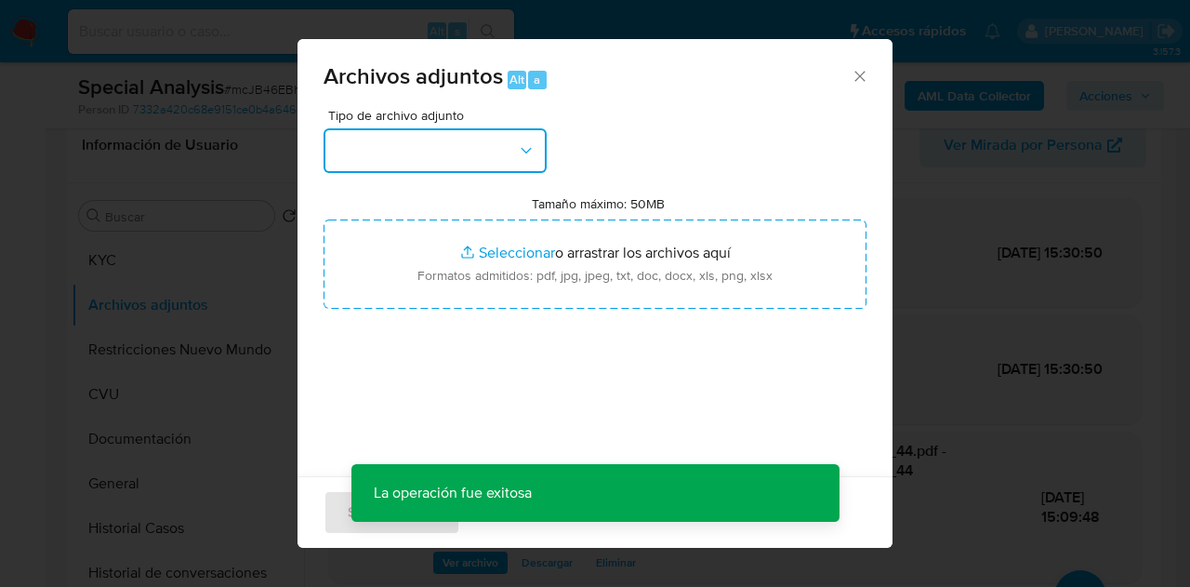
drag, startPoint x: 504, startPoint y: 140, endPoint x: 540, endPoint y: 170, distance: 46.9
click at [506, 141] on button "button" at bounding box center [435, 150] width 223 height 45
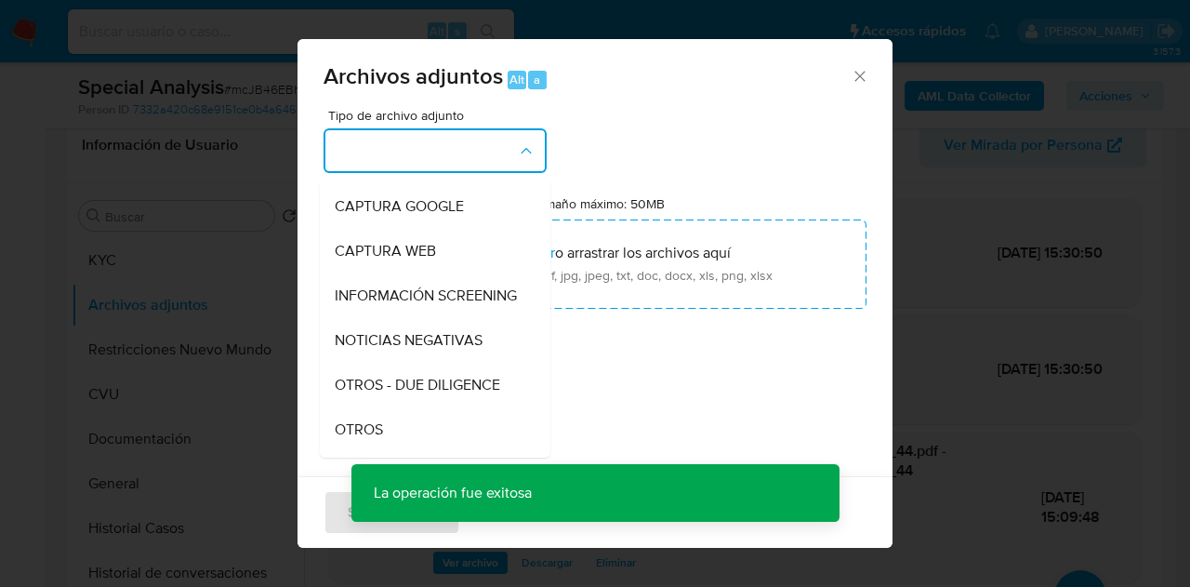
scroll to position [171, 0]
click at [851, 73] on icon "Cerrar" at bounding box center [860, 76] width 19 height 19
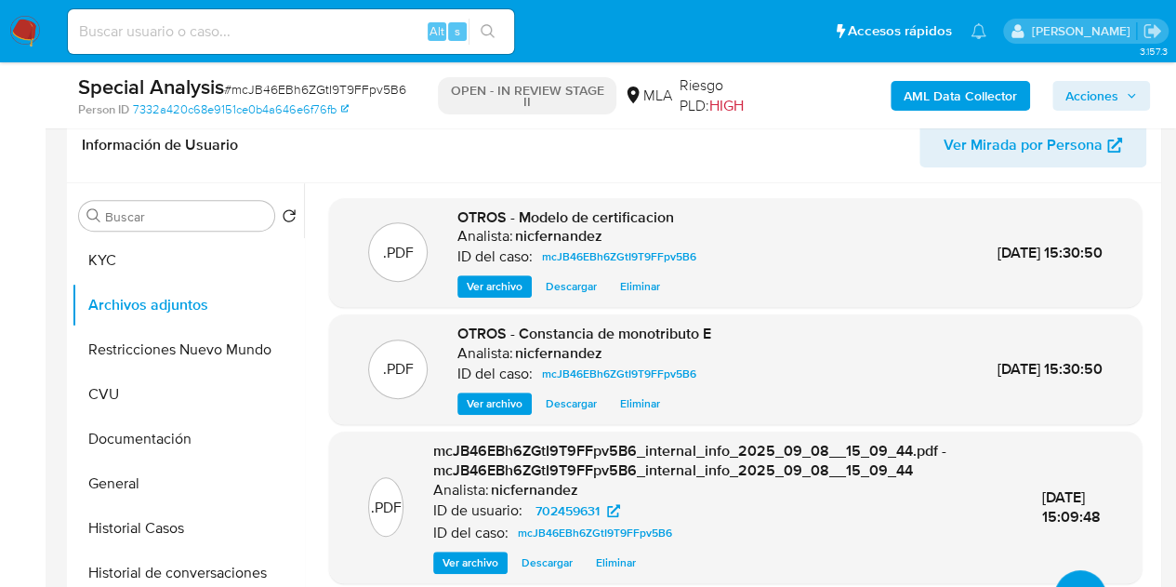
click at [1067, 570] on button "upload-file" at bounding box center [1080, 596] width 52 height 52
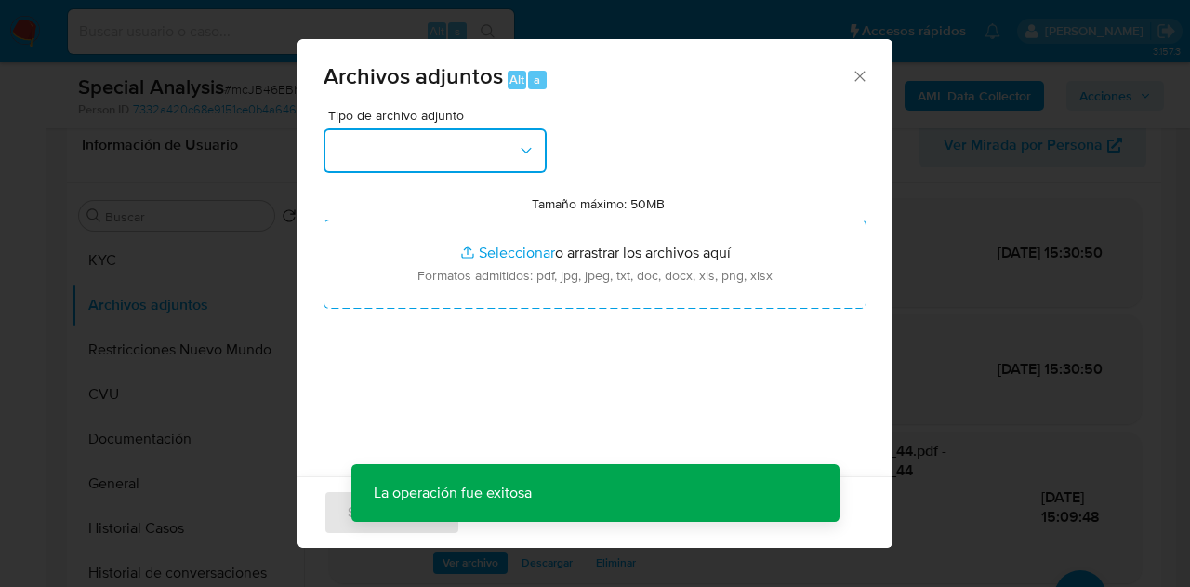
click at [521, 158] on icon "button" at bounding box center [526, 150] width 19 height 19
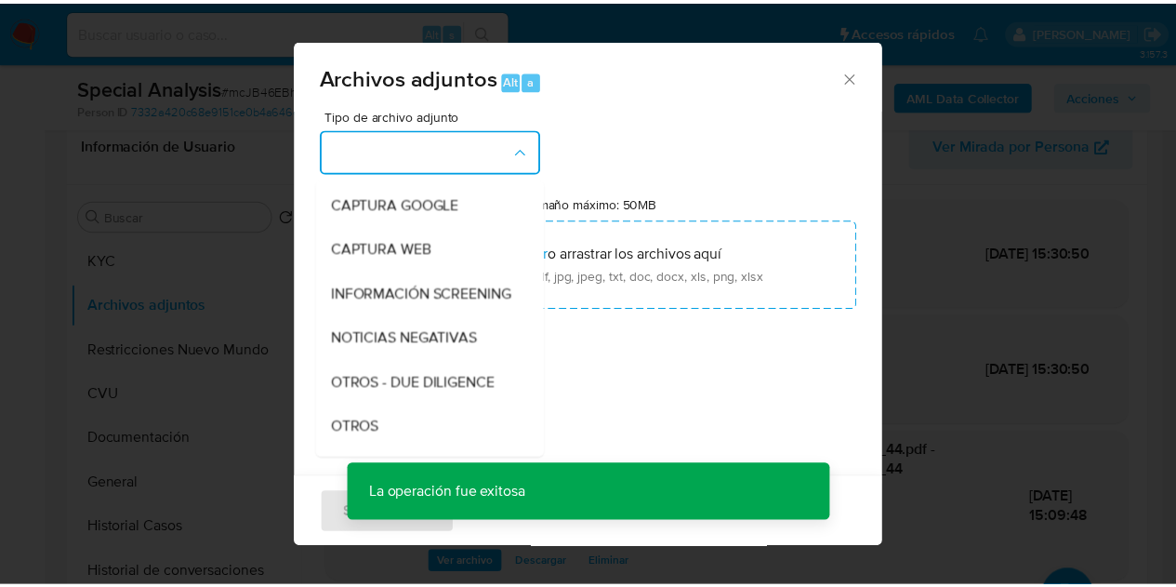
scroll to position [179, 0]
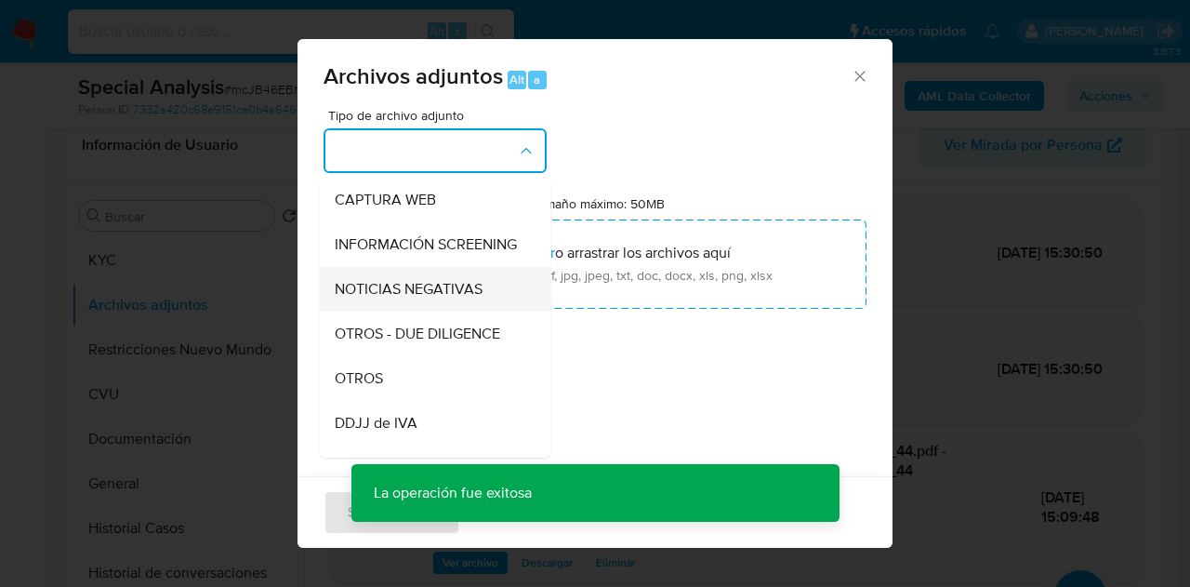
drag, startPoint x: 424, startPoint y: 386, endPoint x: 468, endPoint y: 298, distance: 97.7
click at [433, 365] on ul "IDENTIFICACIÓN INGRESOS CAPTURA BUREAU CAPTURA GOOGLE CAPTURA WEB INFORMACIÓN S…" at bounding box center [435, 521] width 231 height 1045
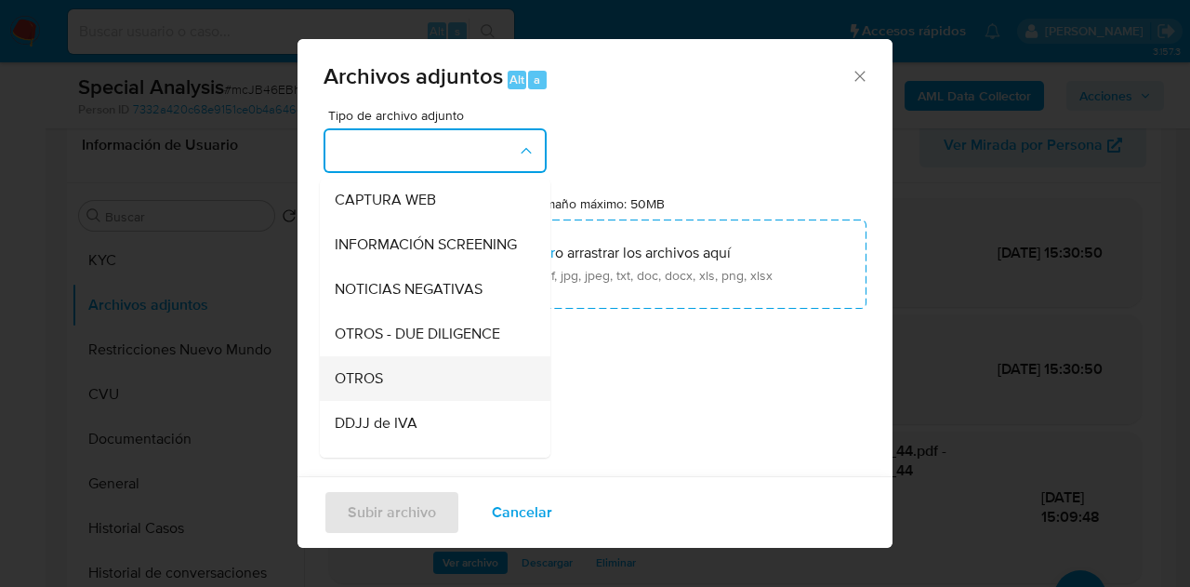
click at [431, 393] on div "OTROS" at bounding box center [430, 378] width 190 height 45
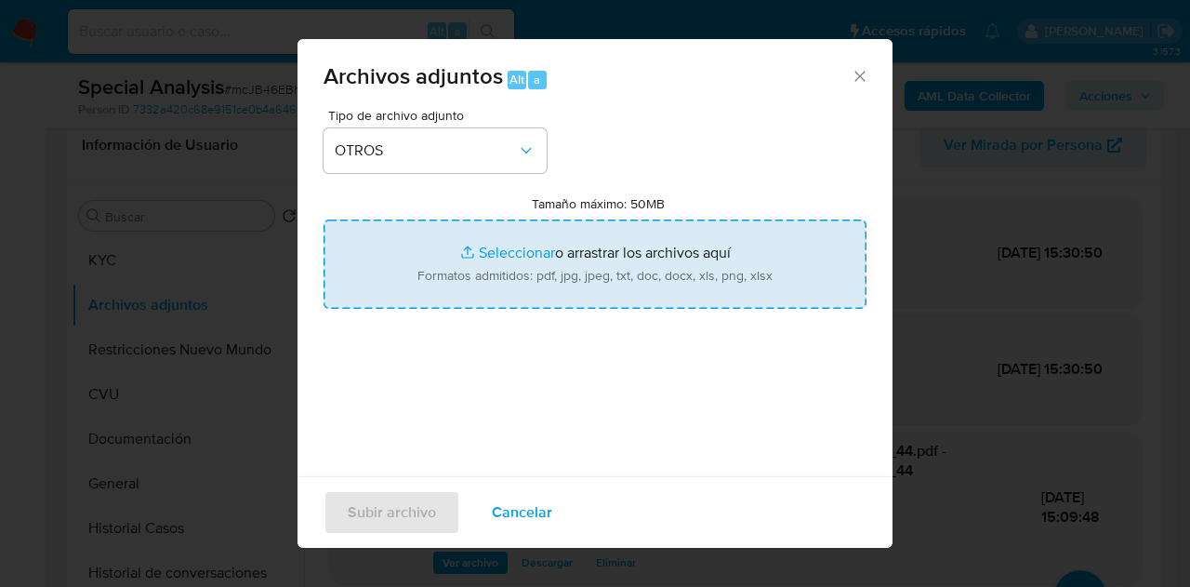
click at [499, 252] on input "Tamaño máximo: 50MB Seleccionar archivos" at bounding box center [595, 263] width 543 height 89
type input "C:\fakepath\Caselog mcJB46EBh6ZGtI9T9FFpv5B6_2025_09_08_13_54_46.docx"
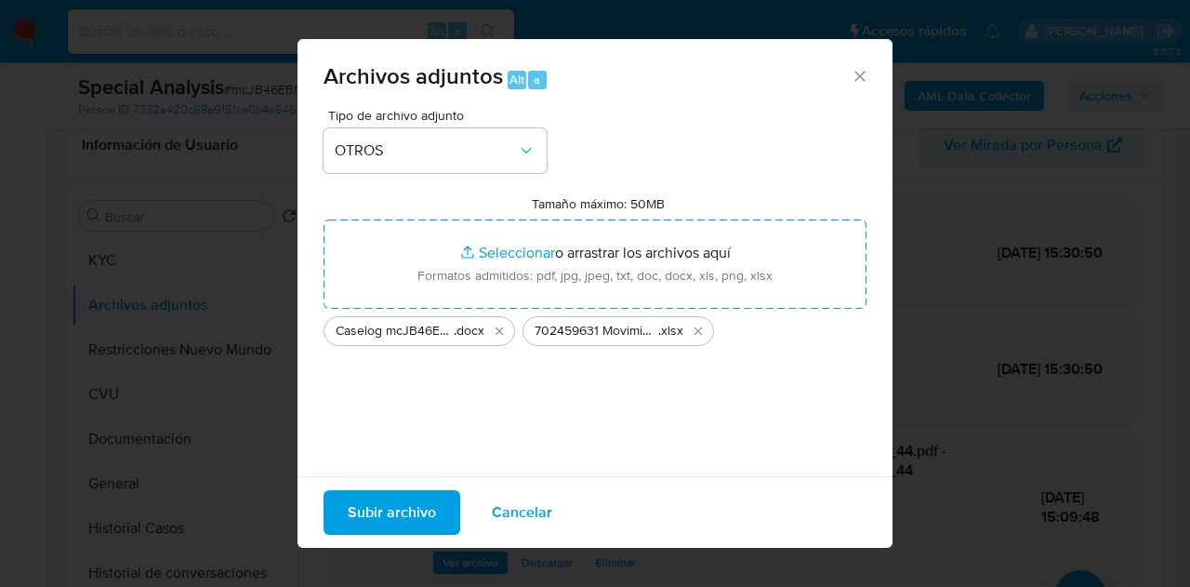
click at [385, 510] on span "Subir archivo" at bounding box center [392, 512] width 88 height 41
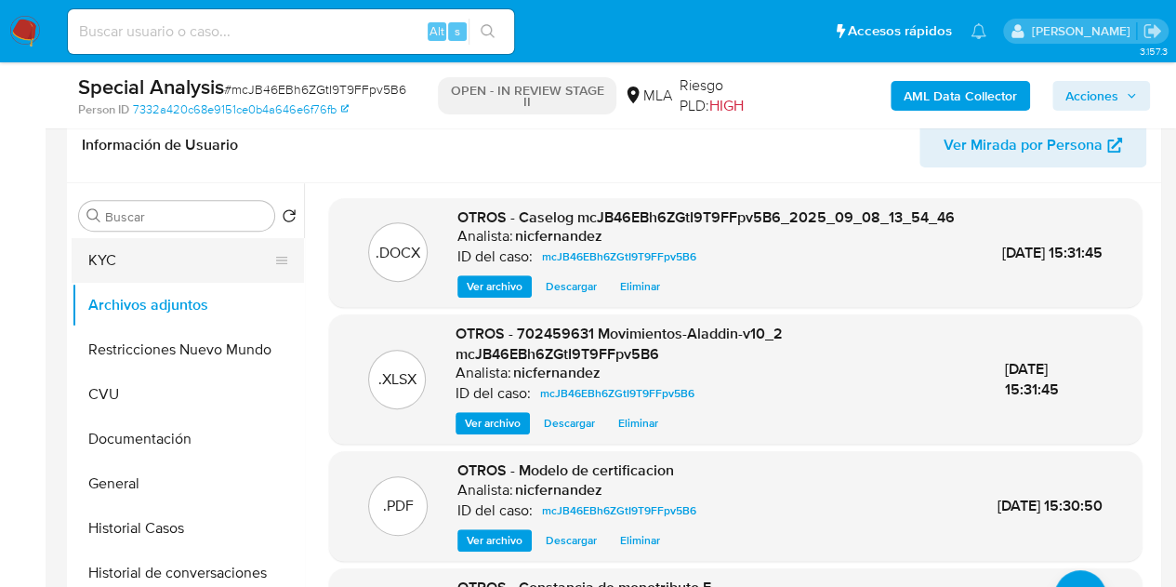
click at [126, 253] on button "KYC" at bounding box center [181, 260] width 218 height 45
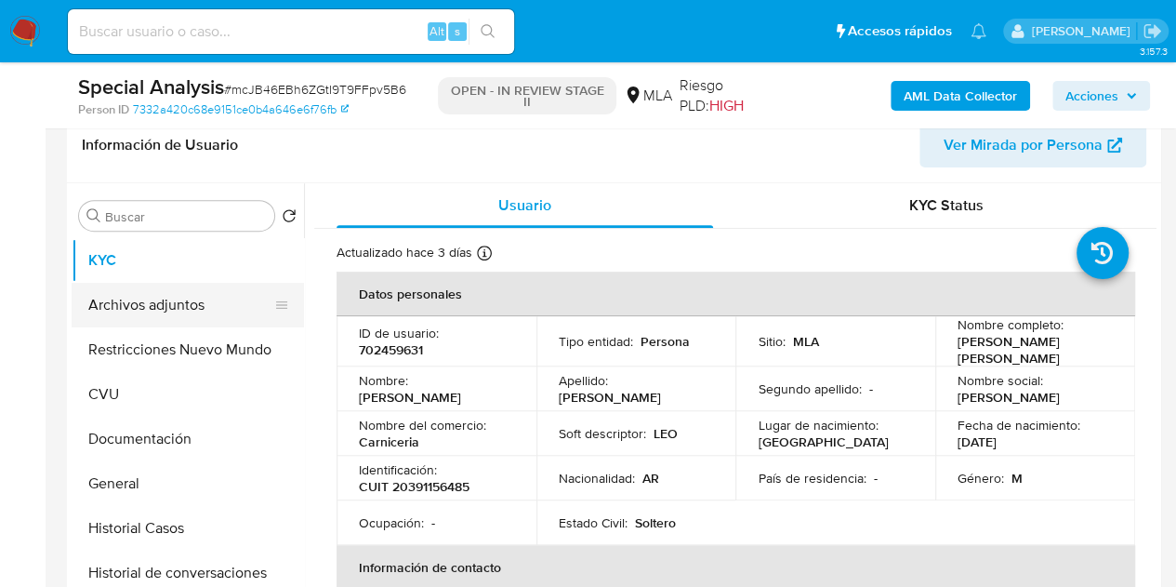
click at [166, 296] on button "Archivos adjuntos" at bounding box center [181, 305] width 218 height 45
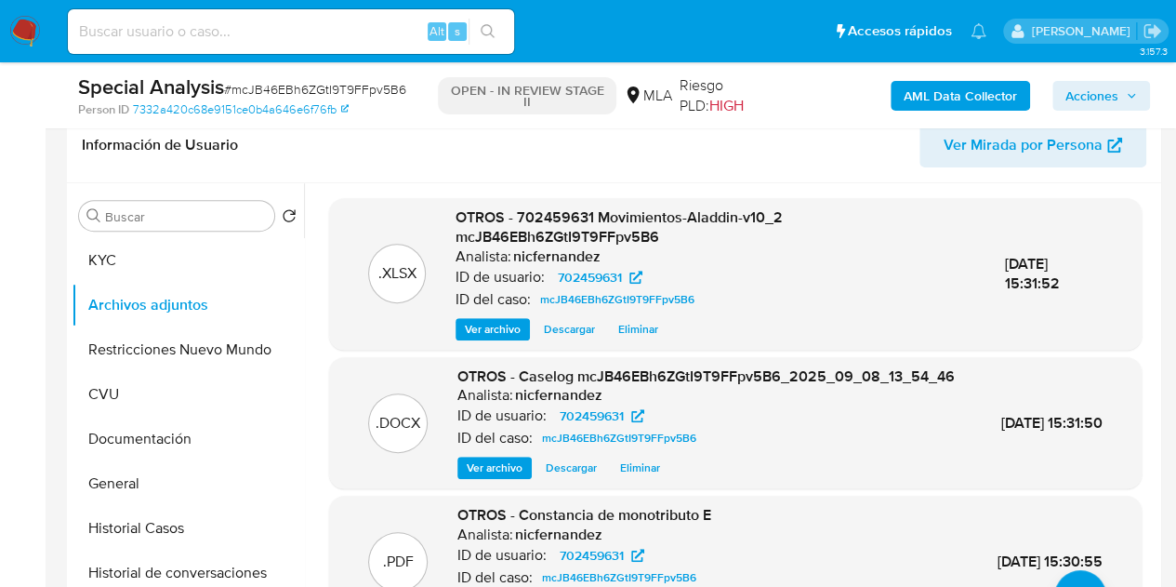
click at [489, 477] on span "Ver archivo" at bounding box center [495, 467] width 56 height 19
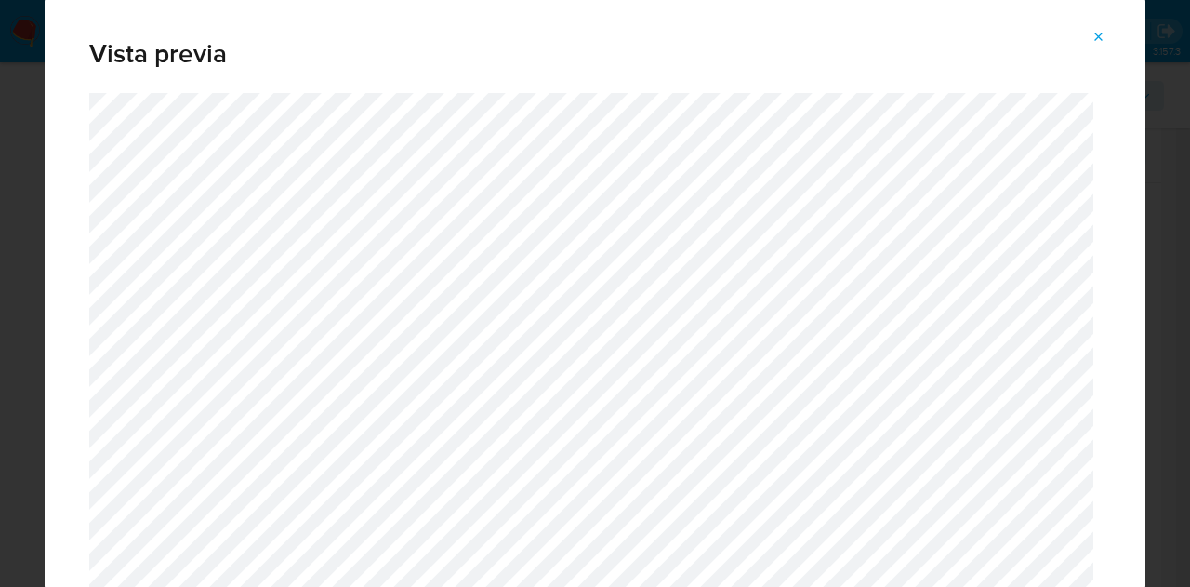
click at [1095, 42] on icon "Attachment preview" at bounding box center [1099, 37] width 15 height 15
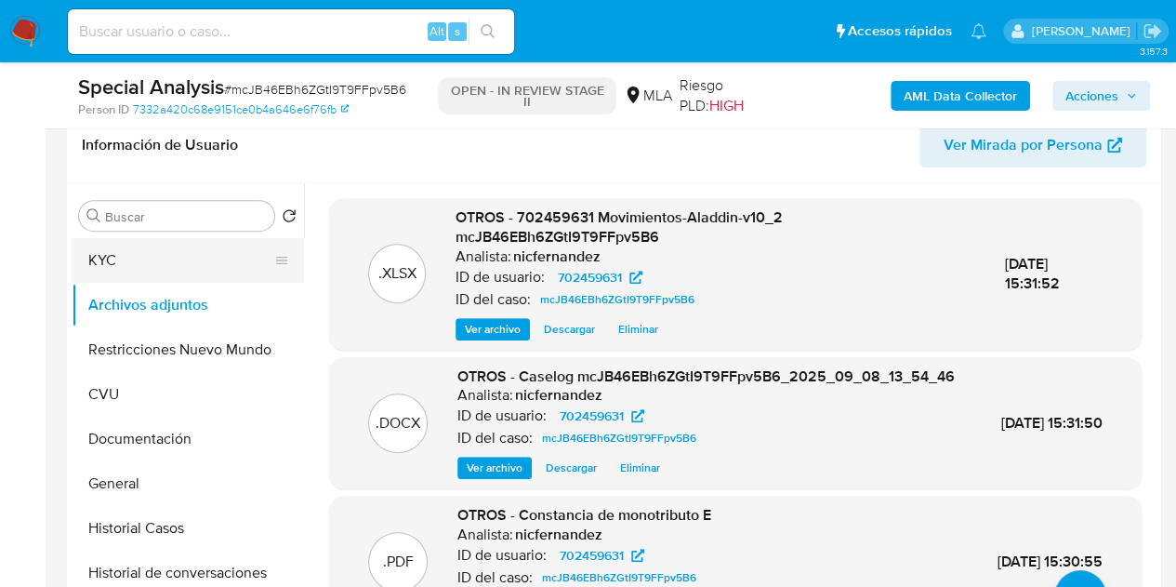
click at [180, 252] on button "KYC" at bounding box center [181, 260] width 218 height 45
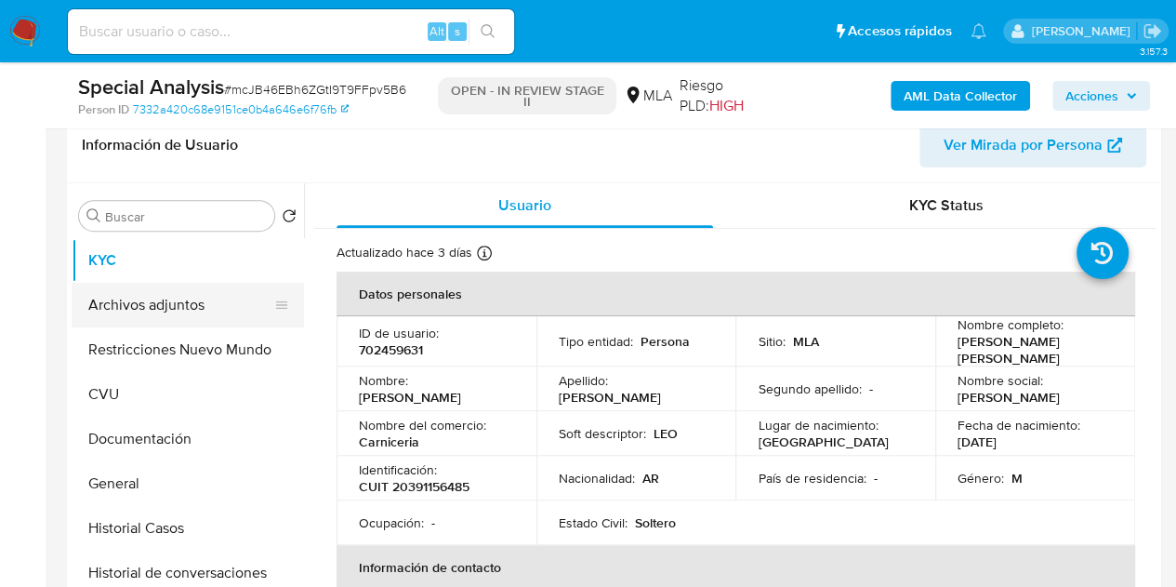
click at [141, 312] on button "Archivos adjuntos" at bounding box center [181, 305] width 218 height 45
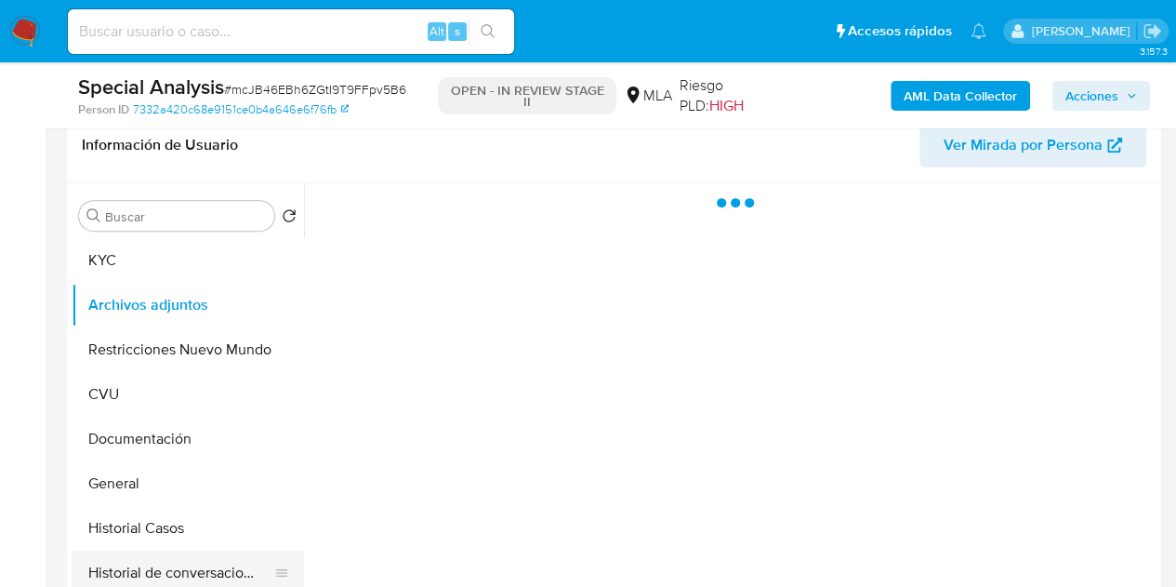
click at [190, 564] on button "Historial de conversaciones" at bounding box center [181, 572] width 218 height 45
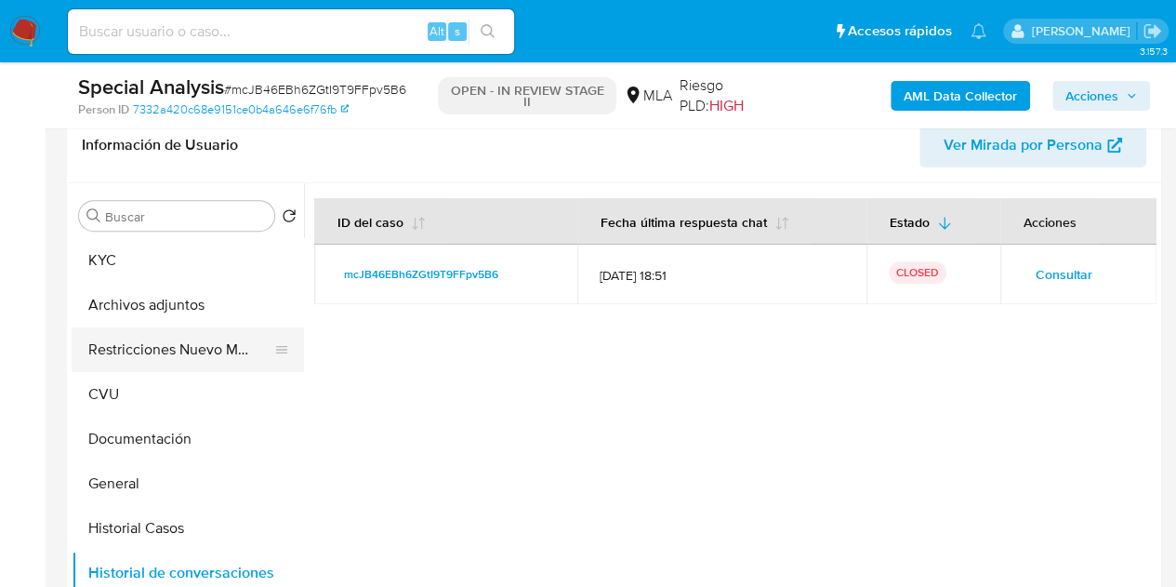
click at [133, 349] on button "Restricciones Nuevo Mundo" at bounding box center [181, 349] width 218 height 45
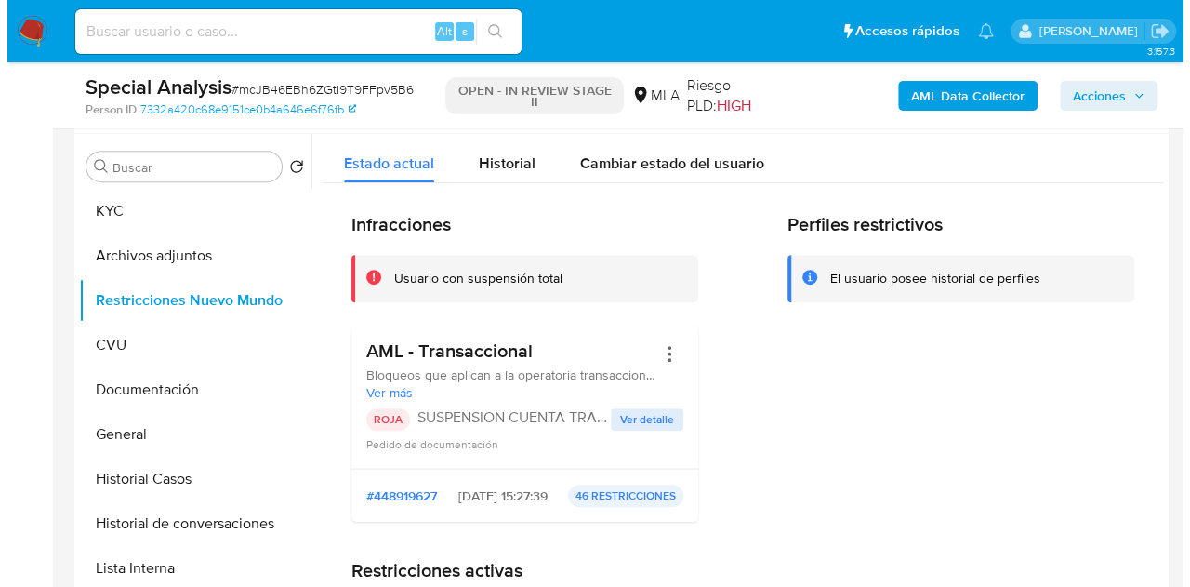
scroll to position [321, 0]
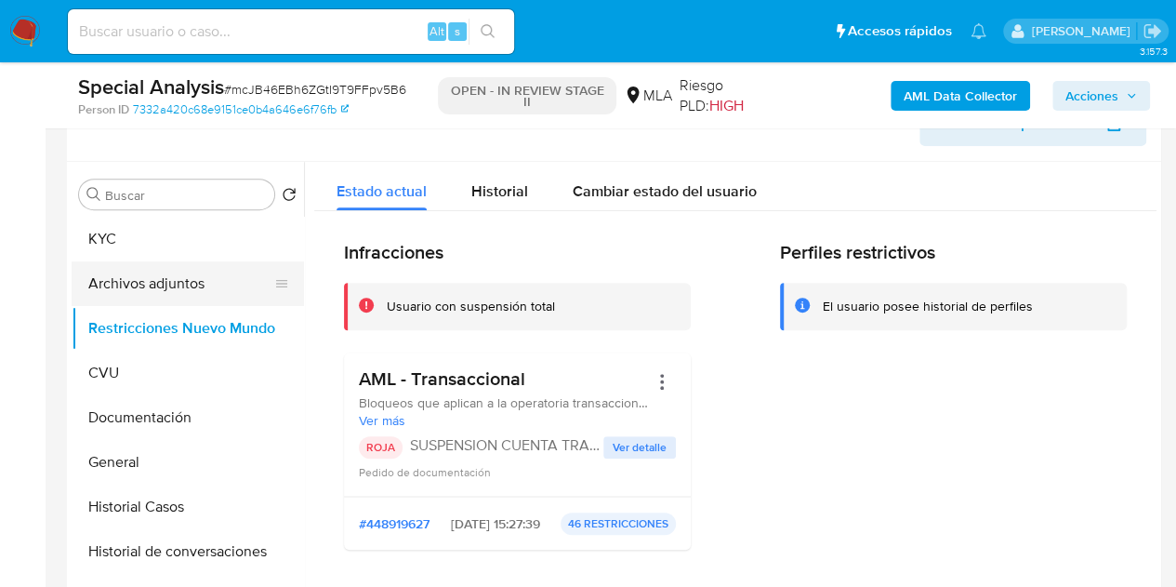
click at [91, 289] on button "Archivos adjuntos" at bounding box center [181, 283] width 218 height 45
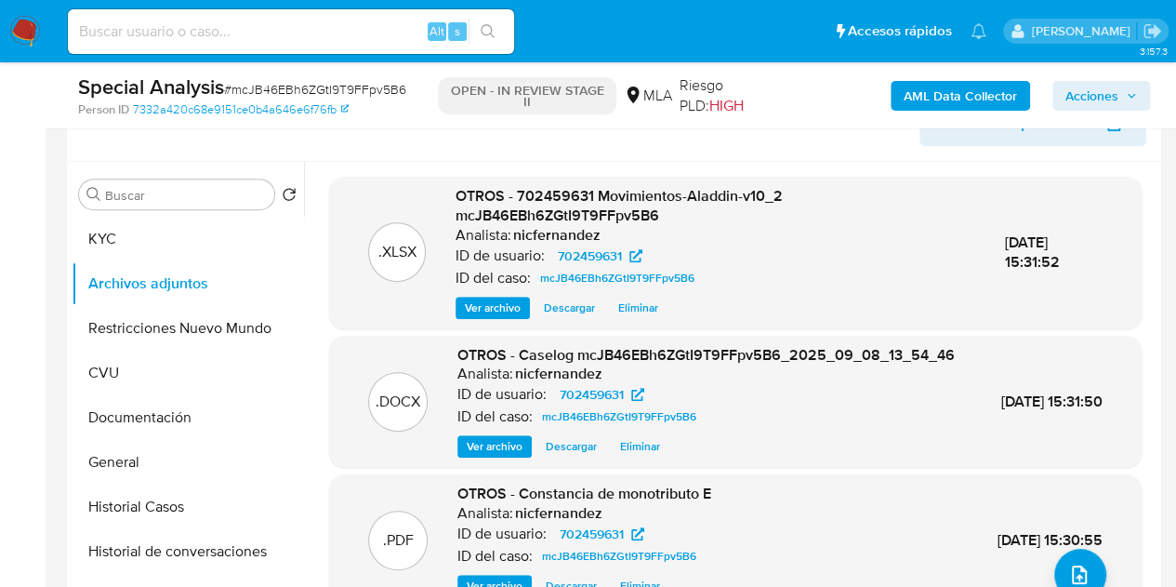
click at [510, 456] on span "Ver archivo" at bounding box center [495, 446] width 56 height 19
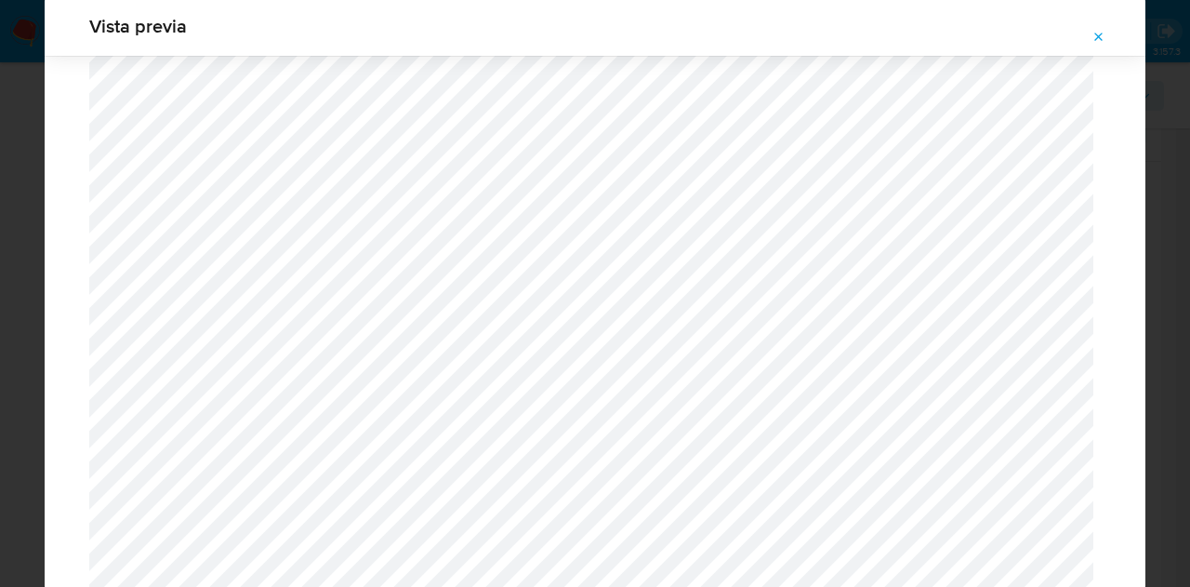
click at [1084, 35] on button "Attachment preview" at bounding box center [1099, 37] width 41 height 30
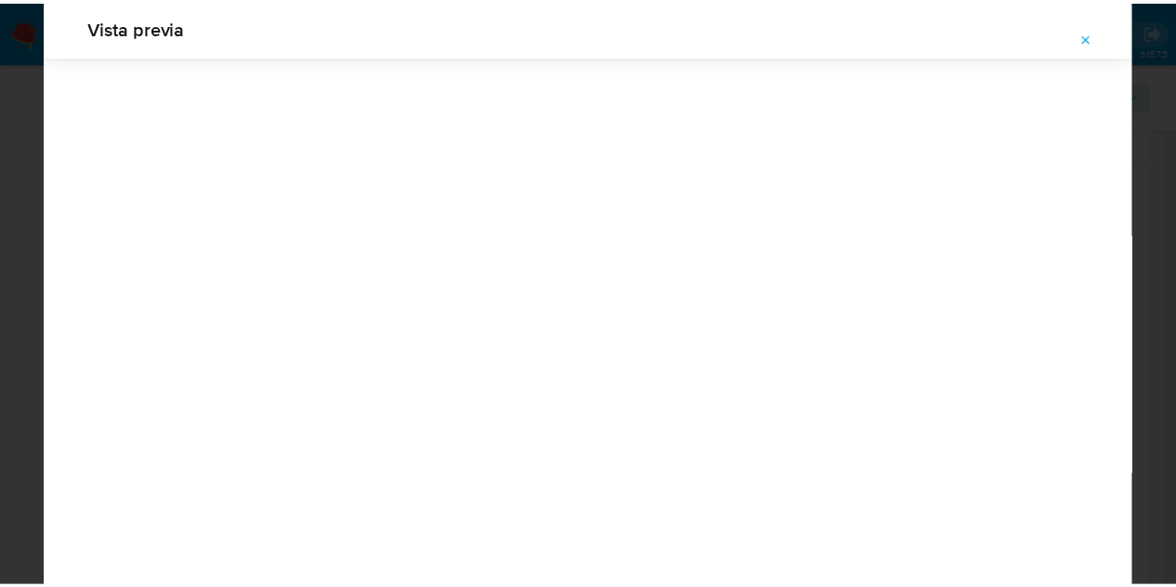
scroll to position [60, 0]
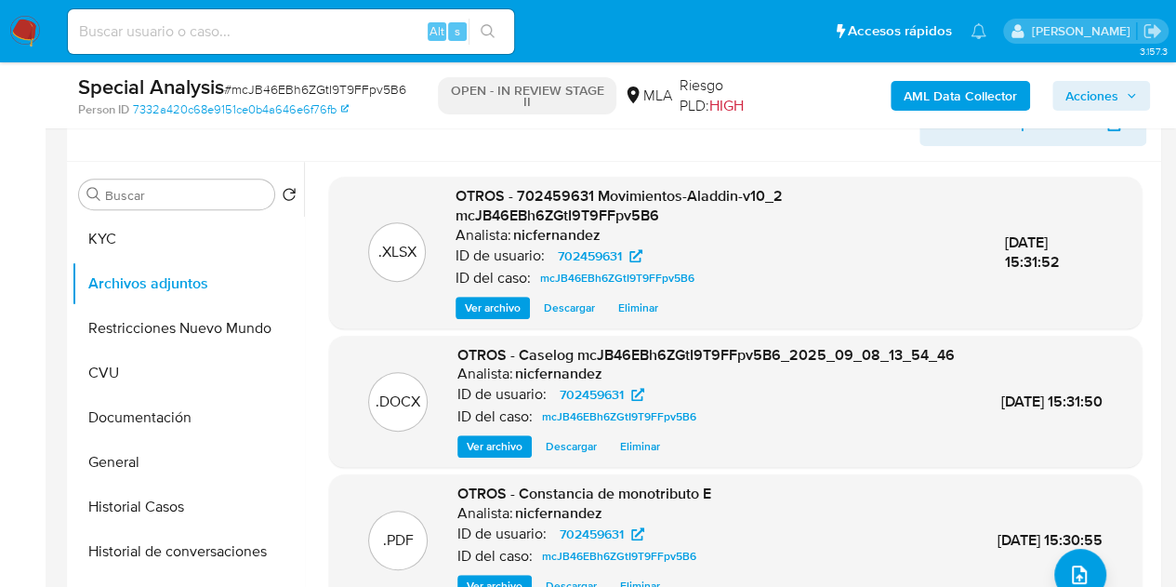
drag, startPoint x: 1096, startPoint y: 89, endPoint x: 1056, endPoint y: 107, distance: 43.7
click at [1097, 90] on span "Acciones" at bounding box center [1092, 96] width 53 height 30
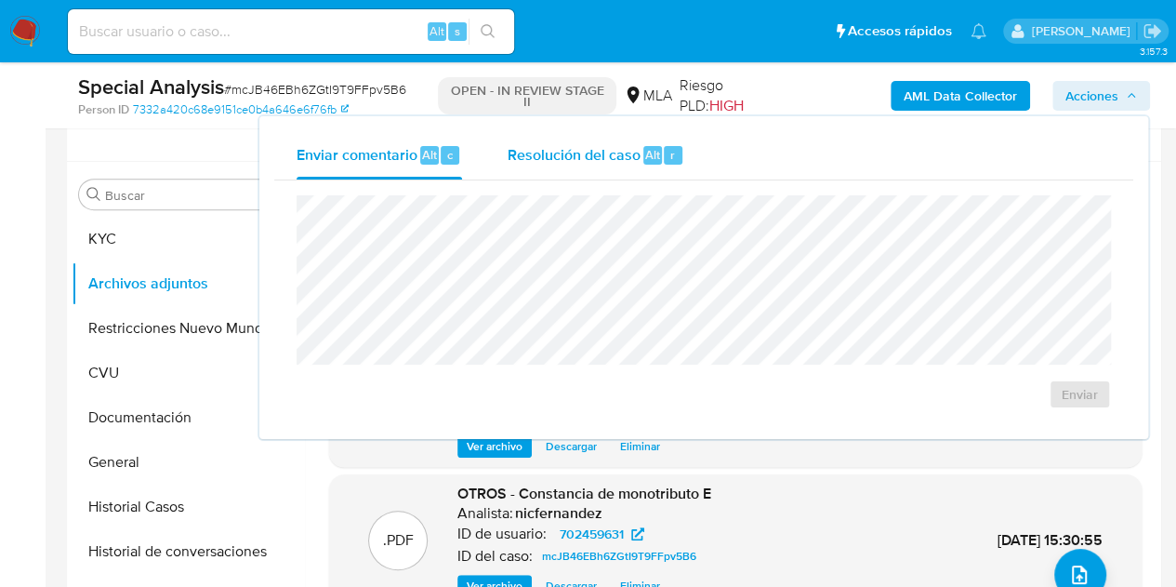
click at [604, 161] on span "Resolución del caso" at bounding box center [573, 153] width 133 height 21
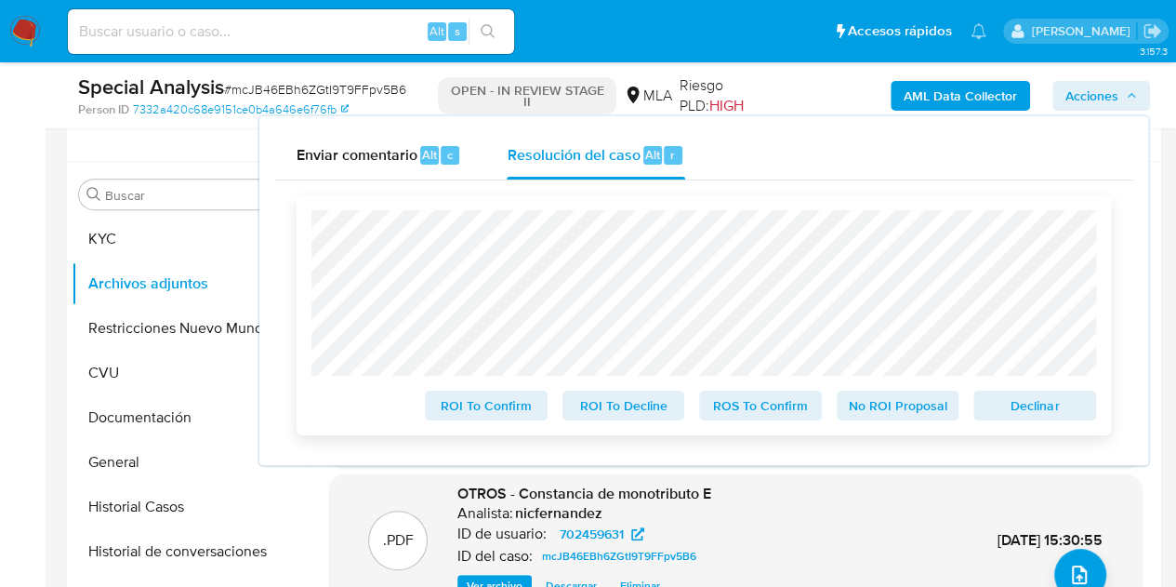
click at [1031, 398] on span "Declinar" at bounding box center [1035, 405] width 97 height 26
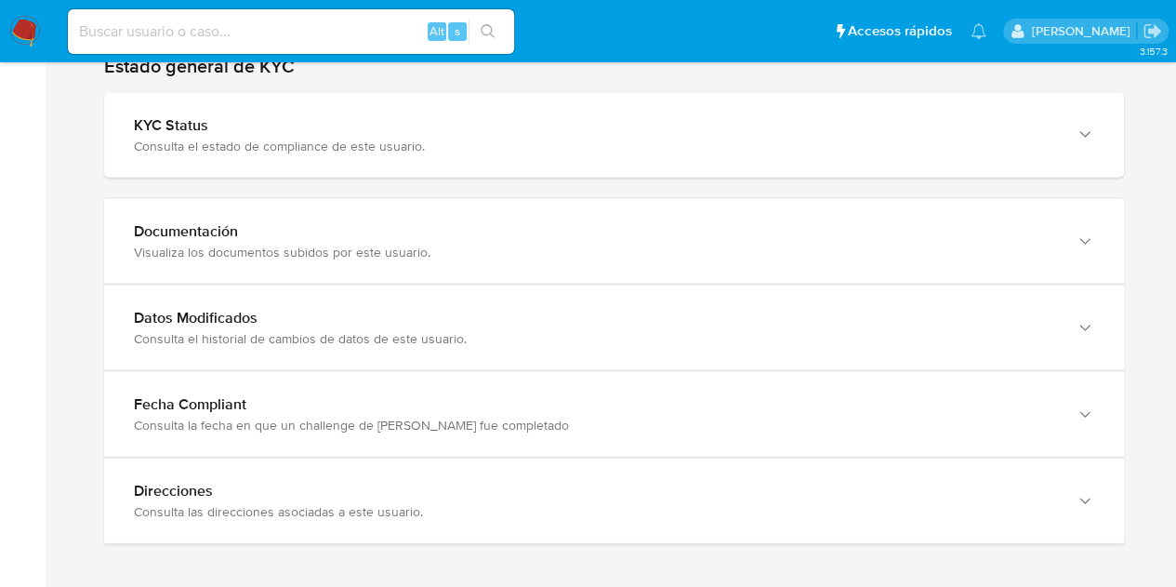
scroll to position [1818, 0]
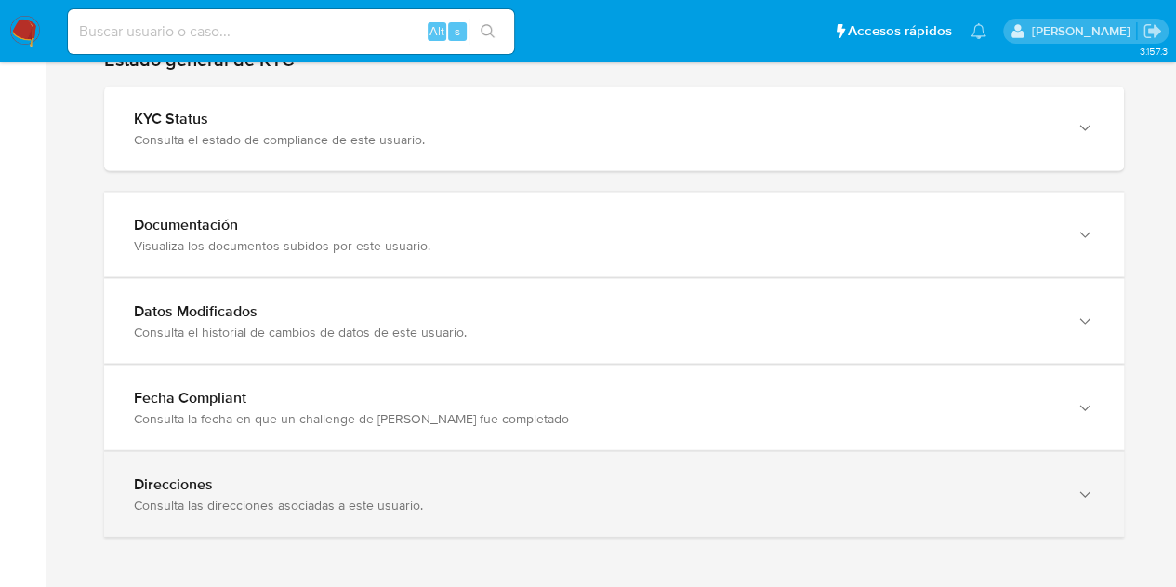
click at [1080, 496] on icon "button" at bounding box center [1085, 494] width 19 height 19
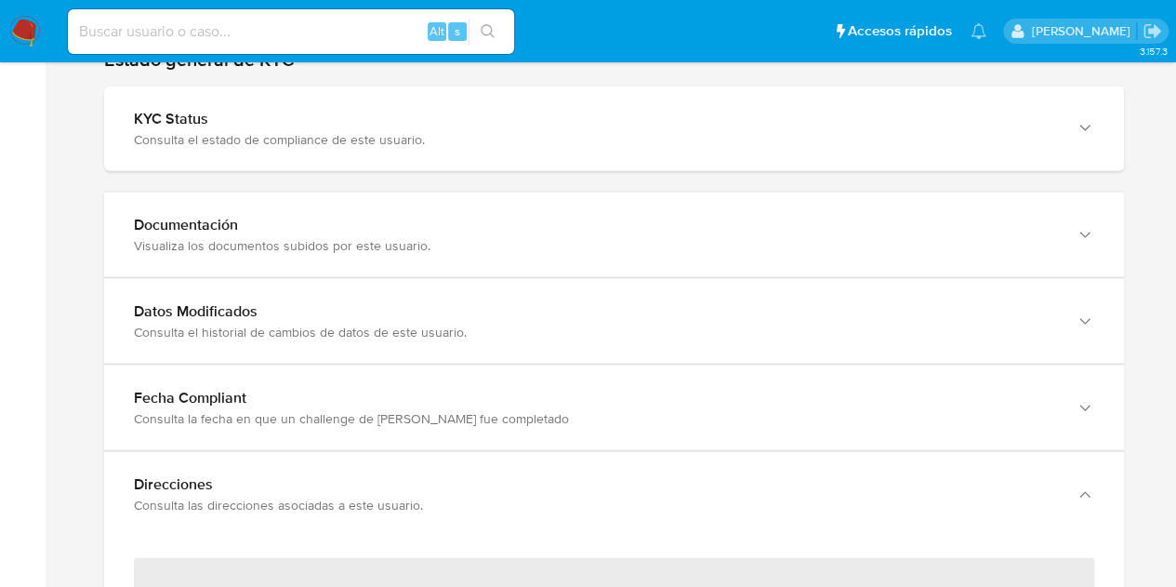
scroll to position [2053, 0]
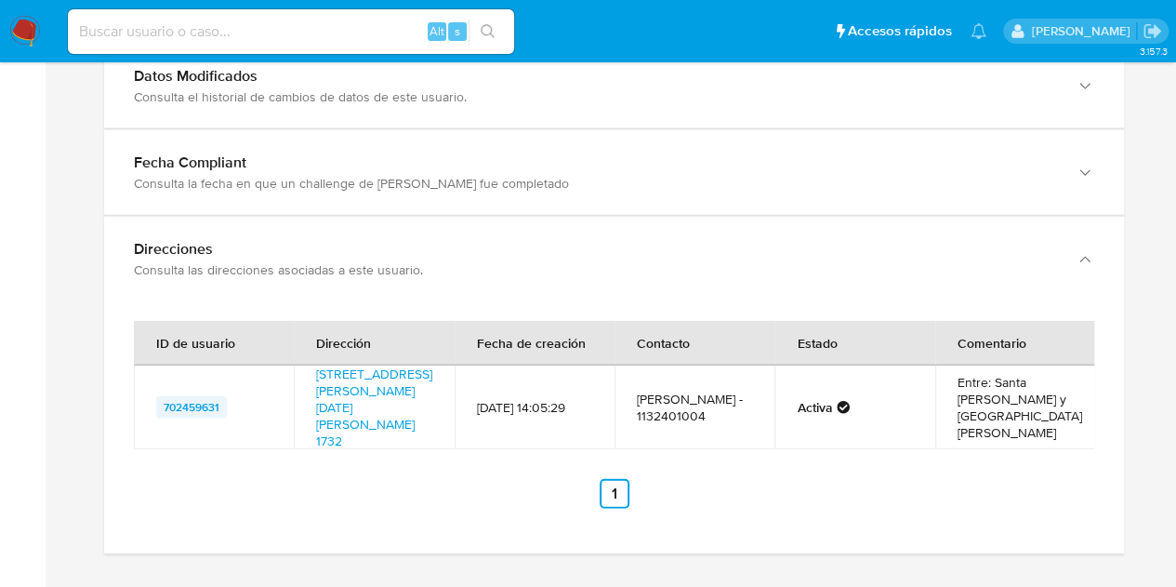
click at [202, 396] on span "702459631" at bounding box center [192, 407] width 56 height 22
click at [373, 367] on link "Calle San Lorenzo 1732, San Miguel, Buenos Aires, 1663, Argentina 1732" at bounding box center [374, 407] width 116 height 86
drag, startPoint x: 312, startPoint y: 365, endPoint x: 396, endPoint y: 395, distance: 88.8
click at [396, 395] on td "Calle San Lorenzo 1732, San Miguel, Buenos Aires, 1663, Argentina 1732" at bounding box center [374, 407] width 160 height 84
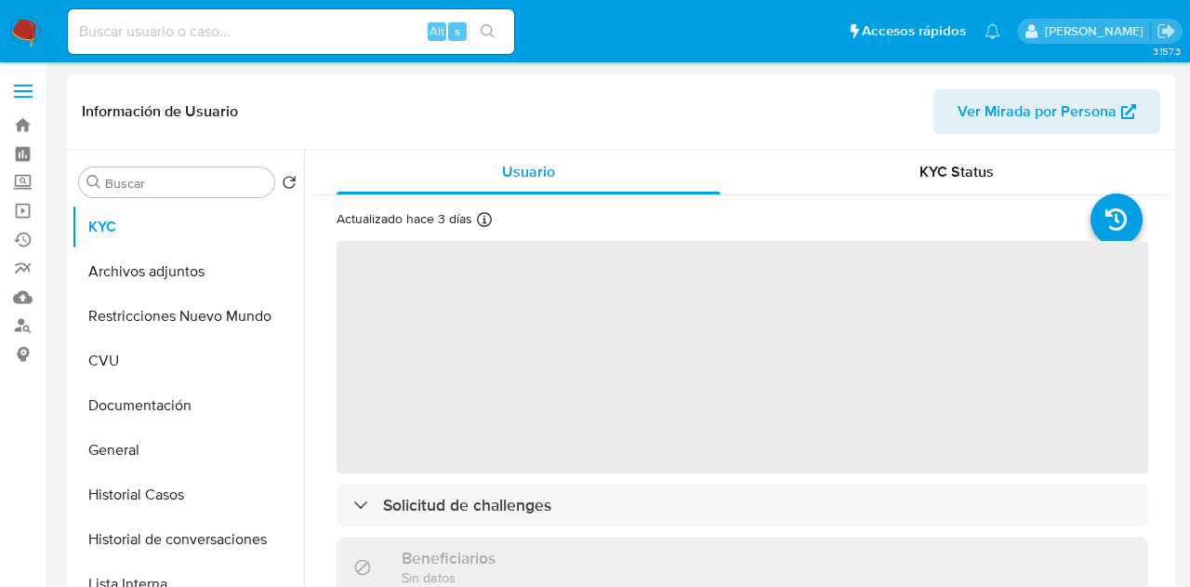
select select "10"
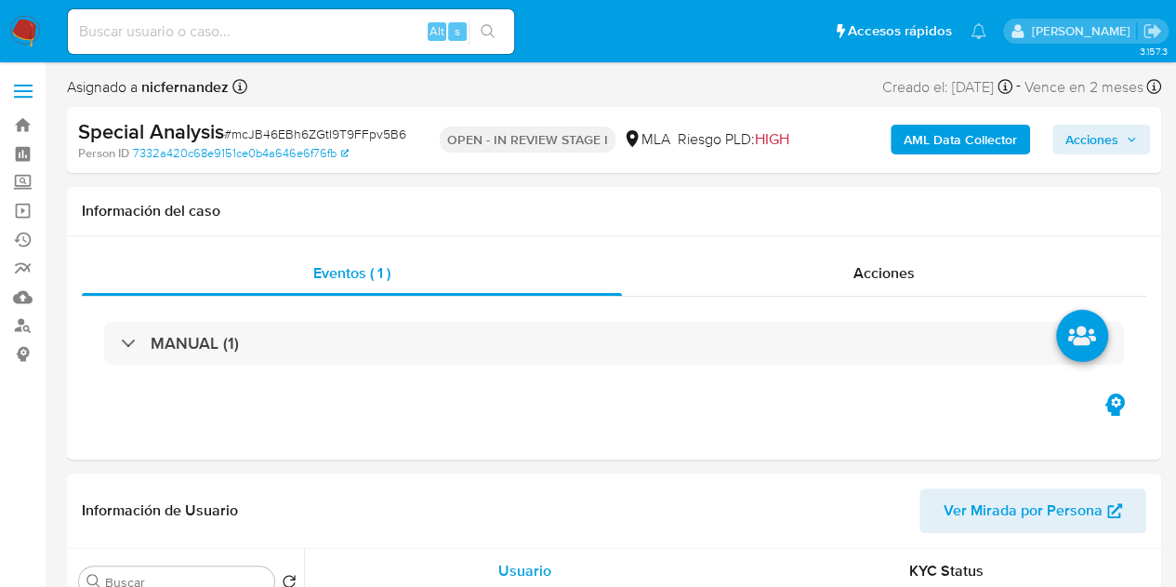
click at [1122, 141] on span "Acciones" at bounding box center [1102, 139] width 72 height 26
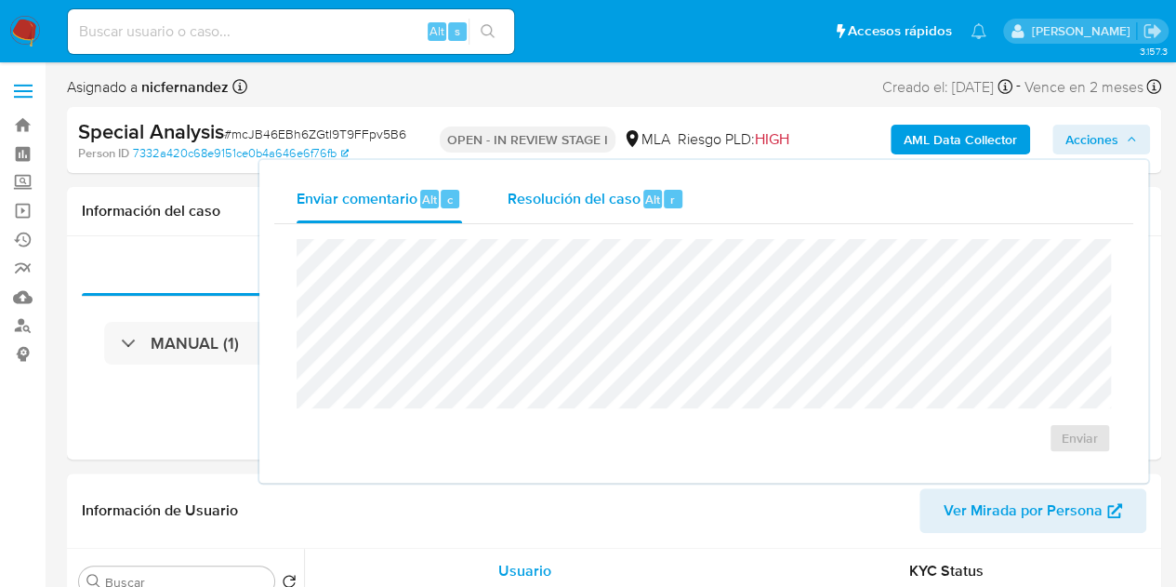
click at [671, 202] on span "r" at bounding box center [672, 200] width 5 height 18
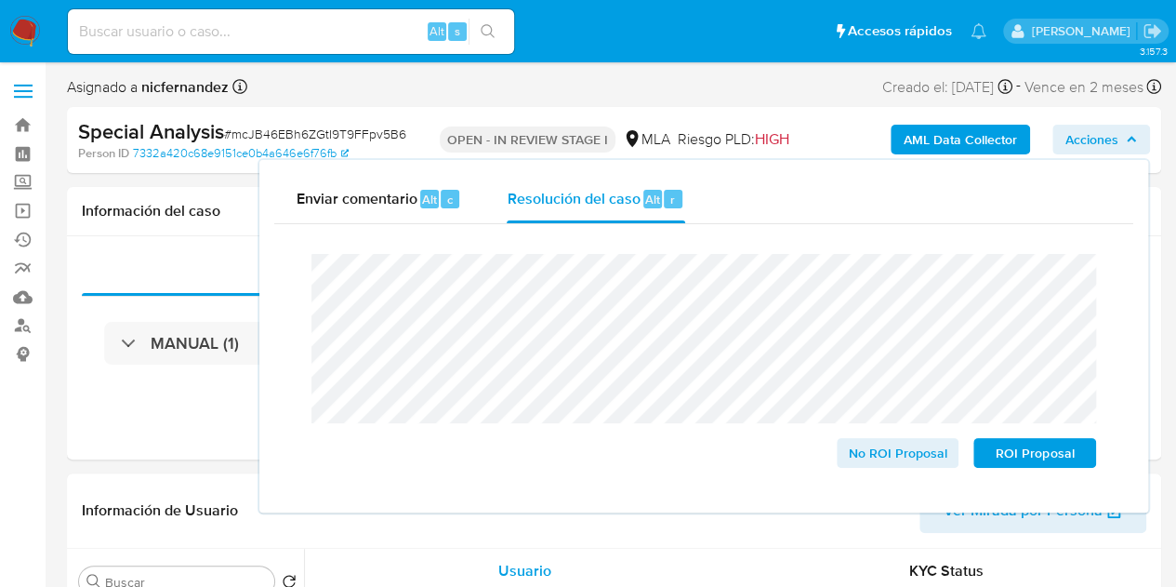
select select "10"
click at [1027, 449] on span "ROI Proposal" at bounding box center [1035, 453] width 97 height 26
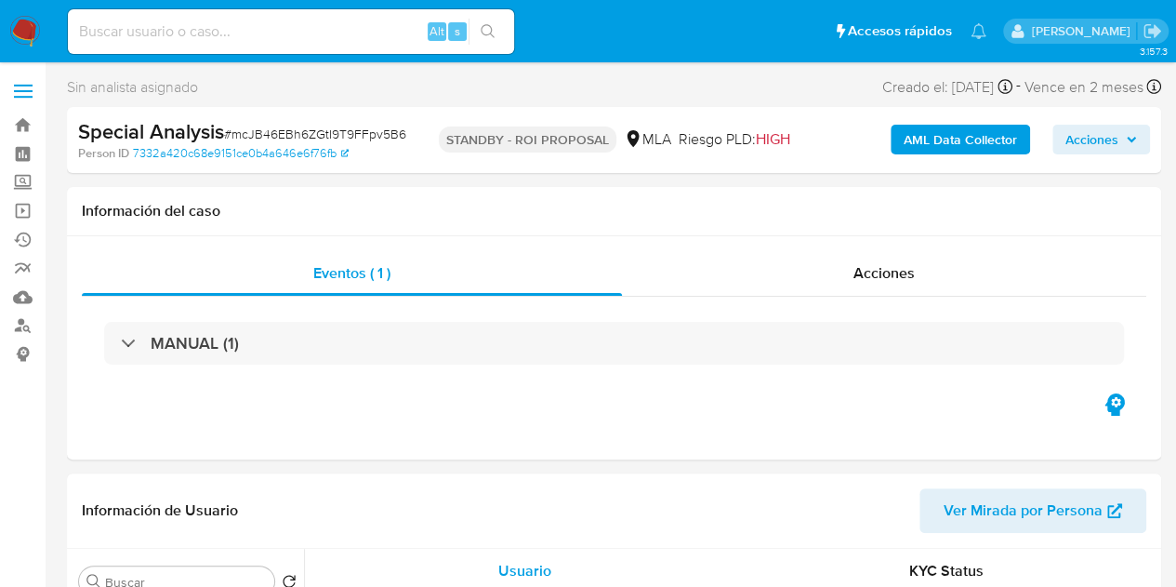
select select "10"
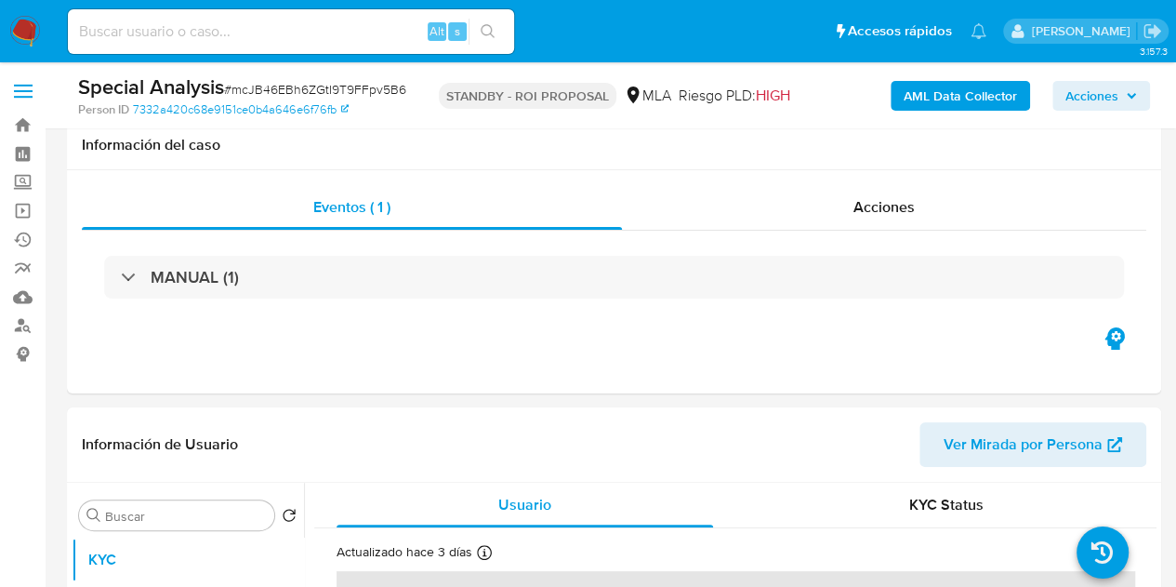
scroll to position [294, 0]
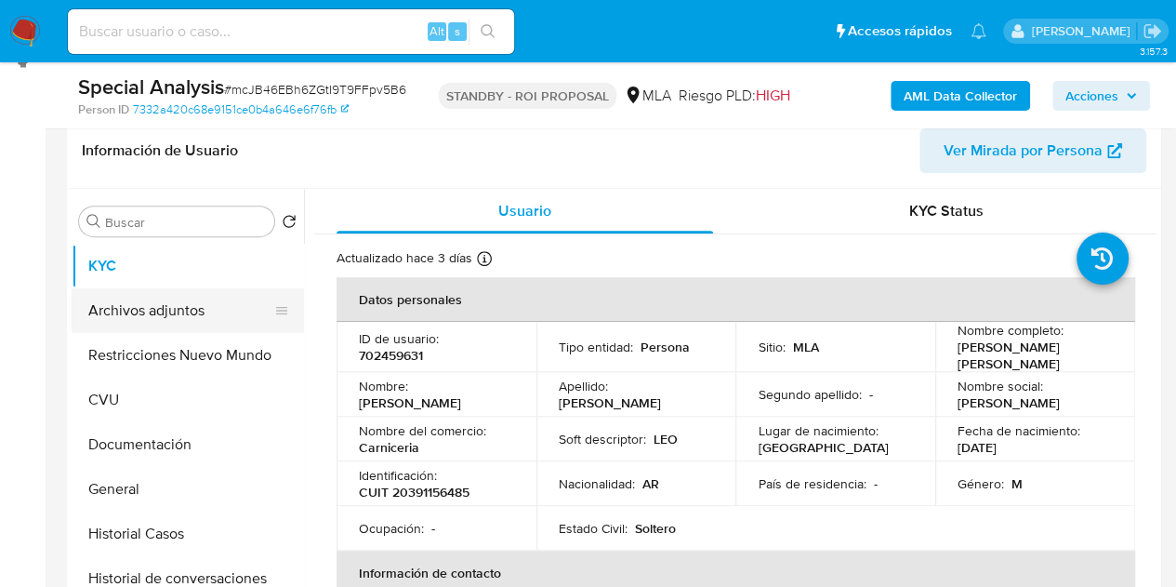
click at [160, 314] on button "Archivos adjuntos" at bounding box center [181, 310] width 218 height 45
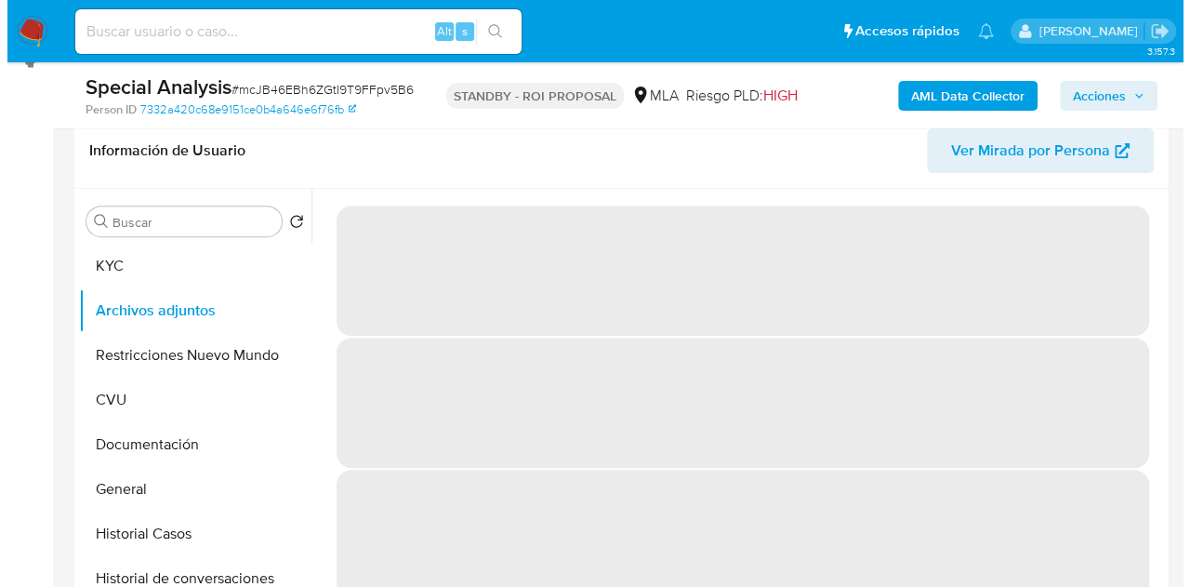
scroll to position [393, 0]
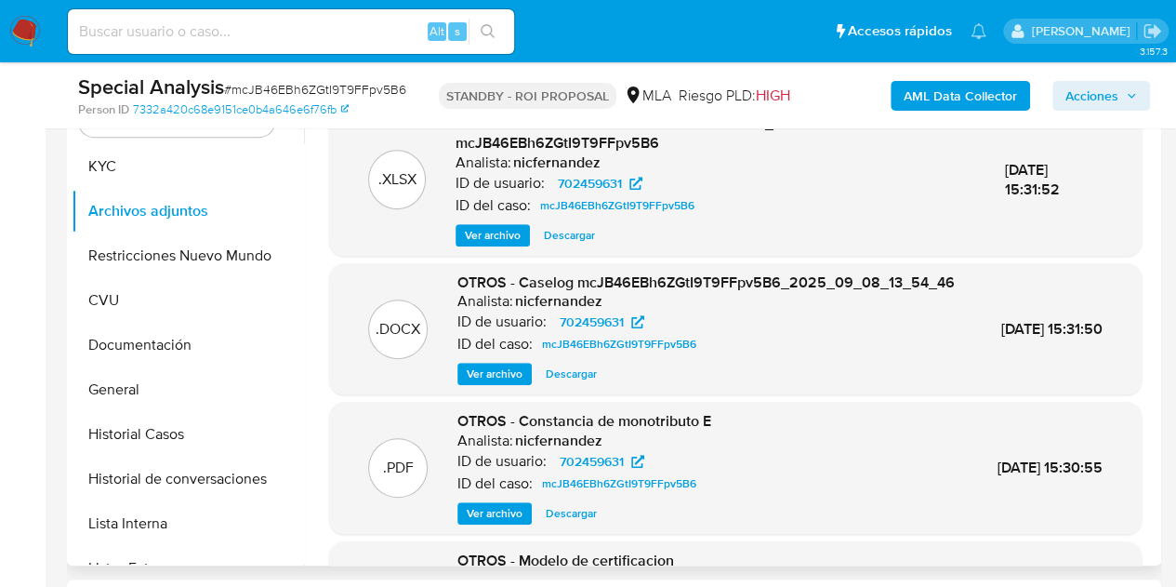
click at [467, 383] on span "Ver archivo" at bounding box center [495, 373] width 56 height 19
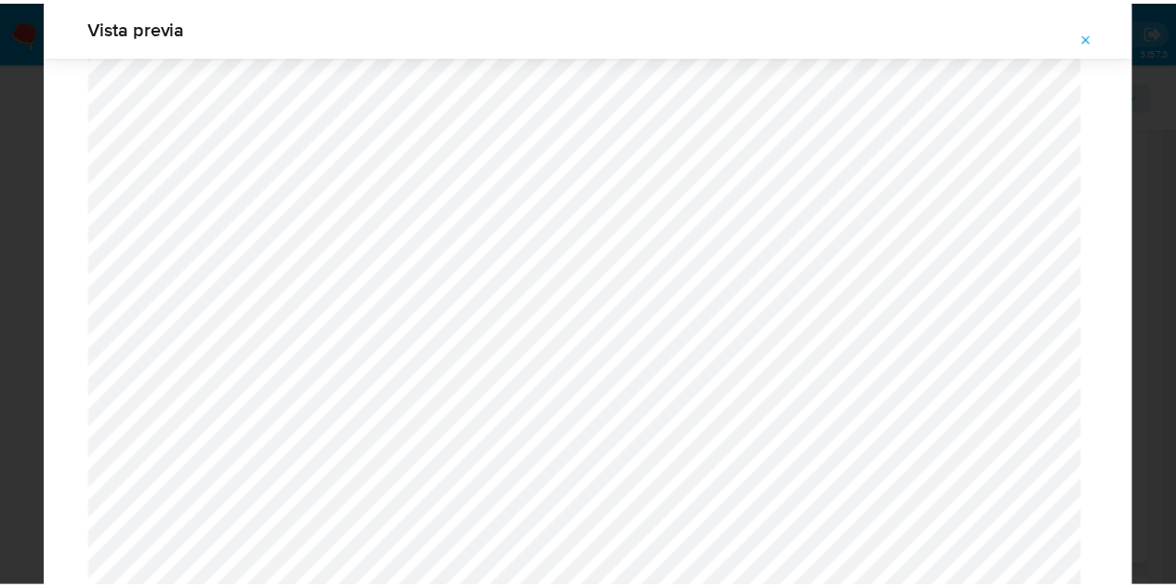
scroll to position [0, 0]
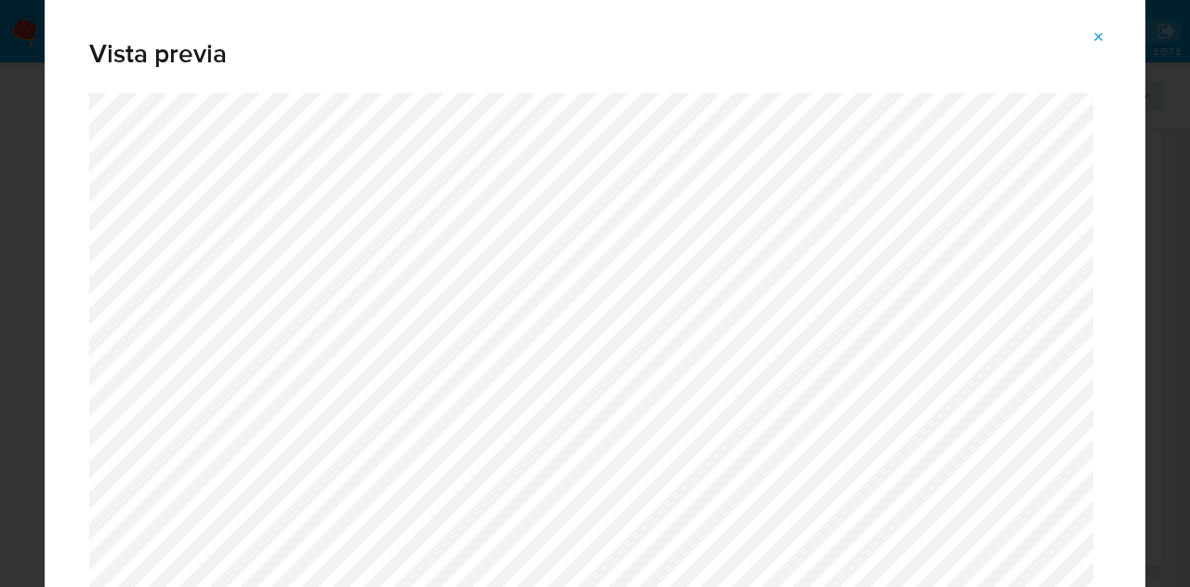
click at [1100, 33] on icon "Attachment preview" at bounding box center [1099, 37] width 15 height 15
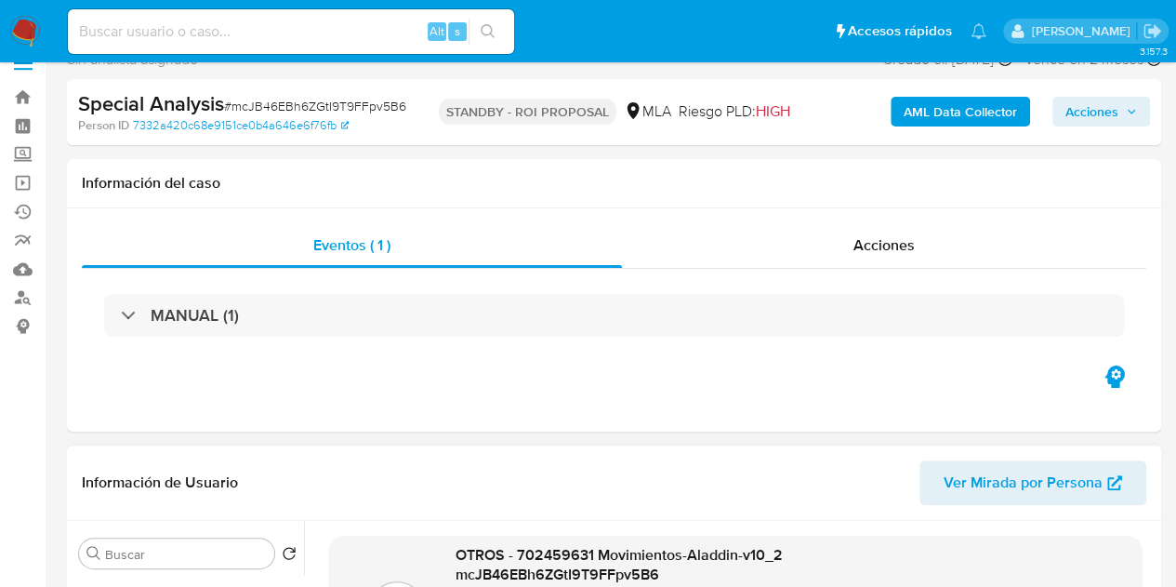
scroll to position [9, 0]
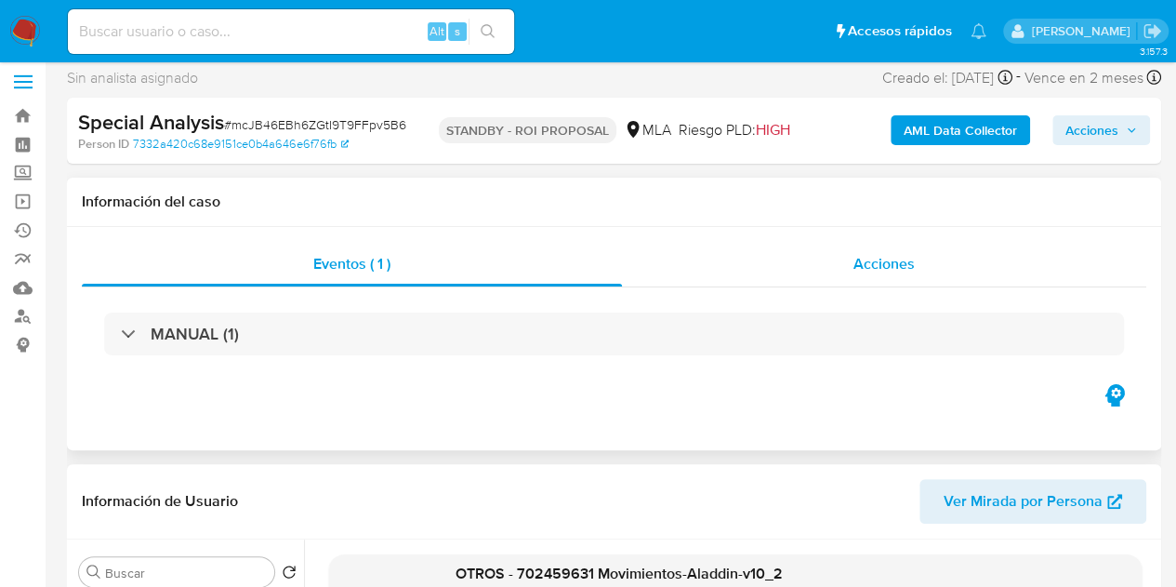
click at [927, 258] on div "Acciones" at bounding box center [884, 264] width 524 height 45
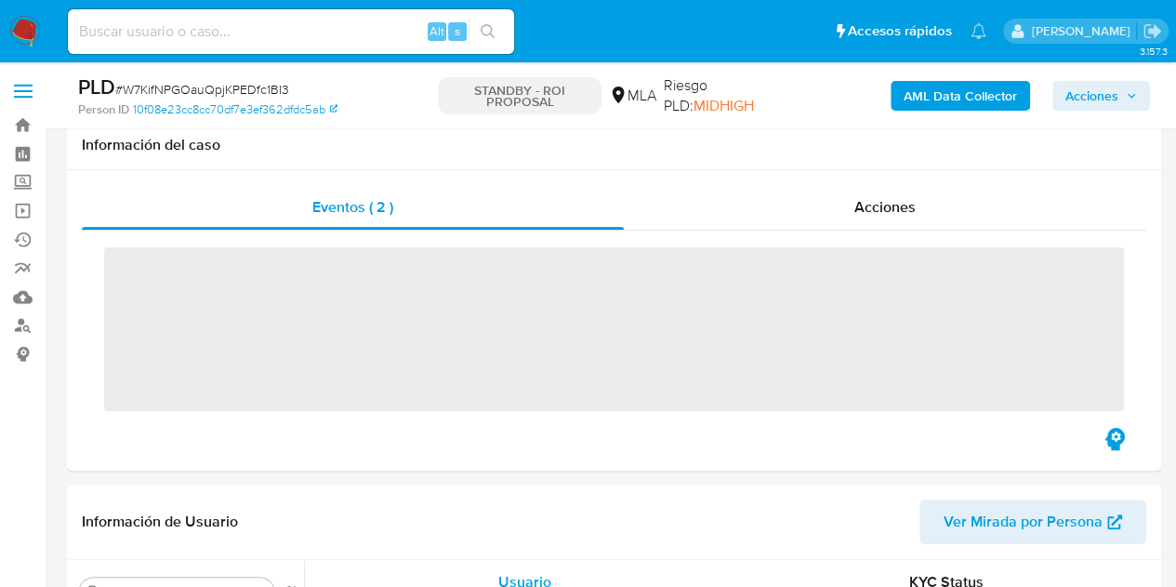
scroll to position [268, 0]
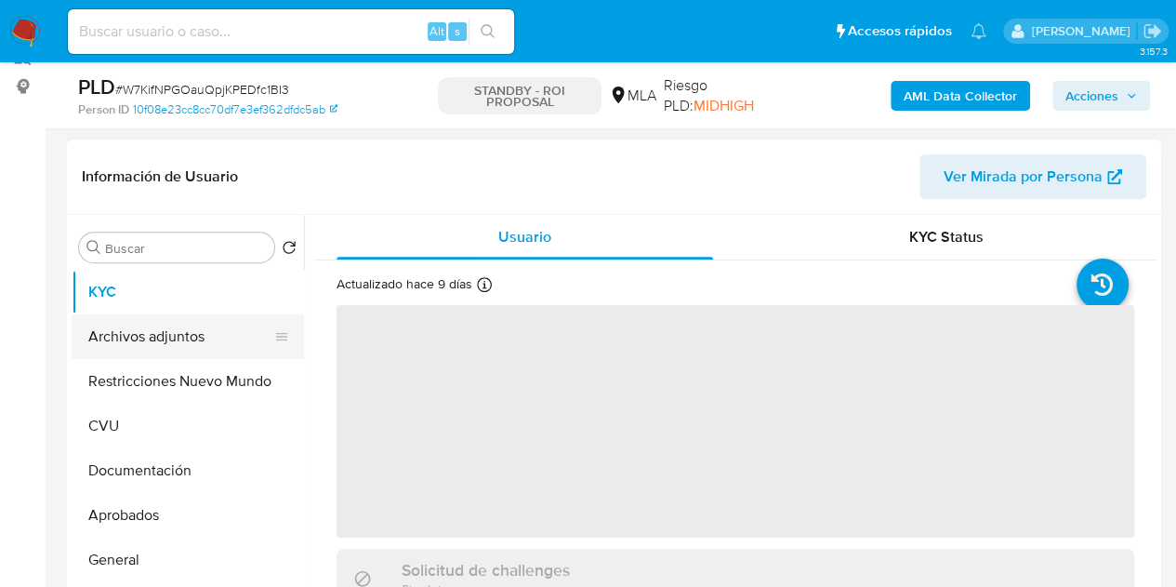
click at [118, 342] on button "Archivos adjuntos" at bounding box center [181, 336] width 218 height 45
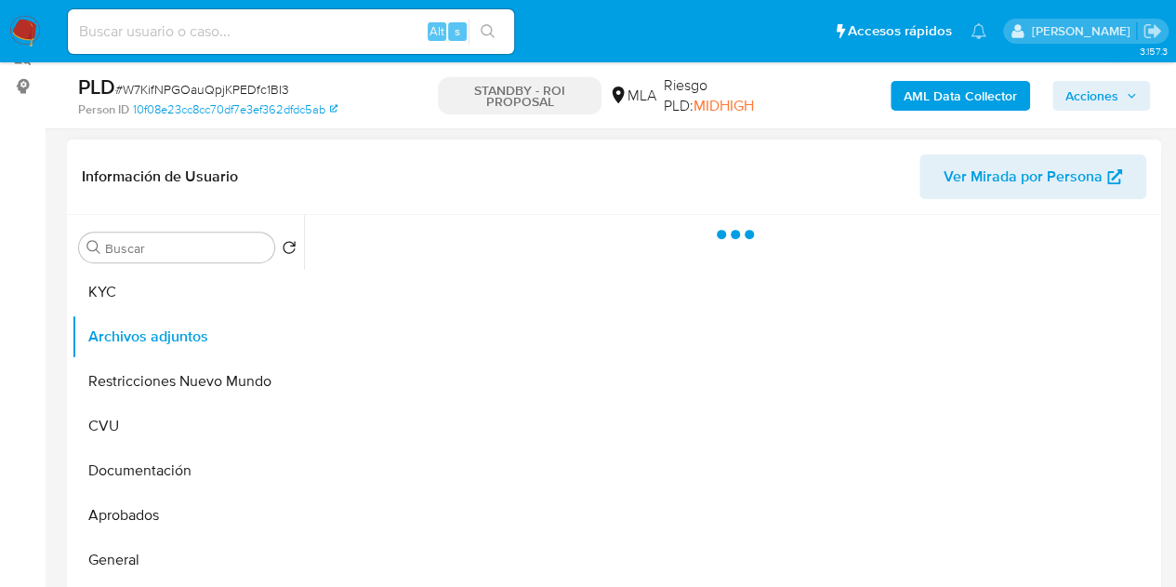
select select "10"
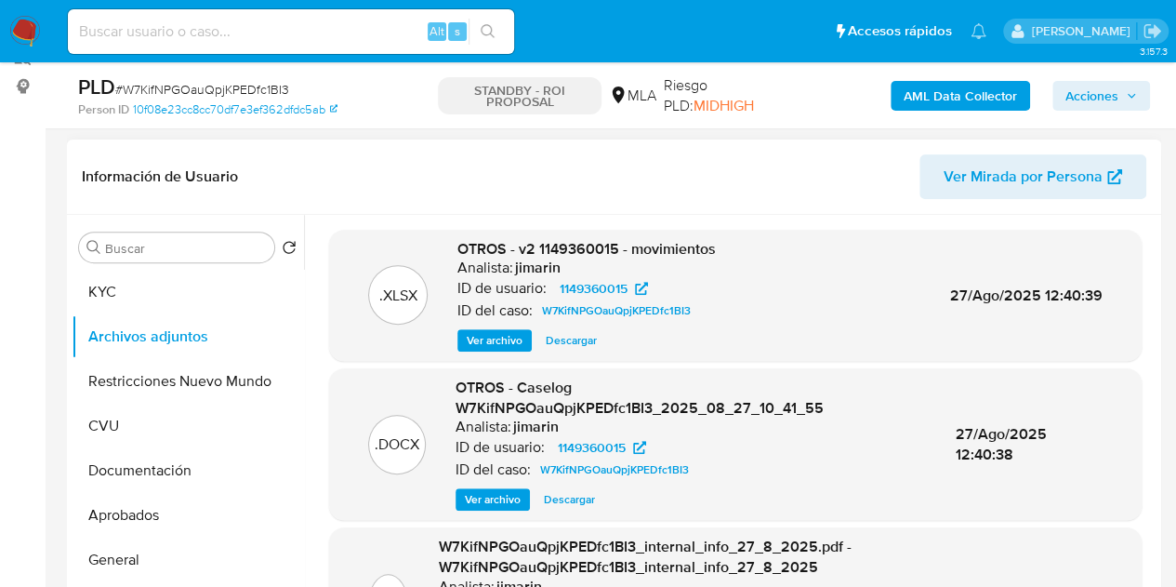
click at [584, 501] on span "Descargar" at bounding box center [569, 499] width 51 height 19
click at [177, 376] on button "Restricciones Nuevo Mundo" at bounding box center [181, 381] width 218 height 45
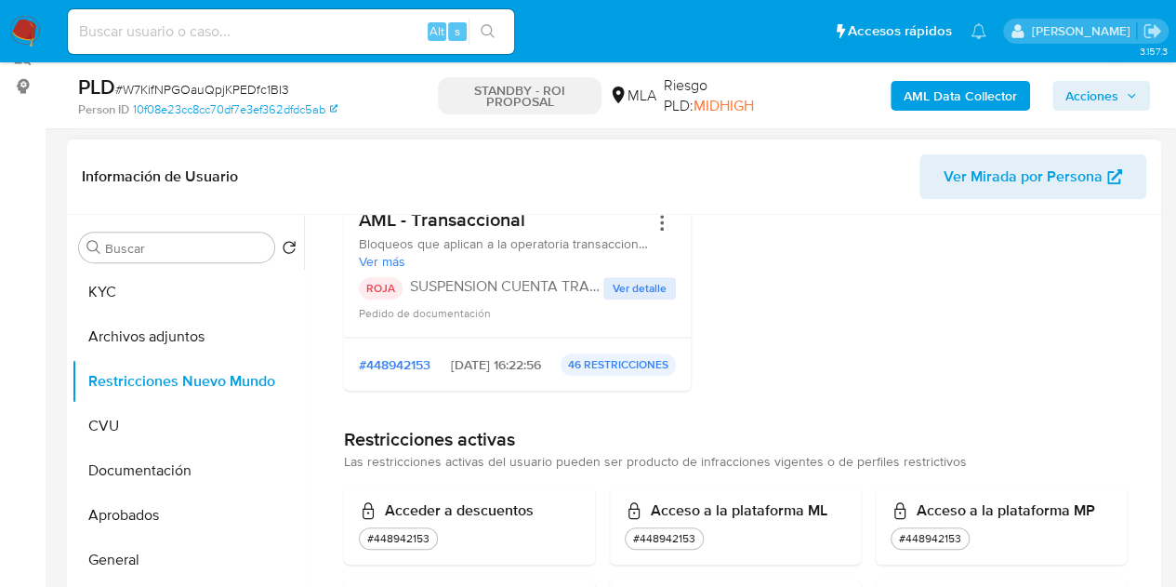
scroll to position [0, 0]
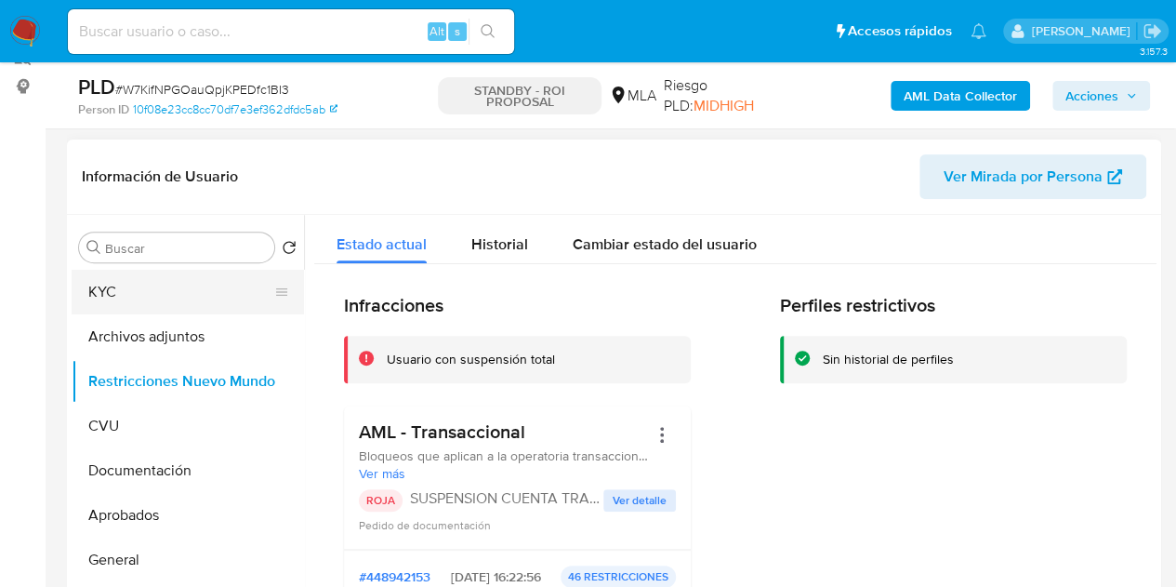
click at [121, 298] on button "KYC" at bounding box center [181, 292] width 218 height 45
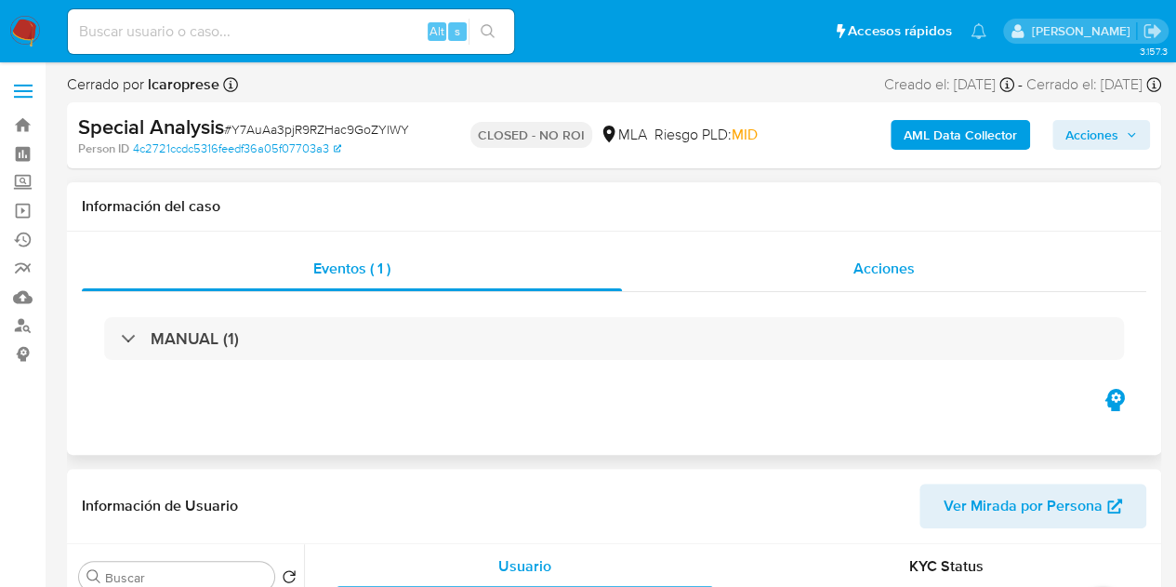
click at [919, 271] on div "Acciones" at bounding box center [884, 268] width 524 height 45
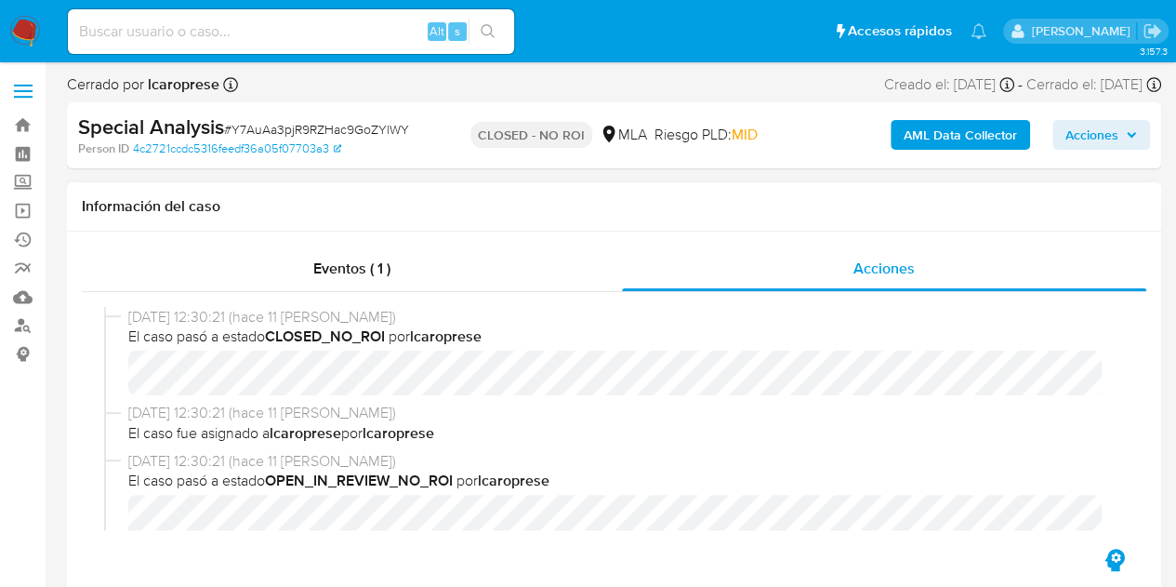
select select "10"
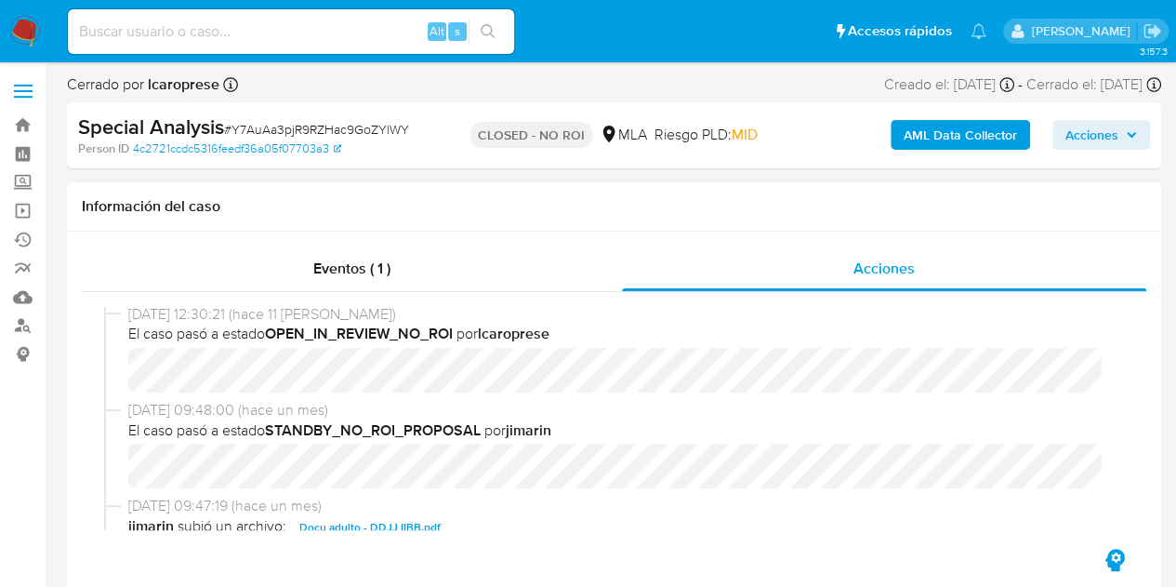
scroll to position [101, 0]
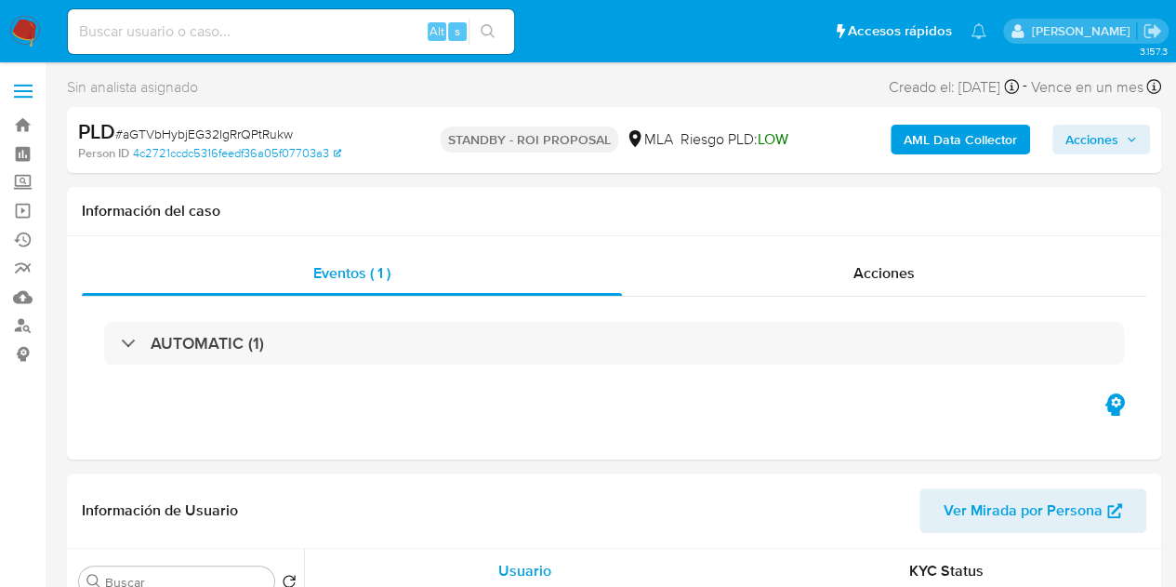
select select "10"
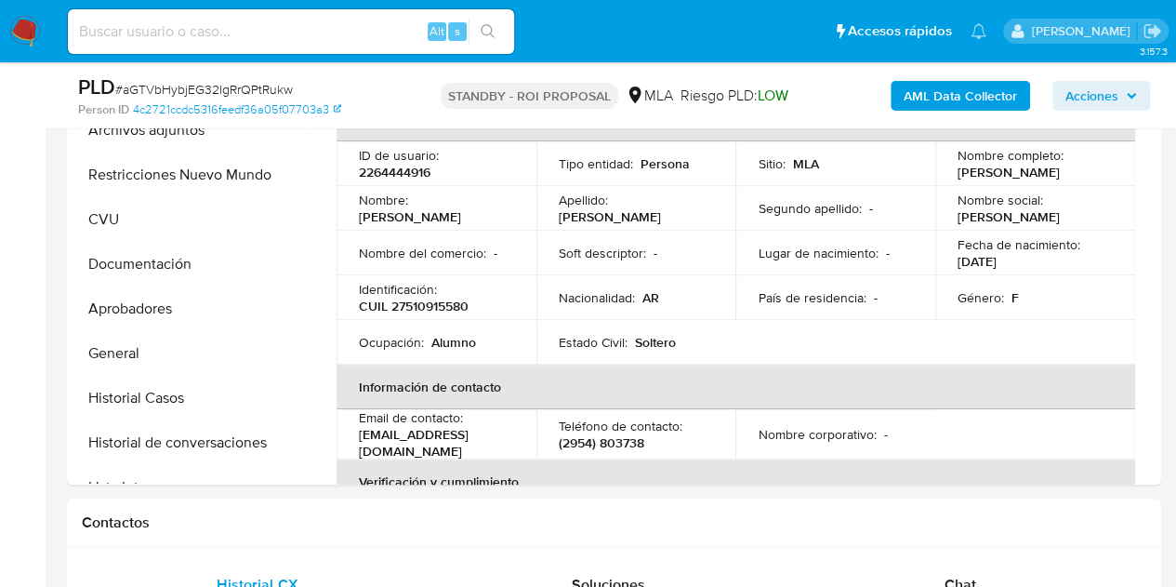
scroll to position [402, 0]
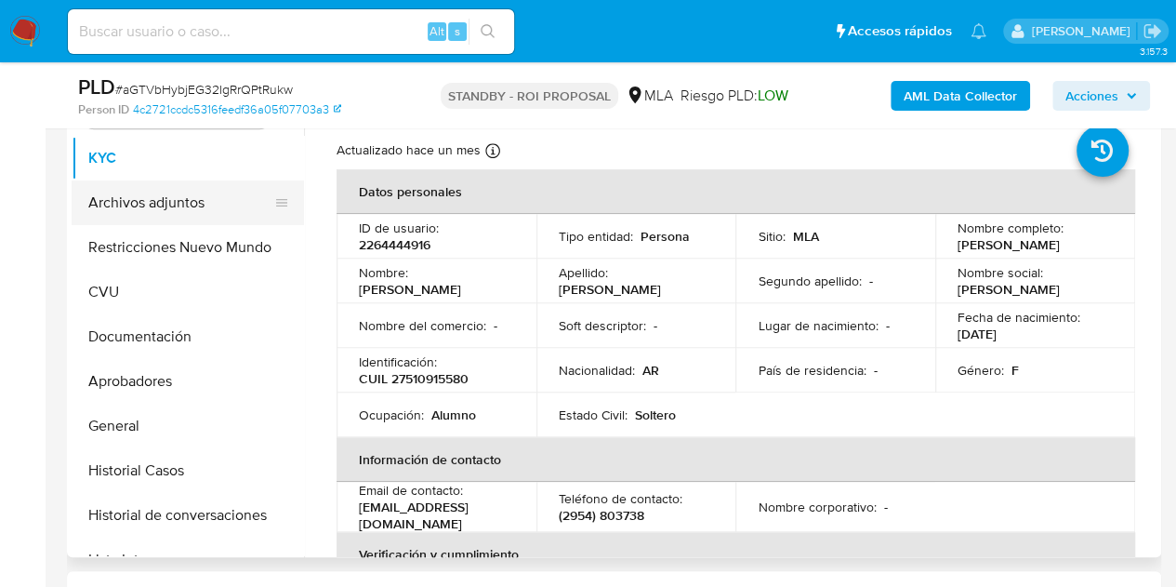
click at [143, 209] on button "Archivos adjuntos" at bounding box center [181, 202] width 218 height 45
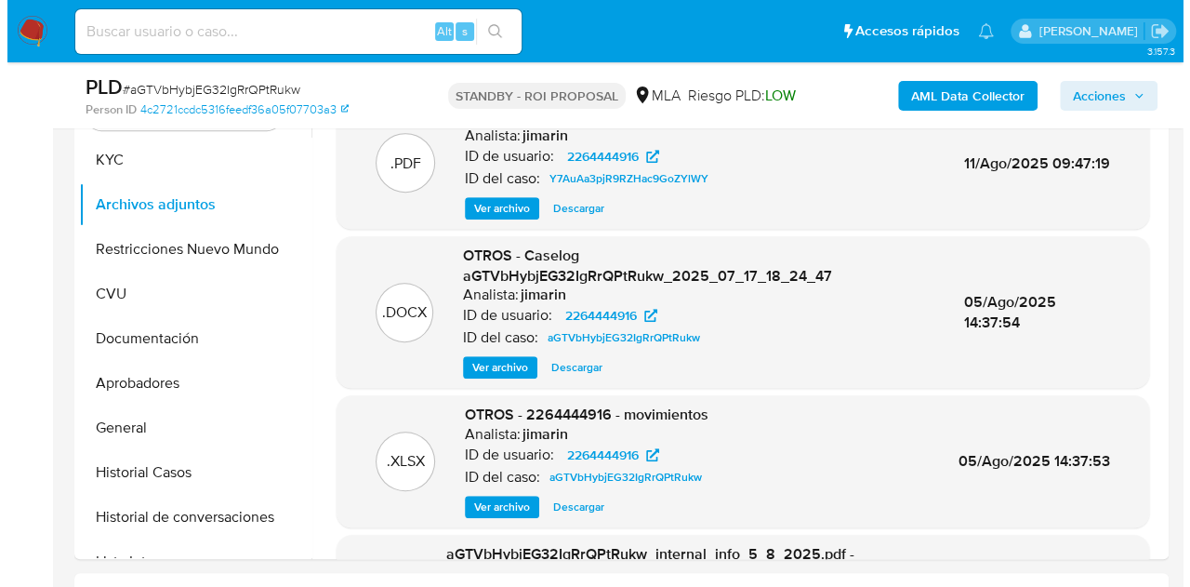
scroll to position [353, 0]
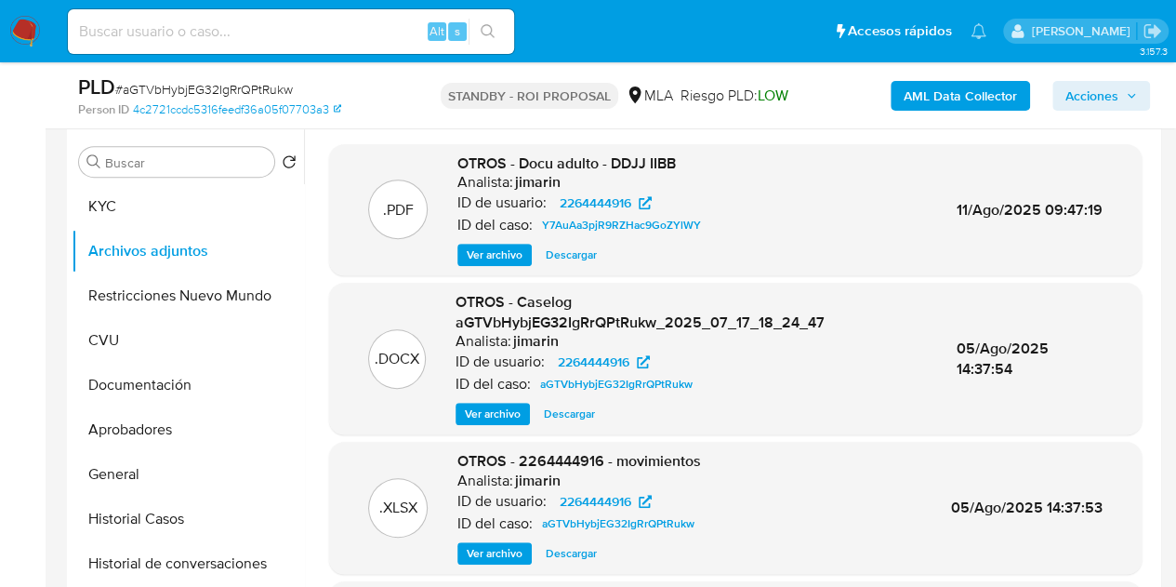
click at [493, 408] on span "Ver archivo" at bounding box center [493, 413] width 56 height 19
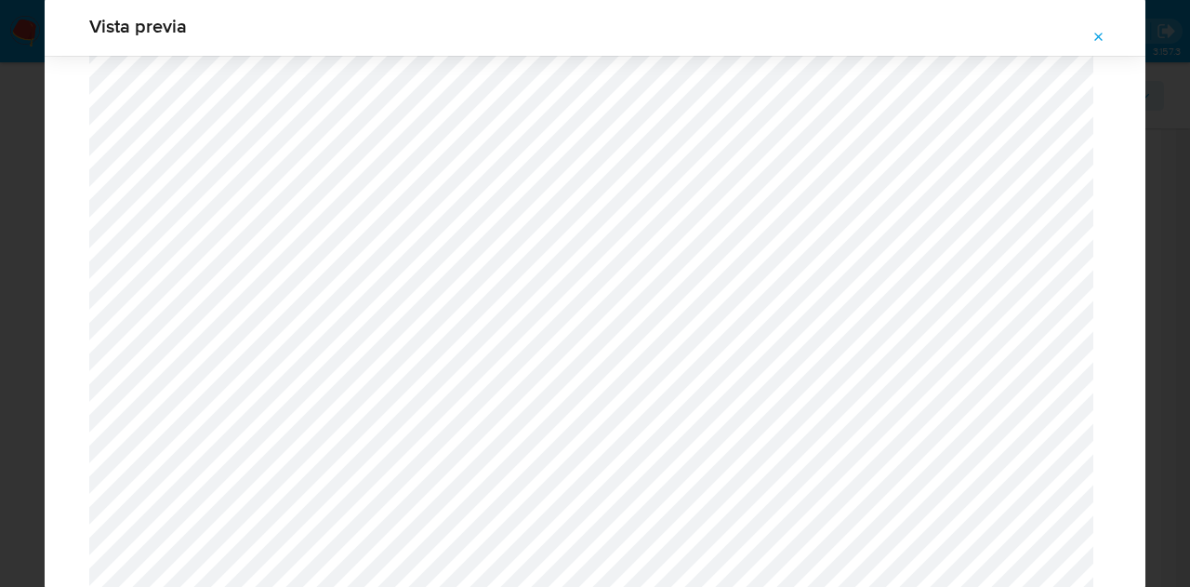
scroll to position [0, 0]
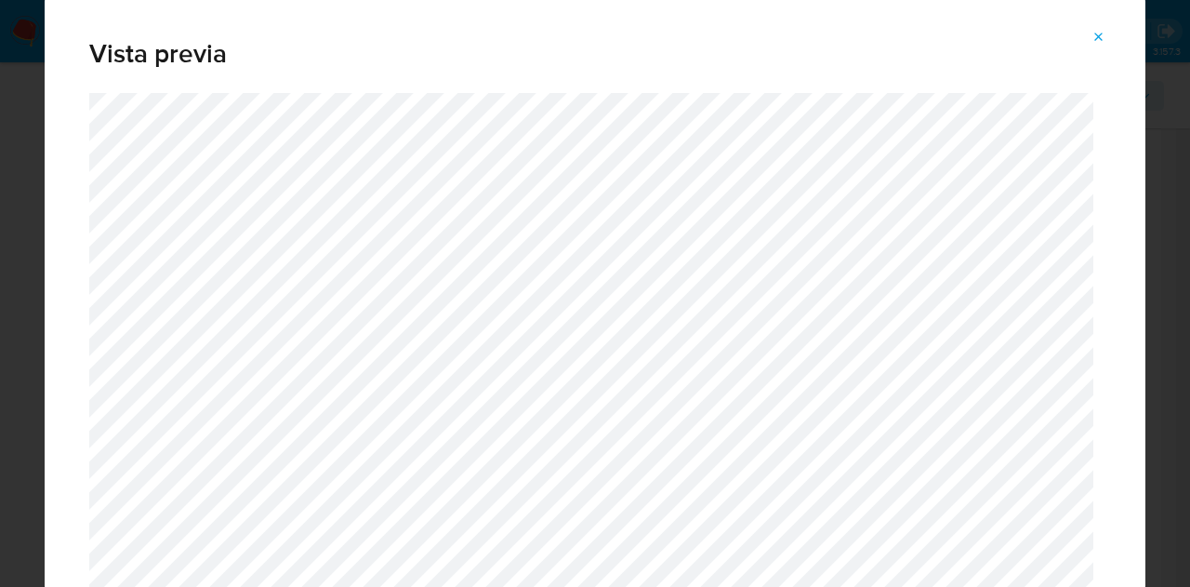
click at [1107, 20] on div "Vista previa" at bounding box center [595, 44] width 1101 height 97
click at [1095, 33] on icon "Attachment preview" at bounding box center [1099, 37] width 8 height 8
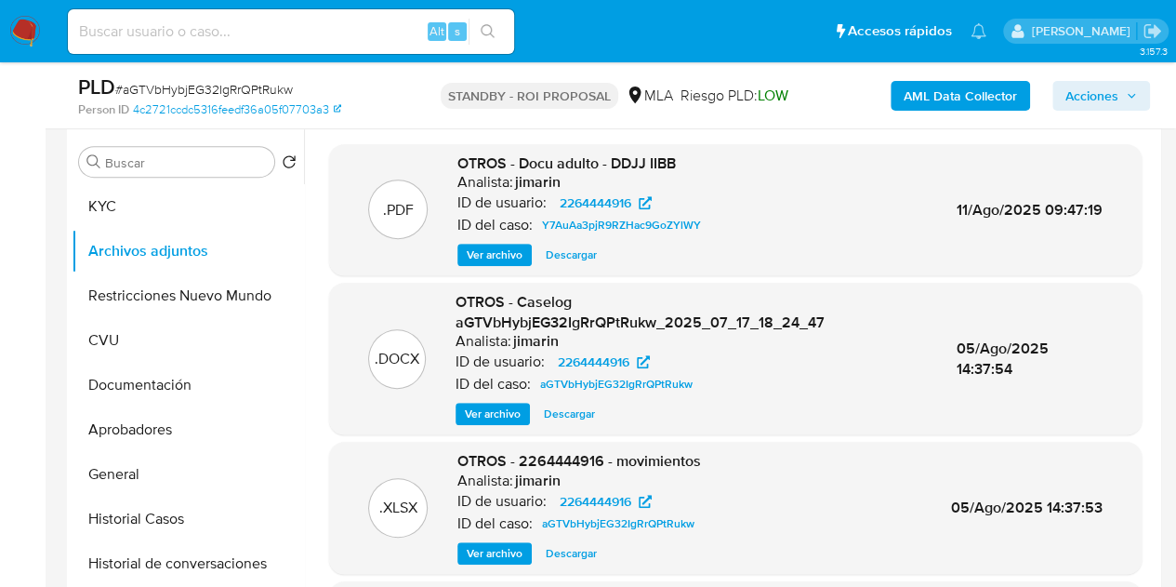
click at [580, 416] on span "Descargar" at bounding box center [569, 413] width 51 height 19
click at [495, 399] on div "OTROS - Caselog aGTVbHybjEG32IgRrQPtRukw_2025_07_17_18_24_47 Analista: jimarin …" at bounding box center [691, 358] width 471 height 133
click at [488, 413] on span "Ver archivo" at bounding box center [493, 413] width 56 height 19
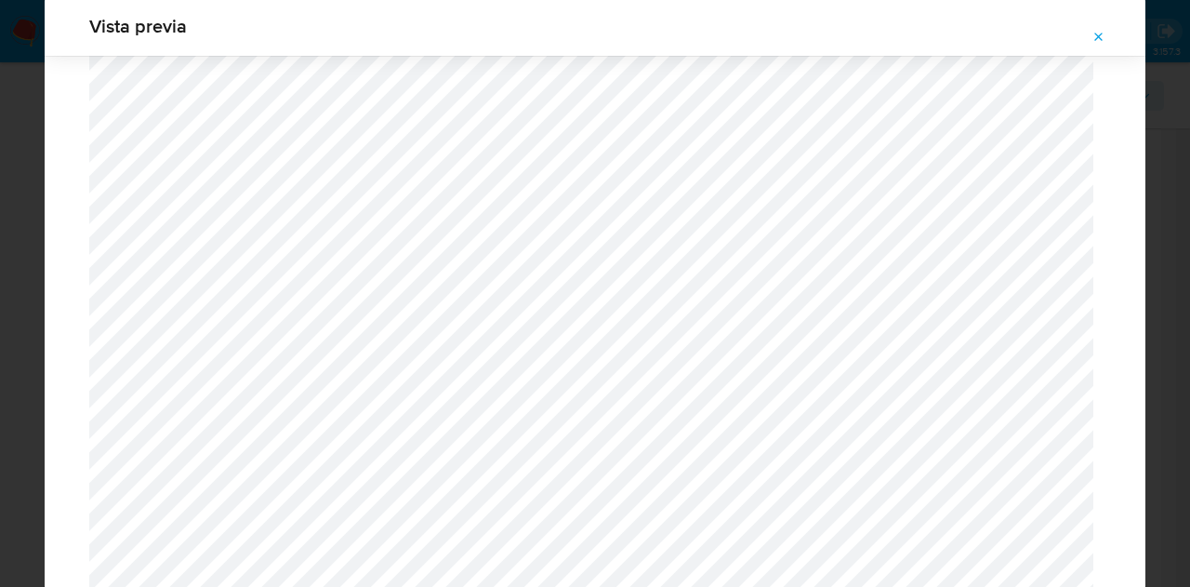
scroll to position [1244, 0]
click at [1096, 32] on icon "Attachment preview" at bounding box center [1099, 37] width 15 height 15
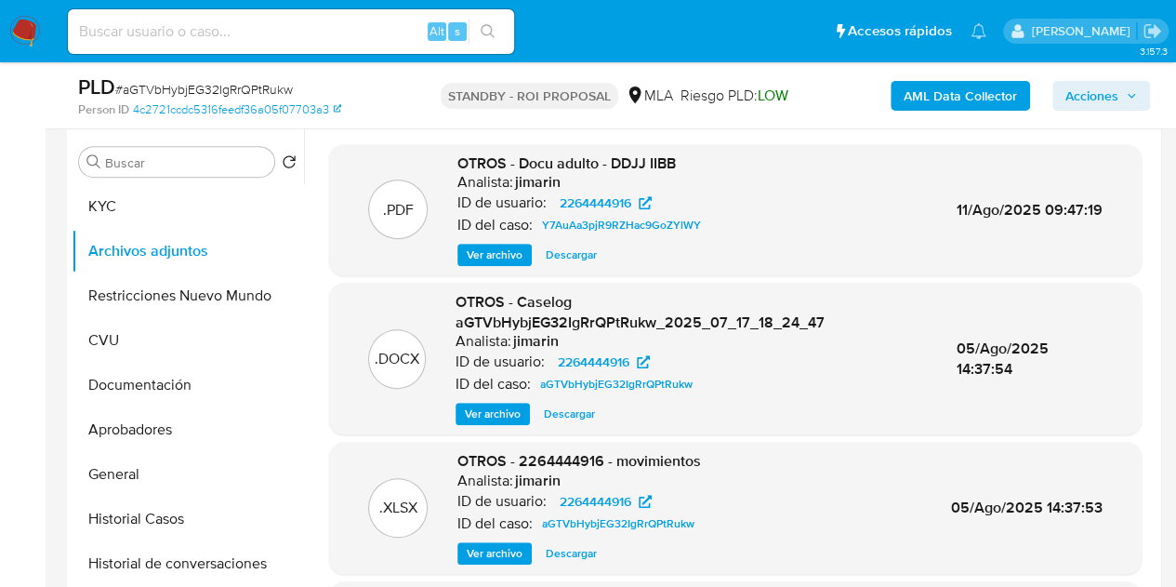
drag, startPoint x: 499, startPoint y: 408, endPoint x: 520, endPoint y: 401, distance: 21.8
click at [499, 408] on span "Ver archivo" at bounding box center [493, 413] width 56 height 19
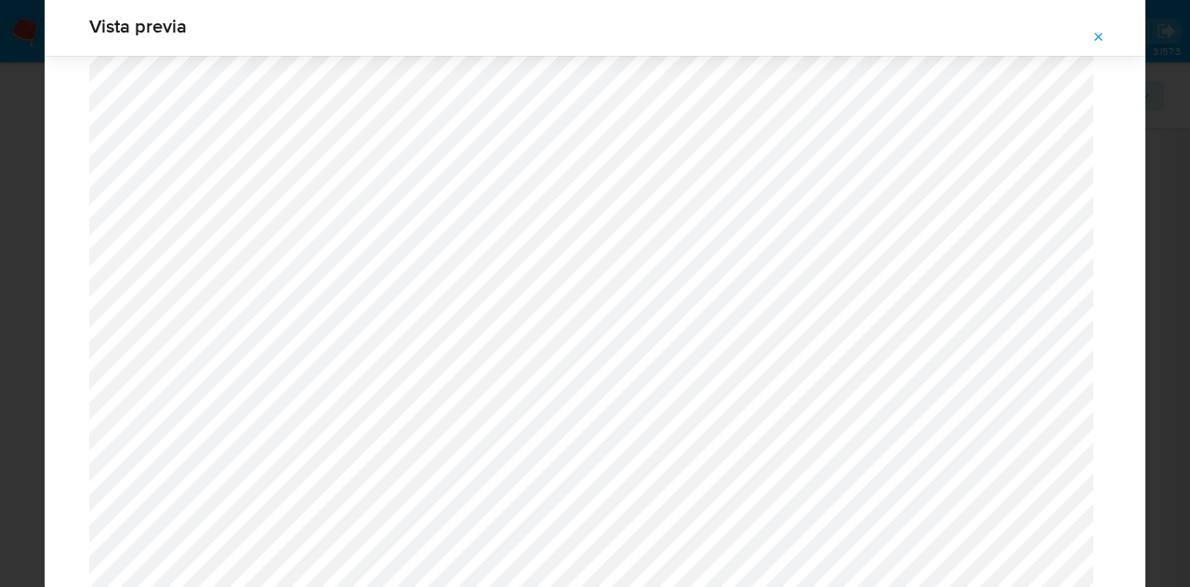
scroll to position [1698, 0]
click at [1093, 50] on button "Attachment preview" at bounding box center [1099, 37] width 41 height 30
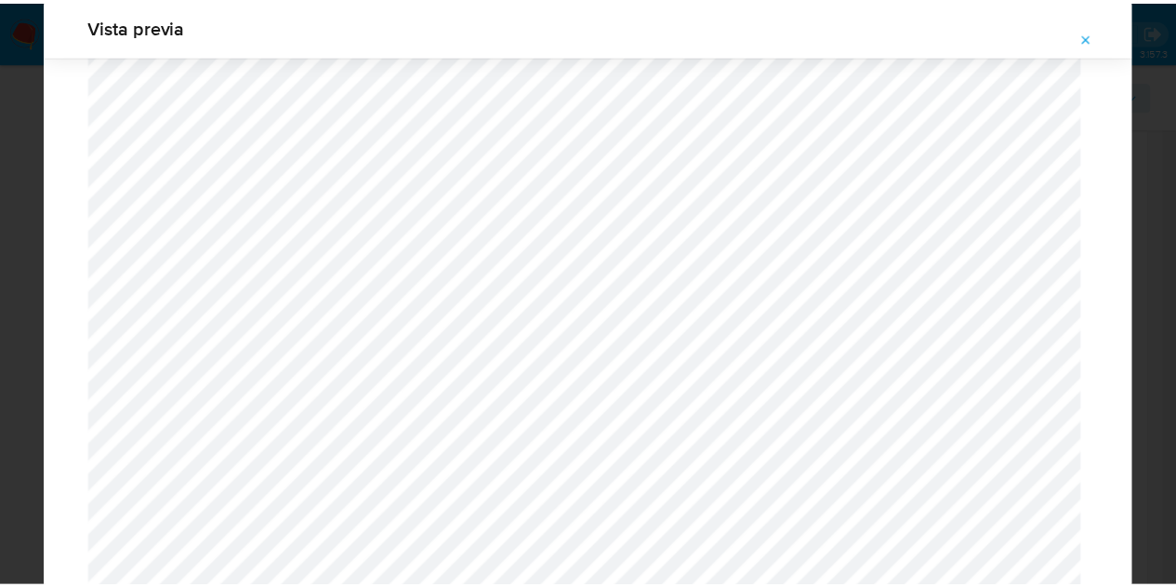
scroll to position [60, 0]
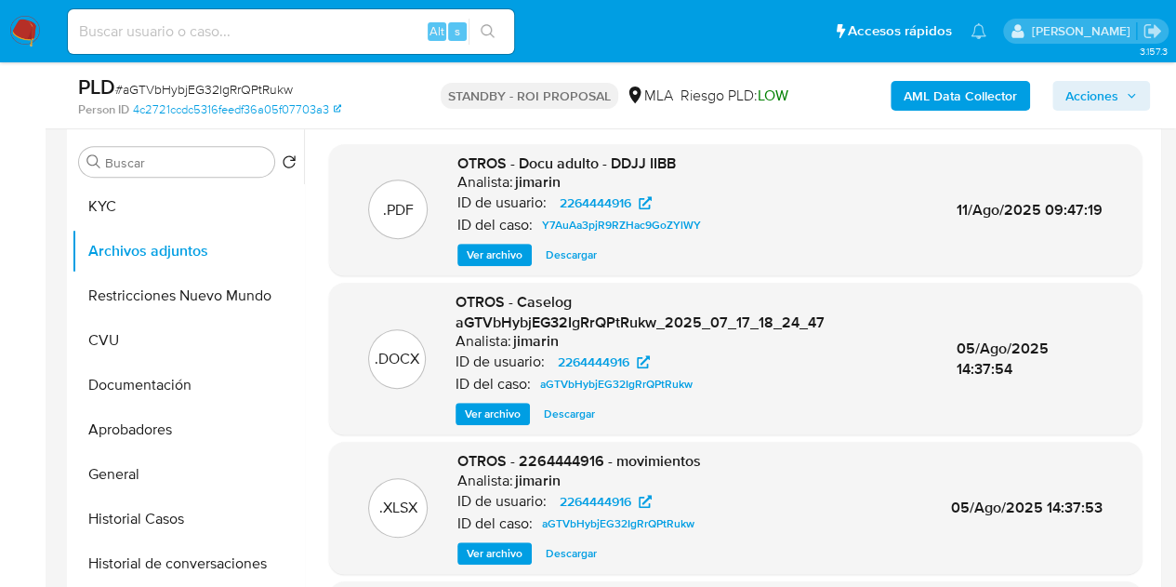
click at [504, 250] on span "Ver archivo" at bounding box center [495, 254] width 56 height 19
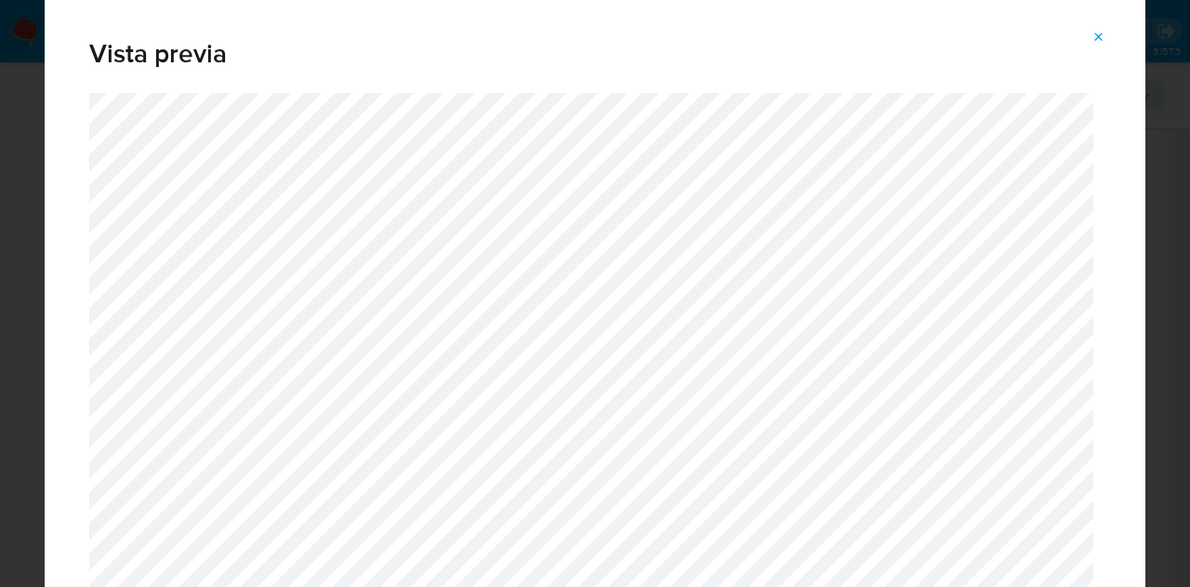
click at [1091, 33] on button "Attachment preview" at bounding box center [1099, 37] width 41 height 30
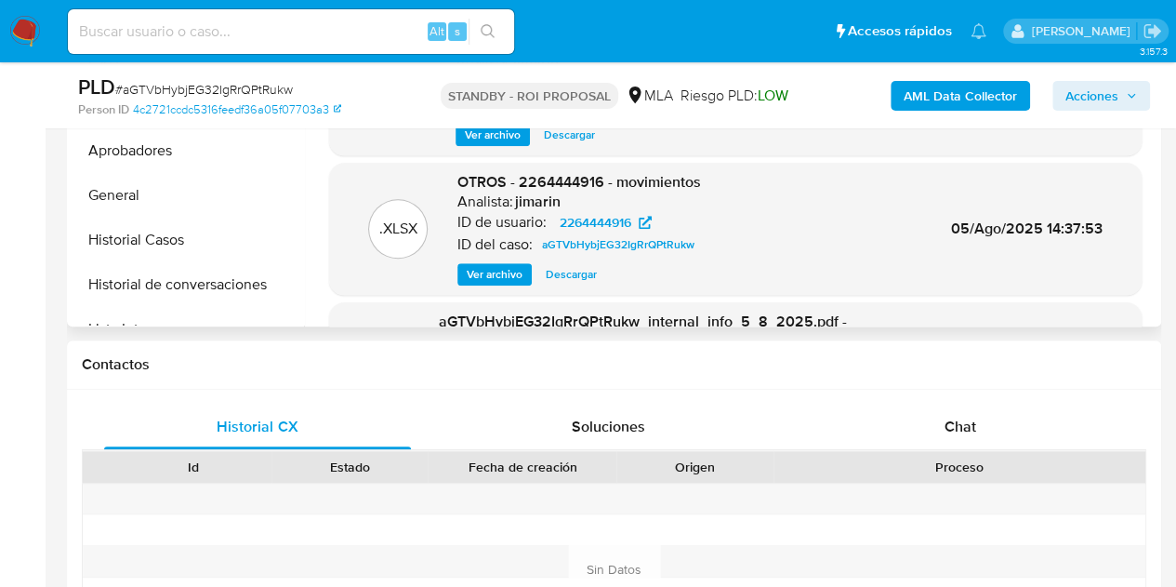
scroll to position [428, 0]
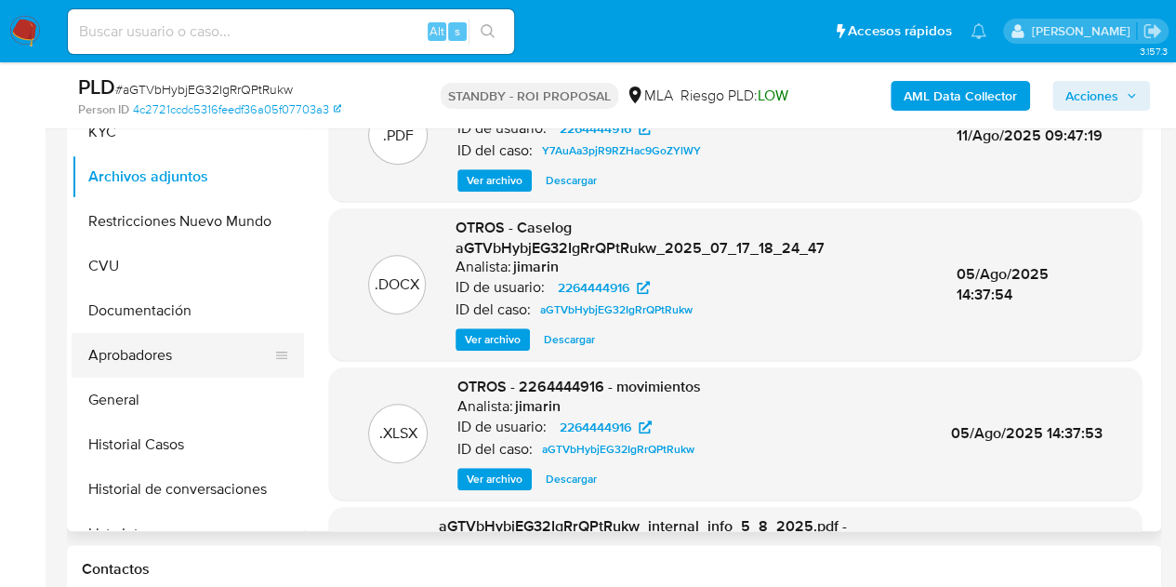
click at [169, 344] on button "Aprobadores" at bounding box center [181, 355] width 218 height 45
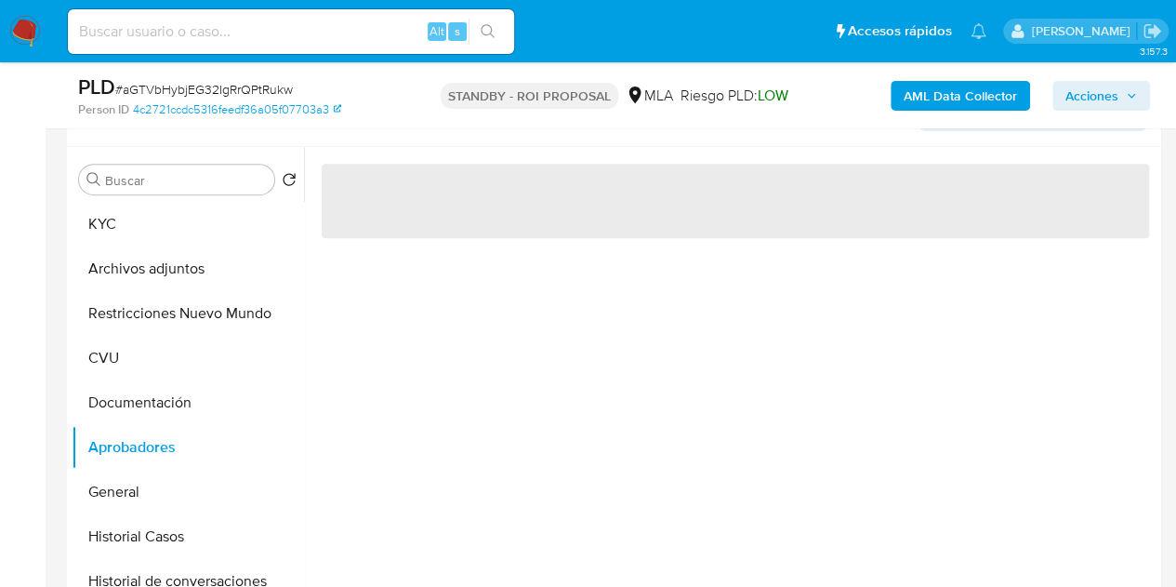
scroll to position [318, 0]
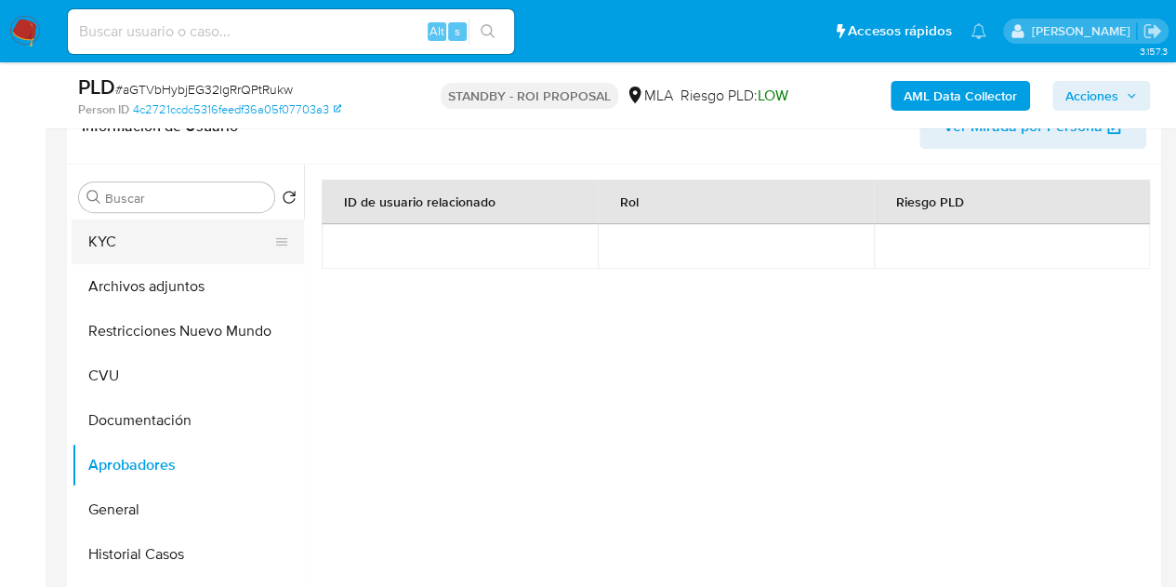
click at [154, 245] on button "KYC" at bounding box center [181, 241] width 218 height 45
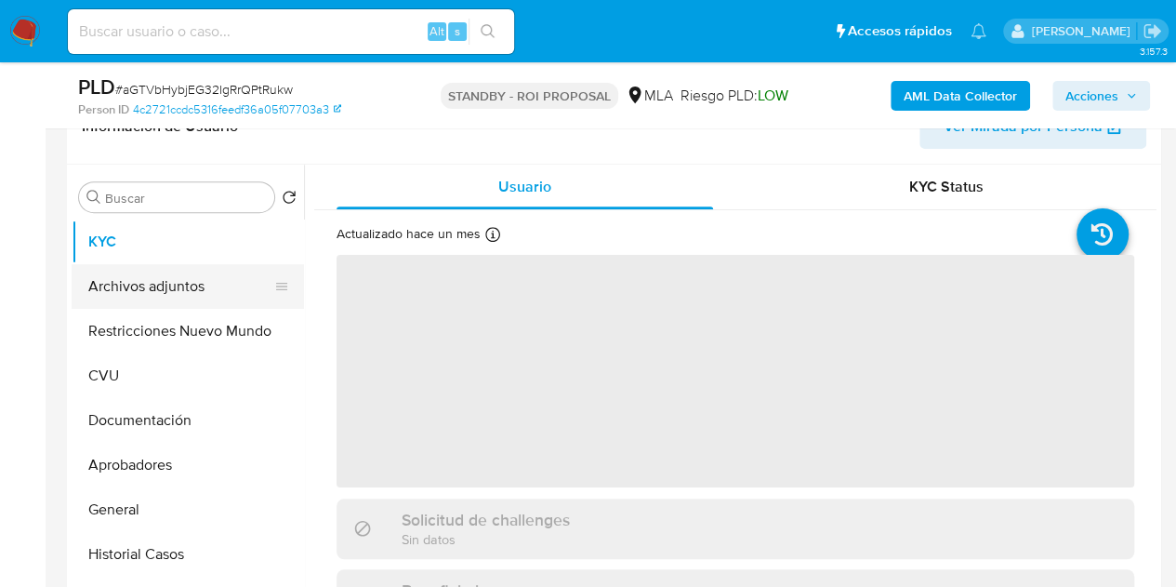
click at [166, 283] on button "Archivos adjuntos" at bounding box center [181, 286] width 218 height 45
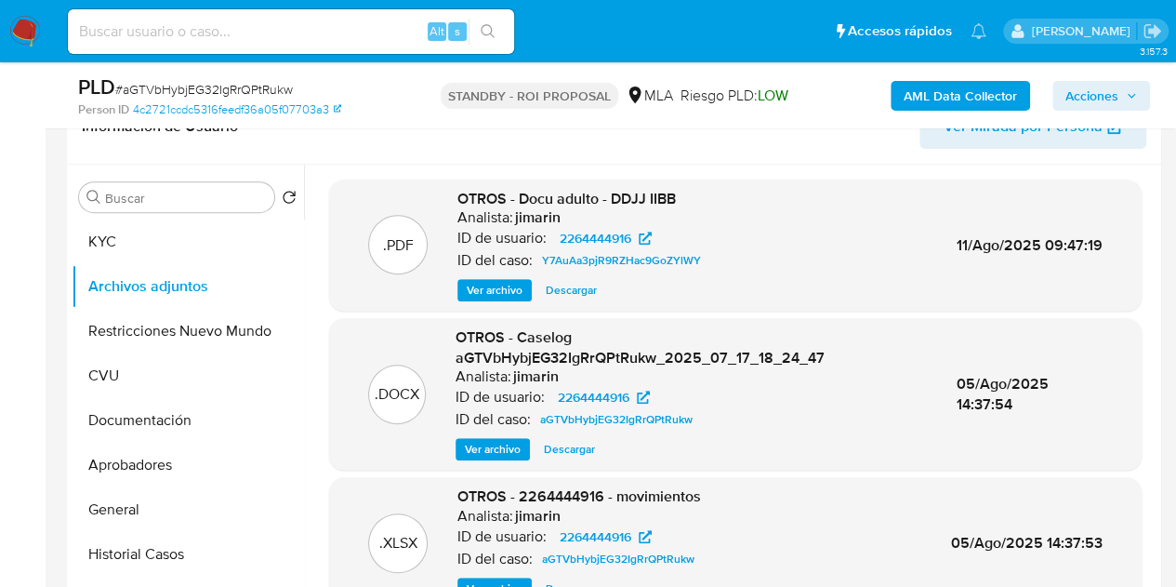
click at [470, 293] on span "Ver archivo" at bounding box center [495, 290] width 56 height 19
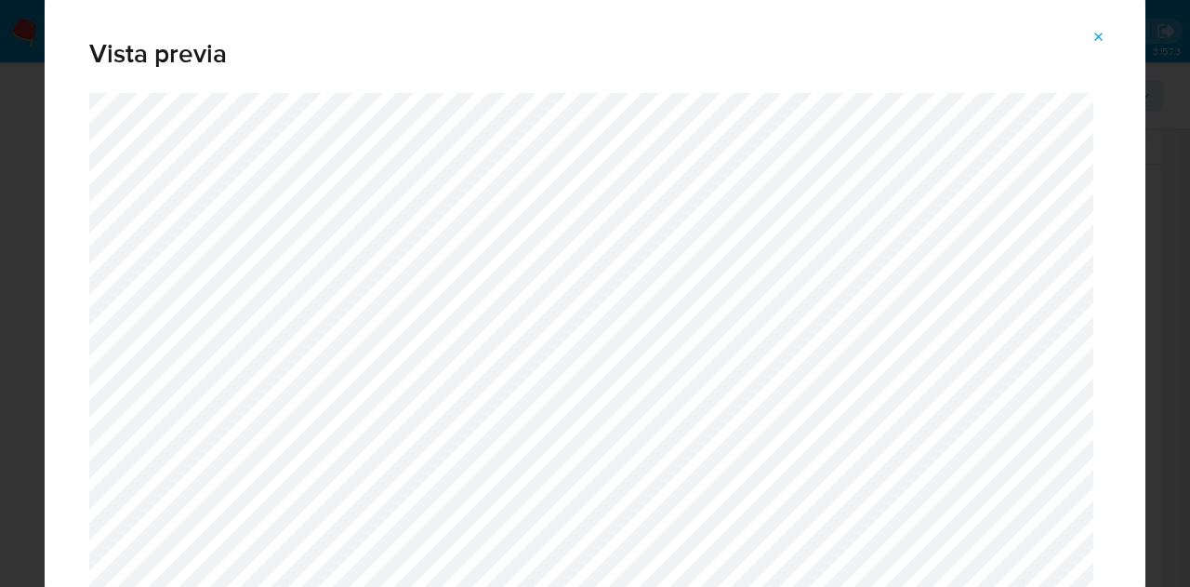
click at [1112, 20] on div "Vista previa" at bounding box center [595, 44] width 1101 height 97
drag, startPoint x: 1105, startPoint y: 35, endPoint x: 748, endPoint y: 193, distance: 390.5
click at [1105, 36] on icon "Attachment preview" at bounding box center [1099, 37] width 15 height 15
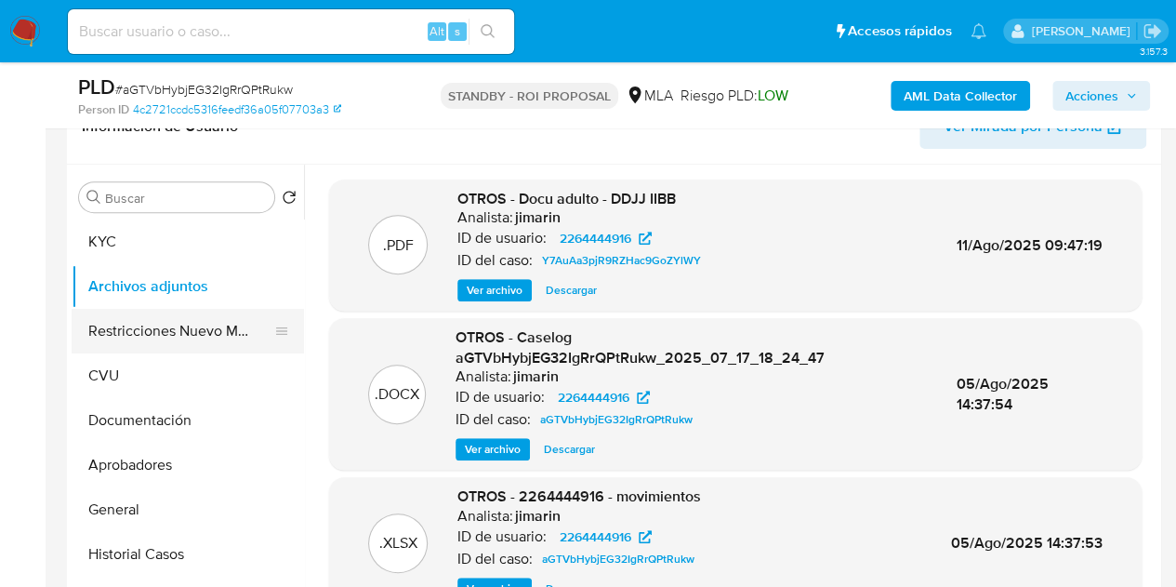
click at [115, 326] on button "Restricciones Nuevo Mundo" at bounding box center [181, 331] width 218 height 45
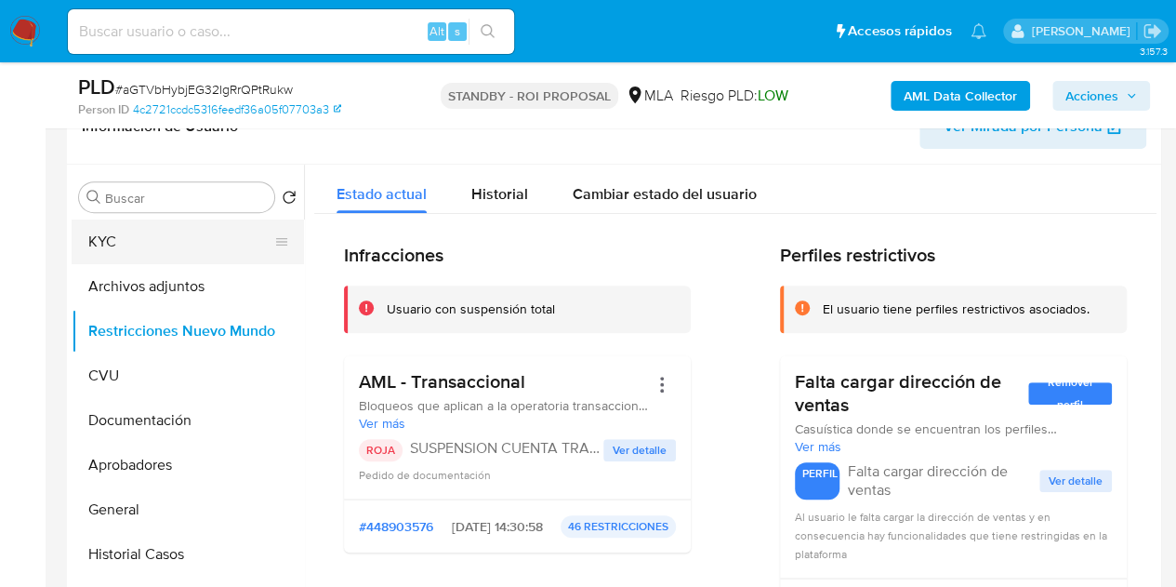
click at [193, 250] on button "KYC" at bounding box center [181, 241] width 218 height 45
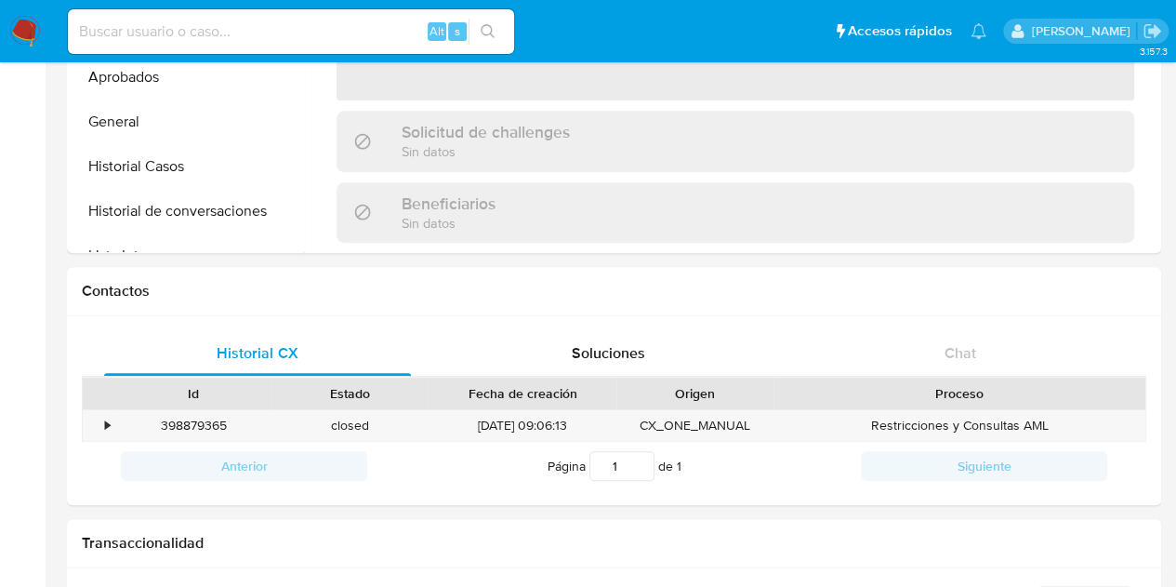
scroll to position [426, 0]
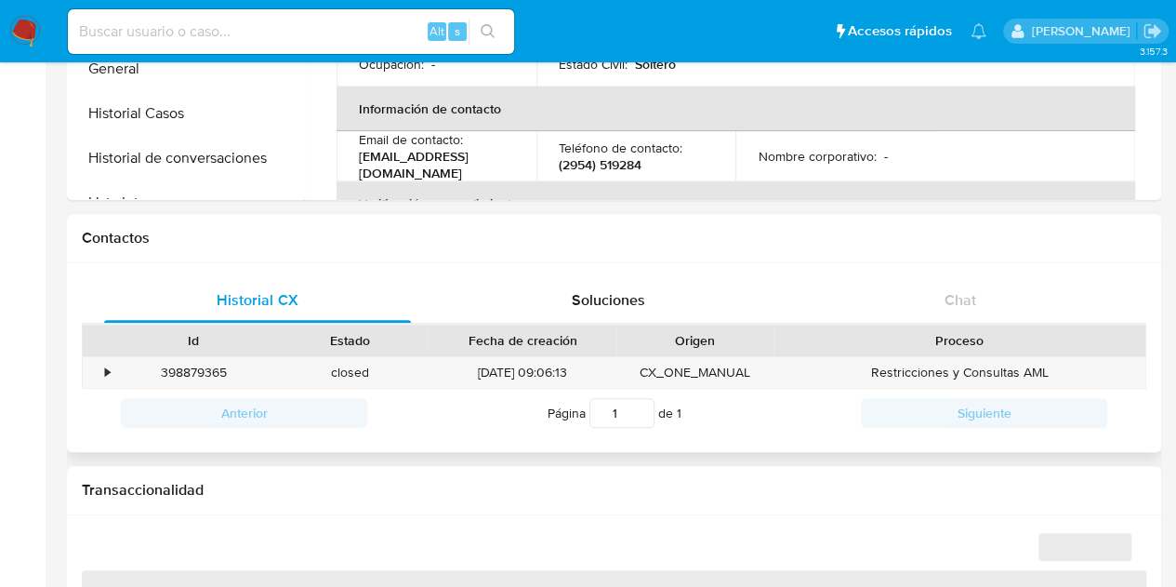
select select "10"
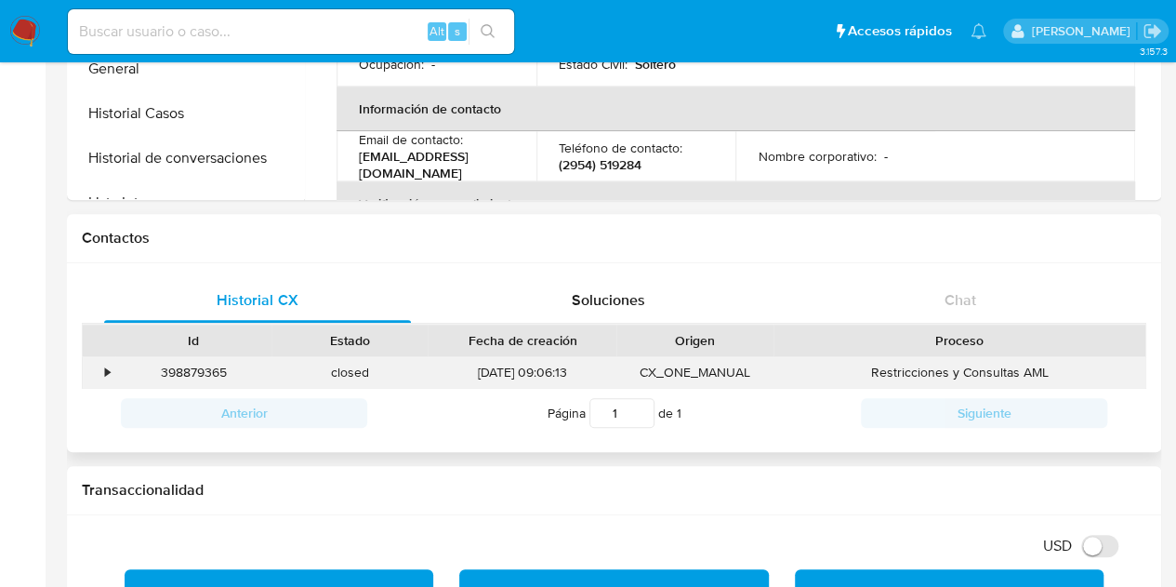
click at [182, 372] on div "398879365" at bounding box center [193, 372] width 156 height 31
click at [182, 371] on div "398879365" at bounding box center [193, 372] width 156 height 31
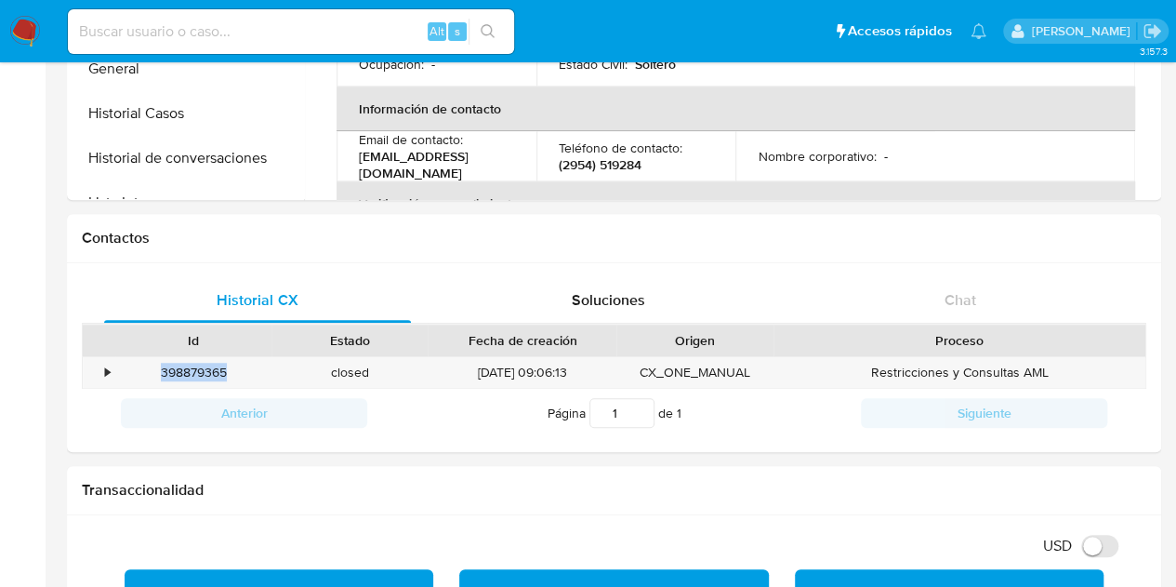
copy div "398879365"
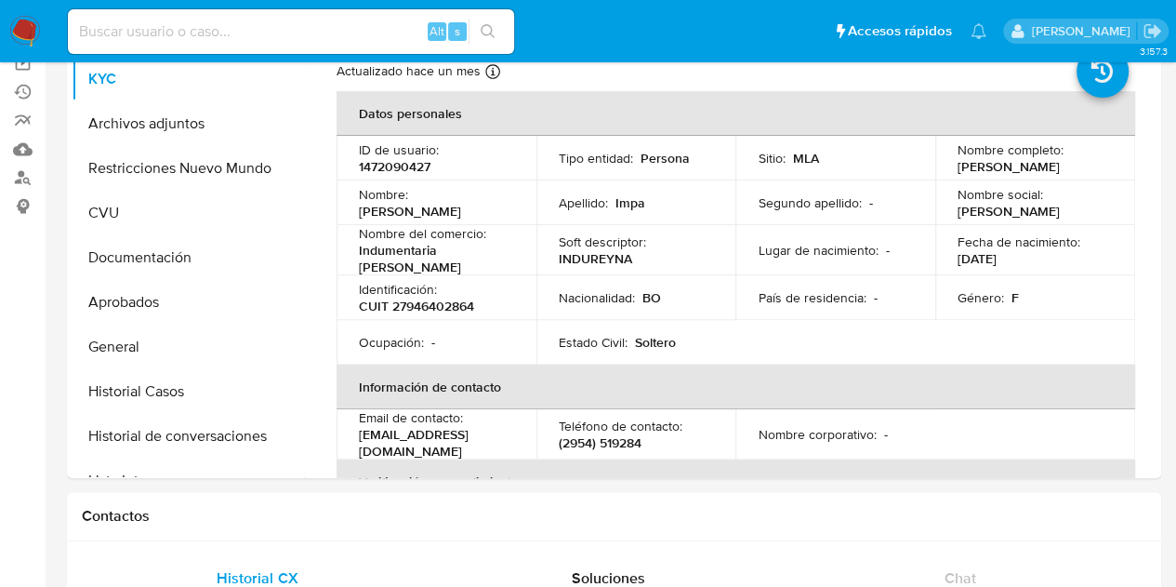
scroll to position [0, 0]
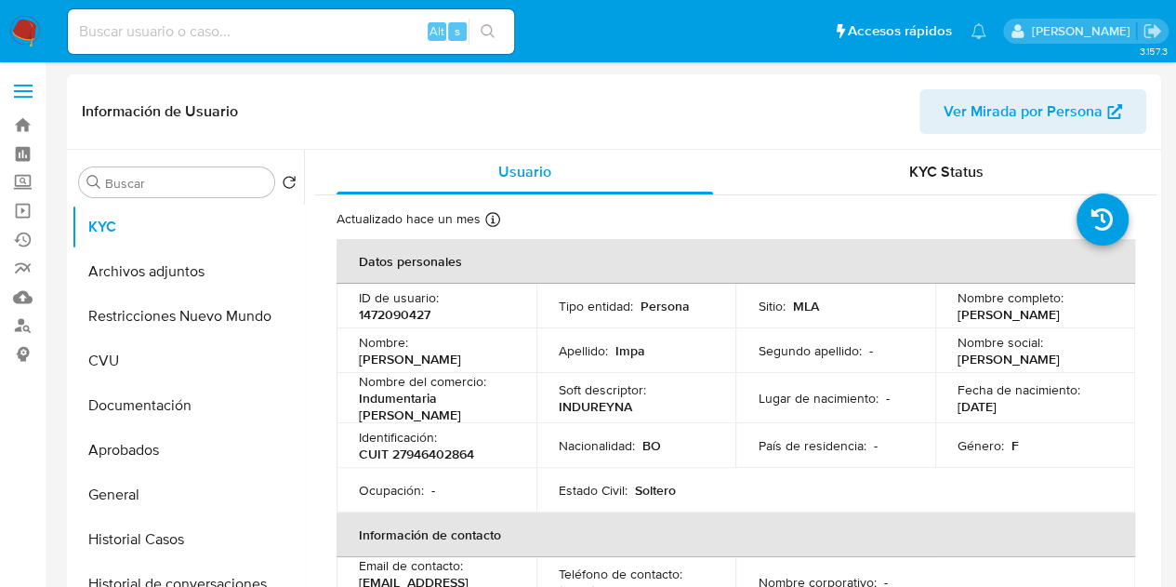
click at [963, 129] on span "Ver Mirada por Persona" at bounding box center [1023, 111] width 159 height 45
click at [154, 528] on button "Historial Casos" at bounding box center [181, 539] width 218 height 45
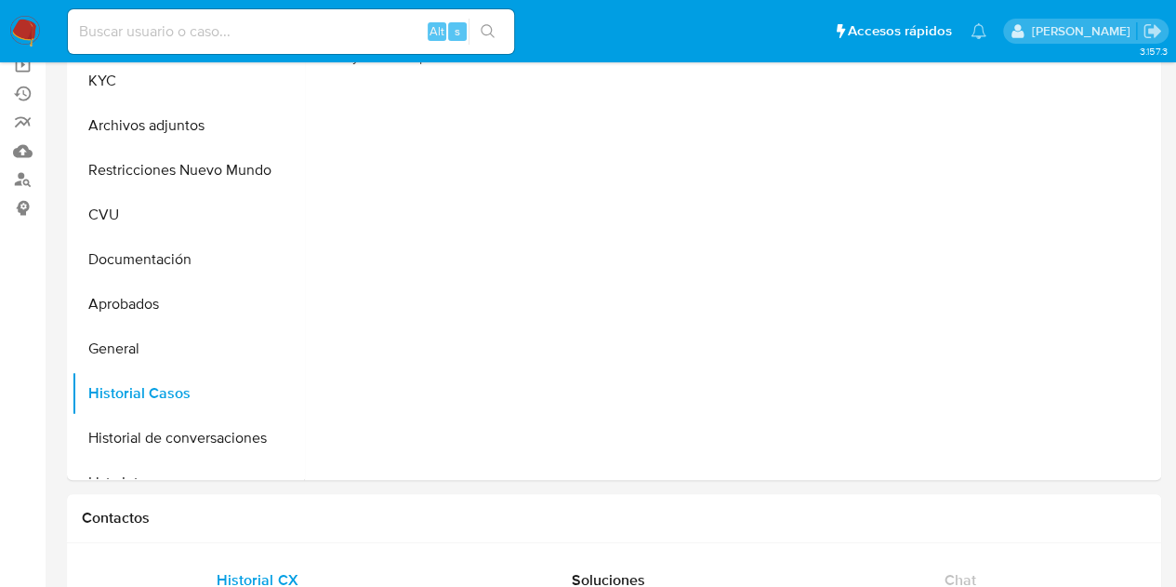
scroll to position [117, 0]
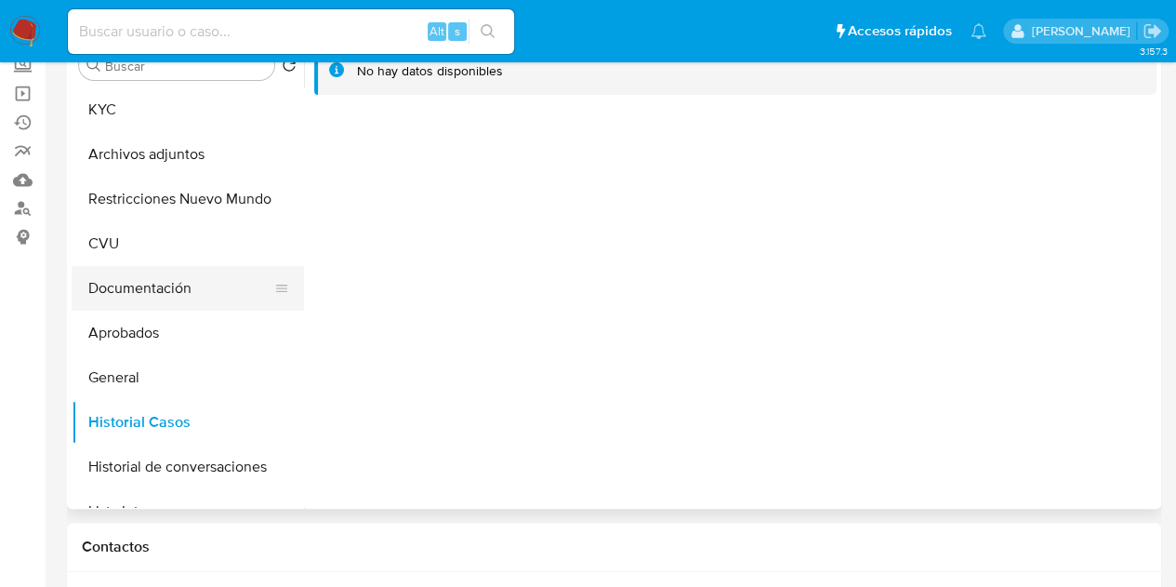
click at [144, 285] on button "Documentación" at bounding box center [181, 288] width 218 height 45
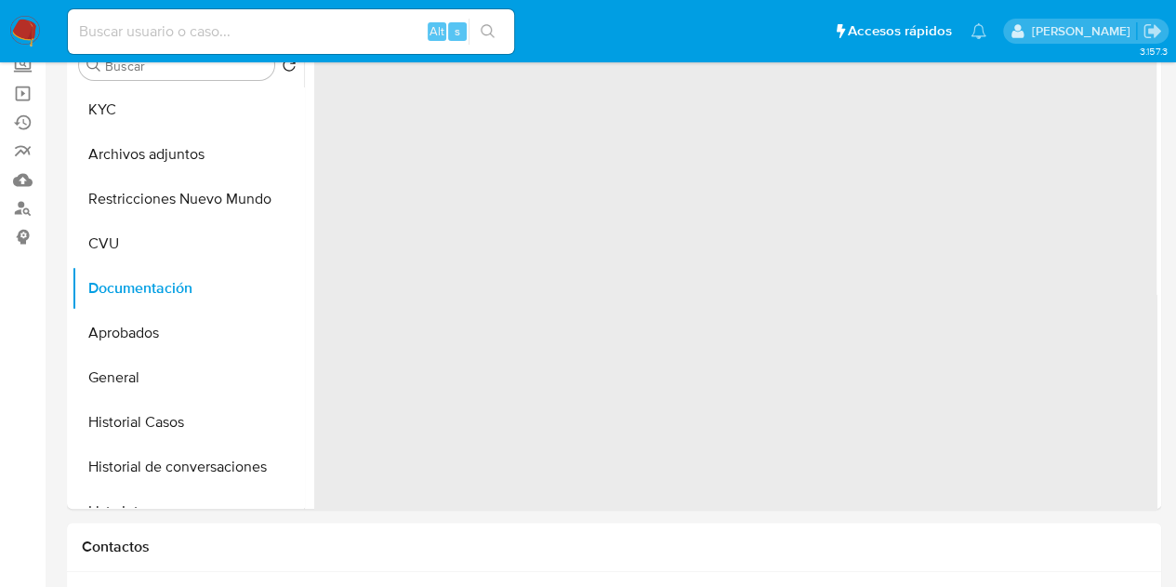
scroll to position [32, 0]
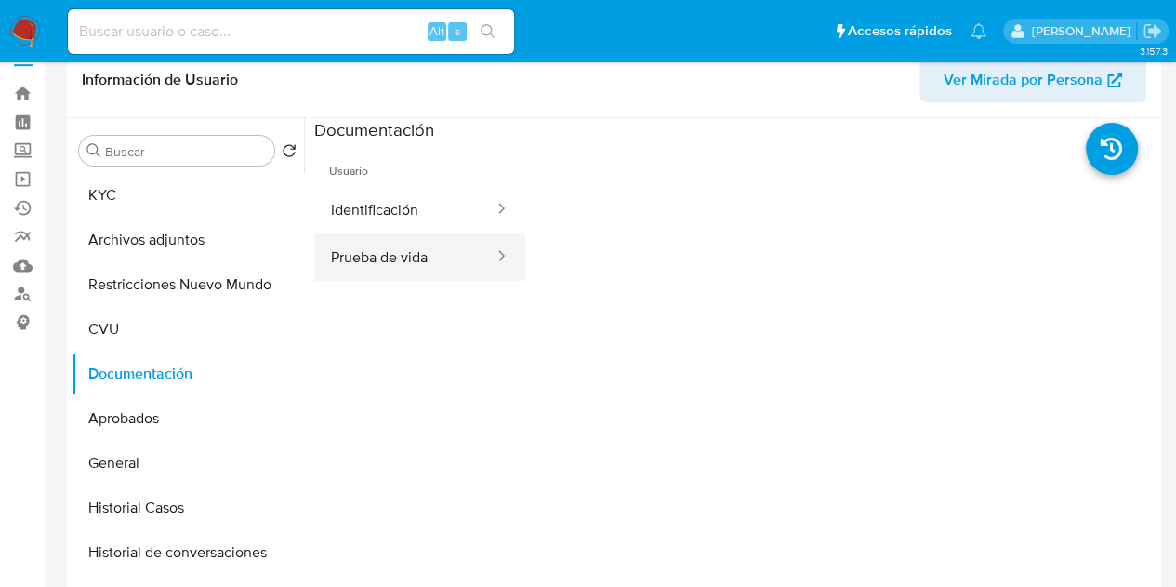
click at [397, 252] on button "Prueba de vida" at bounding box center [404, 256] width 181 height 47
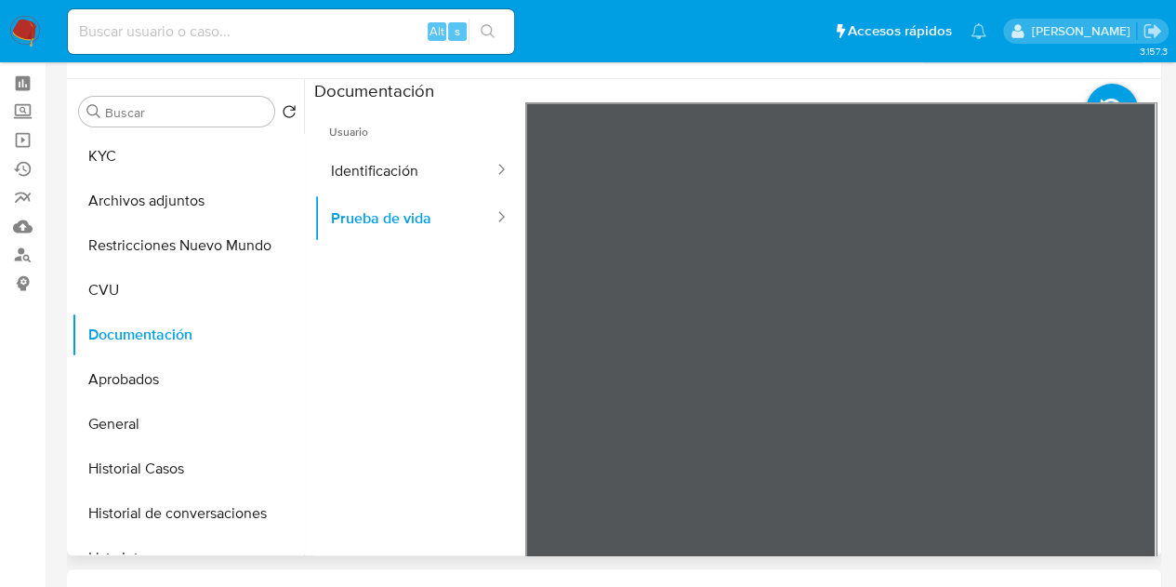
scroll to position [0, 0]
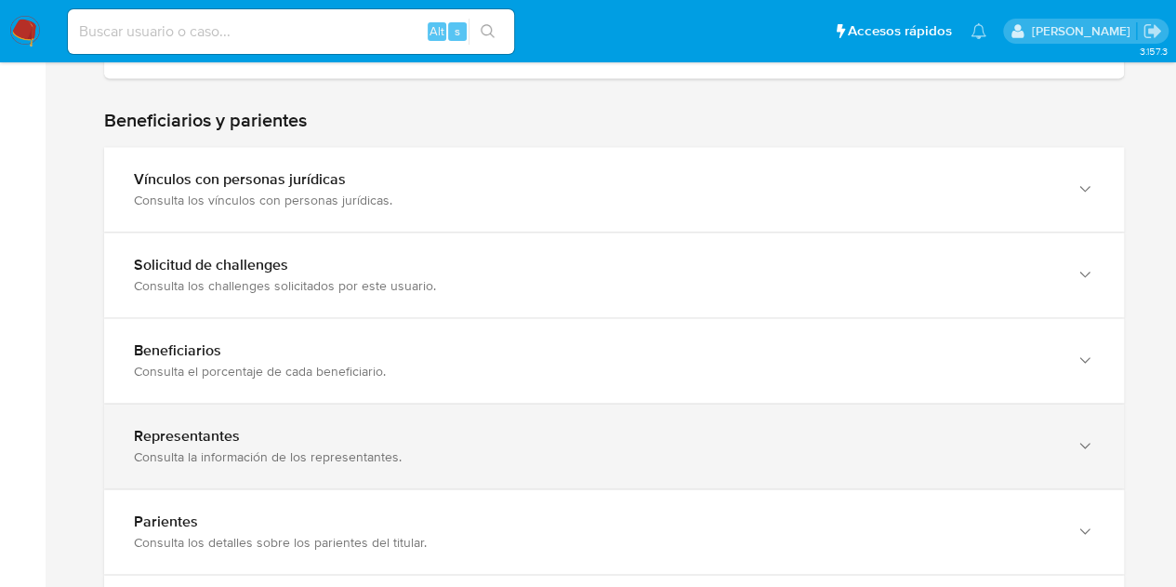
scroll to position [1021, 0]
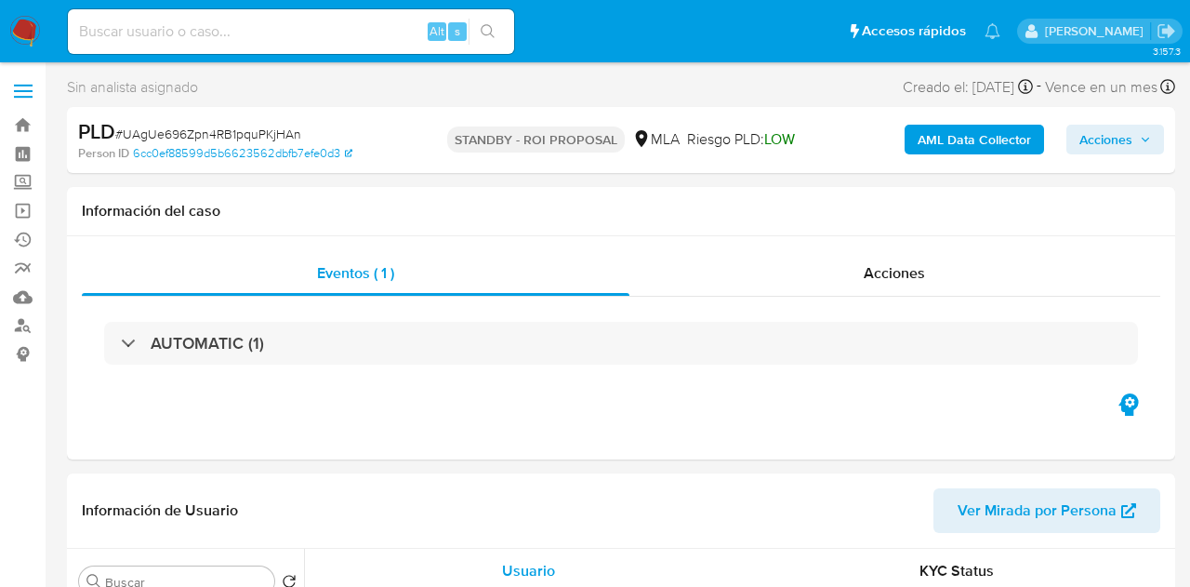
select select "10"
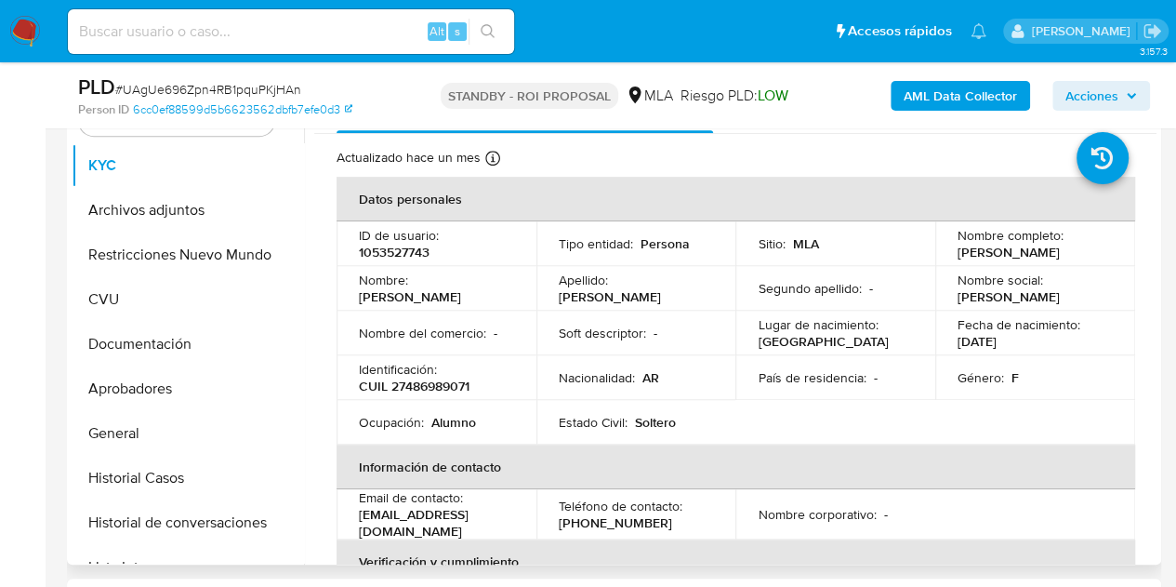
scroll to position [402, 0]
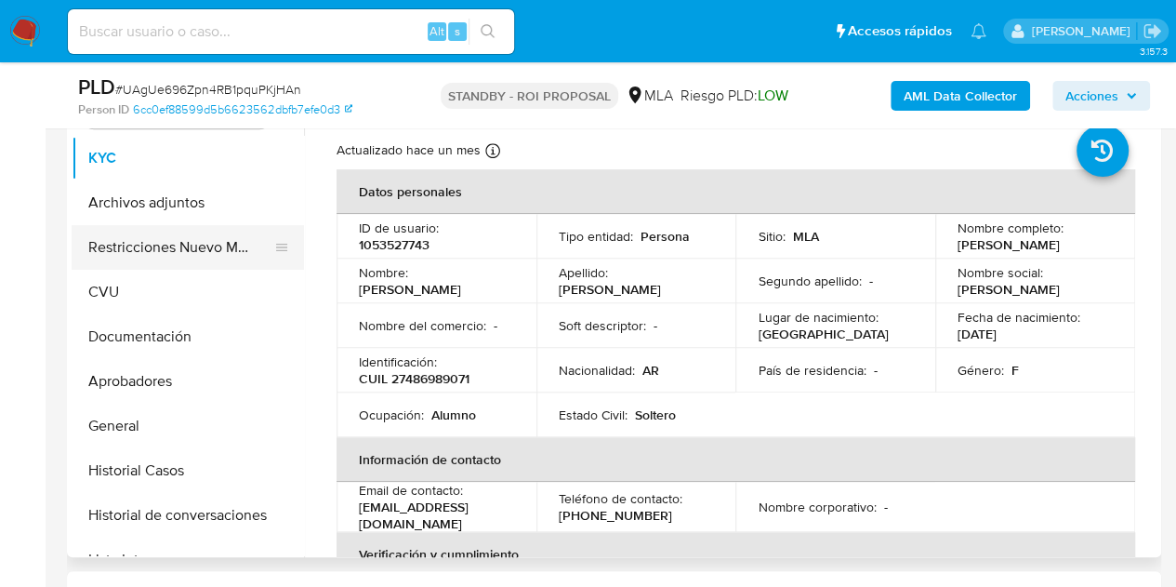
click at [169, 245] on button "Restricciones Nuevo Mundo" at bounding box center [181, 247] width 218 height 45
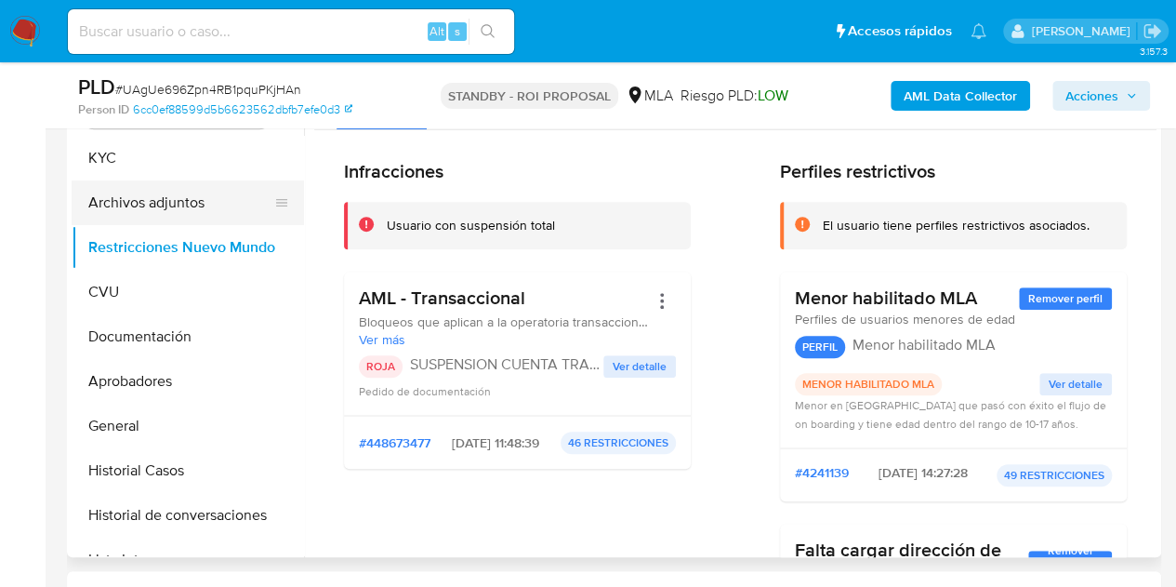
click at [122, 204] on button "Archivos adjuntos" at bounding box center [181, 202] width 218 height 45
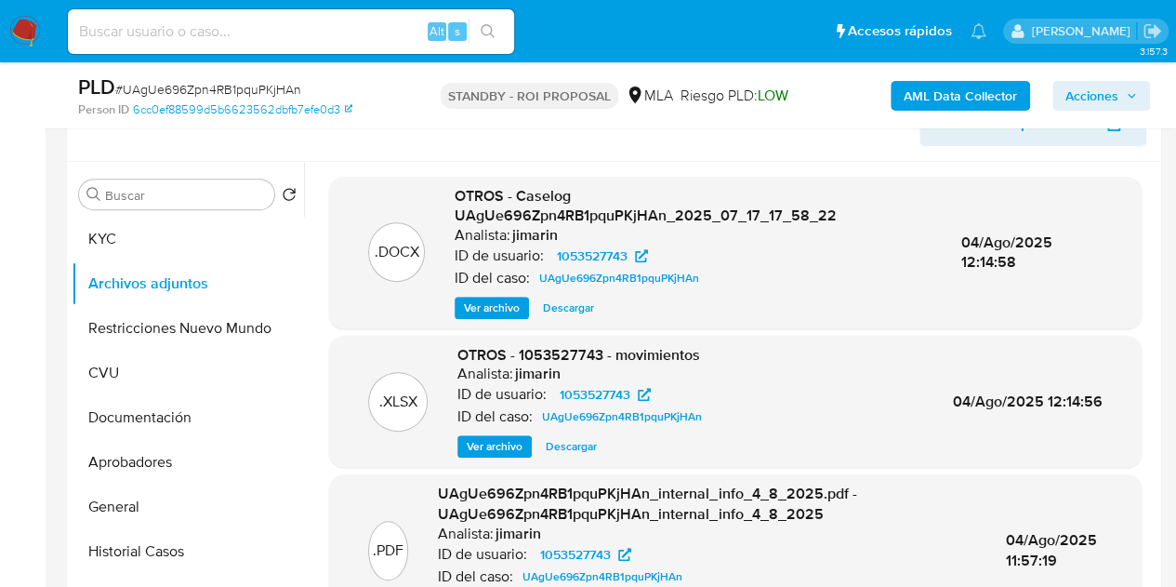
scroll to position [303, 0]
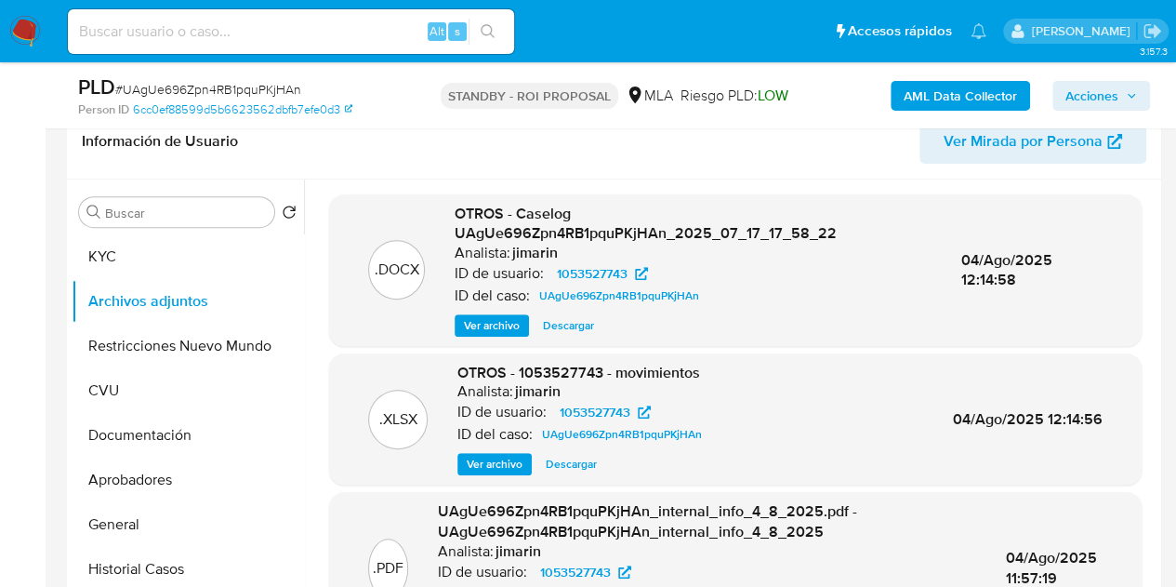
click at [574, 325] on span "Descargar" at bounding box center [568, 325] width 51 height 19
drag, startPoint x: 364, startPoint y: 294, endPoint x: 738, endPoint y: 258, distance: 375.5
click at [364, 294] on div ".DOCX OTROS - Caselog UAgUe696Zpn4RB1pquPKjHAn_2025_07_17_17_58_22 Analista: ji…" at bounding box center [735, 270] width 794 height 133
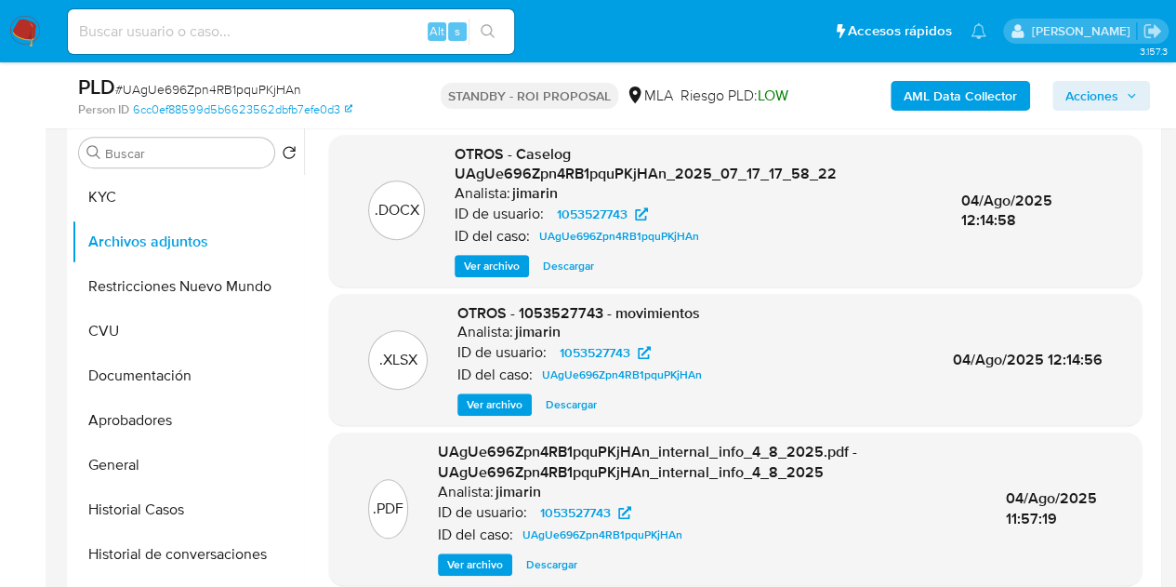
scroll to position [333, 0]
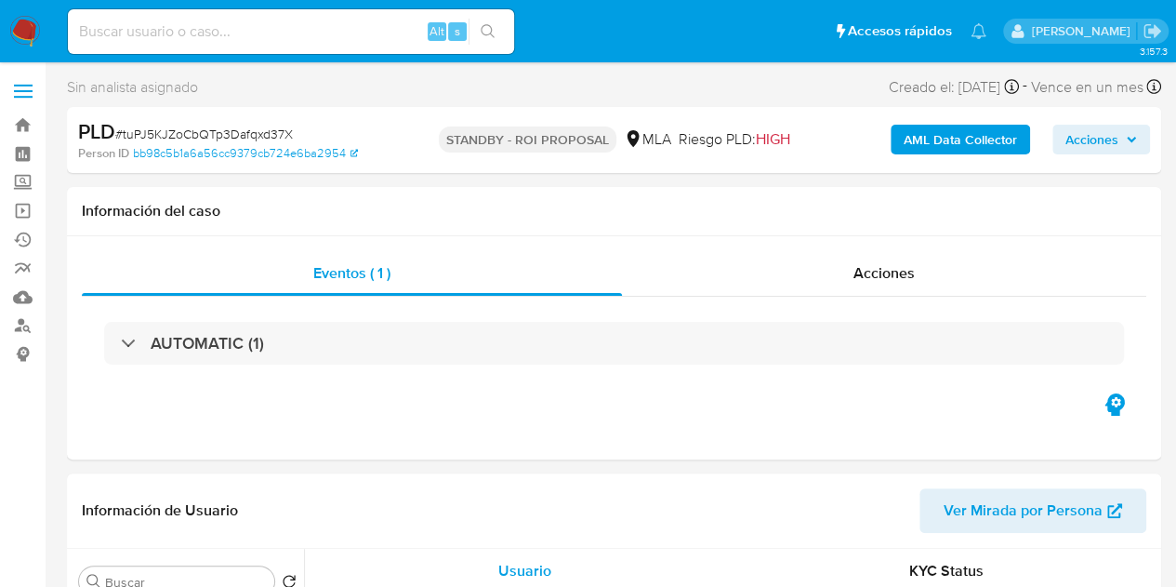
select select "10"
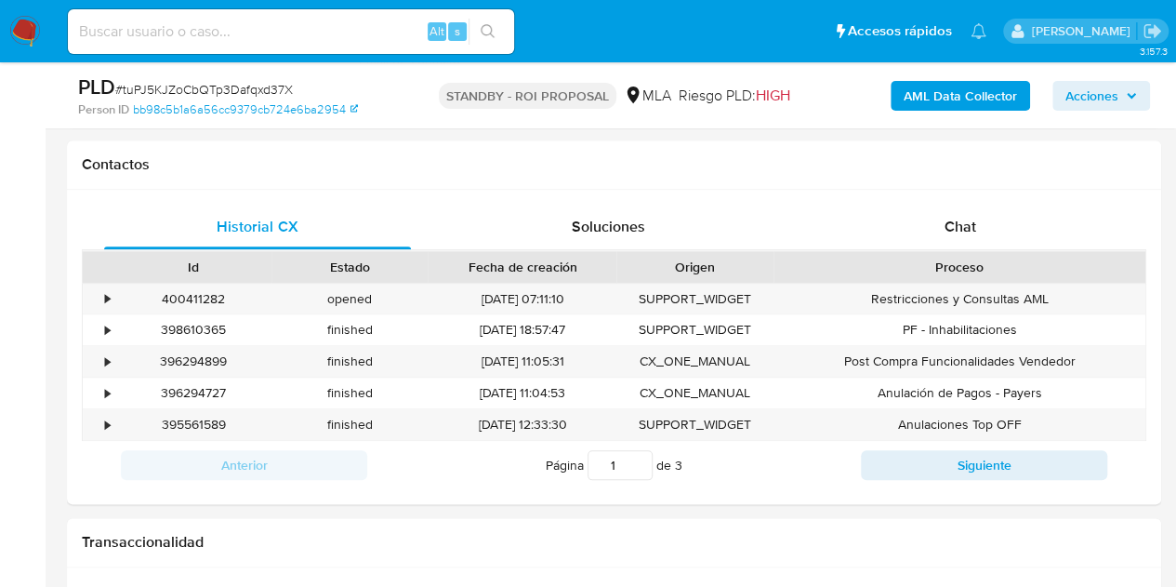
scroll to position [847, 0]
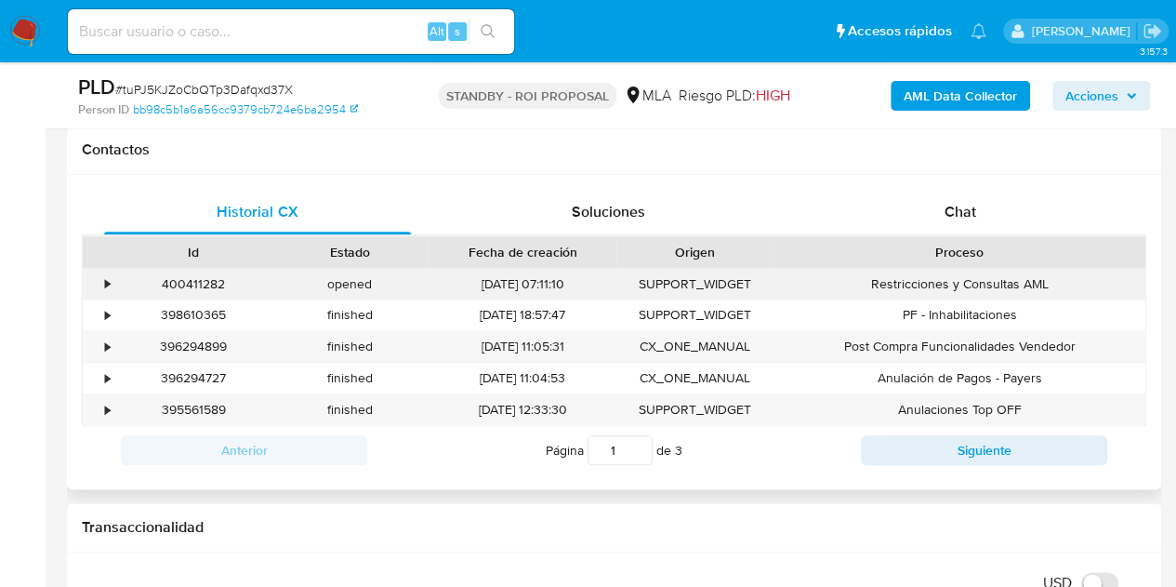
click at [219, 285] on div "400411282" at bounding box center [193, 284] width 156 height 31
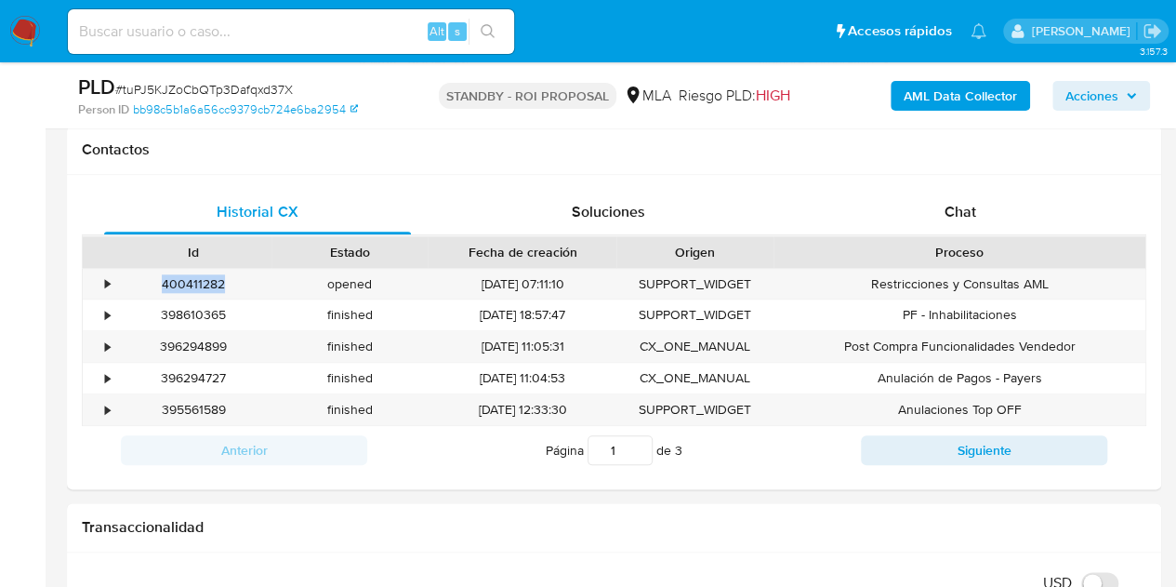
copy div "400411282"
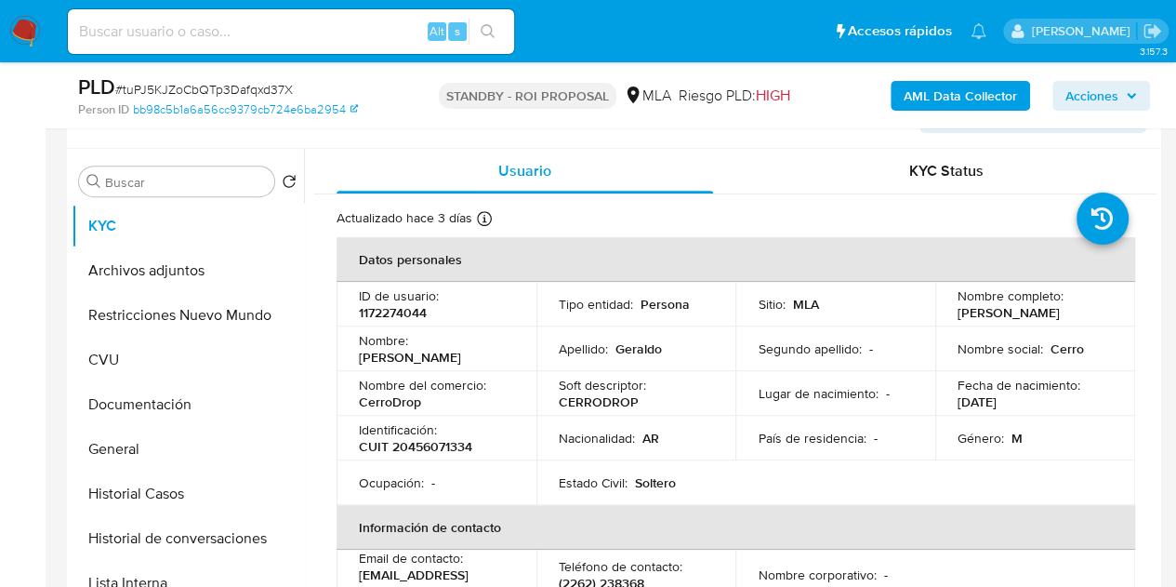
drag, startPoint x: 411, startPoint y: 296, endPoint x: 411, endPoint y: 313, distance: 17.7
click at [413, 298] on p "ID de usuario :" at bounding box center [399, 295] width 80 height 17
click at [409, 317] on p "1172274044" at bounding box center [393, 312] width 68 height 17
copy p "1172274044"
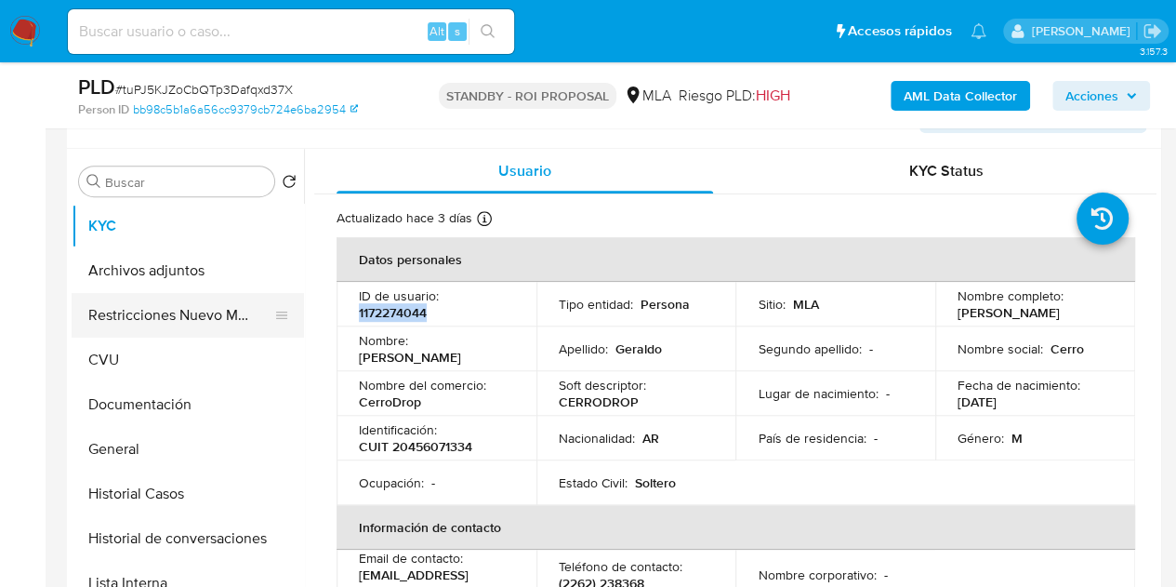
click at [179, 316] on button "Restricciones Nuevo Mundo" at bounding box center [181, 315] width 218 height 45
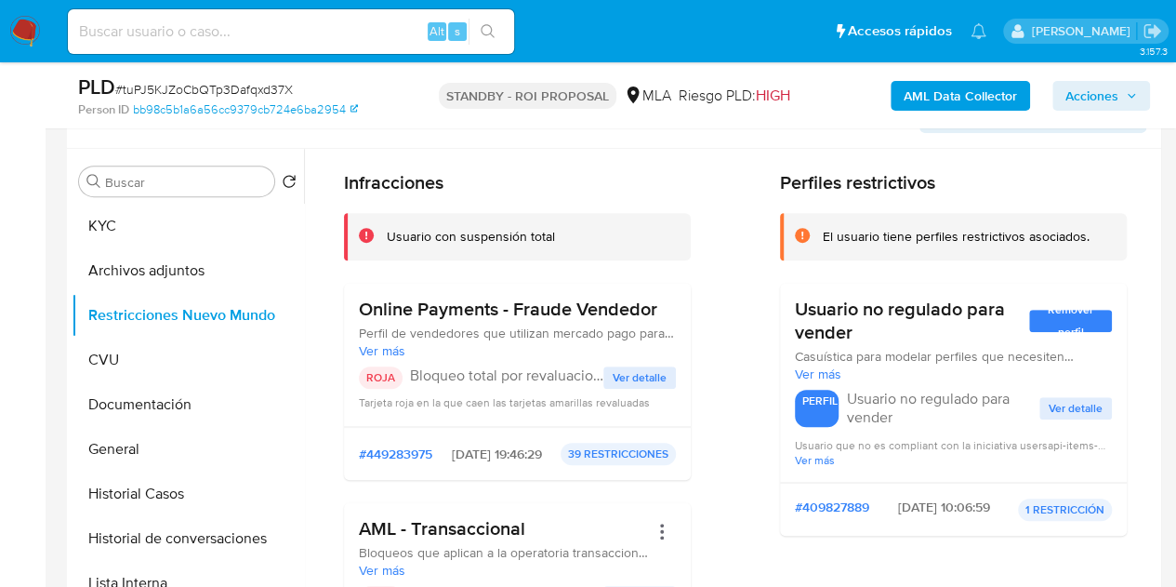
scroll to position [0, 0]
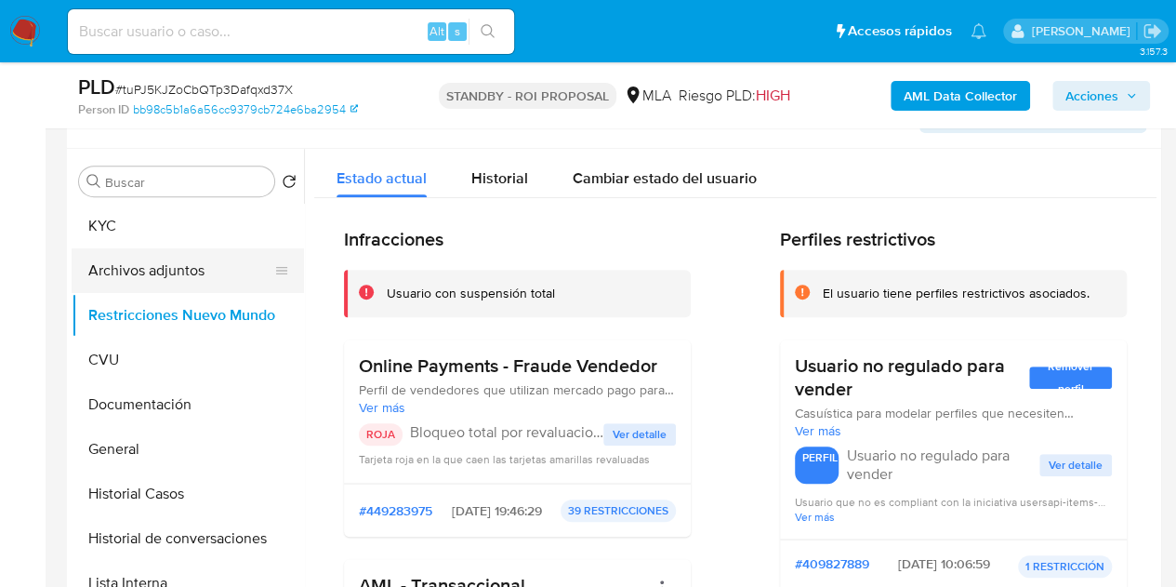
click at [175, 274] on button "Archivos adjuntos" at bounding box center [181, 270] width 218 height 45
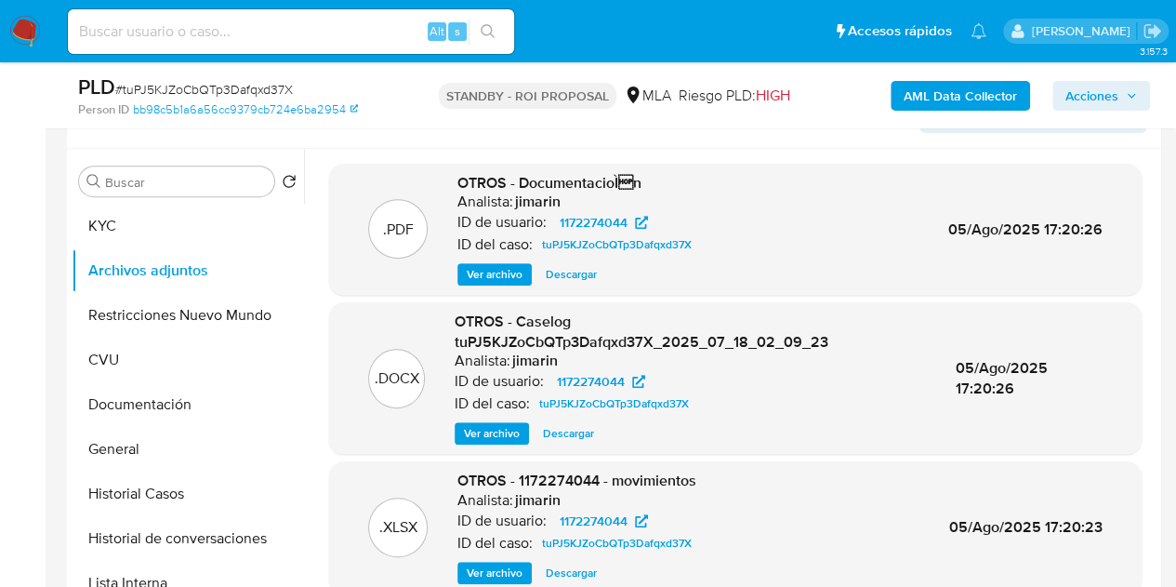
click at [575, 430] on span "Descargar" at bounding box center [568, 433] width 51 height 19
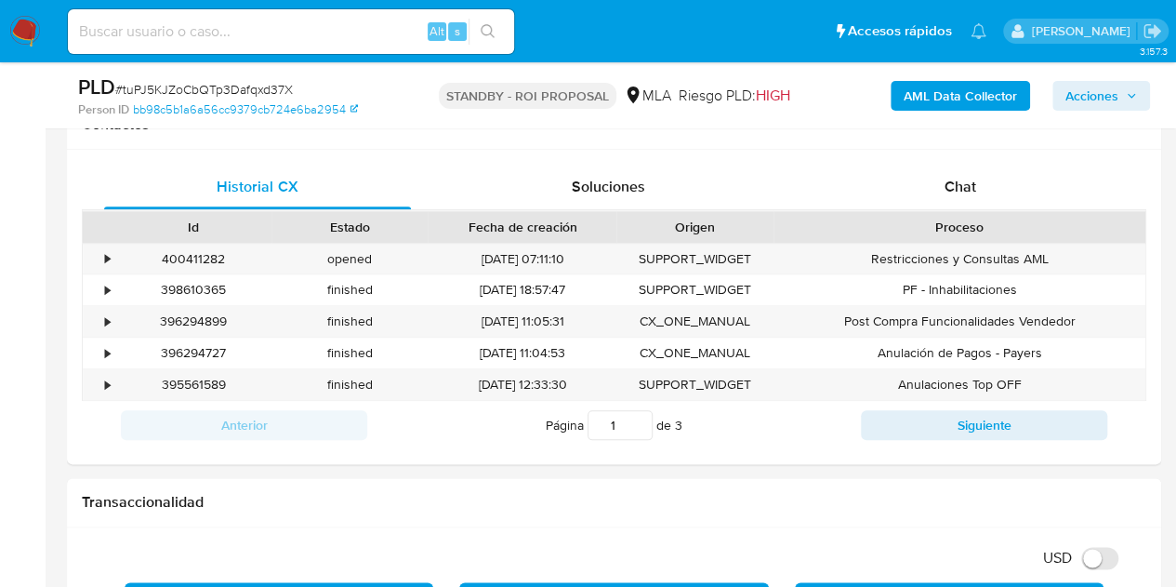
scroll to position [876, 0]
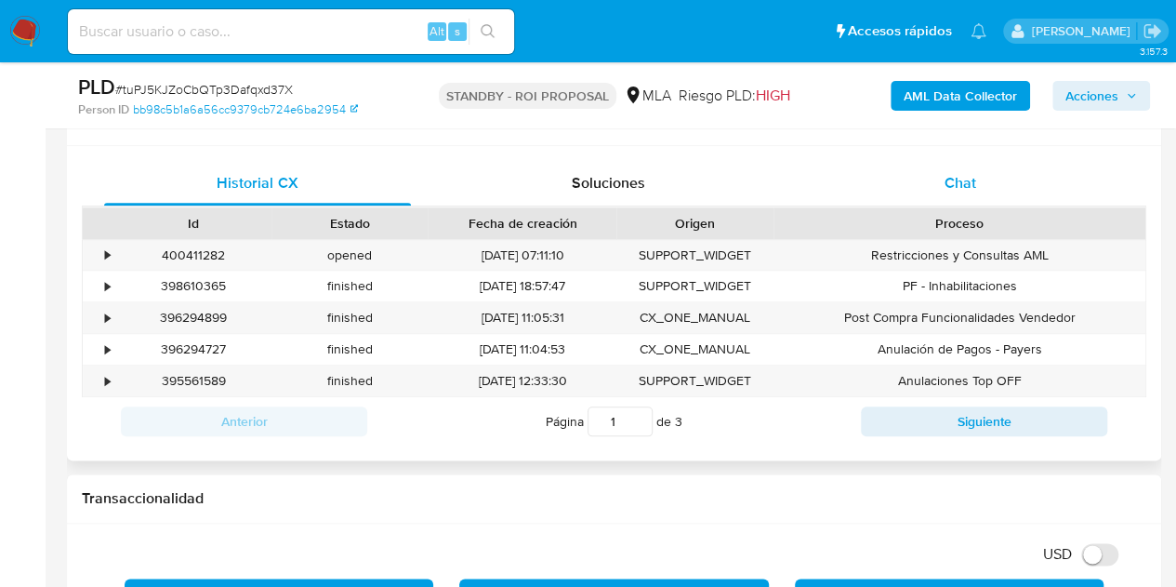
click at [952, 187] on span "Chat" at bounding box center [961, 182] width 32 height 21
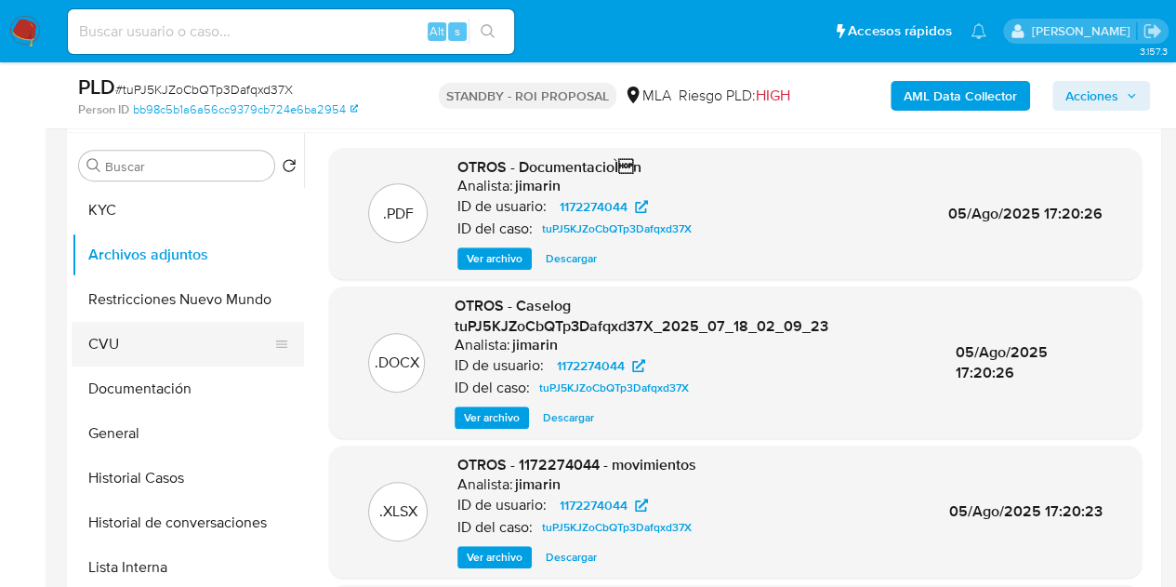
scroll to position [346, 0]
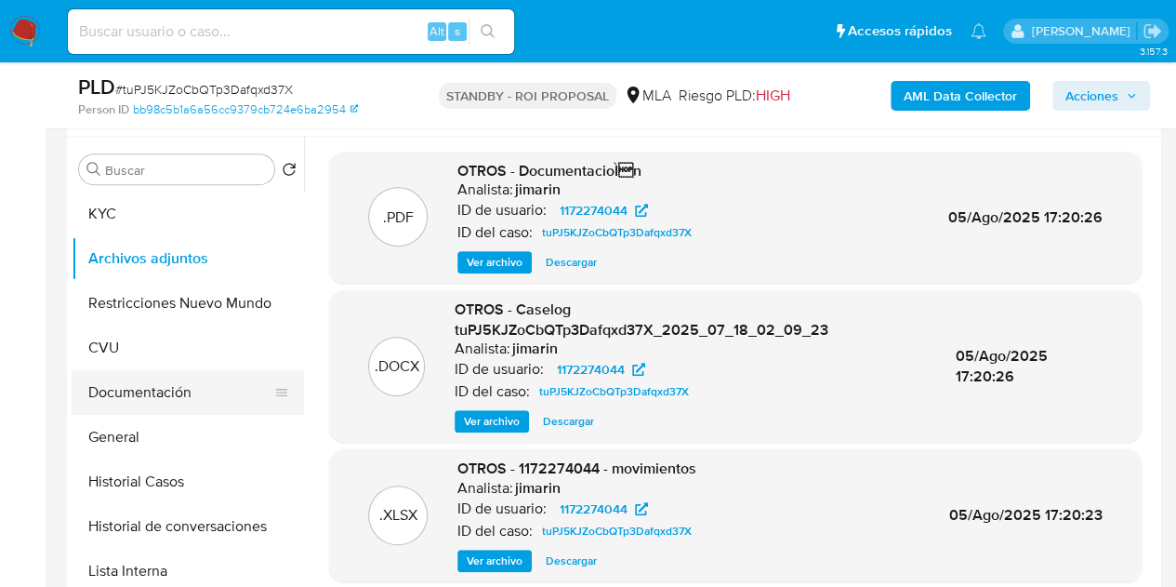
click at [149, 403] on button "Documentación" at bounding box center [181, 392] width 218 height 45
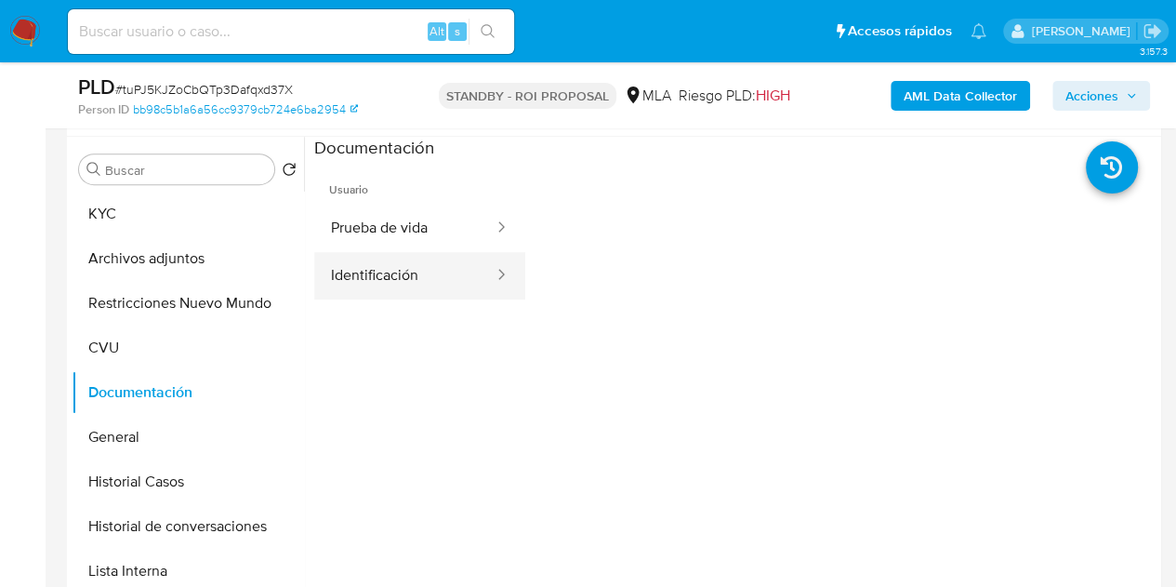
click at [414, 271] on button "Identificación" at bounding box center [404, 275] width 181 height 47
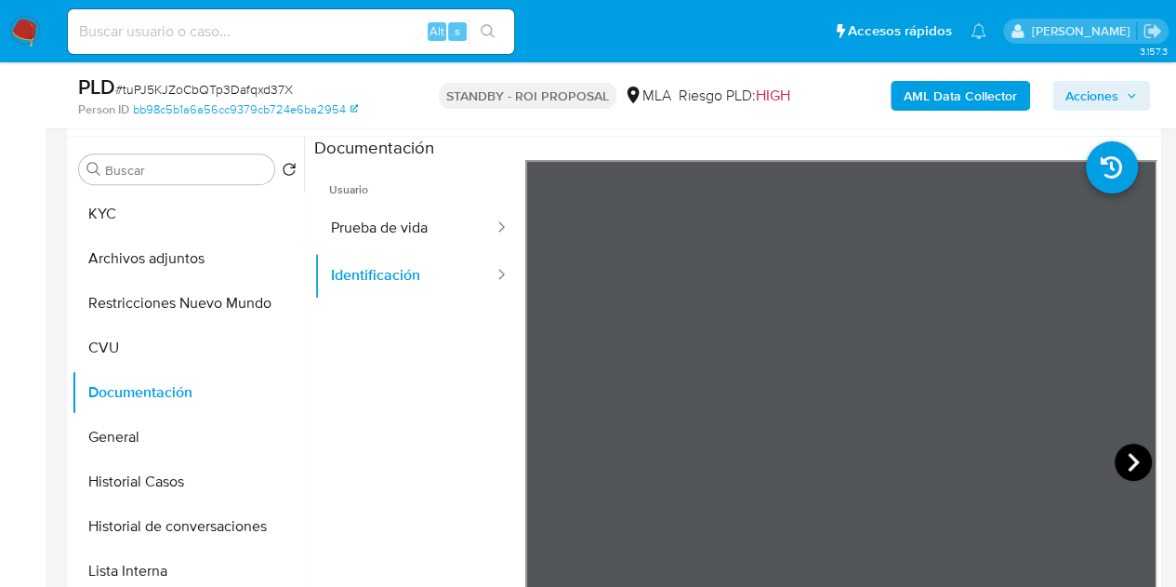
click at [1129, 455] on icon at bounding box center [1133, 462] width 37 height 37
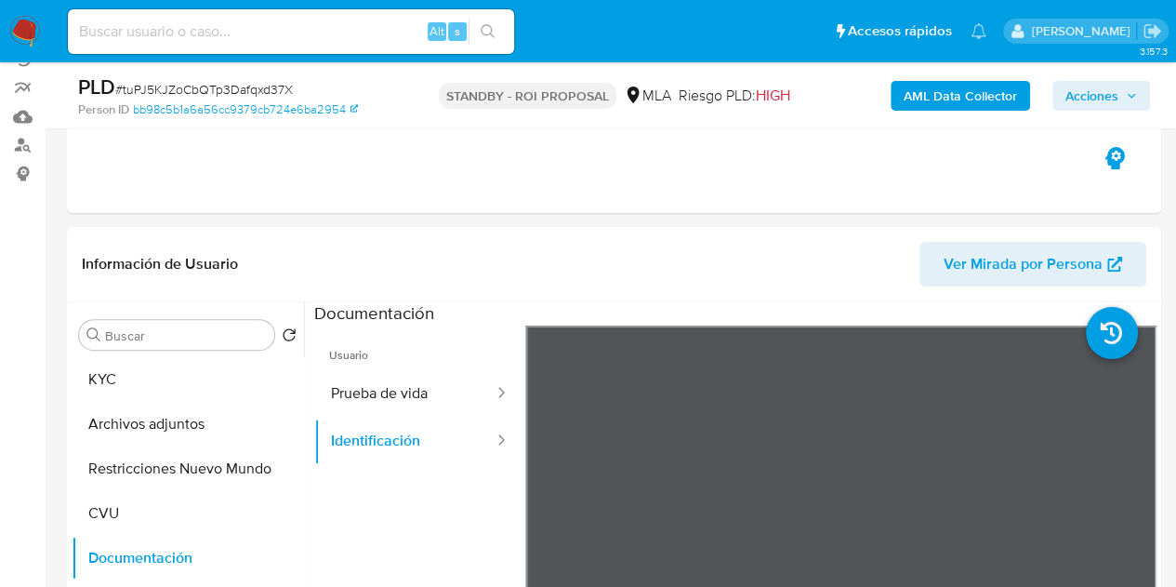
scroll to position [115, 0]
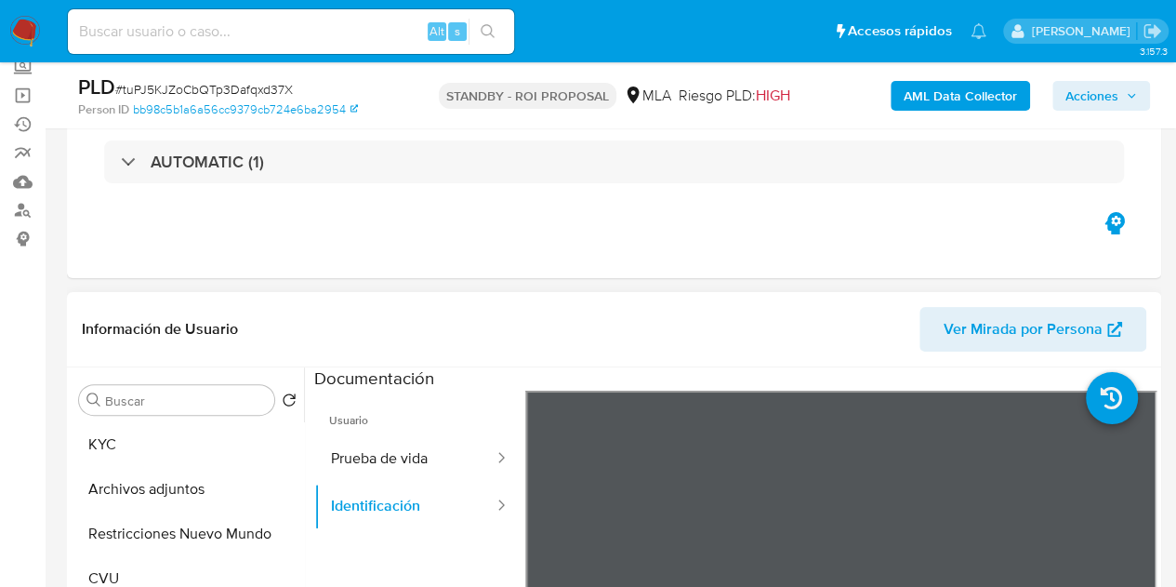
click at [997, 338] on span "Ver Mirada por Persona" at bounding box center [1023, 329] width 159 height 45
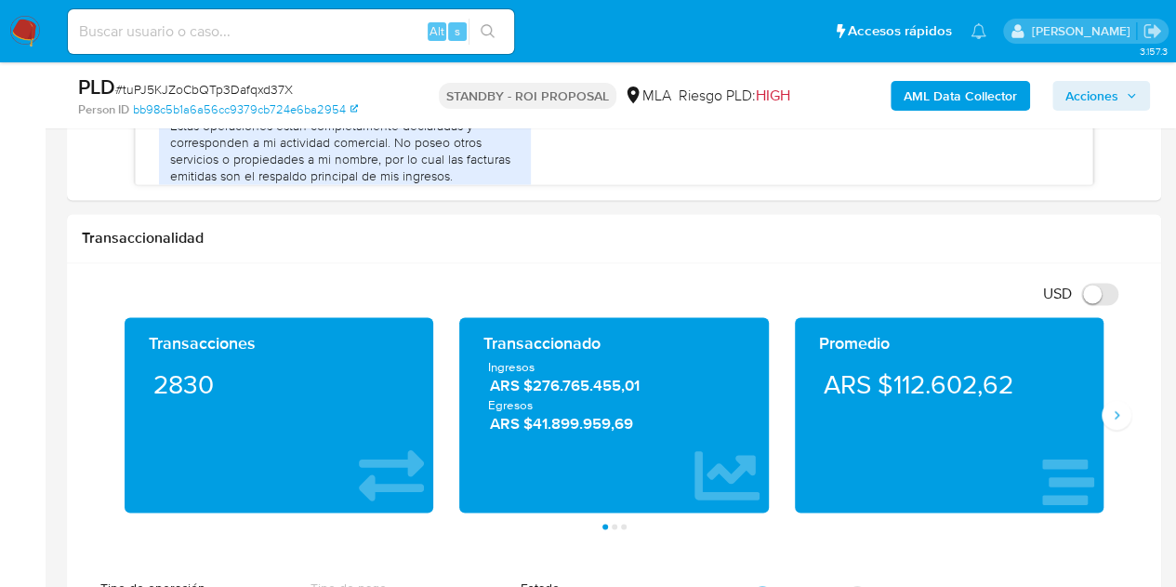
scroll to position [1182, 0]
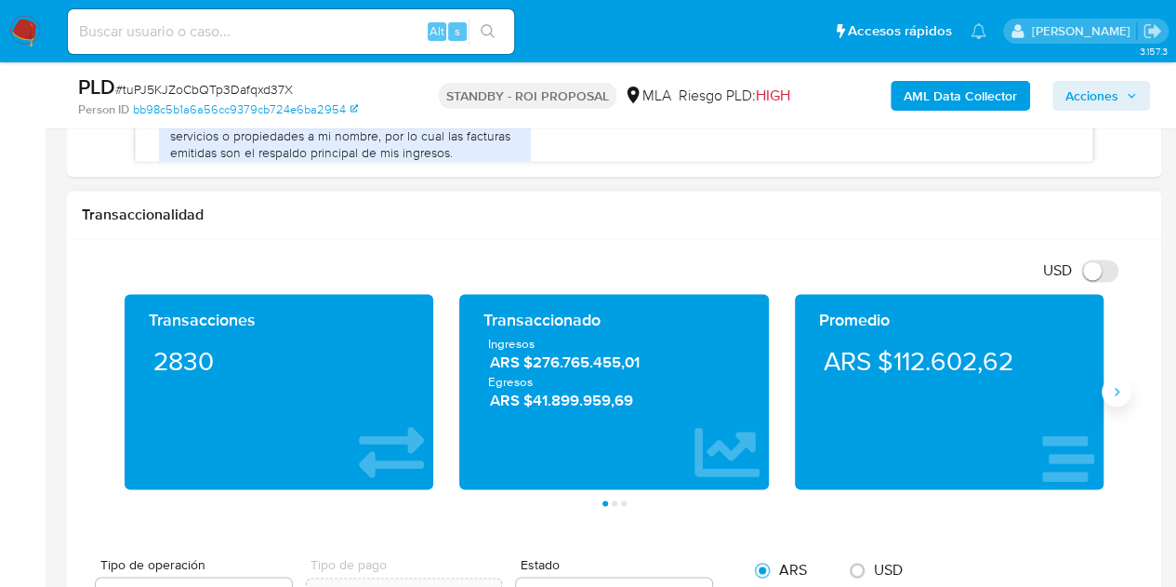
click at [1129, 388] on button "Siguiente" at bounding box center [1117, 392] width 30 height 30
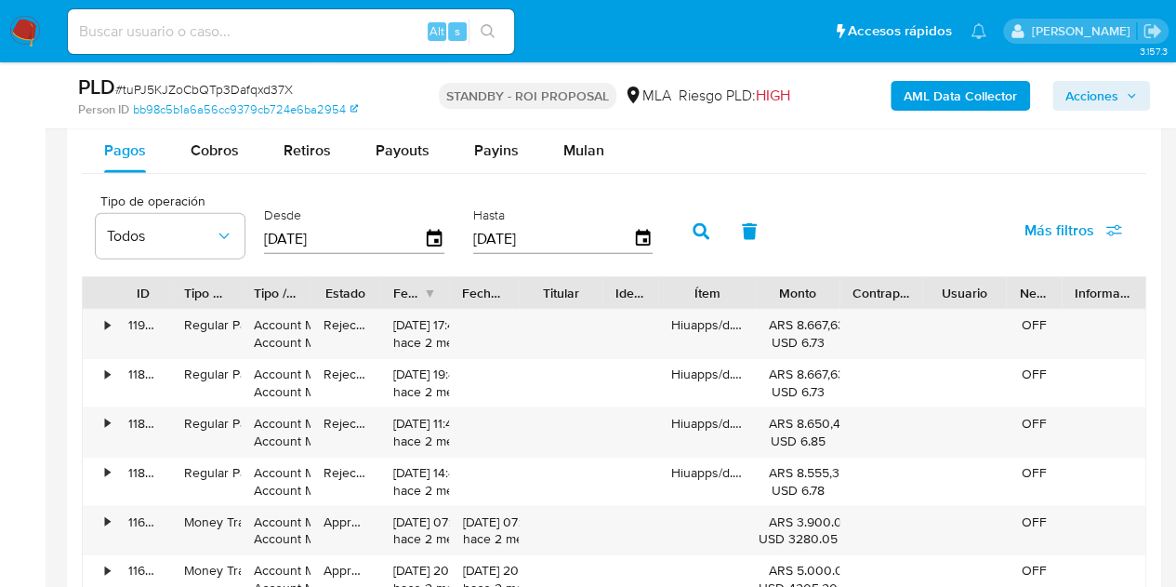
scroll to position [2059, 0]
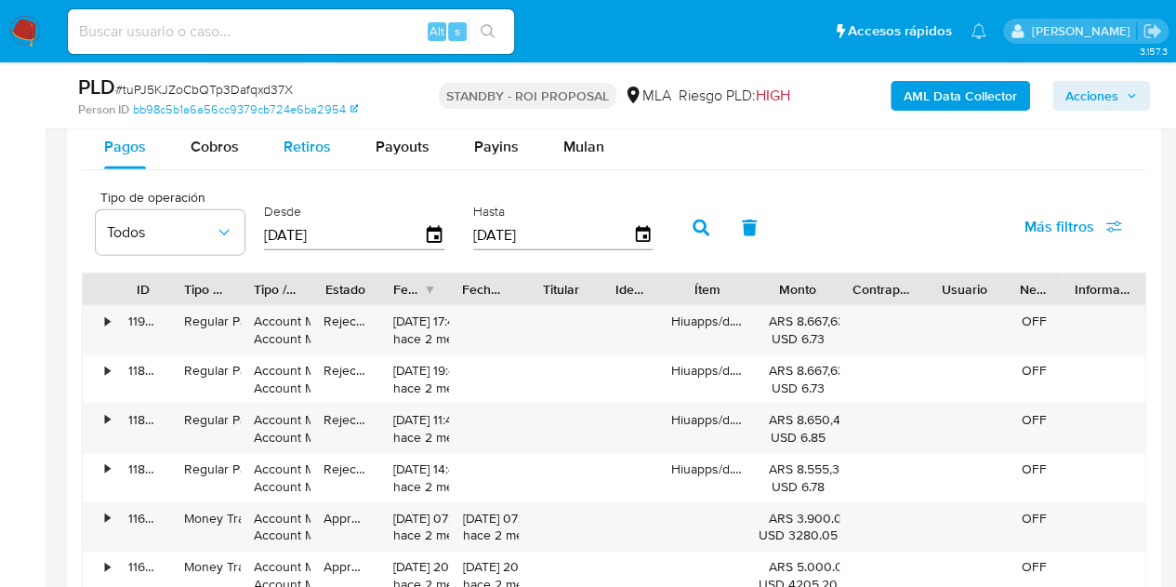
click at [313, 138] on span "Retiros" at bounding box center [307, 146] width 47 height 21
select select "10"
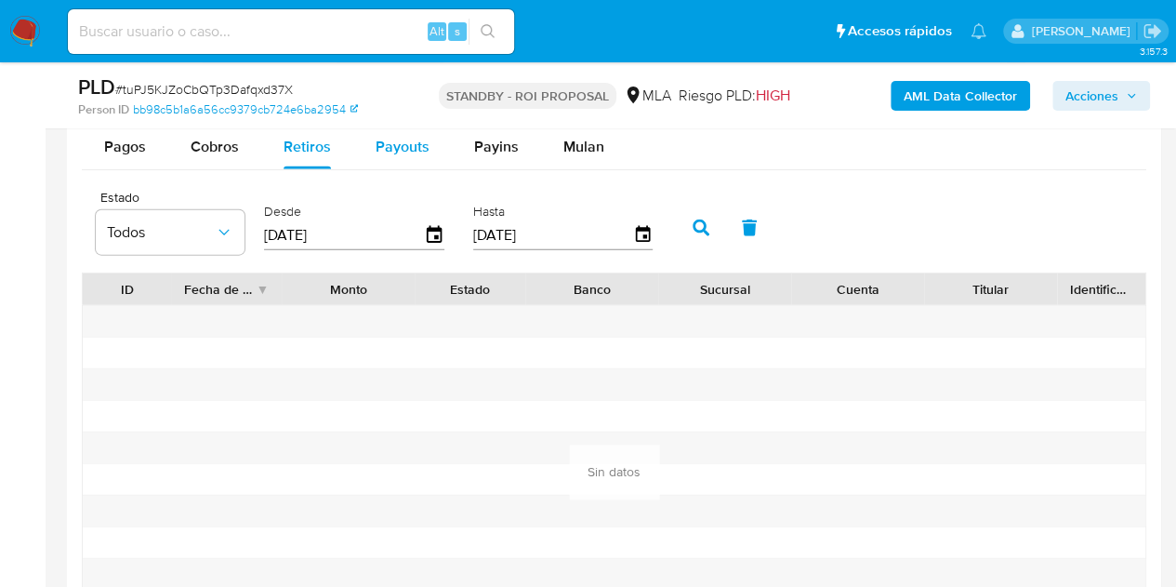
click at [391, 154] on div "Payouts" at bounding box center [403, 147] width 54 height 45
select select "10"
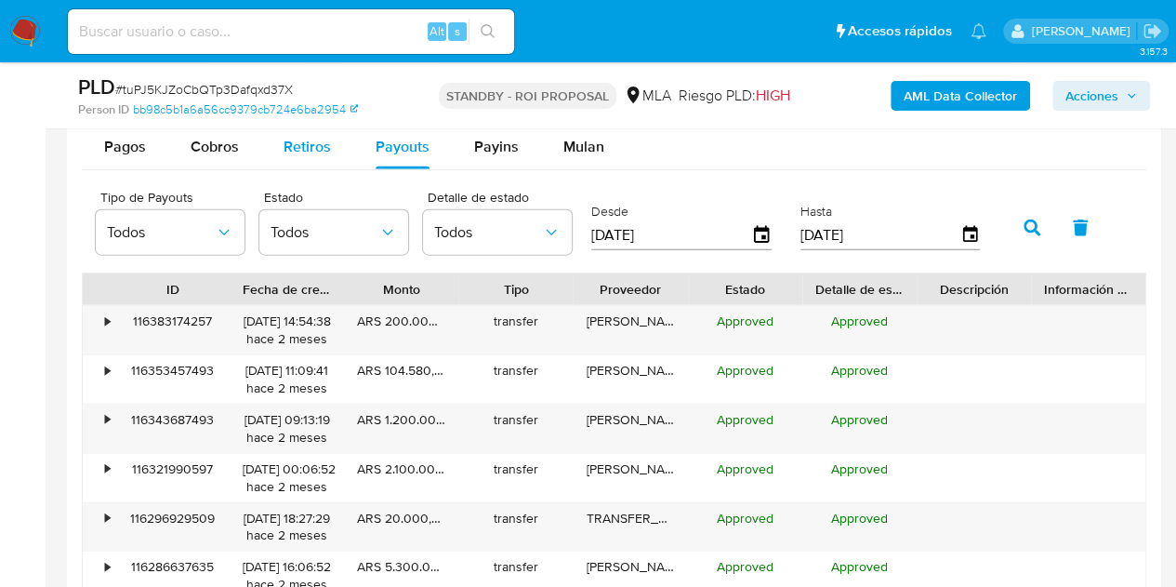
click at [323, 152] on span "Retiros" at bounding box center [307, 146] width 47 height 21
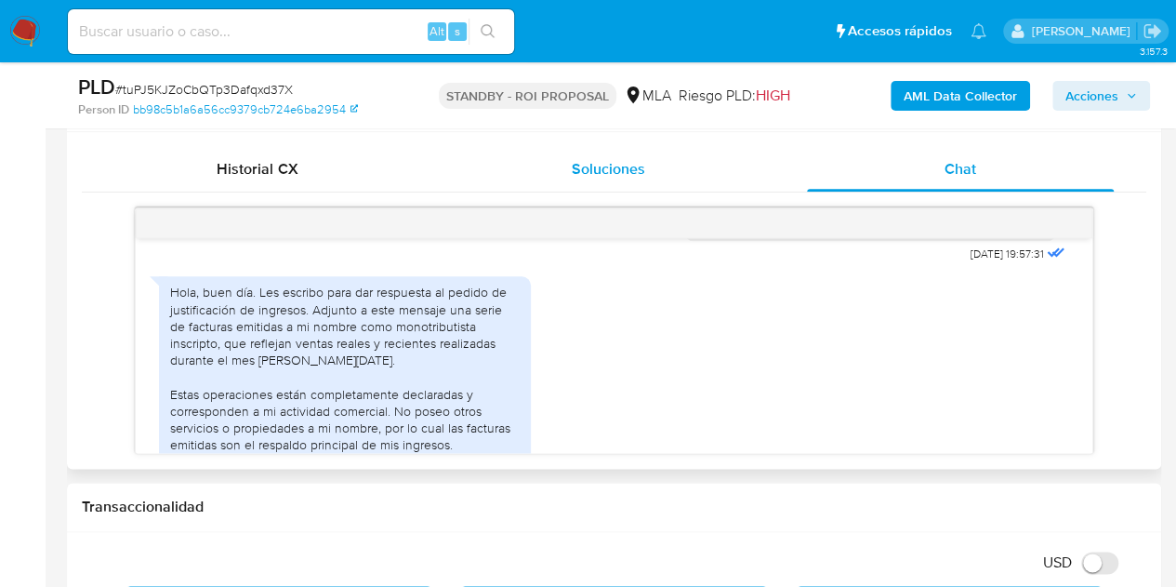
scroll to position [879, 0]
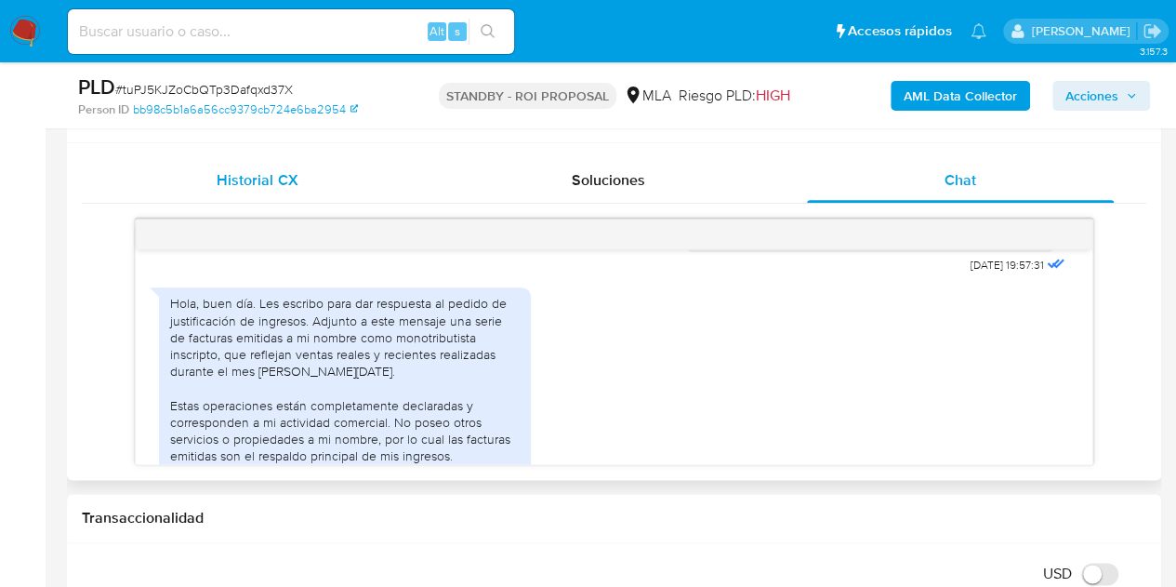
click at [312, 167] on div "Historial CX" at bounding box center [257, 180] width 307 height 45
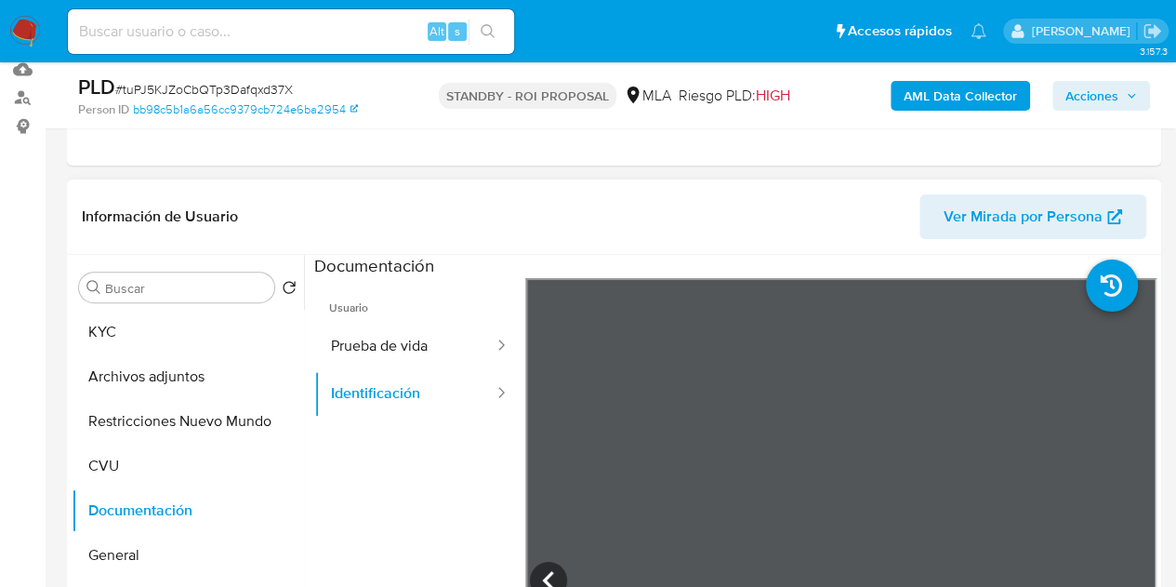
scroll to position [245, 0]
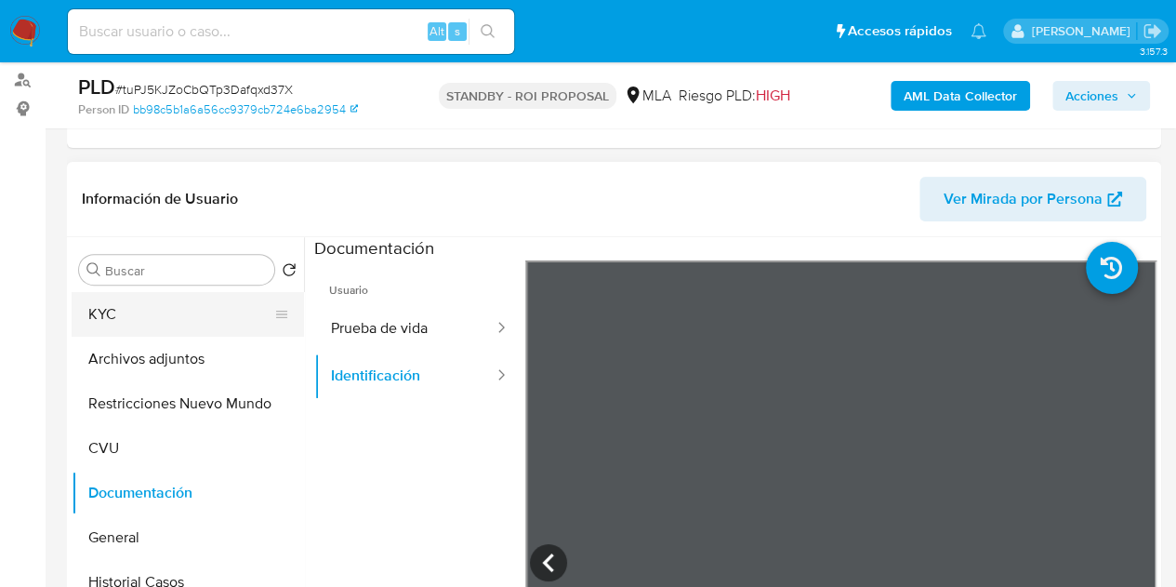
click at [182, 302] on button "KYC" at bounding box center [181, 314] width 218 height 45
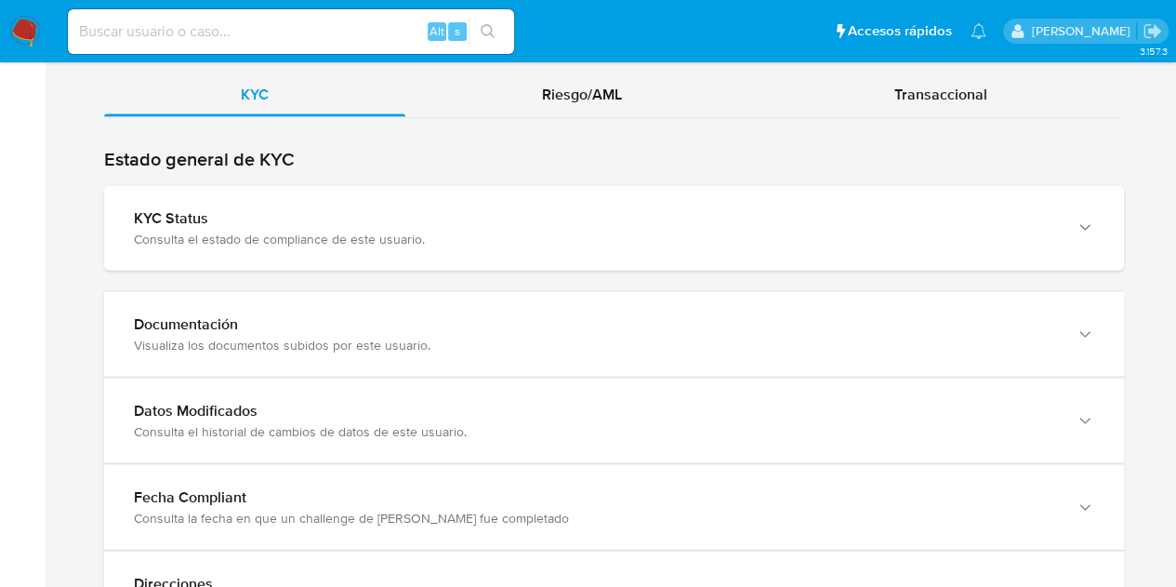
scroll to position [1818, 0]
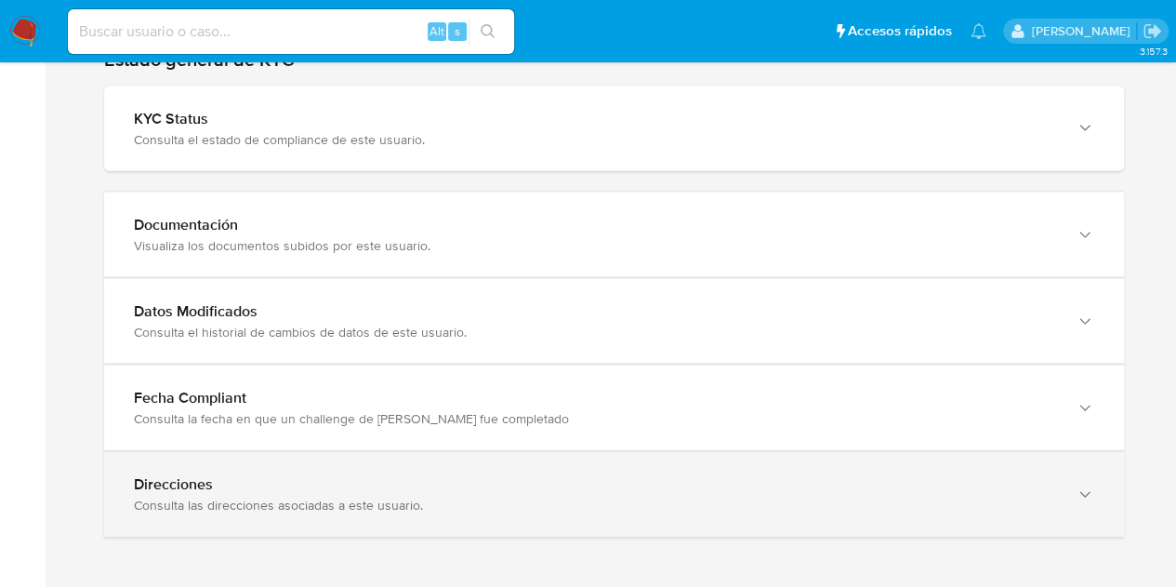
click at [979, 475] on div "Direcciones" at bounding box center [595, 484] width 923 height 19
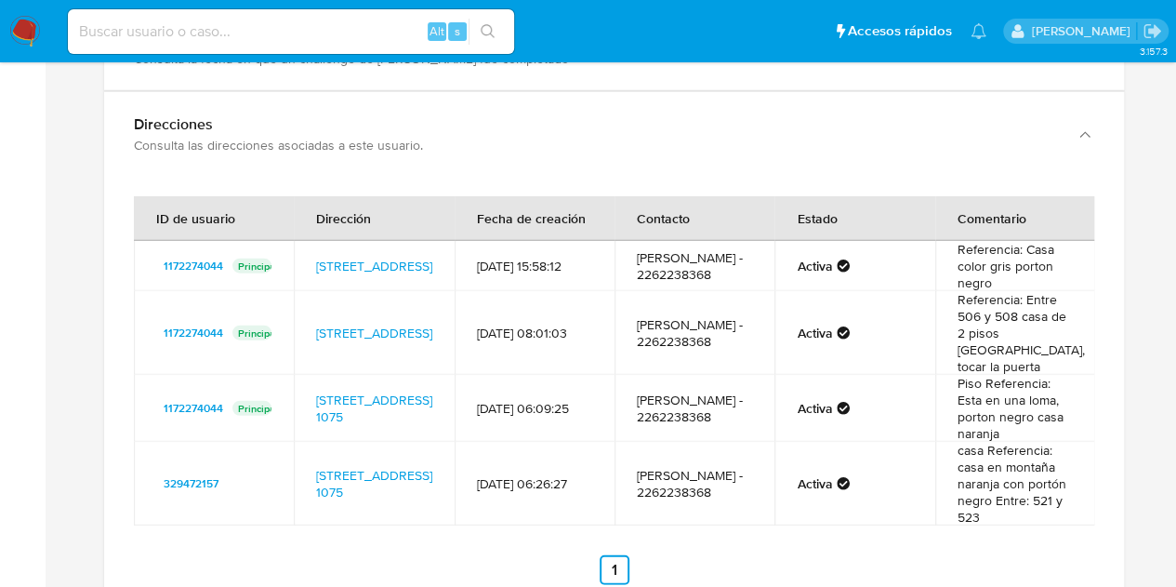
scroll to position [2181, 0]
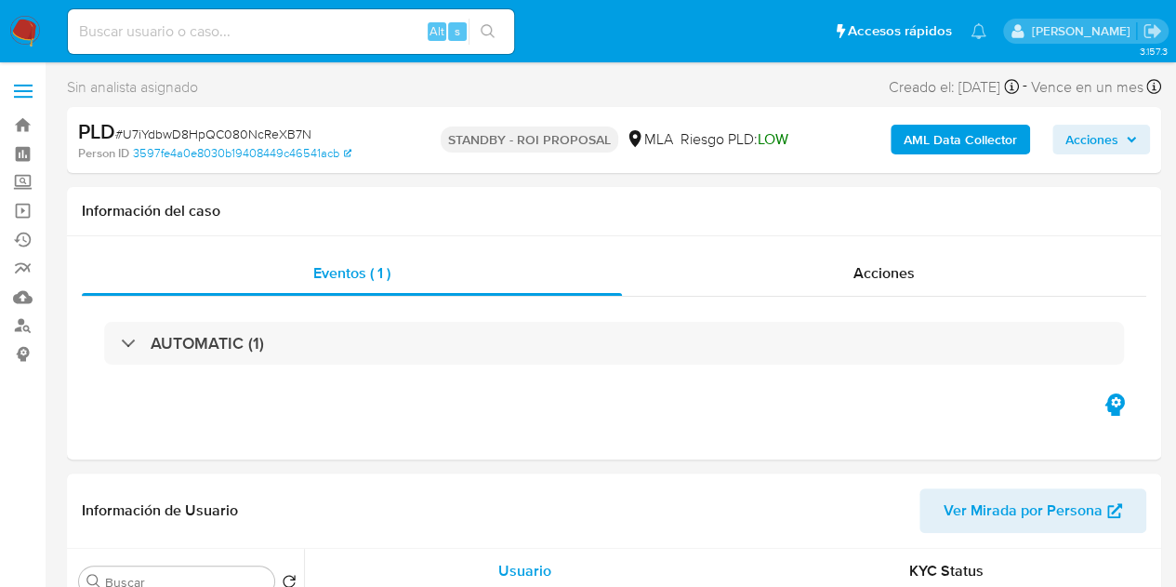
select select "10"
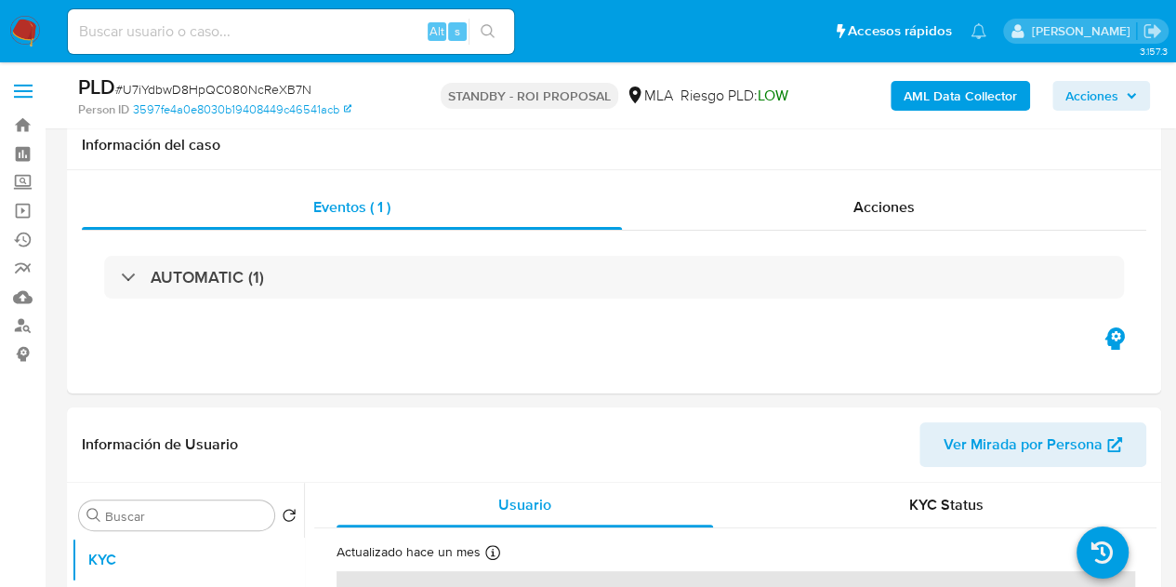
scroll to position [219, 0]
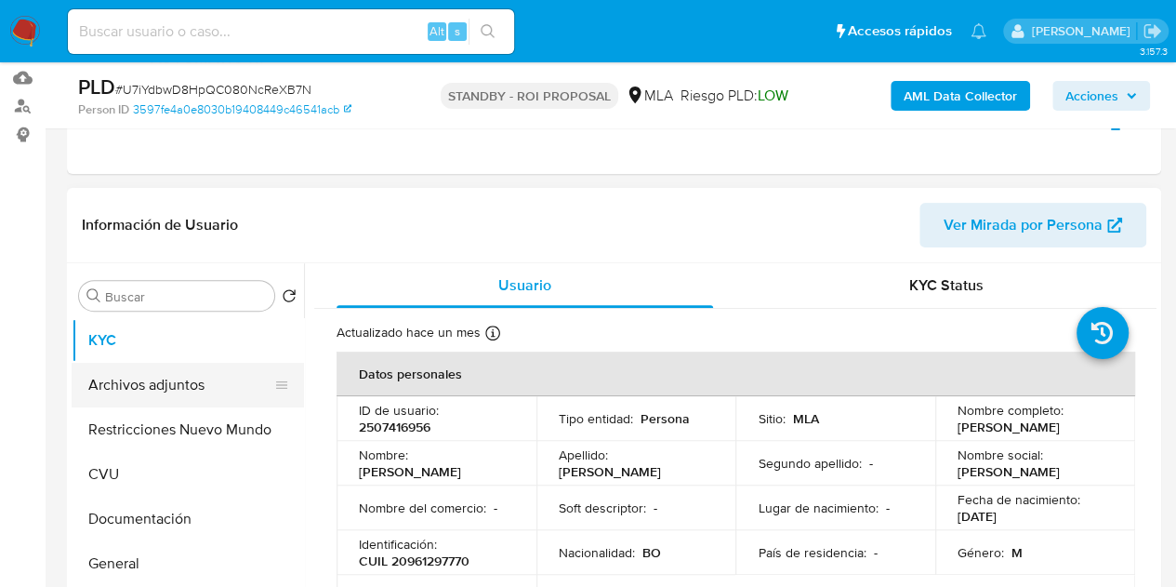
click at [164, 383] on button "Archivos adjuntos" at bounding box center [181, 385] width 218 height 45
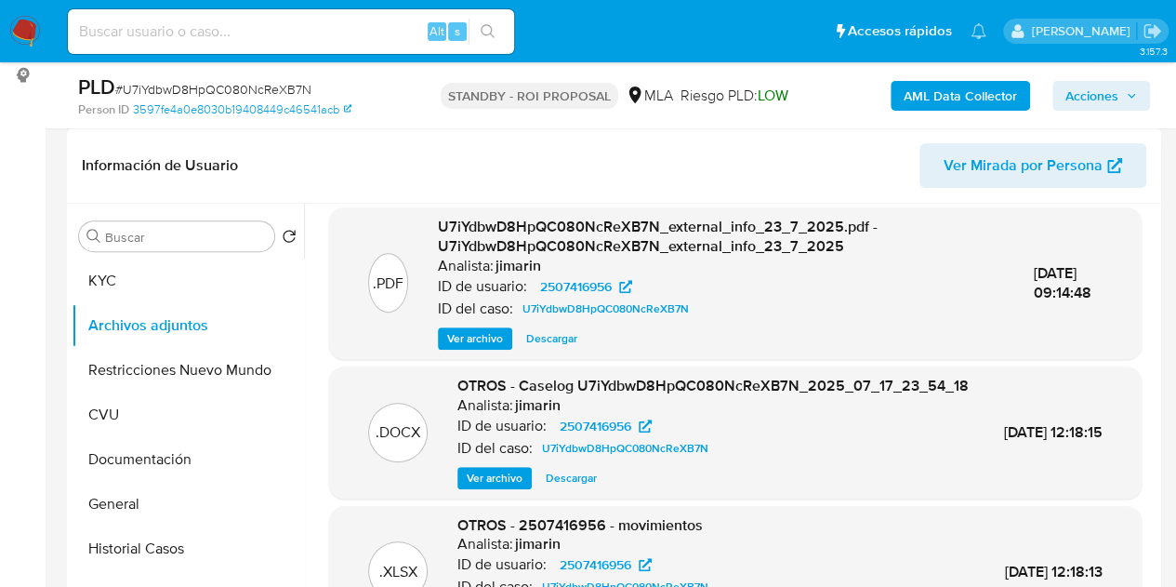
scroll to position [173, 0]
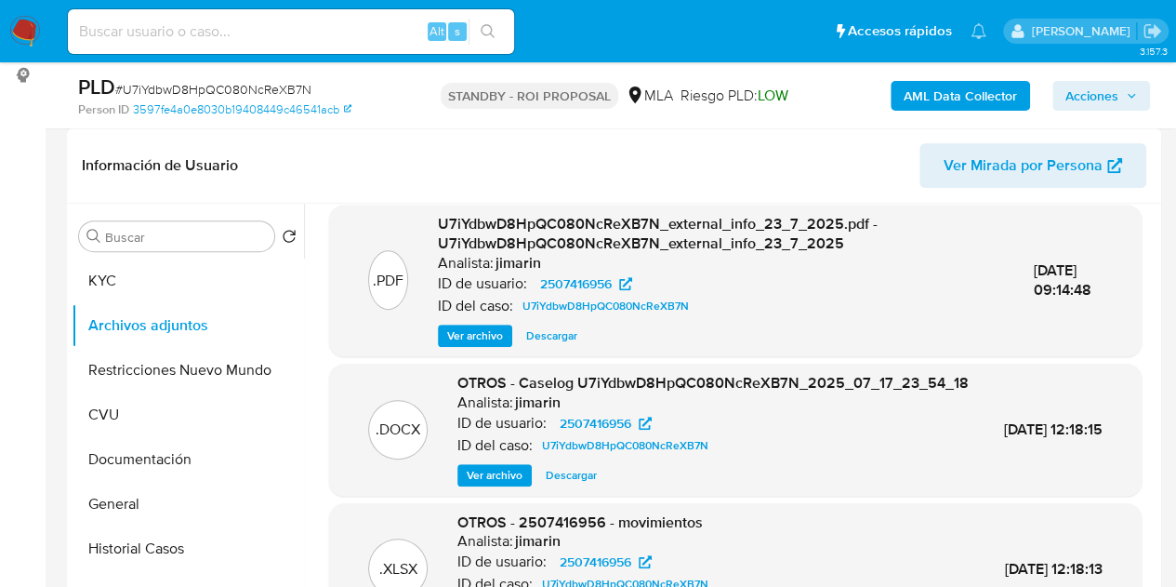
click at [562, 484] on span "Descargar" at bounding box center [571, 475] width 51 height 19
click at [398, 311] on div ".PDF U7iYdbwD8HpQC080NcReXB7N_external_info_23_7_2025.pdf - U7iYdbwD8HpQC080NcR…" at bounding box center [735, 280] width 794 height 133
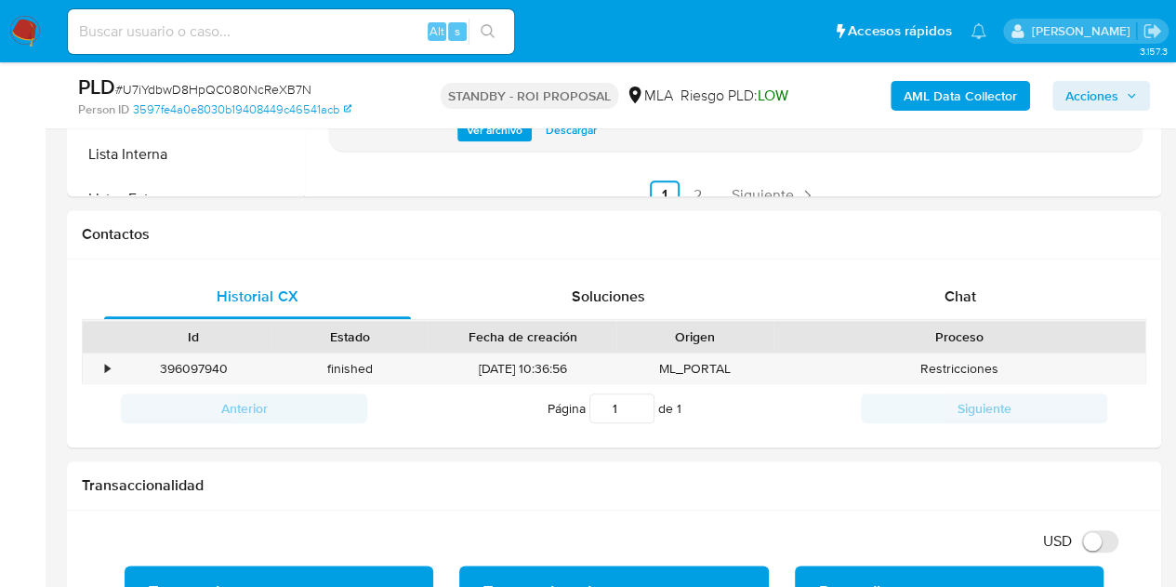
scroll to position [865, 0]
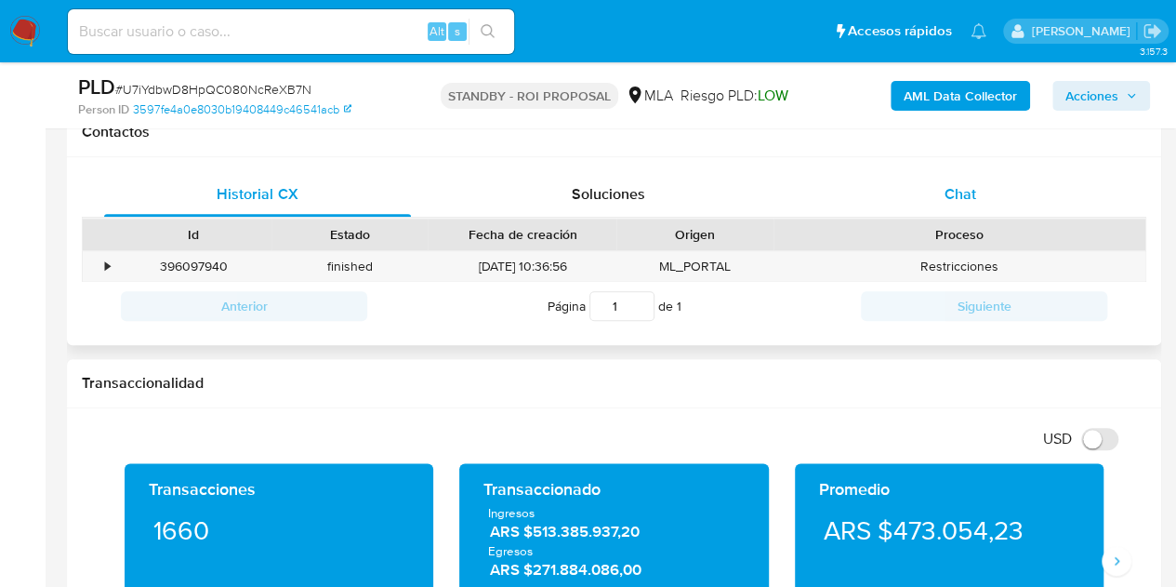
click at [992, 200] on div "Chat" at bounding box center [960, 194] width 307 height 45
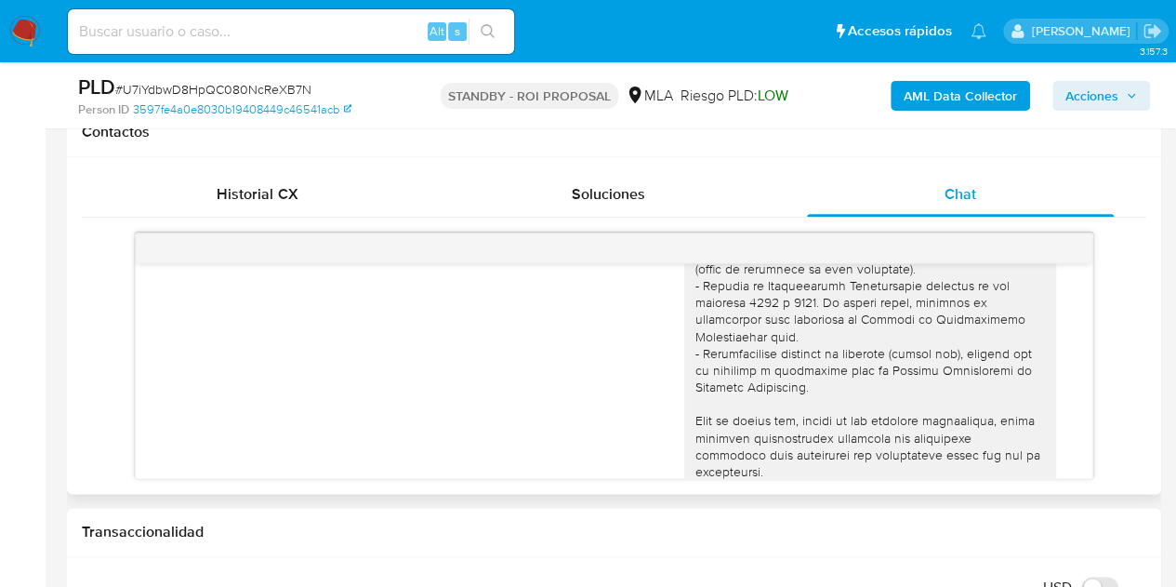
scroll to position [0, 0]
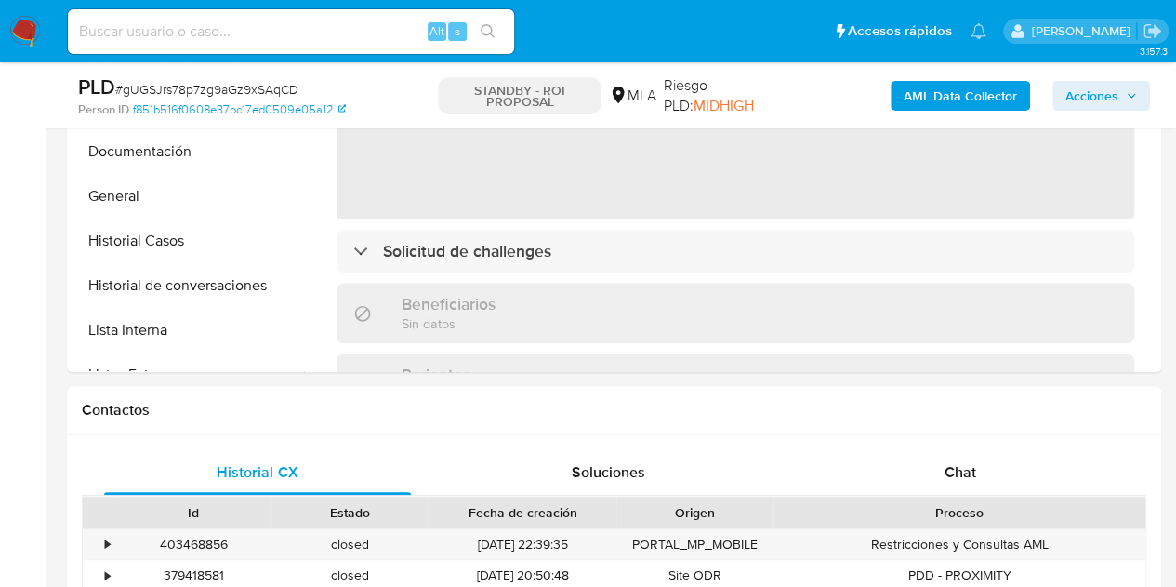
scroll to position [754, 0]
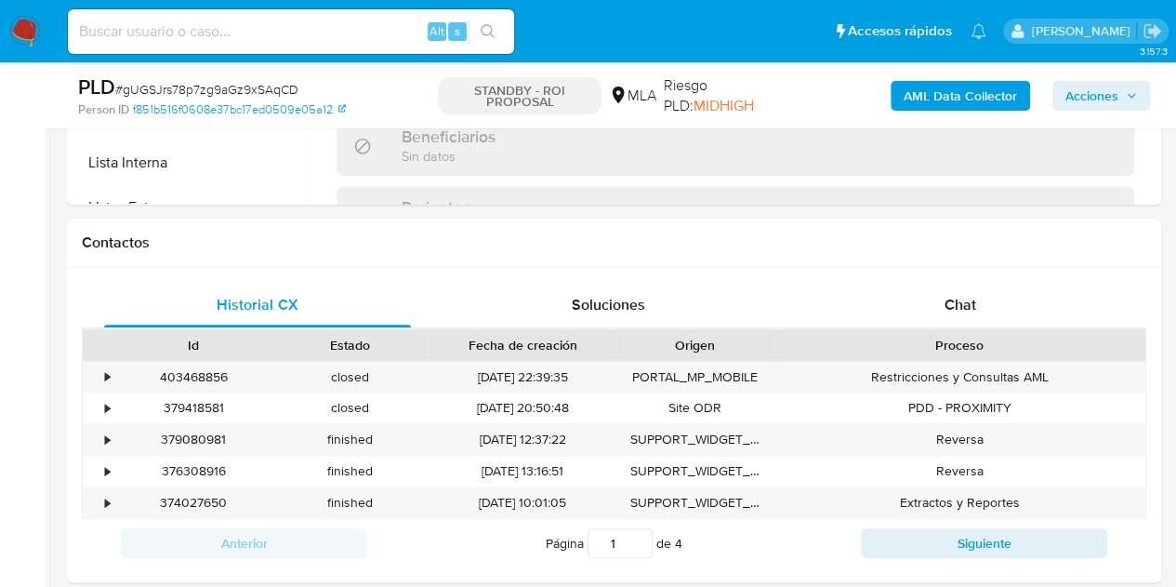
select select "10"
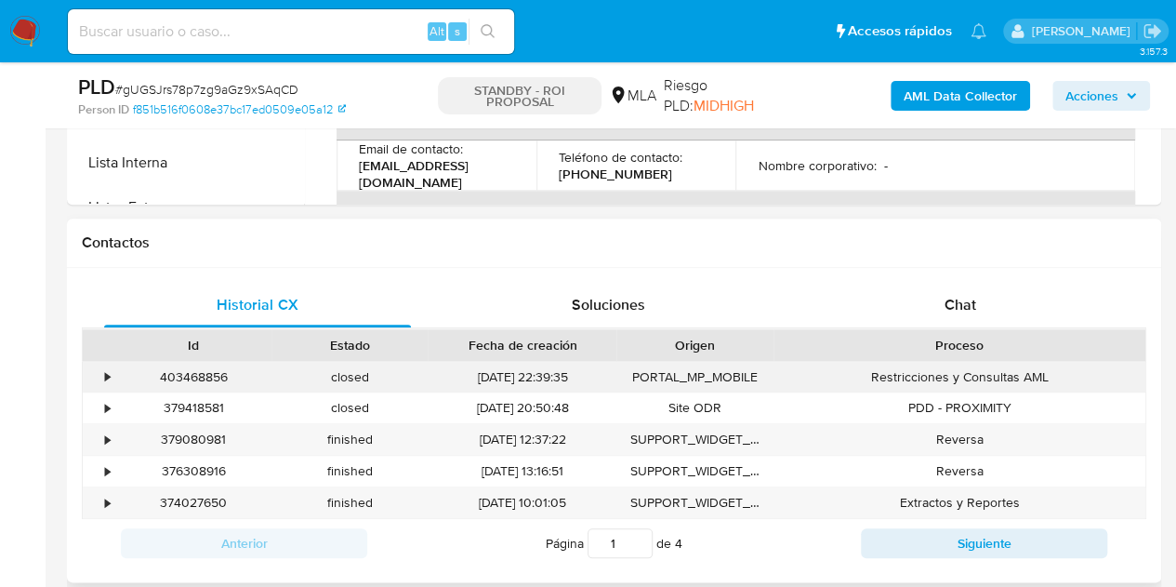
click at [204, 373] on div "403468856" at bounding box center [193, 377] width 156 height 31
copy div "403468856"
